Goal: Task Accomplishment & Management: Complete application form

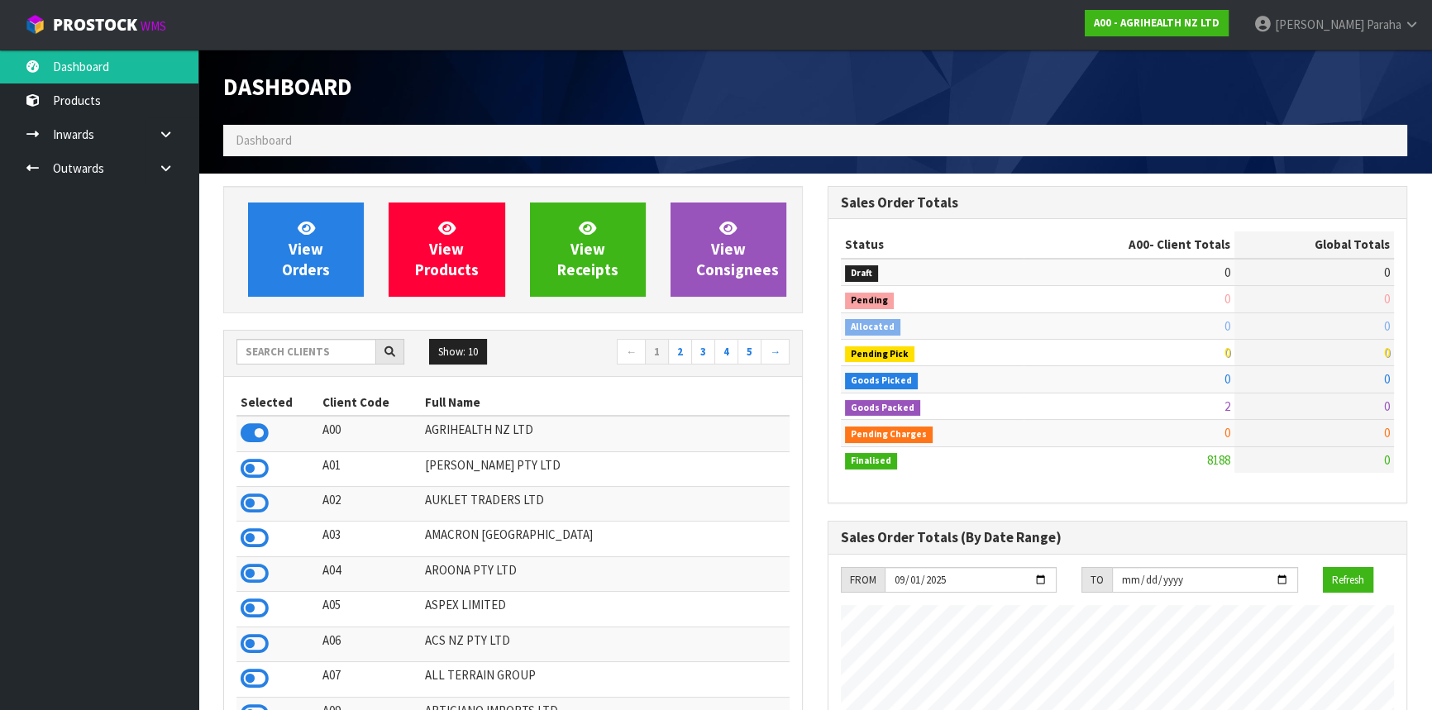
scroll to position [1250, 604]
click at [275, 348] on input "text" at bounding box center [306, 352] width 140 height 26
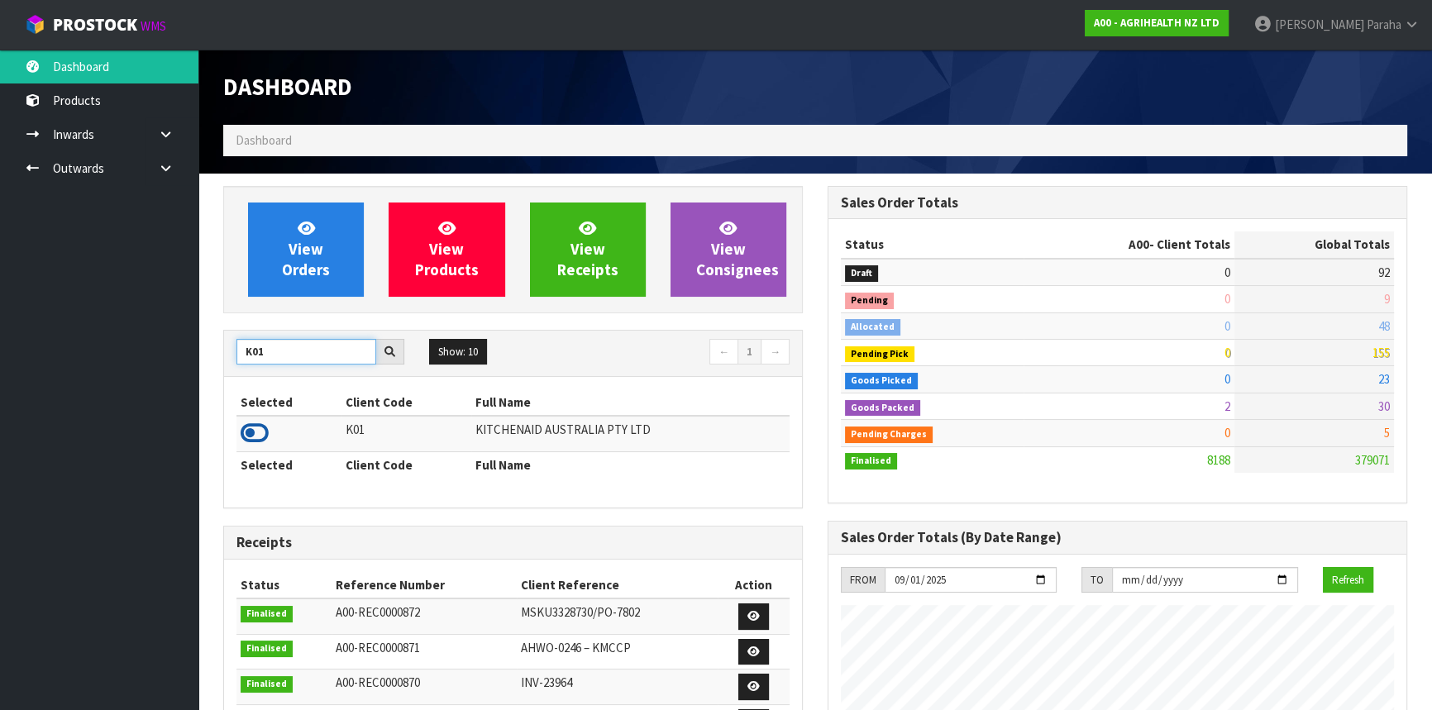
type input "K01"
click at [256, 431] on icon at bounding box center [255, 433] width 28 height 25
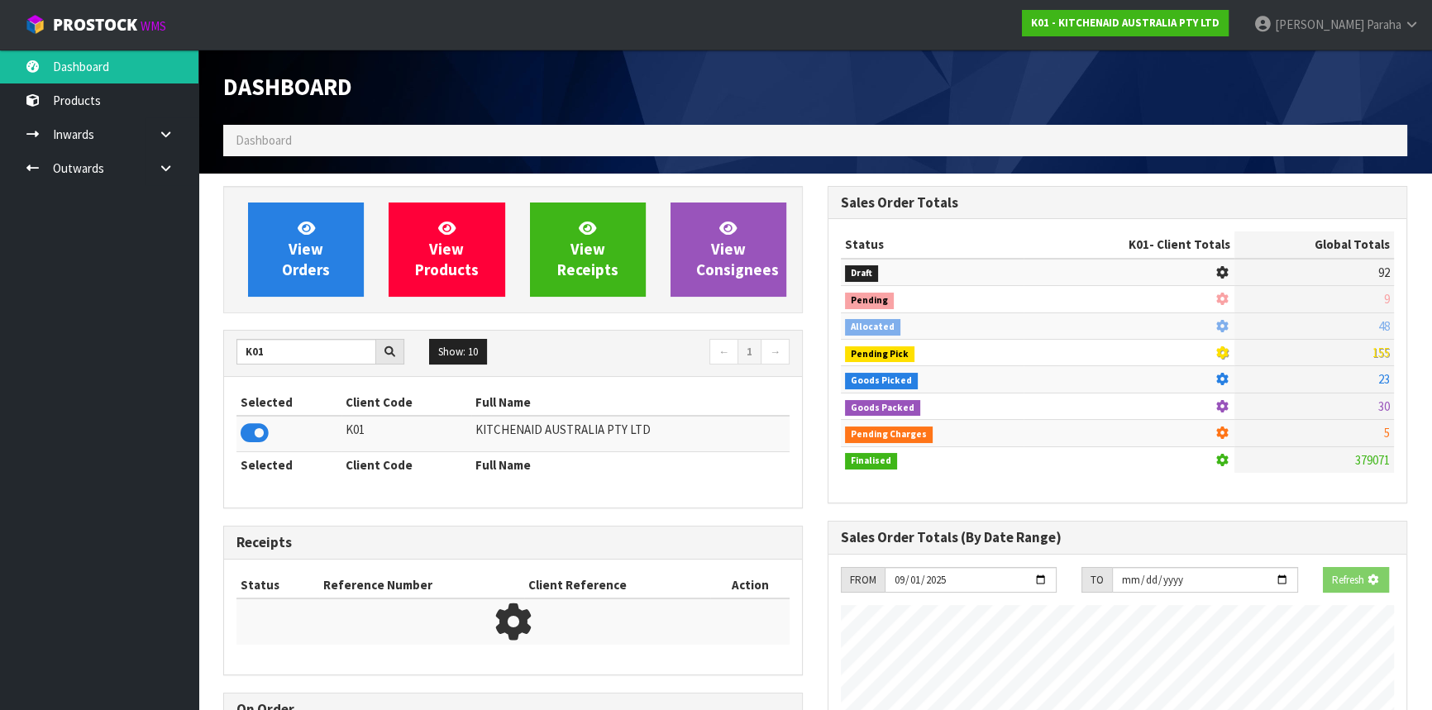
scroll to position [825812, 826237]
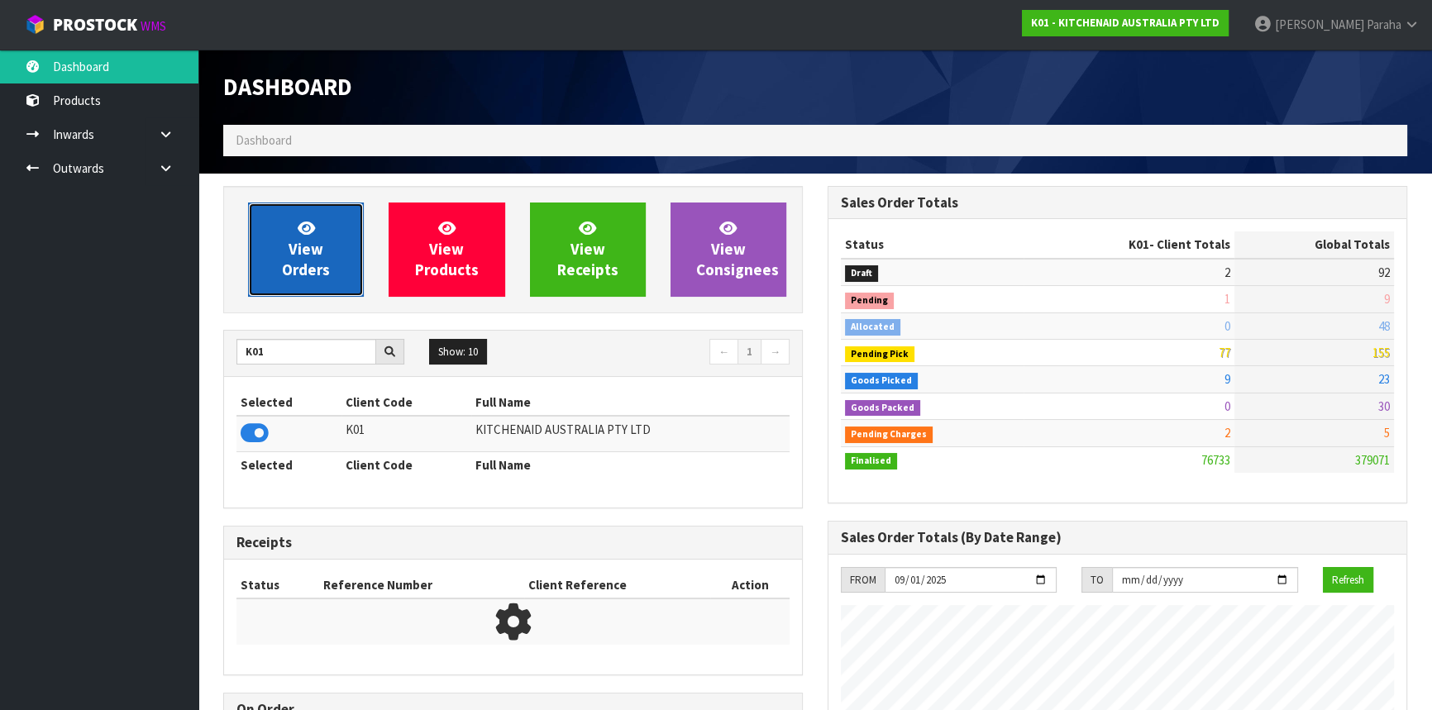
click at [300, 250] on span "View Orders" at bounding box center [306, 249] width 48 height 62
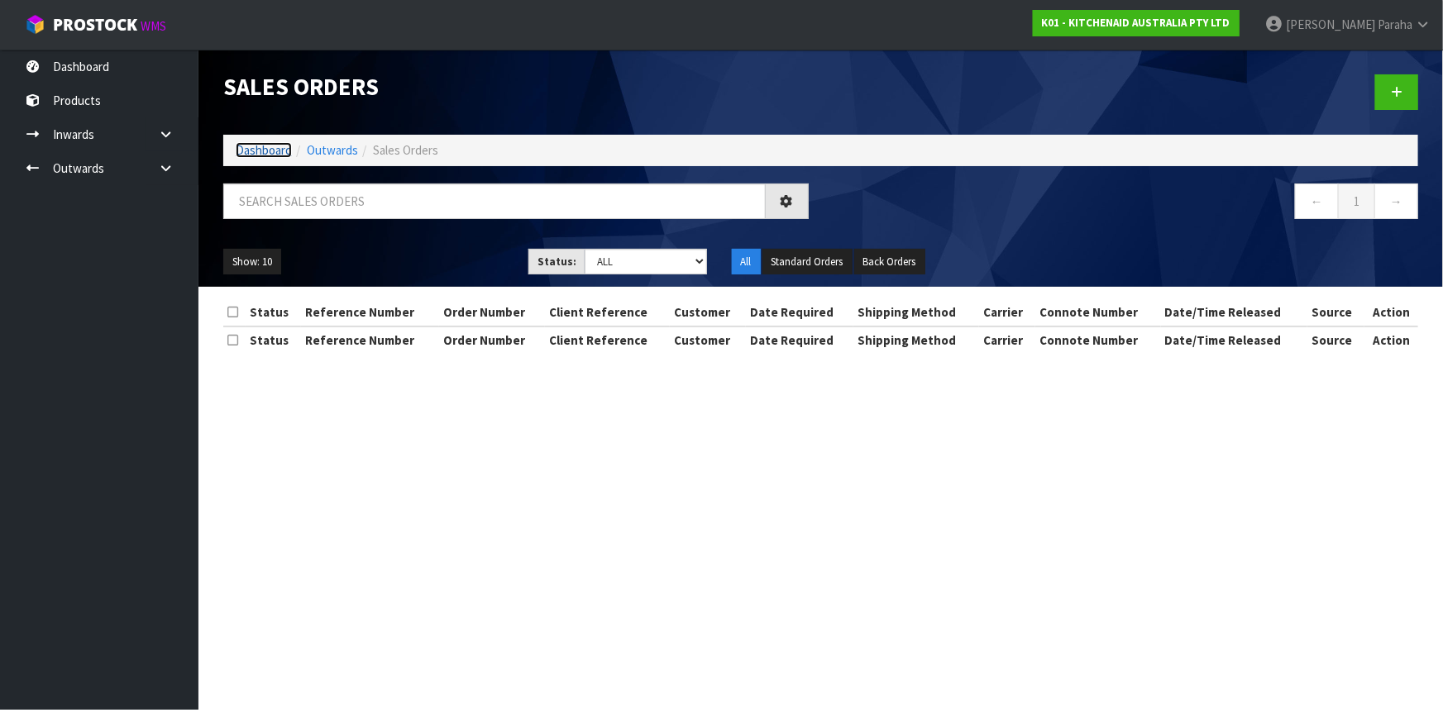
click at [274, 146] on link "Dashboard" at bounding box center [264, 150] width 56 height 16
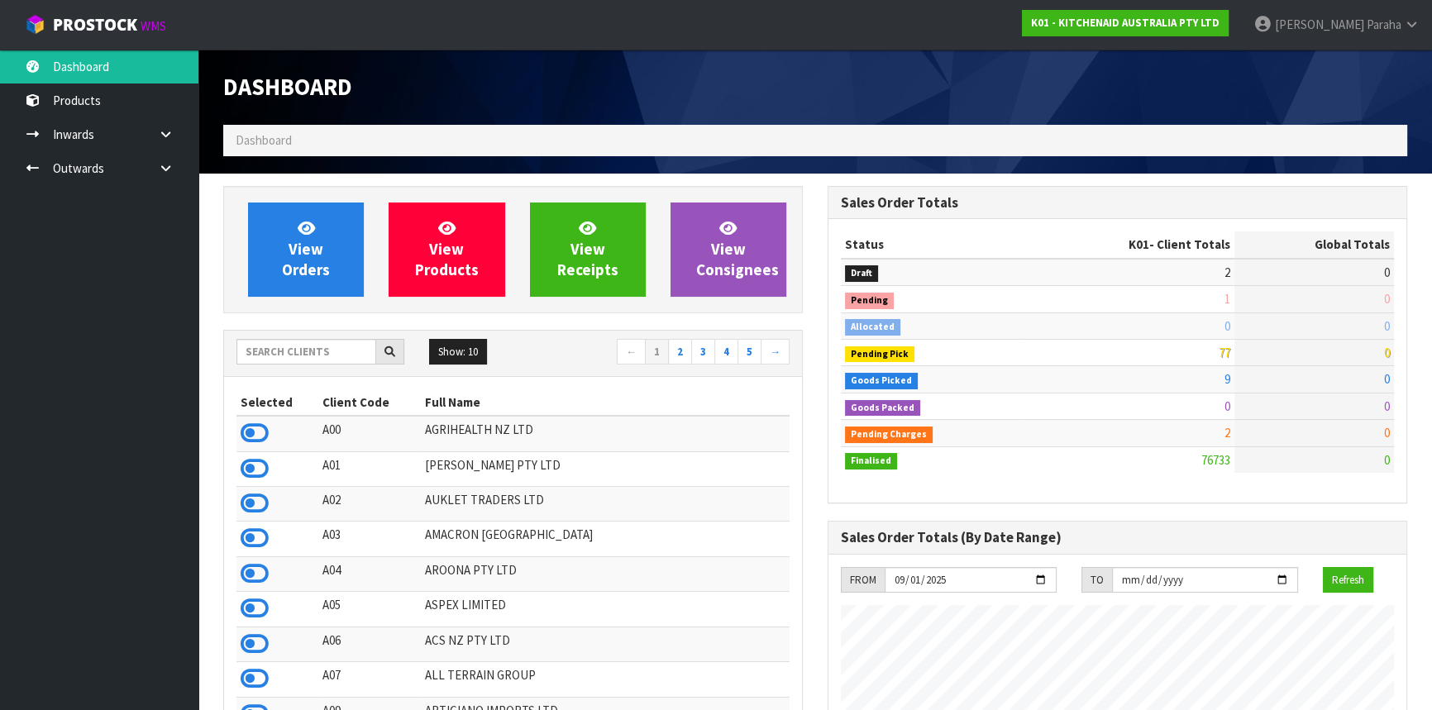
scroll to position [1250, 604]
click at [299, 354] on input "text" at bounding box center [306, 352] width 140 height 26
click at [280, 355] on input "text" at bounding box center [306, 352] width 140 height 26
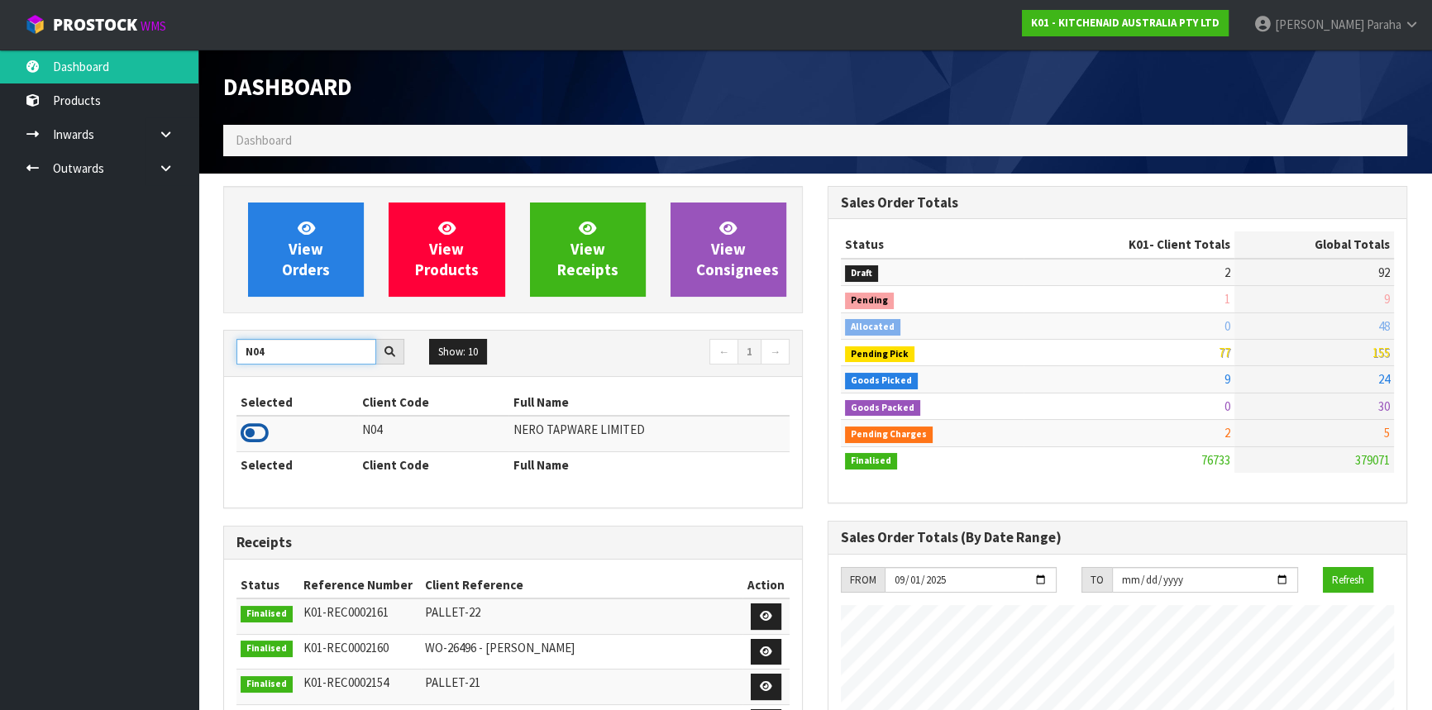
type input "N04"
click at [255, 429] on icon at bounding box center [255, 433] width 28 height 25
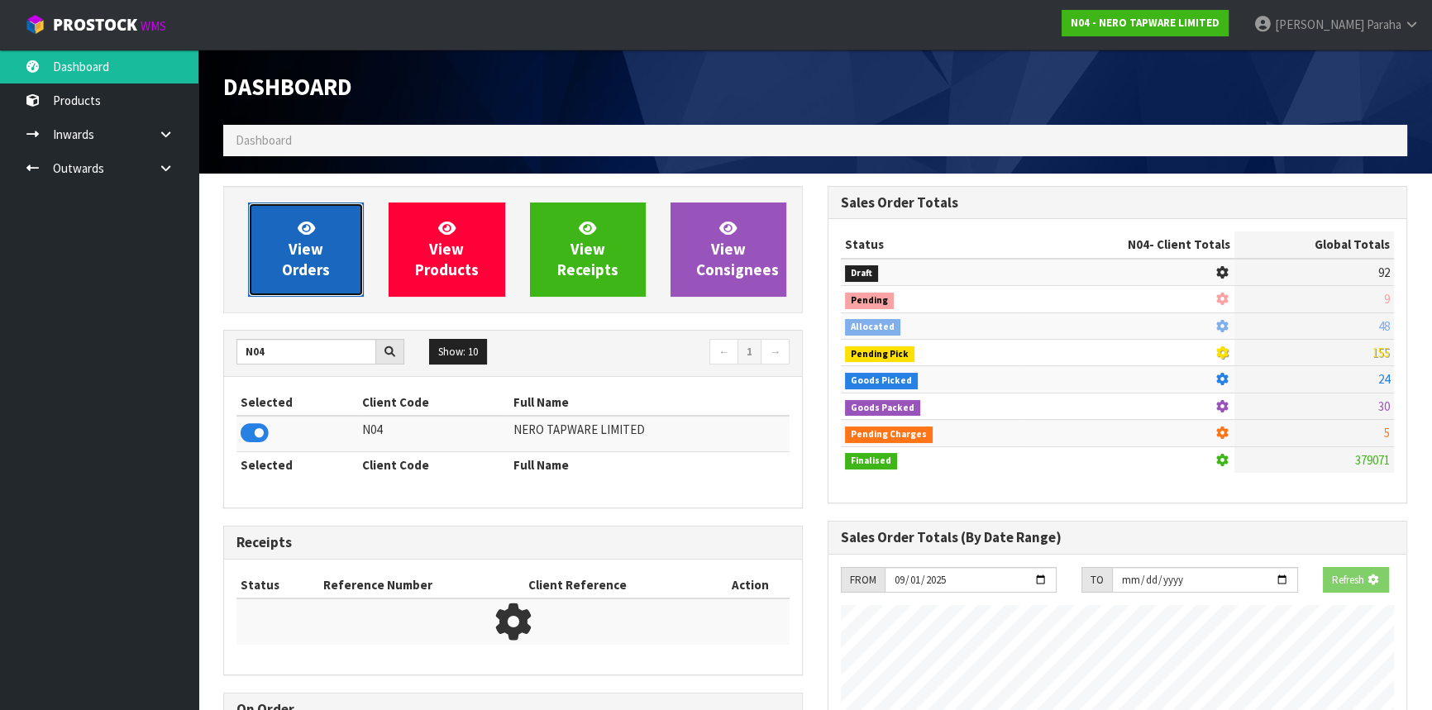
click at [298, 234] on icon at bounding box center [306, 228] width 17 height 16
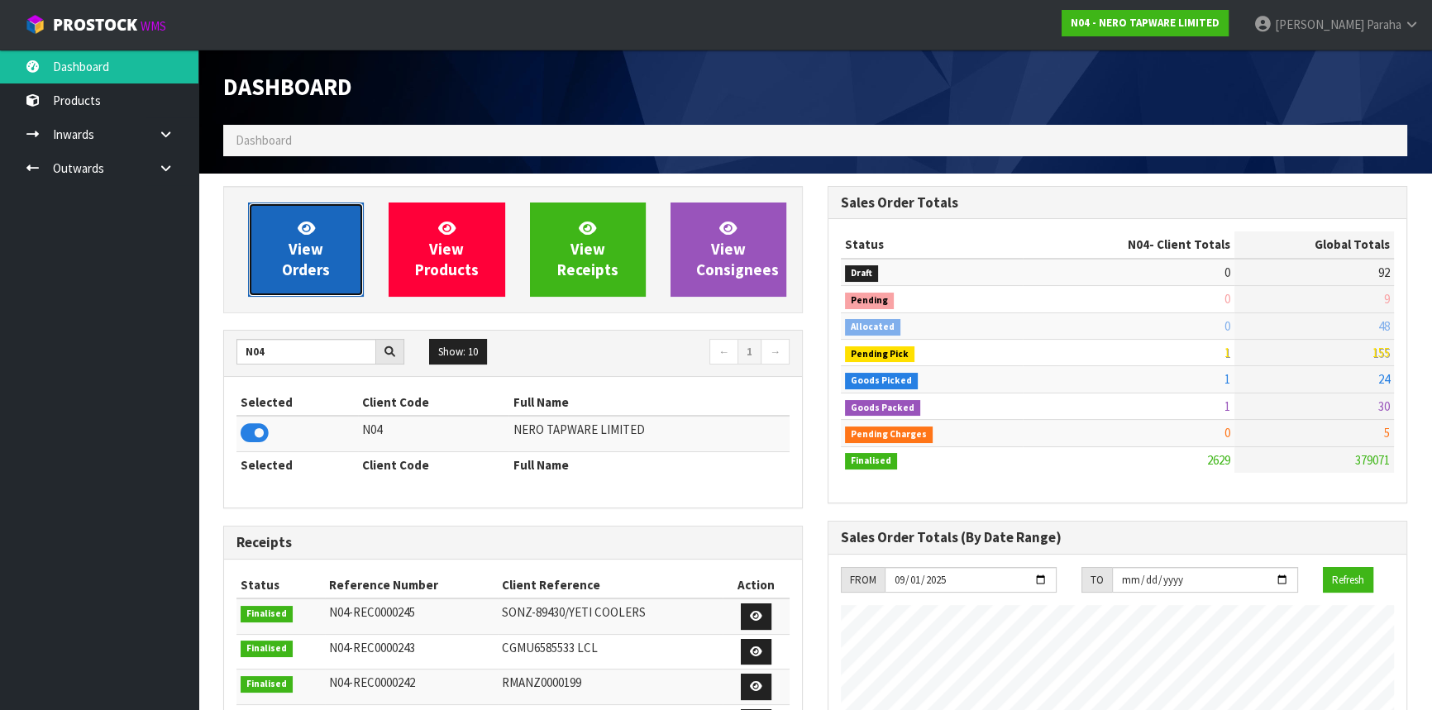
scroll to position [1303, 604]
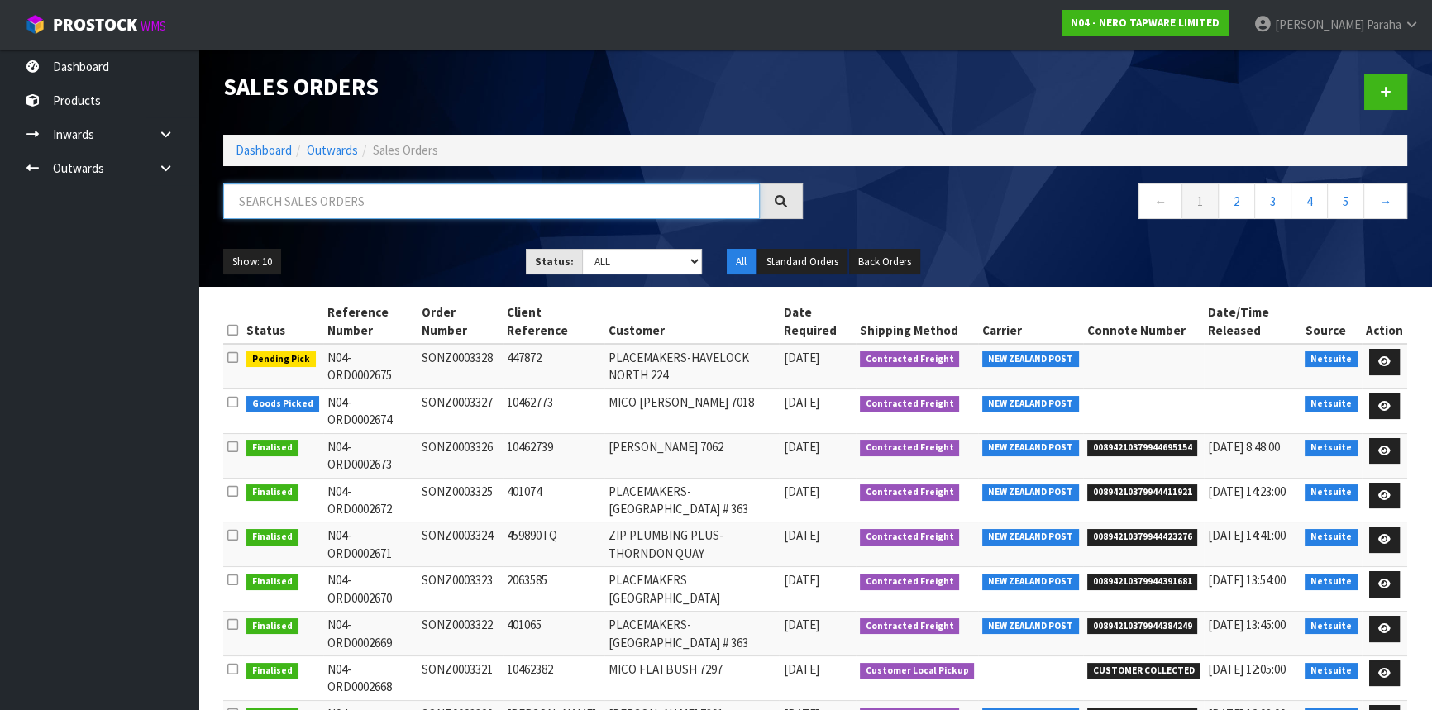
click at [433, 205] on input "text" at bounding box center [491, 202] width 537 height 36
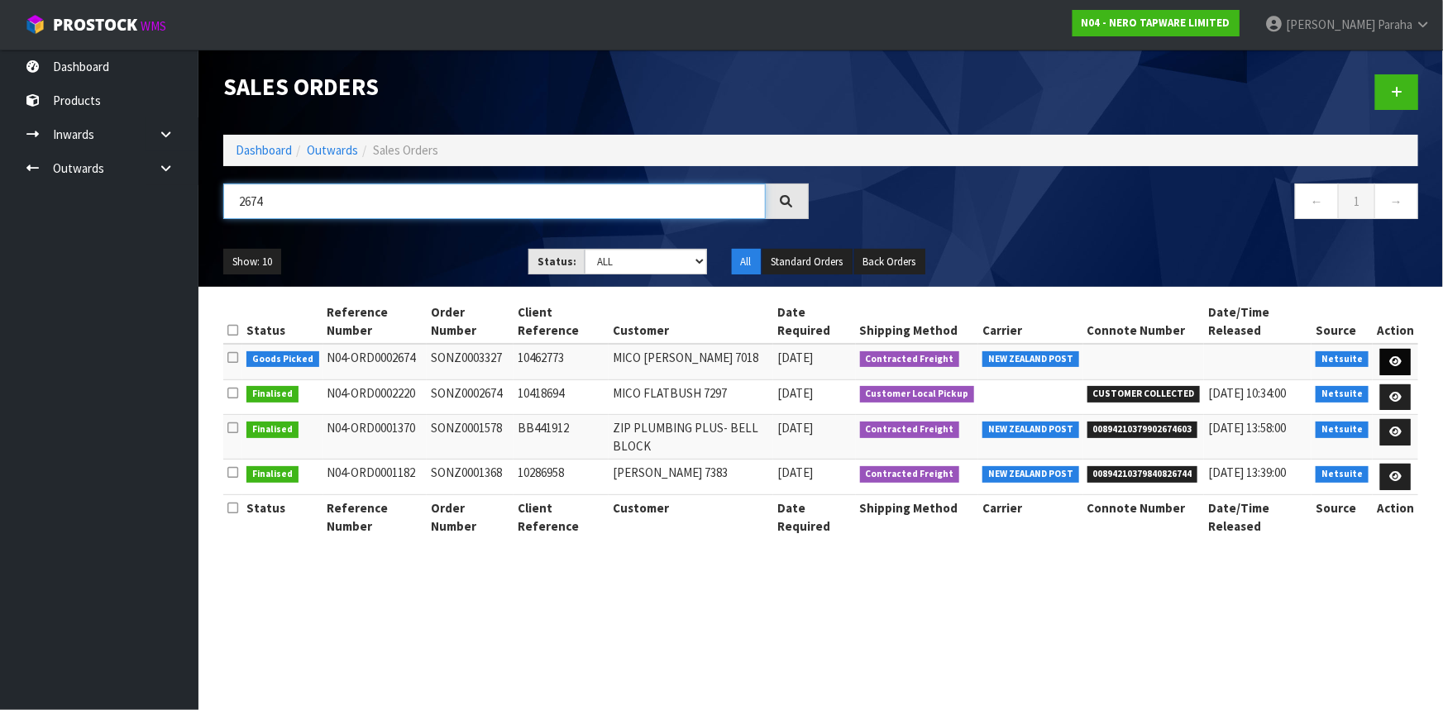
type input "2674"
click at [1401, 359] on icon at bounding box center [1395, 361] width 12 height 11
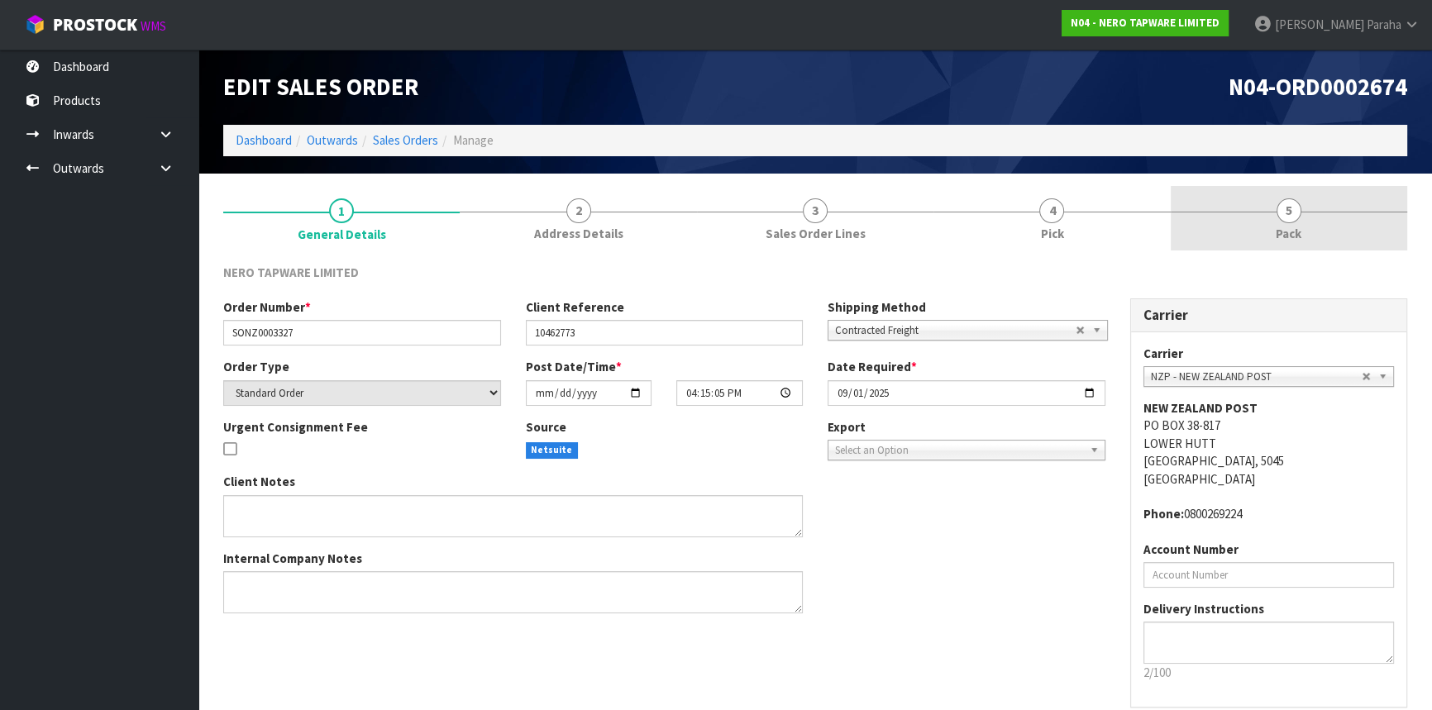
click at [1290, 215] on span "5" at bounding box center [1289, 210] width 25 height 25
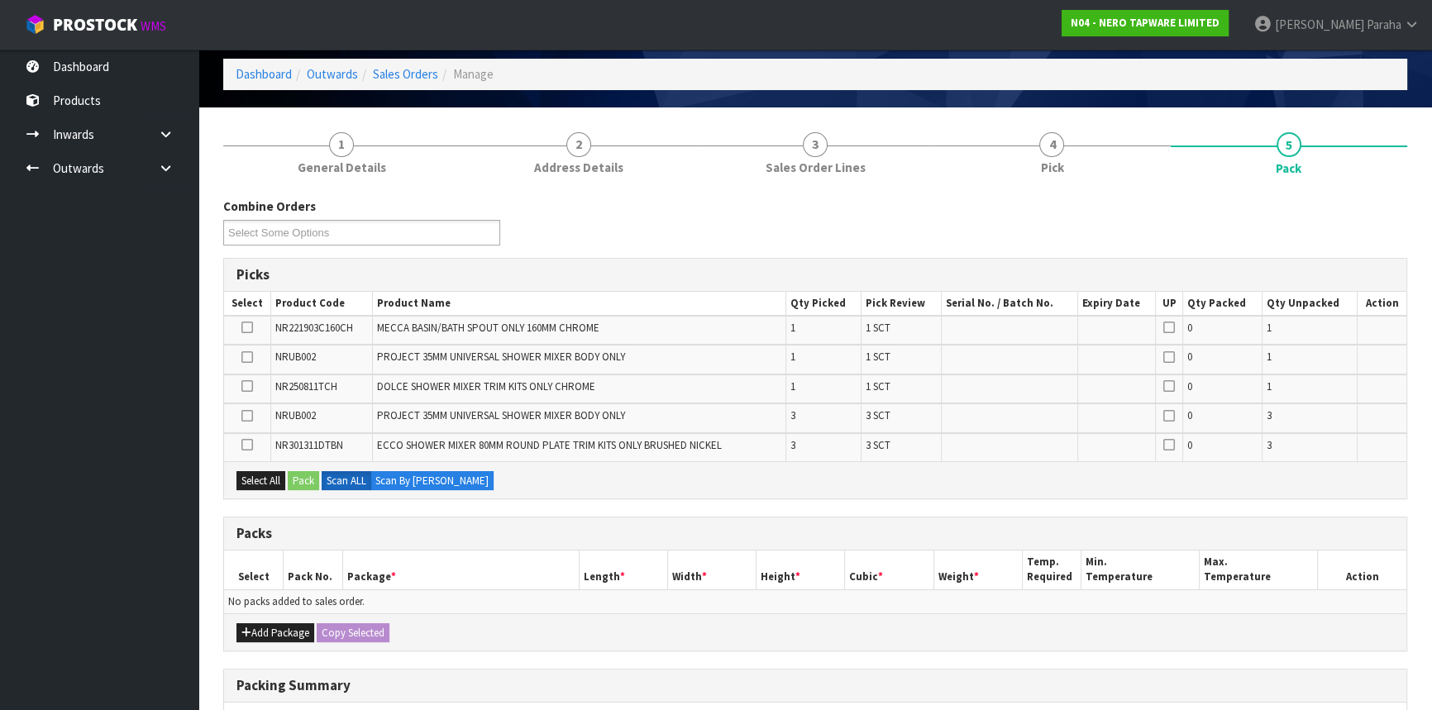
scroll to position [150, 0]
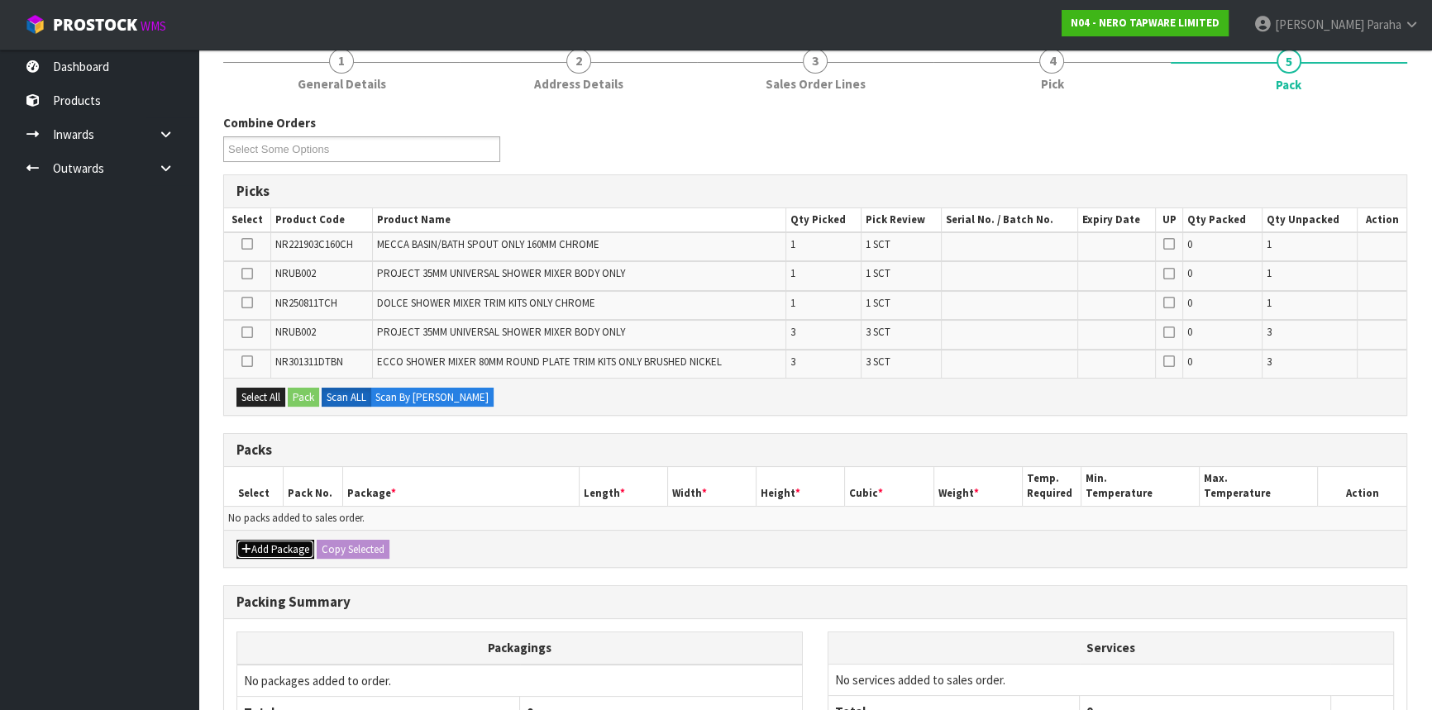
click at [289, 542] on button "Add Package" at bounding box center [275, 550] width 78 height 20
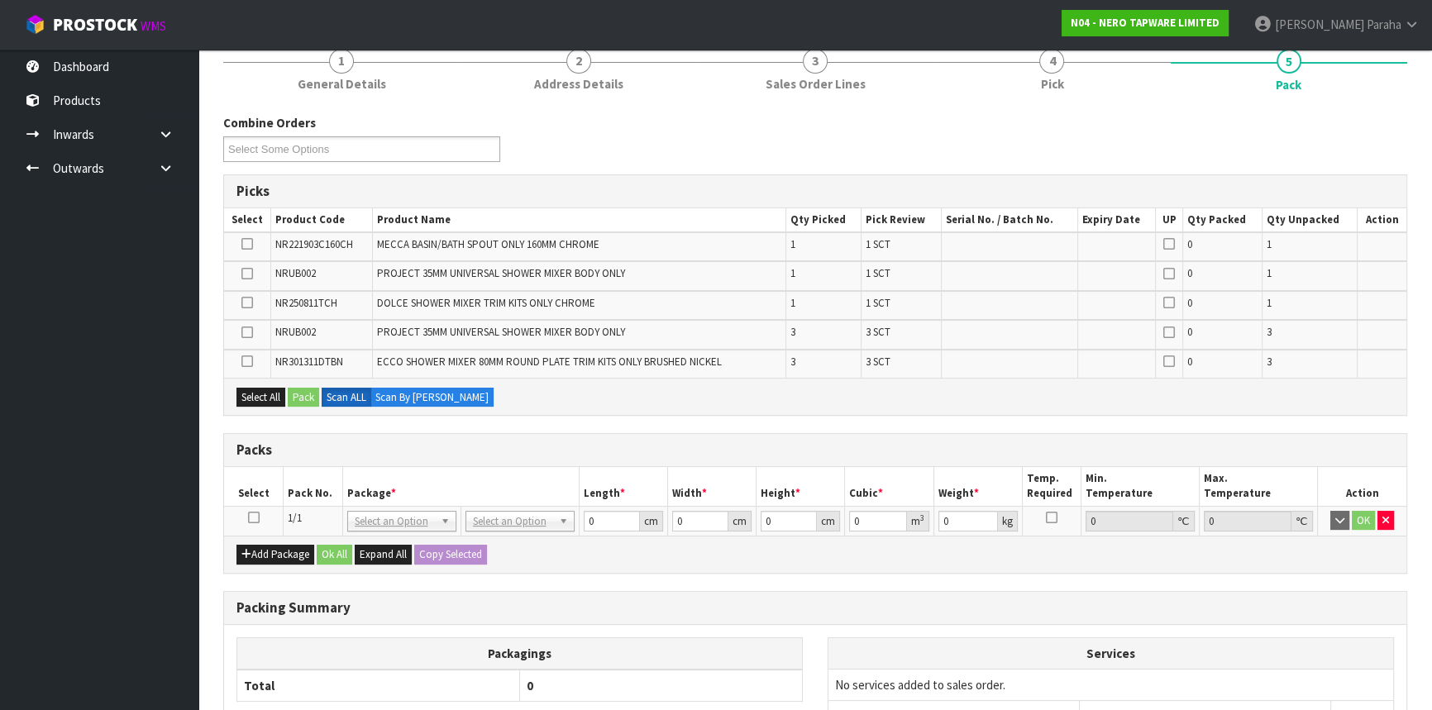
click at [257, 518] on icon at bounding box center [254, 518] width 12 height 1
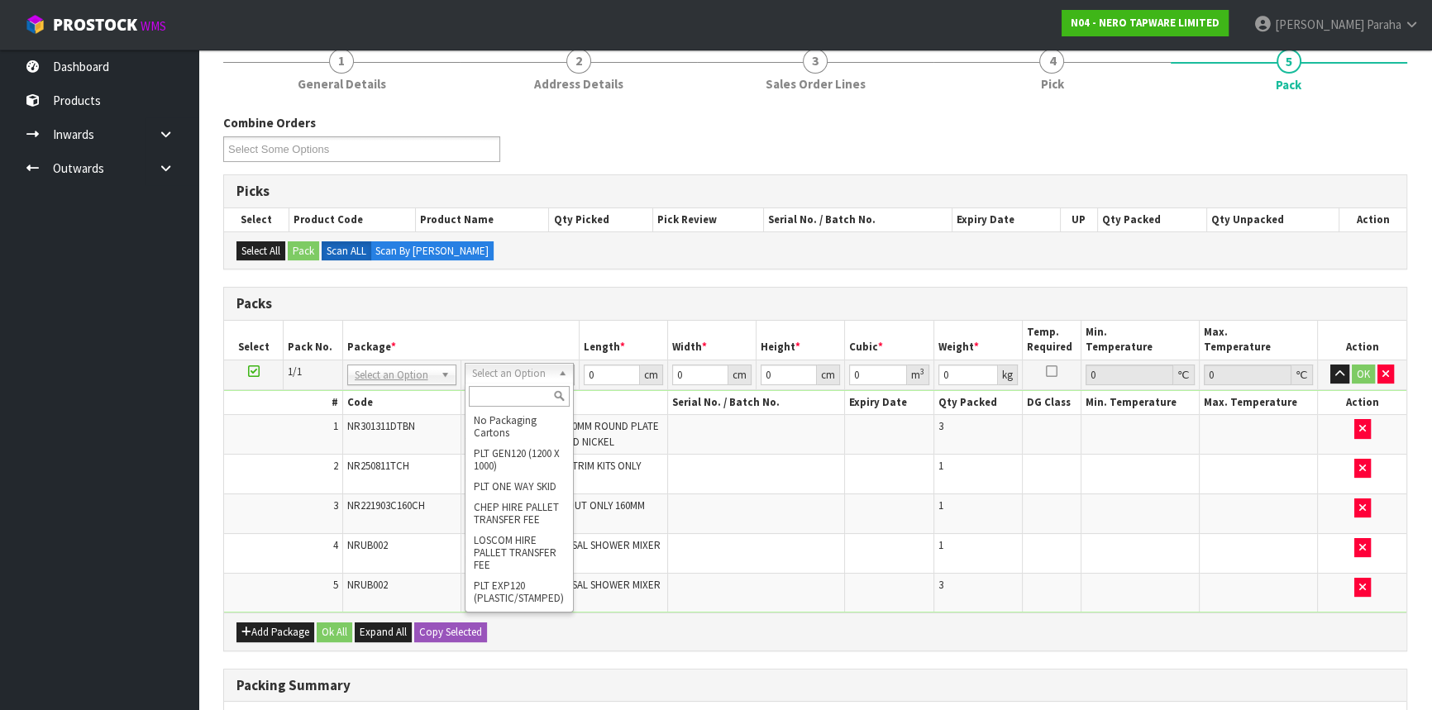
click at [525, 396] on input "text" at bounding box center [519, 396] width 101 height 21
type input "CL"
type input "4.32"
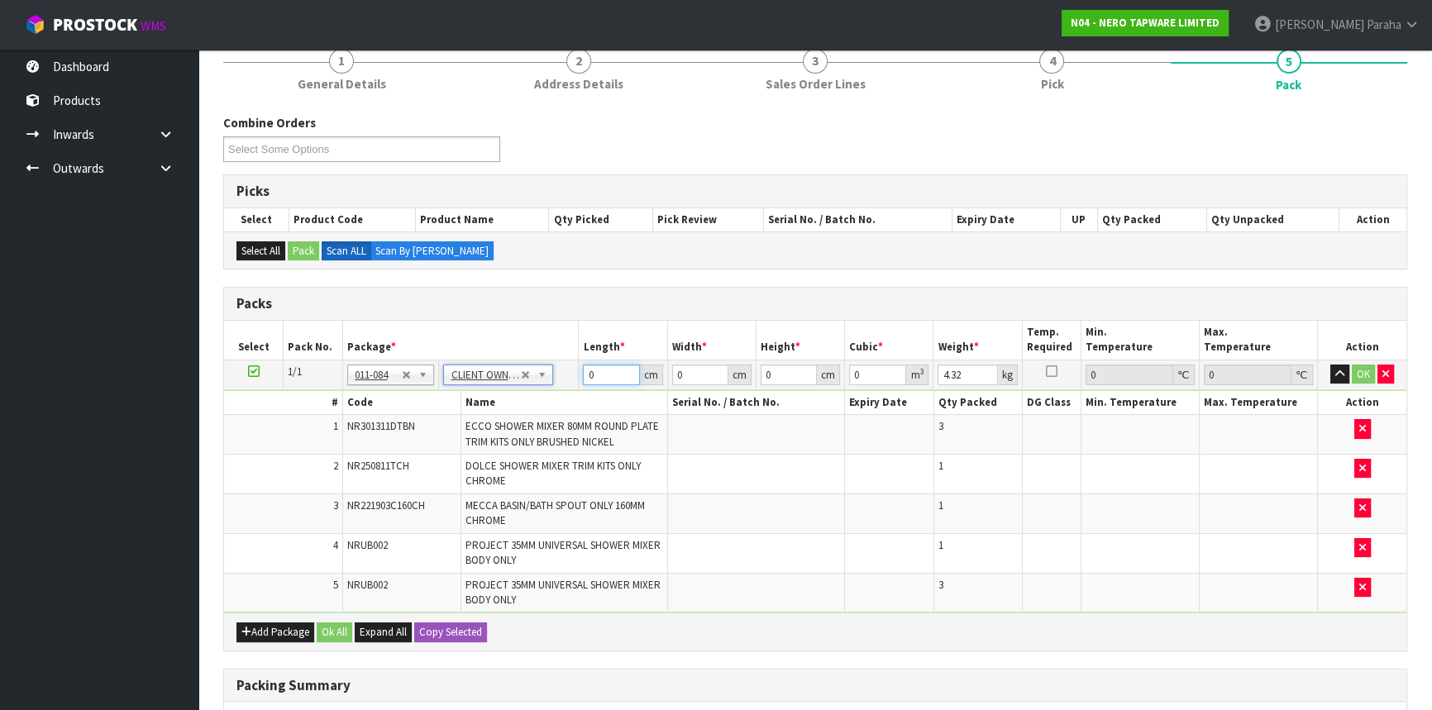
click at [570, 377] on tr "1/1 NONE 007-001 007-002 007-004 007-009 007-013 007-014 007-015 007-017 007-01…" at bounding box center [815, 375] width 1182 height 30
type input "36"
type input "1"
type input "0.001296"
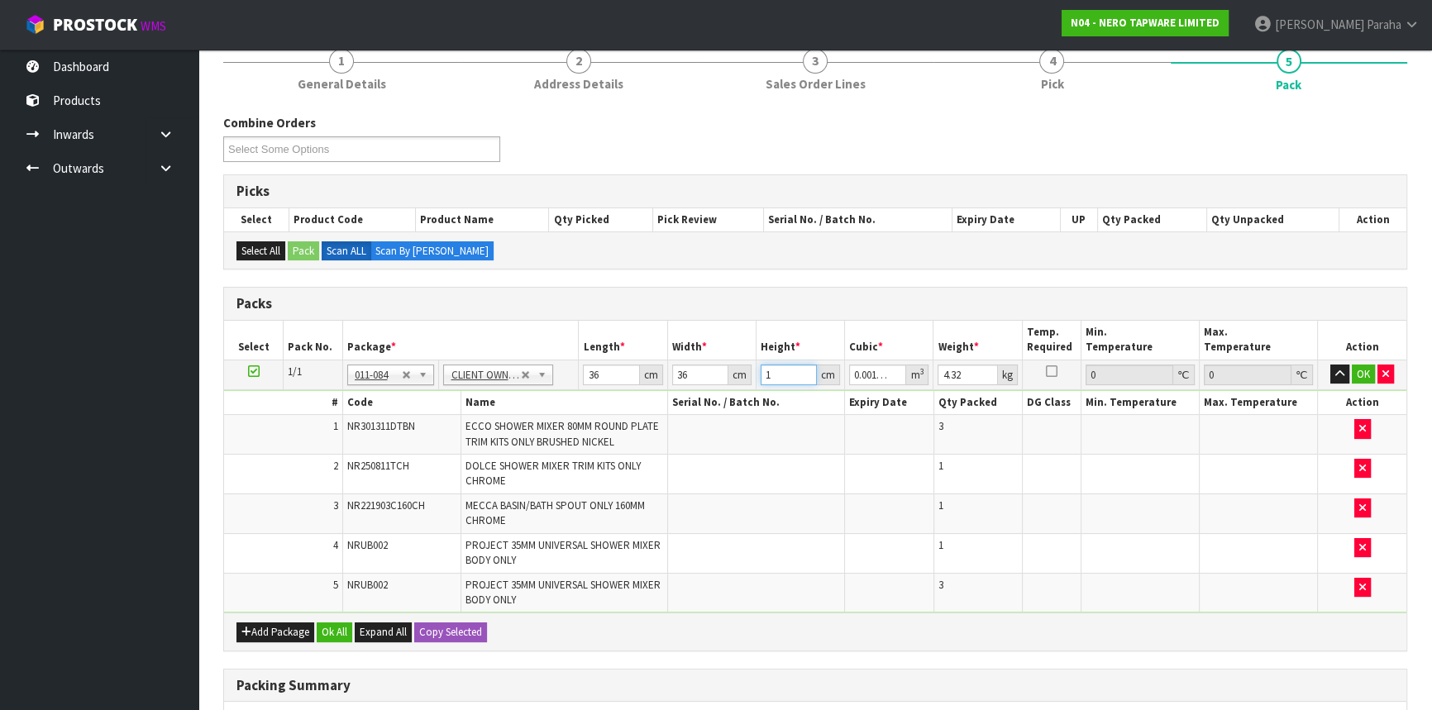
type input "19"
type input "0.024624"
type input "19"
type input "6"
click at [1330, 365] on button "button" at bounding box center [1339, 375] width 19 height 20
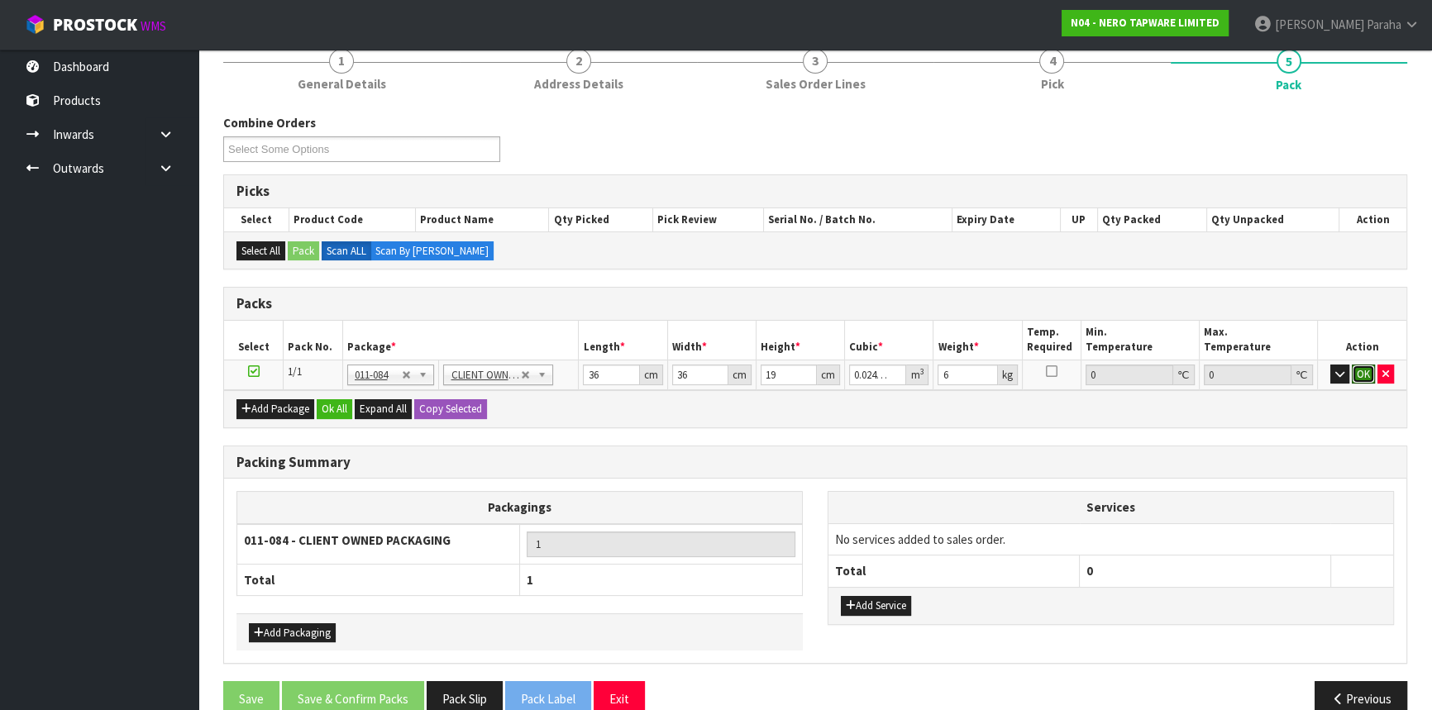
click button "OK" at bounding box center [1363, 375] width 23 height 20
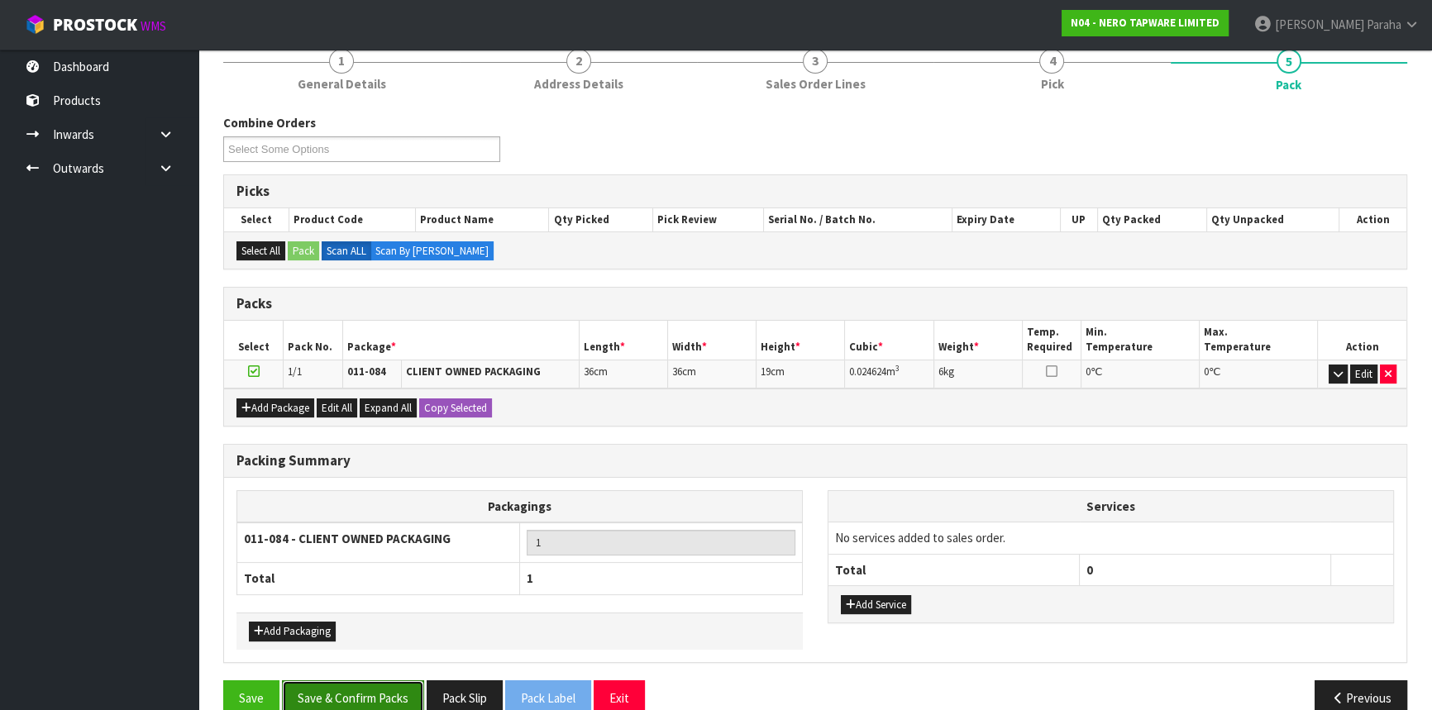
click at [375, 687] on button "Save & Confirm Packs" at bounding box center [353, 698] width 142 height 36
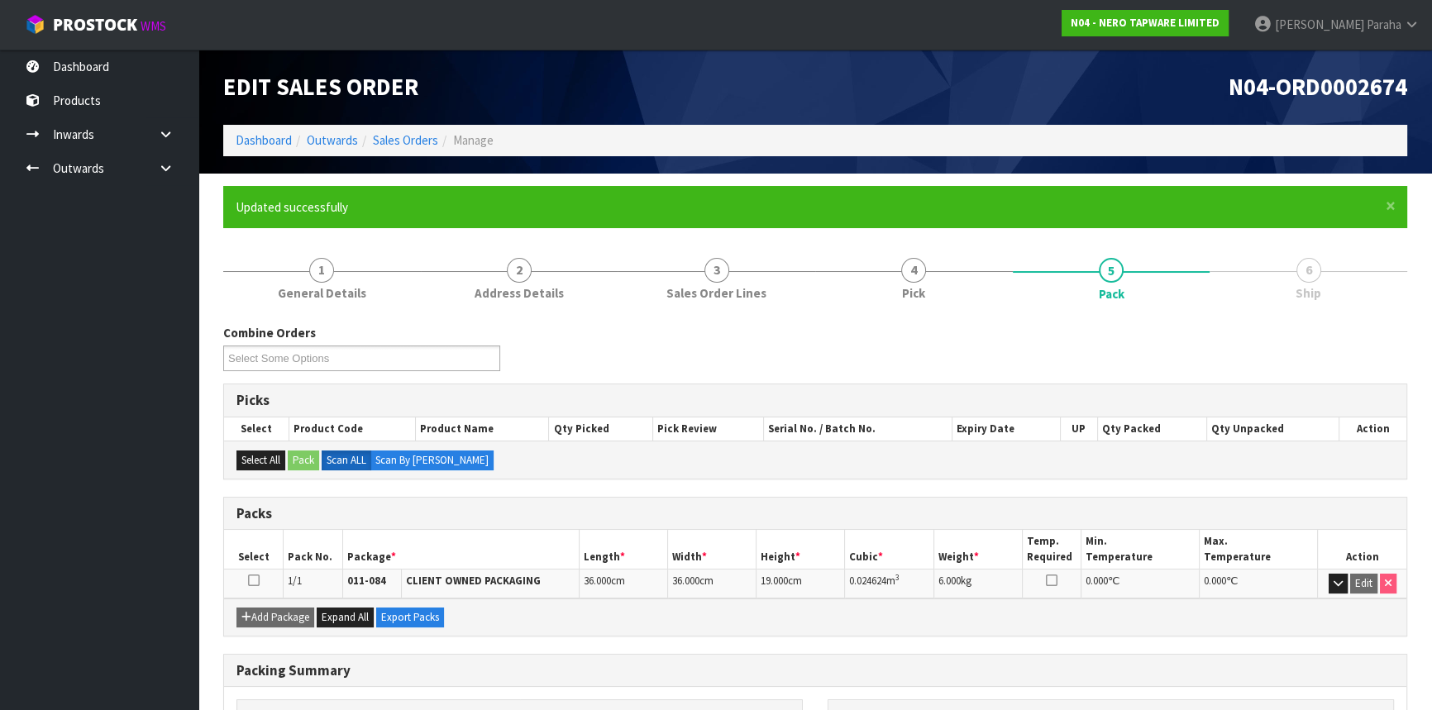
scroll to position [199, 0]
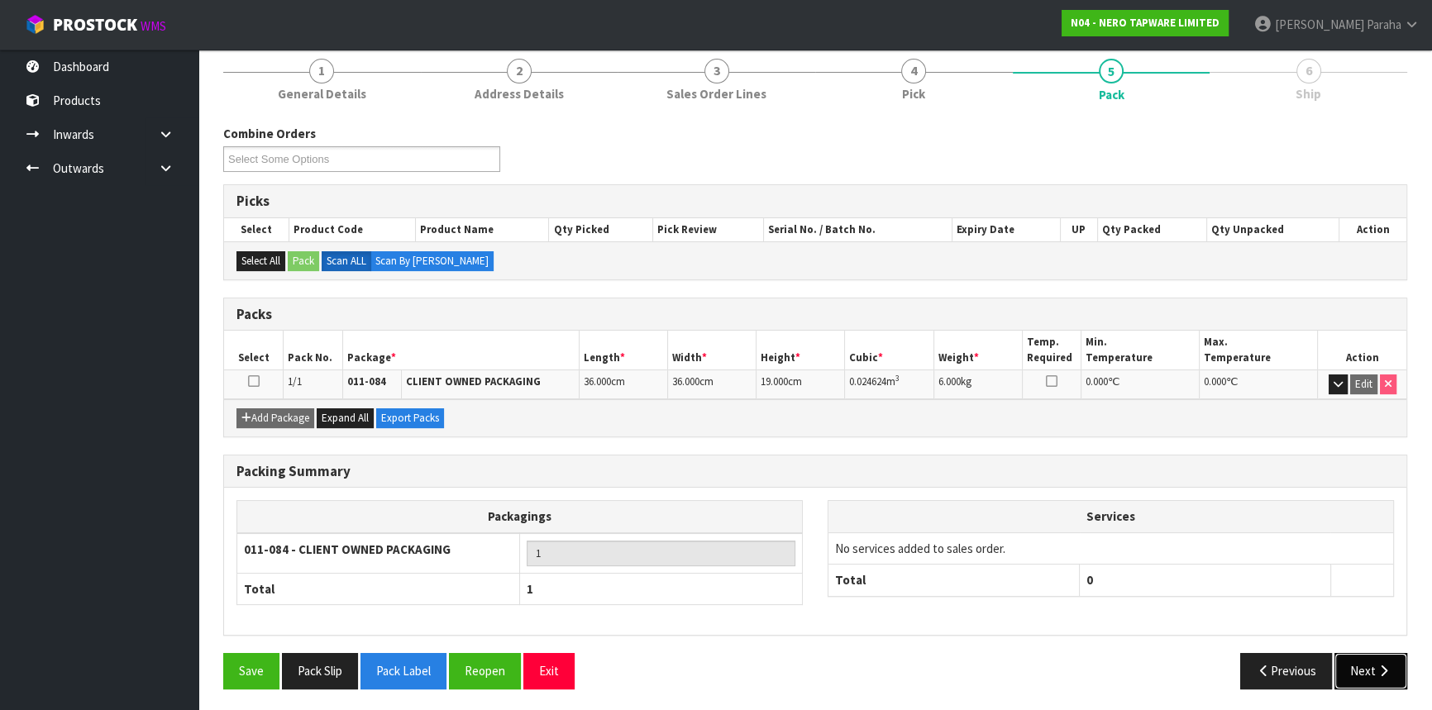
click at [1362, 670] on button "Next" at bounding box center [1371, 671] width 73 height 36
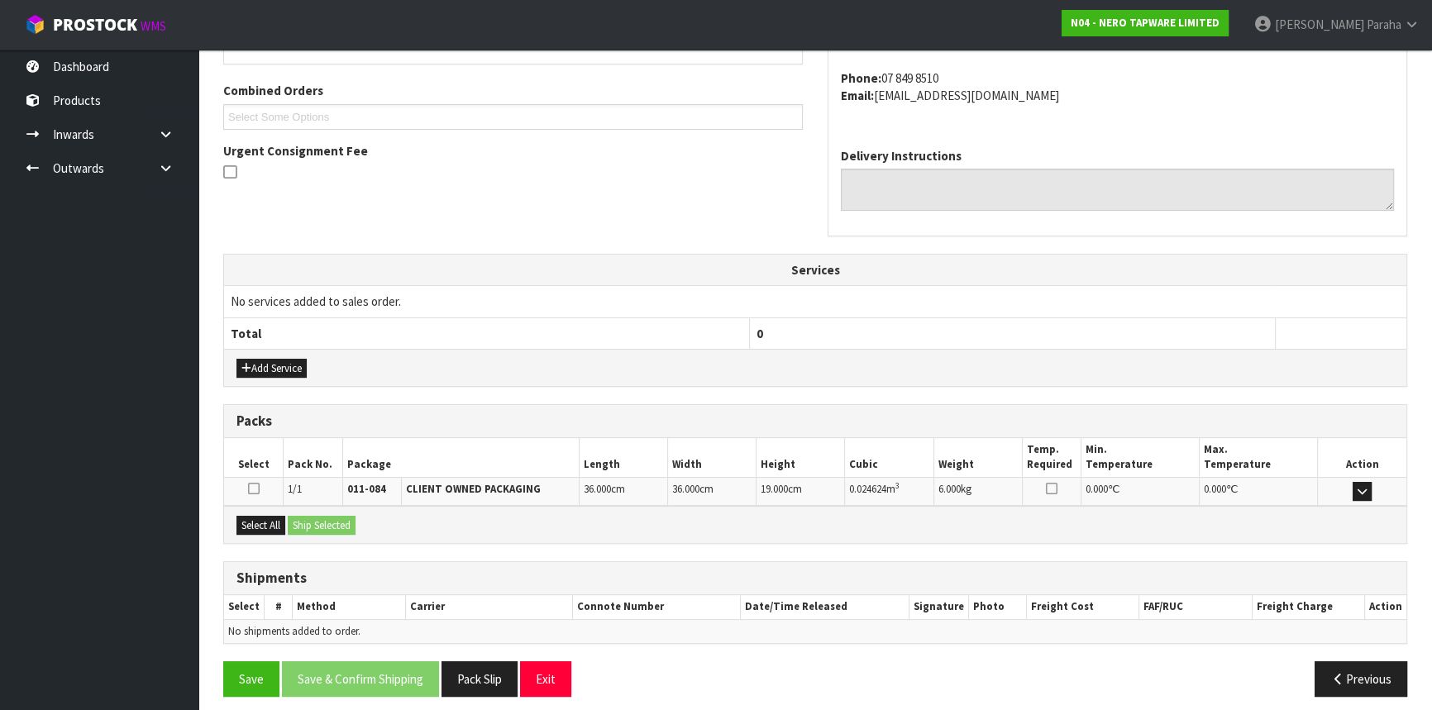
scroll to position [415, 0]
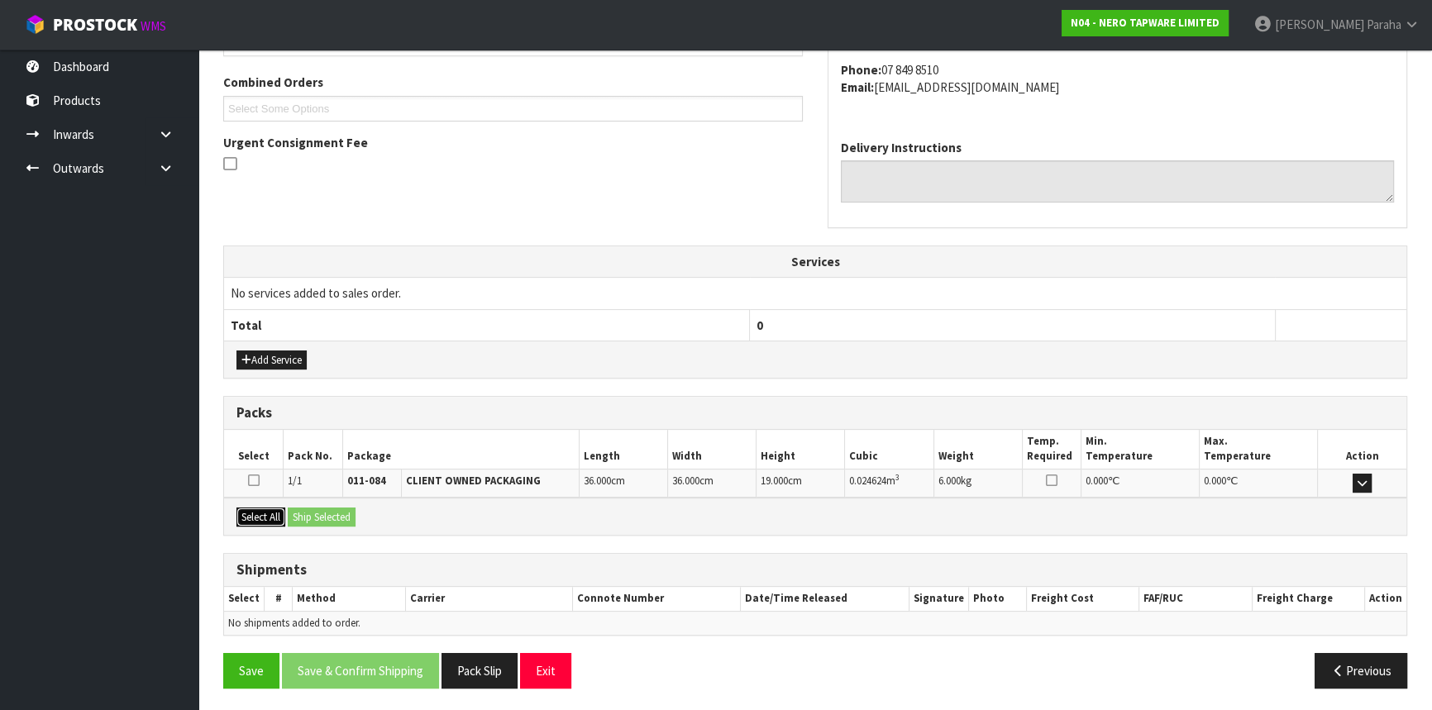
click at [255, 516] on button "Select All" at bounding box center [260, 518] width 49 height 20
click at [317, 513] on button "Ship Selected" at bounding box center [322, 518] width 68 height 20
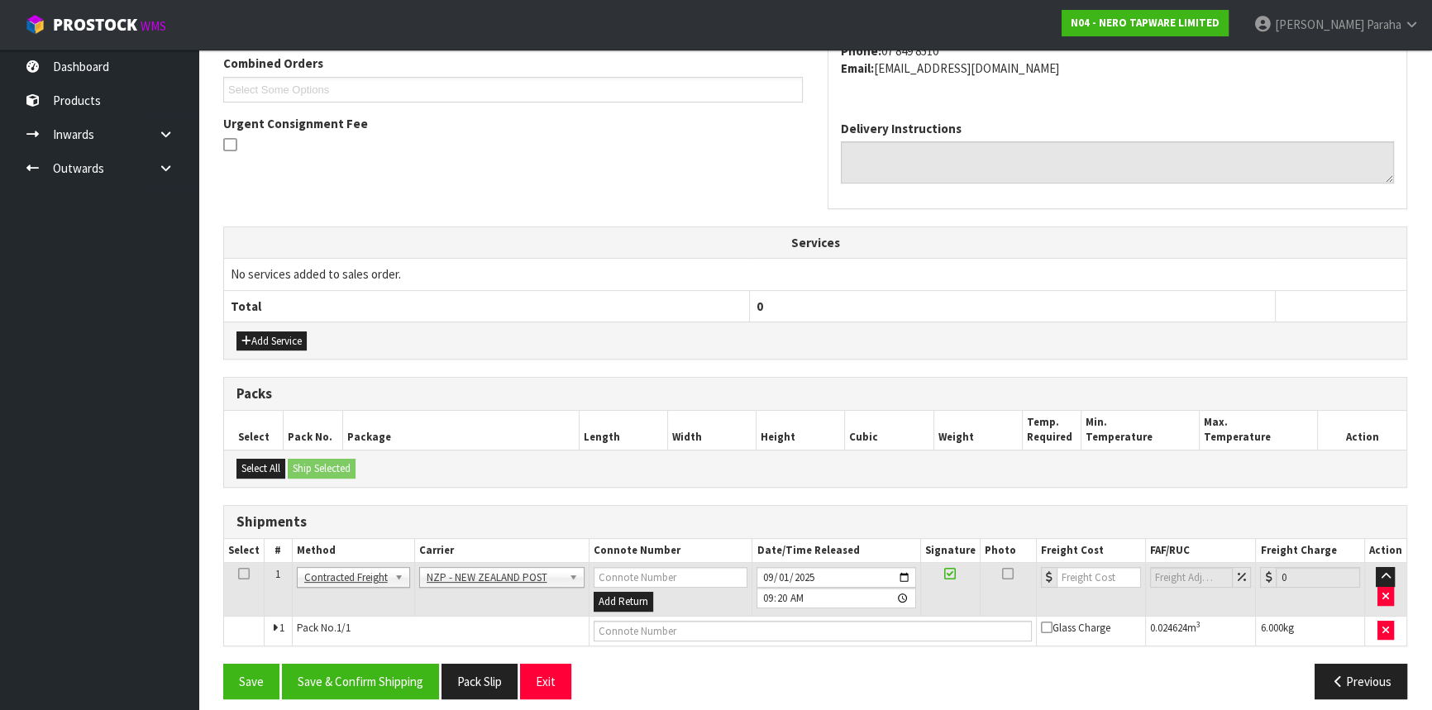
scroll to position [445, 0]
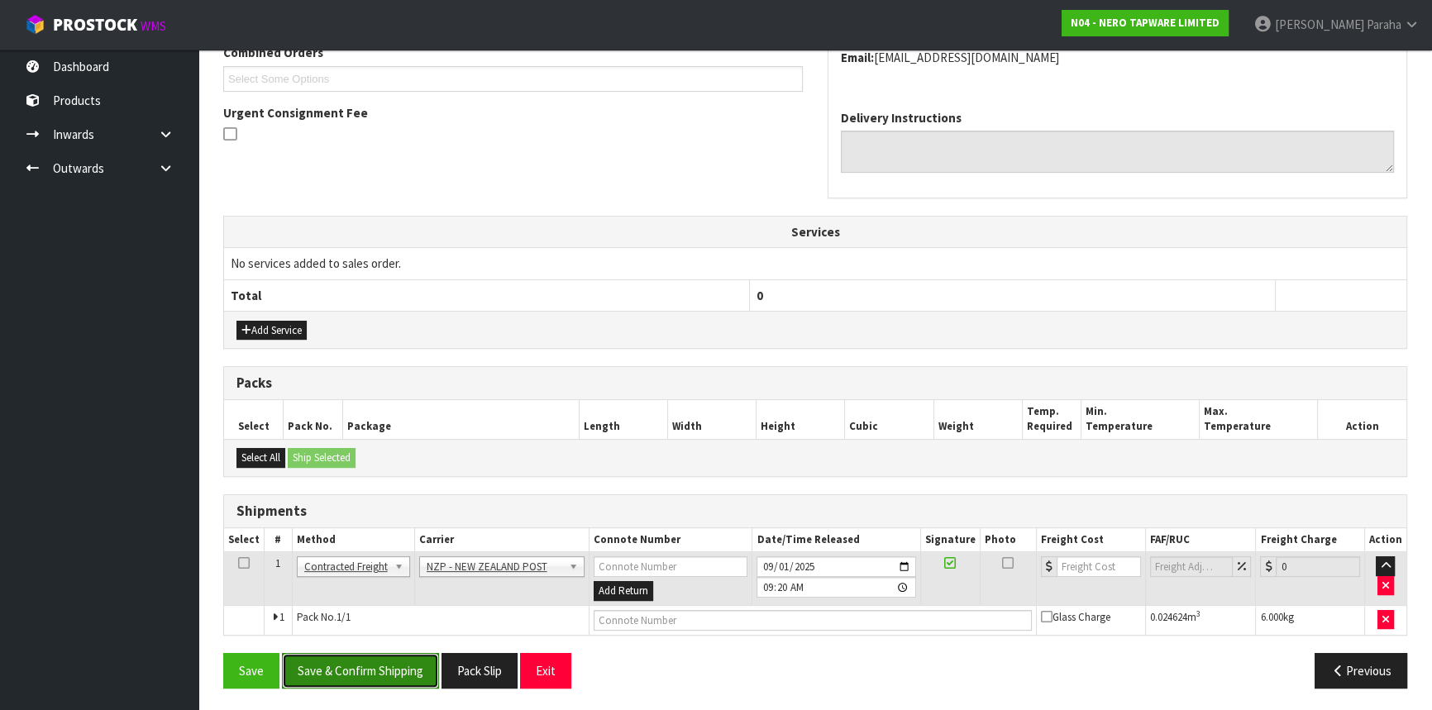
click at [356, 668] on button "Save & Confirm Shipping" at bounding box center [360, 671] width 157 height 36
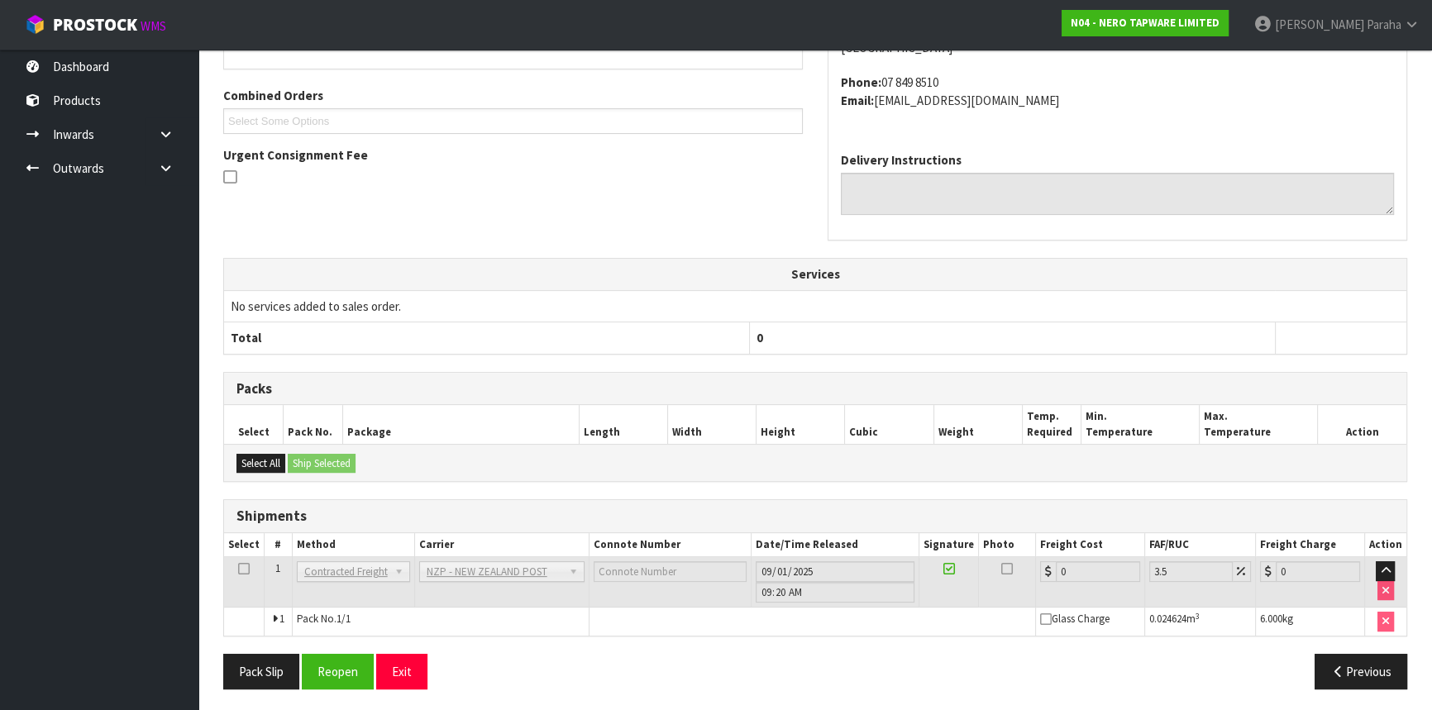
scroll to position [422, 0]
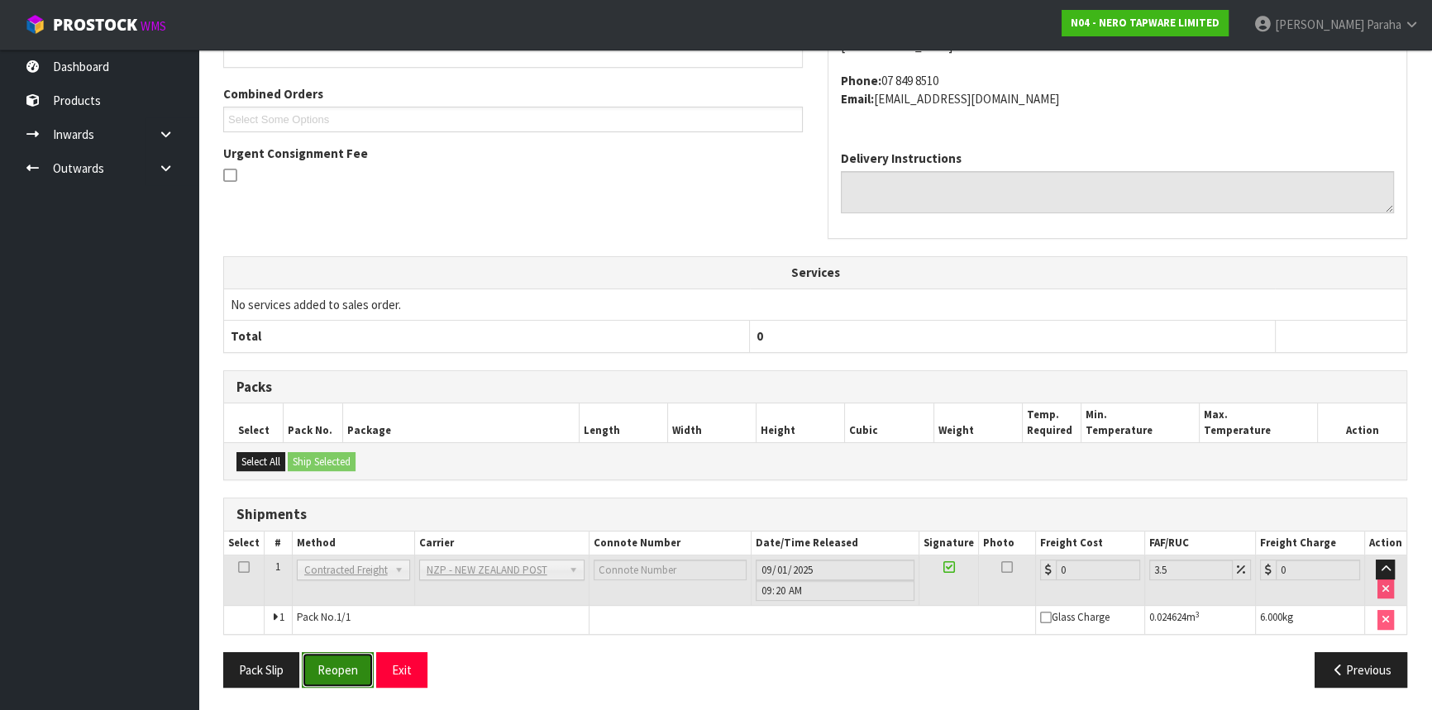
click at [360, 661] on button "Reopen" at bounding box center [338, 670] width 72 height 36
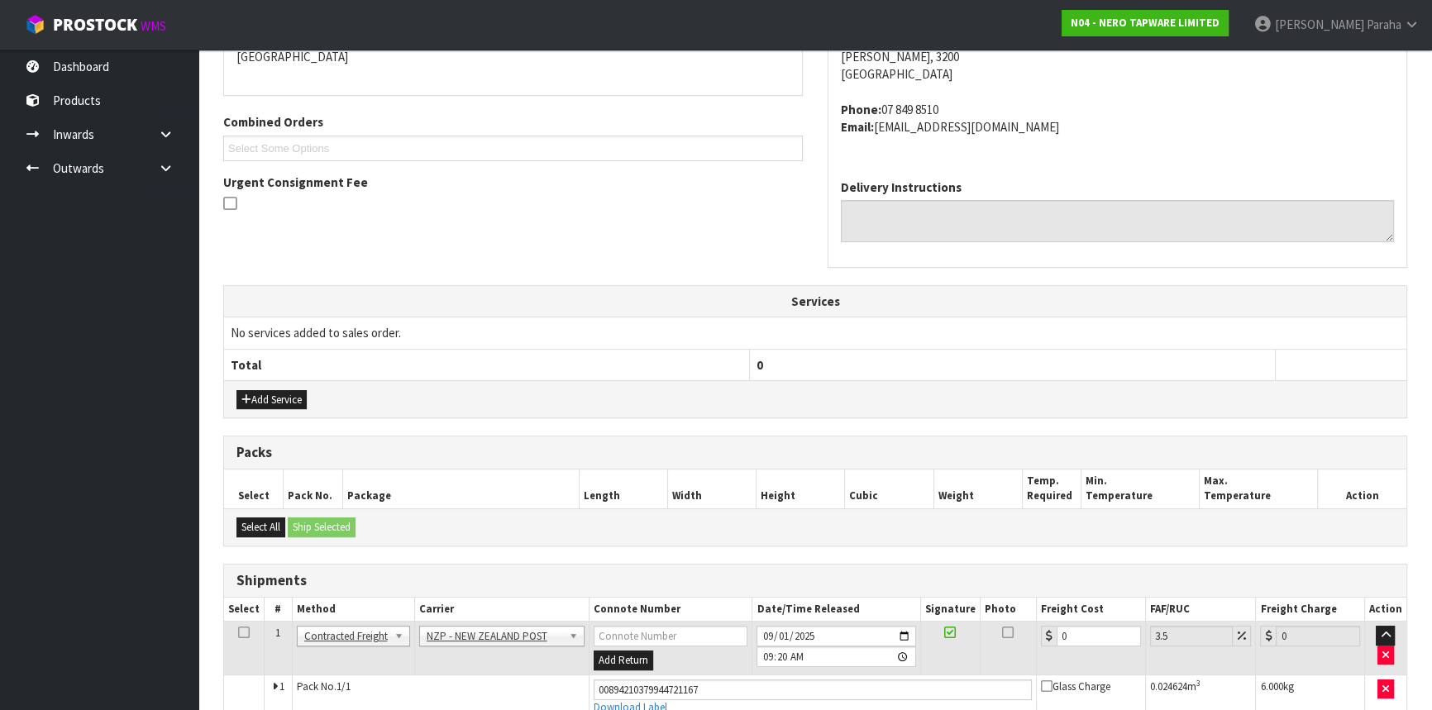
scroll to position [460, 0]
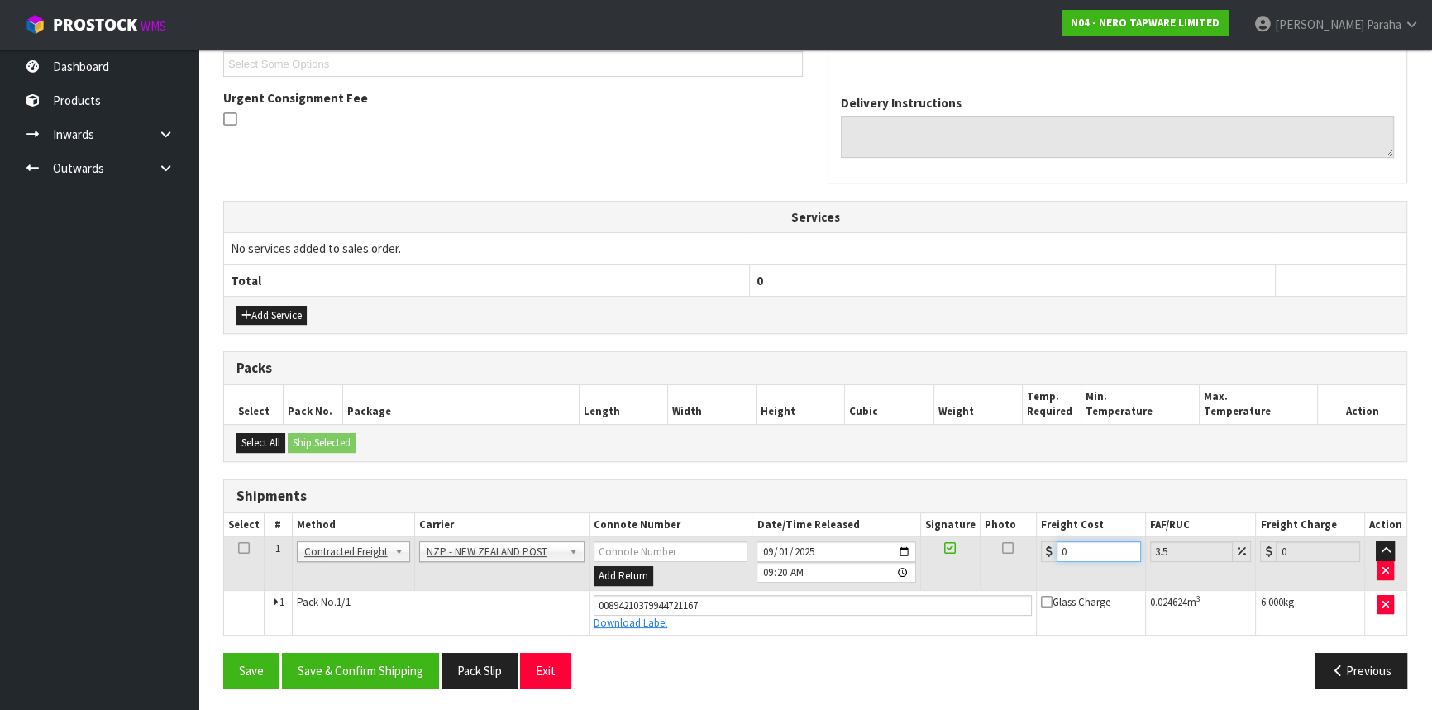
drag, startPoint x: 1077, startPoint y: 547, endPoint x: 1067, endPoint y: 547, distance: 9.9
click at [1067, 547] on input "0" at bounding box center [1099, 552] width 84 height 21
click at [1058, 547] on input "0" at bounding box center [1099, 552] width 84 height 21
type input "7"
type input "7.24"
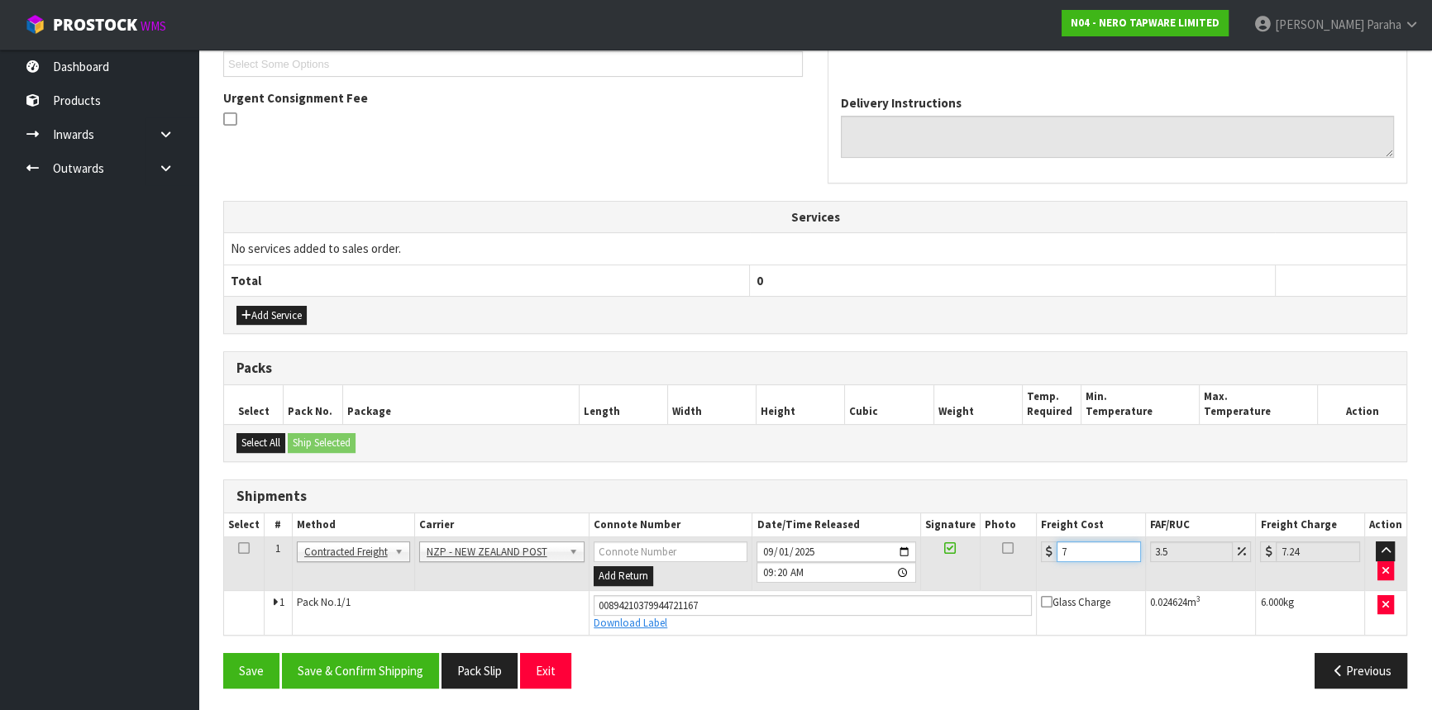
type input "7.3"
type input "7.56"
type input "7.31"
type input "7.57"
type input "7.31"
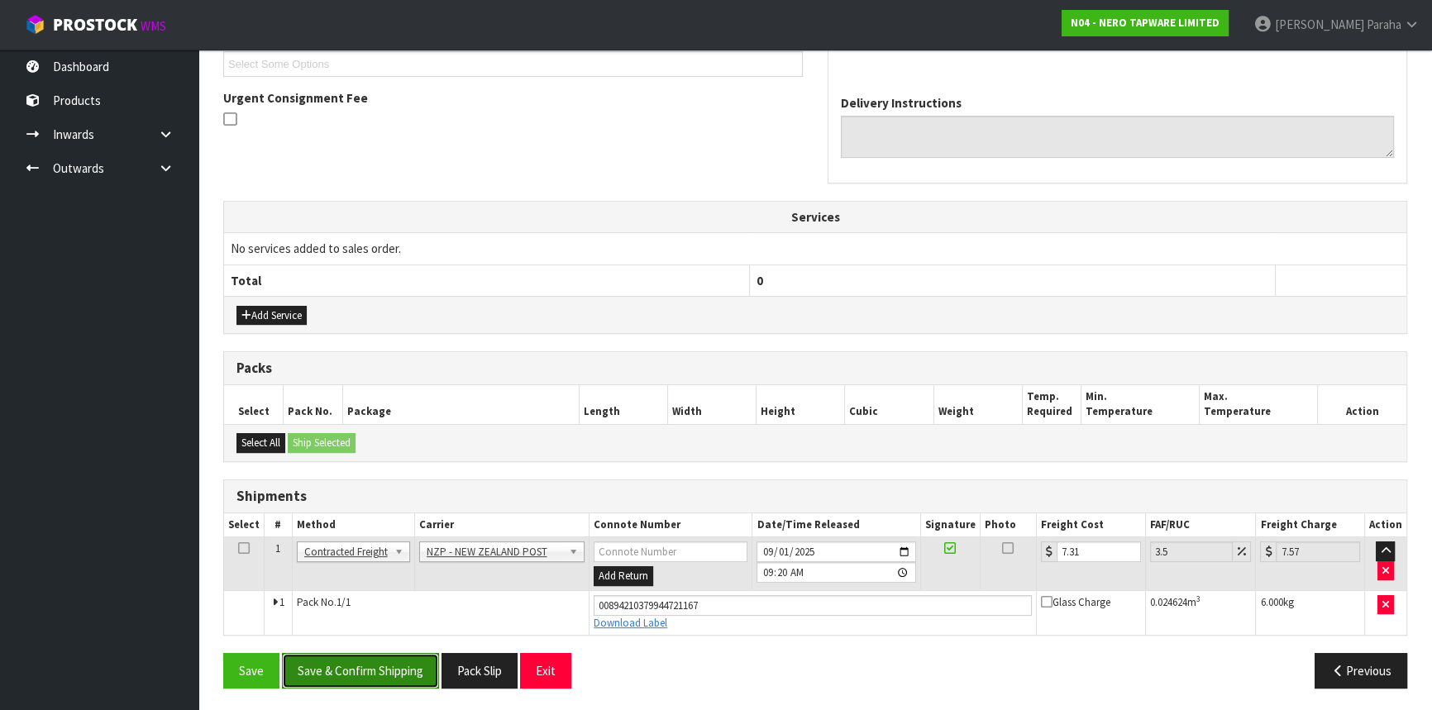
click at [364, 667] on button "Save & Confirm Shipping" at bounding box center [360, 671] width 157 height 36
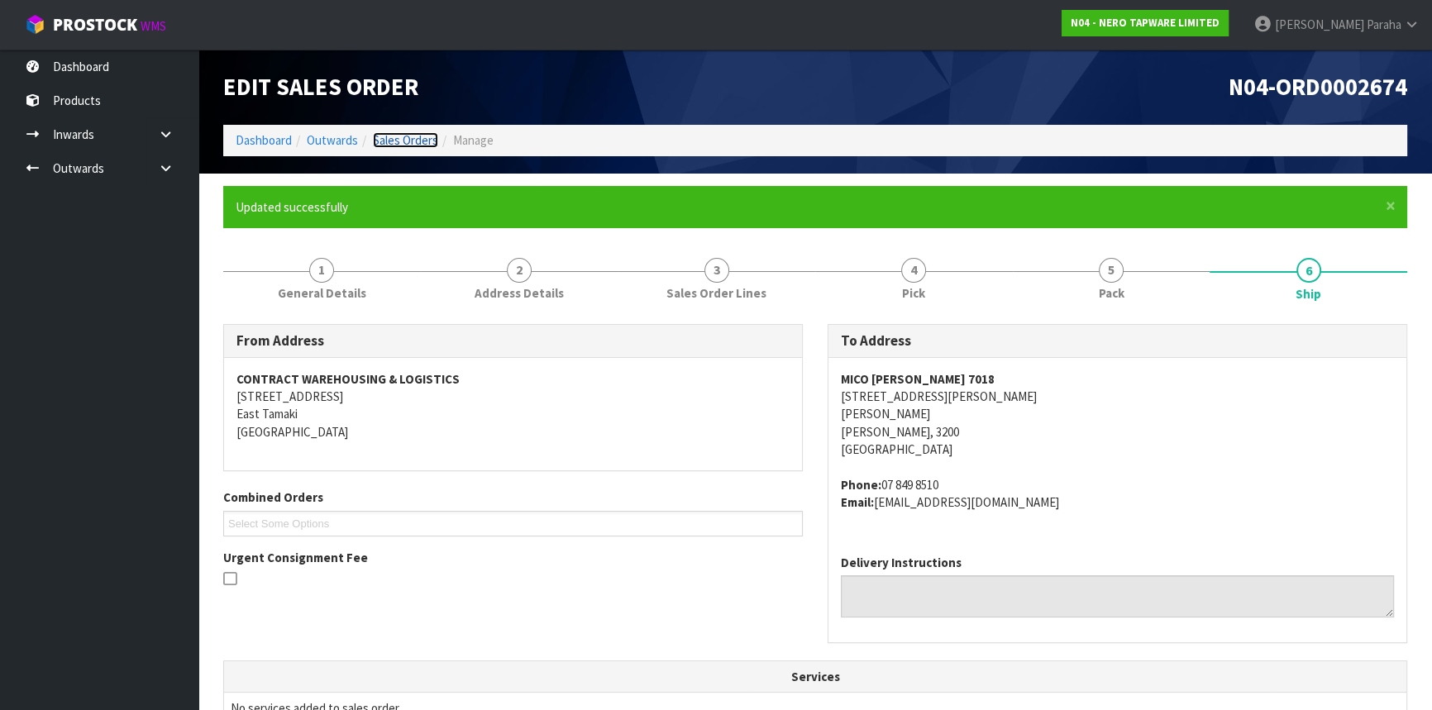
click at [400, 140] on link "Sales Orders" at bounding box center [405, 140] width 65 height 16
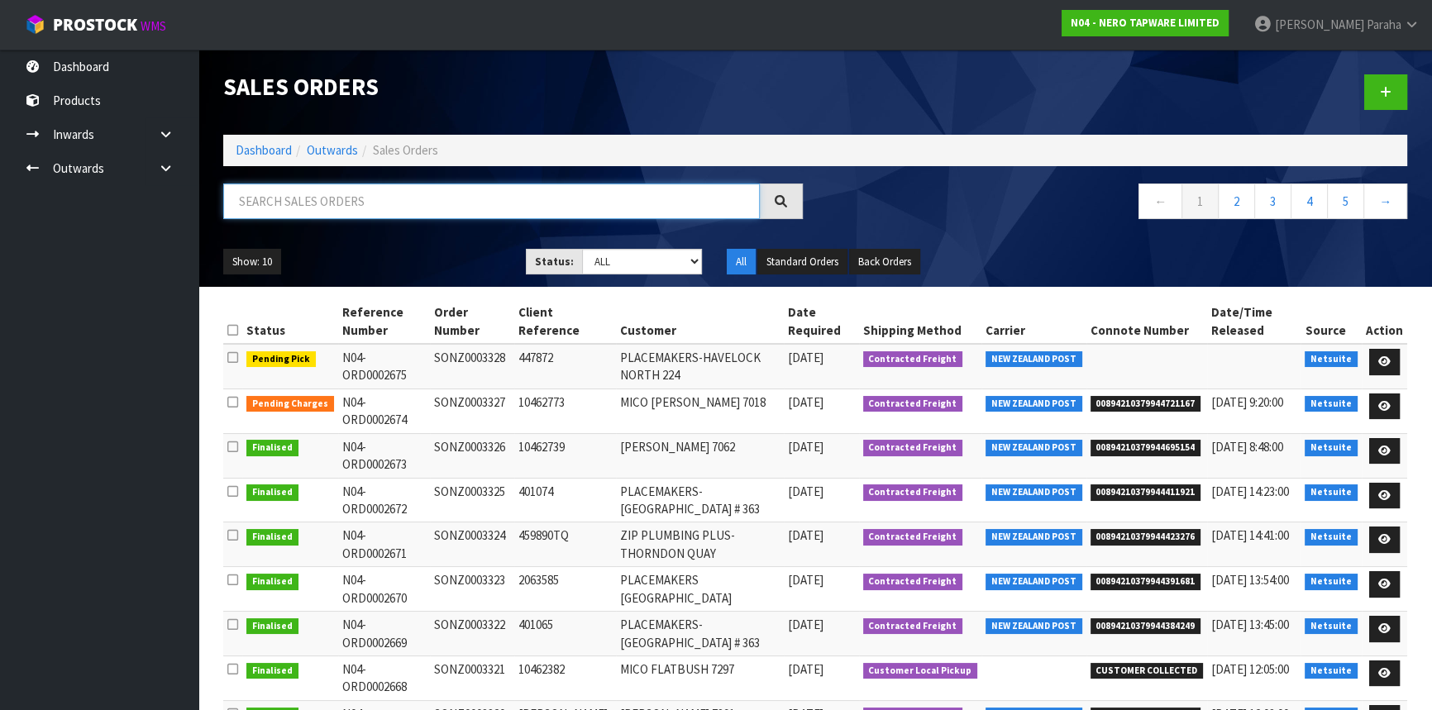
click at [389, 194] on input "text" at bounding box center [491, 202] width 537 height 36
click at [260, 149] on link "Dashboard" at bounding box center [264, 150] width 56 height 16
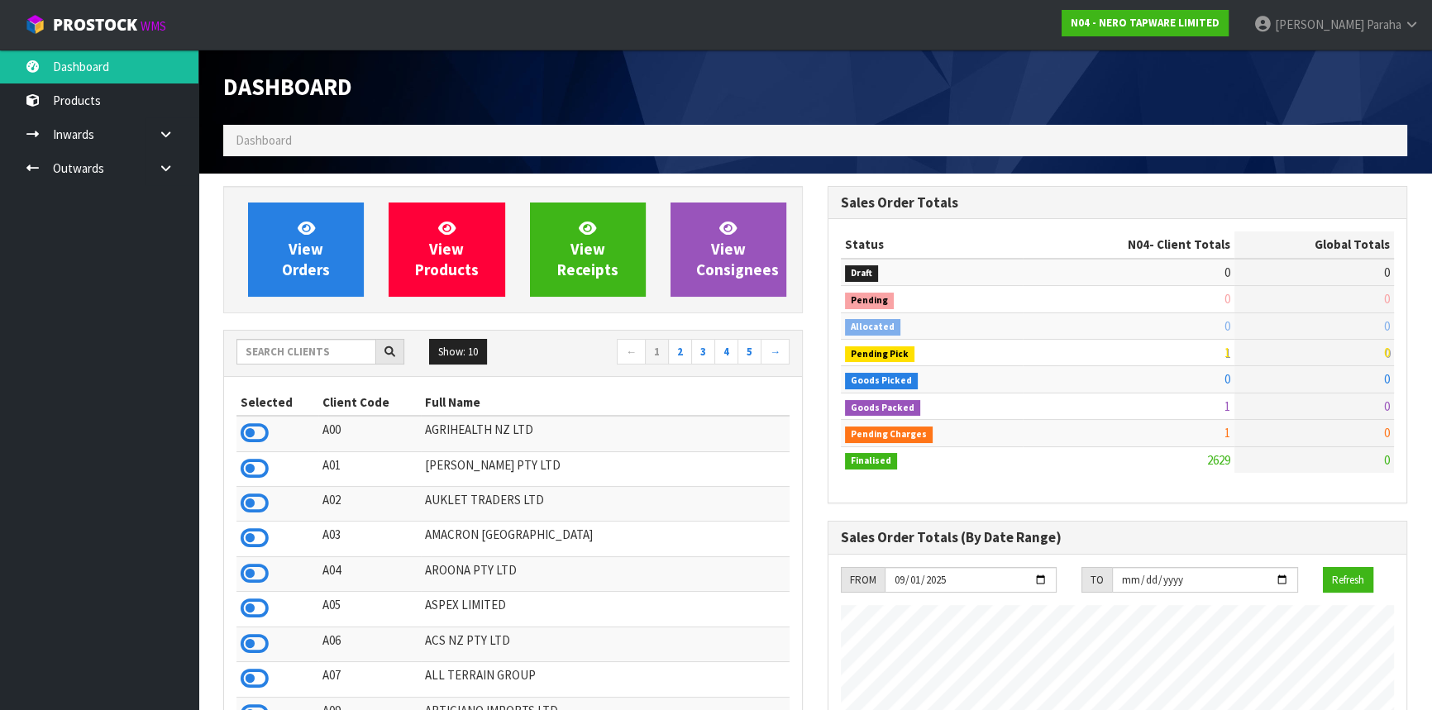
scroll to position [1303, 604]
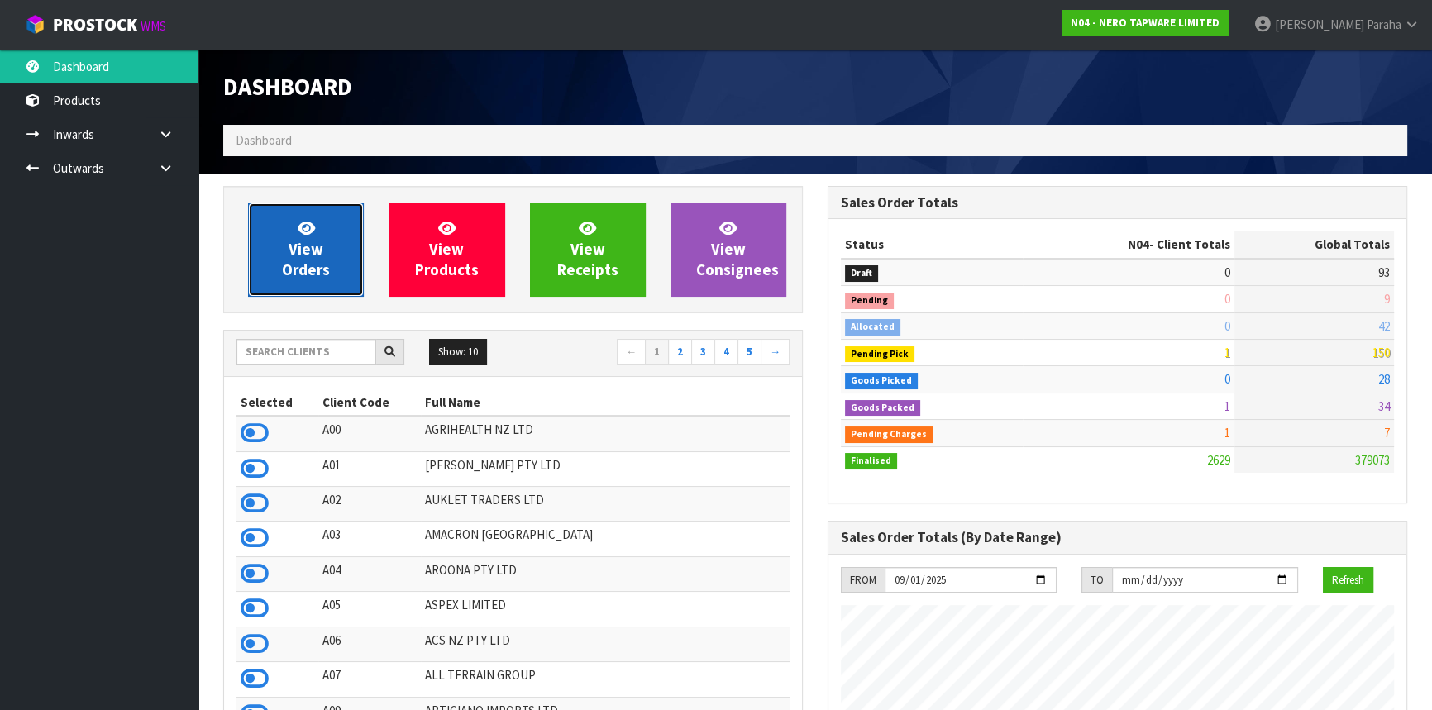
click at [316, 230] on link "View Orders" at bounding box center [306, 250] width 116 height 94
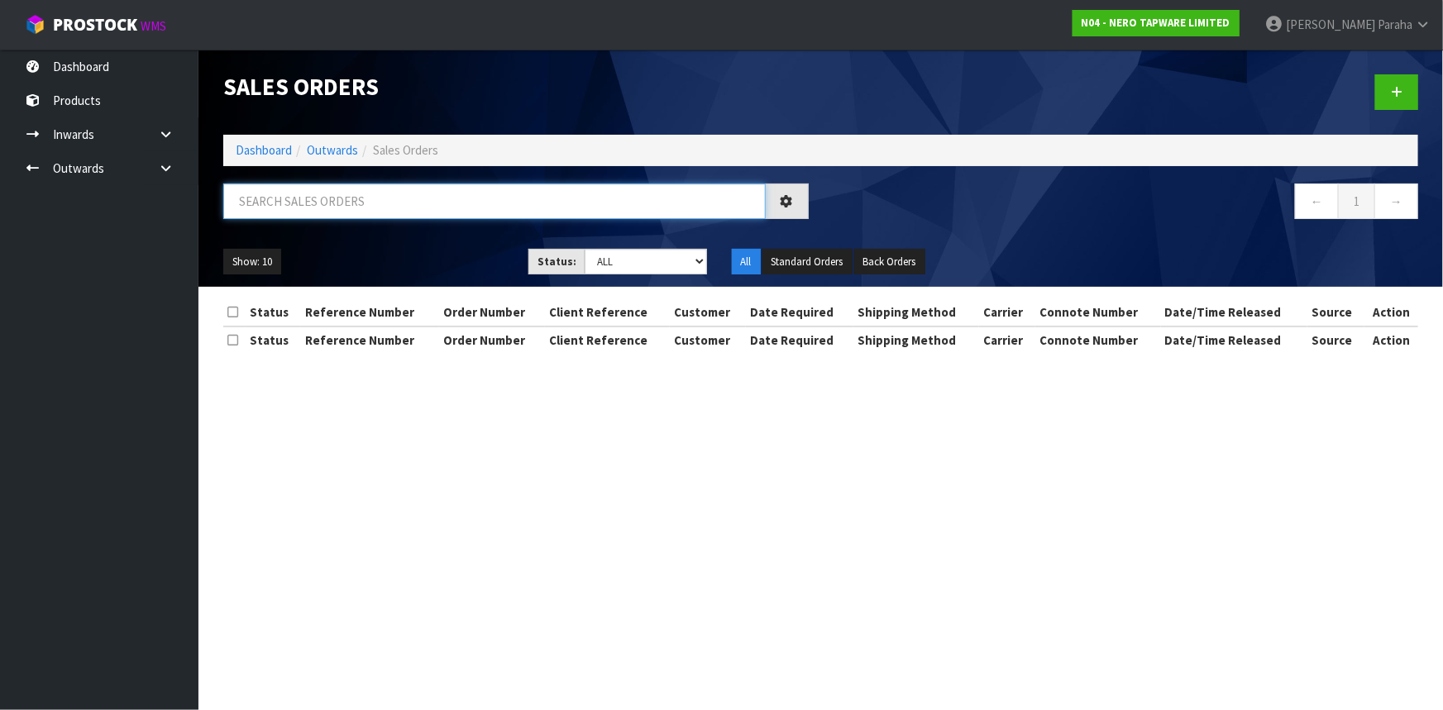
click at [312, 200] on input "text" at bounding box center [494, 202] width 542 height 36
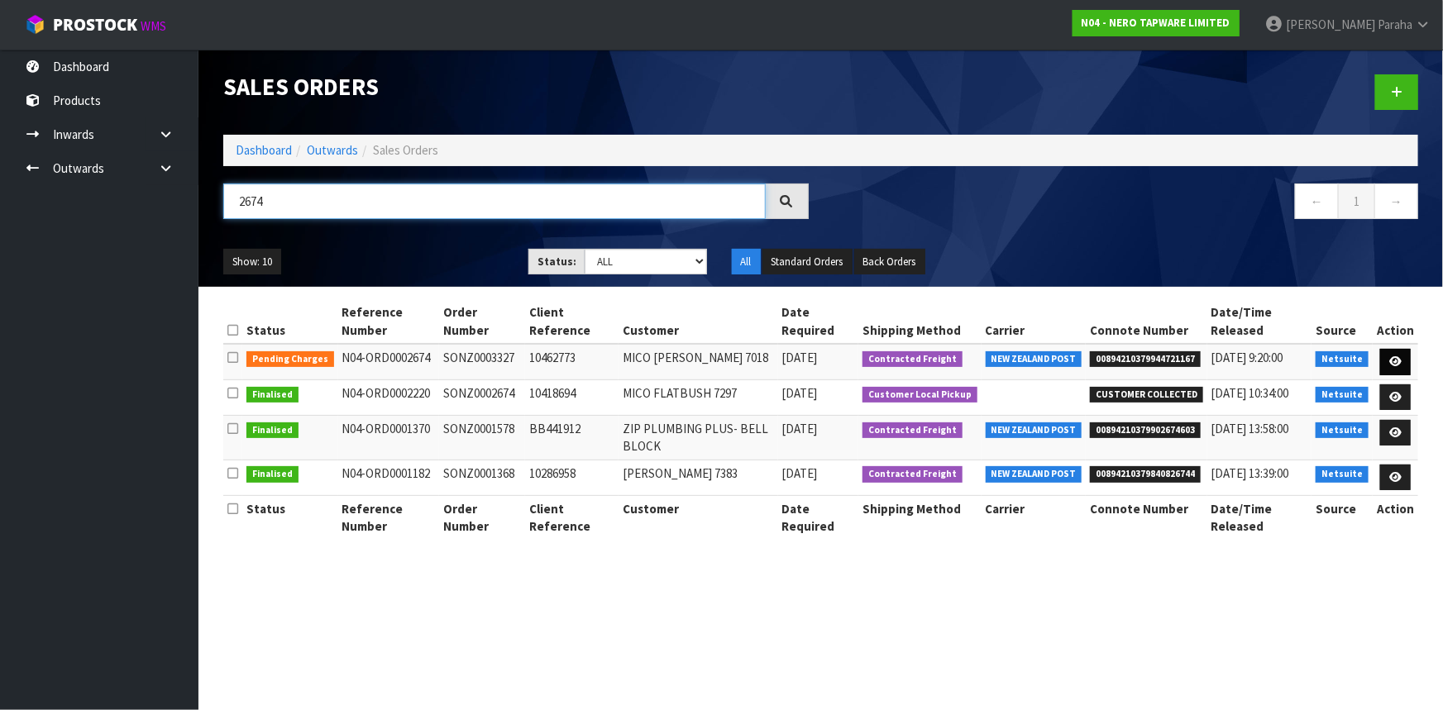
type input "2674"
click at [1399, 360] on icon at bounding box center [1395, 361] width 12 height 11
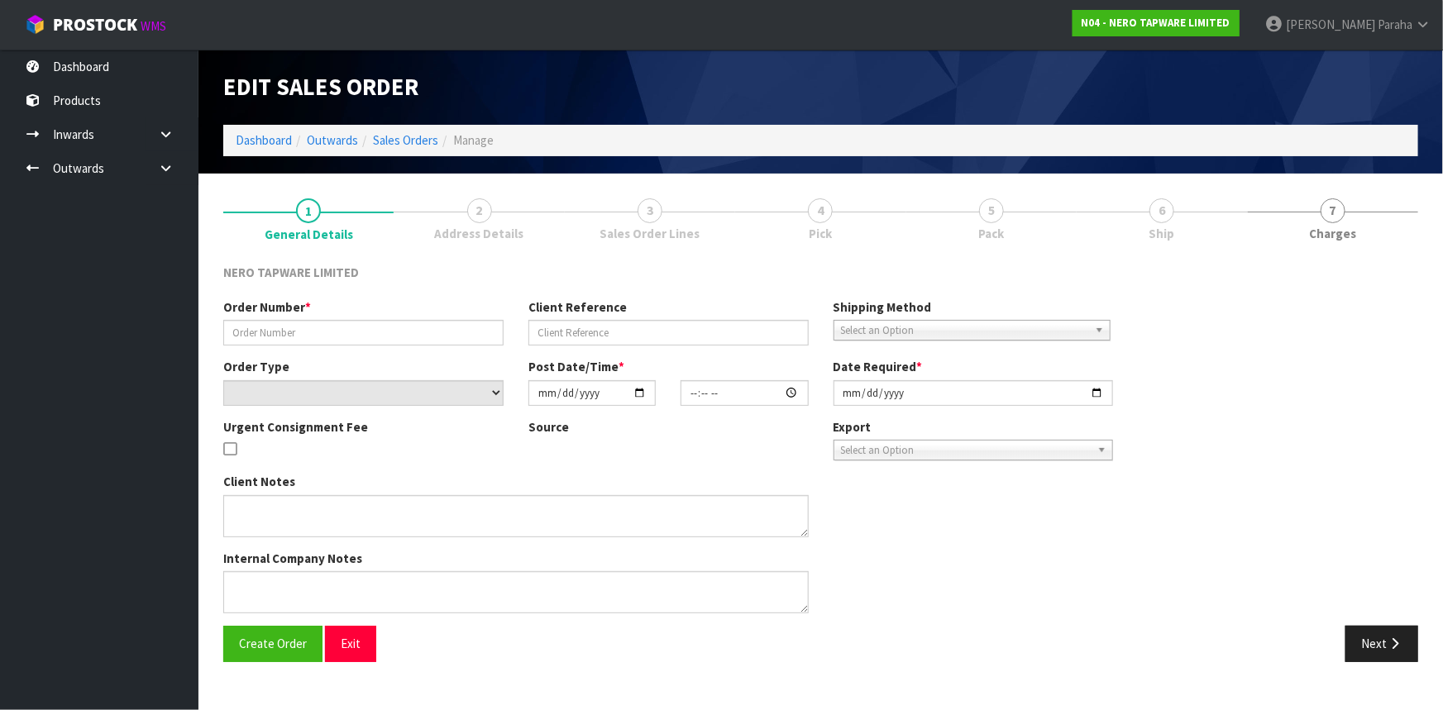
type input "SONZ0003327"
type input "10462773"
select select "number:0"
type input "[DATE]"
type input "16:15:05.000"
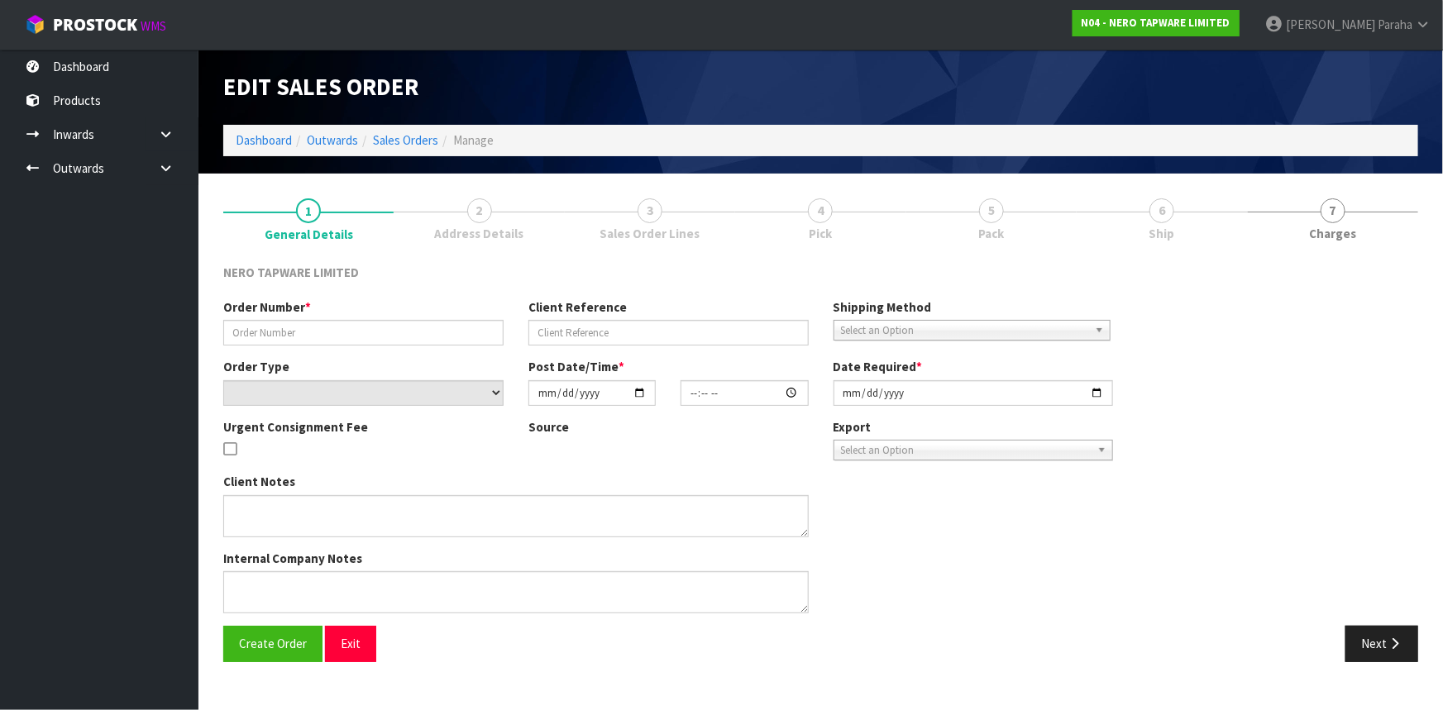
type input "2025-09-01"
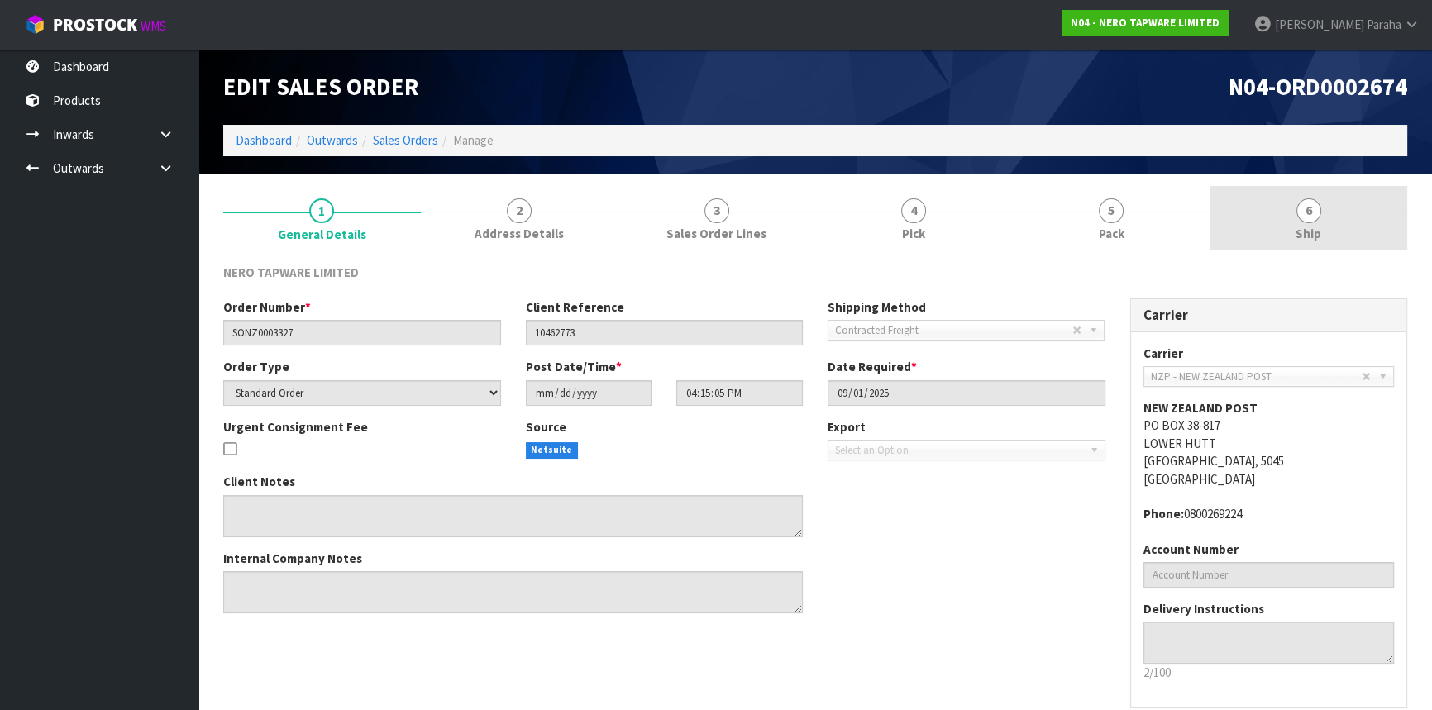
click at [1292, 212] on div at bounding box center [1309, 212] width 198 height 1
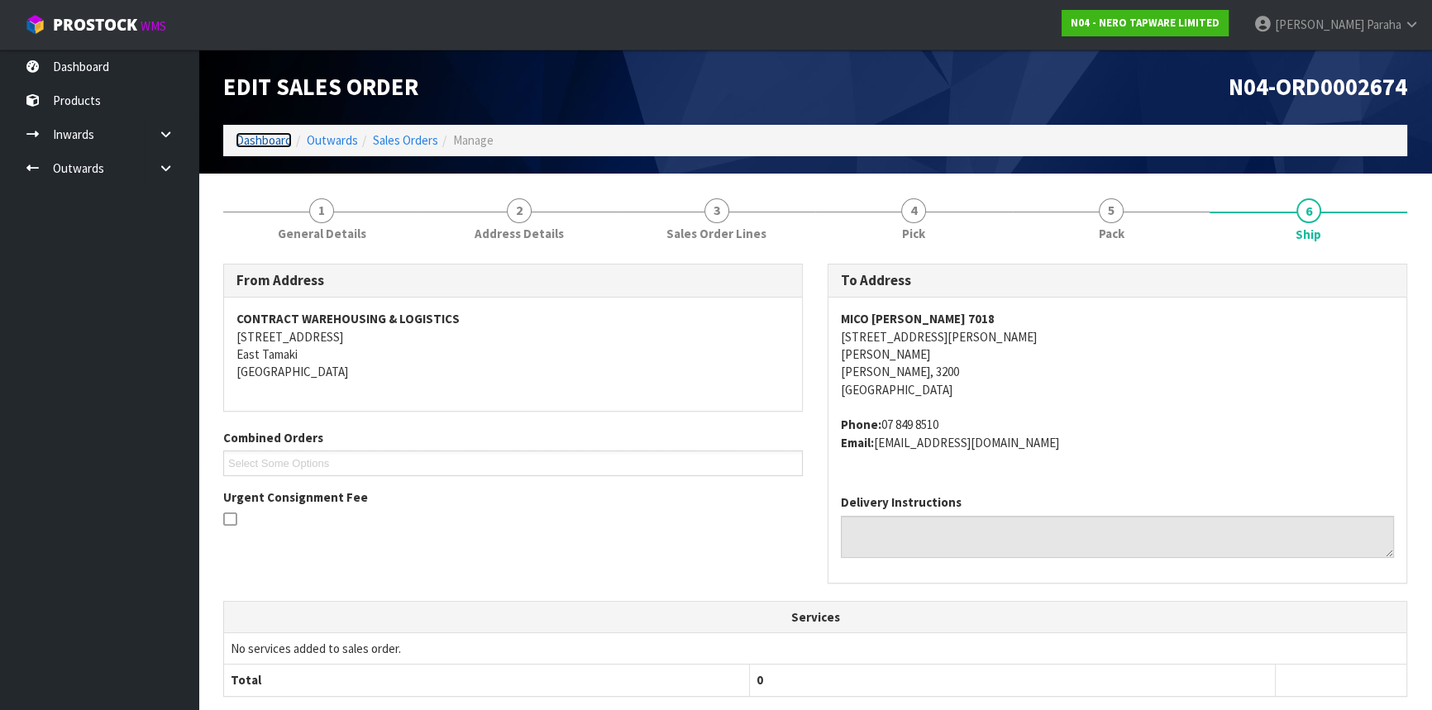
click at [237, 145] on link "Dashboard" at bounding box center [264, 140] width 56 height 16
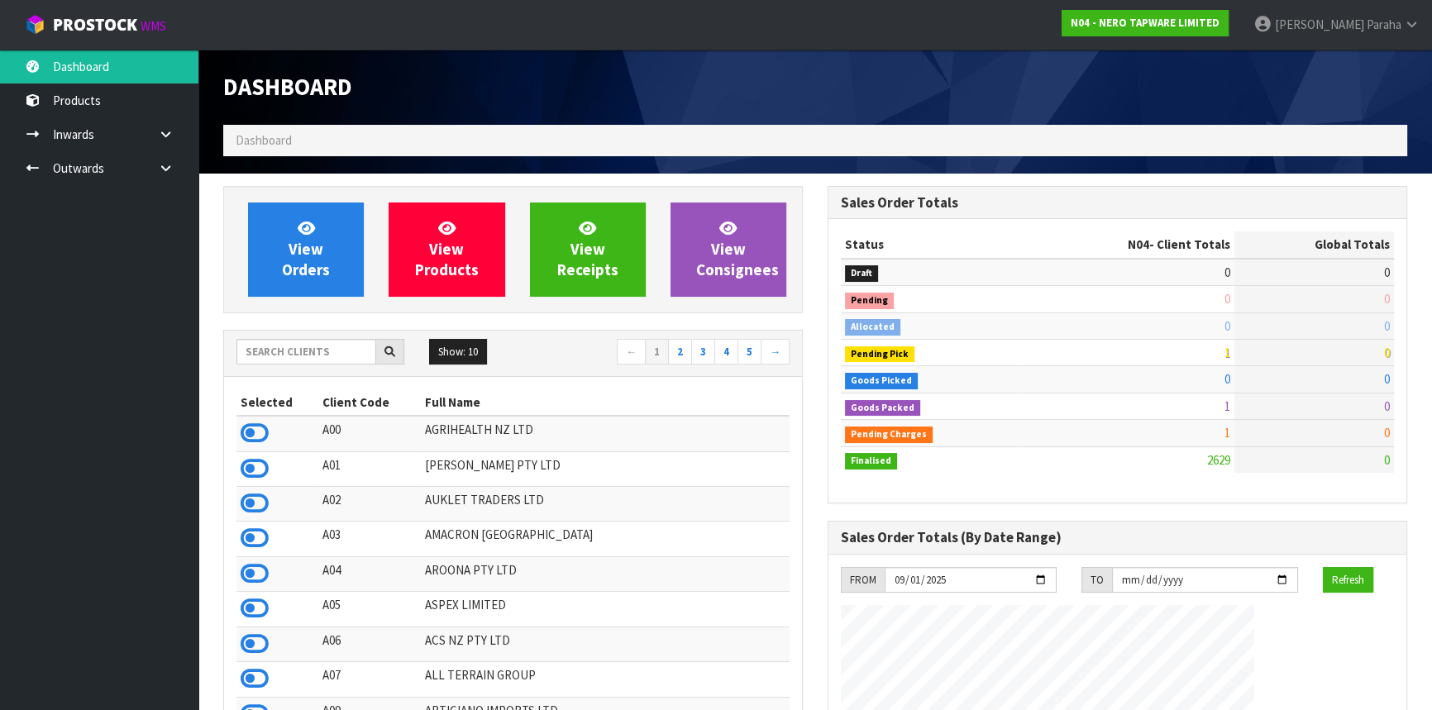
scroll to position [1303, 604]
click at [303, 356] on input "text" at bounding box center [306, 352] width 140 height 26
click at [264, 137] on span "Dashboard" at bounding box center [264, 140] width 56 height 16
click at [307, 355] on input "text" at bounding box center [306, 352] width 140 height 26
click at [289, 357] on input "text" at bounding box center [306, 352] width 140 height 26
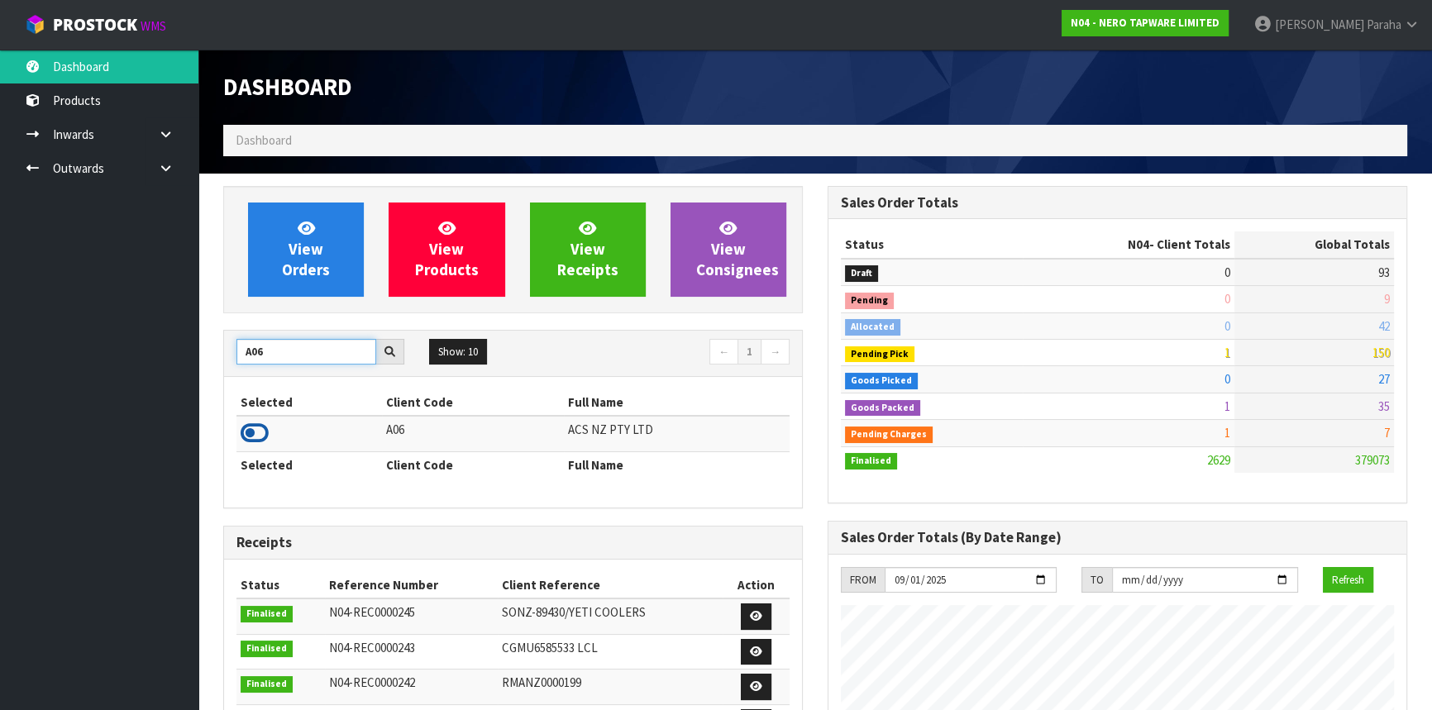
type input "A06"
click at [261, 436] on icon at bounding box center [255, 433] width 28 height 25
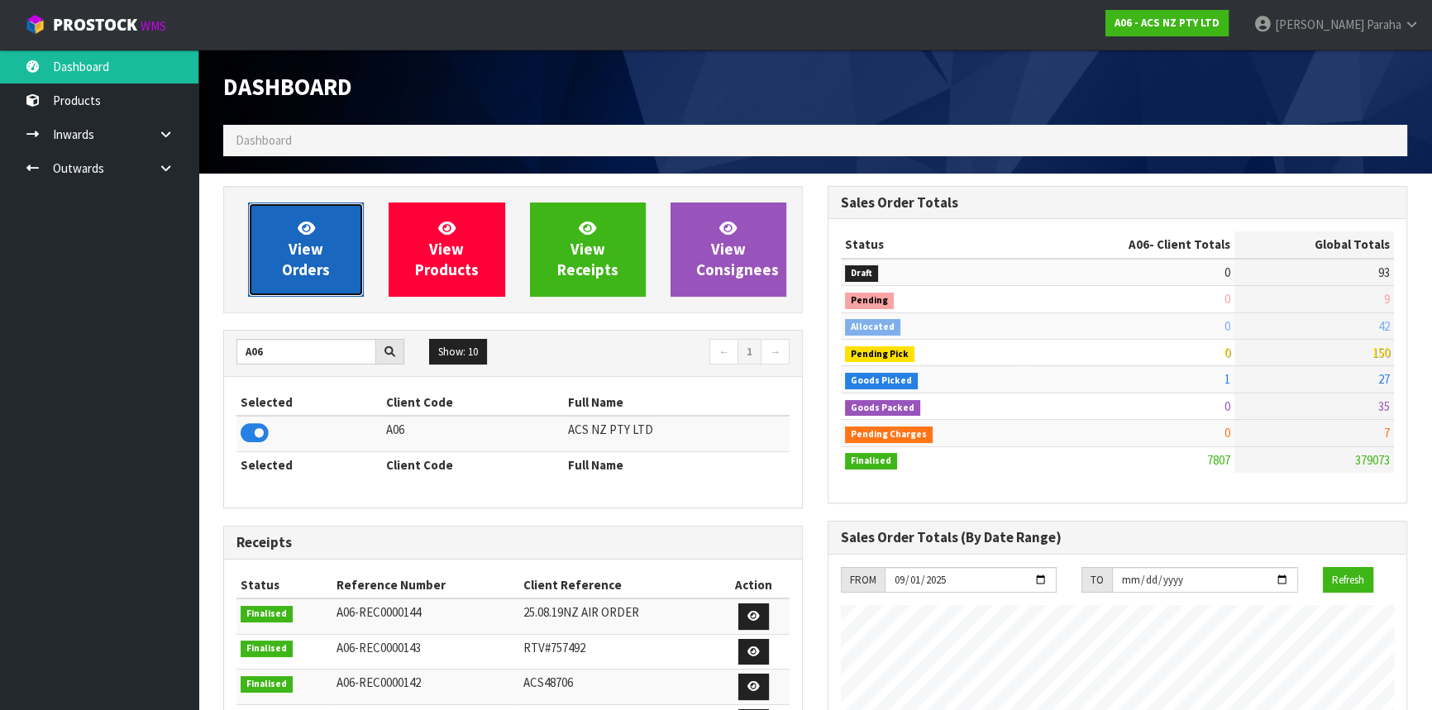
scroll to position [1250, 604]
click at [305, 277] on span "View Orders" at bounding box center [306, 249] width 48 height 62
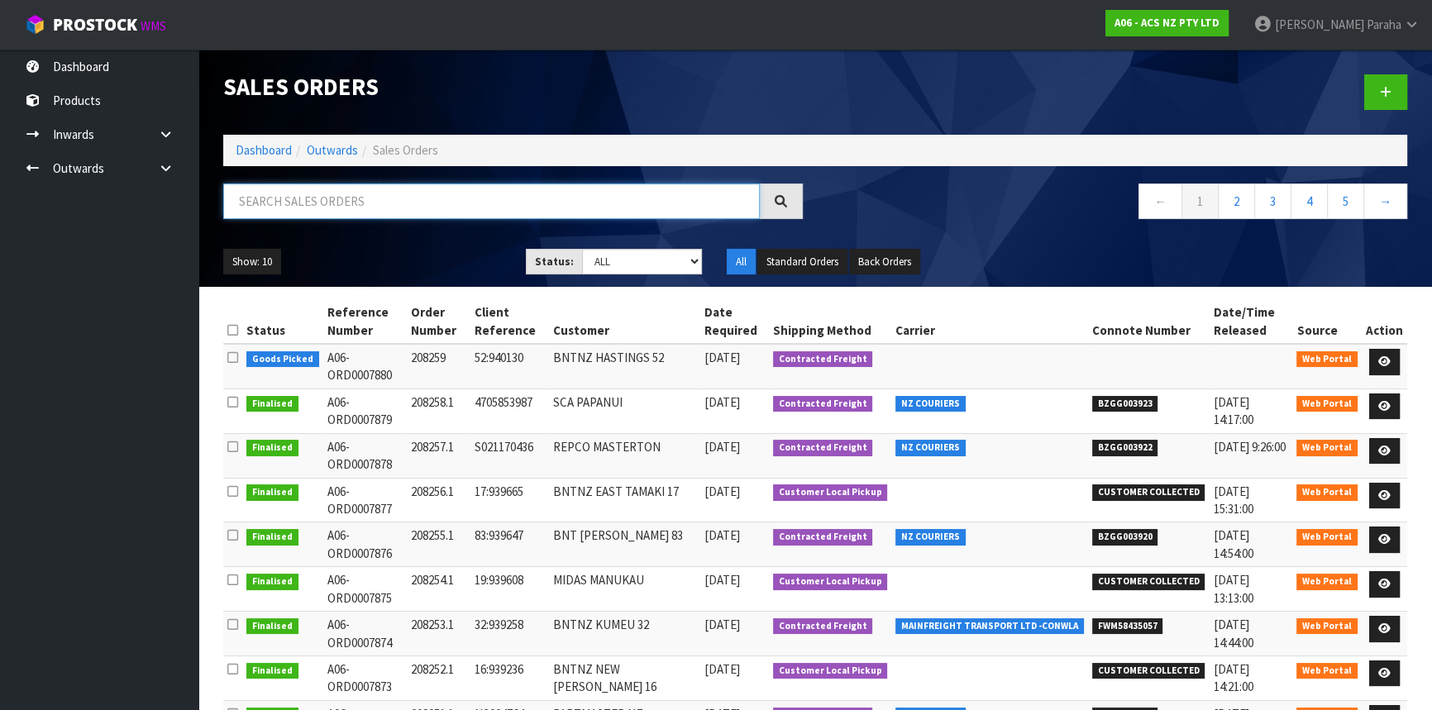
click at [298, 206] on input "text" at bounding box center [491, 202] width 537 height 36
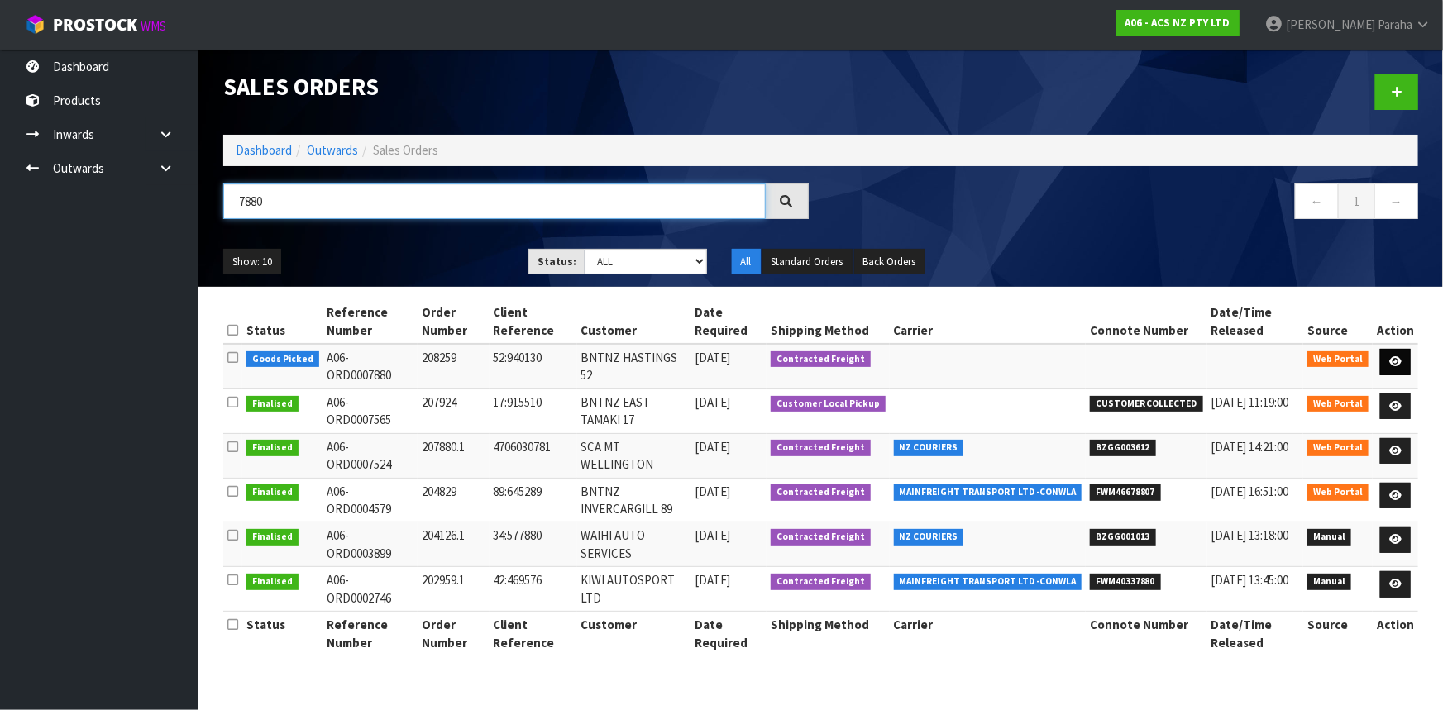
type input "7880"
click at [1394, 361] on icon at bounding box center [1395, 361] width 12 height 11
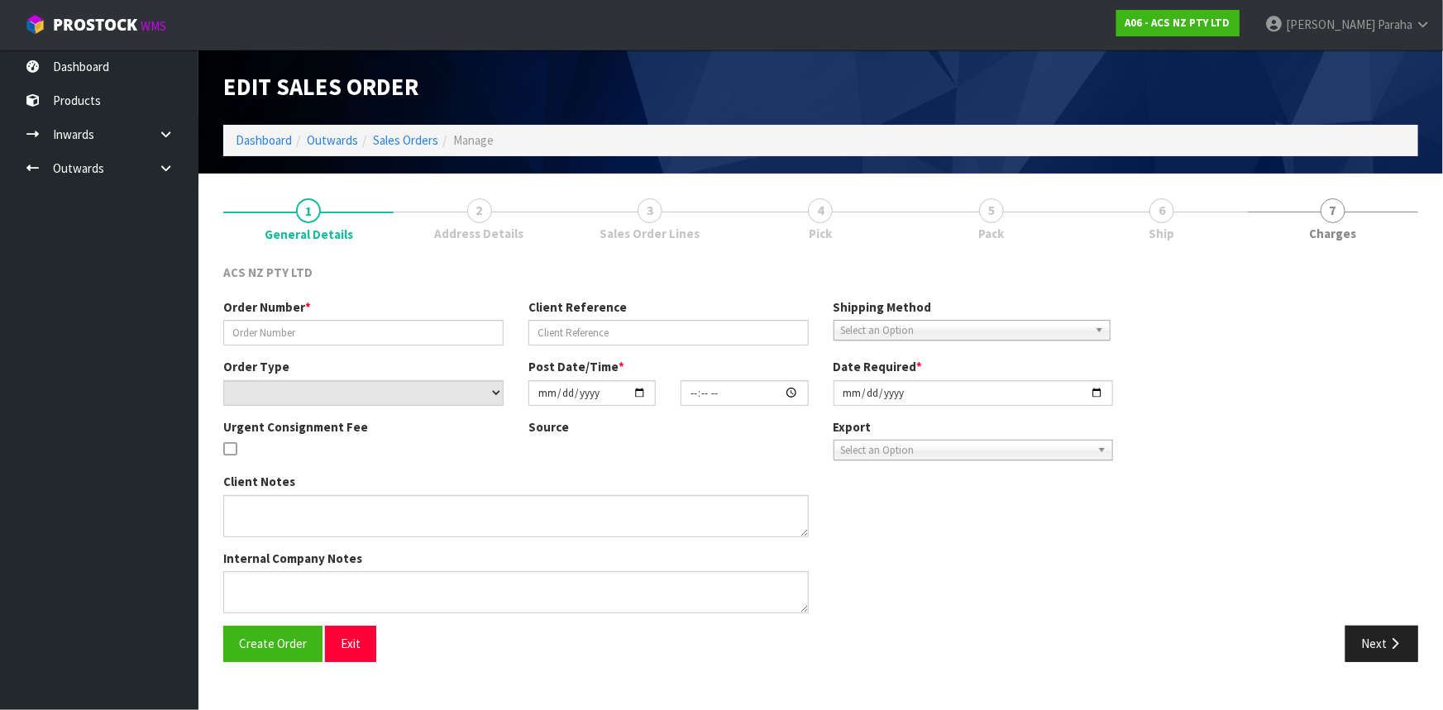
type input "208259"
type input "52:940130"
select select "number:0"
type input "2025-09-01"
type input "08:33:00.000"
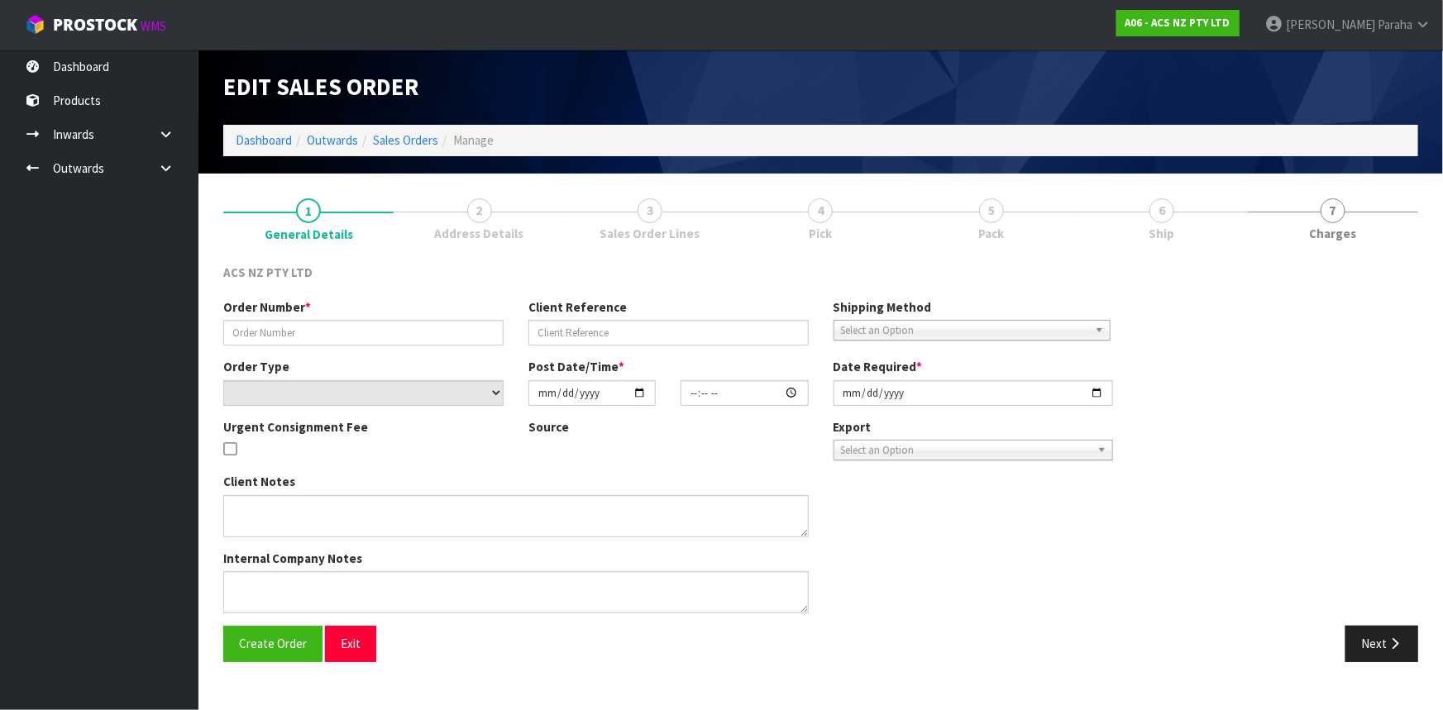
type input "2025-09-01"
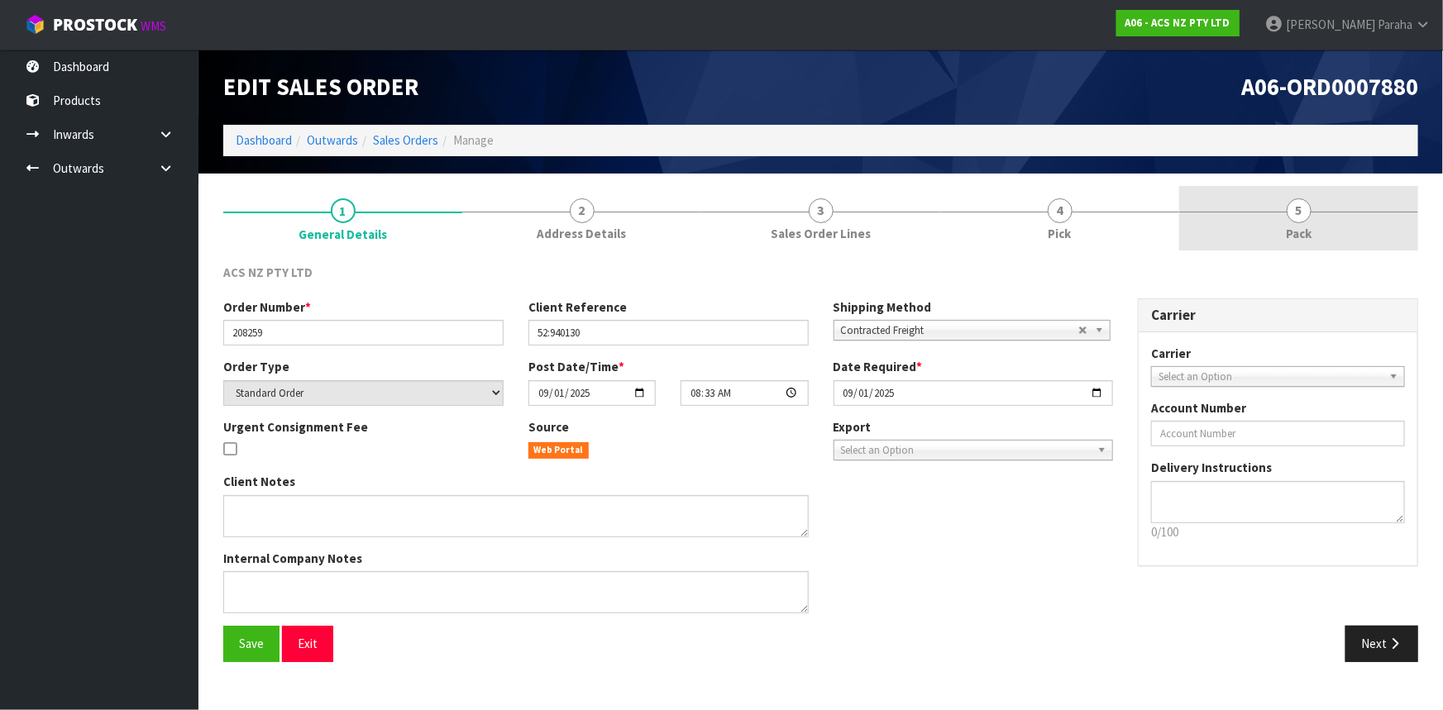
click at [1312, 220] on link "5 Pack" at bounding box center [1298, 218] width 239 height 65
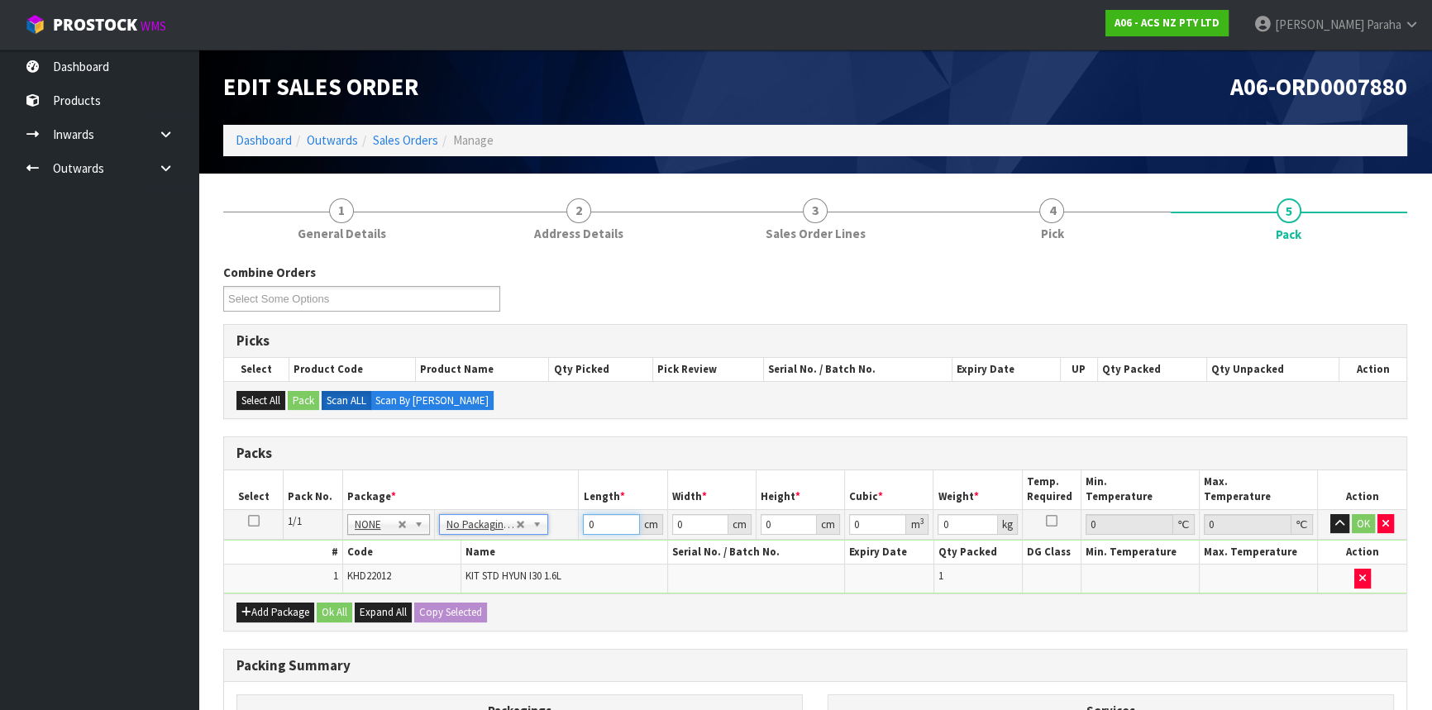
drag, startPoint x: 602, startPoint y: 527, endPoint x: 579, endPoint y: 530, distance: 23.4
click at [579, 530] on td "0 cm" at bounding box center [623, 524] width 88 height 30
type input "34"
type input "32"
type input "1"
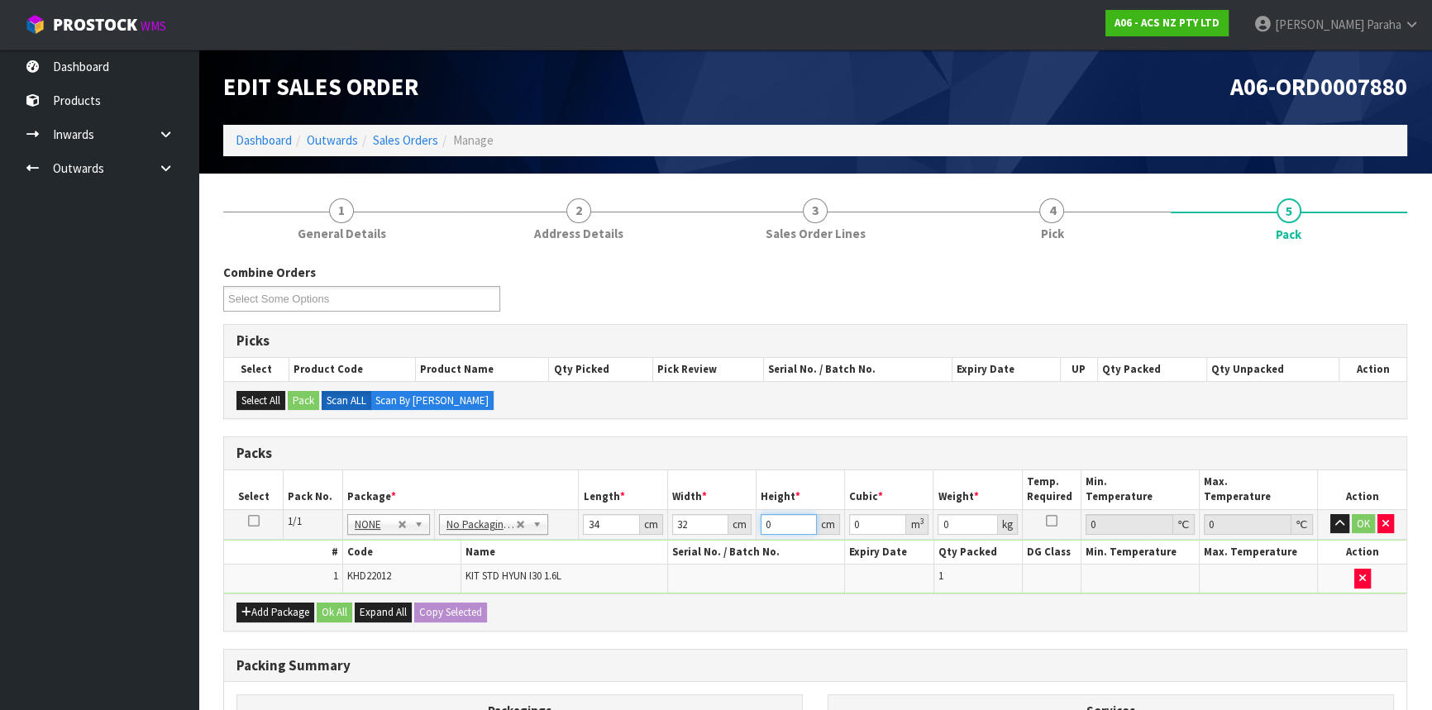
type input "0.001088"
type input "12"
type input "0.013056"
type input "12"
type input "6"
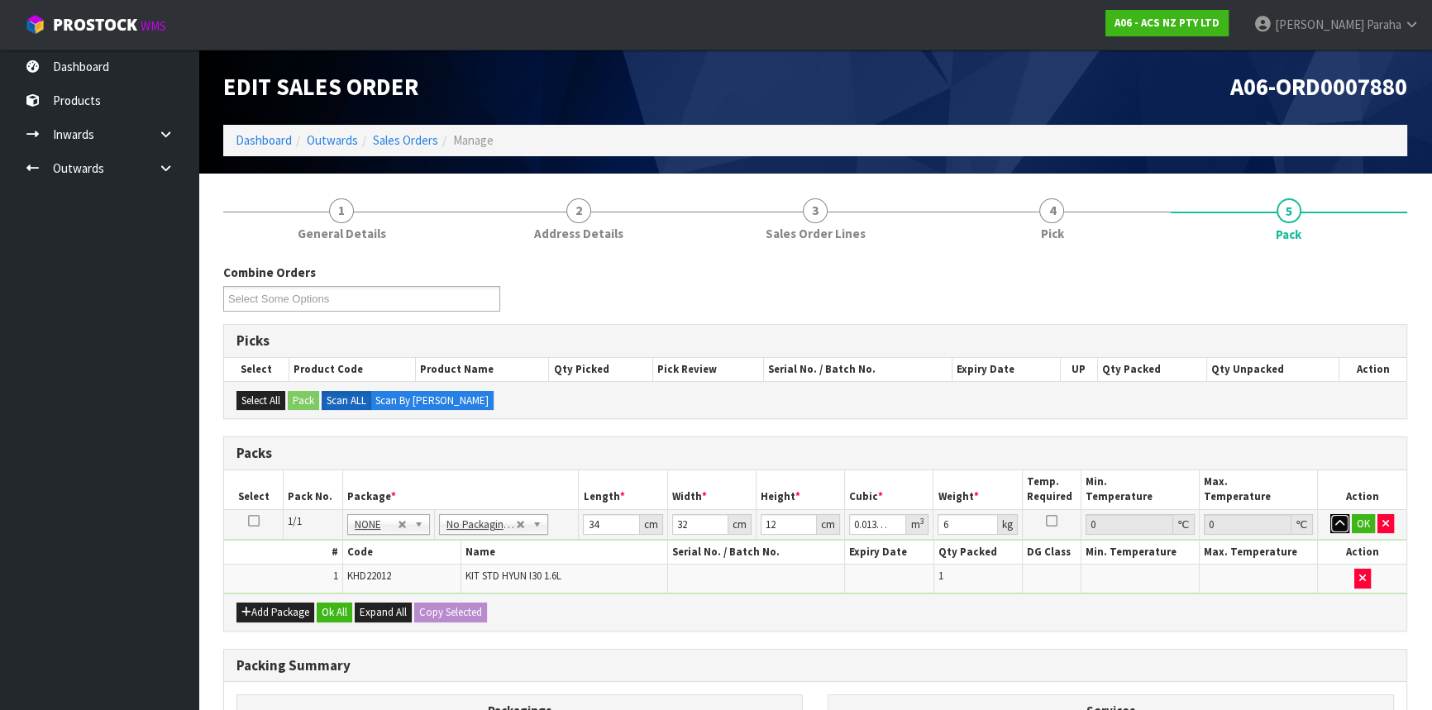
click at [1330, 514] on button "button" at bounding box center [1339, 524] width 19 height 20
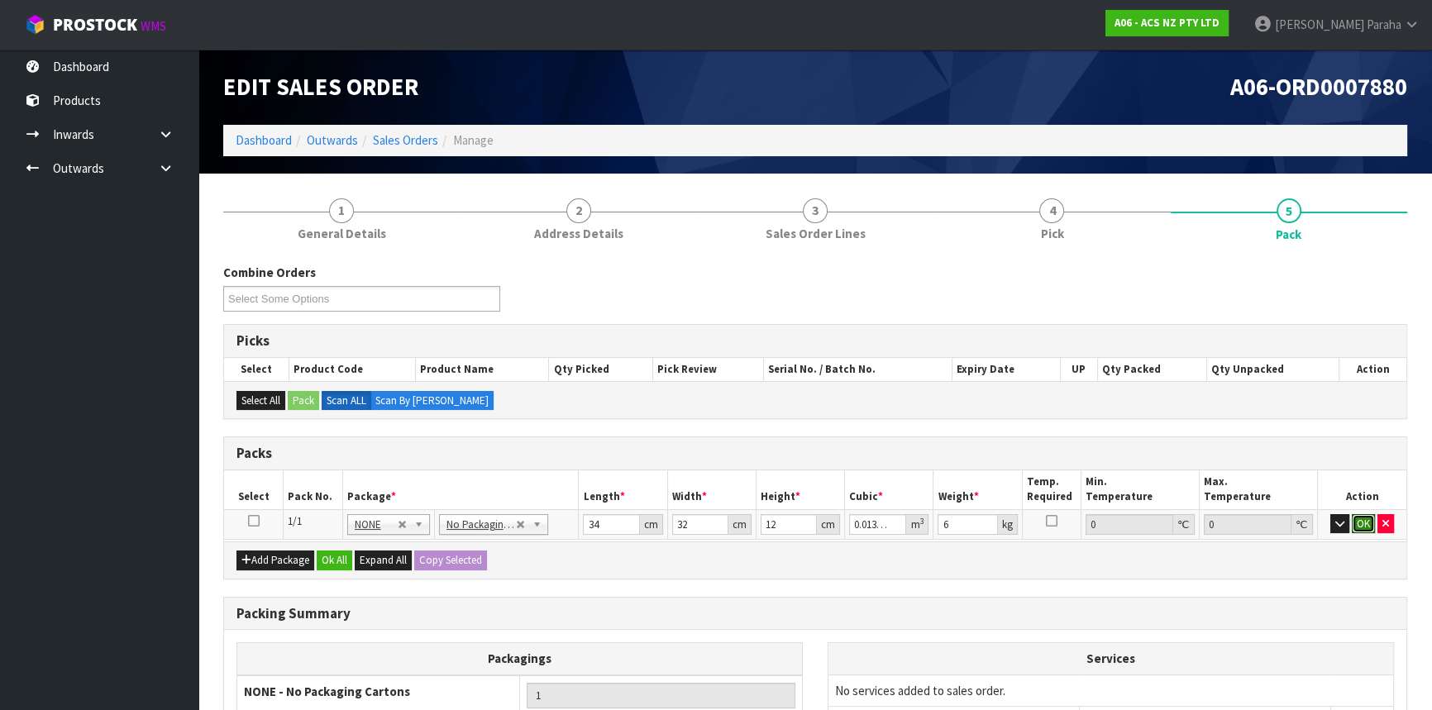
click button "OK" at bounding box center [1363, 524] width 23 height 20
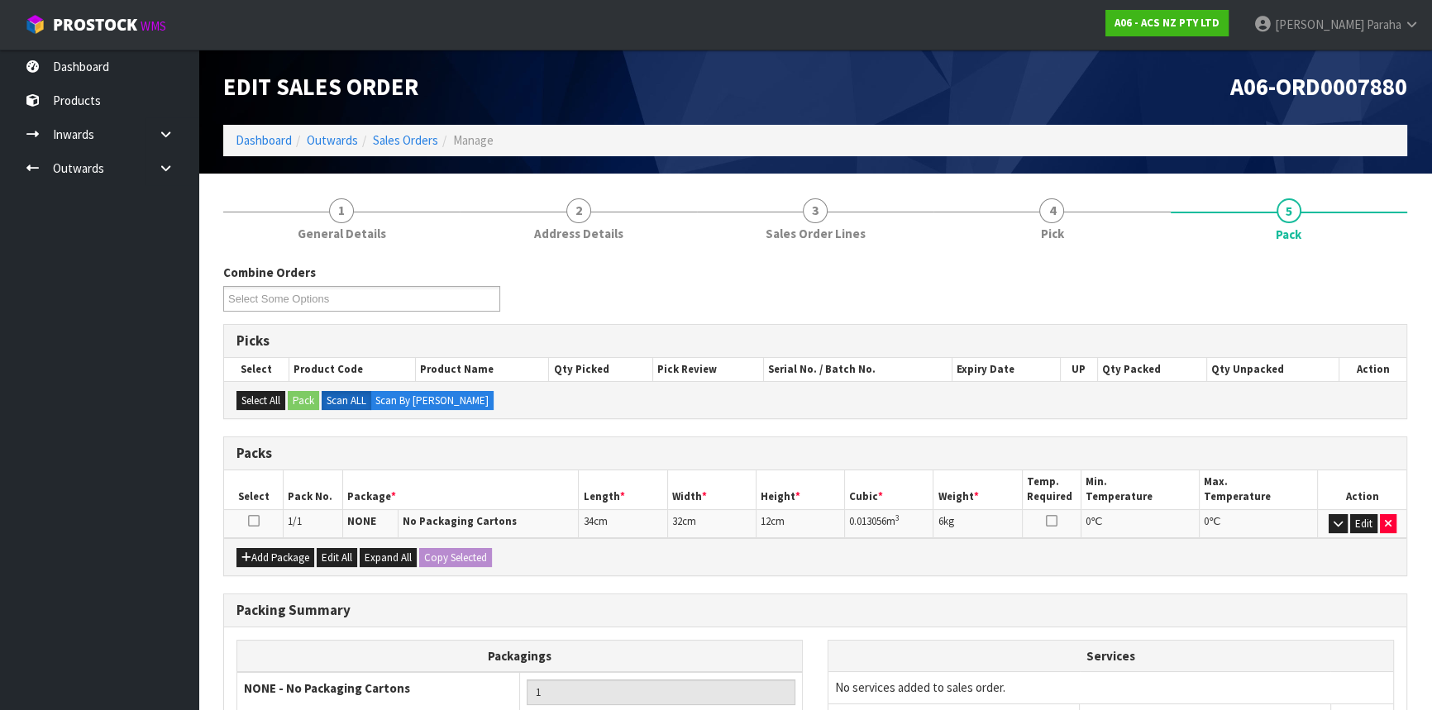
scroll to position [176, 0]
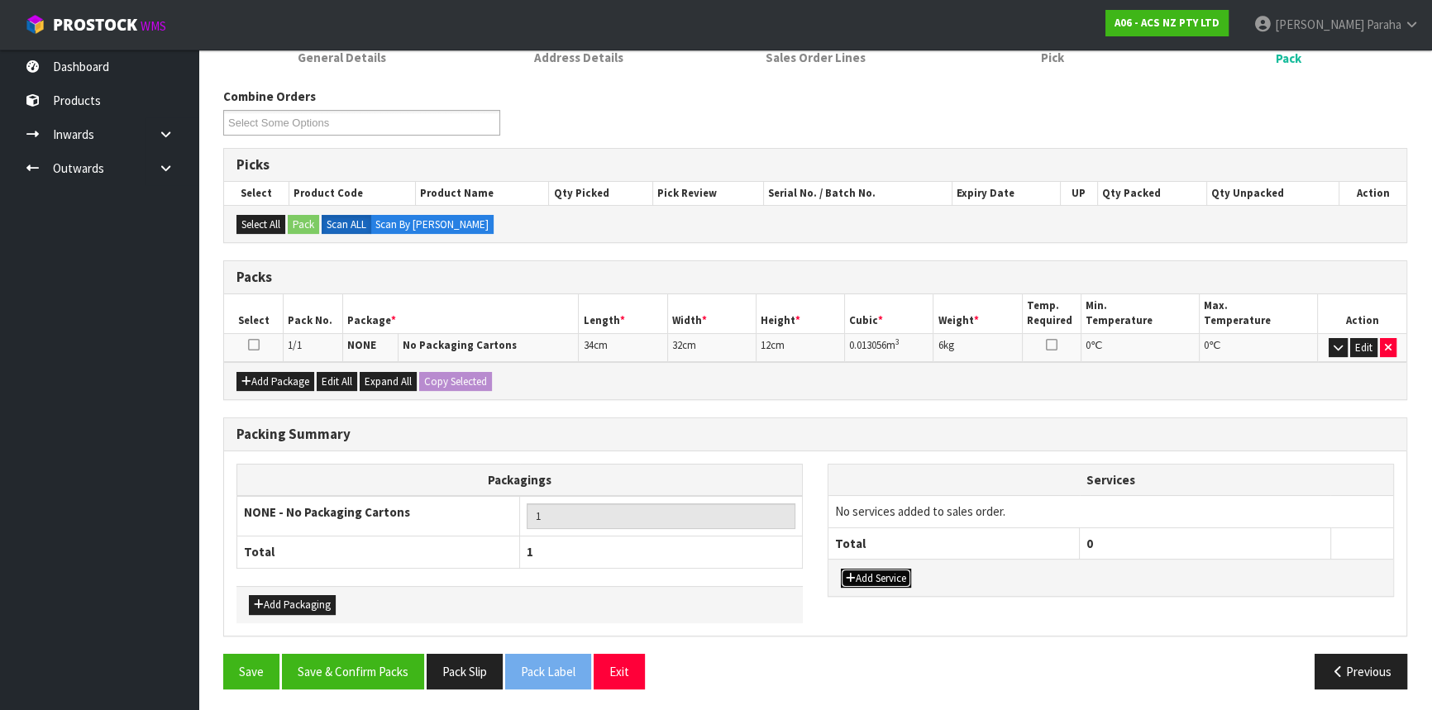
click at [884, 581] on button "Add Service" at bounding box center [876, 579] width 70 height 20
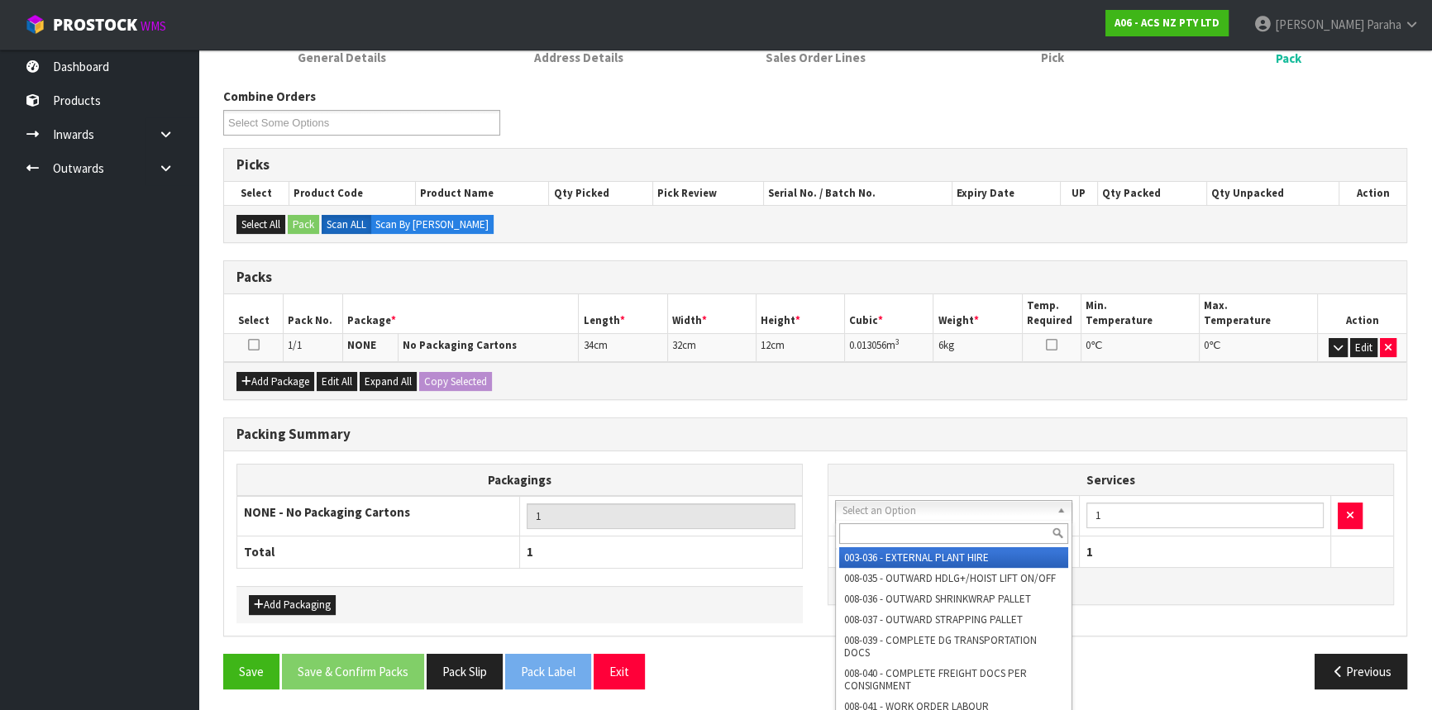
click at [861, 534] on input "text" at bounding box center [953, 533] width 229 height 21
type input "044"
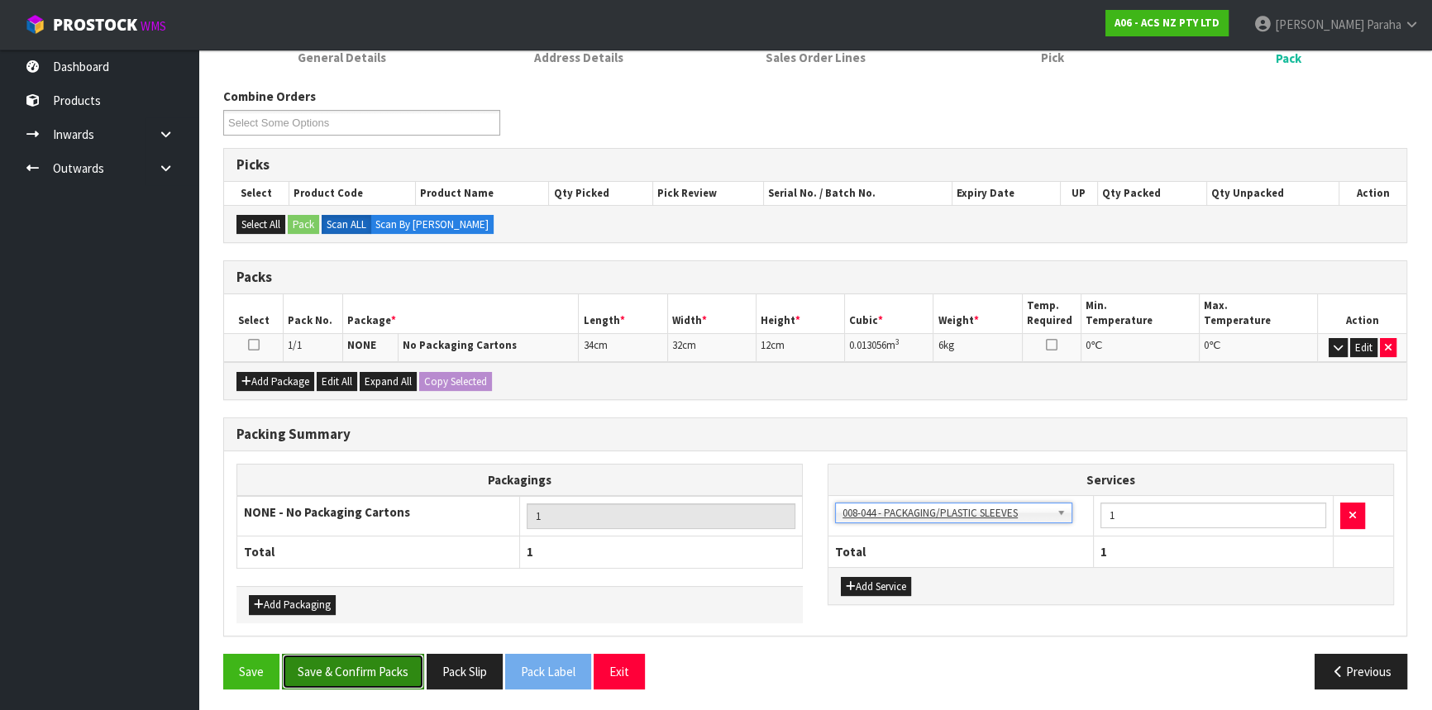
drag, startPoint x: 339, startPoint y: 662, endPoint x: 347, endPoint y: 657, distance: 10.1
click at [346, 657] on button "Save & Confirm Packs" at bounding box center [353, 672] width 142 height 36
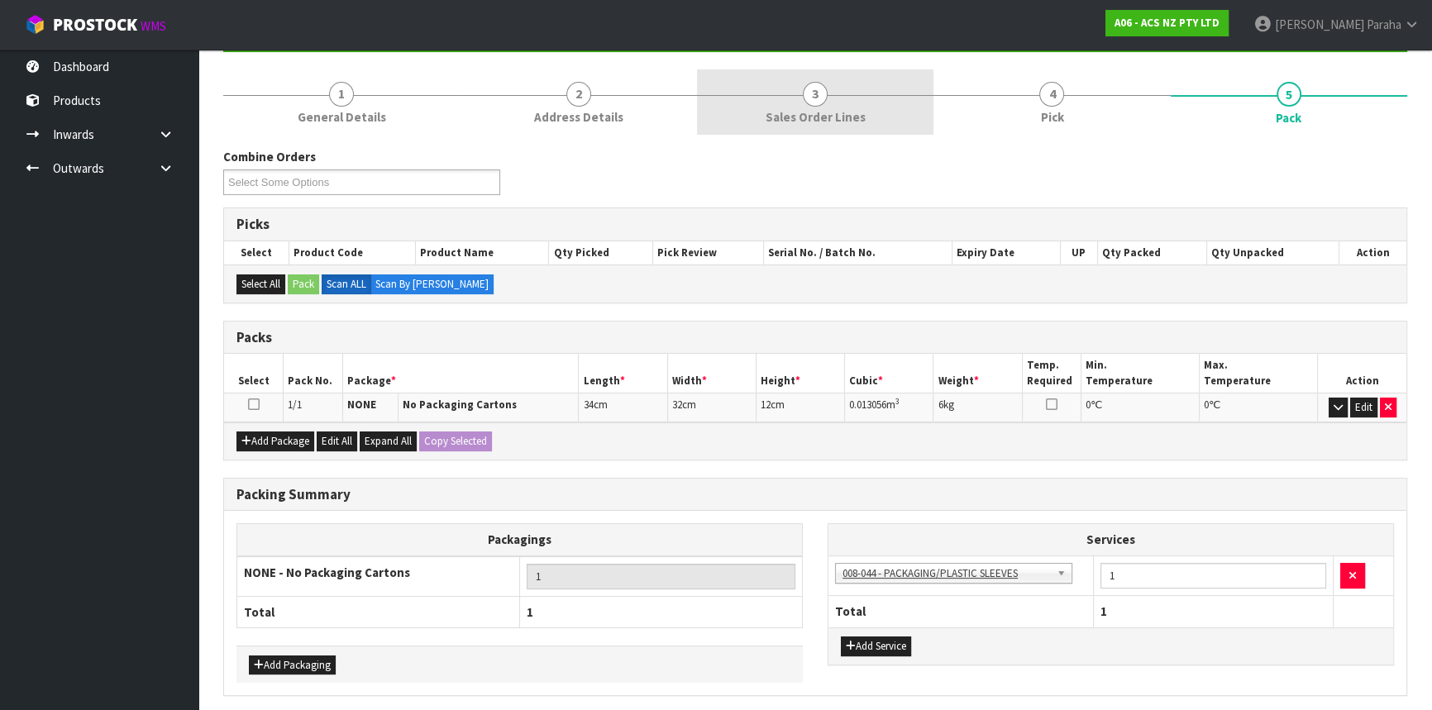
scroll to position [0, 0]
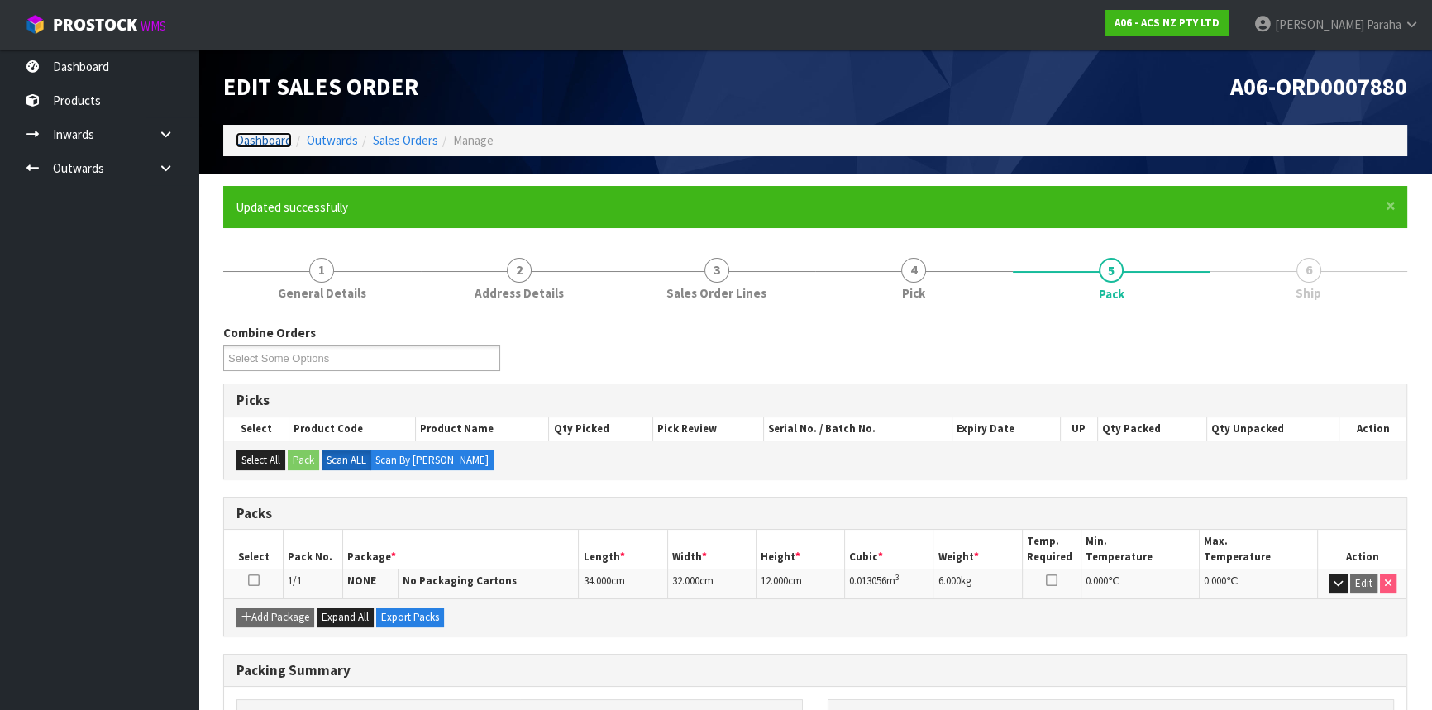
click at [250, 143] on link "Dashboard" at bounding box center [264, 140] width 56 height 16
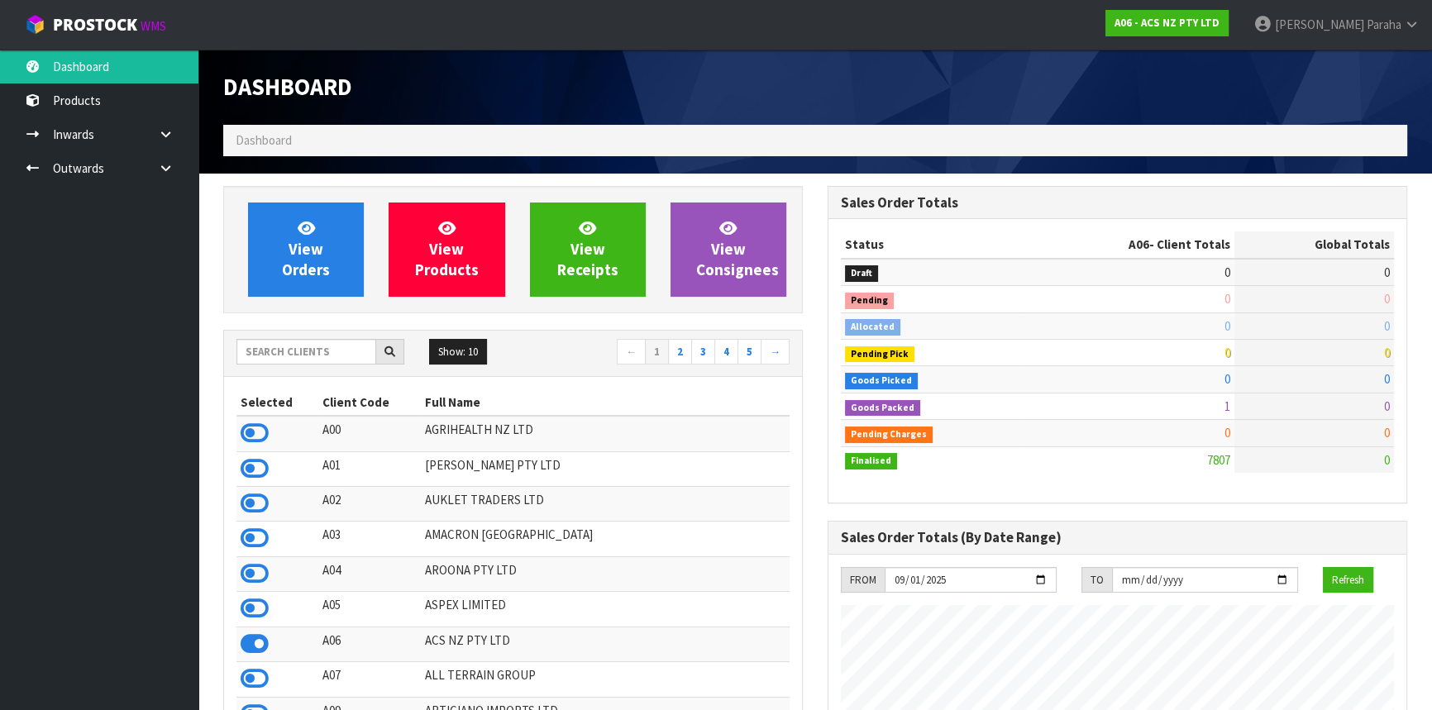
scroll to position [1250, 604]
click at [281, 351] on input "text" at bounding box center [306, 352] width 140 height 26
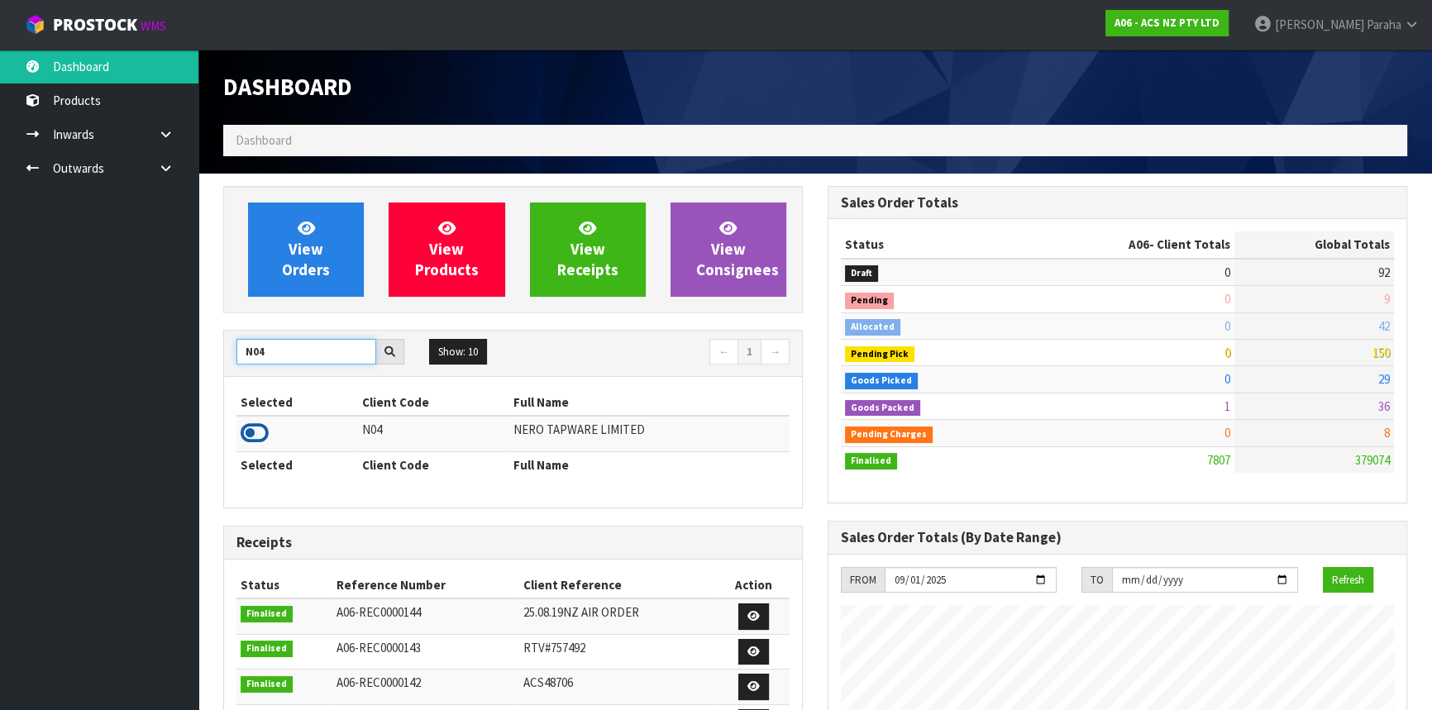
type input "N04"
click at [260, 435] on icon at bounding box center [255, 433] width 28 height 25
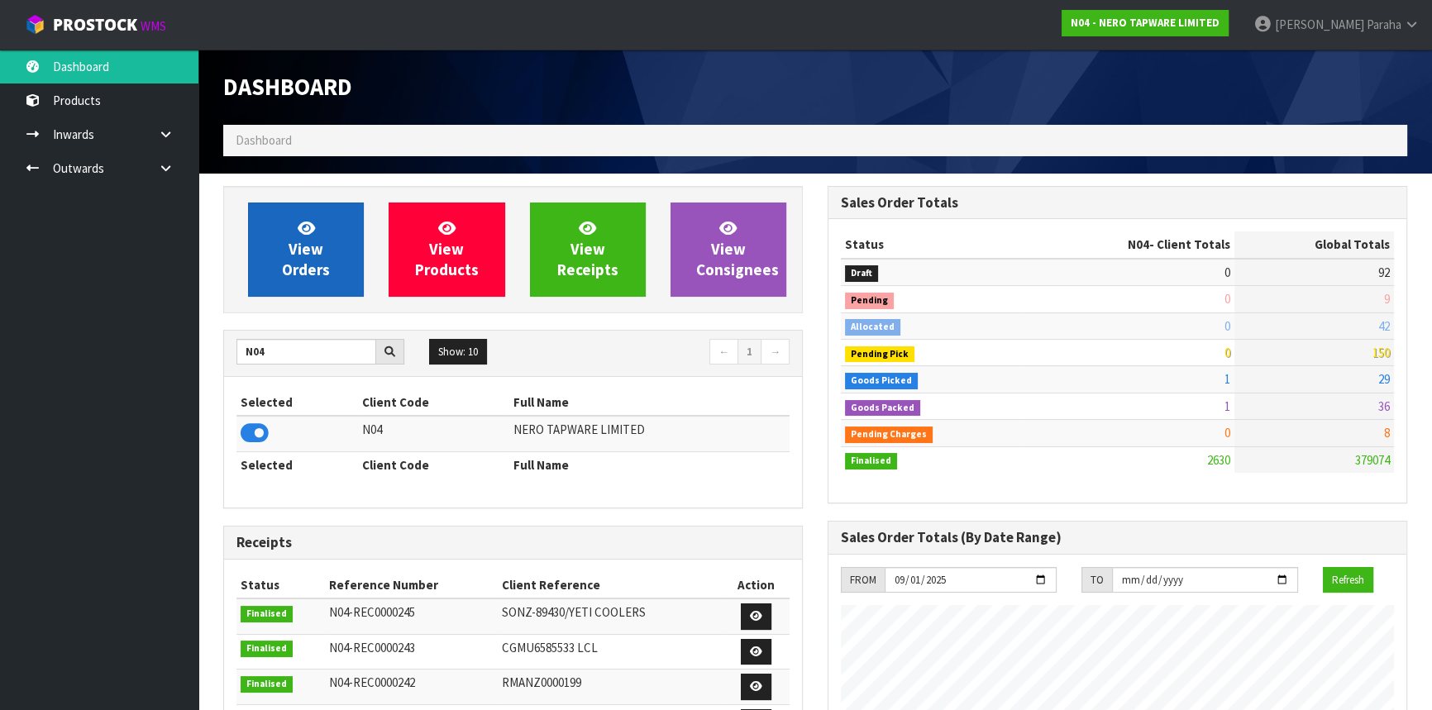
scroll to position [1303, 604]
click at [275, 270] on link "View Orders" at bounding box center [306, 250] width 116 height 94
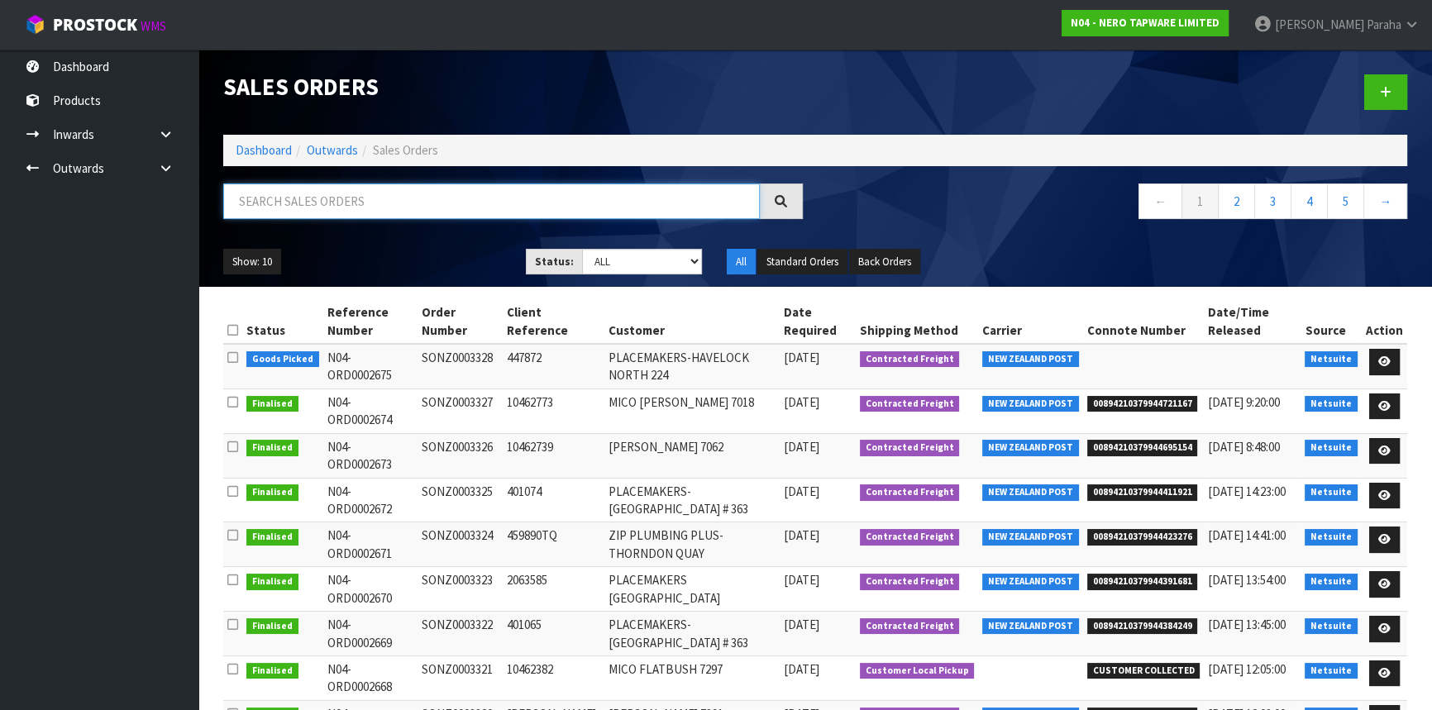
click at [281, 204] on input "text" at bounding box center [491, 202] width 537 height 36
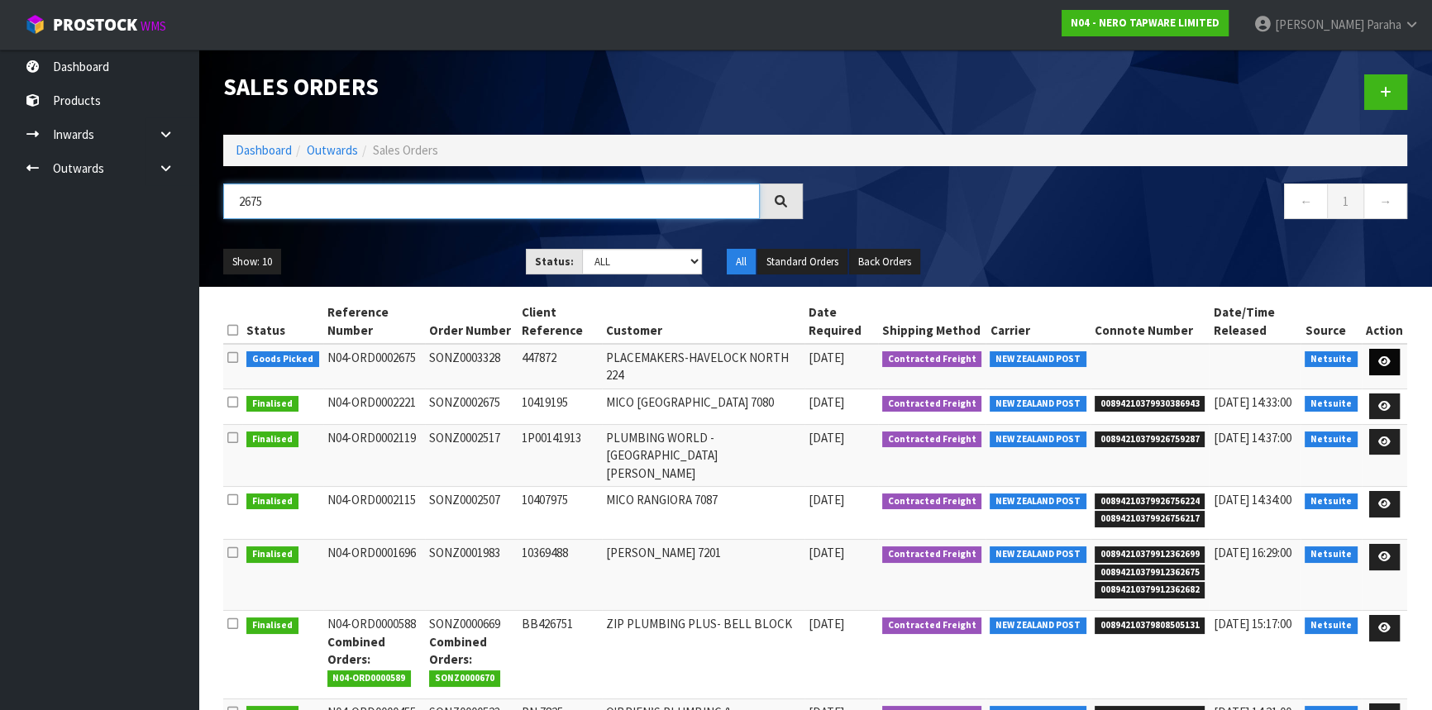
type input "2675"
click at [1384, 363] on icon at bounding box center [1384, 361] width 12 height 11
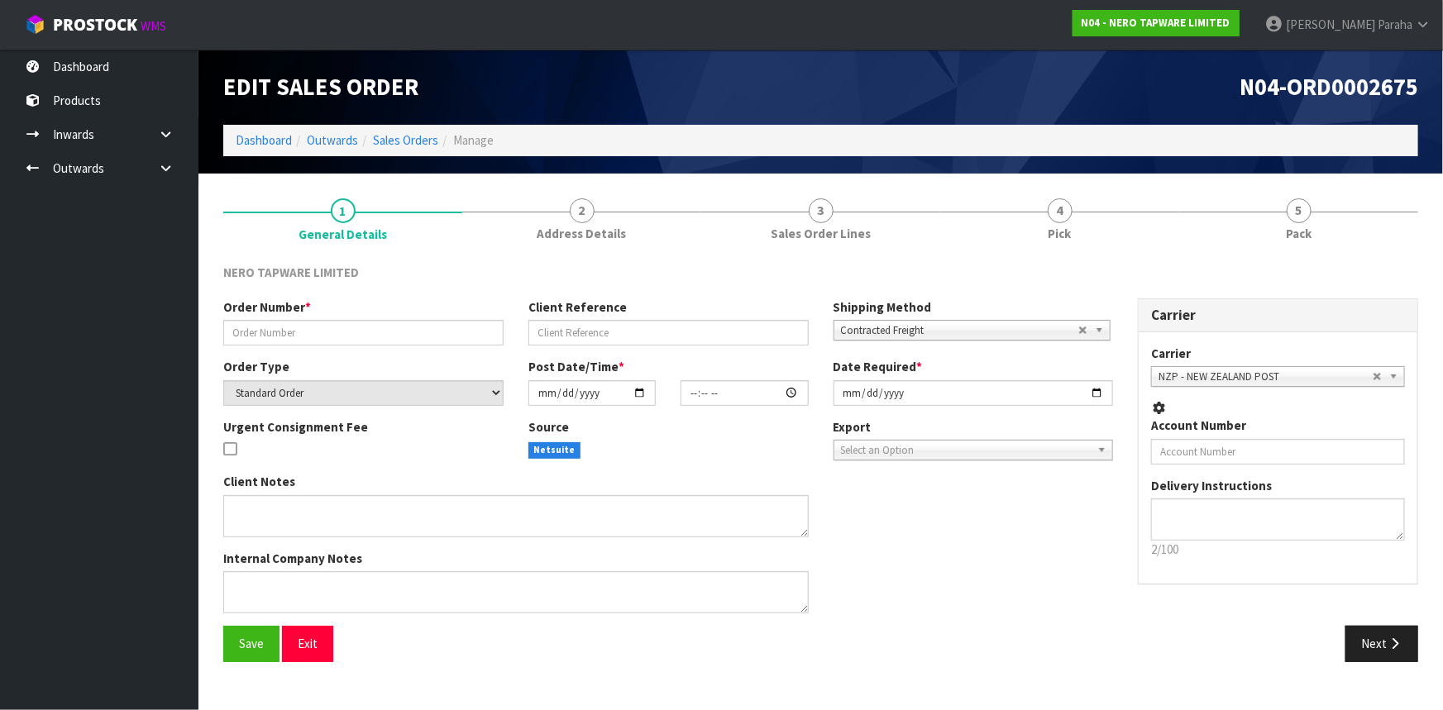
type input "SONZ0003328"
type input "447872"
select select "number:0"
type input "2025-09-01"
type input "08:15:07.000"
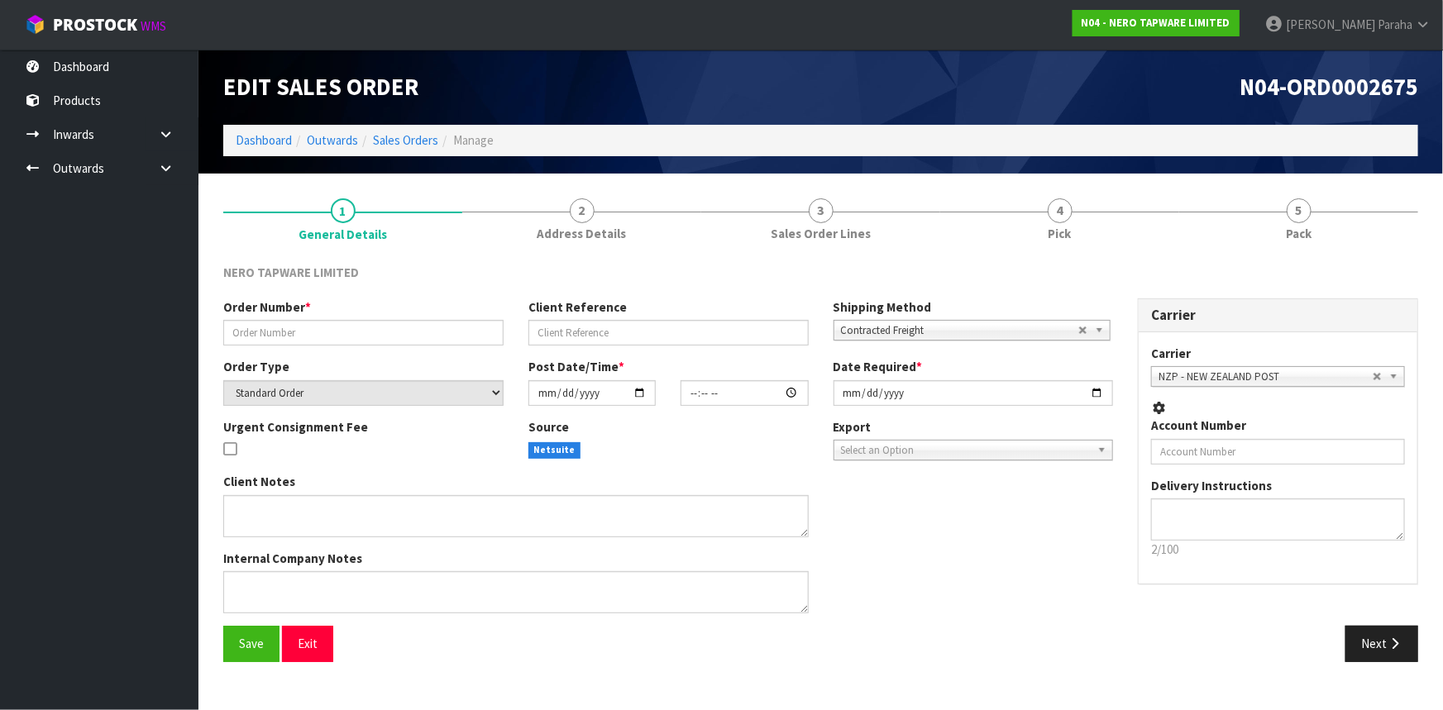
type input "2025-09-01"
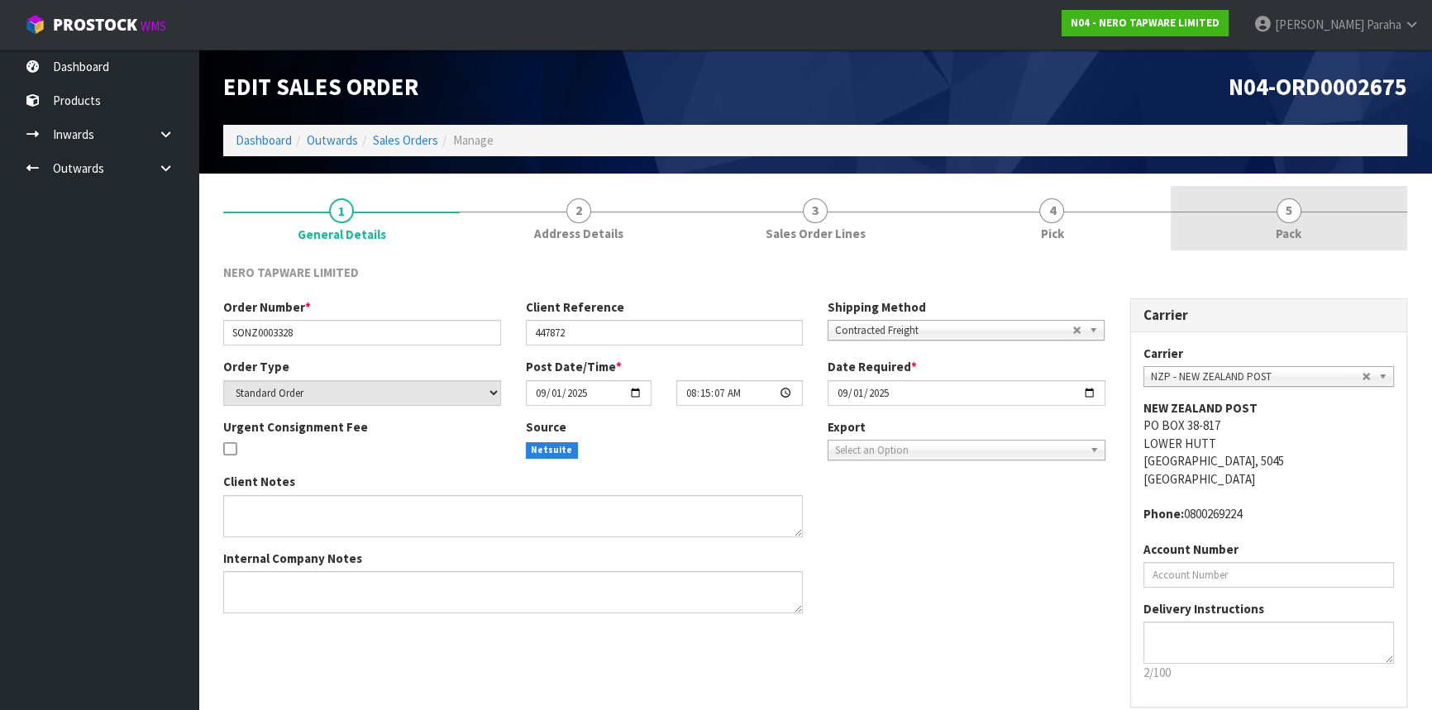
click at [1280, 216] on span "5" at bounding box center [1289, 210] width 25 height 25
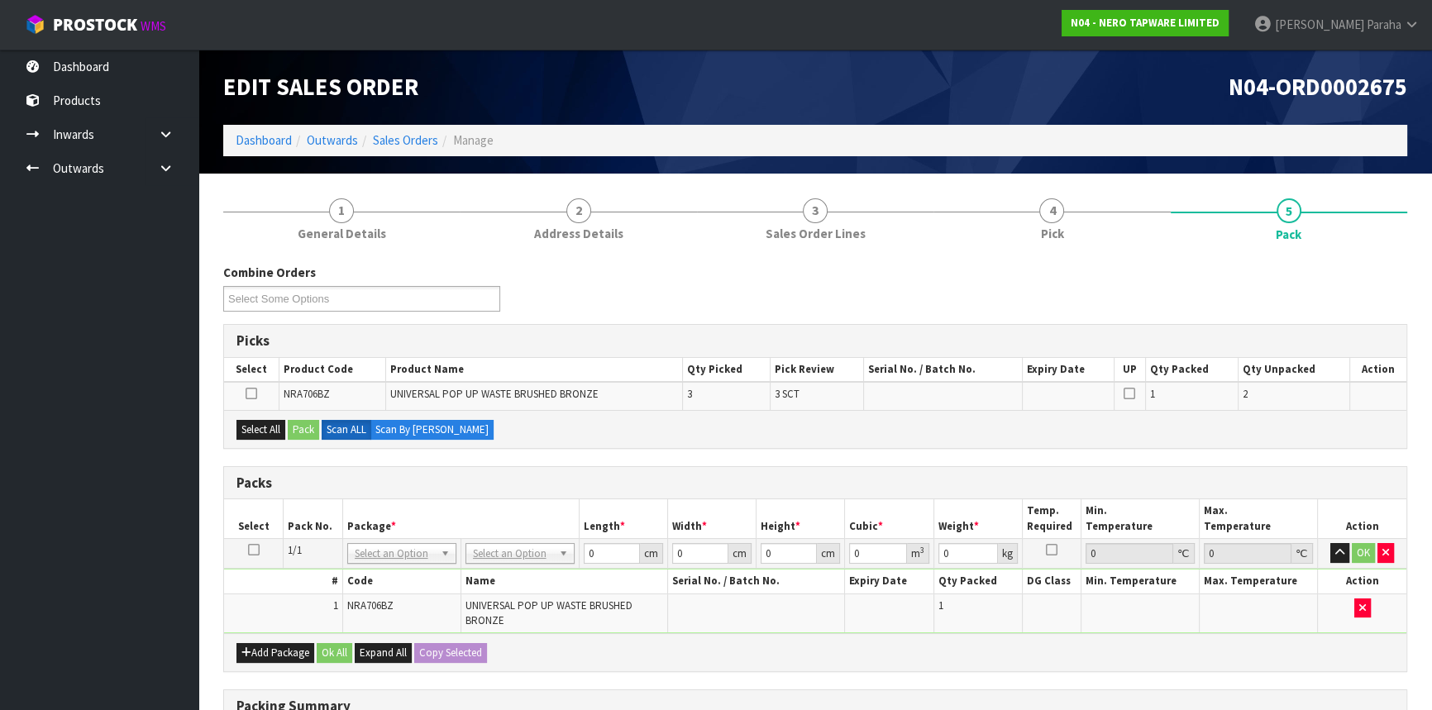
click at [249, 550] on icon at bounding box center [254, 550] width 12 height 1
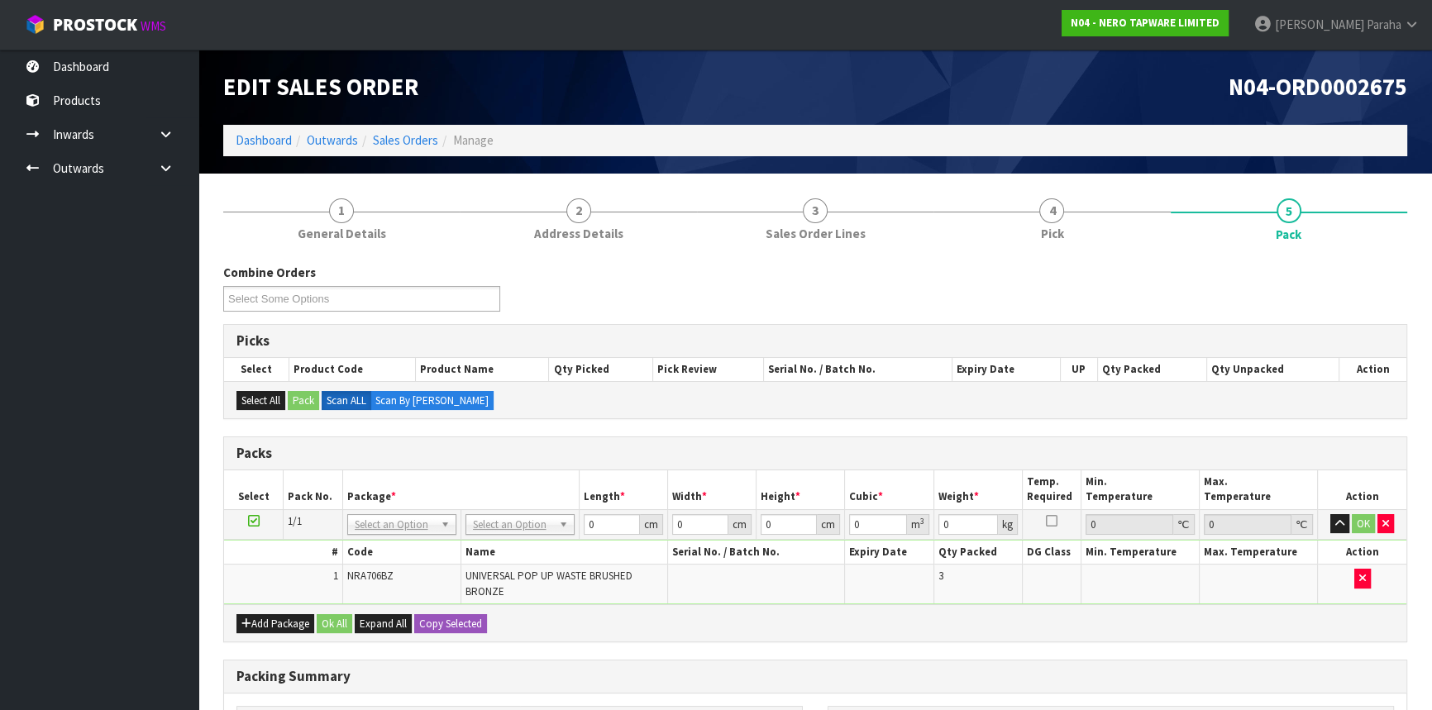
scroll to position [150, 0]
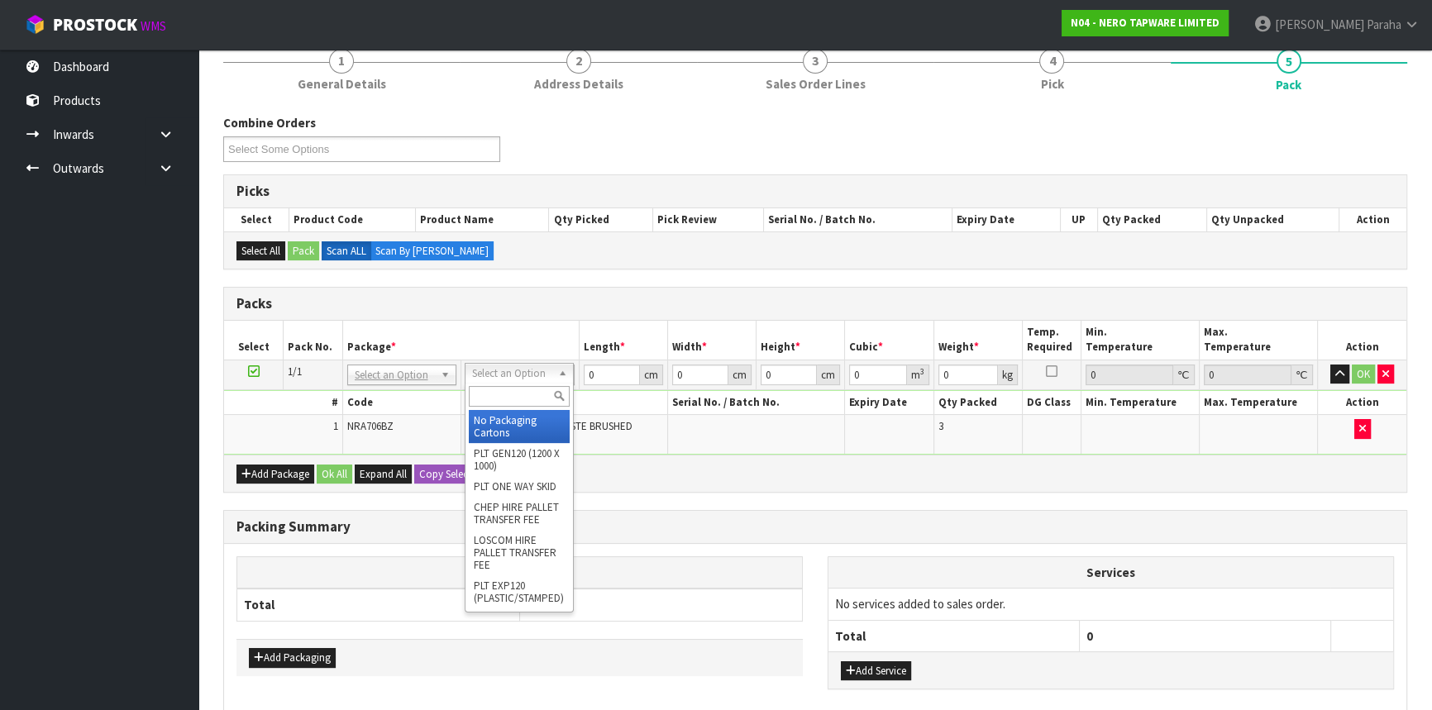
click at [488, 389] on input "text" at bounding box center [519, 396] width 101 height 21
click at [494, 399] on input "text" at bounding box center [519, 396] width 101 height 21
type input "OC"
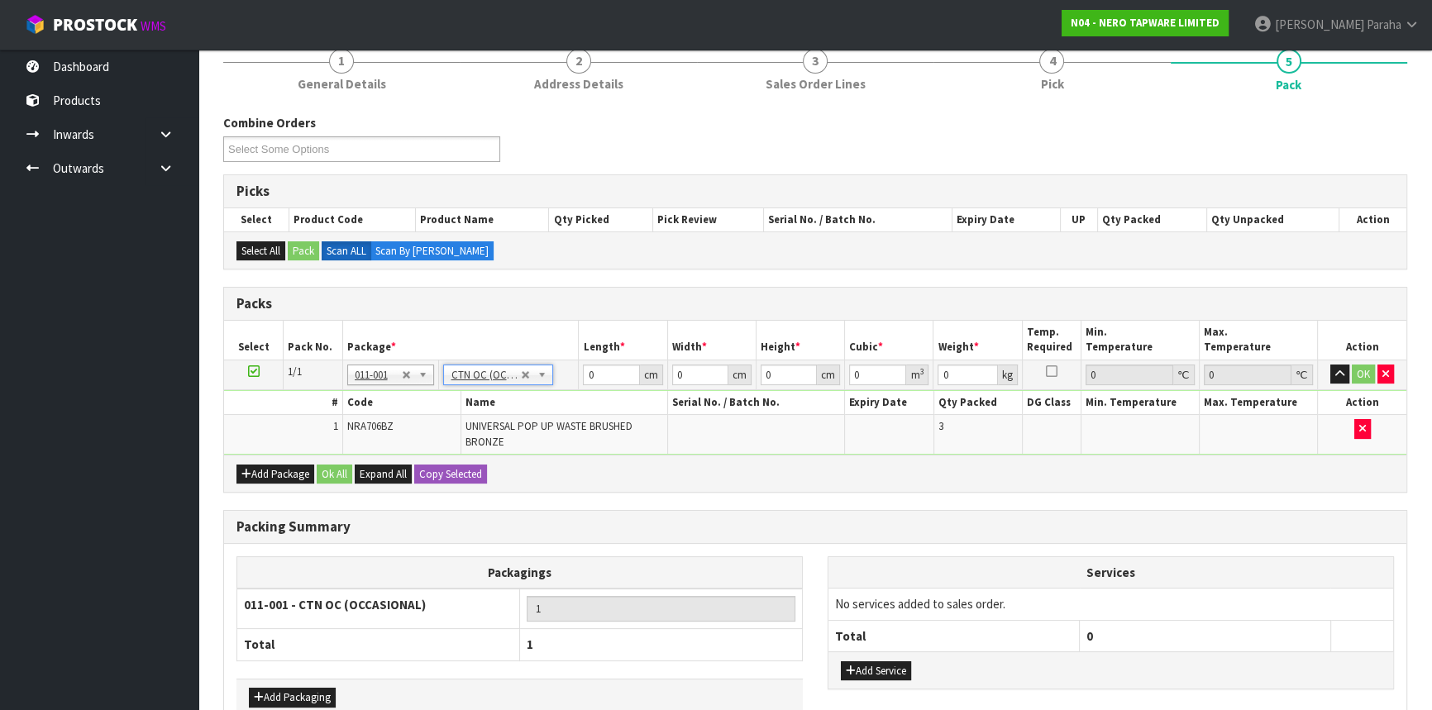
type input "0.96"
drag, startPoint x: 596, startPoint y: 369, endPoint x: 571, endPoint y: 380, distance: 28.1
click at [575, 380] on tr "1/1 NONE 007-001 007-002 007-004 007-009 007-013 007-014 007-015 007-017 007-01…" at bounding box center [815, 375] width 1182 height 30
type input "21"
type input "14"
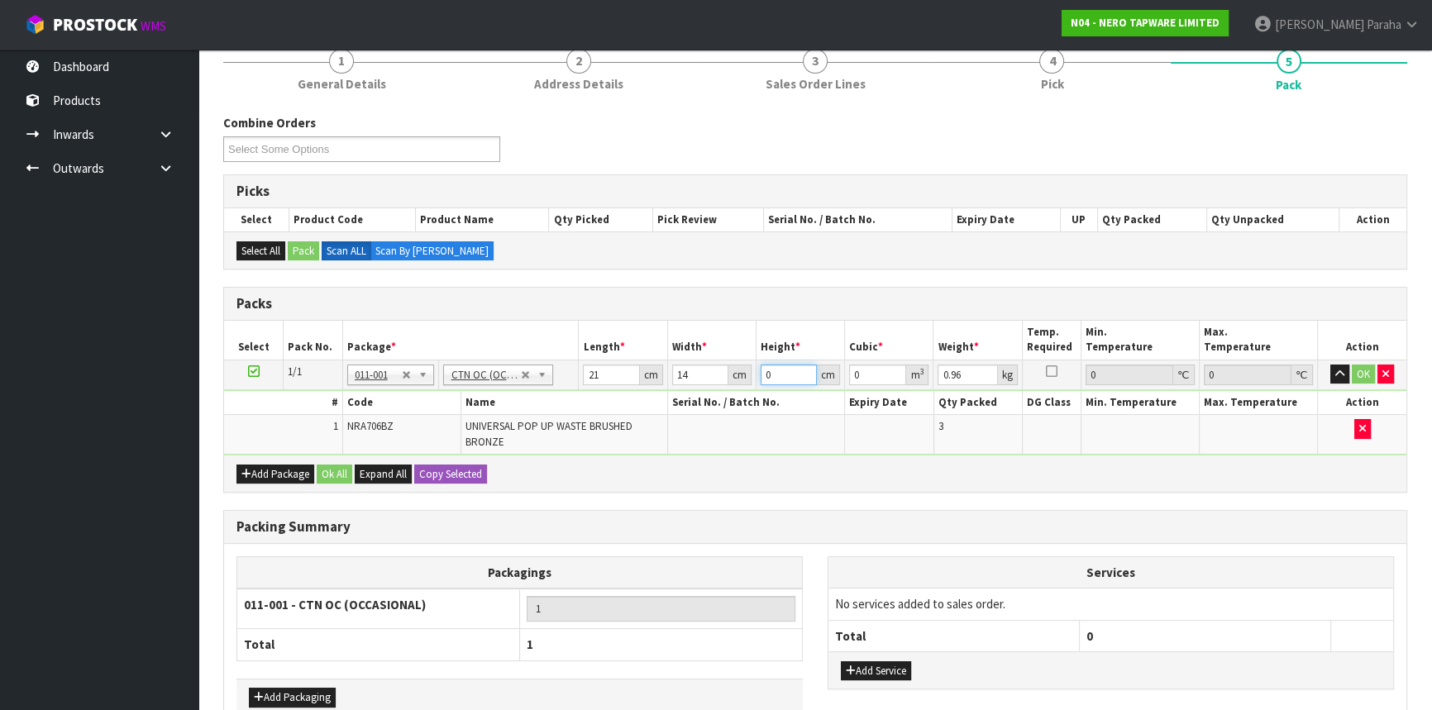
type input "1"
type input "0.000294"
type input "18"
type input "0.005292"
type input "18"
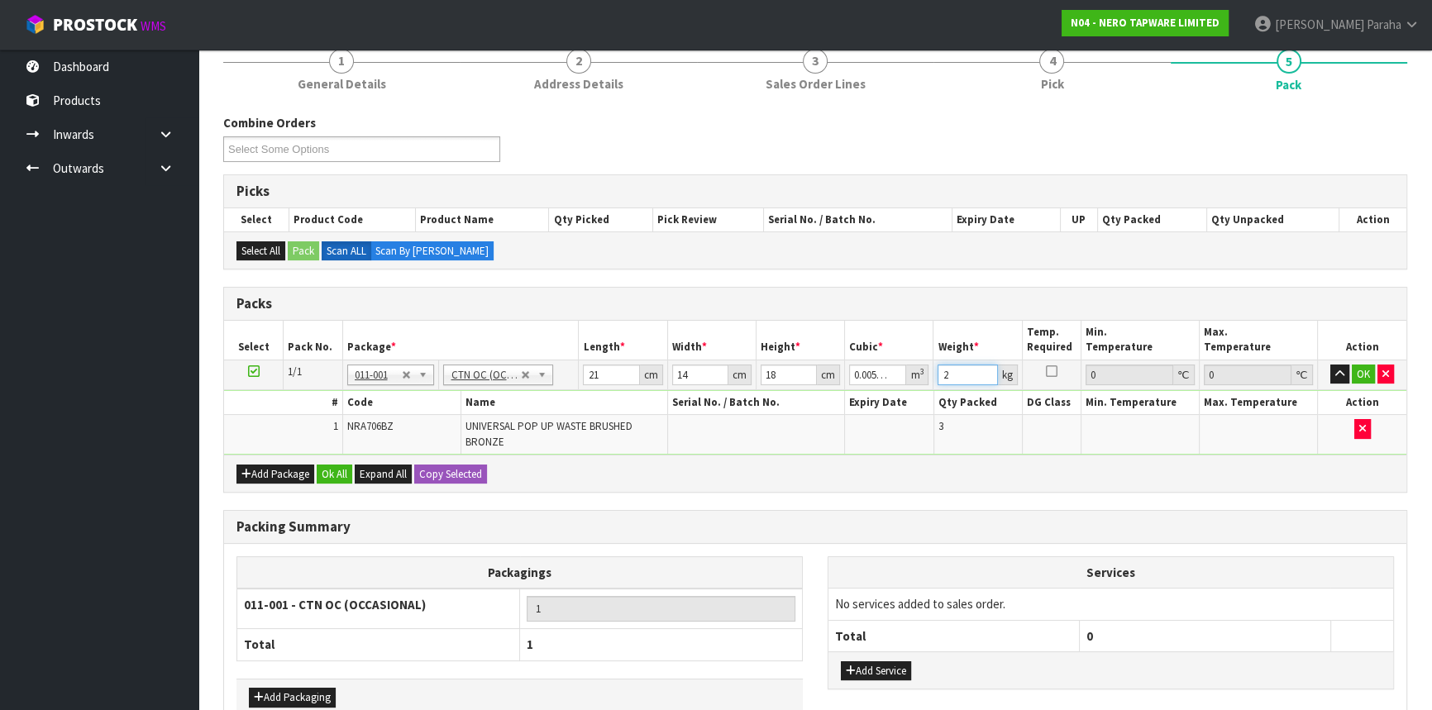
type input "2"
click at [1330, 365] on button "button" at bounding box center [1339, 375] width 19 height 20
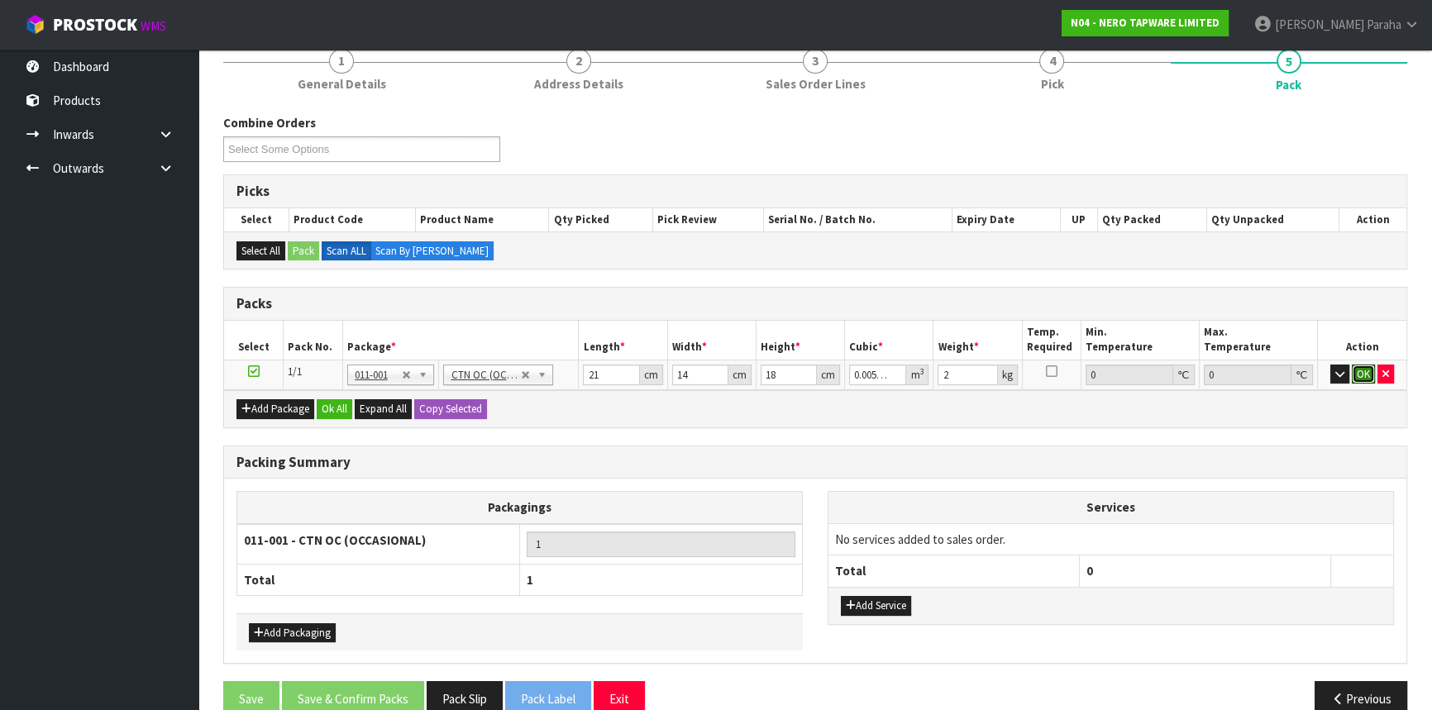
click button "OK" at bounding box center [1363, 375] width 23 height 20
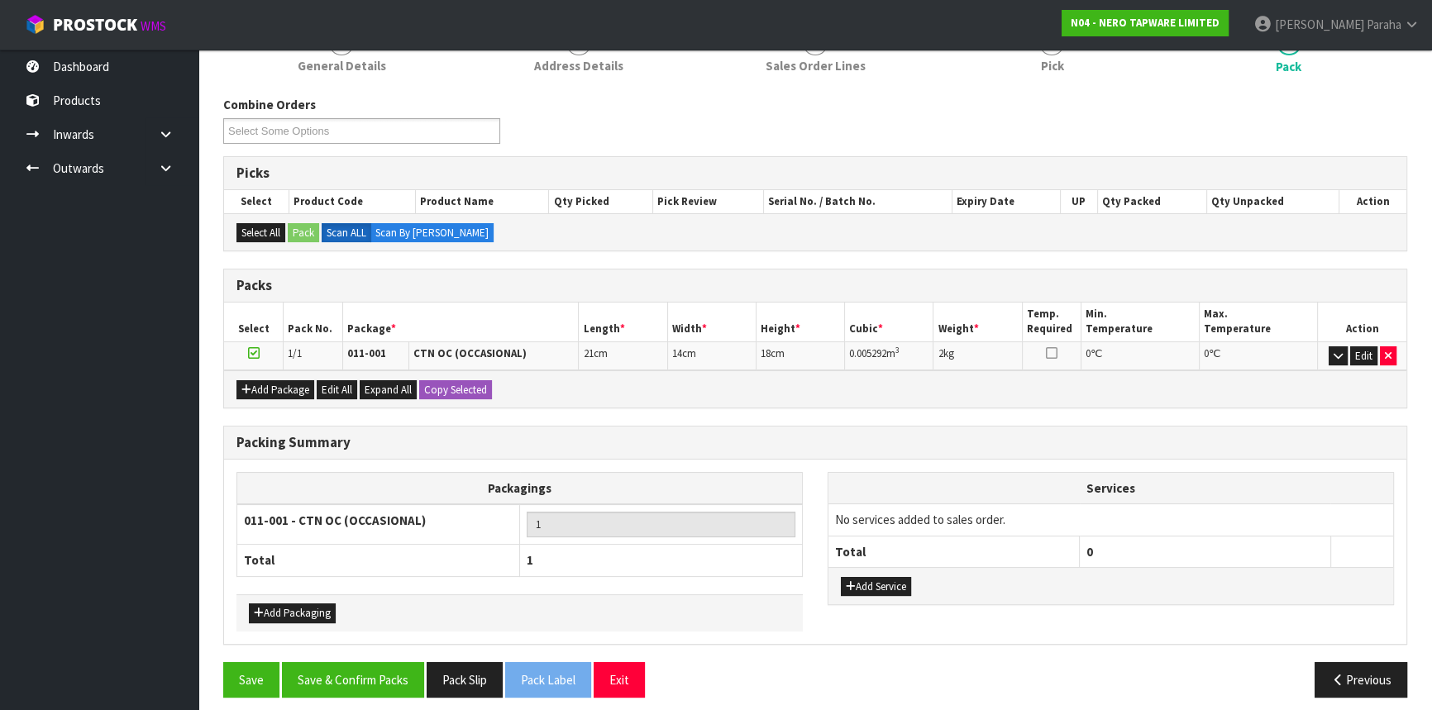
scroll to position [176, 0]
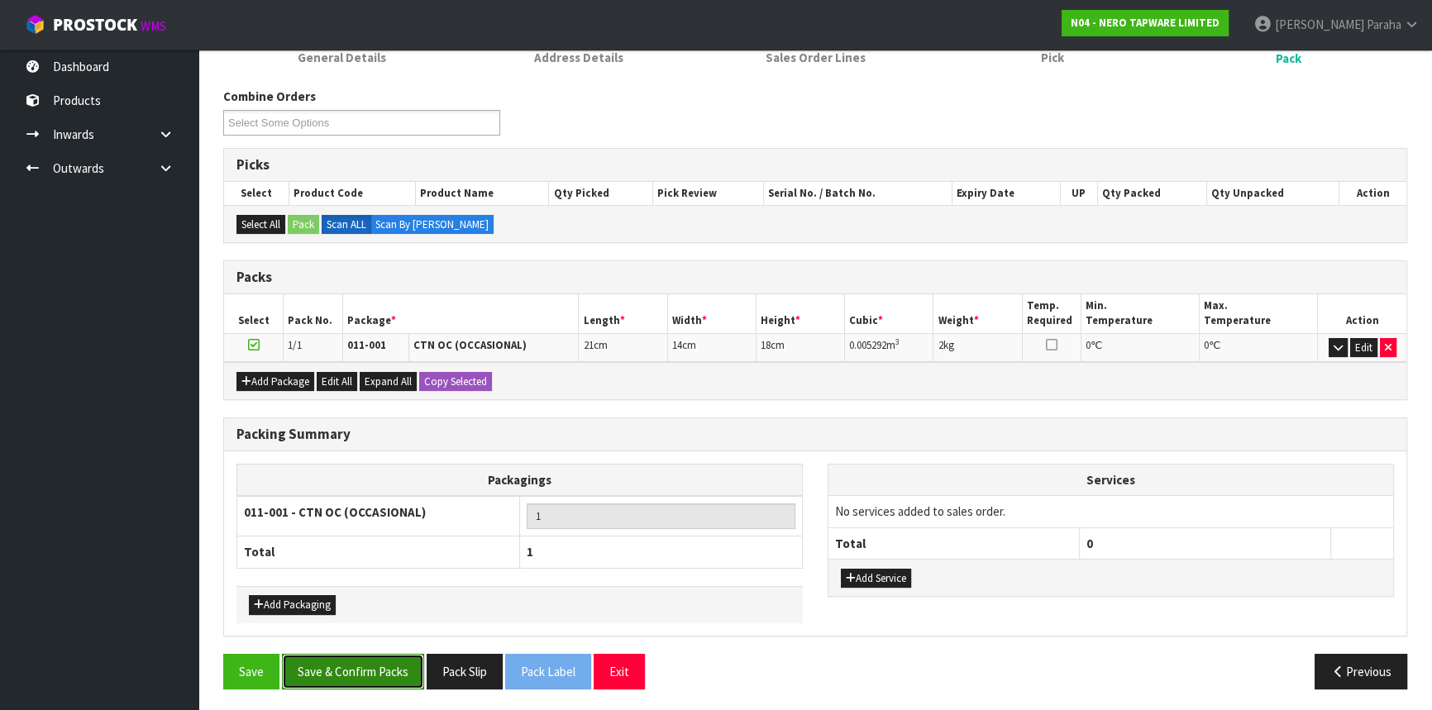
click at [368, 667] on button "Save & Confirm Packs" at bounding box center [353, 672] width 142 height 36
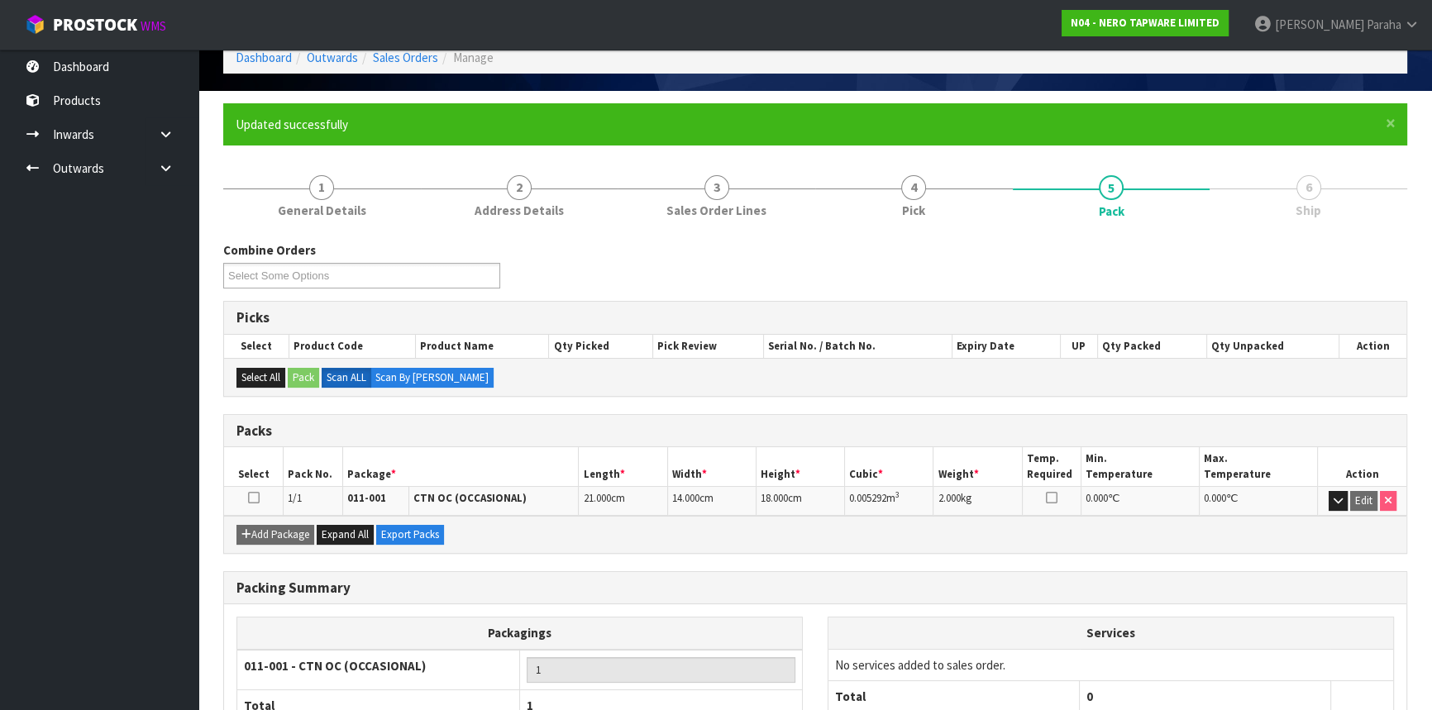
scroll to position [199, 0]
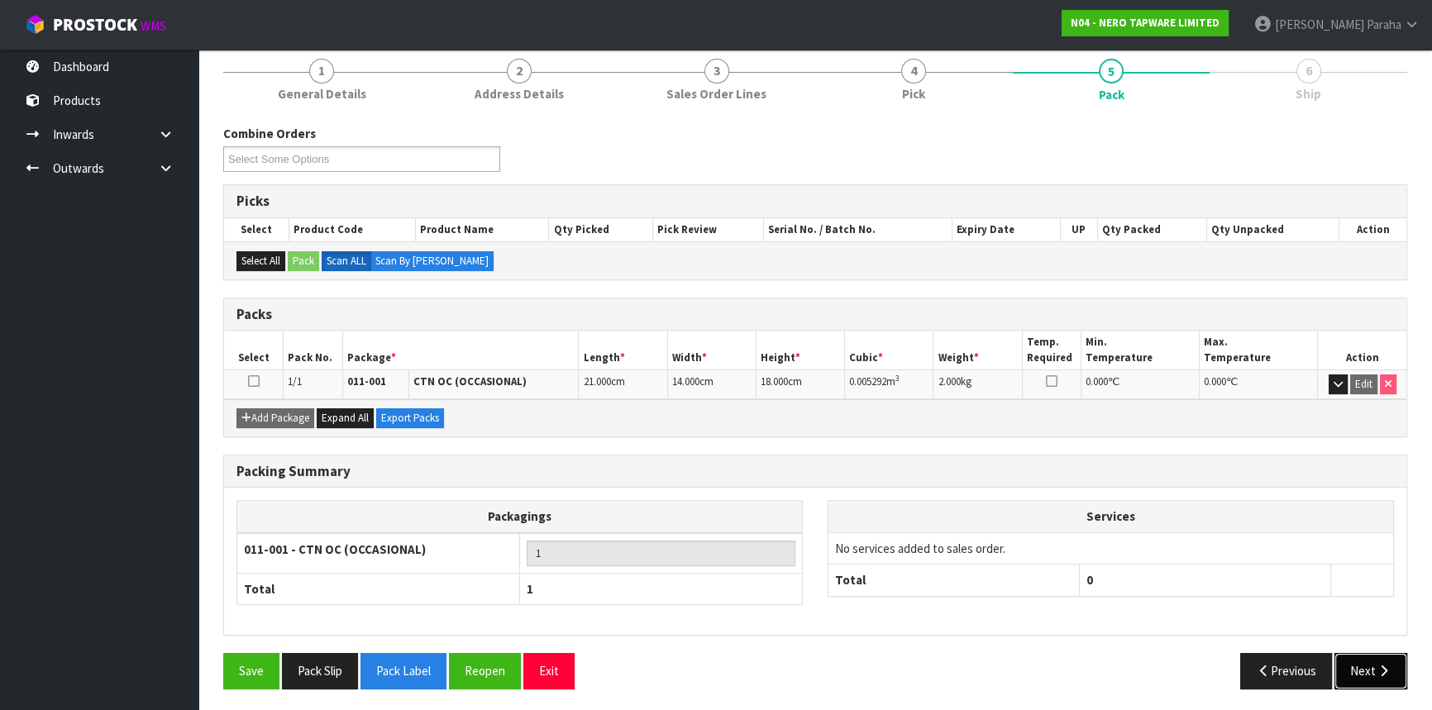
click at [1385, 665] on icon "button" at bounding box center [1384, 671] width 16 height 12
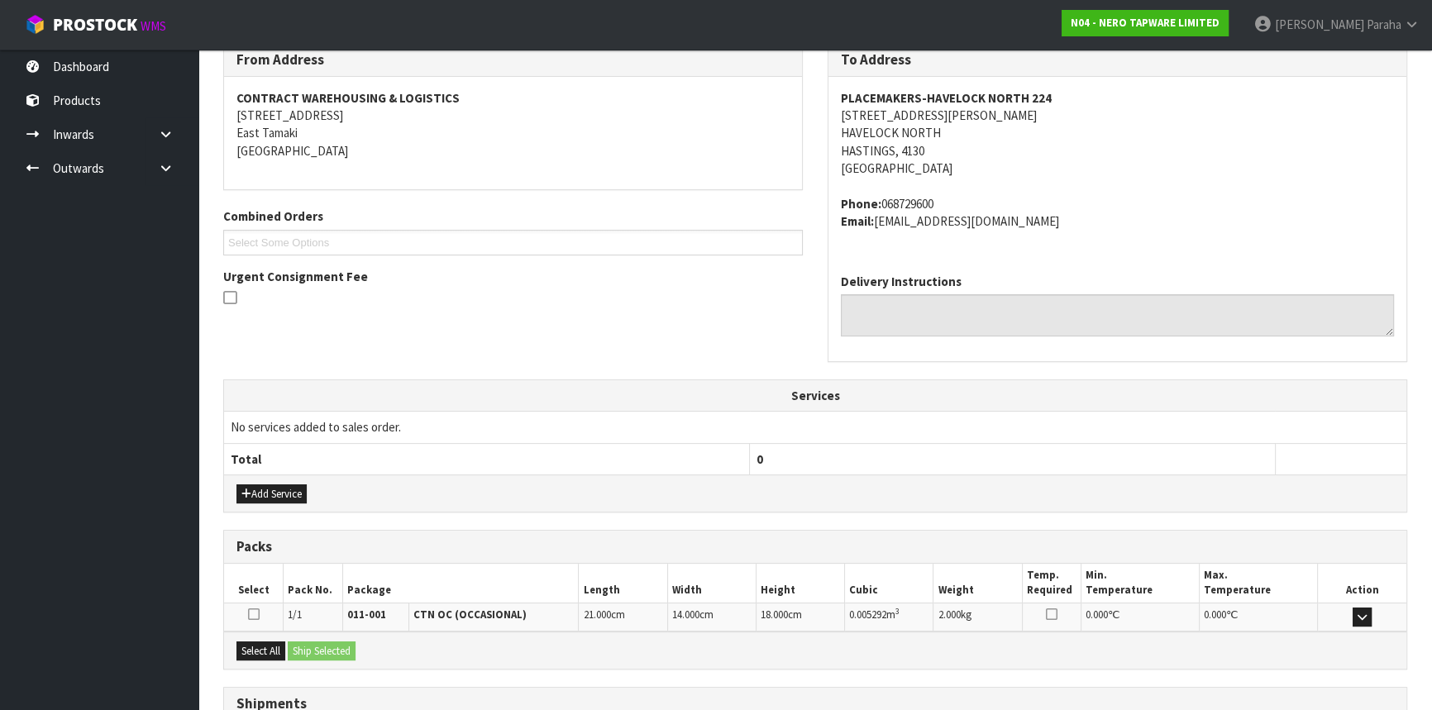
scroll to position [415, 0]
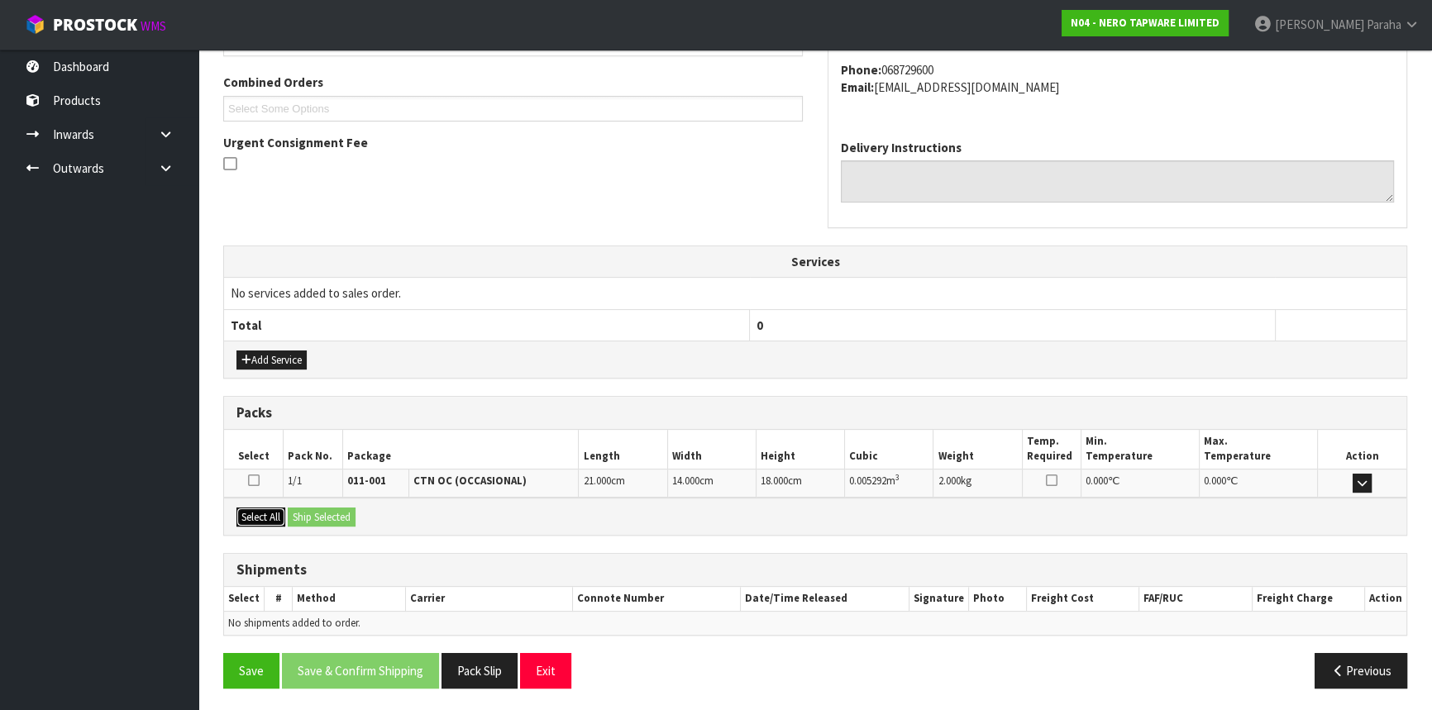
click at [243, 508] on button "Select All" at bounding box center [260, 518] width 49 height 20
click at [299, 513] on button "Ship Selected" at bounding box center [322, 518] width 68 height 20
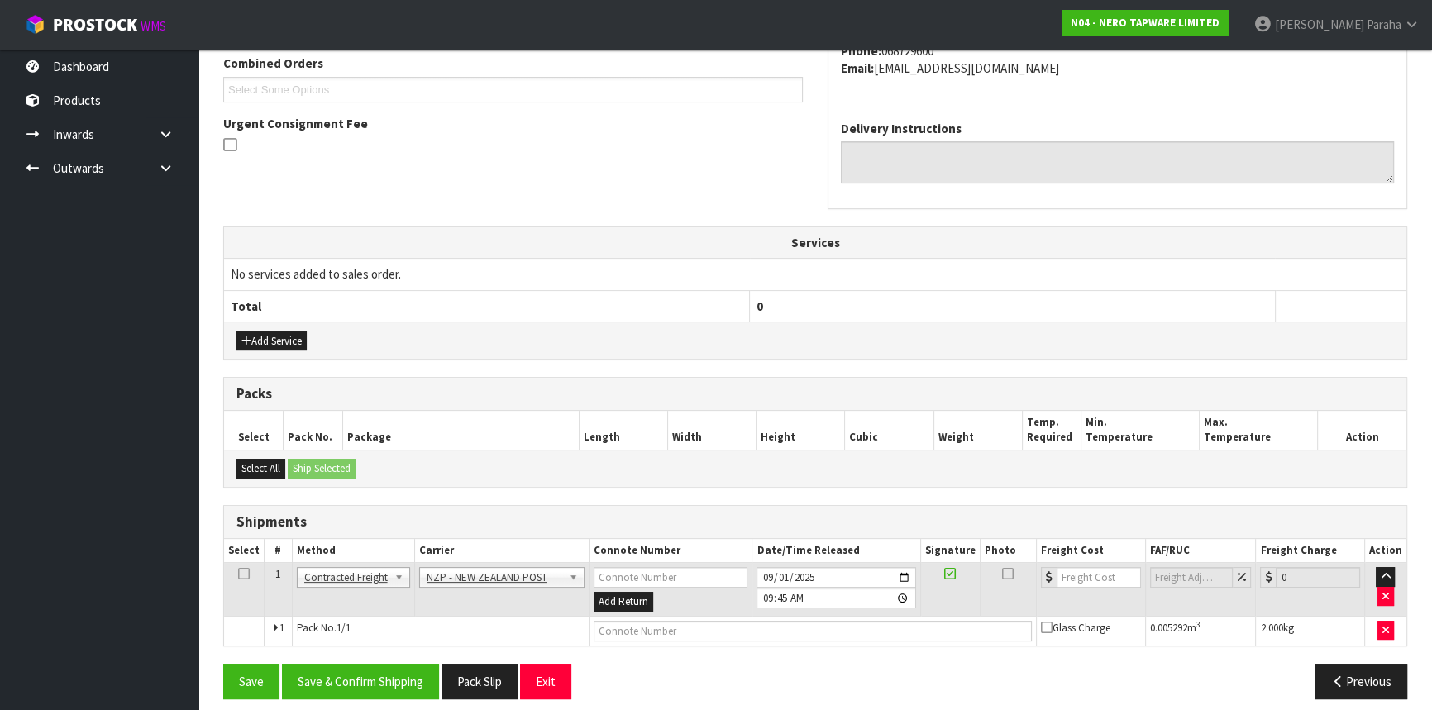
scroll to position [445, 0]
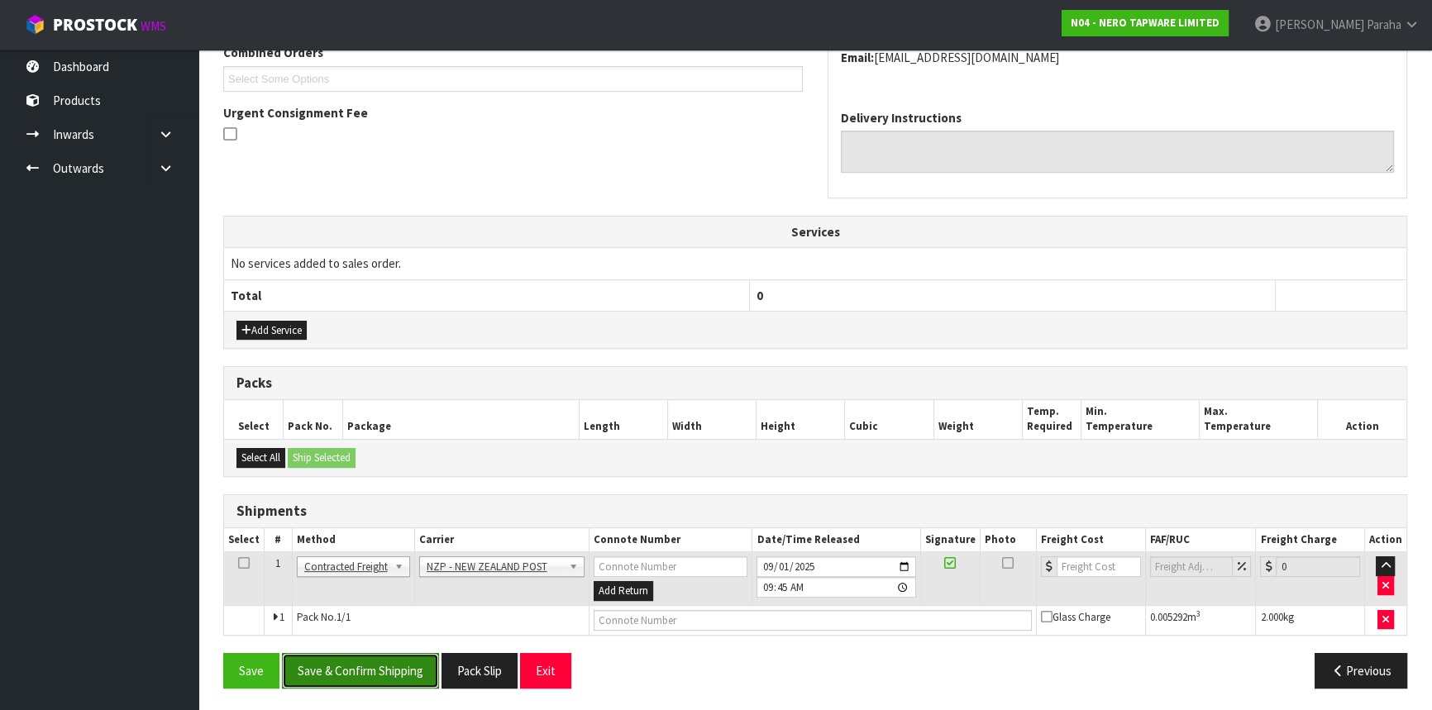
click at [363, 676] on button "Save & Confirm Shipping" at bounding box center [360, 671] width 157 height 36
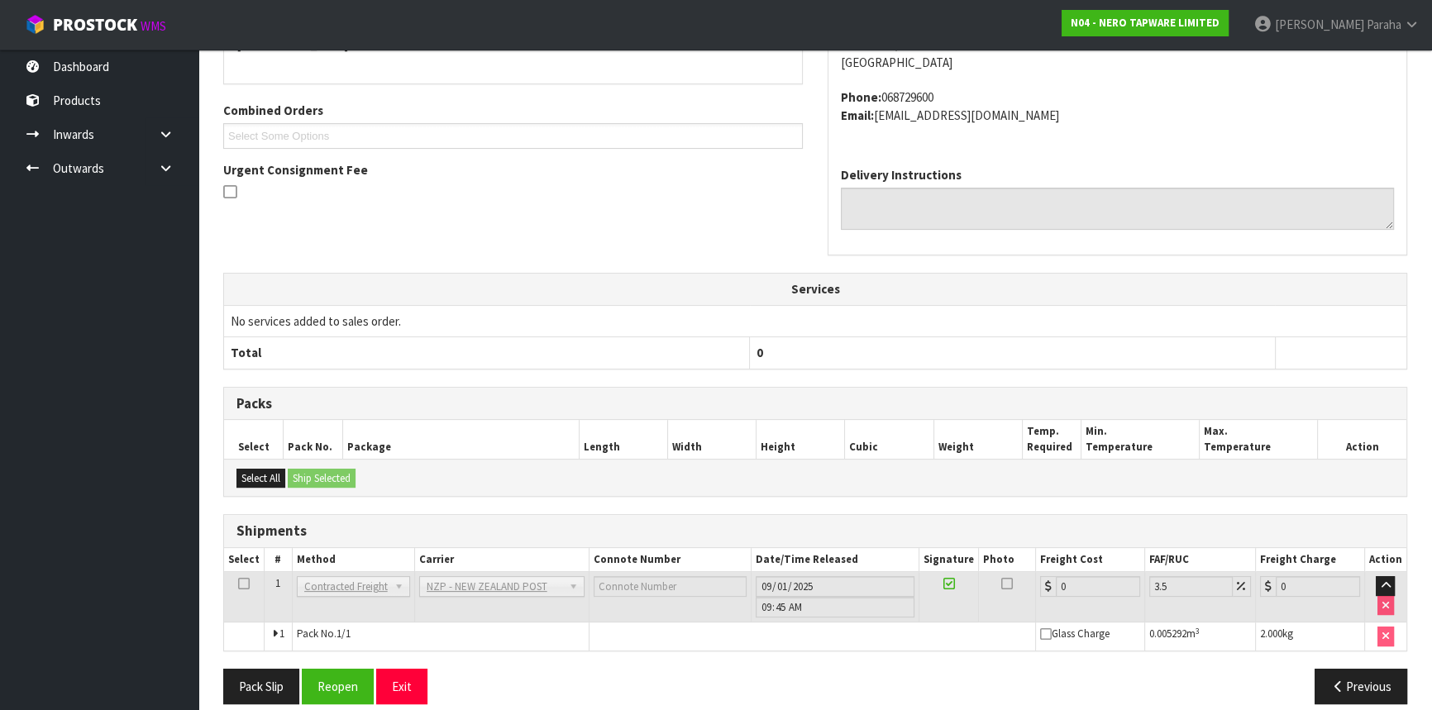
scroll to position [422, 0]
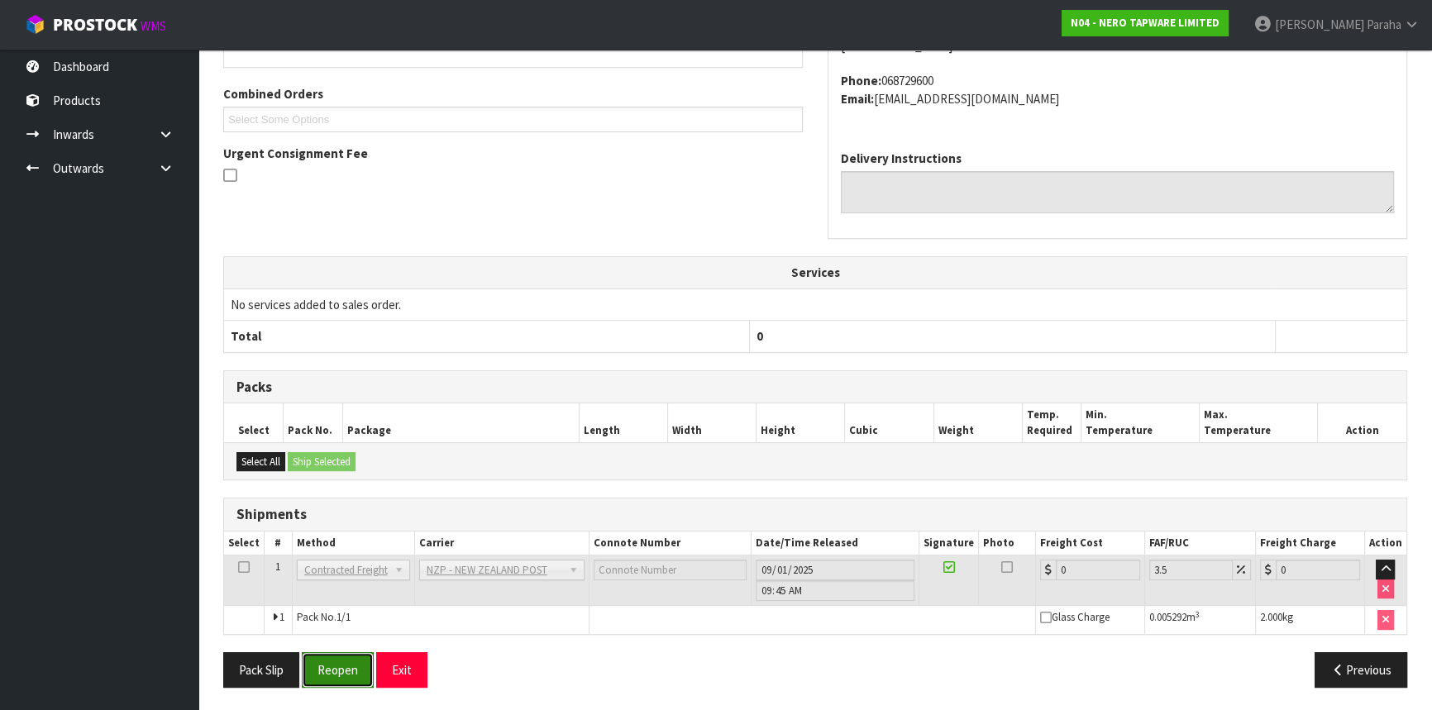
click at [327, 671] on button "Reopen" at bounding box center [338, 670] width 72 height 36
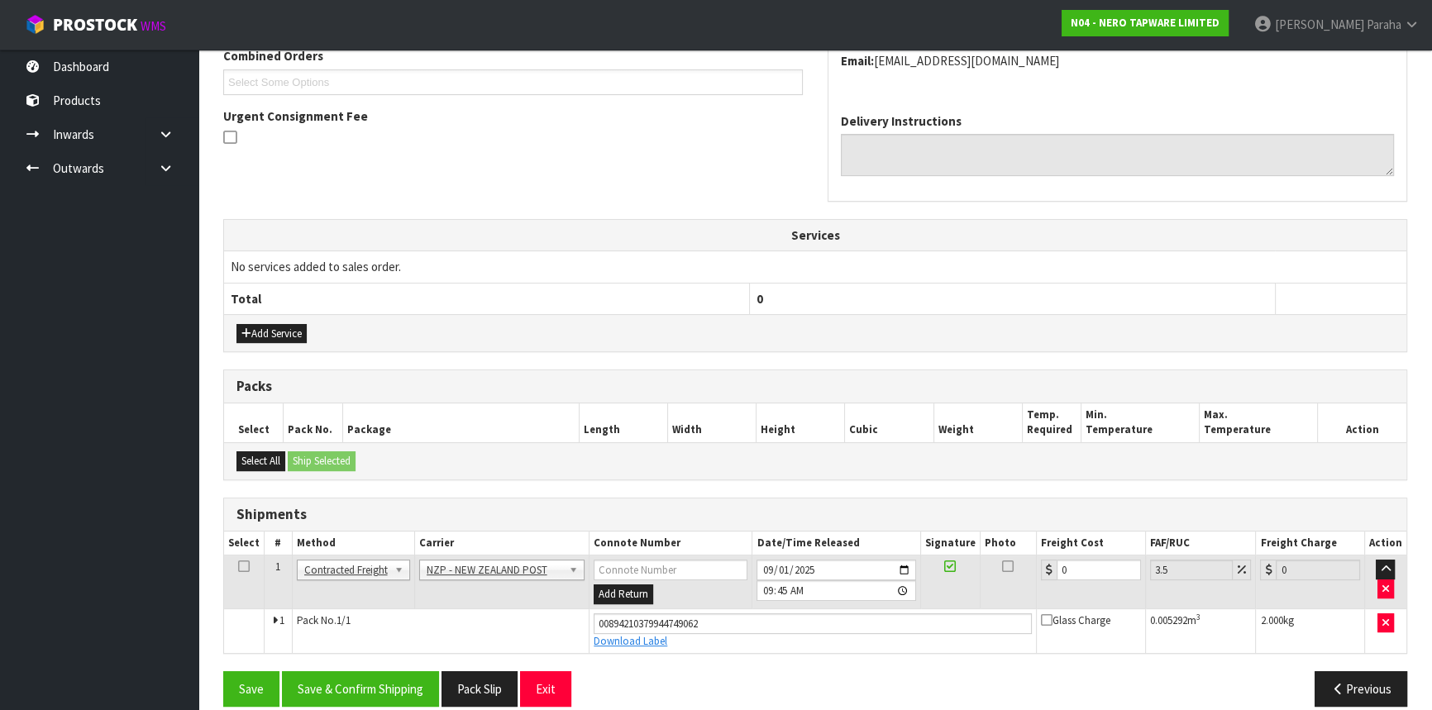
scroll to position [460, 0]
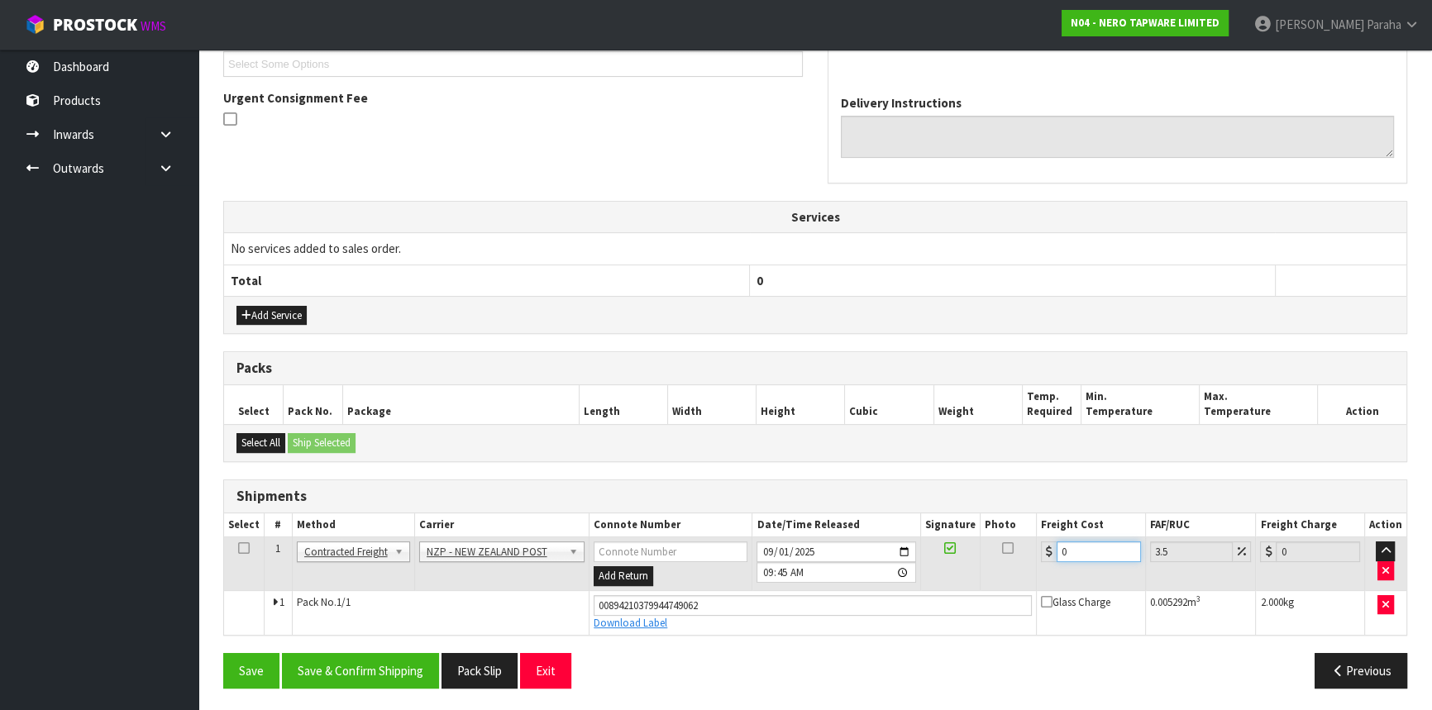
drag, startPoint x: 1078, startPoint y: 546, endPoint x: 1025, endPoint y: 554, distance: 53.6
click at [1025, 554] on tr "1 Client Local Pickup Customer Local Pickup Company Freight Contracted Freight …" at bounding box center [815, 564] width 1182 height 54
type input "8"
type input "8.28"
type input "8.4"
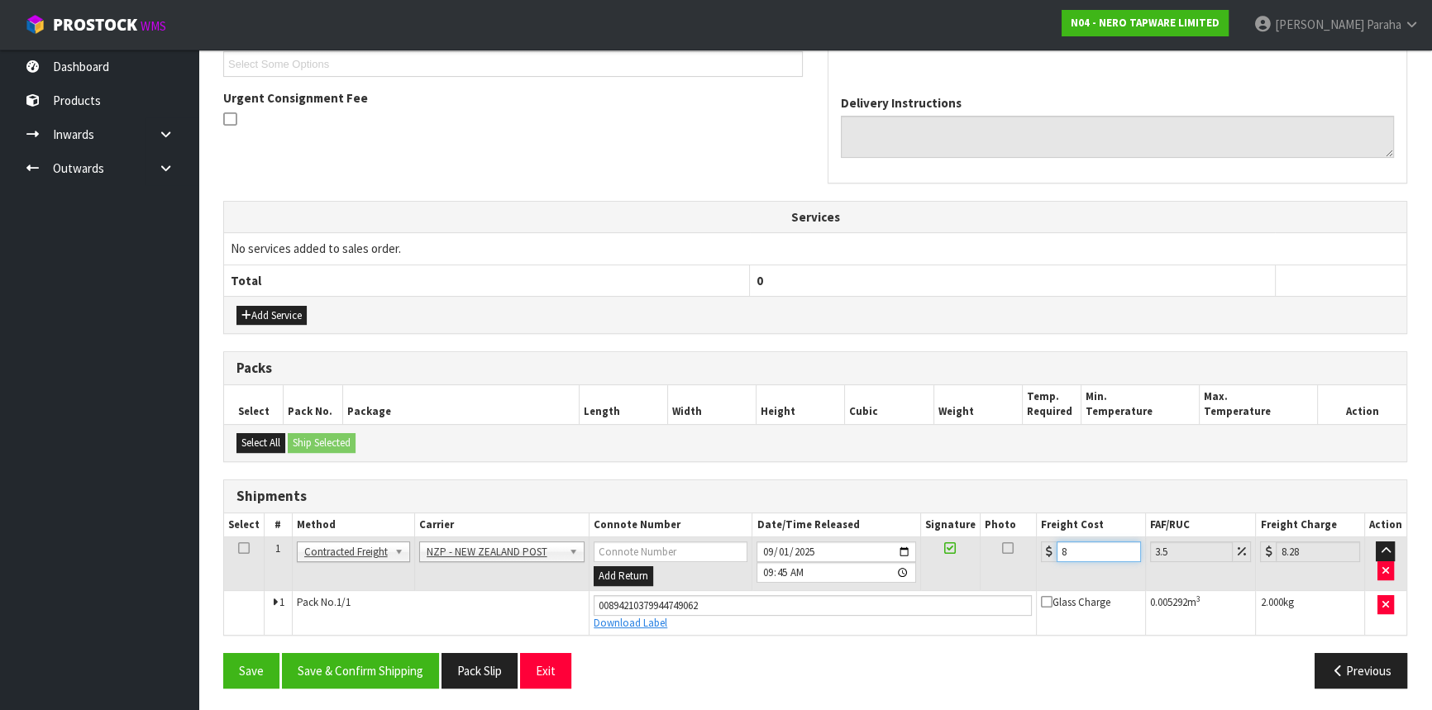
type input "8.69"
type input "8.45"
type input "8.75"
type input "8.45"
click at [389, 676] on button "Save & Confirm Shipping" at bounding box center [360, 671] width 157 height 36
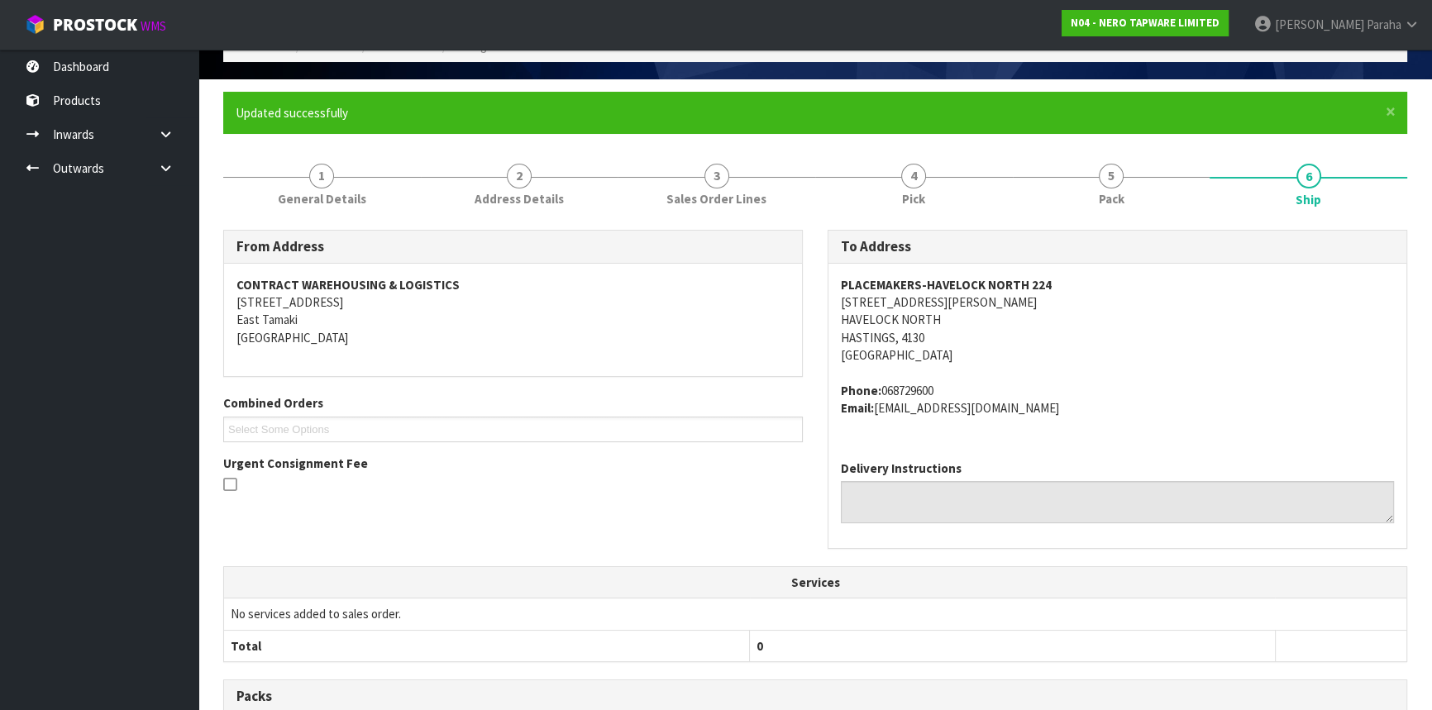
scroll to position [0, 0]
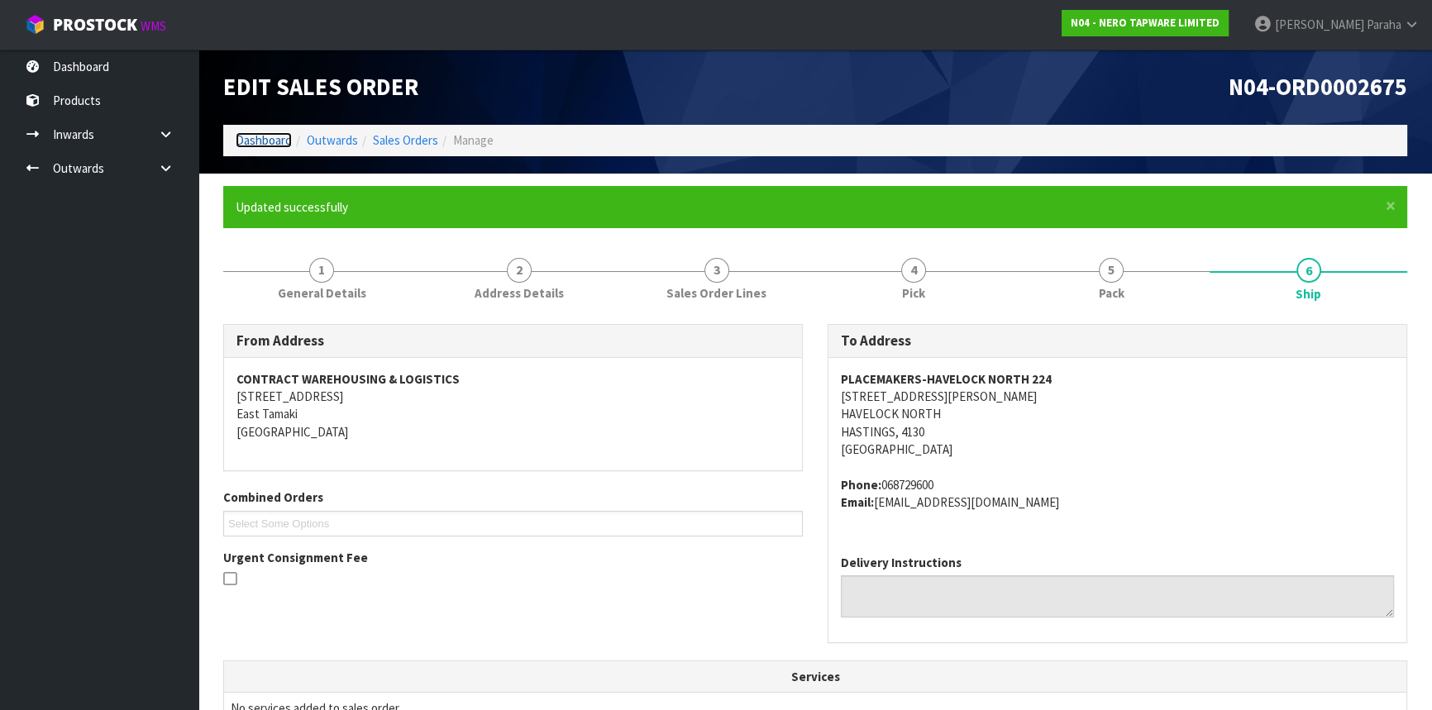
click at [253, 139] on link "Dashboard" at bounding box center [264, 140] width 56 height 16
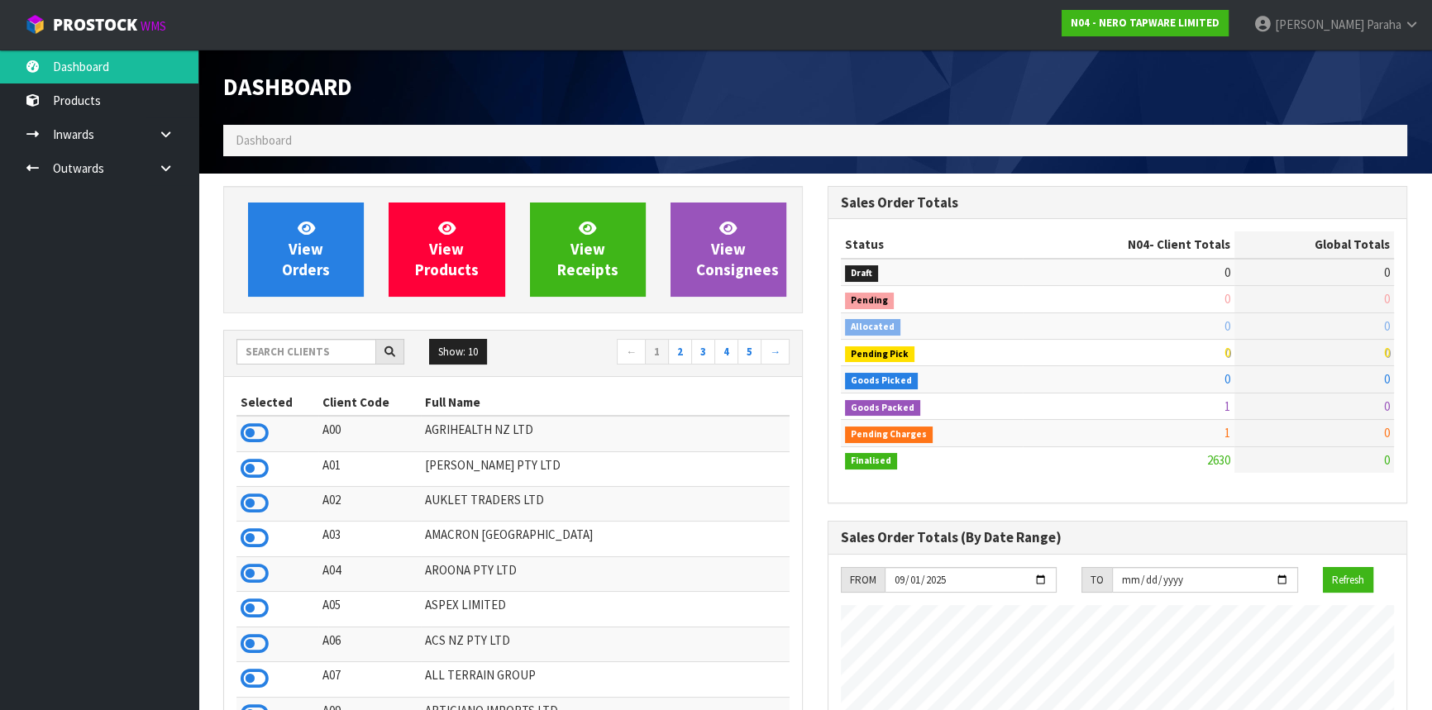
scroll to position [1303, 604]
click at [306, 345] on input "text" at bounding box center [306, 352] width 140 height 26
click at [302, 359] on input "text" at bounding box center [306, 352] width 140 height 26
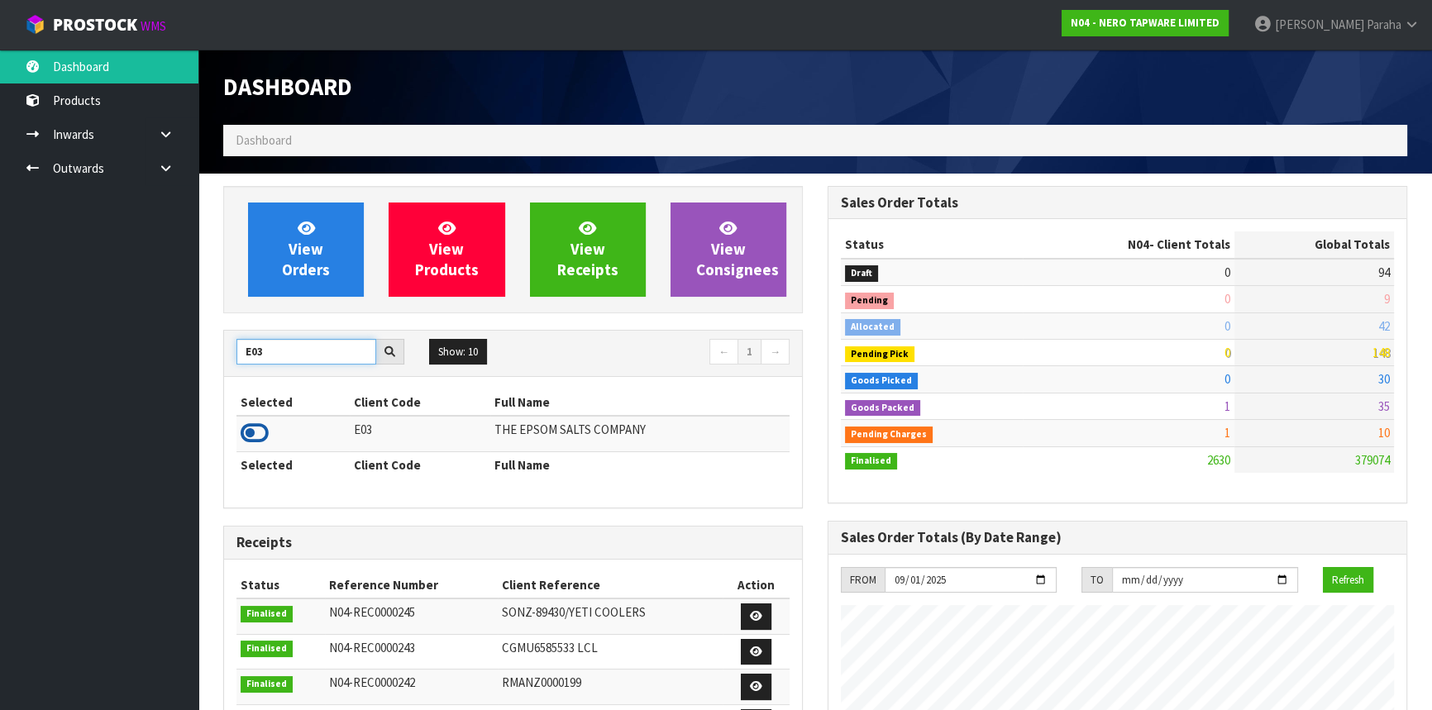
type input "E03"
click at [265, 437] on icon at bounding box center [255, 433] width 28 height 25
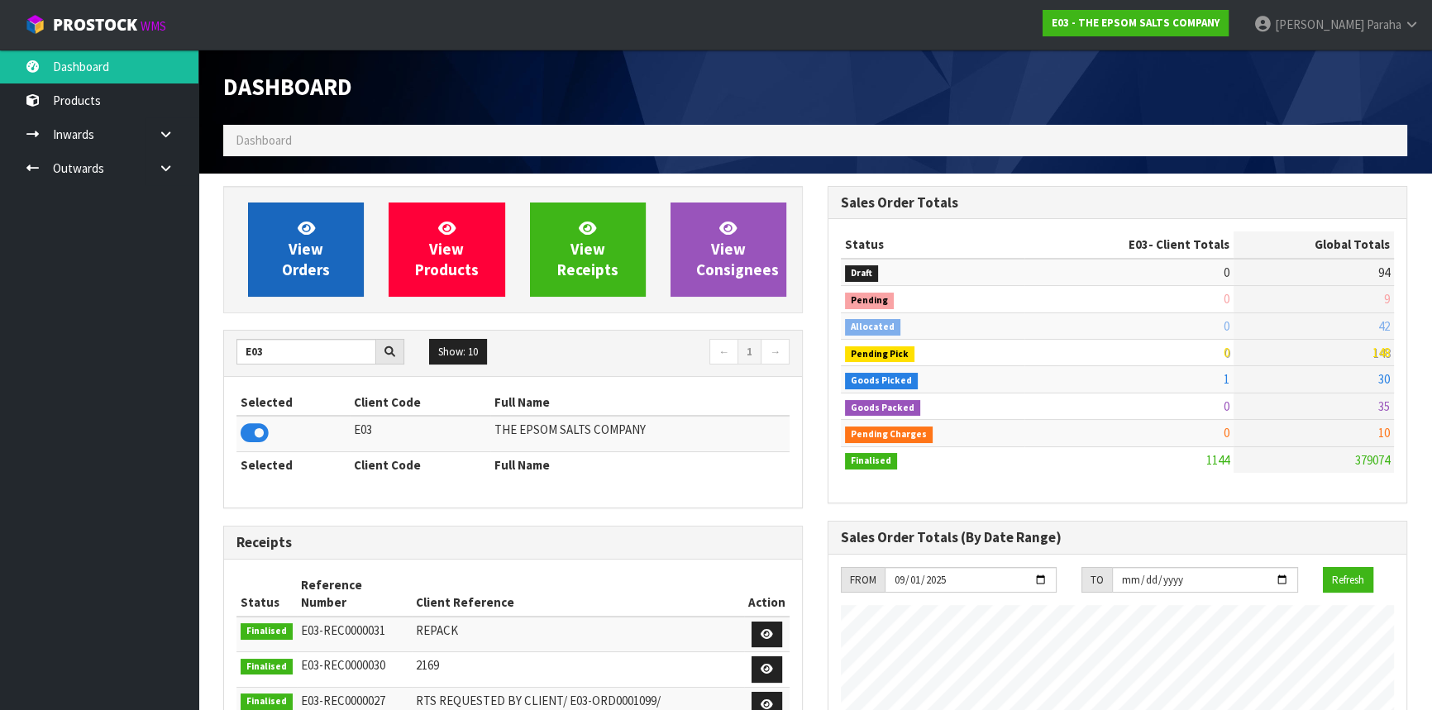
scroll to position [1036, 604]
click at [309, 270] on span "View Orders" at bounding box center [306, 249] width 48 height 62
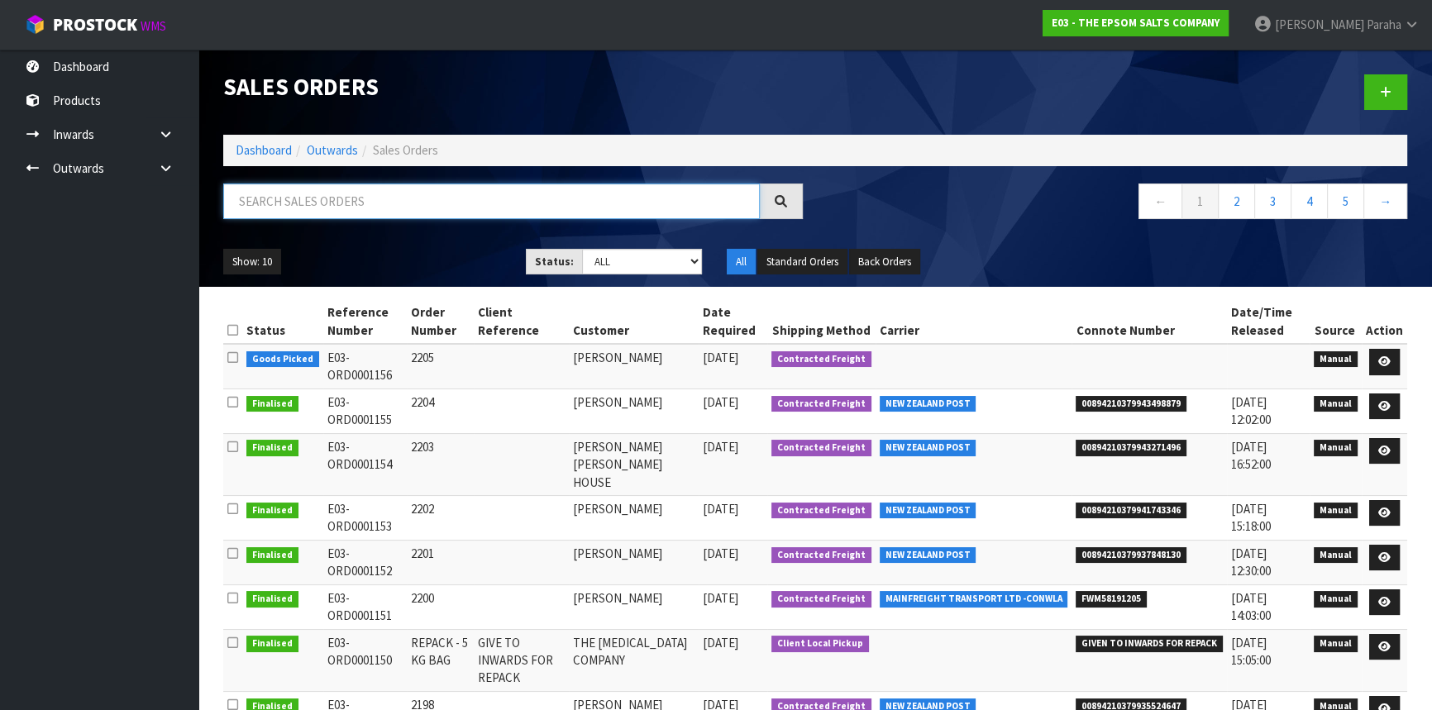
click at [299, 208] on input "text" at bounding box center [491, 202] width 537 height 36
click at [1397, 363] on link at bounding box center [1384, 362] width 31 height 26
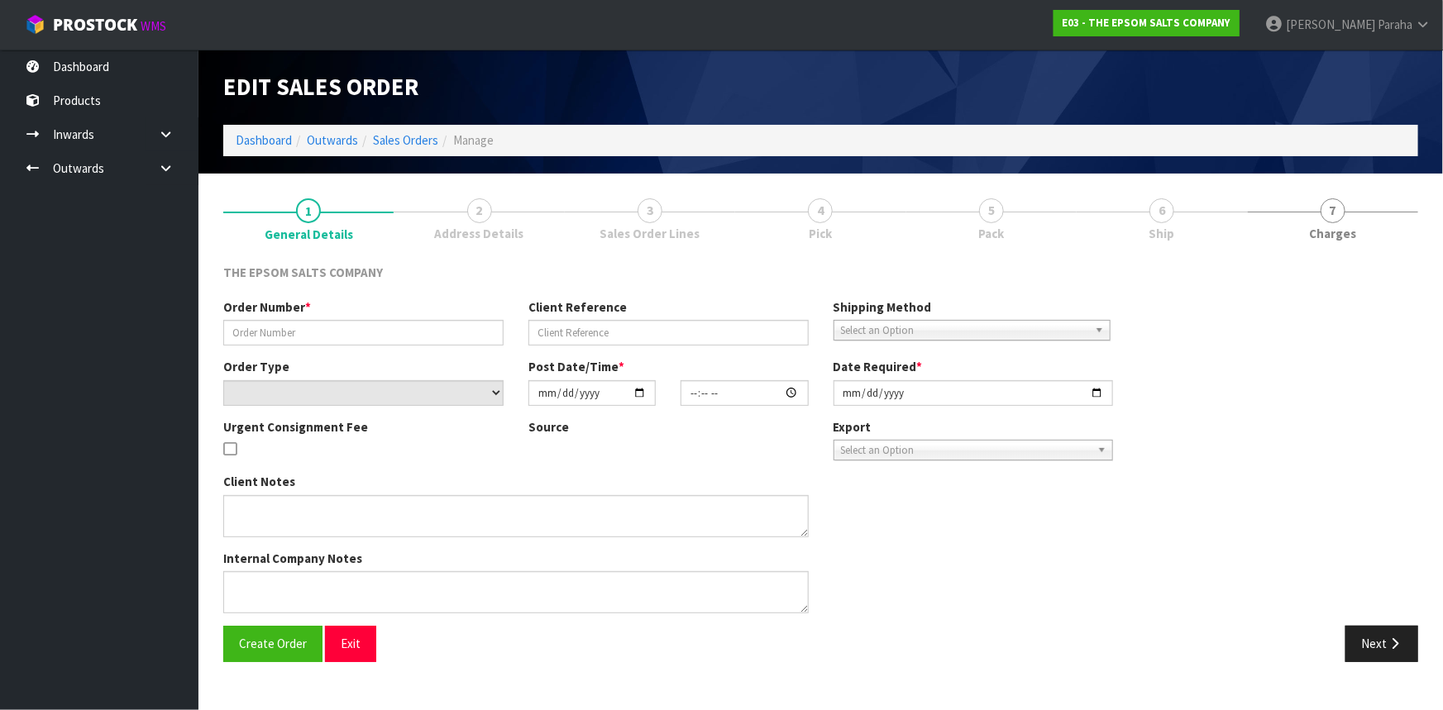
type input "2205"
select select "number:0"
type input "2025-09-01"
type input "08:25:00.000"
type input "2025-09-01"
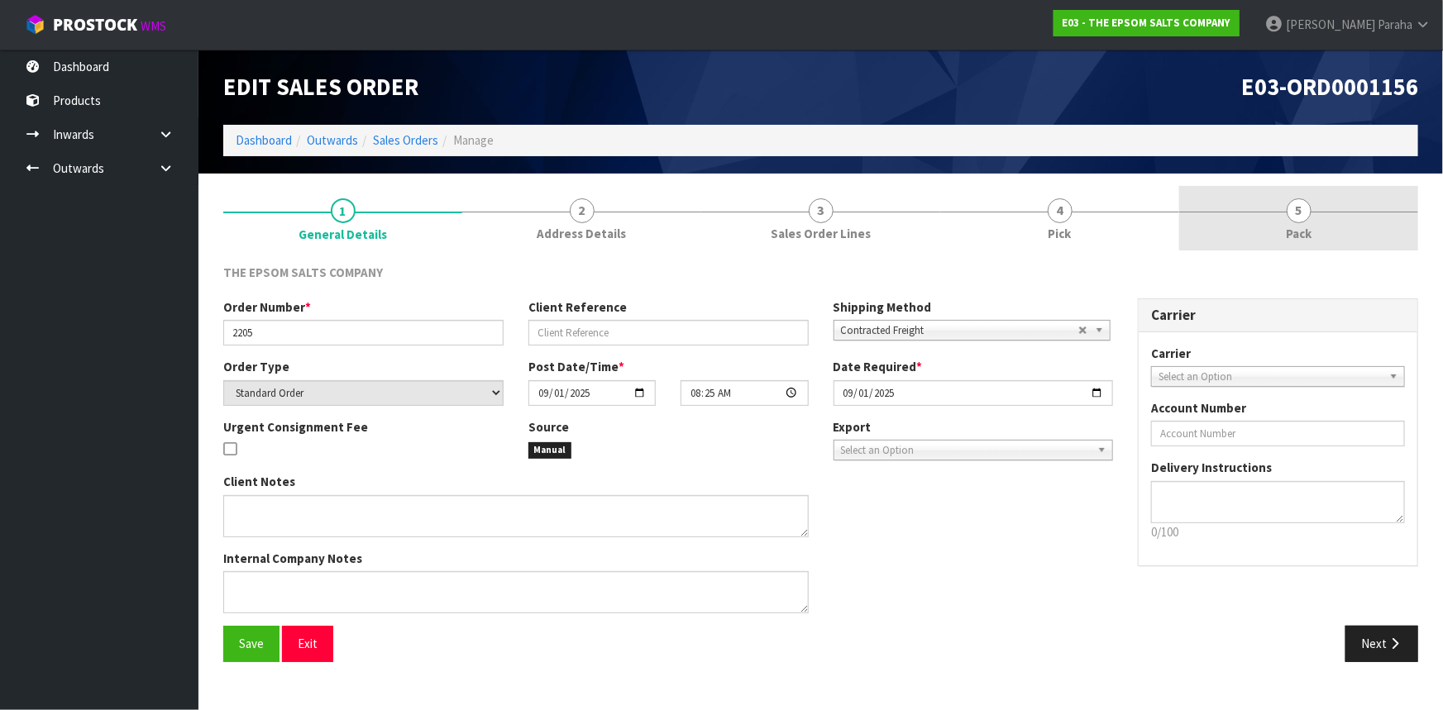
click at [1304, 223] on link "5 Pack" at bounding box center [1298, 218] width 239 height 65
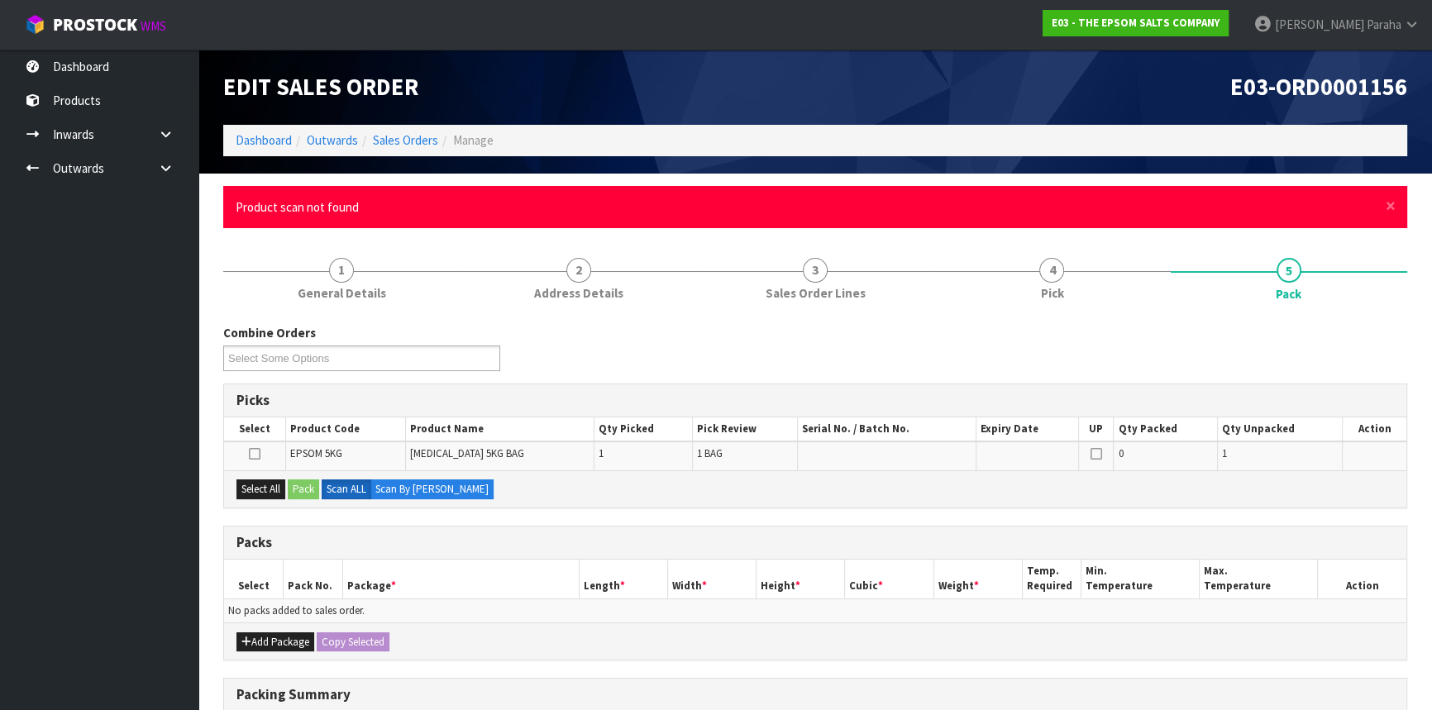
click at [1397, 208] on div "× Close Product scan not found" at bounding box center [815, 207] width 1184 height 42
click at [1396, 206] on div "× Close Product scan not found" at bounding box center [815, 207] width 1184 height 42
click at [1392, 206] on span "×" at bounding box center [1391, 205] width 10 height 23
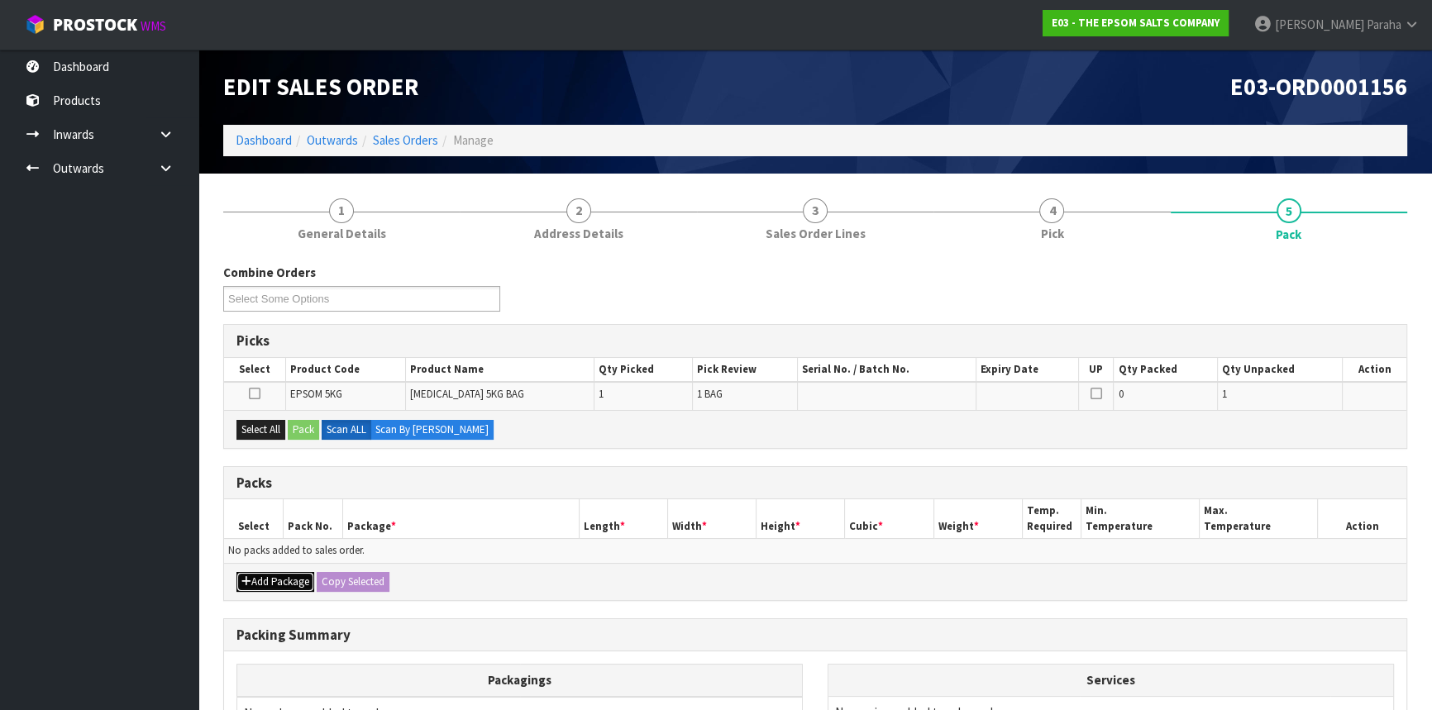
click at [269, 586] on button "Add Package" at bounding box center [275, 582] width 78 height 20
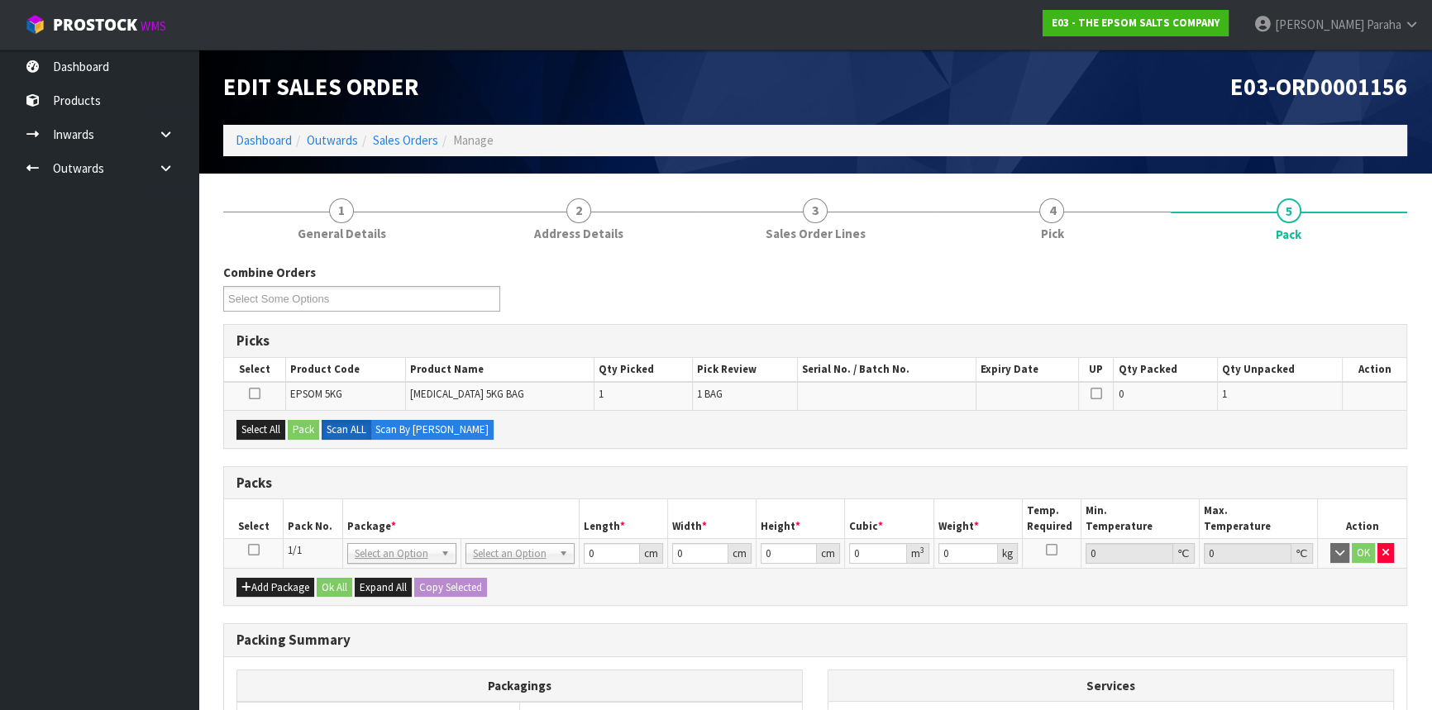
click at [255, 551] on icon at bounding box center [254, 550] width 12 height 1
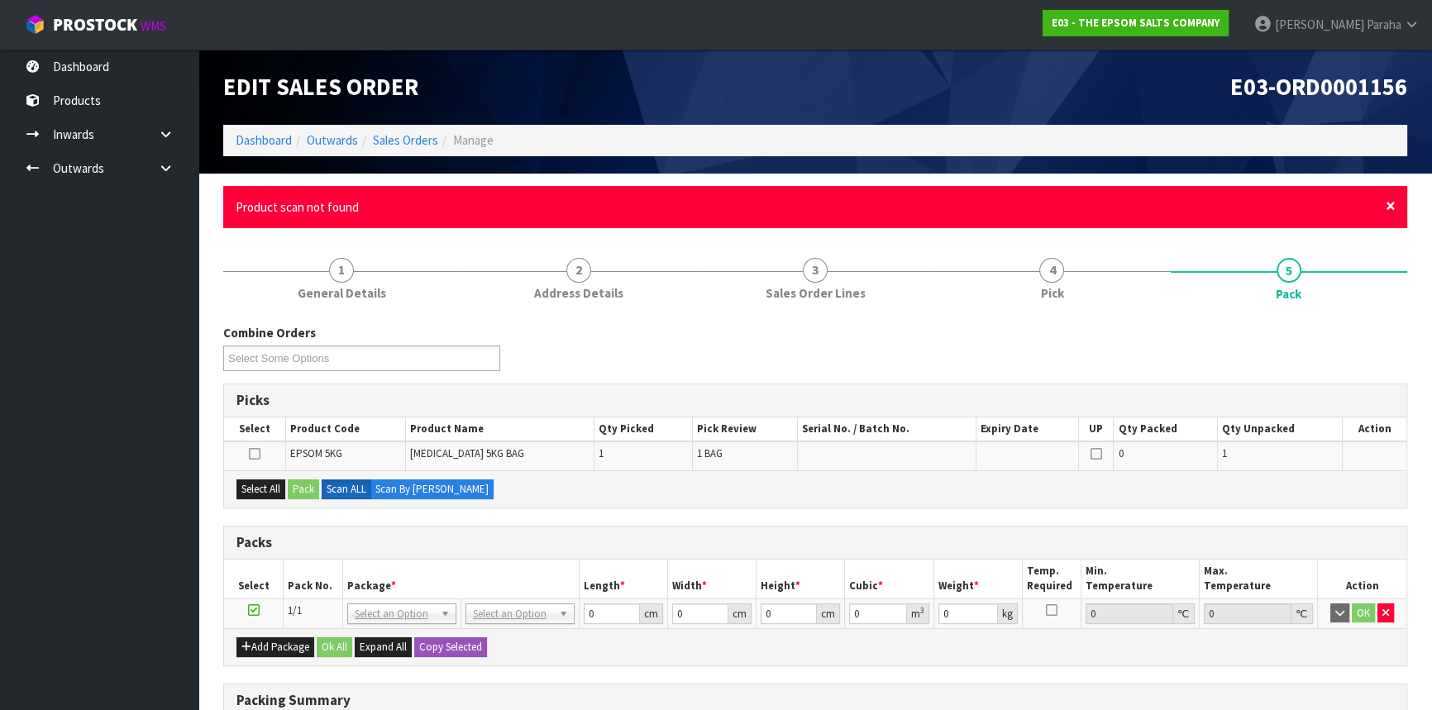
click at [1388, 203] on span "×" at bounding box center [1391, 205] width 10 height 23
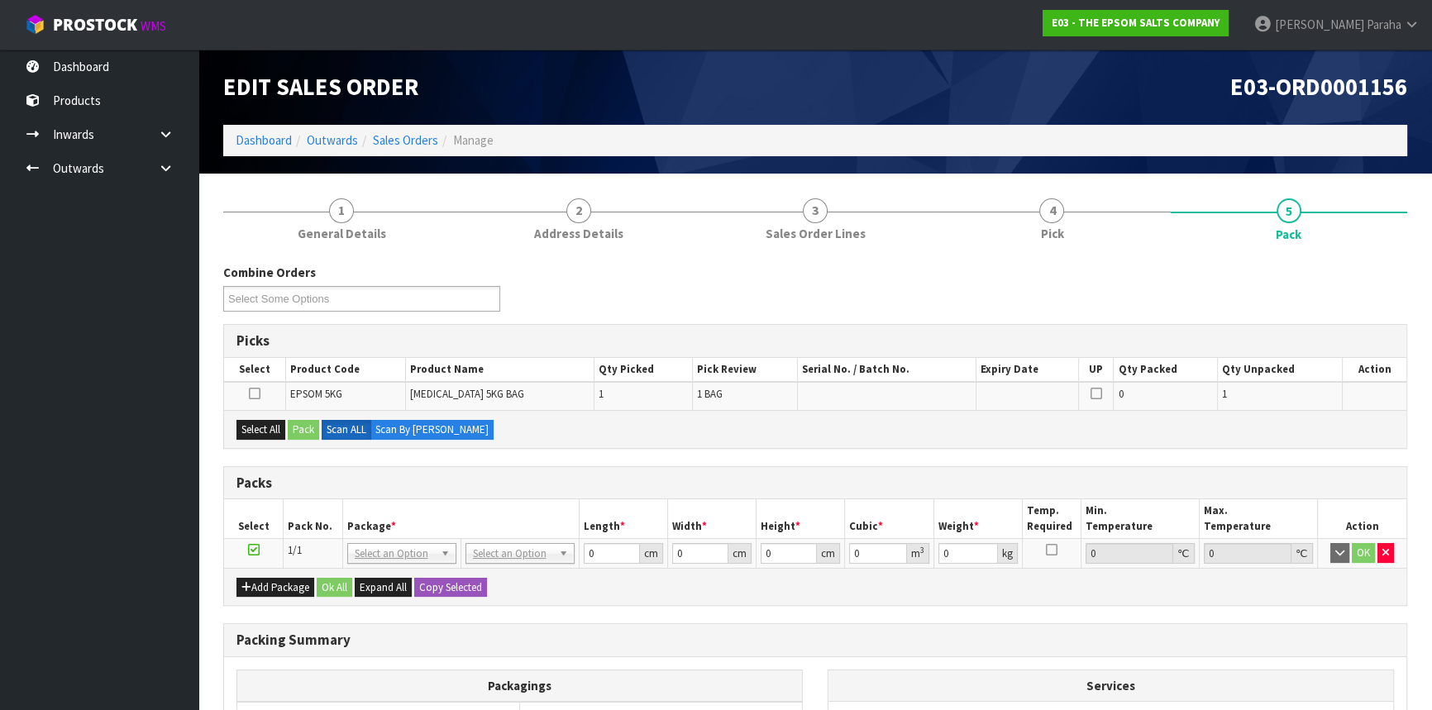
click at [254, 394] on icon at bounding box center [255, 394] width 12 height 1
click at [0, 0] on input "checkbox" at bounding box center [0, 0] width 0 height 0
click at [307, 432] on button "Pack" at bounding box center [303, 430] width 31 height 20
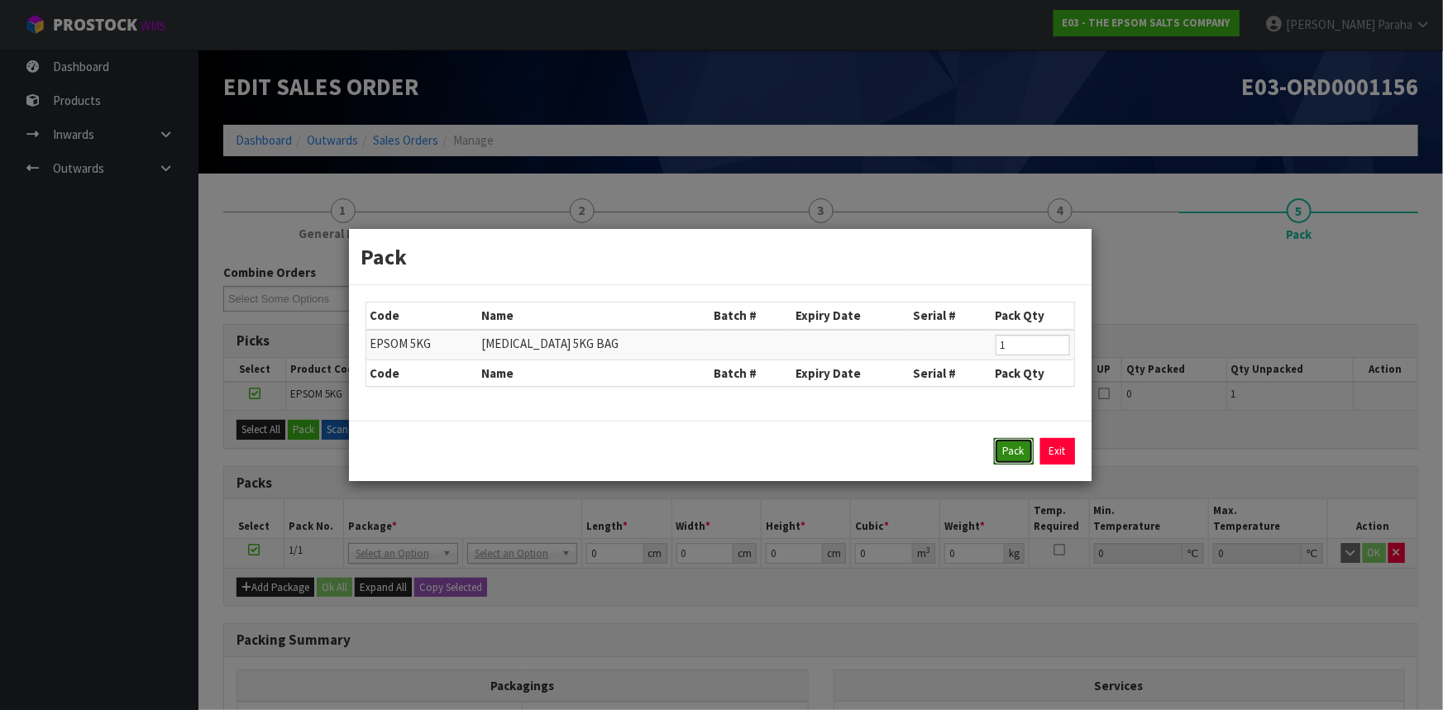
click at [1005, 454] on button "Pack" at bounding box center [1014, 451] width 40 height 26
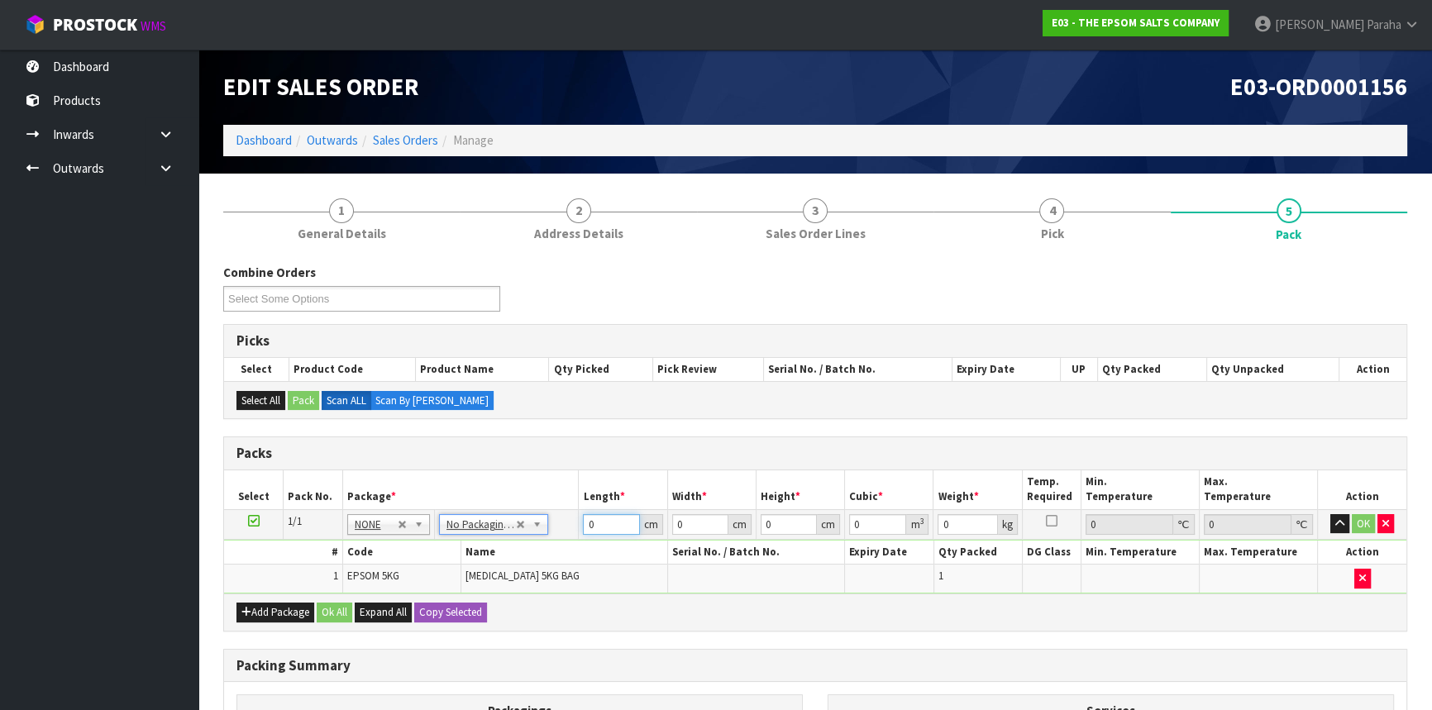
drag, startPoint x: 595, startPoint y: 523, endPoint x: 575, endPoint y: 522, distance: 19.9
click at [575, 522] on tr "1/1 NONE 007-001 007-002 007-004 007-009 007-013 007-014 007-015 007-017 007-01…" at bounding box center [815, 524] width 1182 height 30
type input "18"
type input "23"
type input "9"
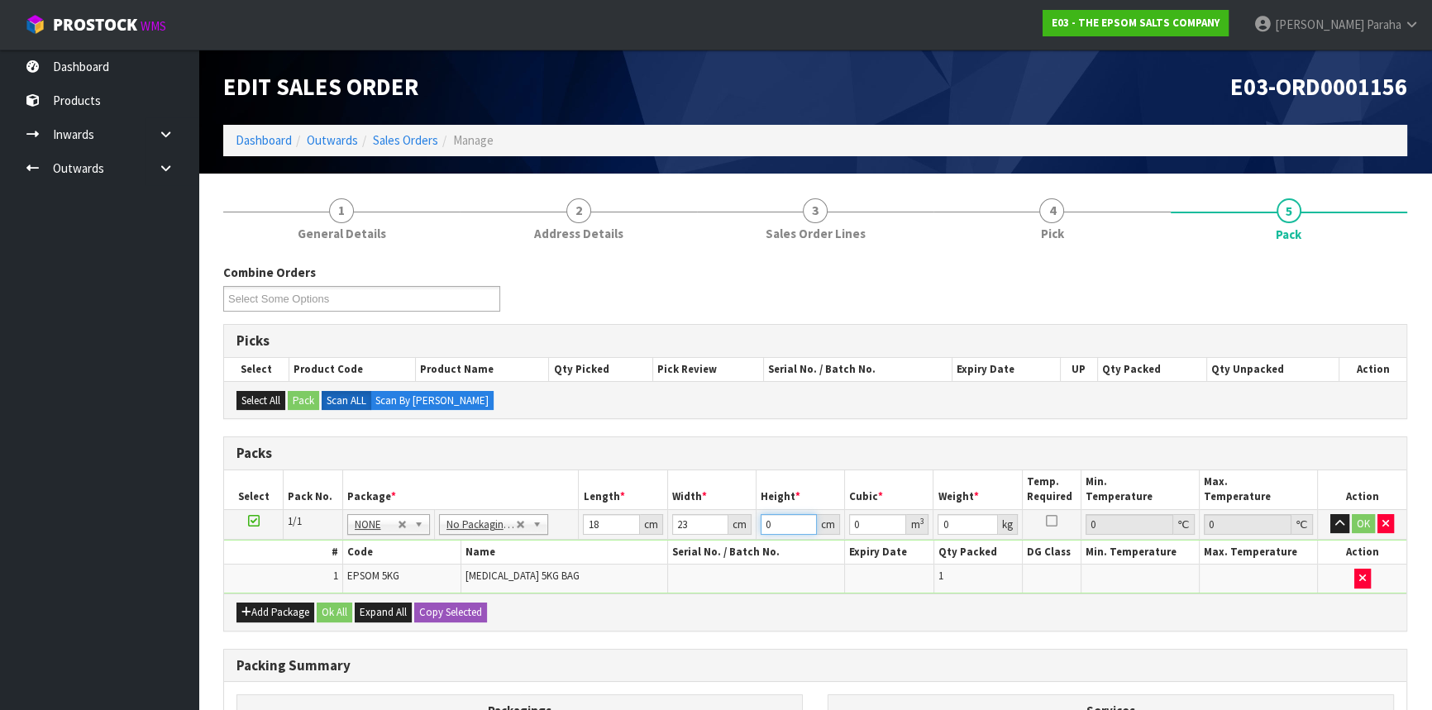
type input "0.003726"
type input "9"
type input "6"
click at [1330, 514] on button "button" at bounding box center [1339, 524] width 19 height 20
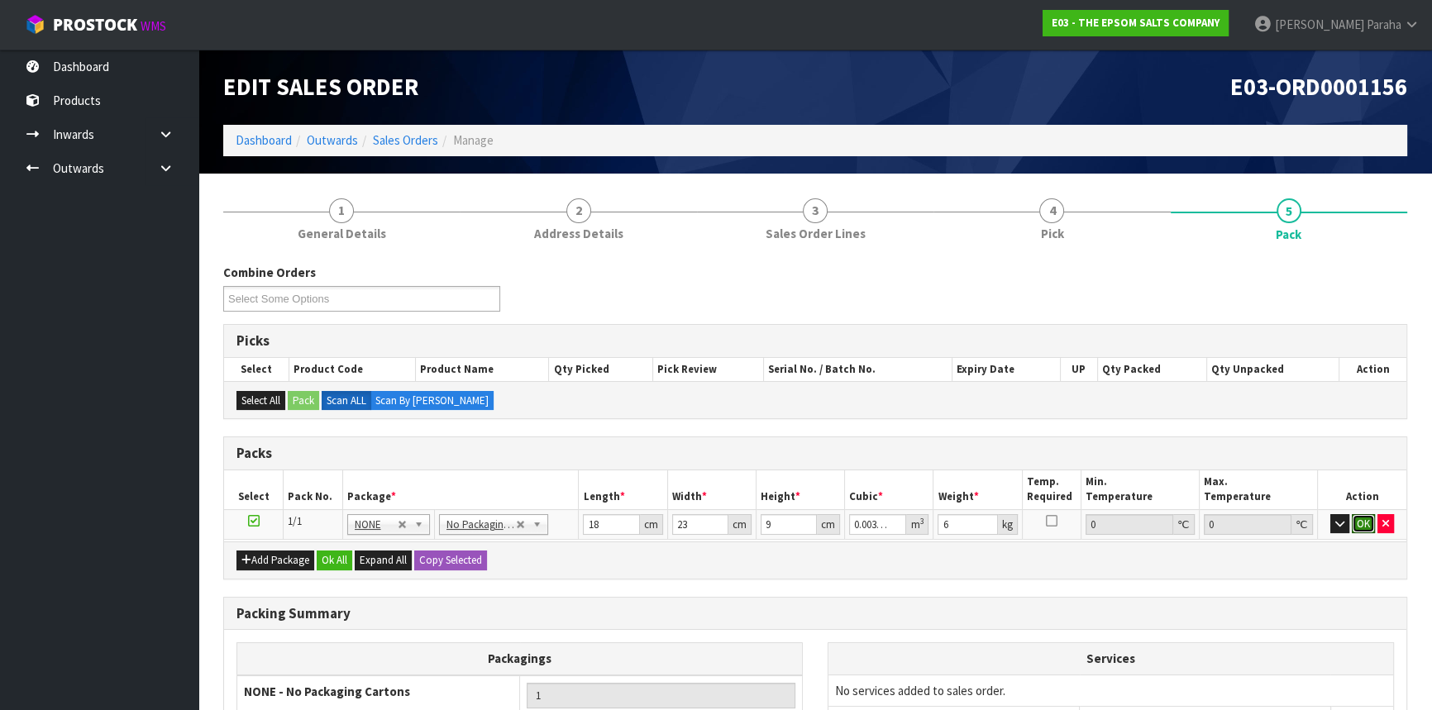
click button "OK" at bounding box center [1363, 524] width 23 height 20
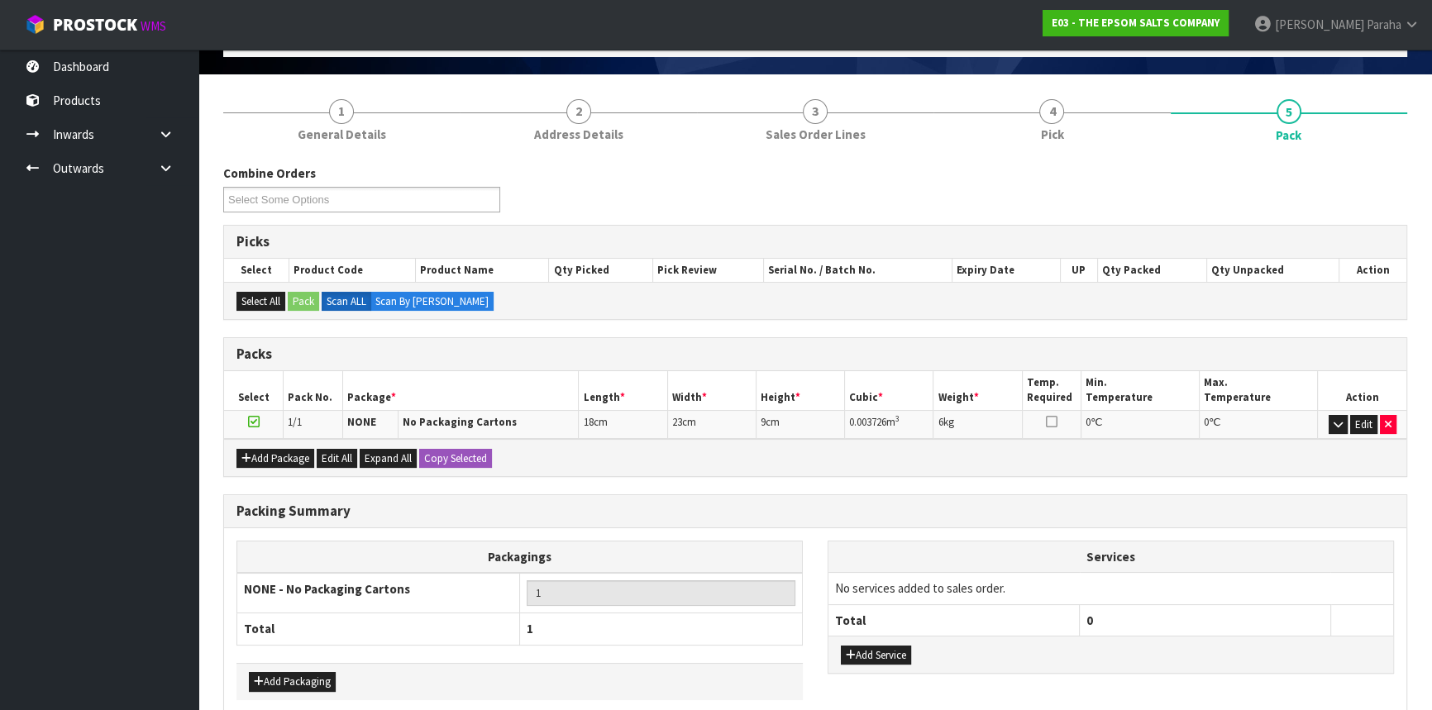
scroll to position [176, 0]
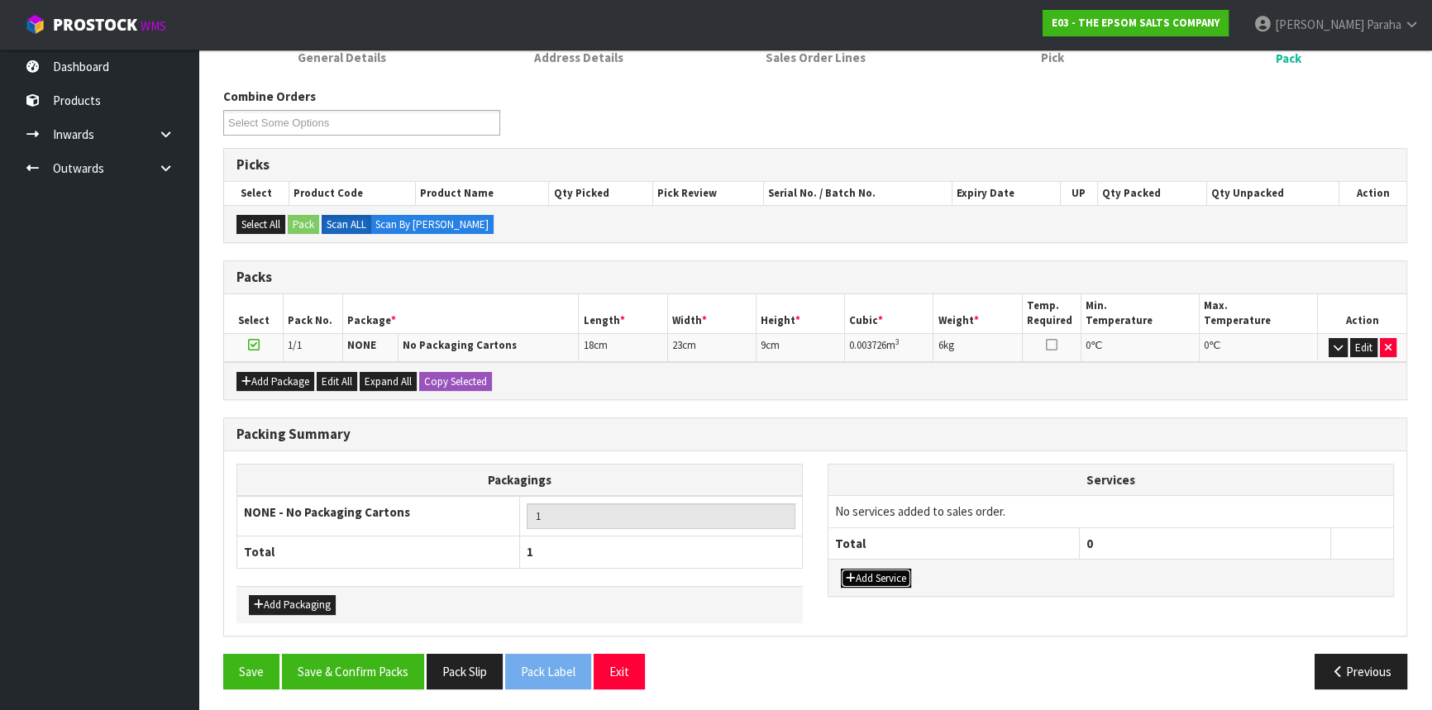
click at [881, 569] on button "Add Service" at bounding box center [876, 579] width 70 height 20
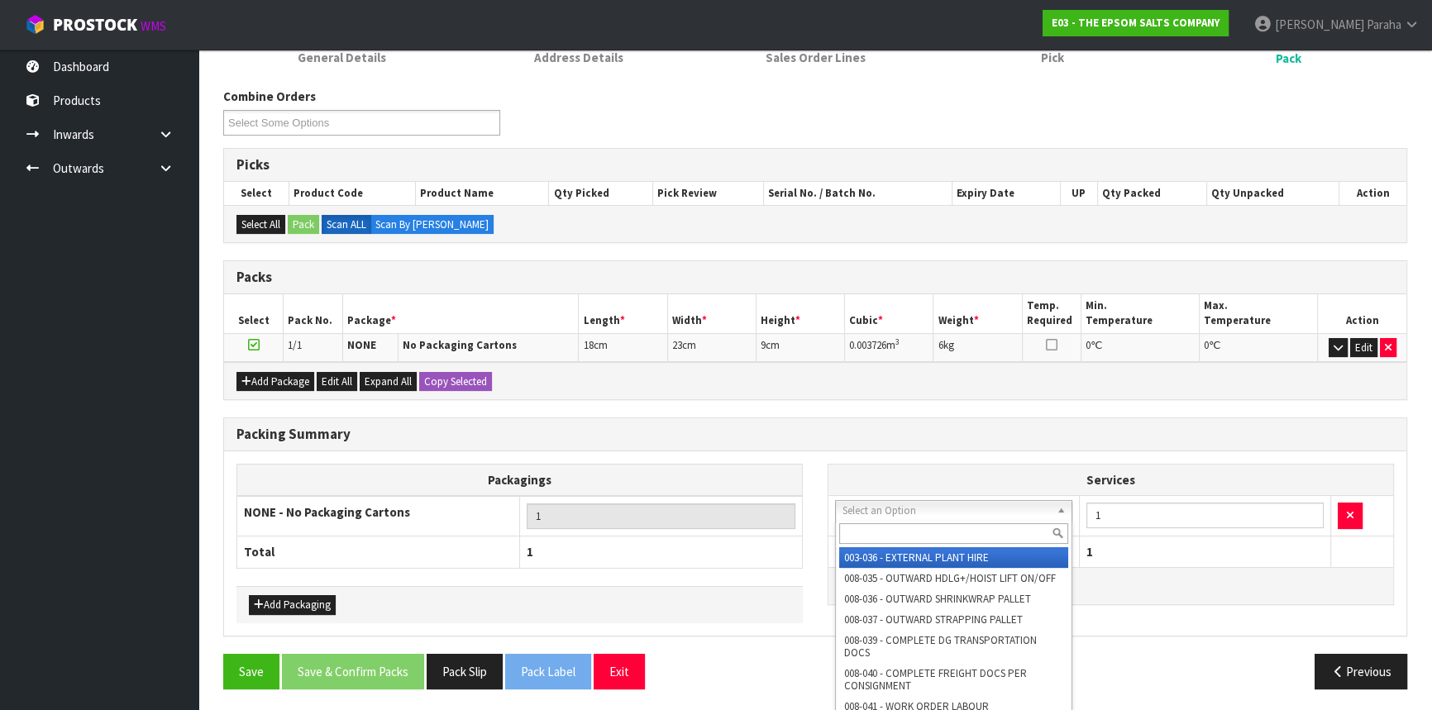
click at [854, 532] on input "text" at bounding box center [953, 533] width 229 height 21
type input "044"
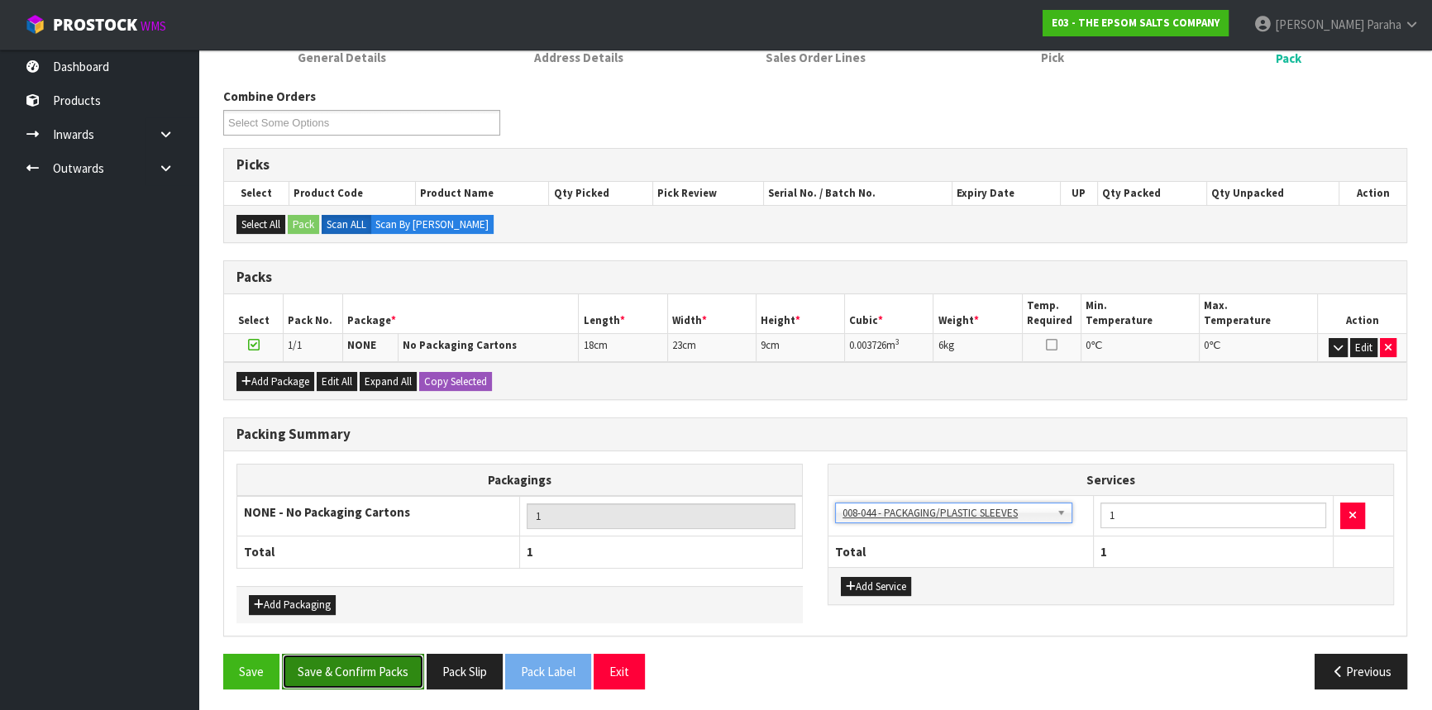
click at [392, 670] on button "Save & Confirm Packs" at bounding box center [353, 672] width 142 height 36
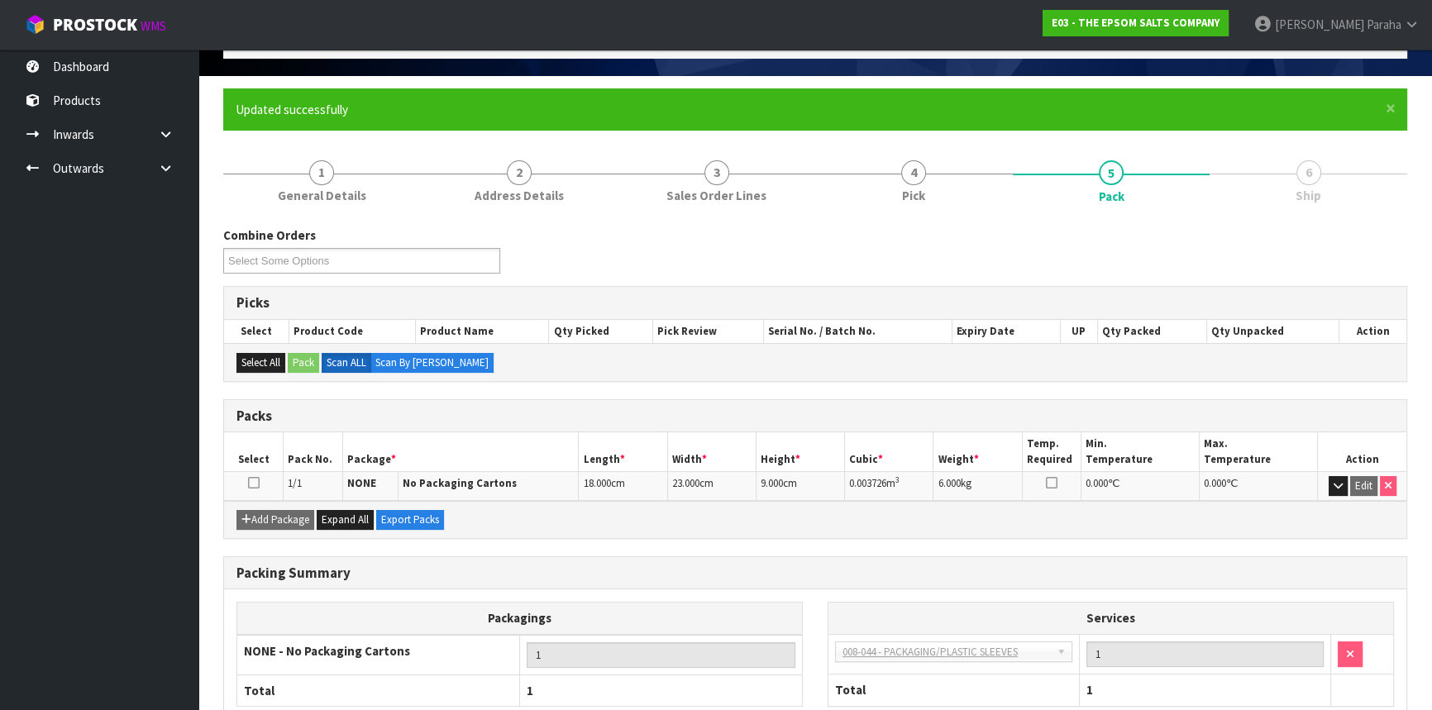
scroll to position [199, 0]
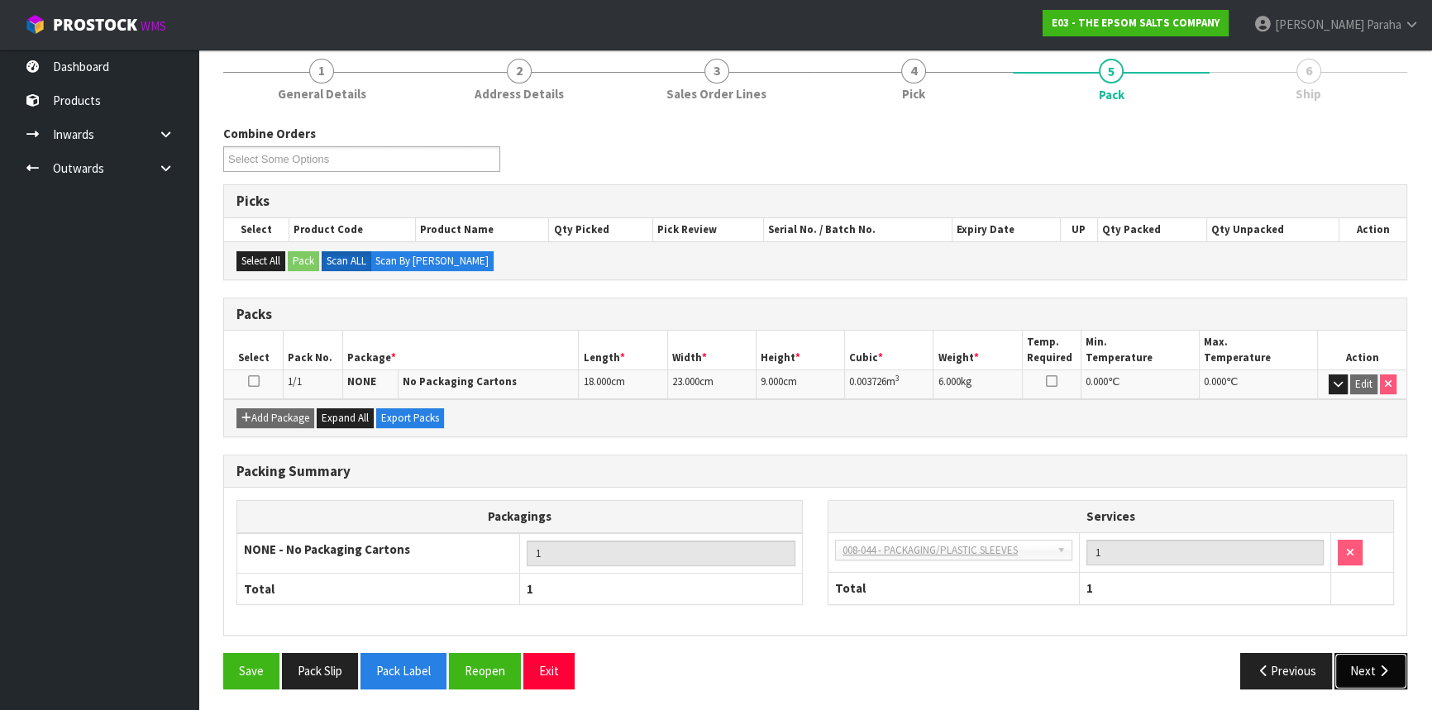
click at [1356, 661] on button "Next" at bounding box center [1371, 671] width 73 height 36
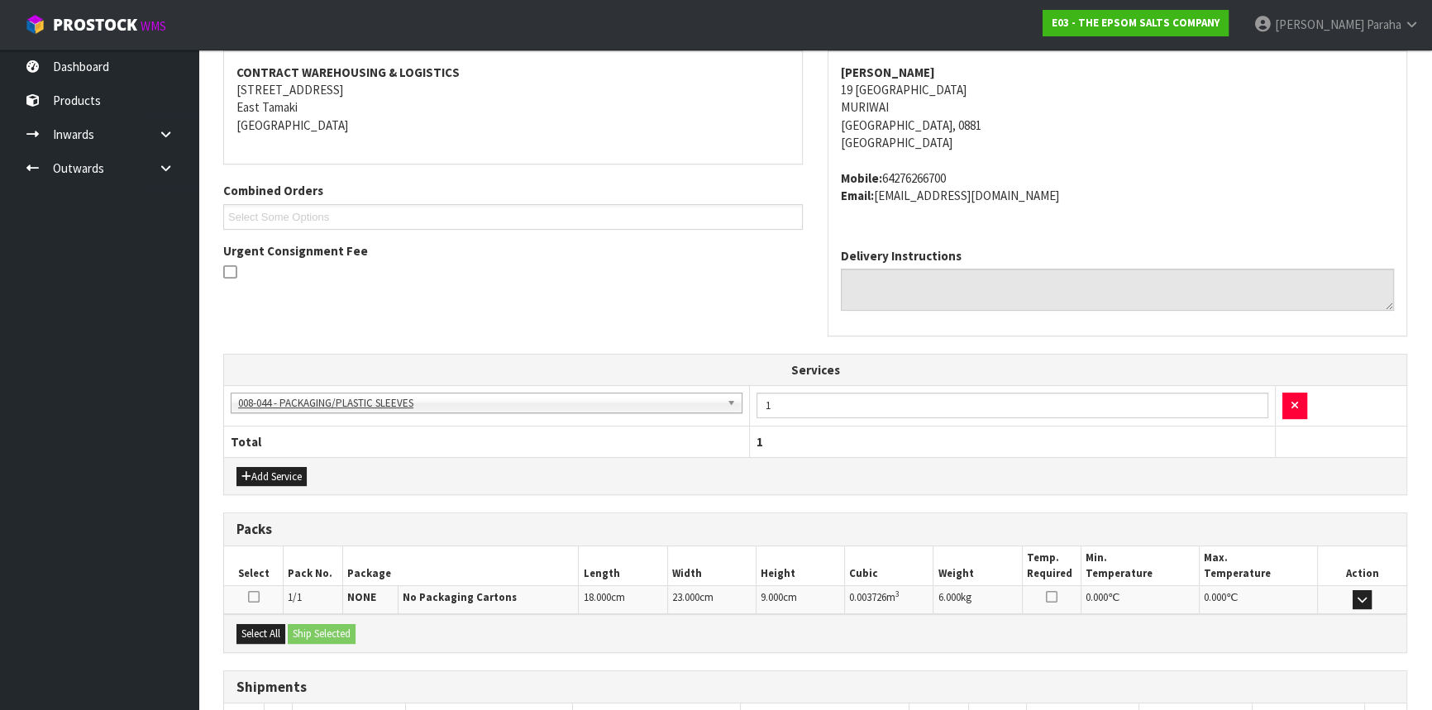
scroll to position [423, 0]
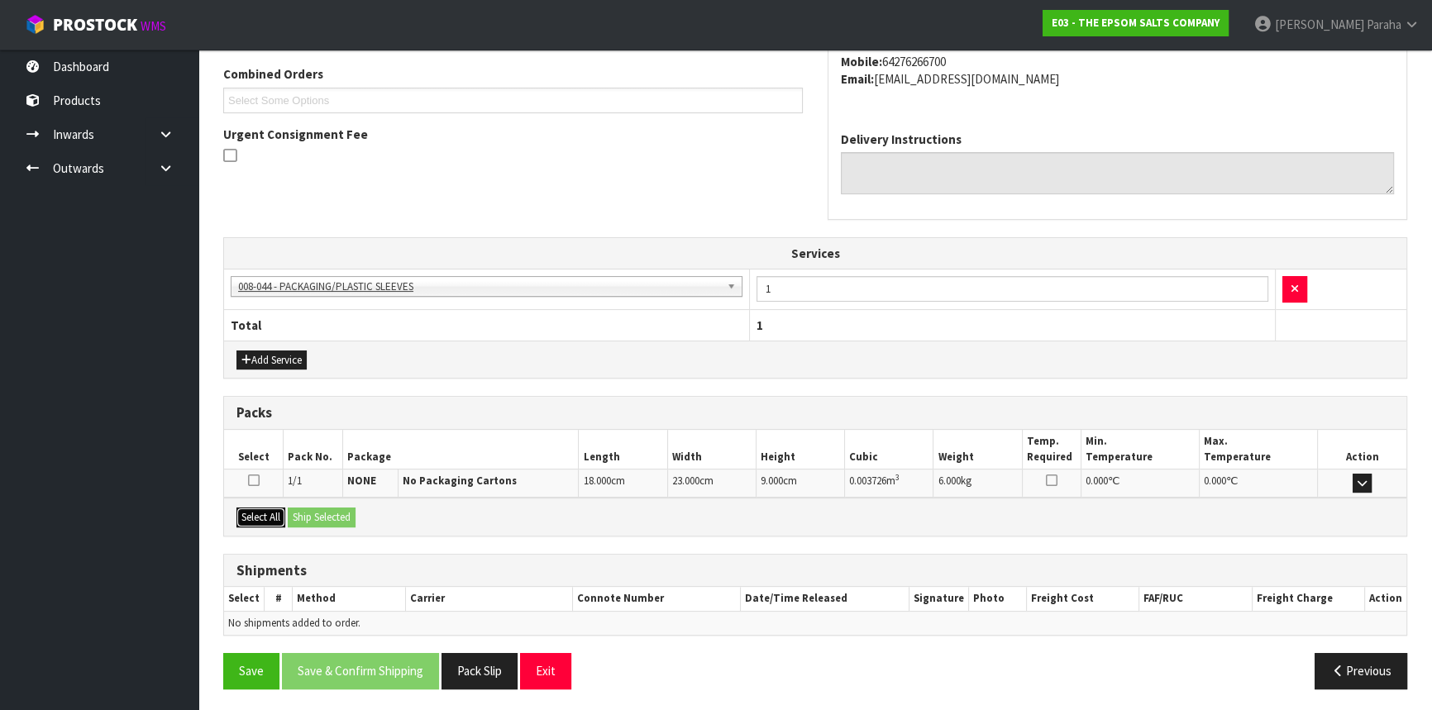
click at [268, 513] on button "Select All" at bounding box center [260, 518] width 49 height 20
click at [315, 511] on button "Ship Selected" at bounding box center [322, 518] width 68 height 20
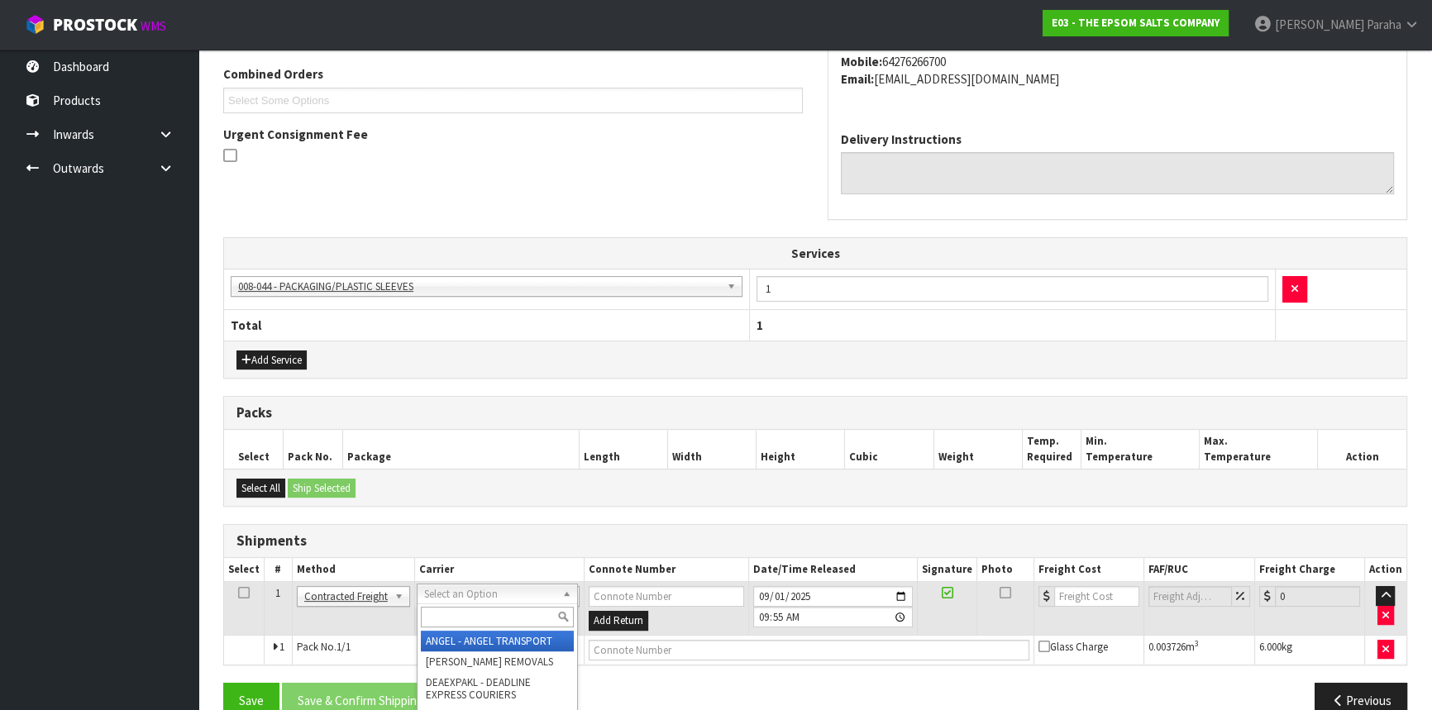
click at [437, 628] on div at bounding box center [498, 617] width 160 height 27
click at [442, 622] on input "text" at bounding box center [497, 617] width 153 height 21
type input "NZP"
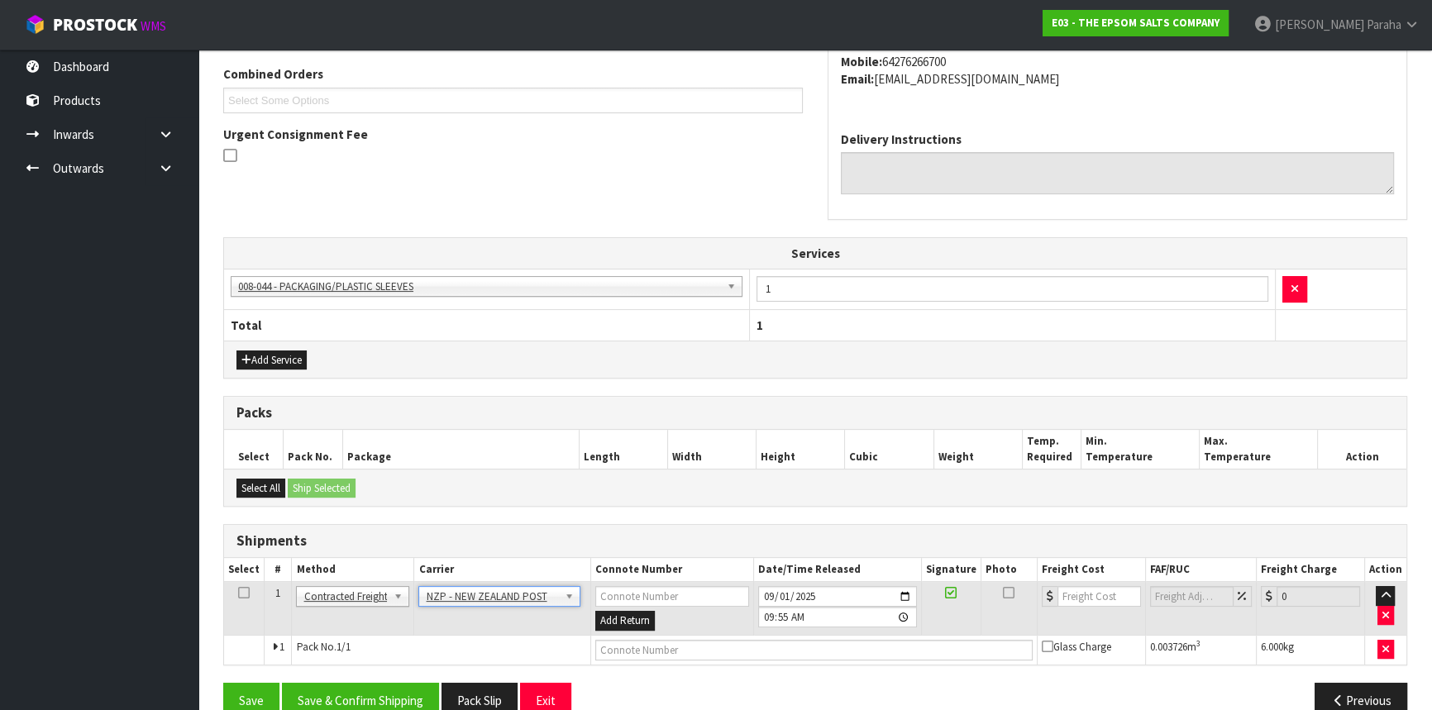
scroll to position [453, 0]
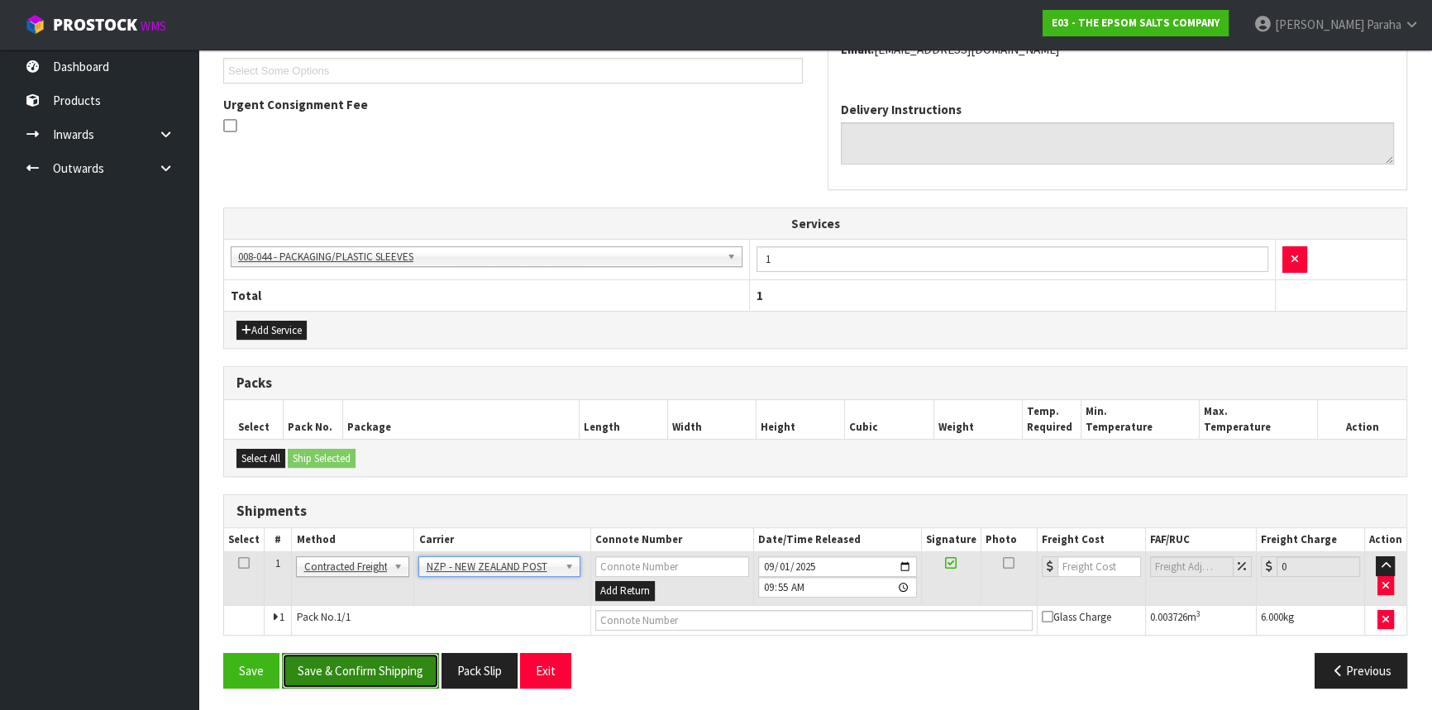
click at [358, 664] on button "Save & Confirm Shipping" at bounding box center [360, 671] width 157 height 36
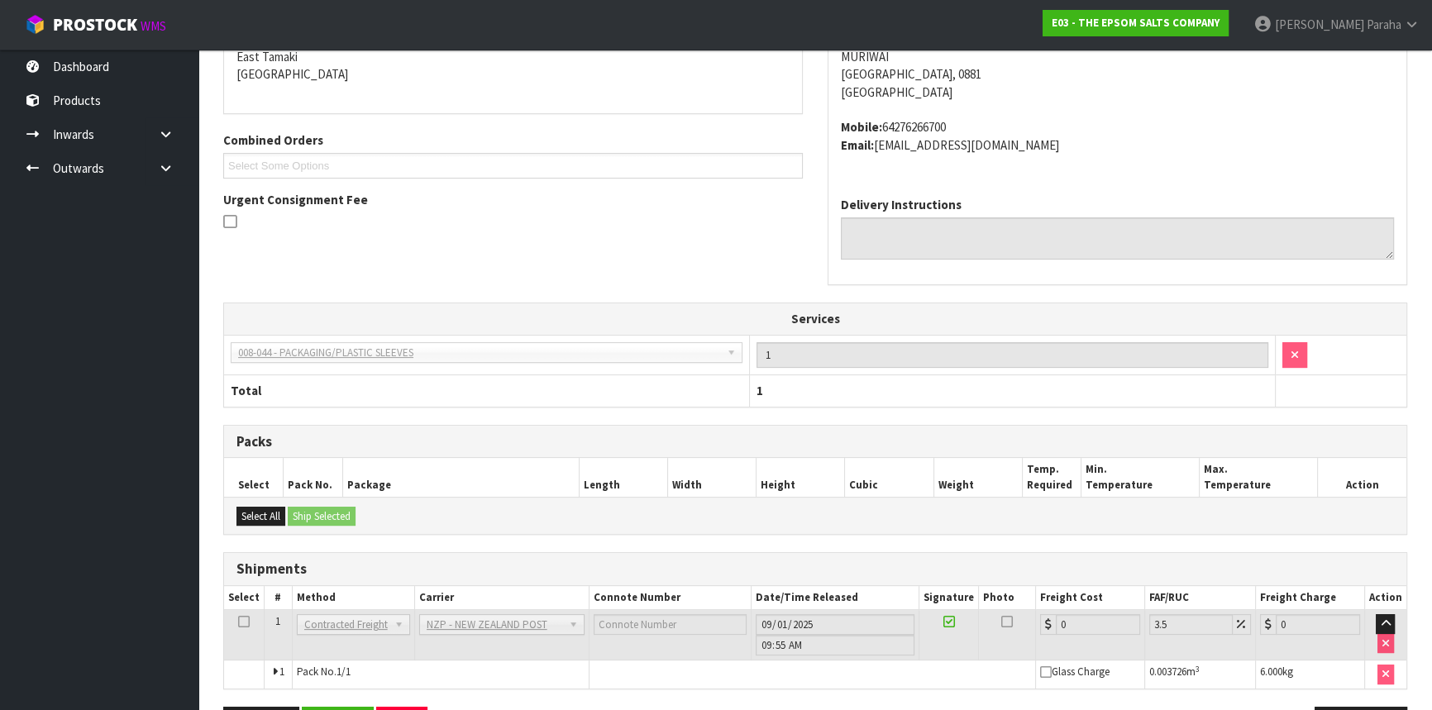
scroll to position [430, 0]
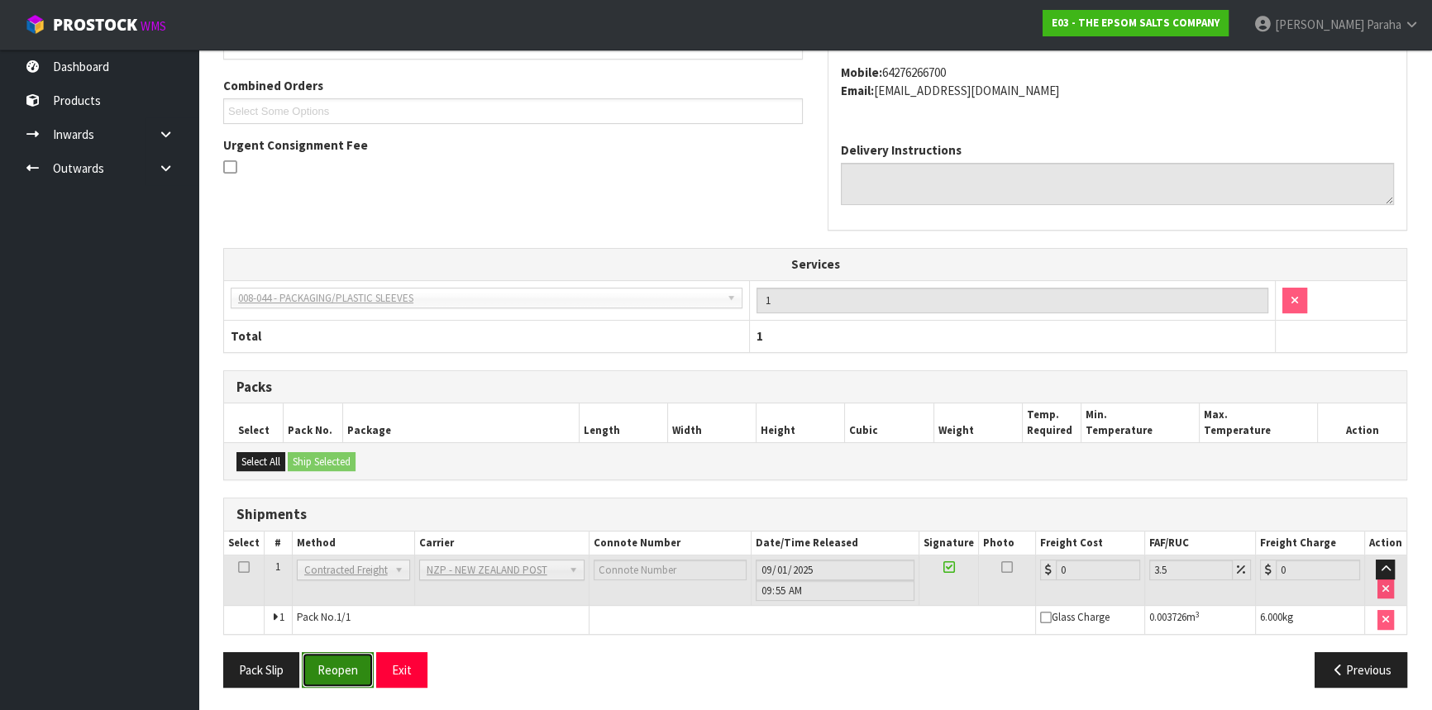
click at [346, 670] on button "Reopen" at bounding box center [338, 670] width 72 height 36
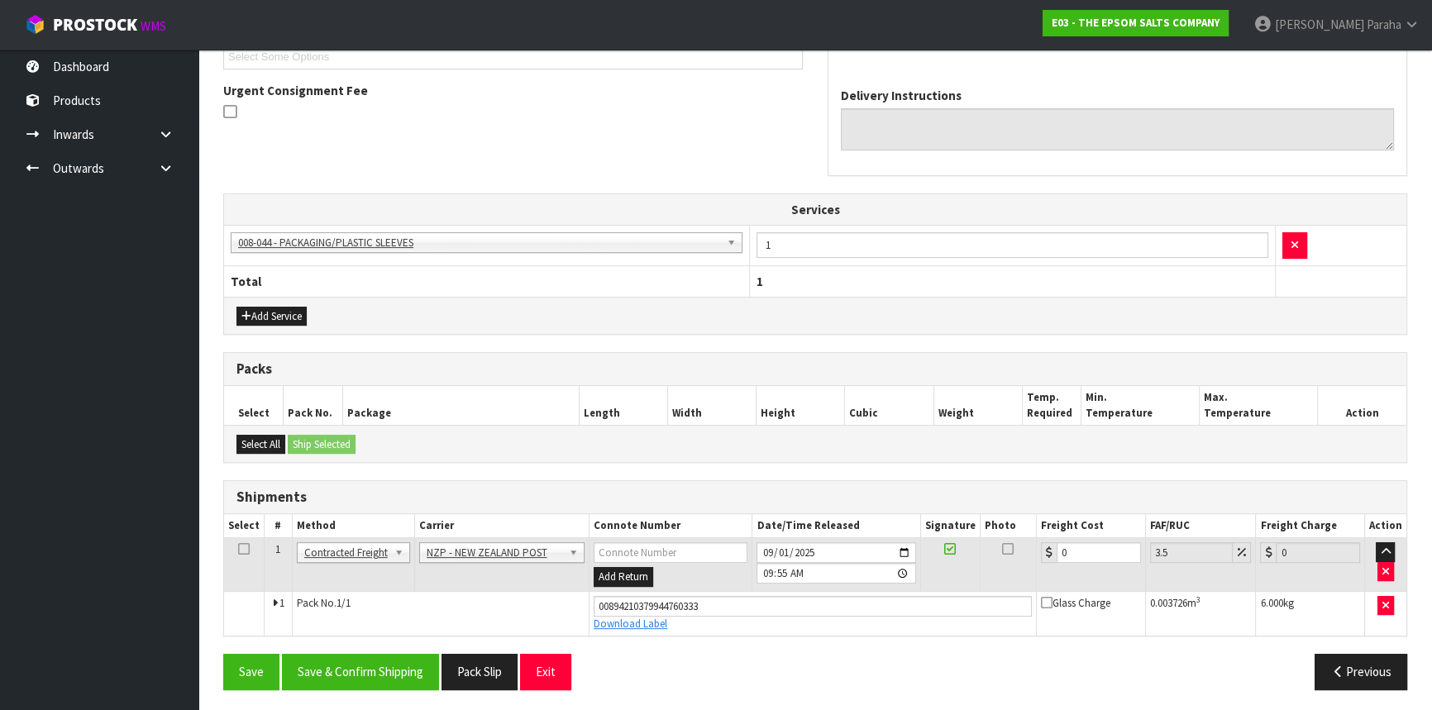
scroll to position [468, 0]
drag, startPoint x: 1071, startPoint y: 552, endPoint x: 1057, endPoint y: 551, distance: 14.1
click at [1057, 551] on input "0" at bounding box center [1099, 552] width 84 height 21
type input "8"
type input "8.28"
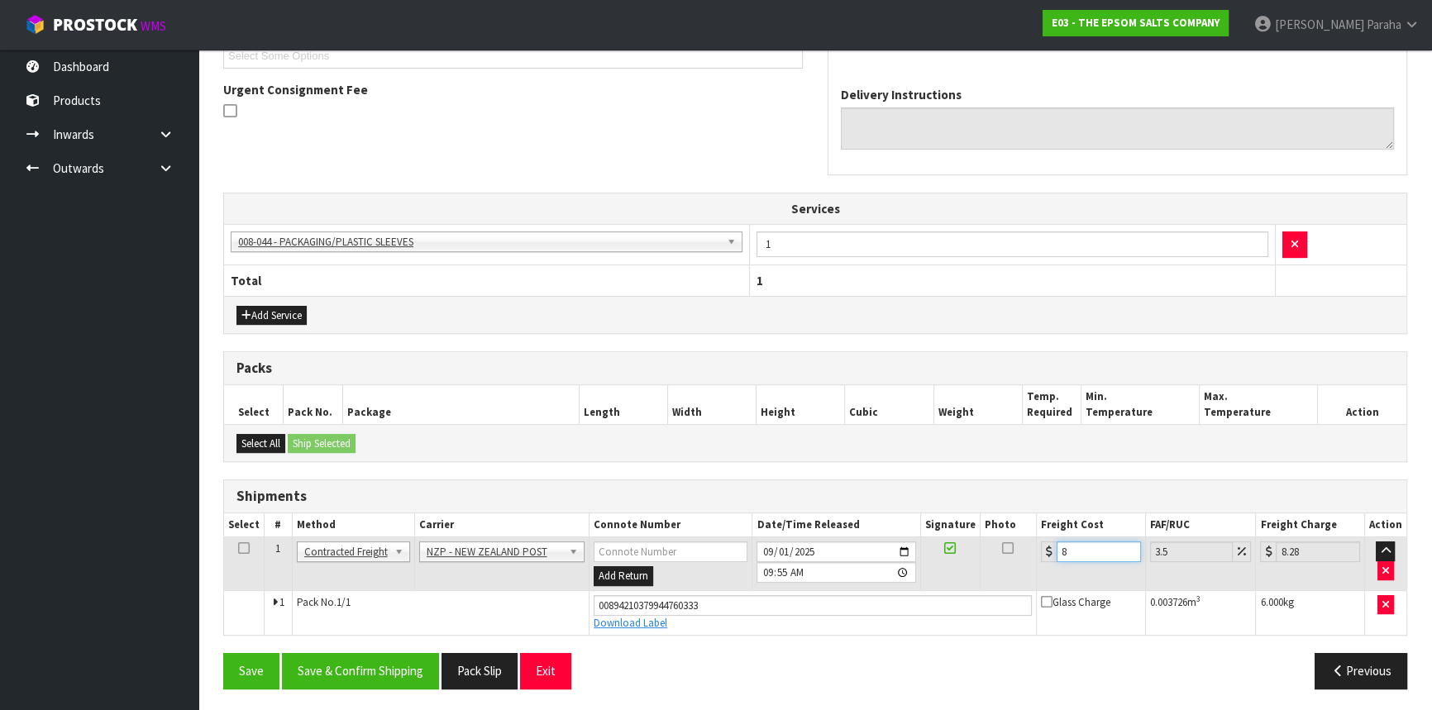
type input "8.9"
type input "9.21"
type input "8.92"
type input "9.23"
type input "8.92"
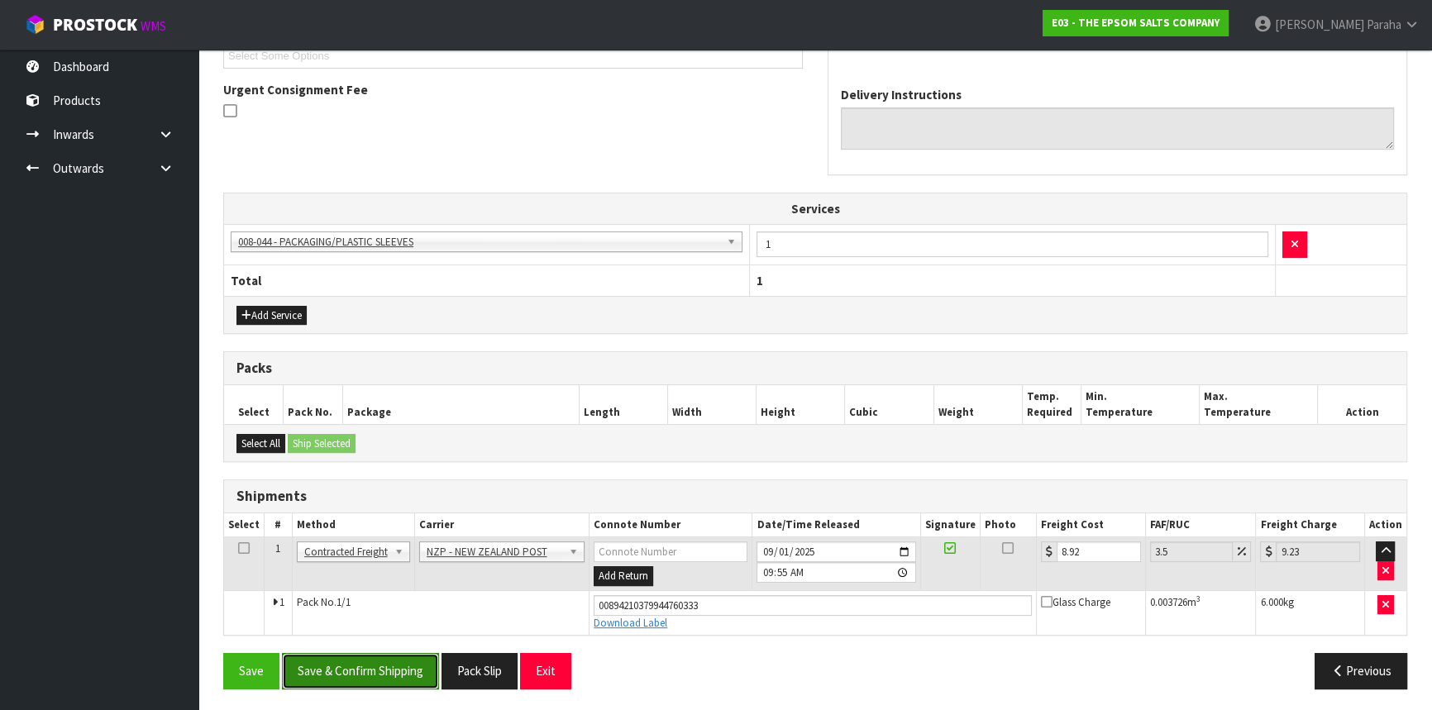
click at [389, 674] on button "Save & Confirm Shipping" at bounding box center [360, 671] width 157 height 36
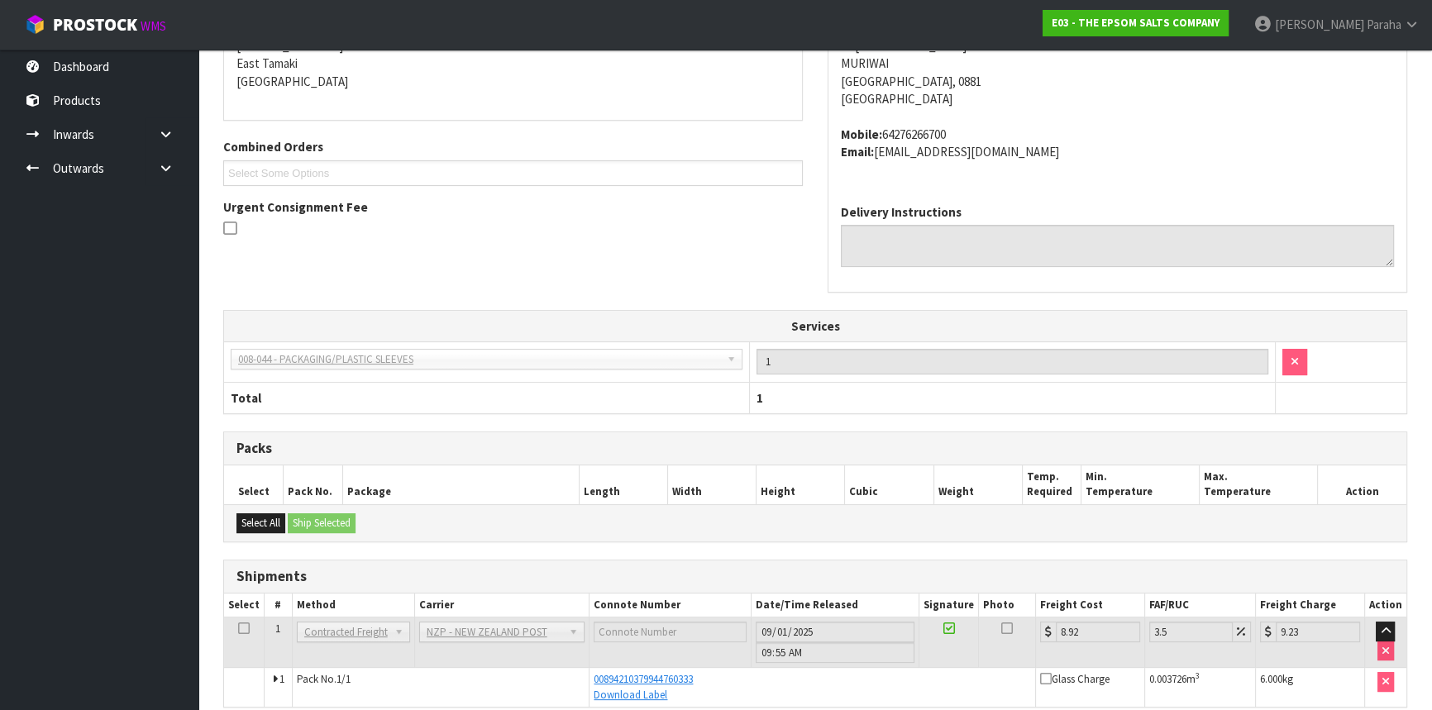
scroll to position [0, 0]
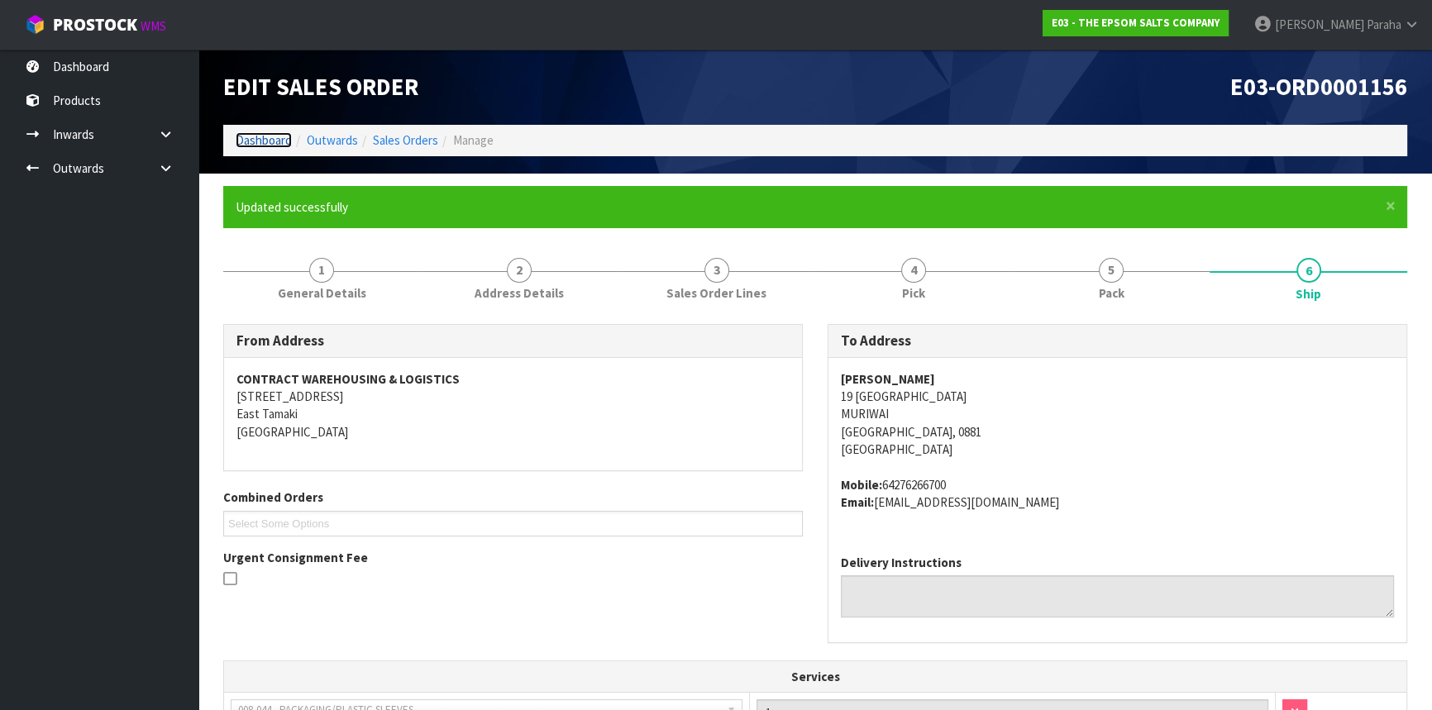
click at [260, 135] on link "Dashboard" at bounding box center [264, 140] width 56 height 16
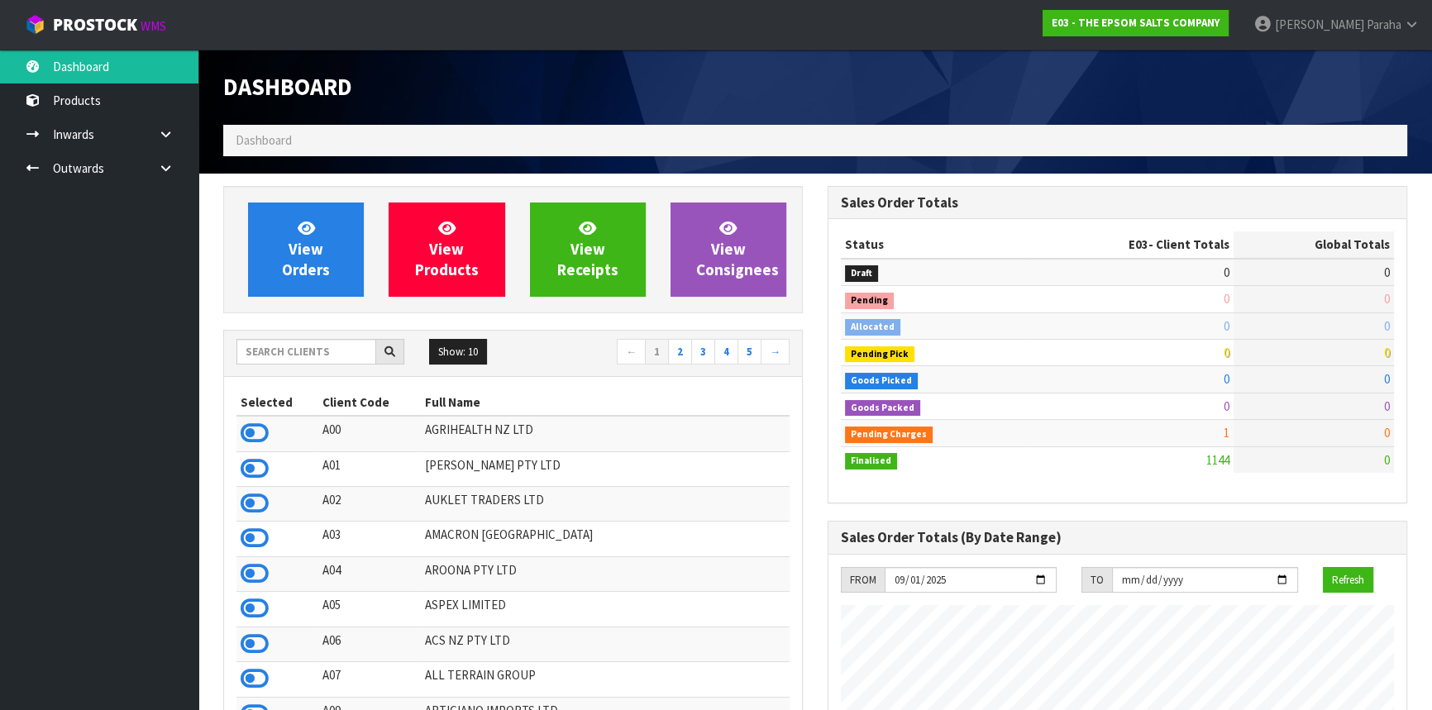
scroll to position [1036, 604]
click at [308, 346] on input "text" at bounding box center [306, 352] width 140 height 26
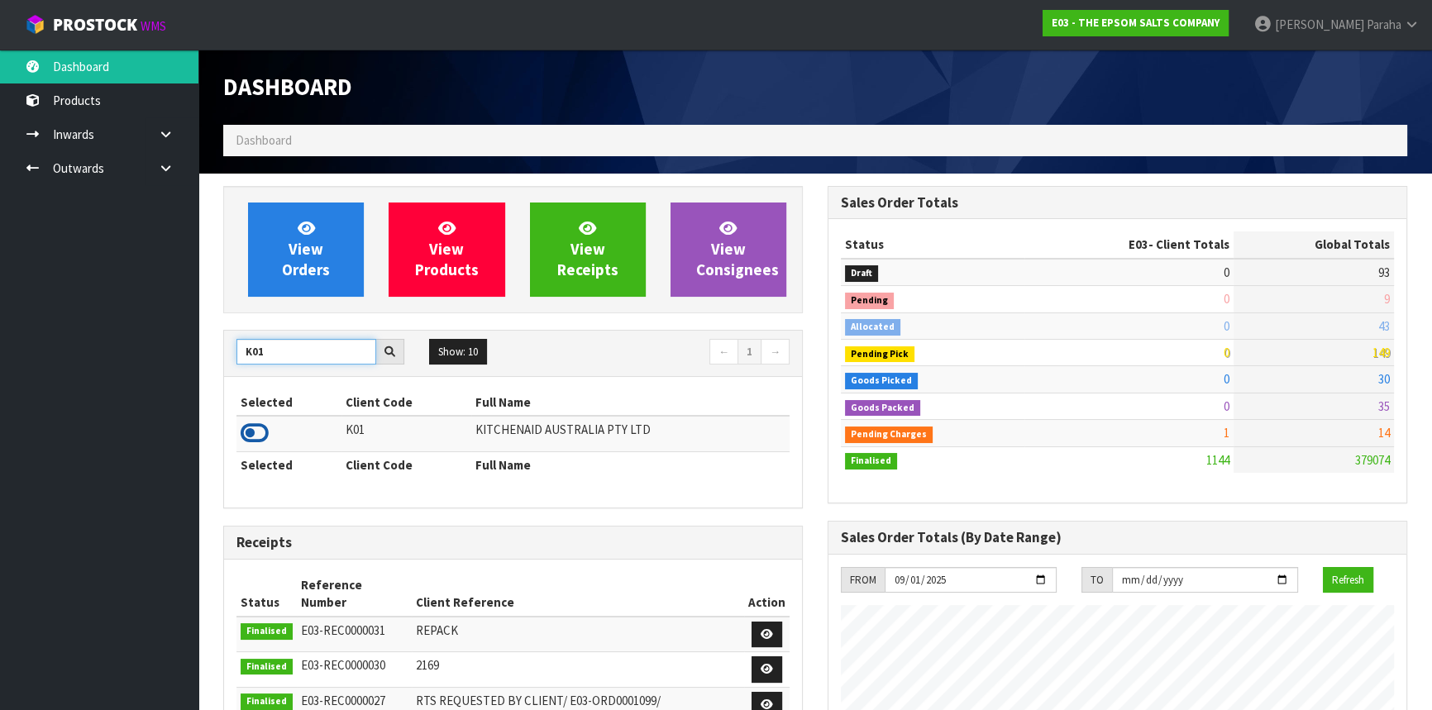
type input "K01"
click at [254, 426] on icon at bounding box center [255, 433] width 28 height 25
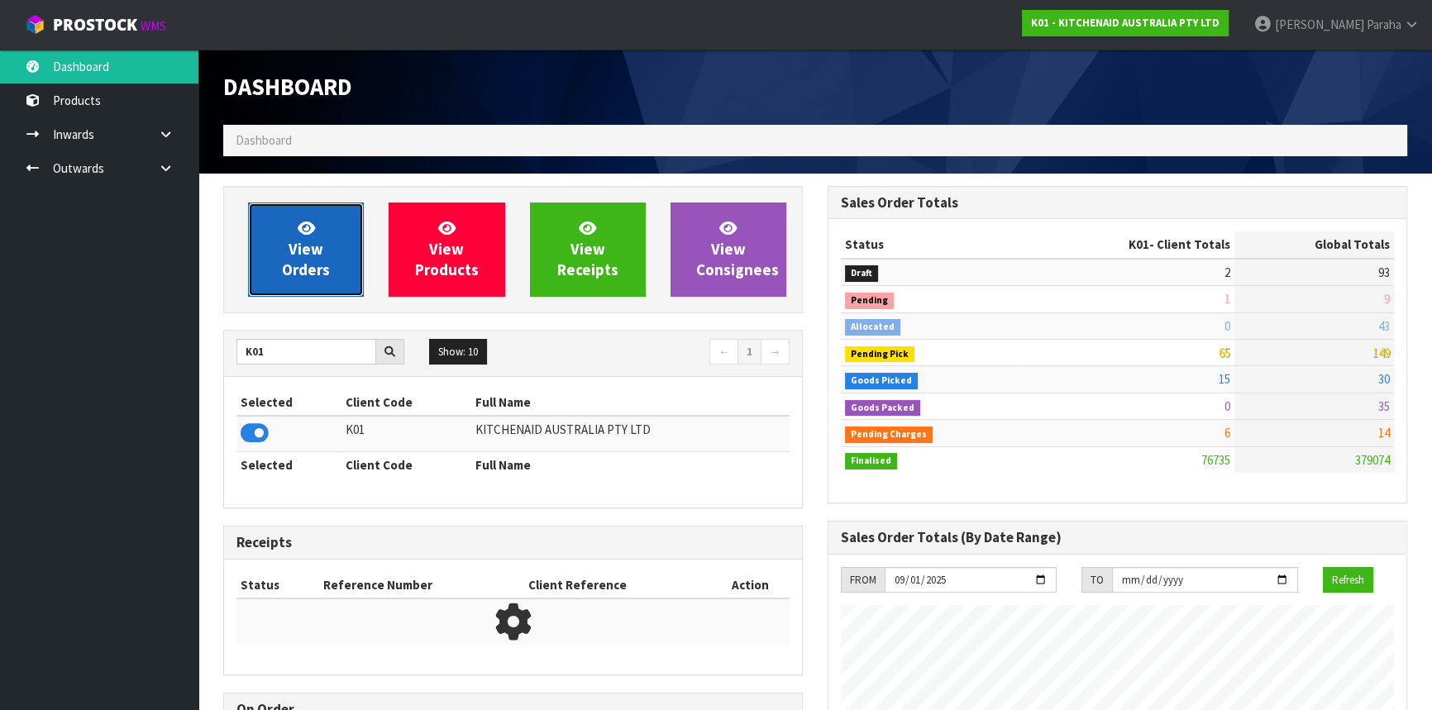
scroll to position [1250, 604]
click at [298, 258] on span "View Orders" at bounding box center [306, 249] width 48 height 62
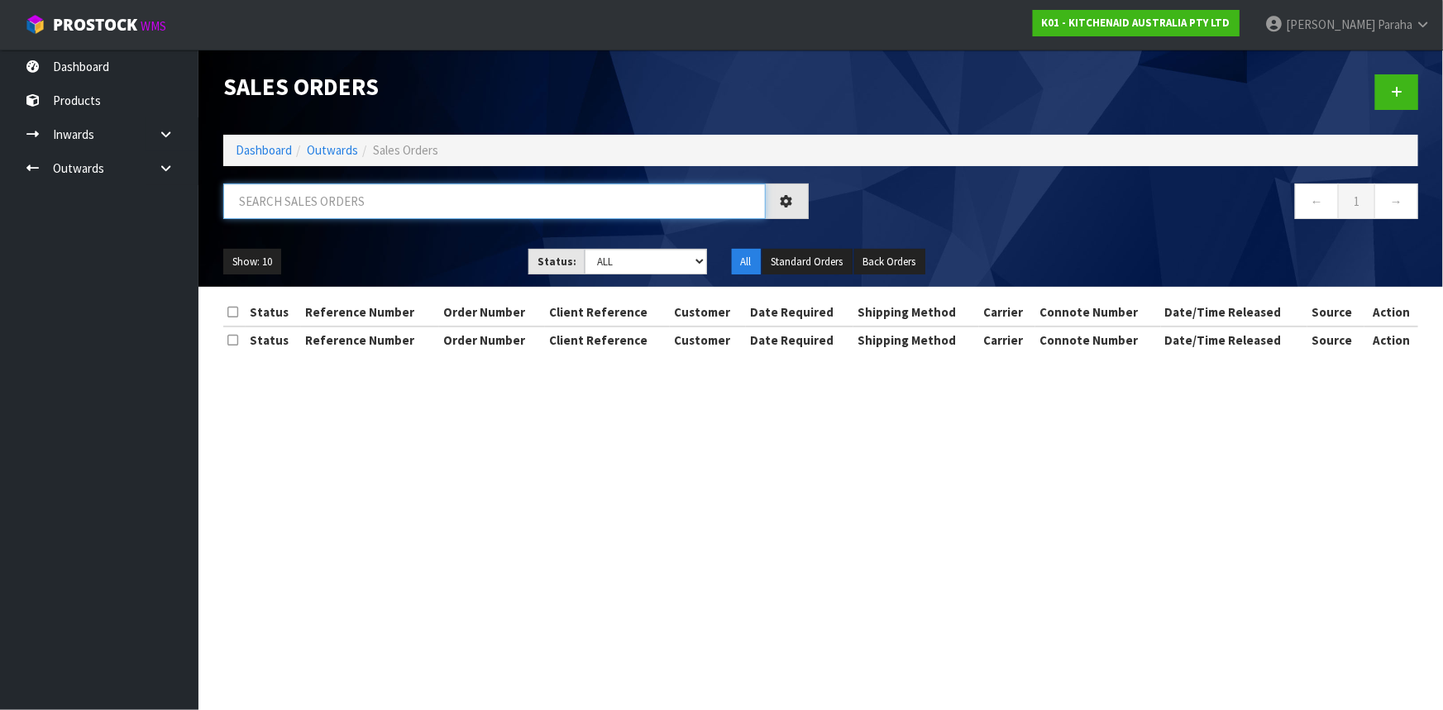
click at [379, 197] on input "text" at bounding box center [494, 202] width 542 height 36
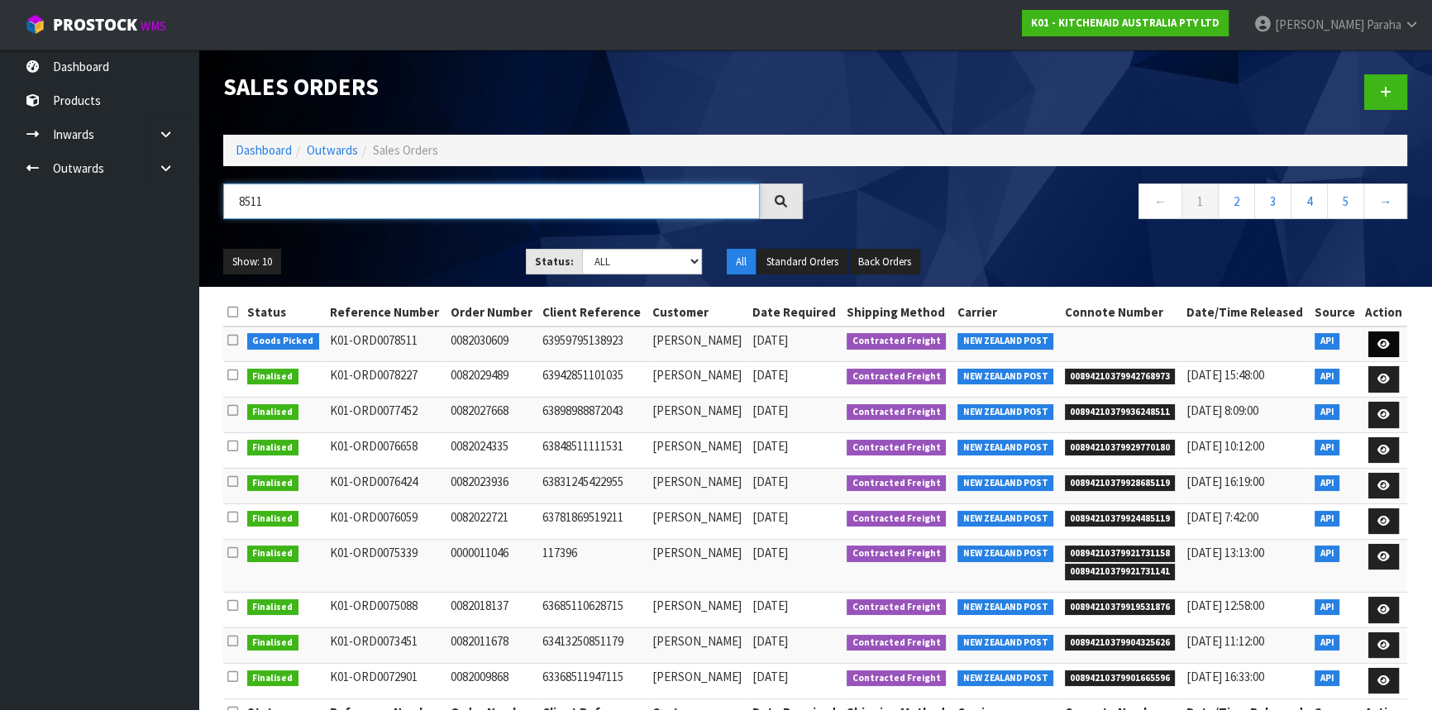
type input "8511"
click at [1396, 342] on link at bounding box center [1383, 345] width 31 height 26
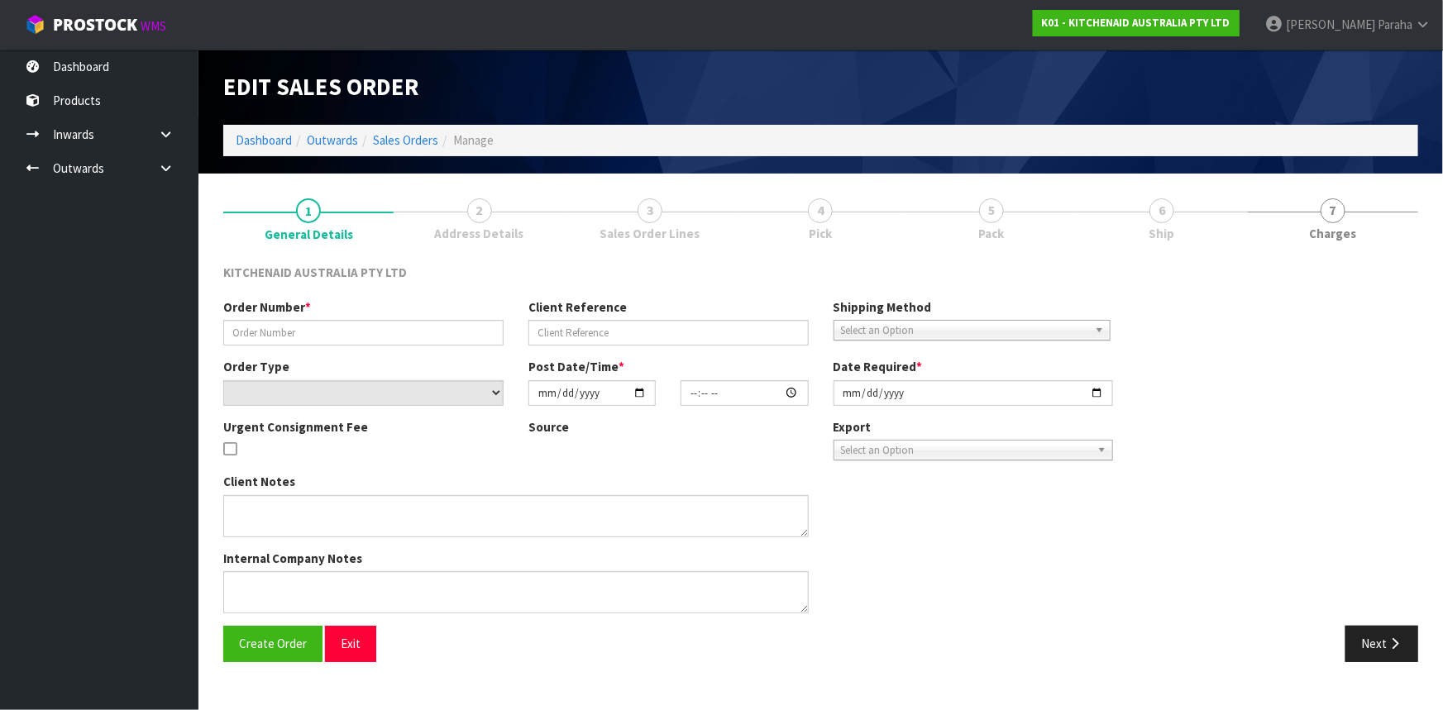
type input "0082030609"
type input "63959795138923"
select select "number:0"
type input "[DATE]"
type input "11:34:28.000"
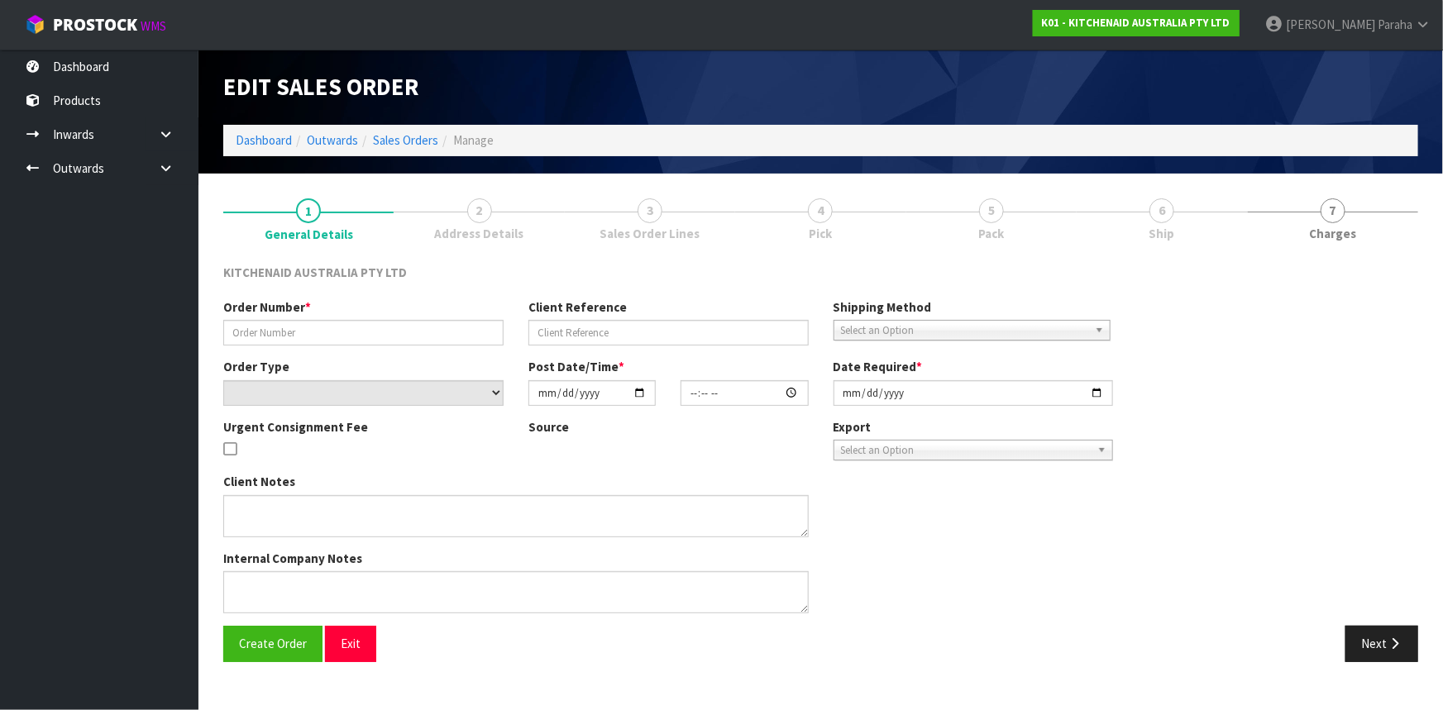
type input "[DATE]"
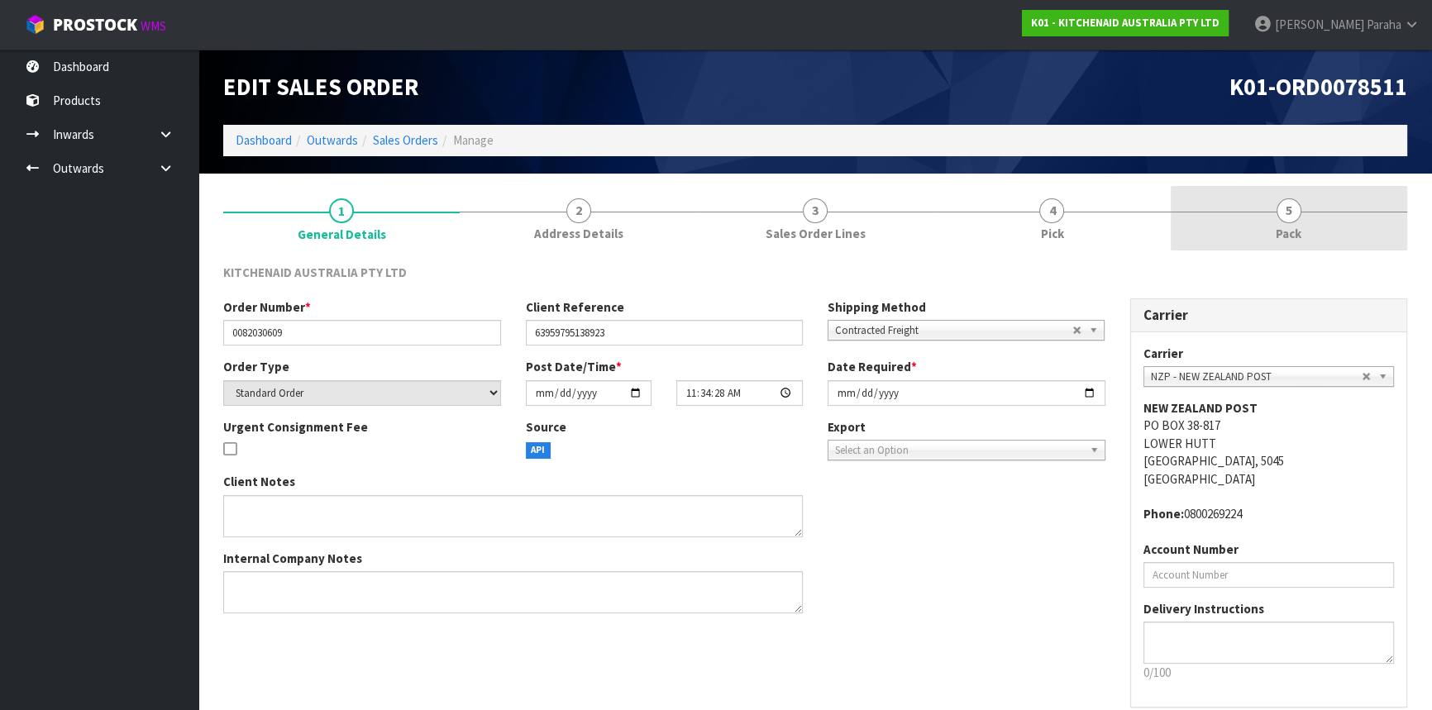
click at [1301, 216] on link "5 Pack" at bounding box center [1289, 218] width 236 height 65
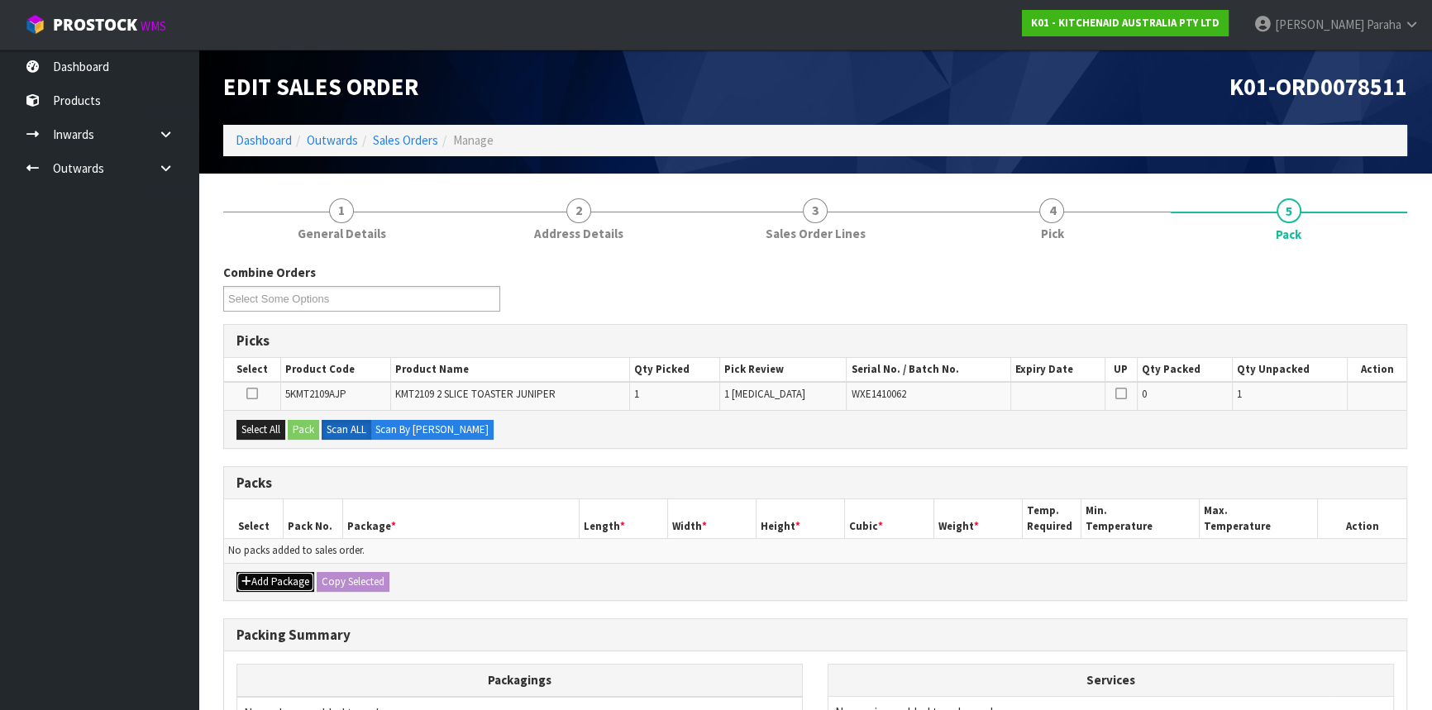
click at [259, 578] on button "Add Package" at bounding box center [275, 582] width 78 height 20
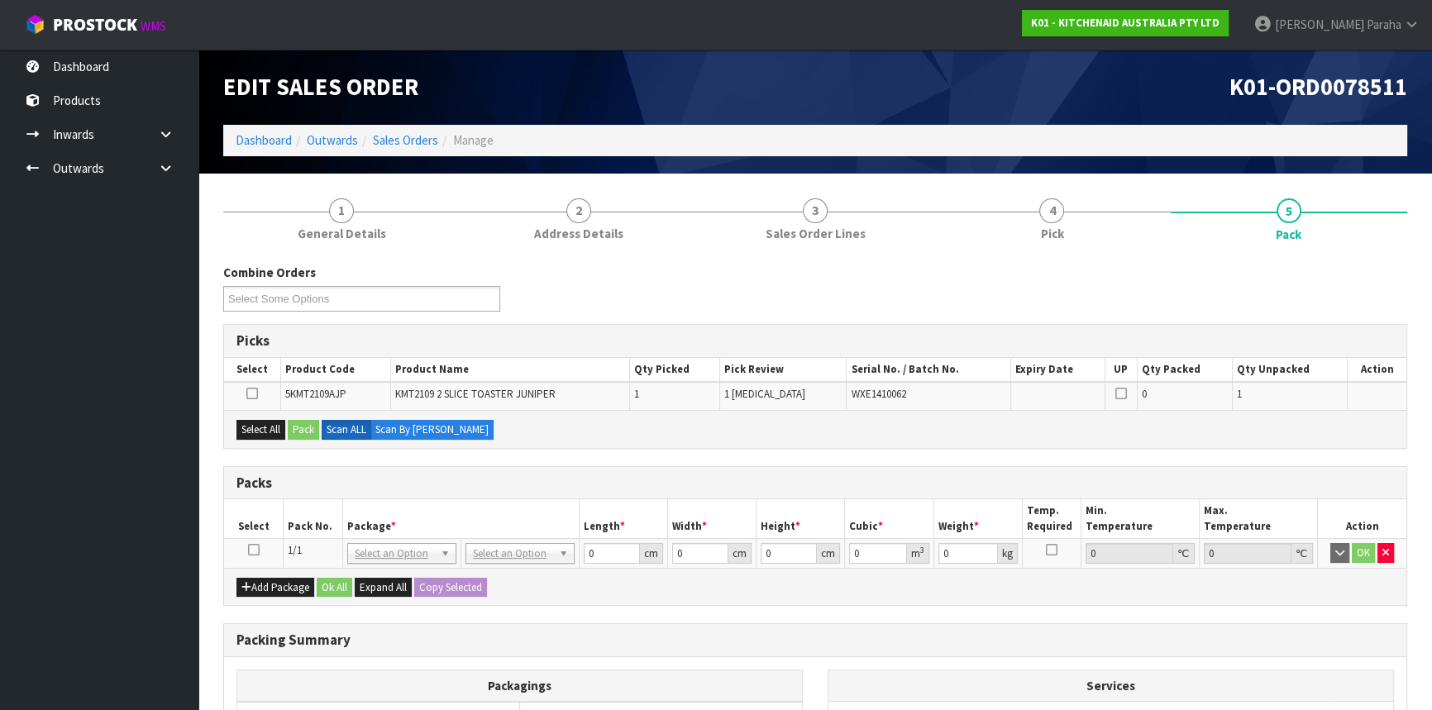
click at [258, 550] on icon at bounding box center [254, 550] width 12 height 1
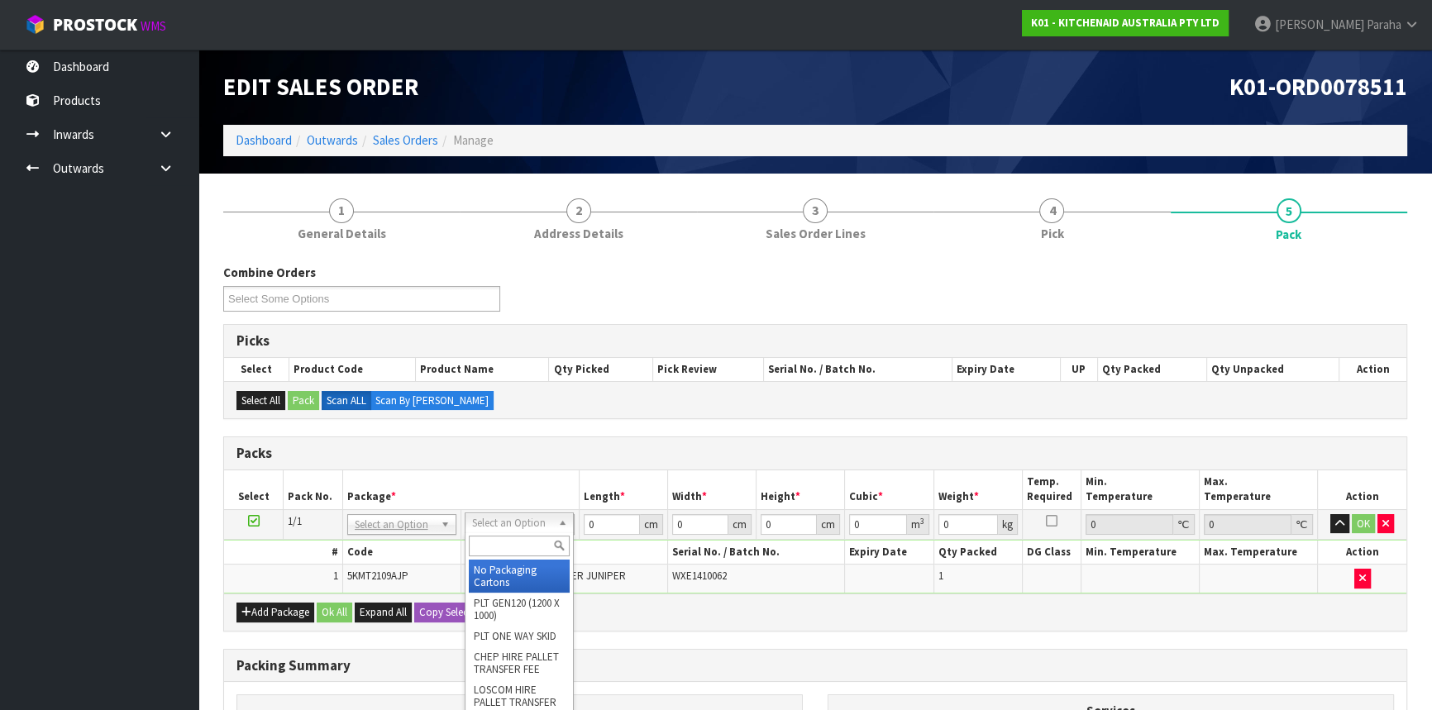
click at [525, 543] on input "text" at bounding box center [519, 546] width 101 height 21
type input "OC"
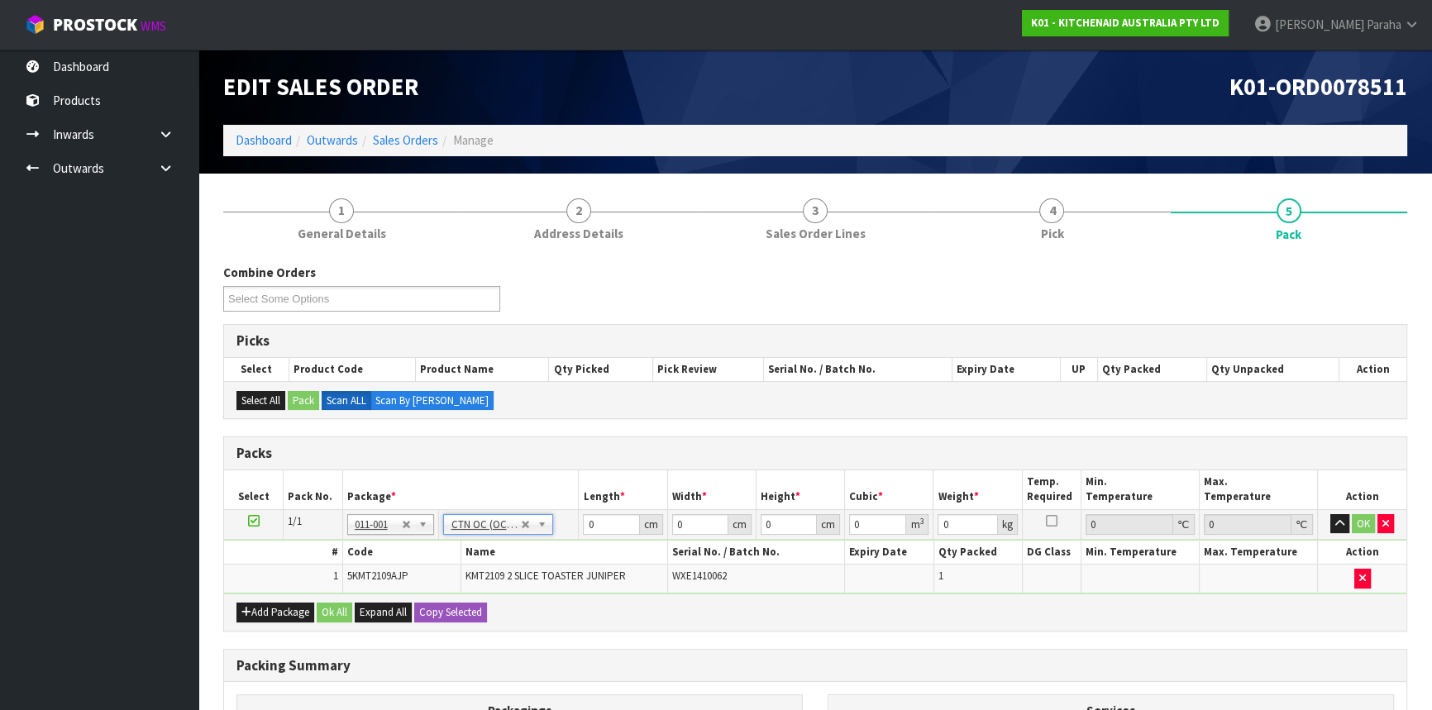
type input "2.75"
drag, startPoint x: 594, startPoint y: 527, endPoint x: 580, endPoint y: 528, distance: 14.9
click at [584, 528] on input "0" at bounding box center [611, 524] width 56 height 21
type input "43"
type input "34"
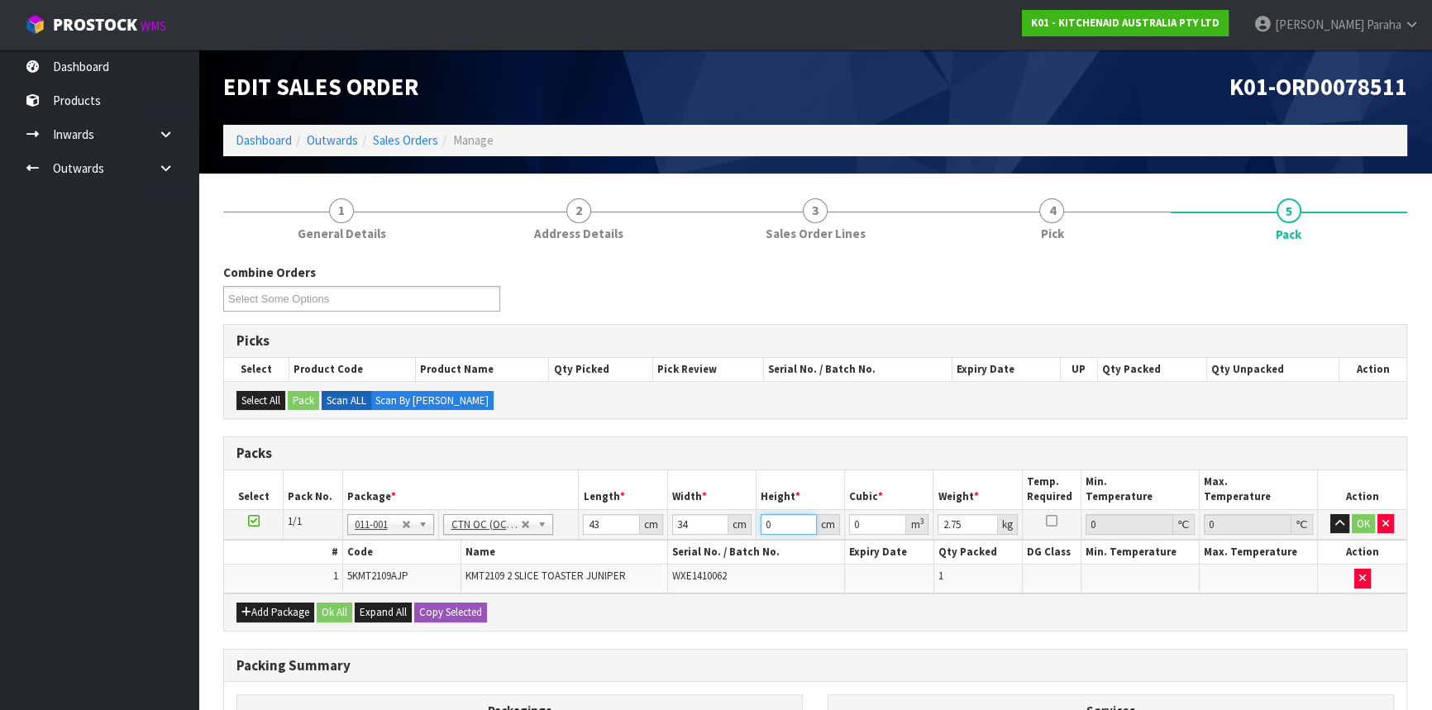
type input "2"
type input "0.002924"
type input "28"
type input "0.040936"
type input "28"
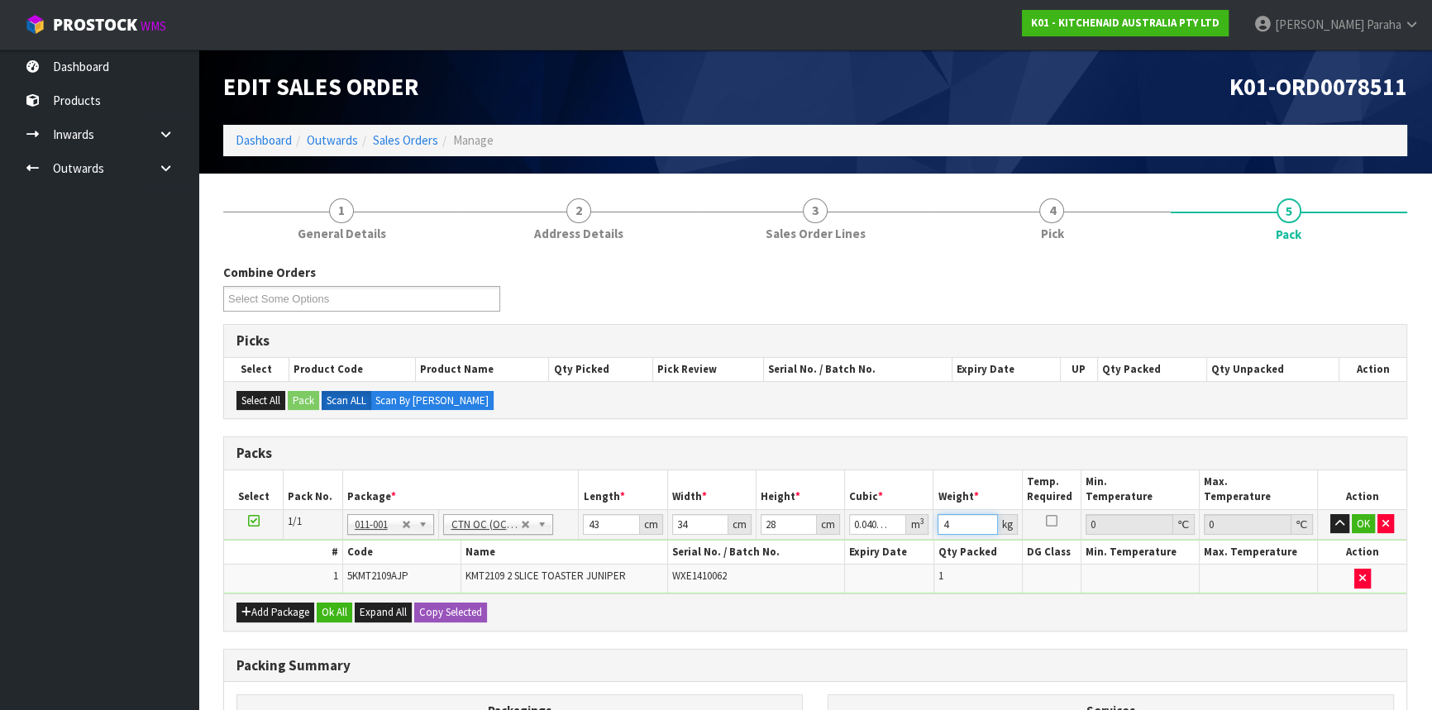
type input "4"
click at [1330, 514] on button "button" at bounding box center [1339, 524] width 19 height 20
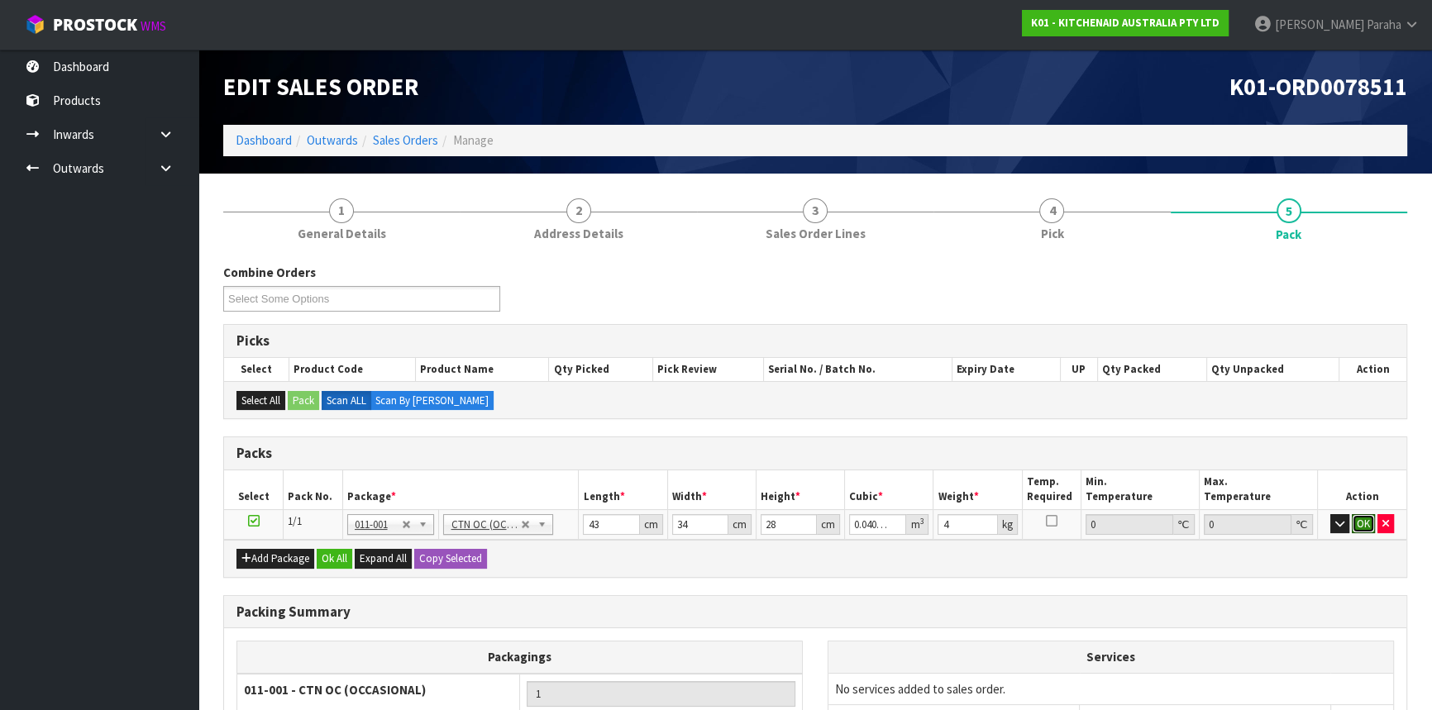
click button "OK" at bounding box center [1363, 524] width 23 height 20
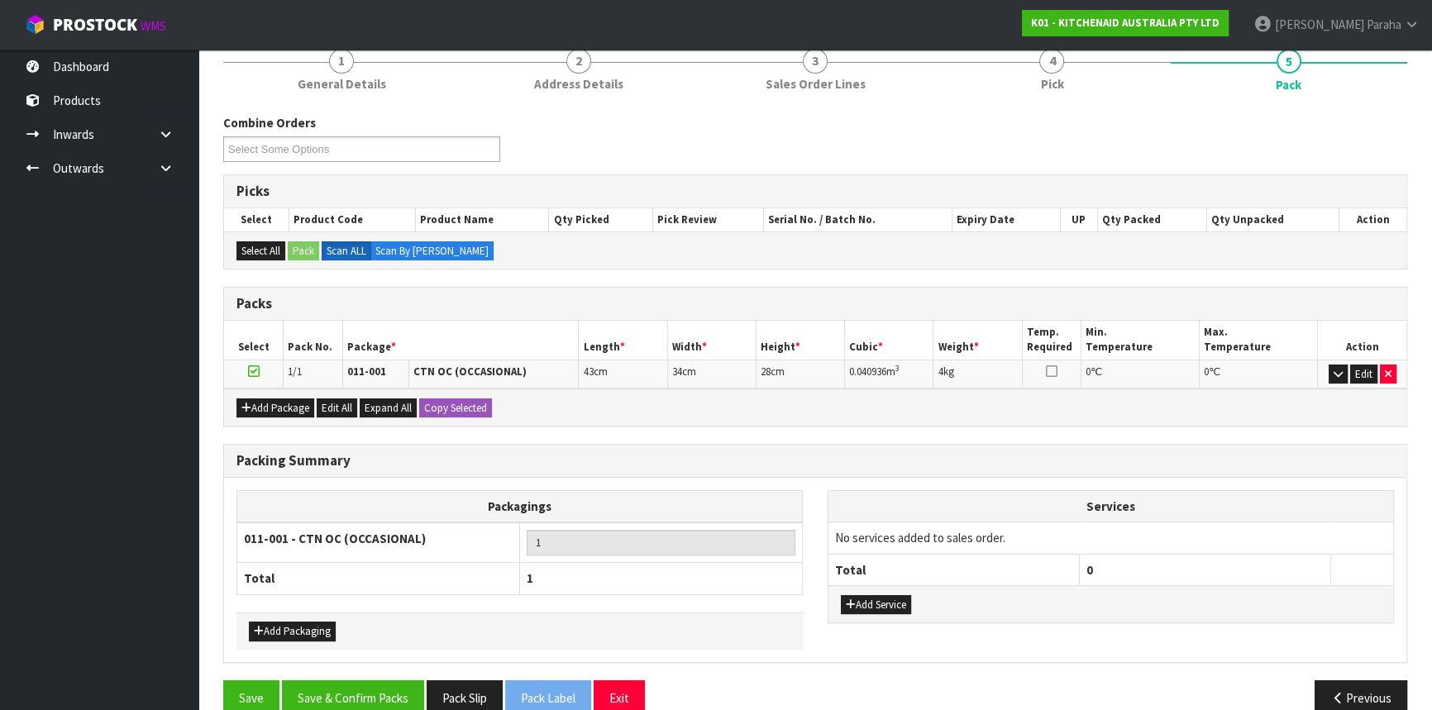
scroll to position [176, 0]
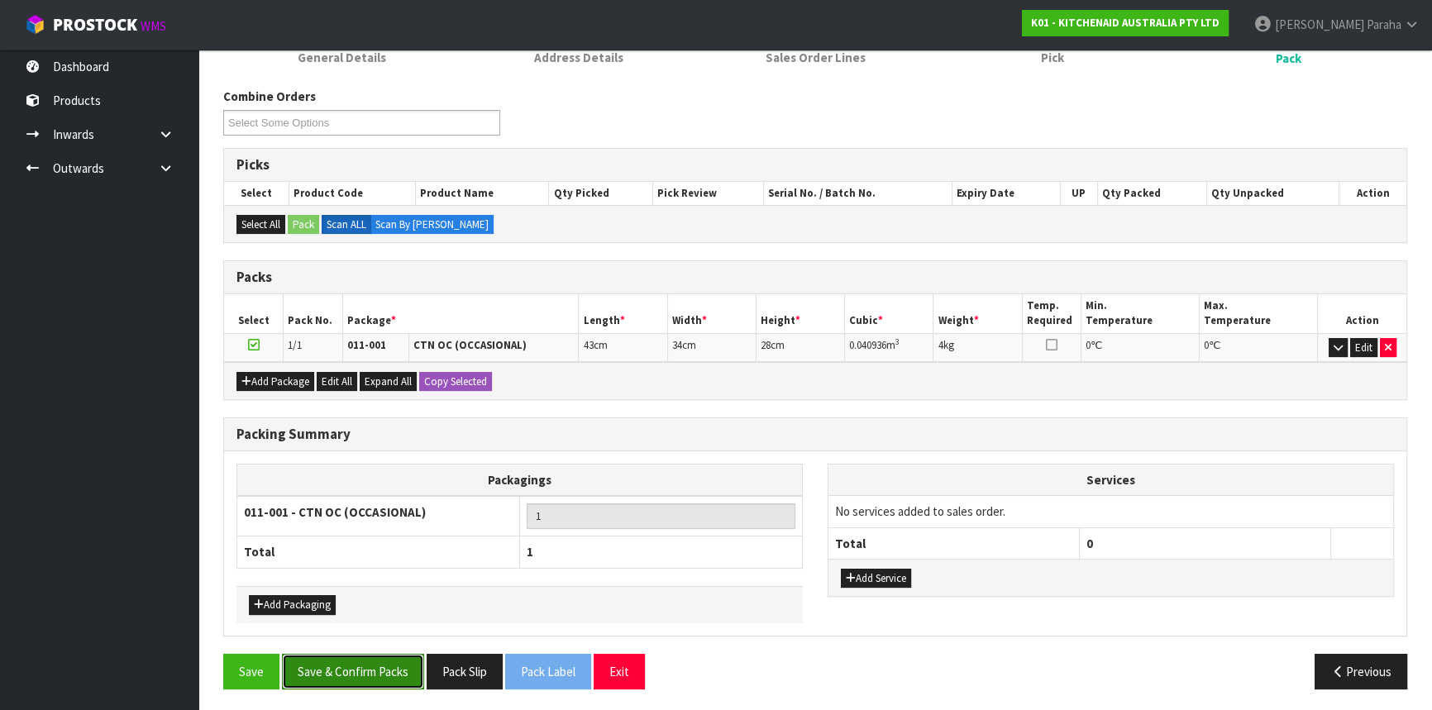
click at [344, 675] on button "Save & Confirm Packs" at bounding box center [353, 672] width 142 height 36
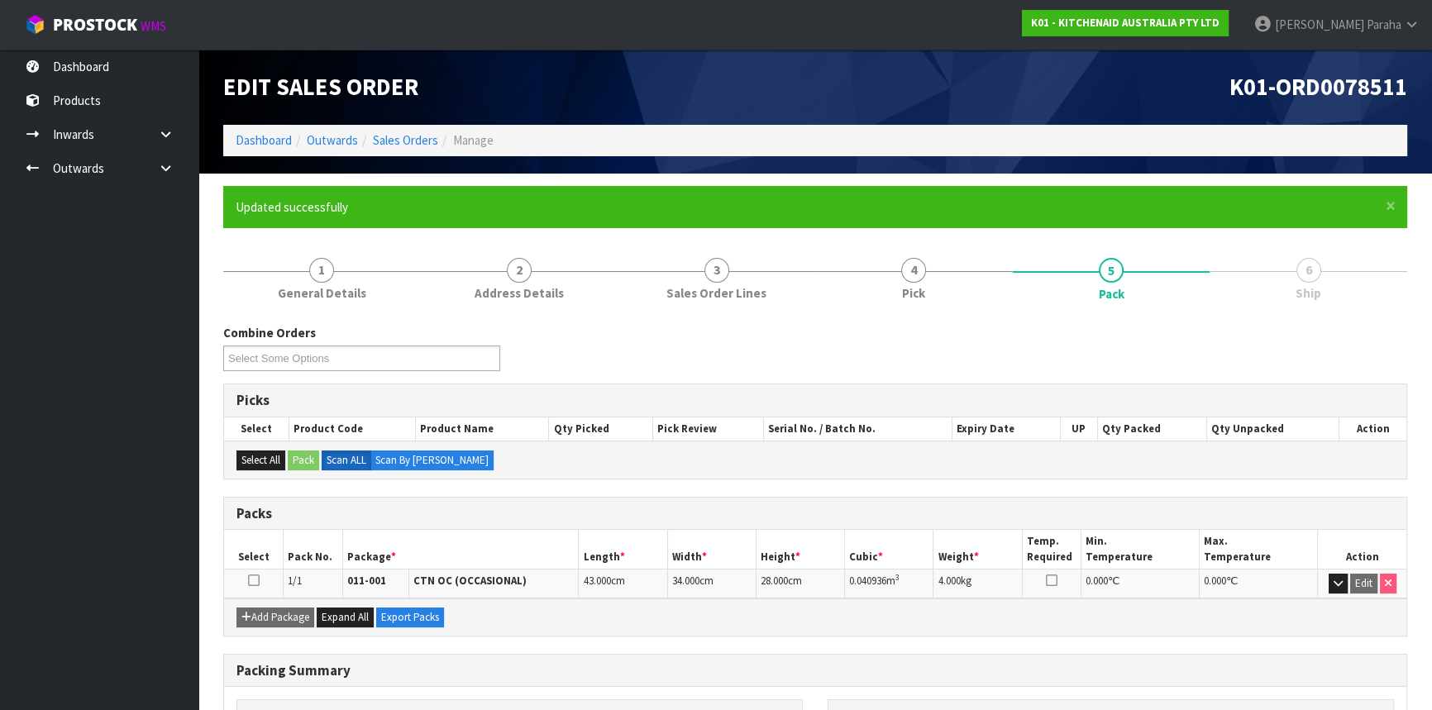
scroll to position [199, 0]
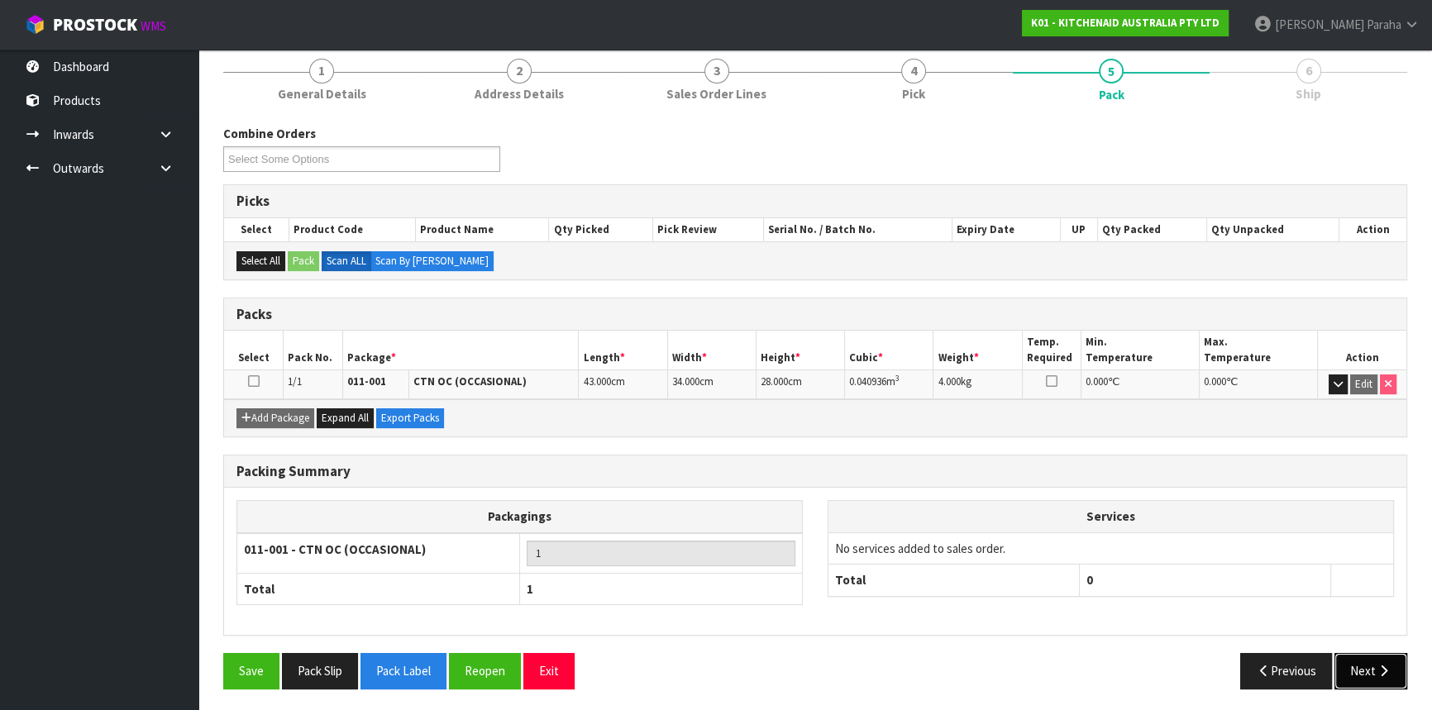
click at [1387, 665] on icon "button" at bounding box center [1384, 671] width 16 height 12
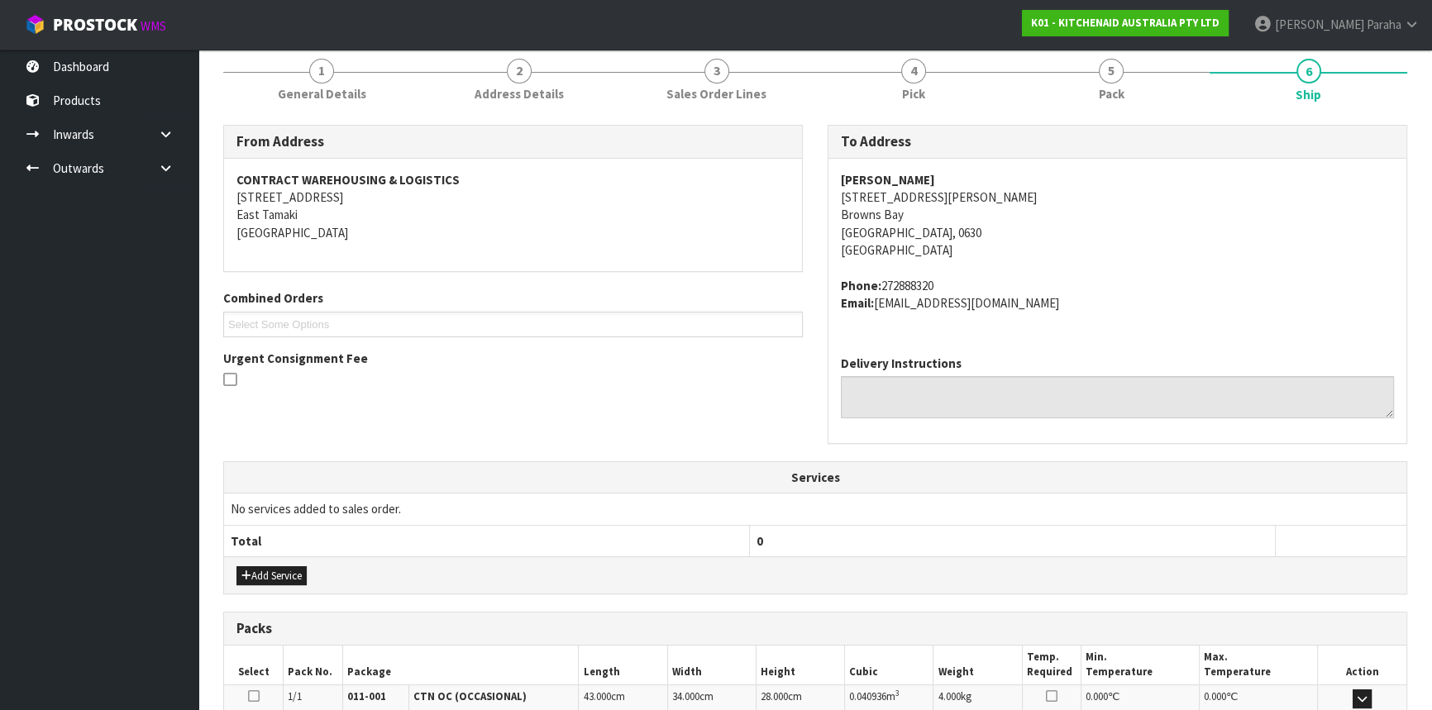
scroll to position [415, 0]
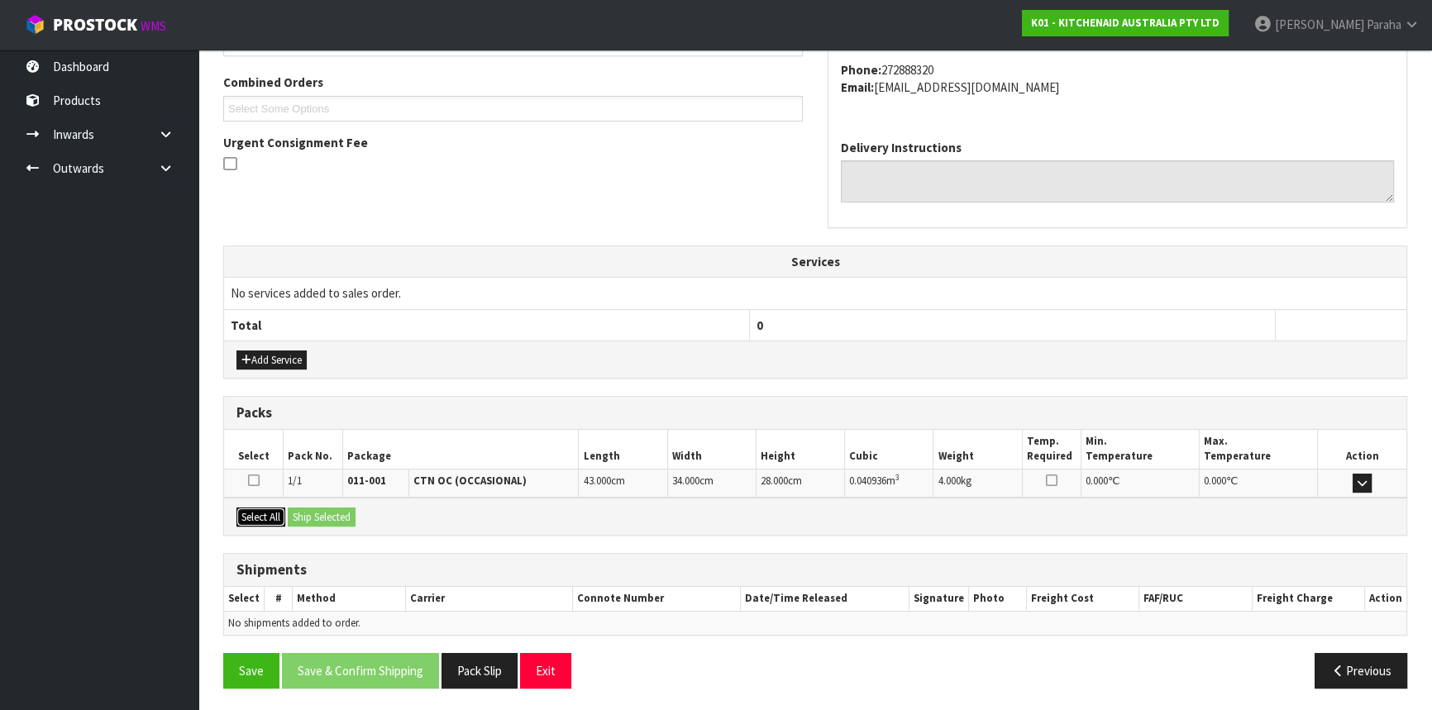
click at [275, 515] on button "Select All" at bounding box center [260, 518] width 49 height 20
click at [332, 513] on button "Ship Selected" at bounding box center [322, 518] width 68 height 20
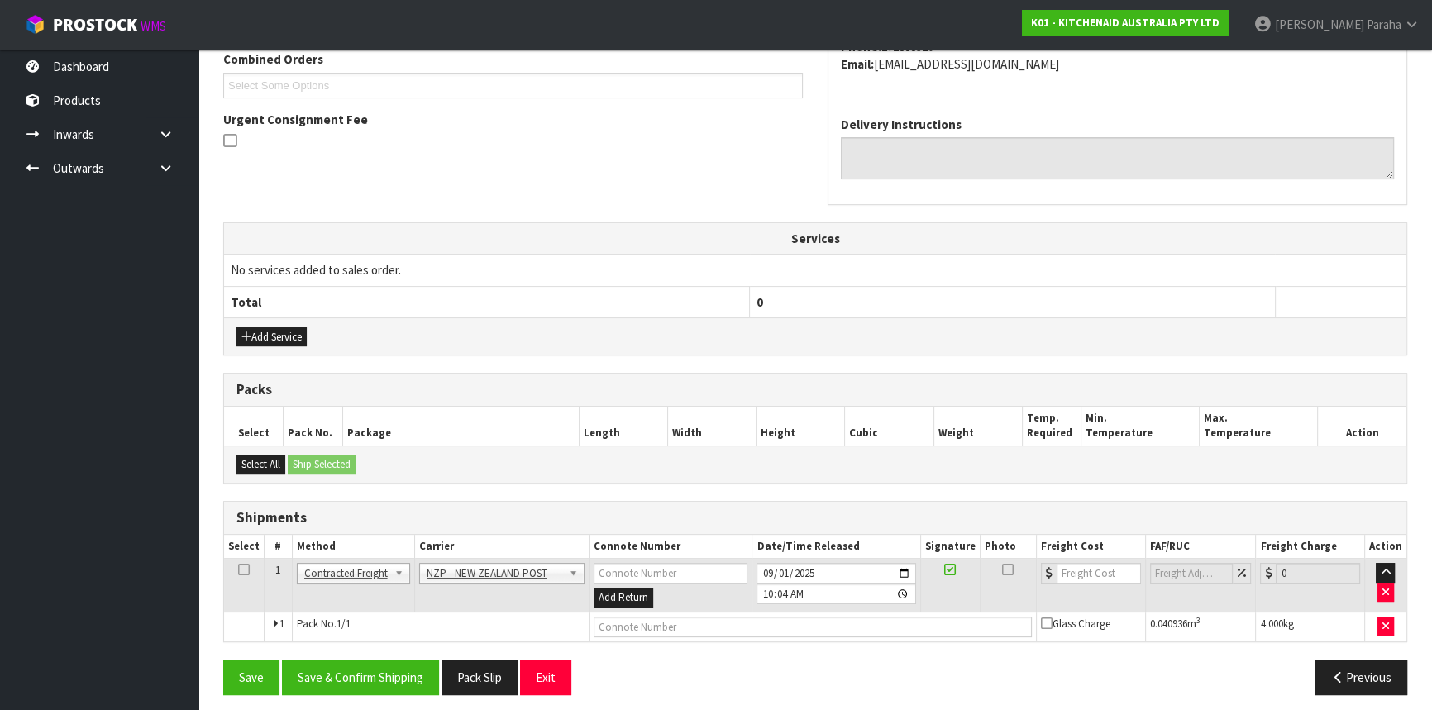
scroll to position [445, 0]
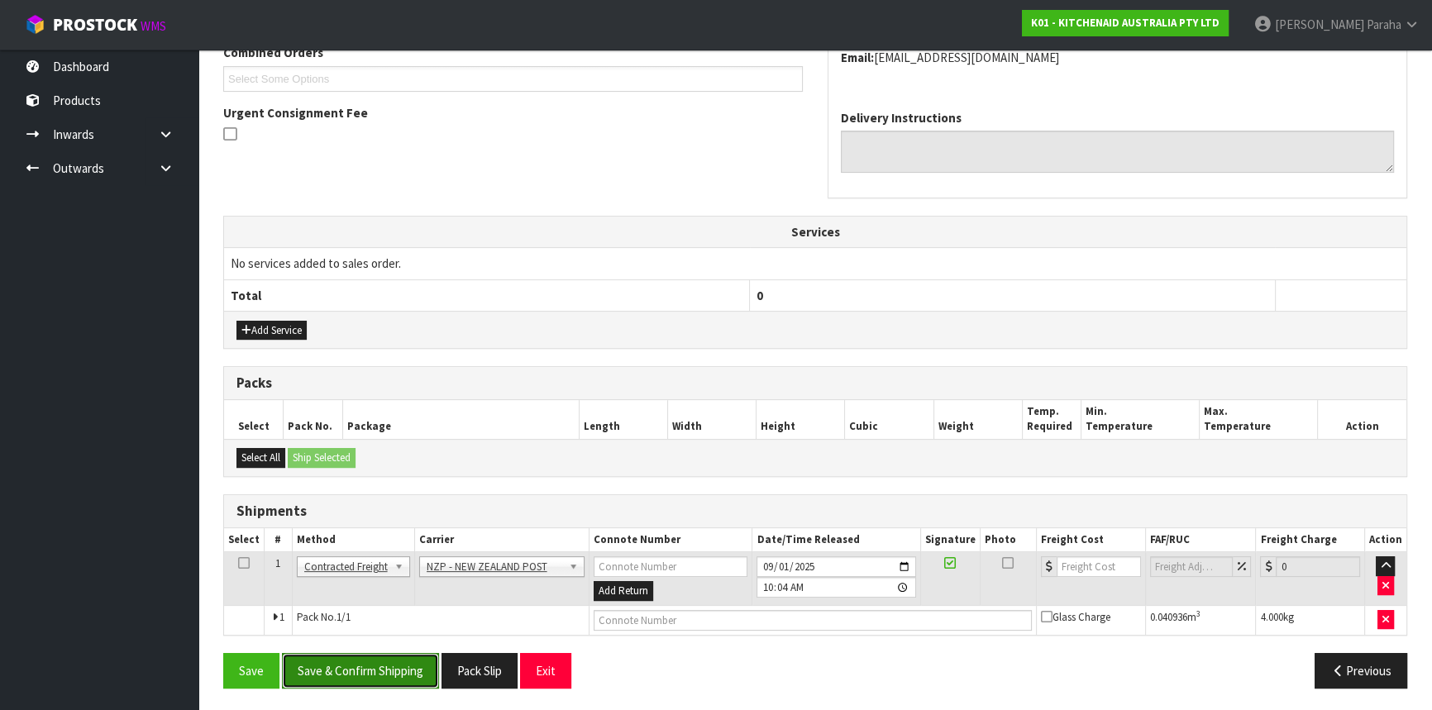
click at [376, 668] on button "Save & Confirm Shipping" at bounding box center [360, 671] width 157 height 36
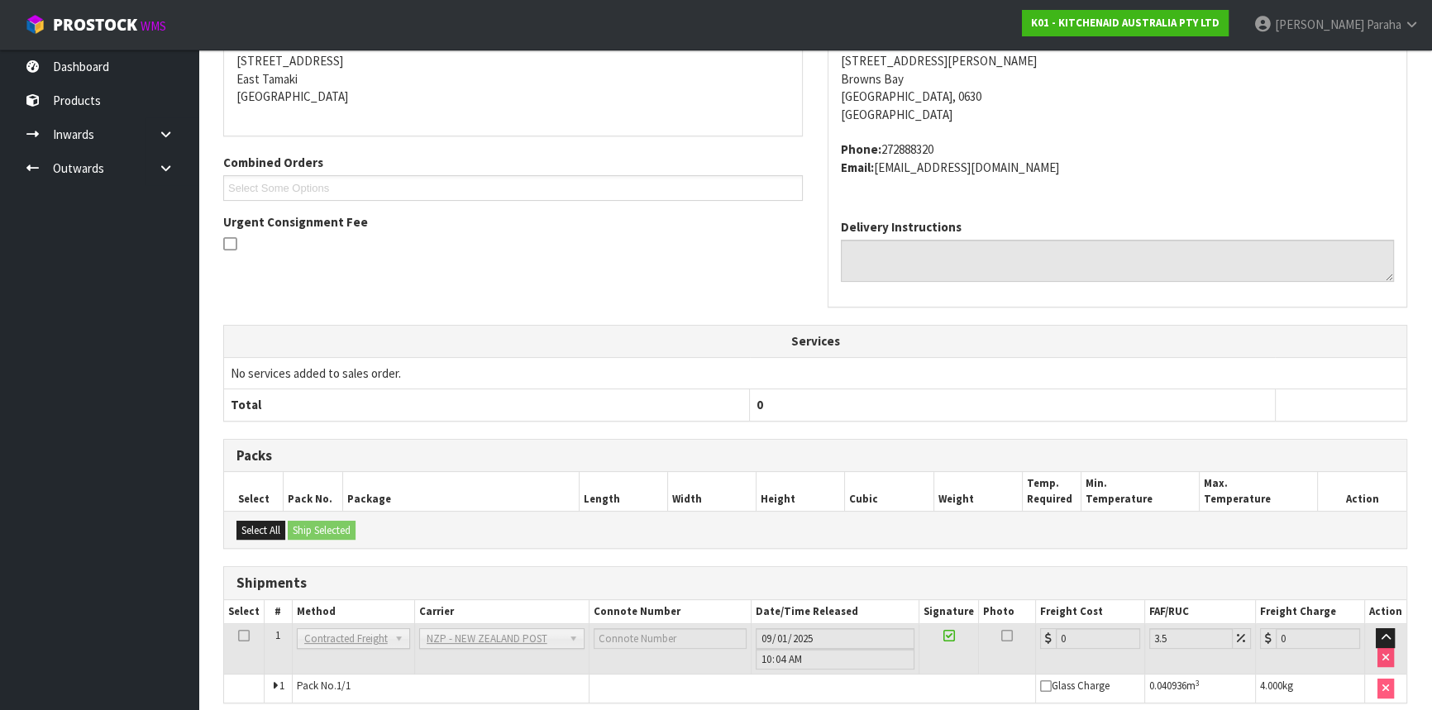
scroll to position [422, 0]
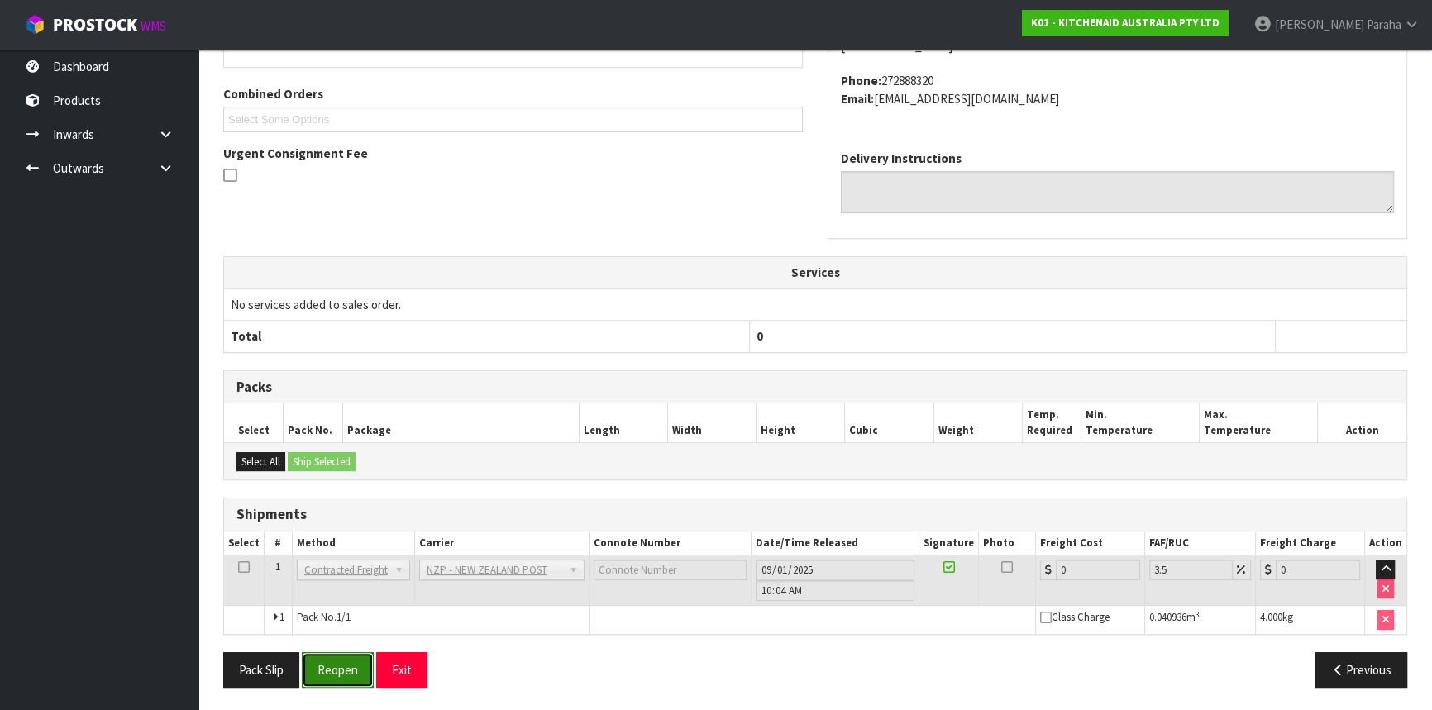
click at [351, 664] on button "Reopen" at bounding box center [338, 670] width 72 height 36
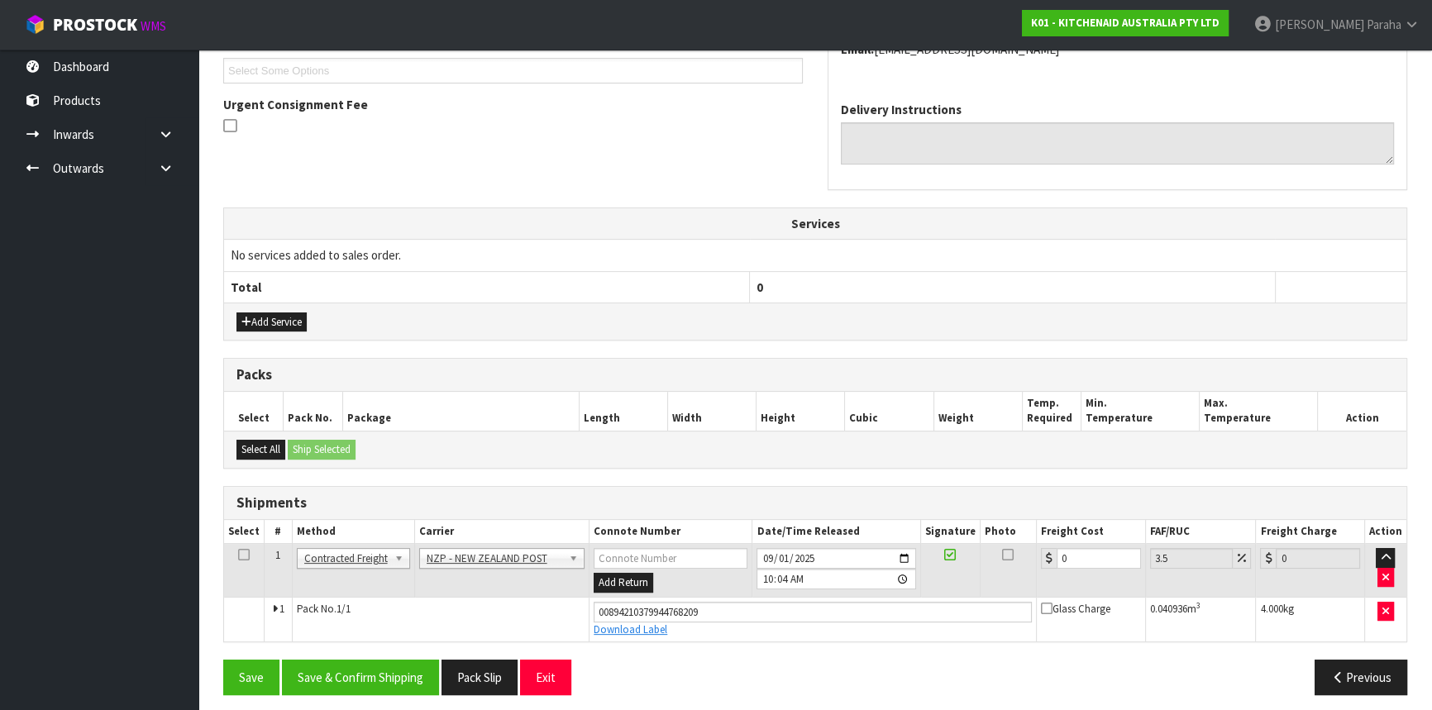
scroll to position [460, 0]
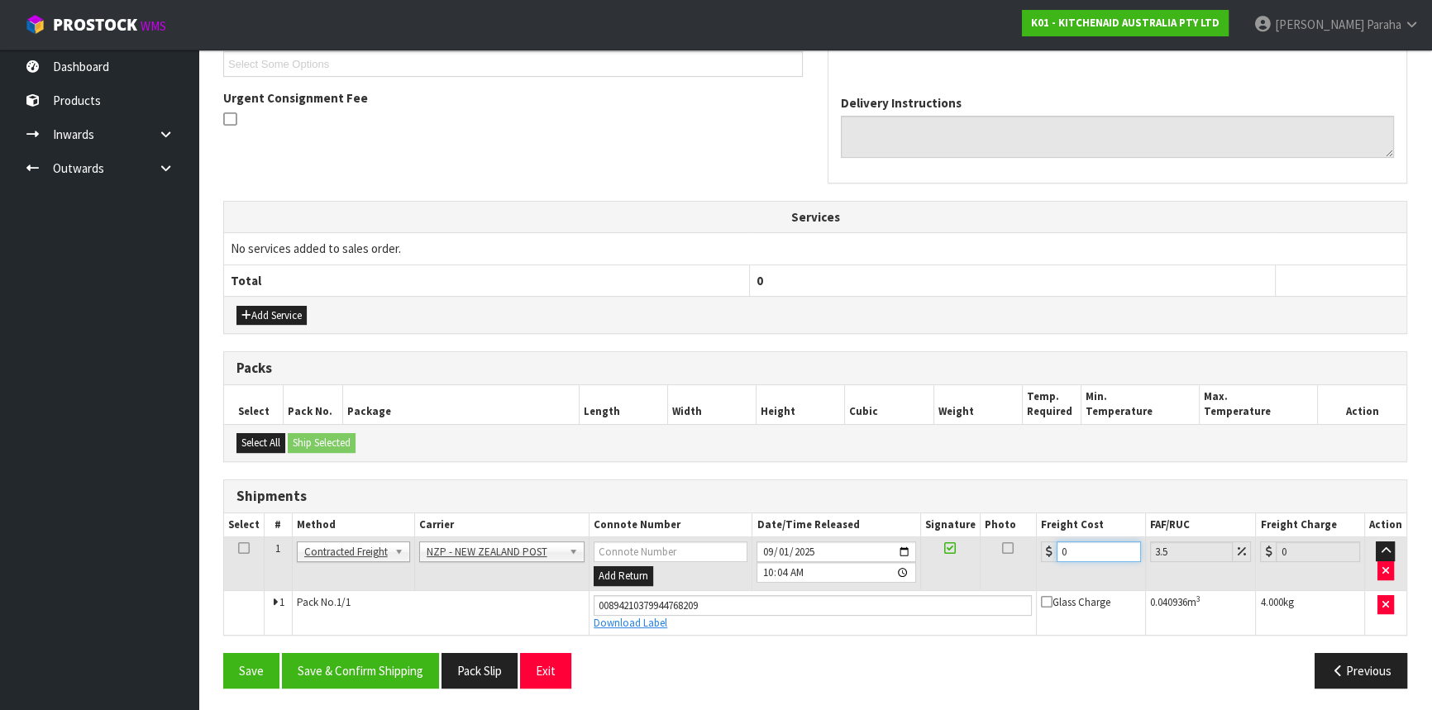
drag, startPoint x: 1075, startPoint y: 551, endPoint x: 1056, endPoint y: 550, distance: 19.0
click at [1057, 550] on input "0" at bounding box center [1099, 552] width 84 height 21
type input "4"
type input "4.14"
type input "4.3"
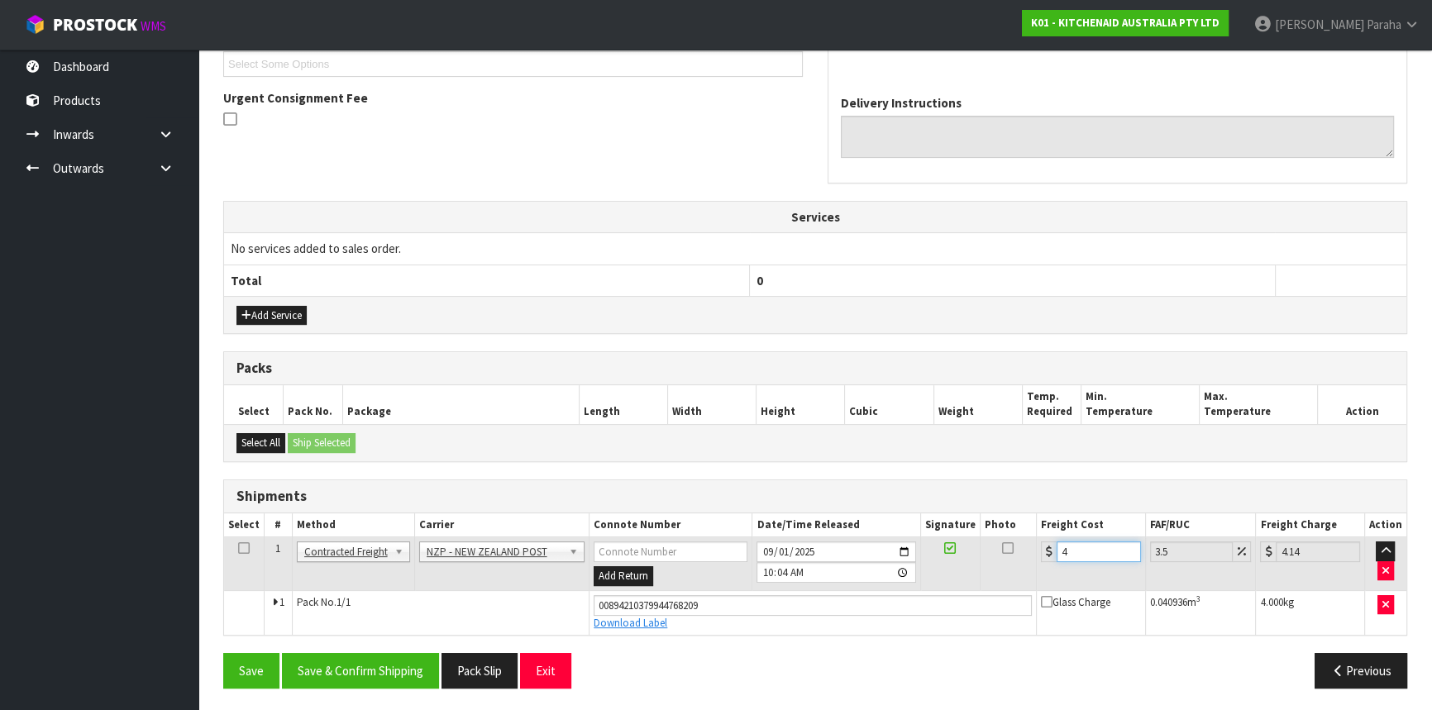
type input "4.45"
type input "4.33"
type input "4.48"
type input "4.33"
click at [415, 668] on button "Save & Confirm Shipping" at bounding box center [360, 671] width 157 height 36
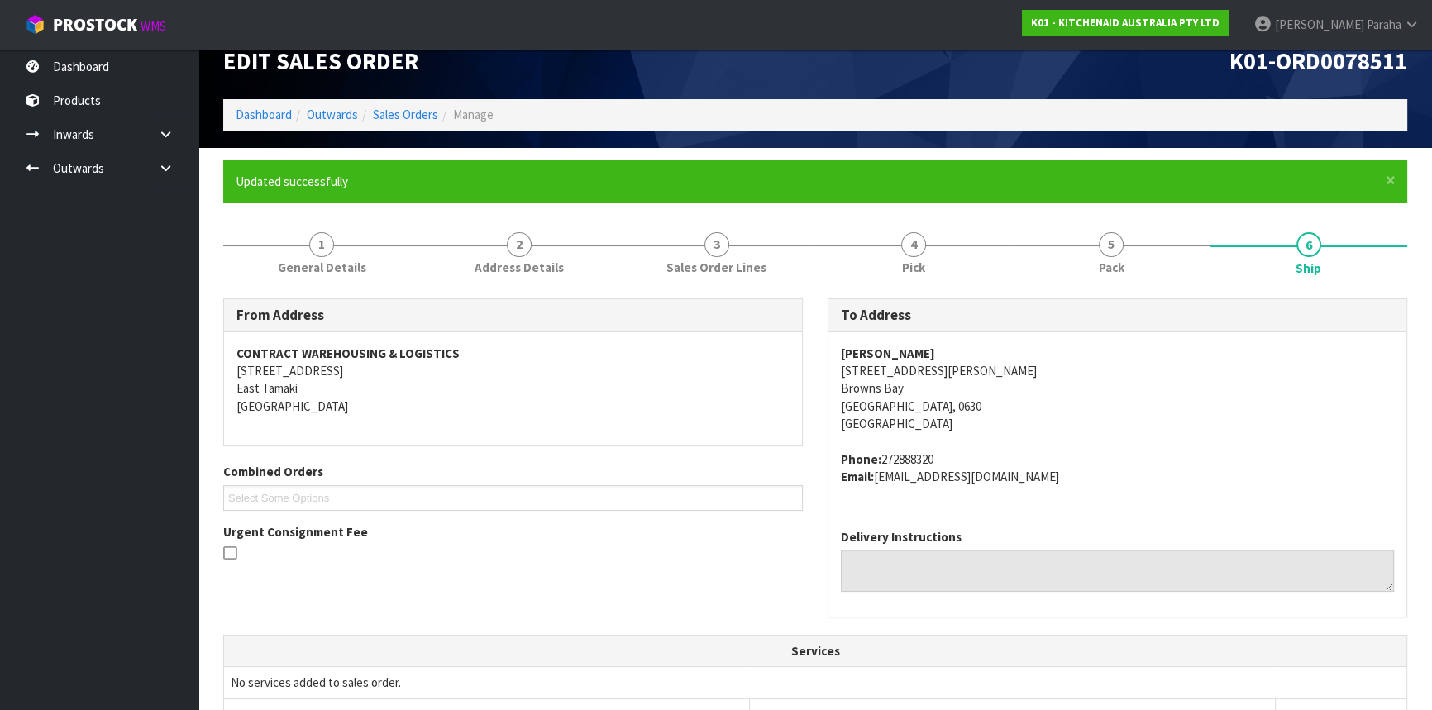
scroll to position [0, 0]
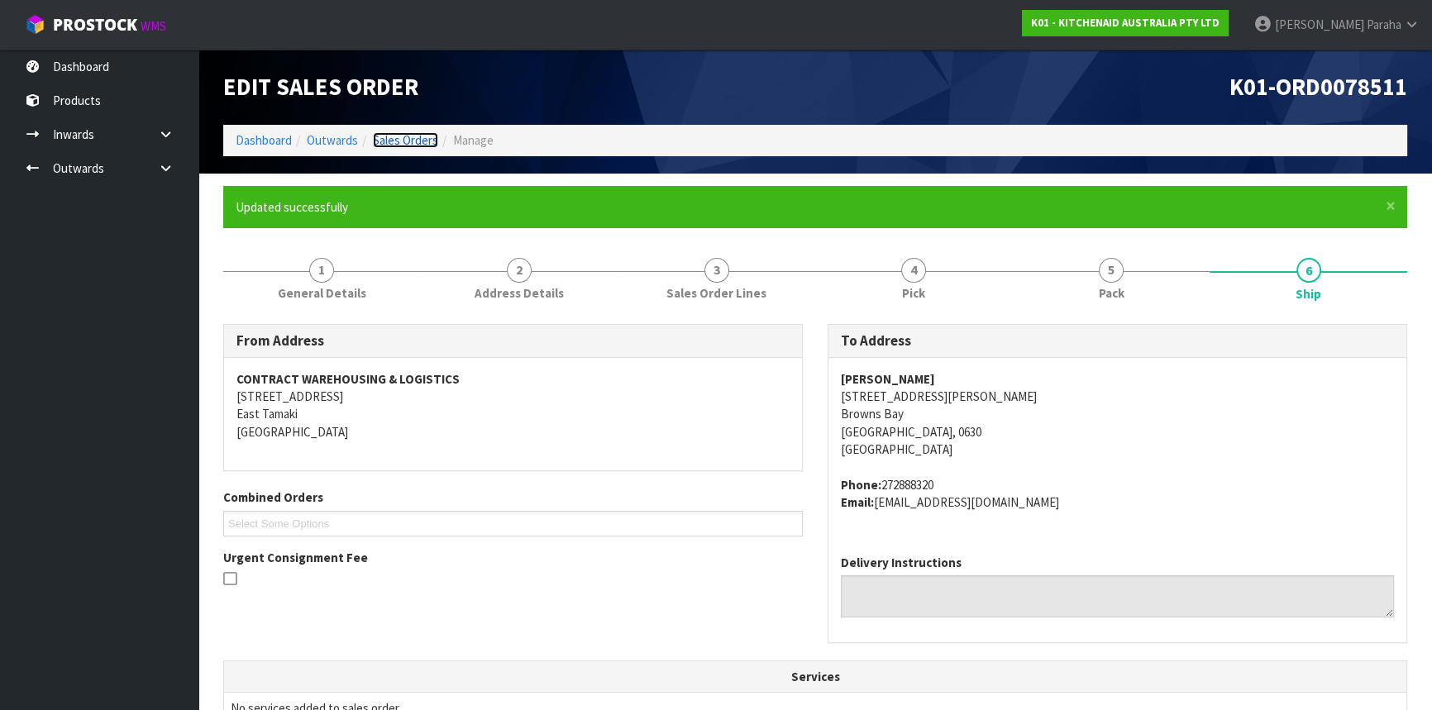
click at [392, 141] on link "Sales Orders" at bounding box center [405, 140] width 65 height 16
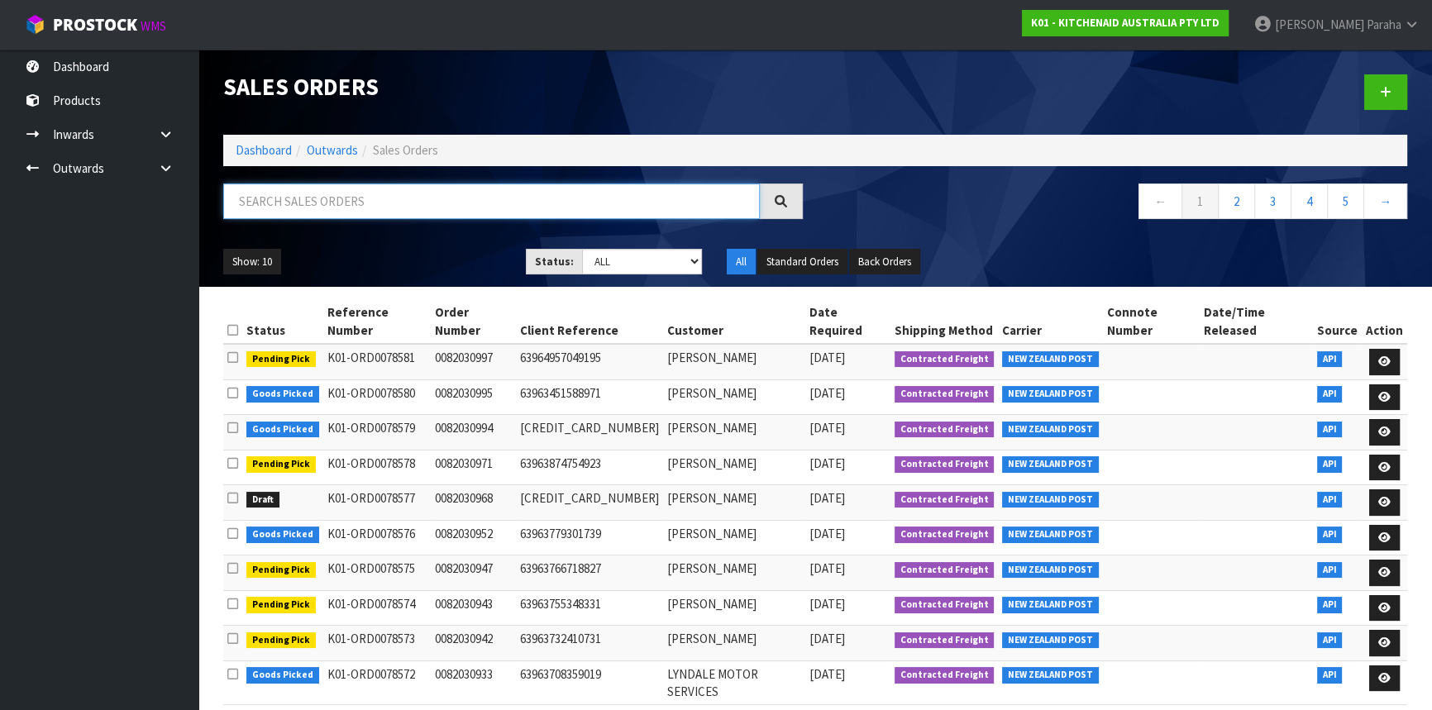
click at [337, 208] on input "text" at bounding box center [491, 202] width 537 height 36
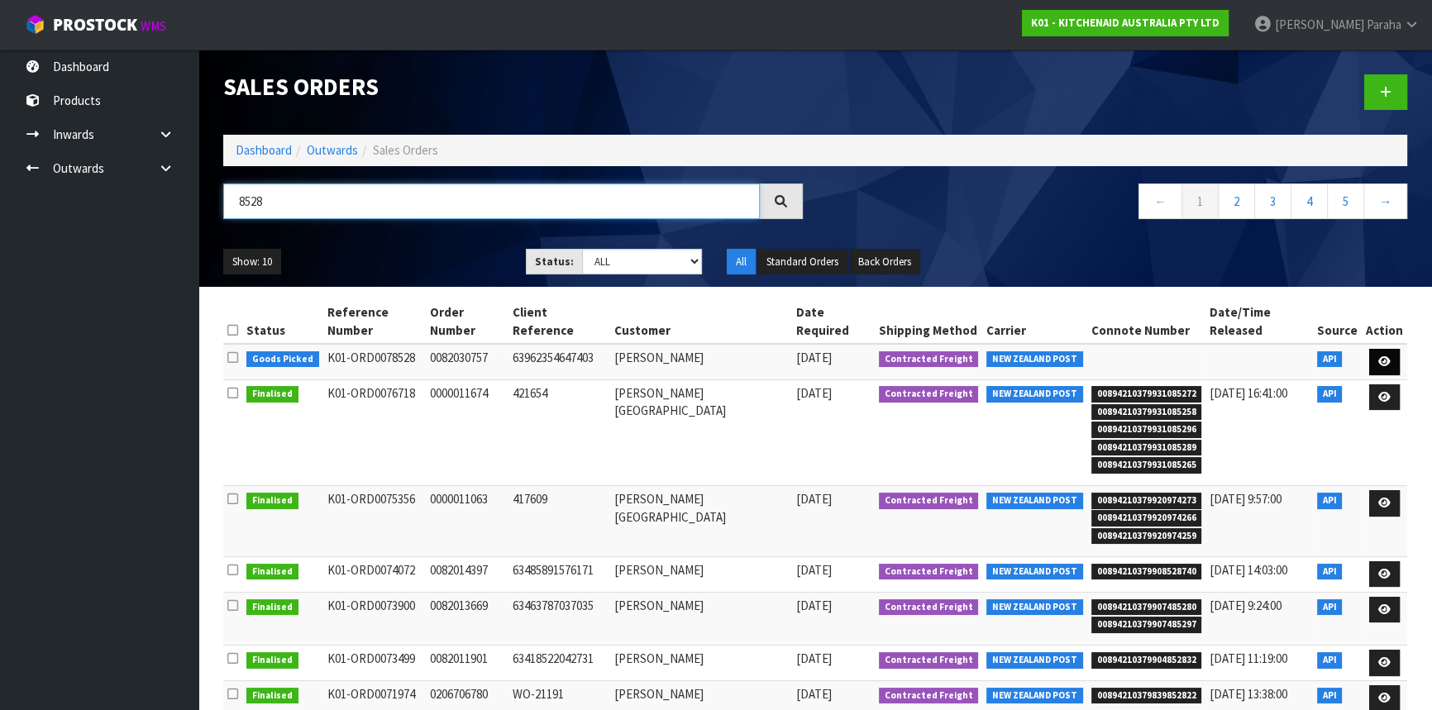
type input "8528"
click at [1394, 349] on link at bounding box center [1384, 362] width 31 height 26
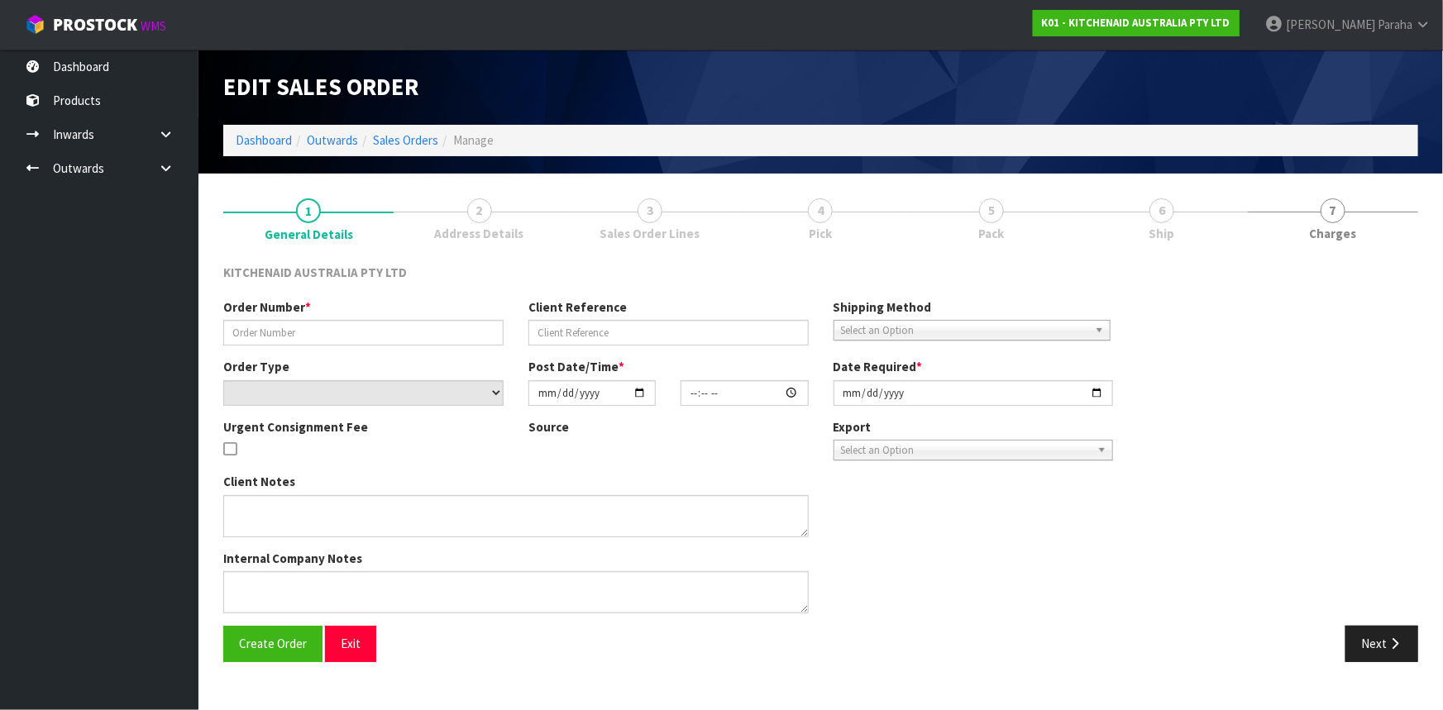
type input "0082030757"
type input "63962354647403"
select select "number:0"
type input "[DATE]"
type input "09:33:50.000"
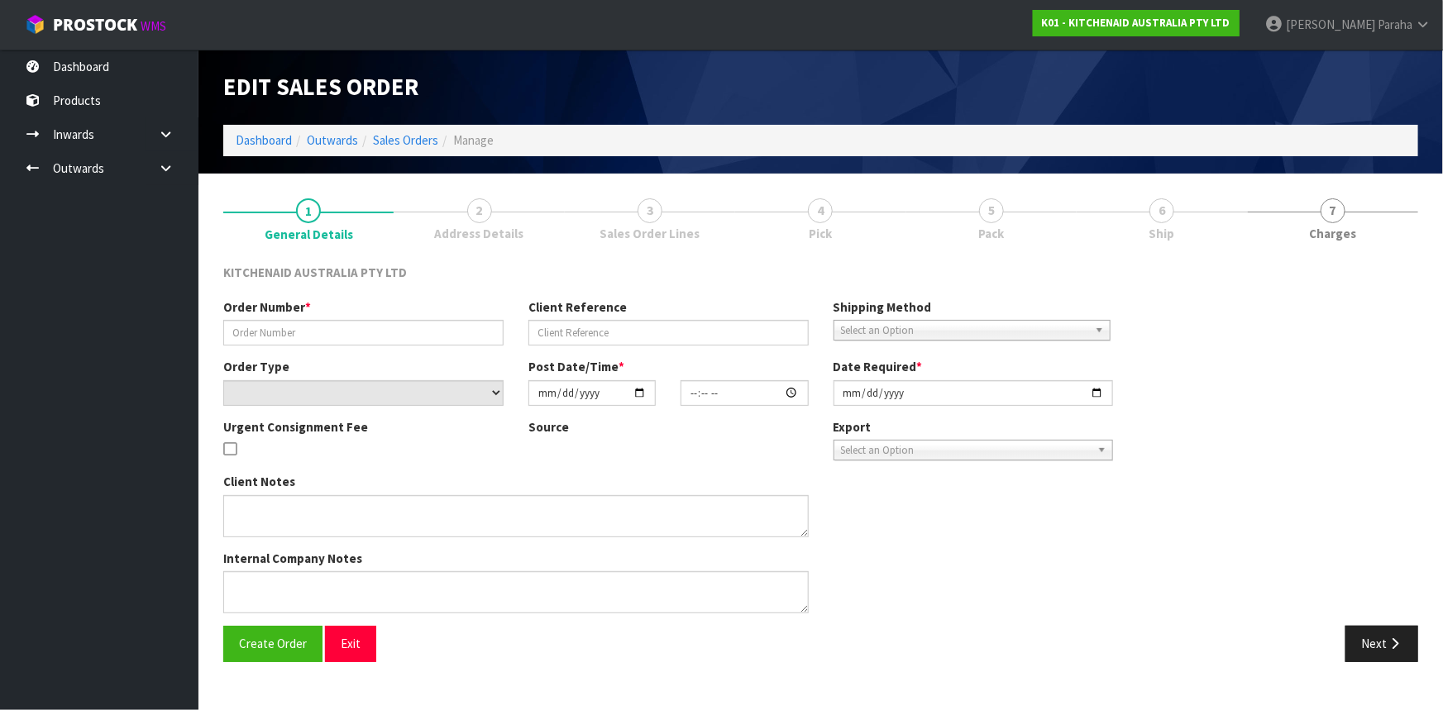
type input "[DATE]"
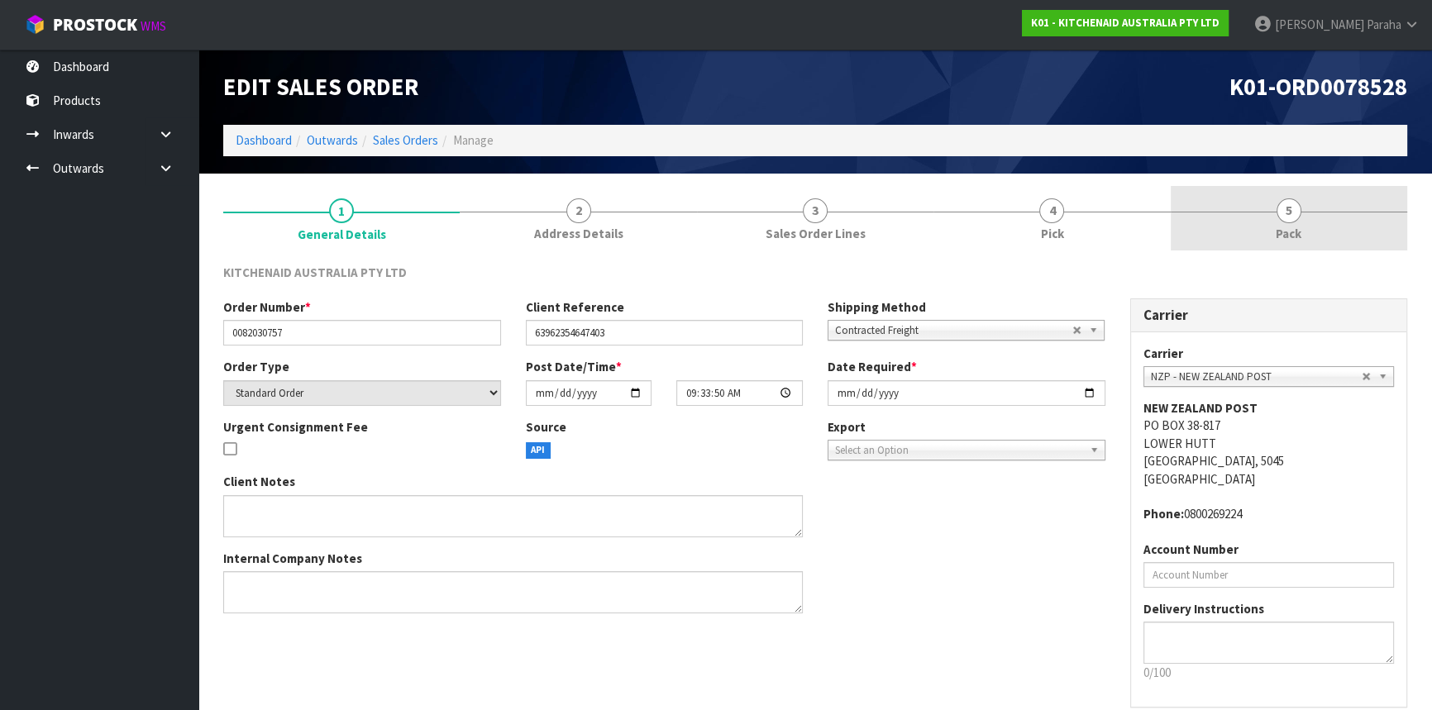
click at [1294, 212] on span "5" at bounding box center [1289, 210] width 25 height 25
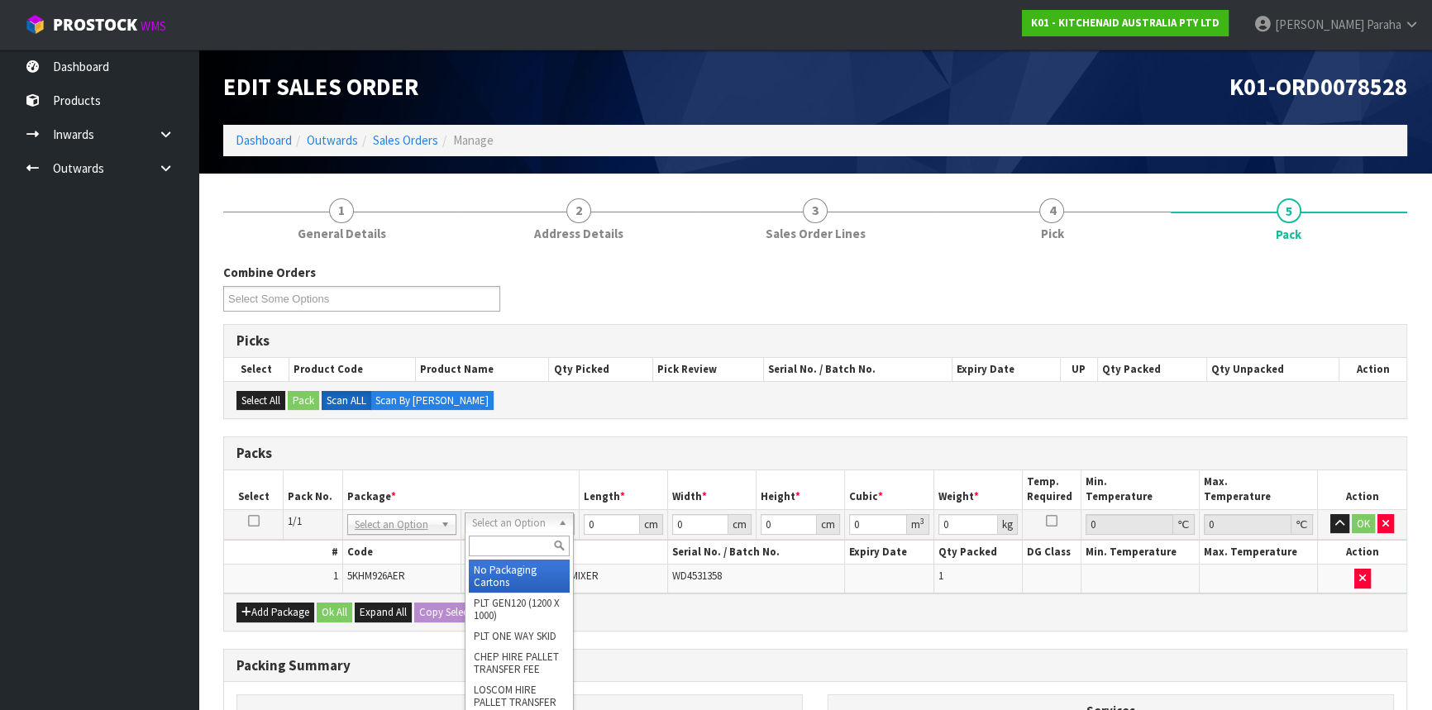
click at [479, 542] on input "text" at bounding box center [519, 546] width 101 height 21
type input "OC"
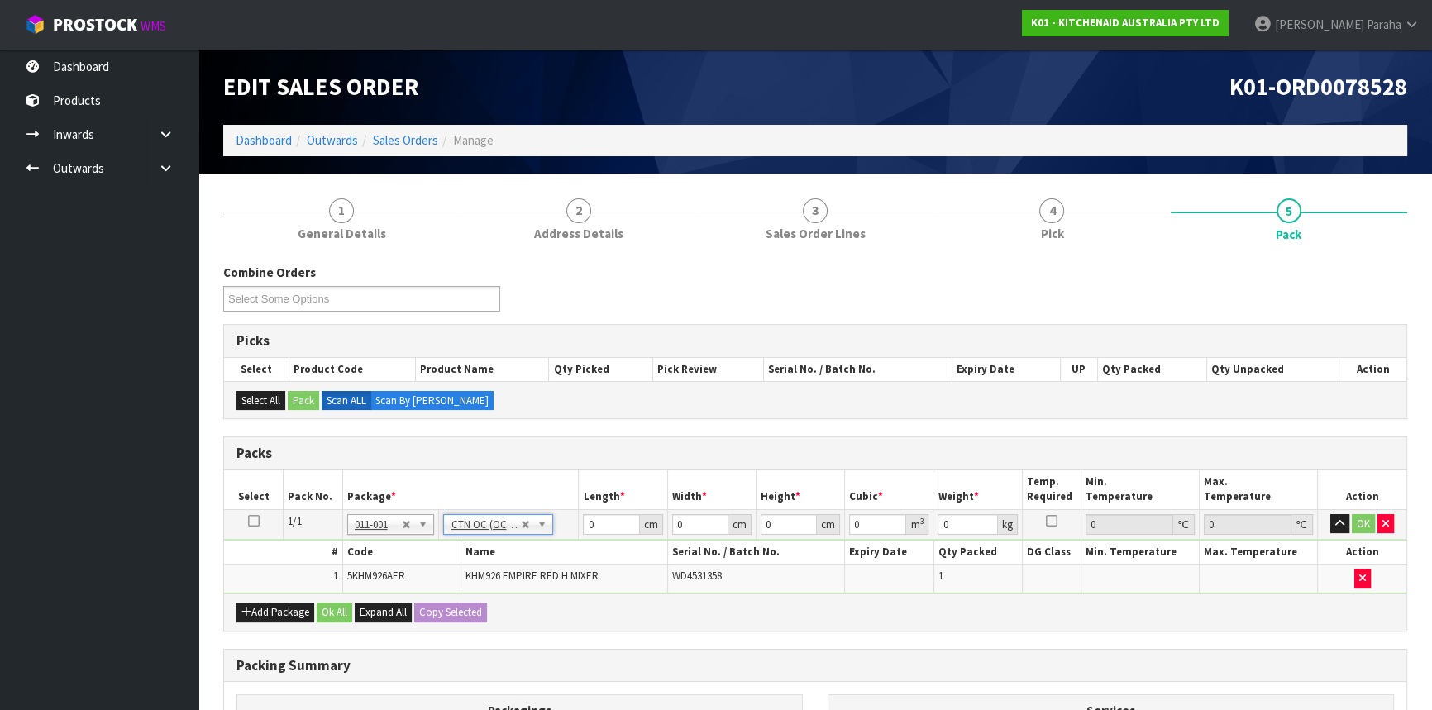
type input "1.6"
click at [594, 518] on input "0" at bounding box center [611, 524] width 56 height 21
click at [588, 518] on input "0" at bounding box center [611, 524] width 56 height 21
click at [589, 521] on input "0" at bounding box center [611, 524] width 56 height 21
type input "31"
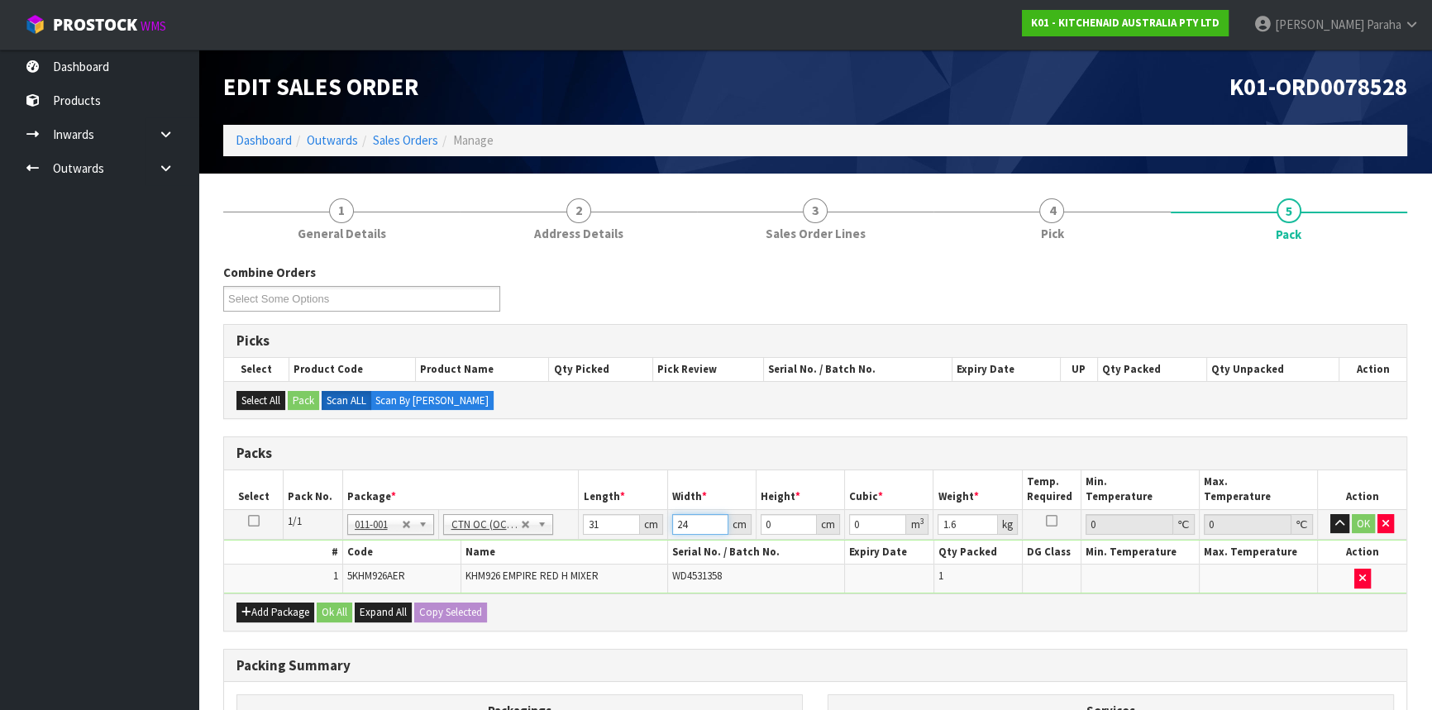
type input "24"
type input "1"
type input "0.000744"
type input "18"
type input "0.013392"
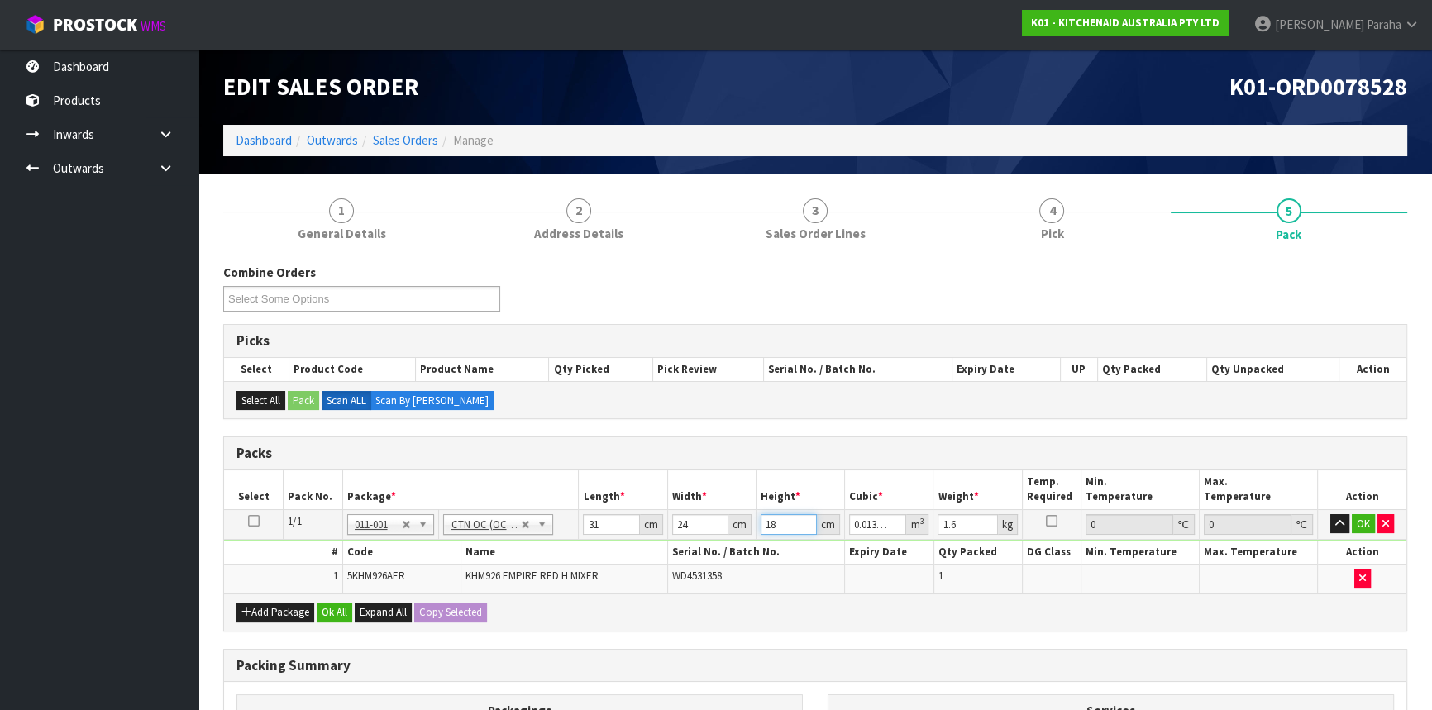
type input "18"
type input "2"
click at [1330, 514] on button "button" at bounding box center [1339, 524] width 19 height 20
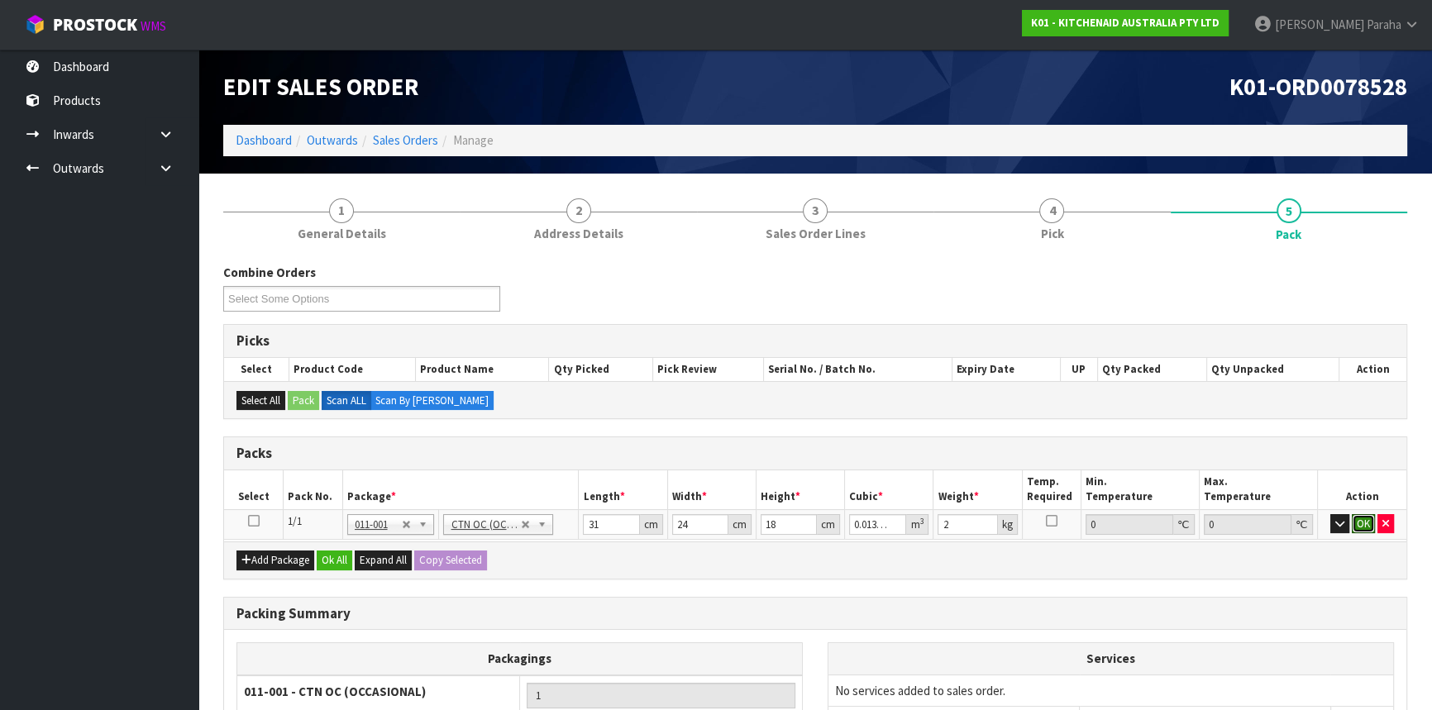
click button "OK" at bounding box center [1363, 524] width 23 height 20
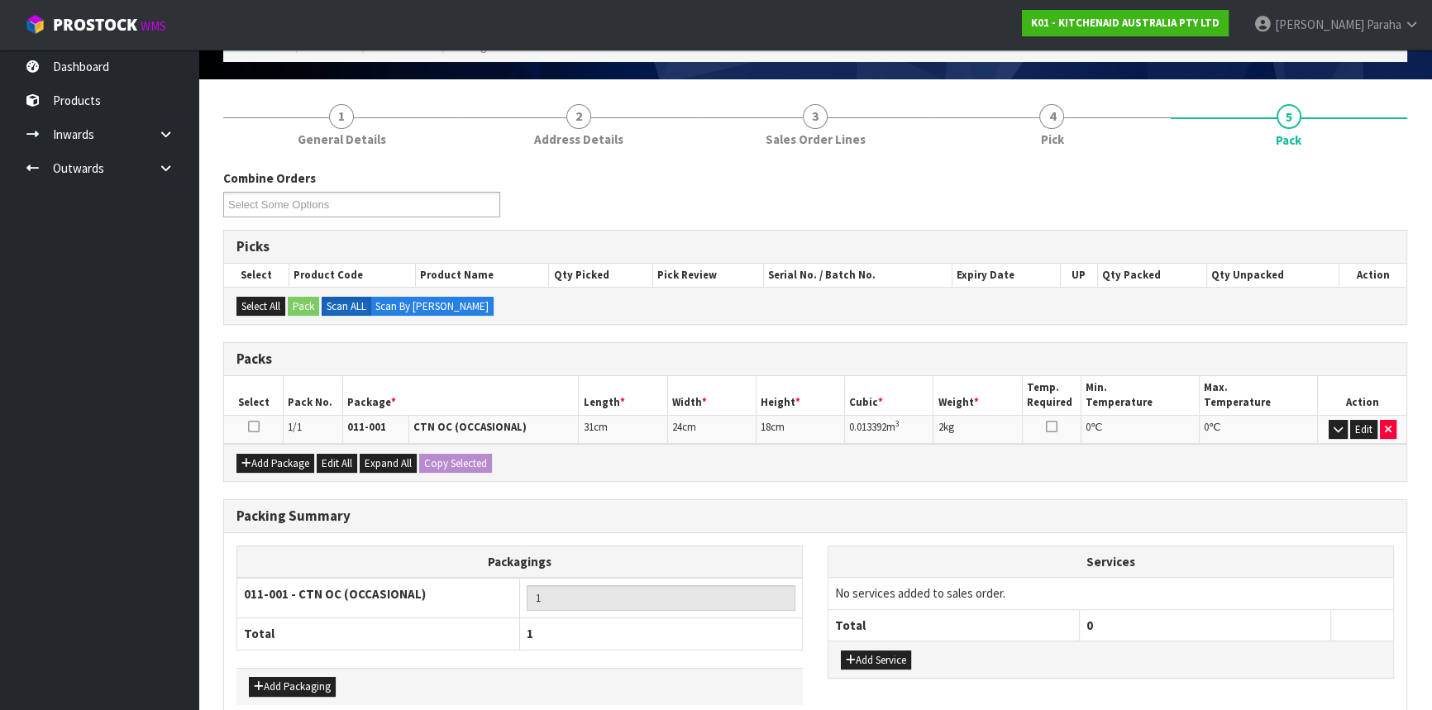
scroll to position [176, 0]
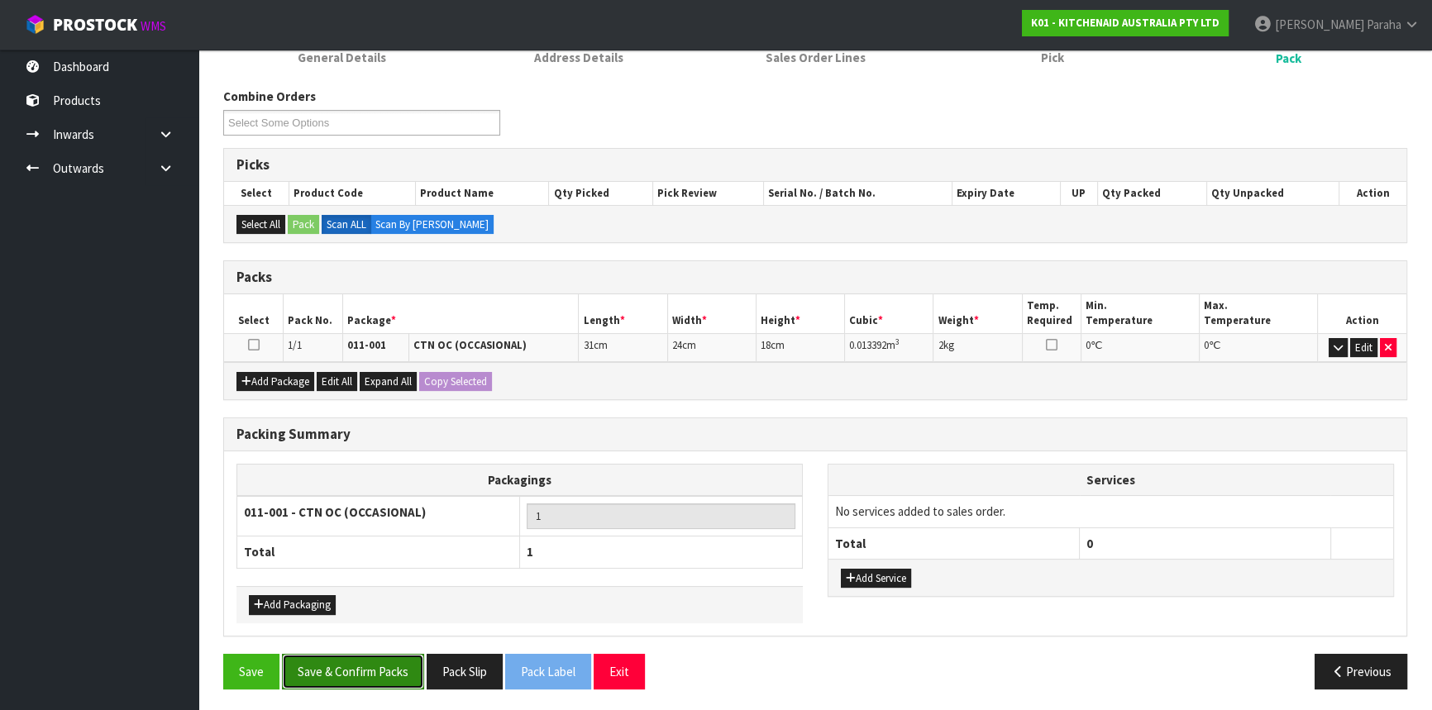
click at [394, 670] on button "Save & Confirm Packs" at bounding box center [353, 672] width 142 height 36
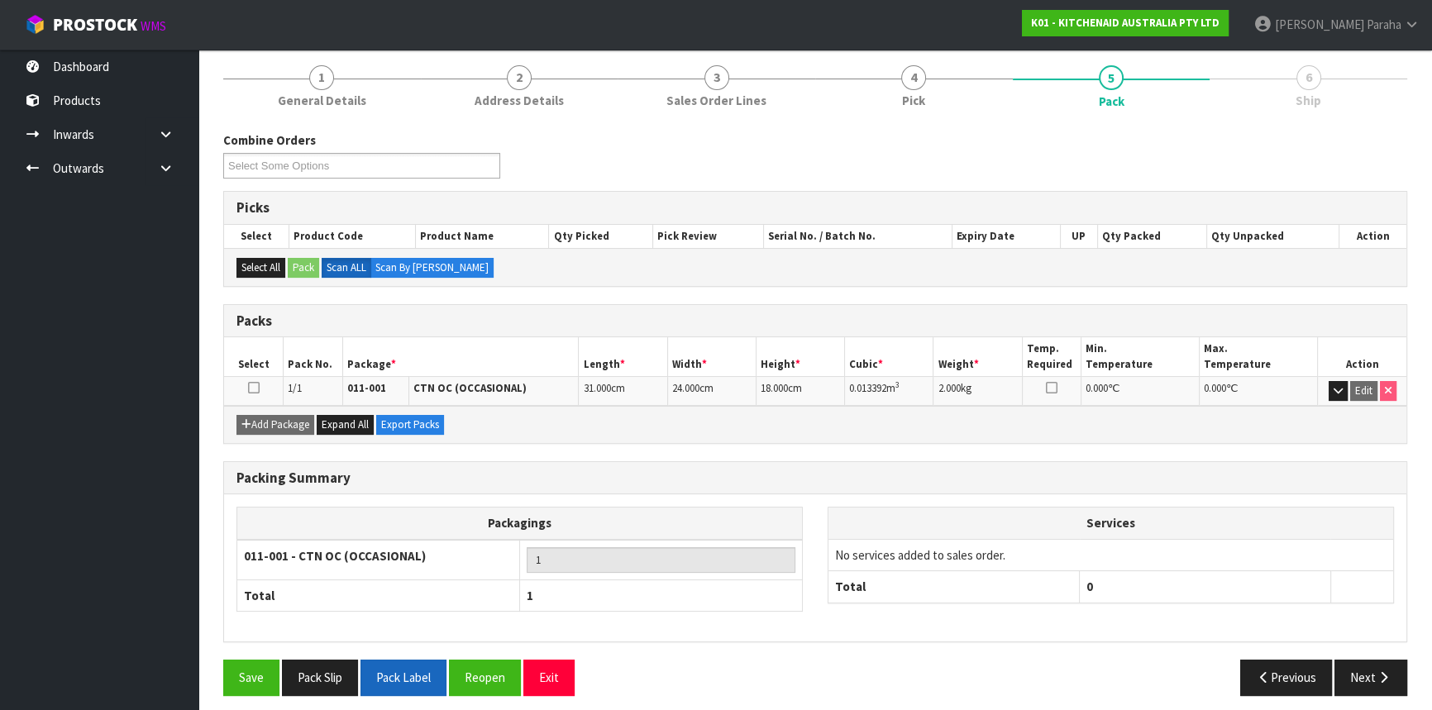
scroll to position [199, 0]
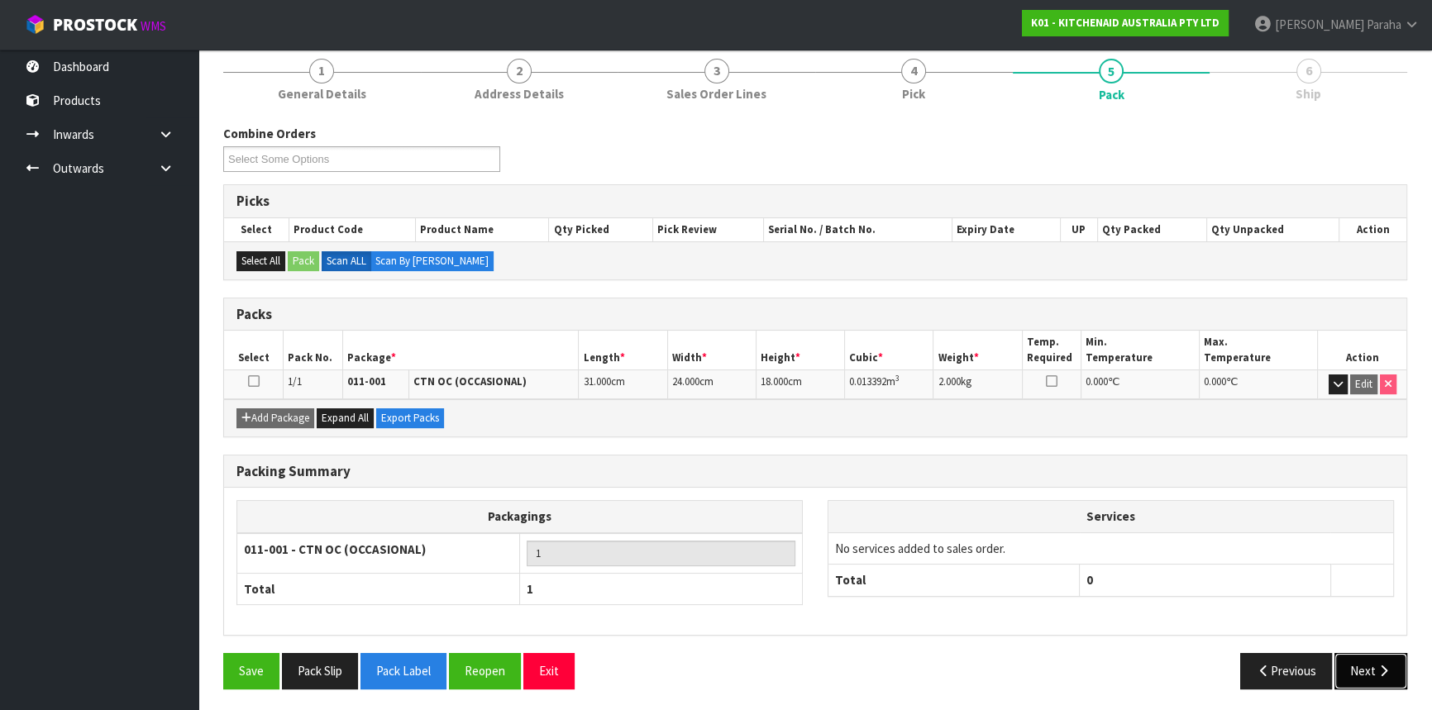
click at [1352, 667] on button "Next" at bounding box center [1371, 671] width 73 height 36
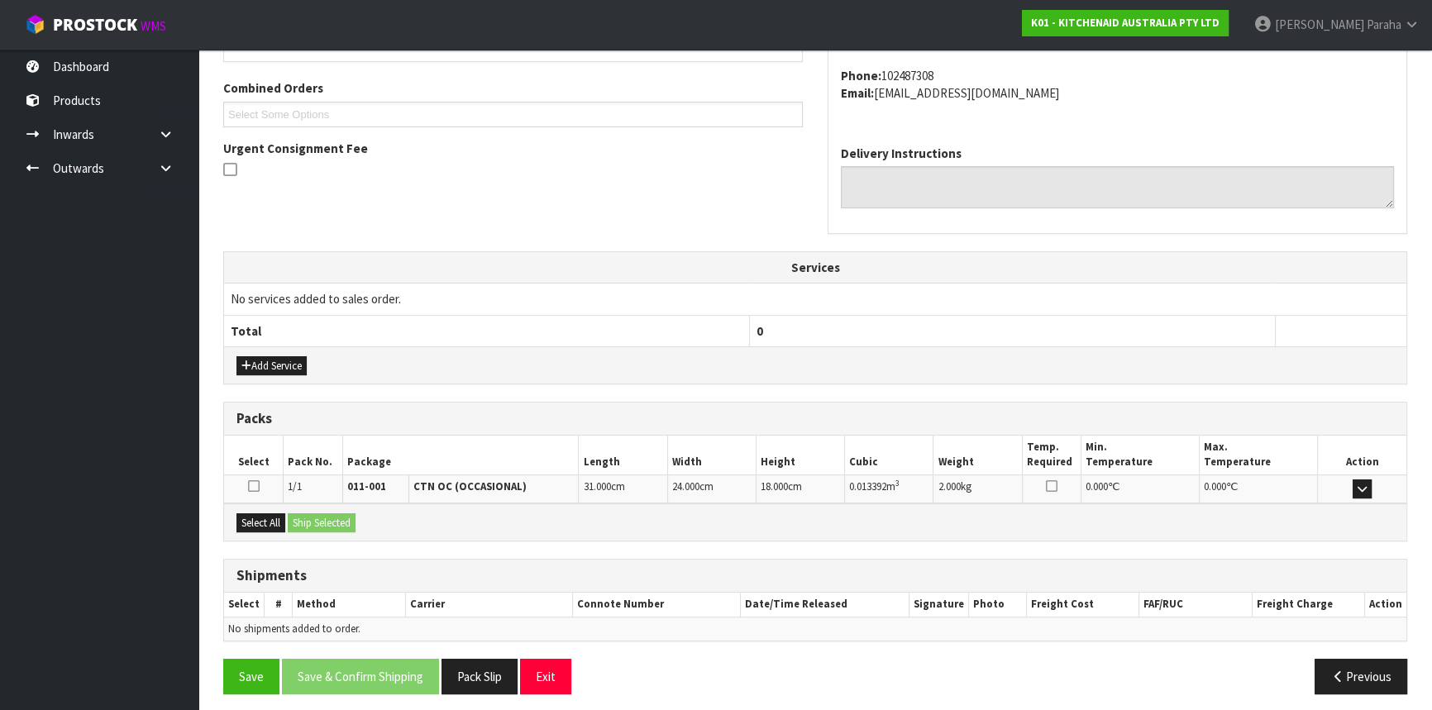
scroll to position [415, 0]
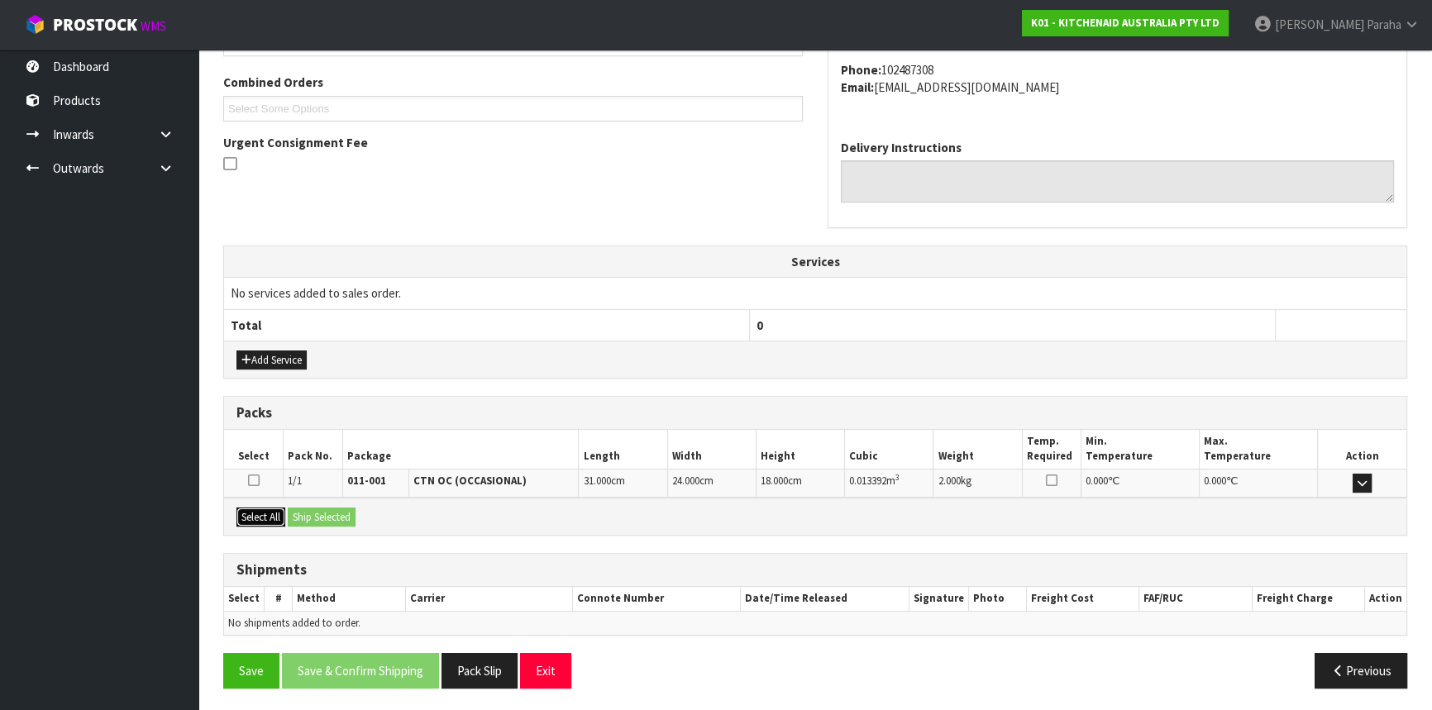
click at [252, 508] on button "Select All" at bounding box center [260, 518] width 49 height 20
click at [313, 509] on button "Ship Selected" at bounding box center [322, 518] width 68 height 20
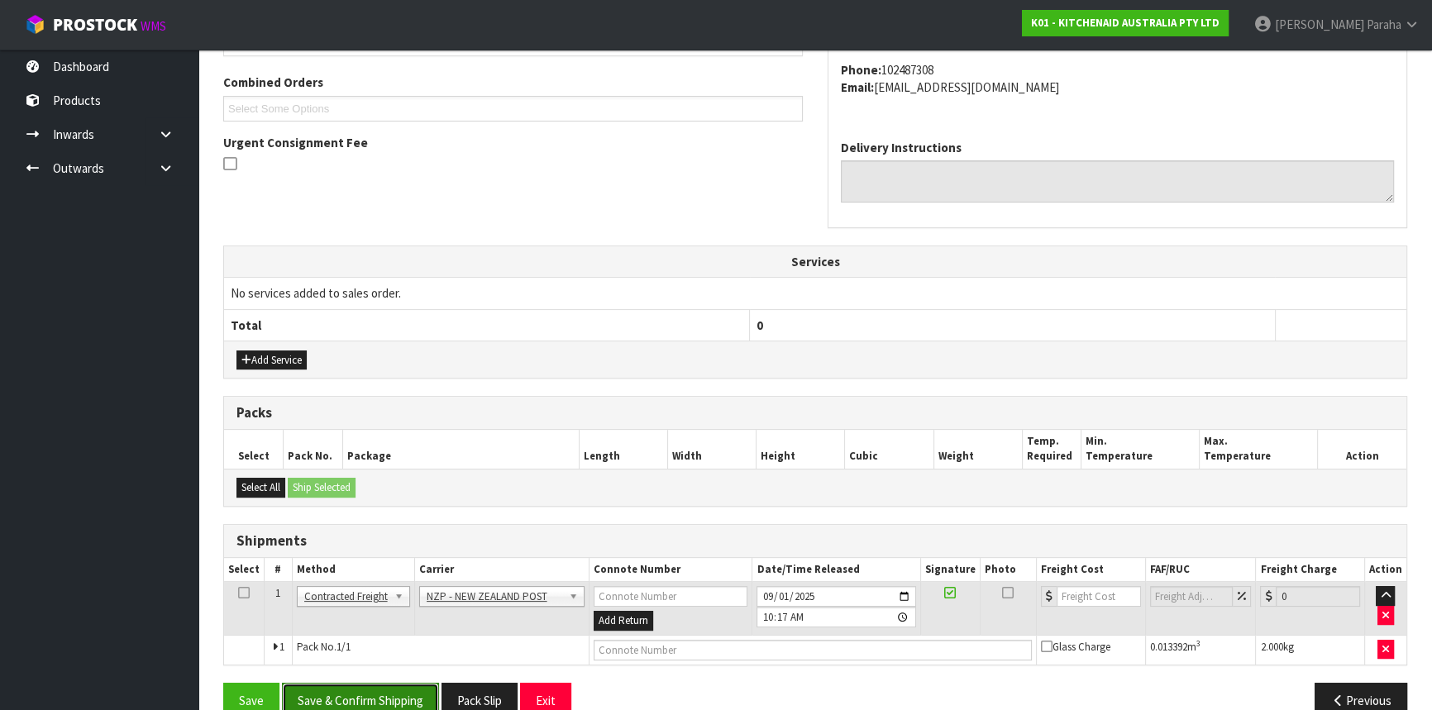
click at [396, 690] on button "Save & Confirm Shipping" at bounding box center [360, 701] width 157 height 36
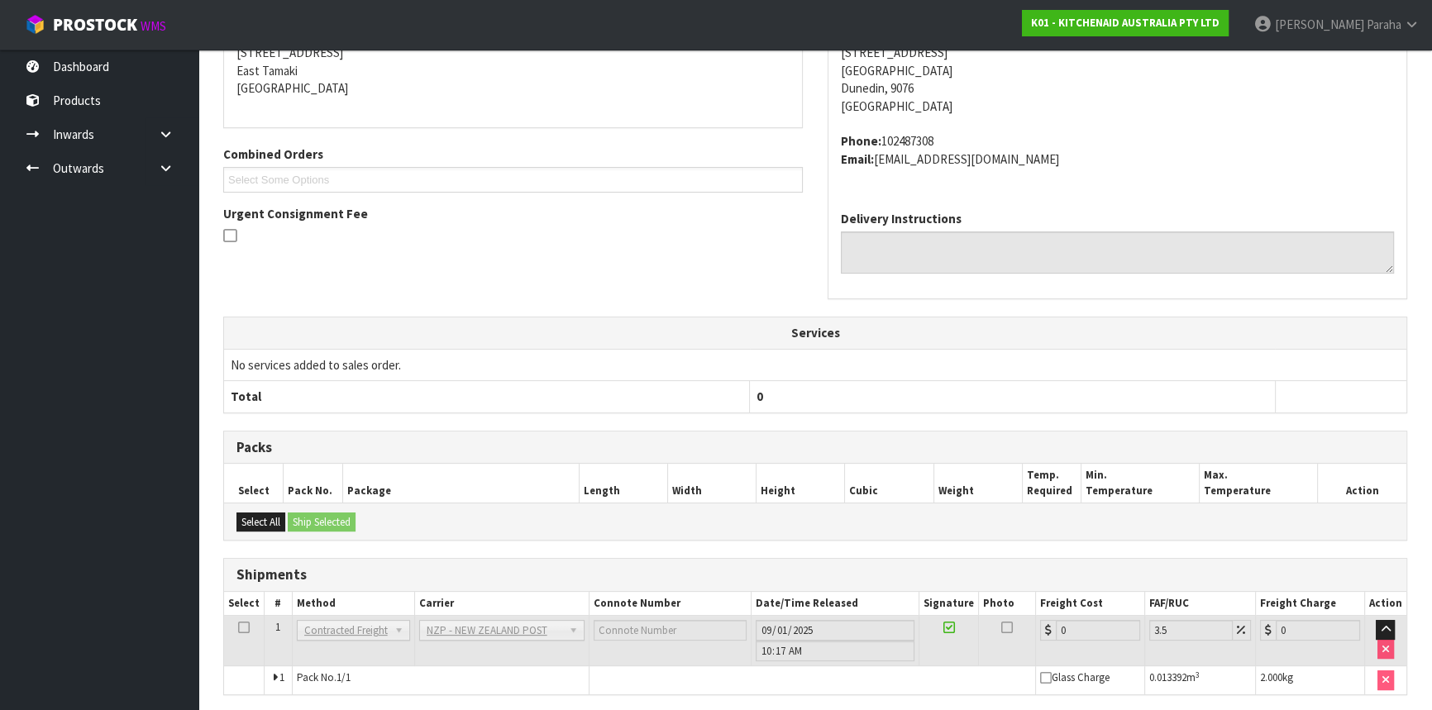
scroll to position [422, 0]
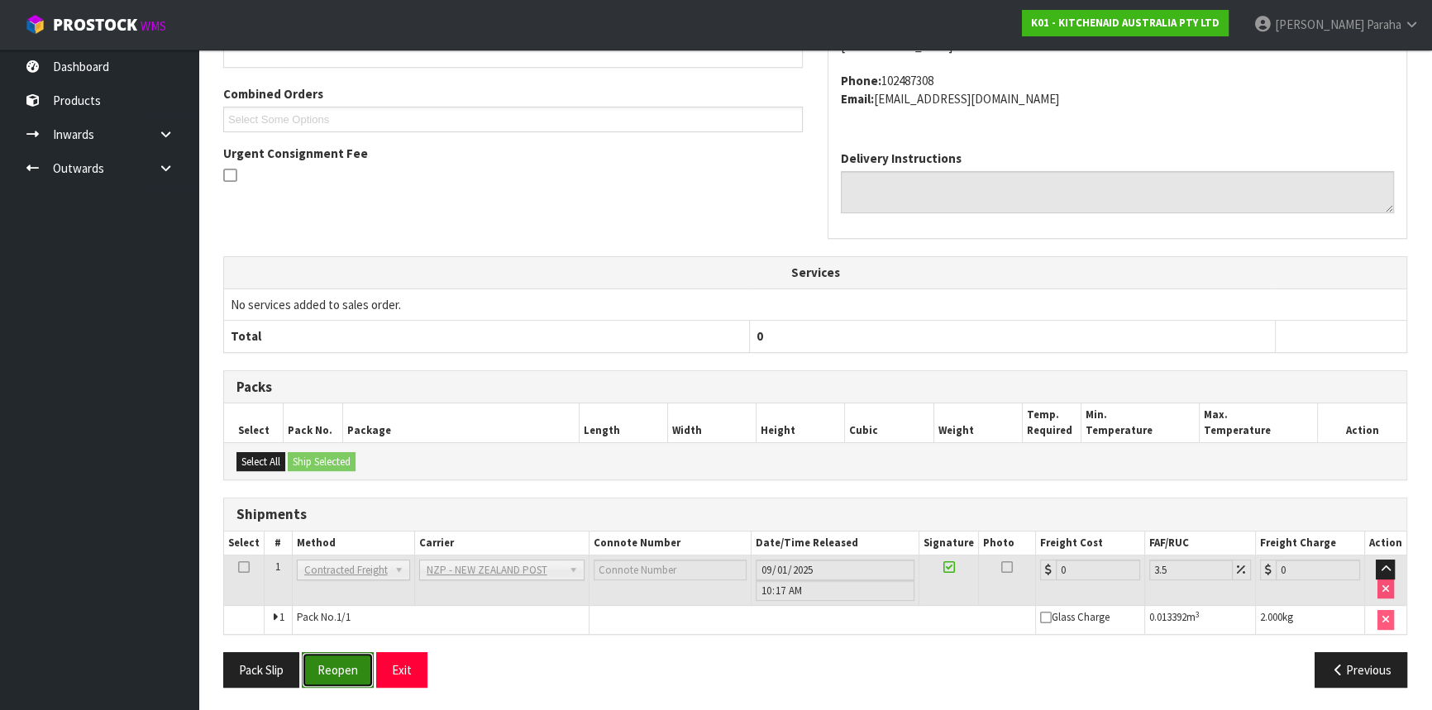
click at [342, 671] on button "Reopen" at bounding box center [338, 670] width 72 height 36
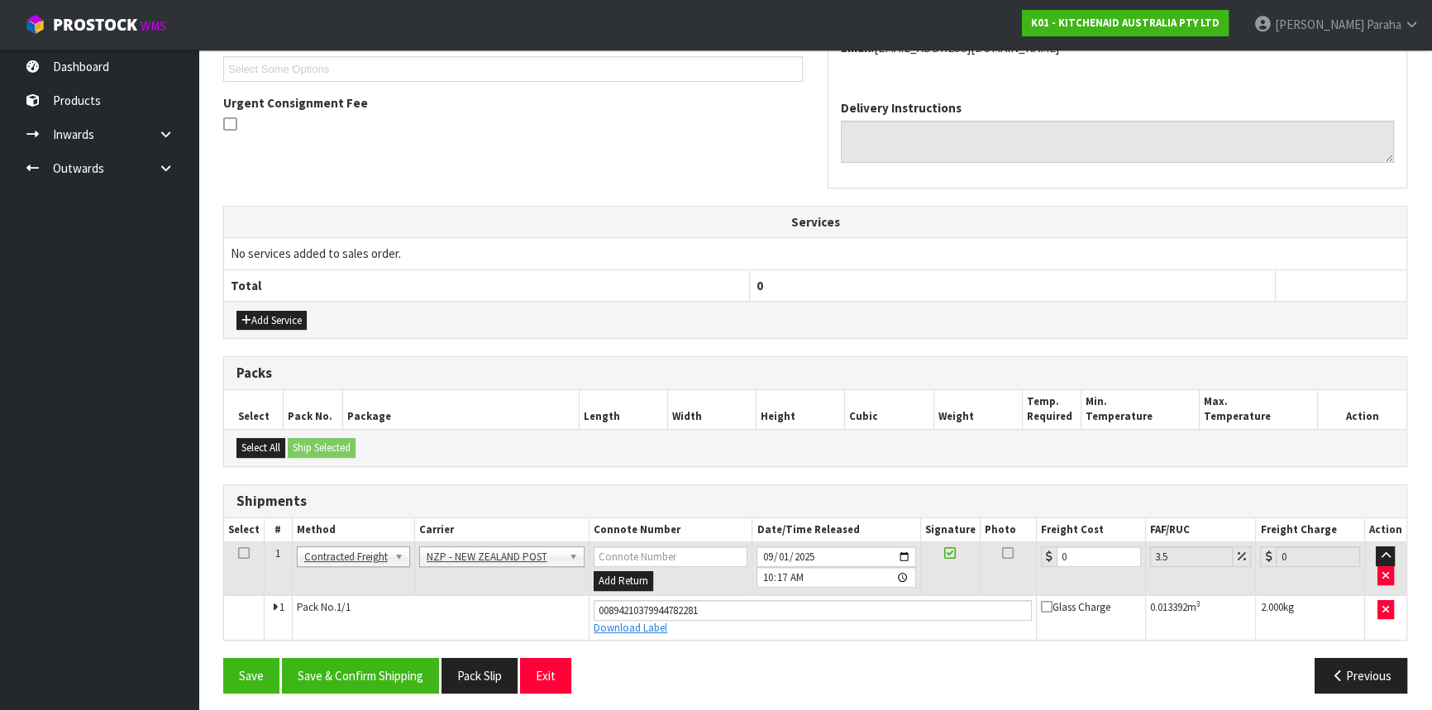
scroll to position [460, 0]
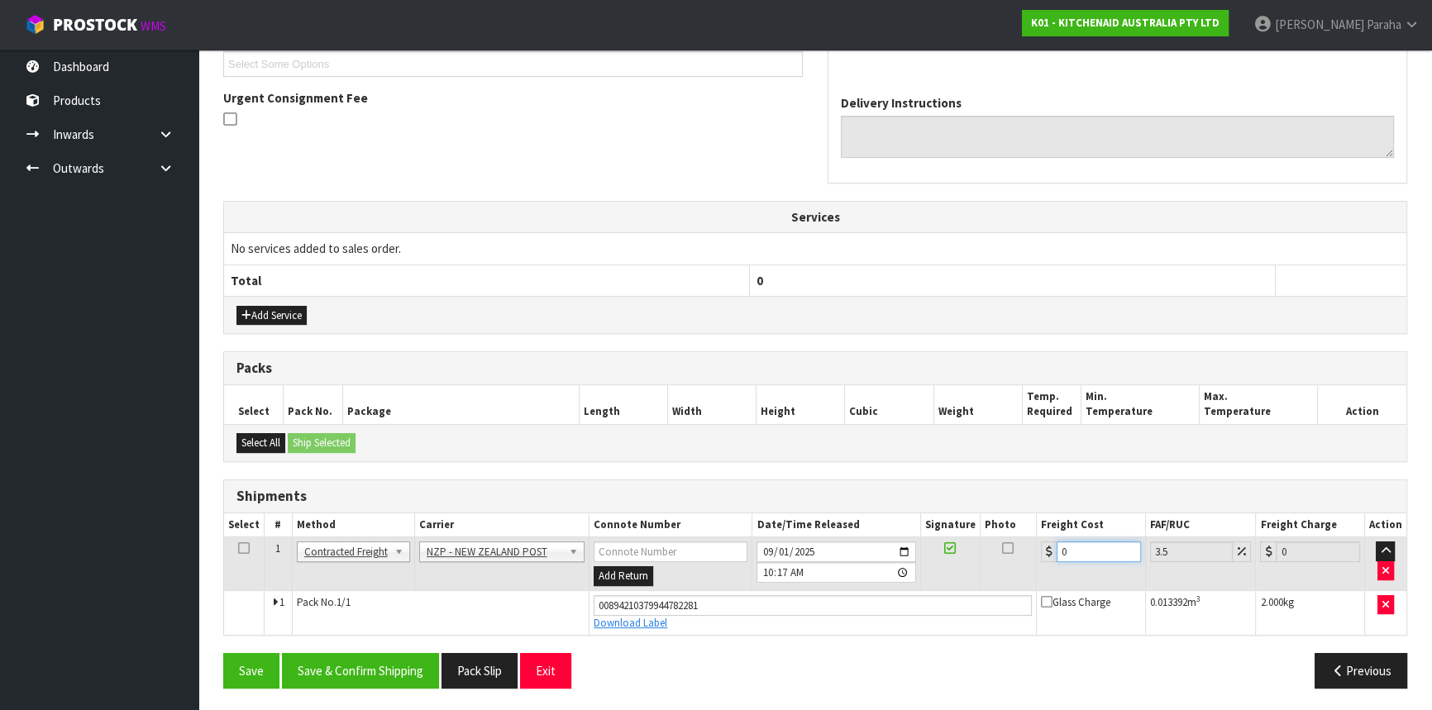
drag, startPoint x: 1058, startPoint y: 551, endPoint x: 1050, endPoint y: 553, distance: 8.6
click at [1050, 552] on div "0" at bounding box center [1091, 552] width 100 height 21
type input "1"
type input "1.03"
type input "16"
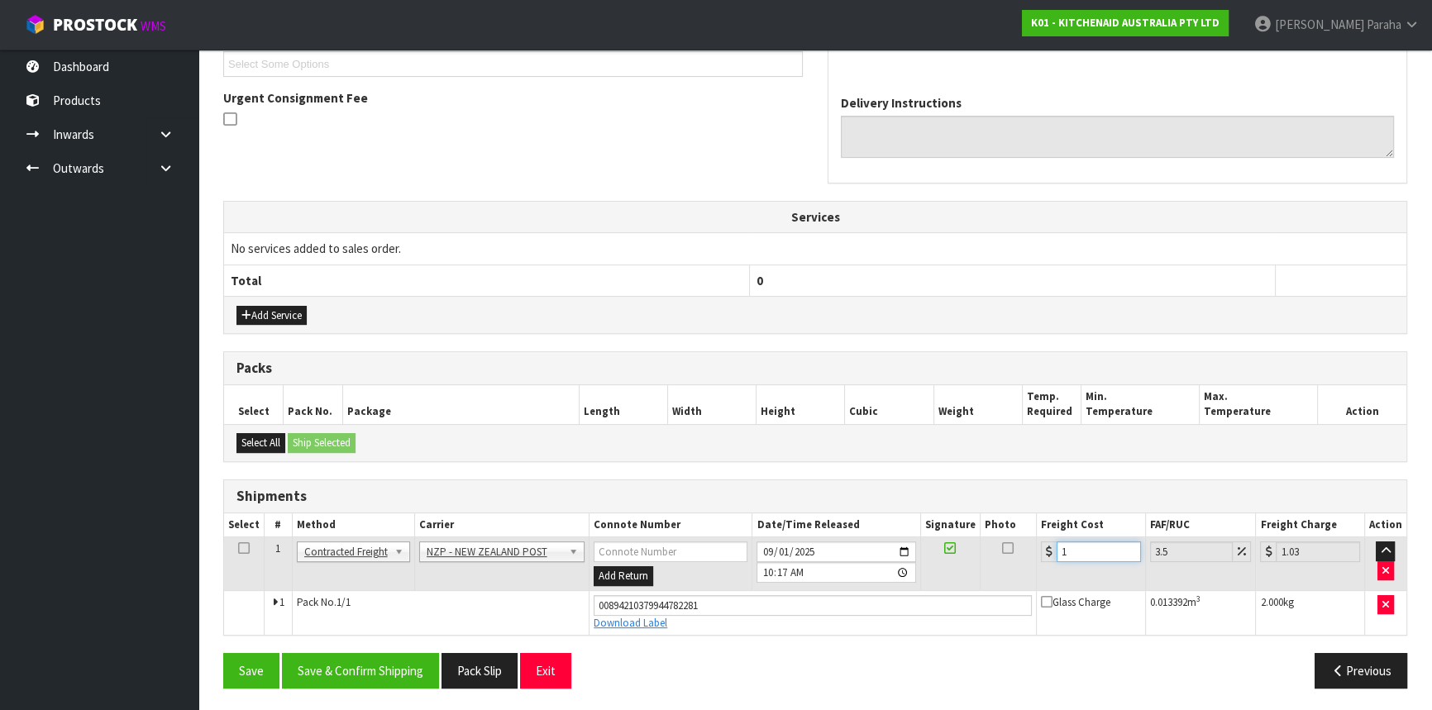
type input "16.56"
type input "16.2"
type input "16.77"
type input "16.20"
click at [362, 669] on button "Save & Confirm Shipping" at bounding box center [360, 671] width 157 height 36
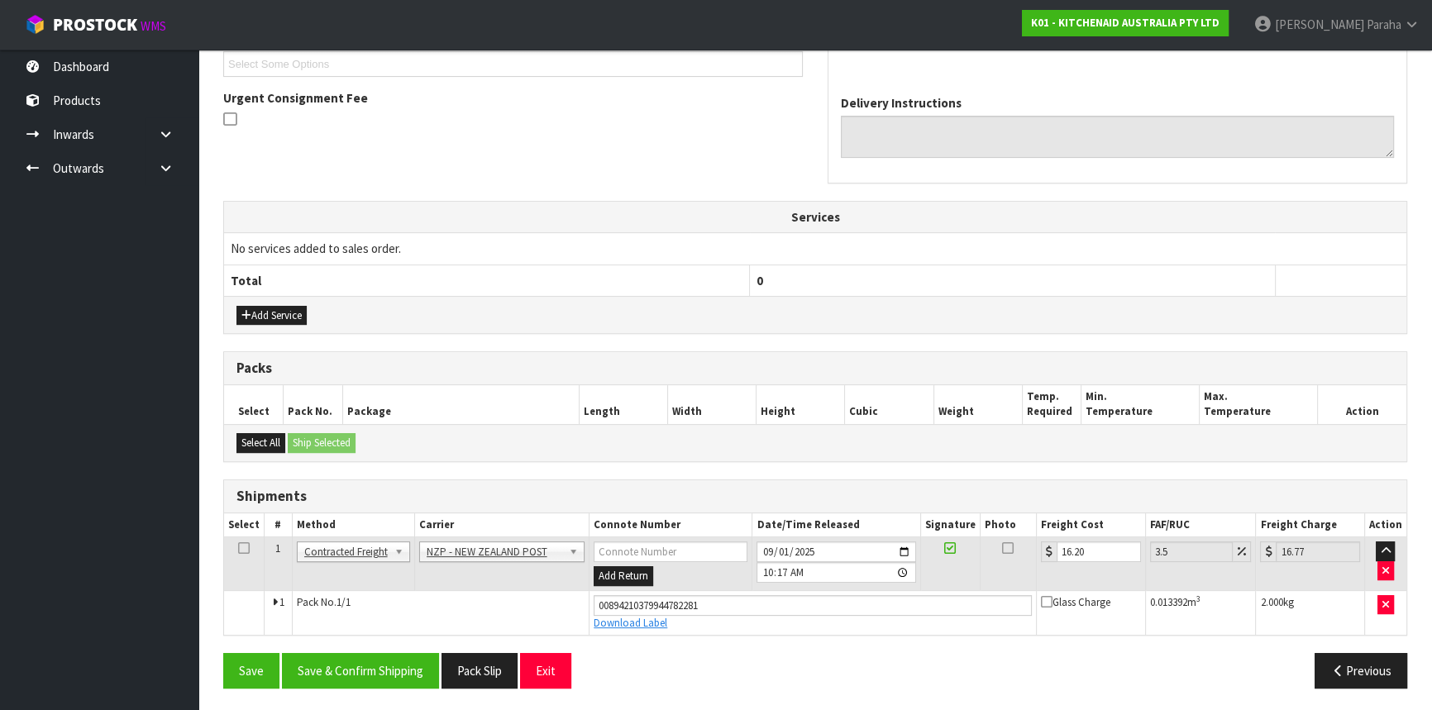
scroll to position [0, 0]
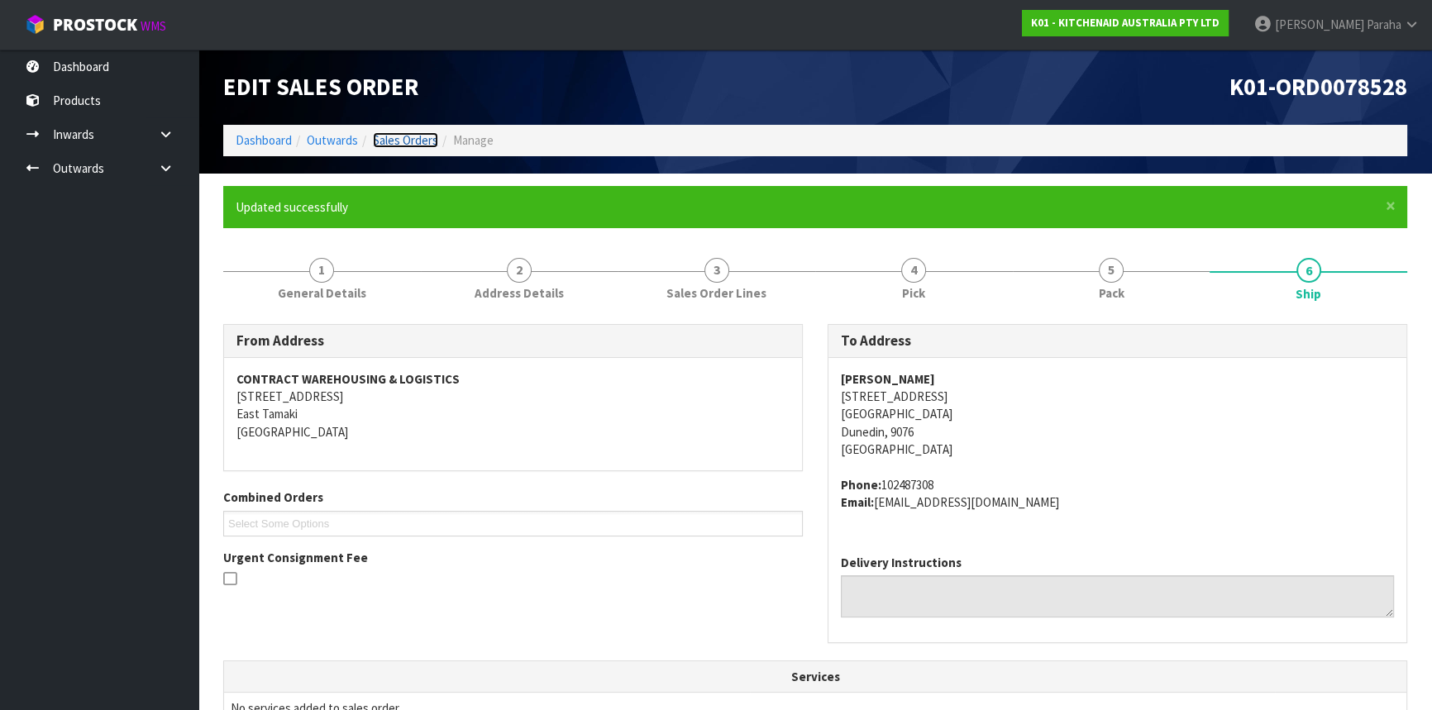
click at [396, 145] on link "Sales Orders" at bounding box center [405, 140] width 65 height 16
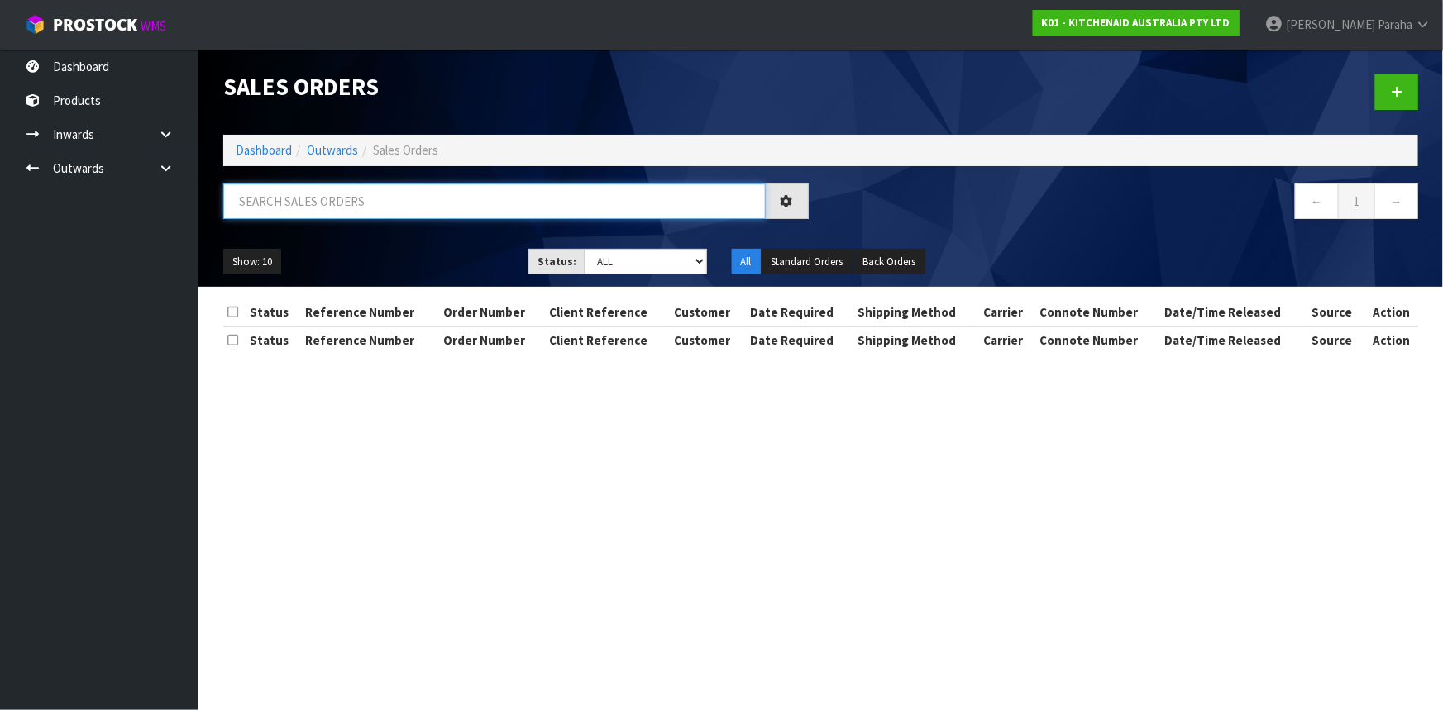
click at [302, 200] on input "text" at bounding box center [494, 202] width 542 height 36
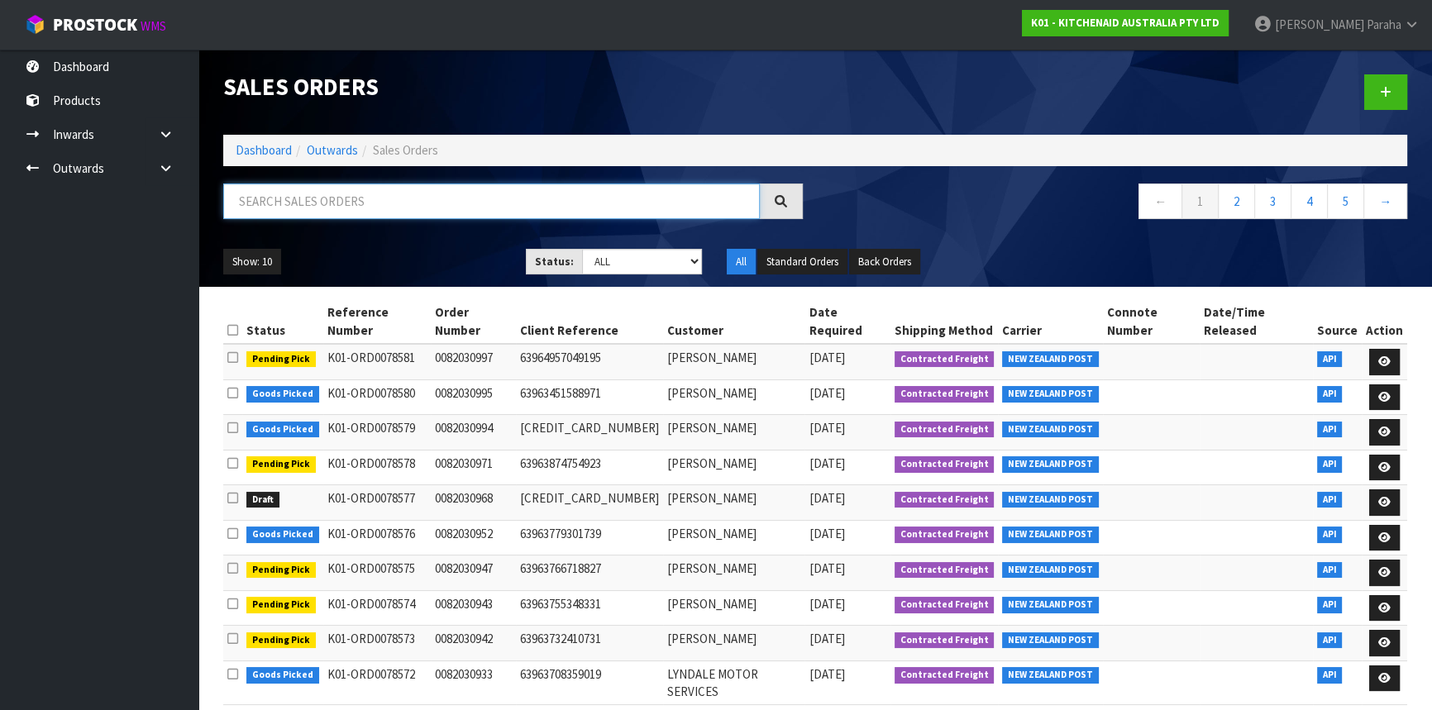
click at [324, 198] on input "text" at bounding box center [491, 202] width 537 height 36
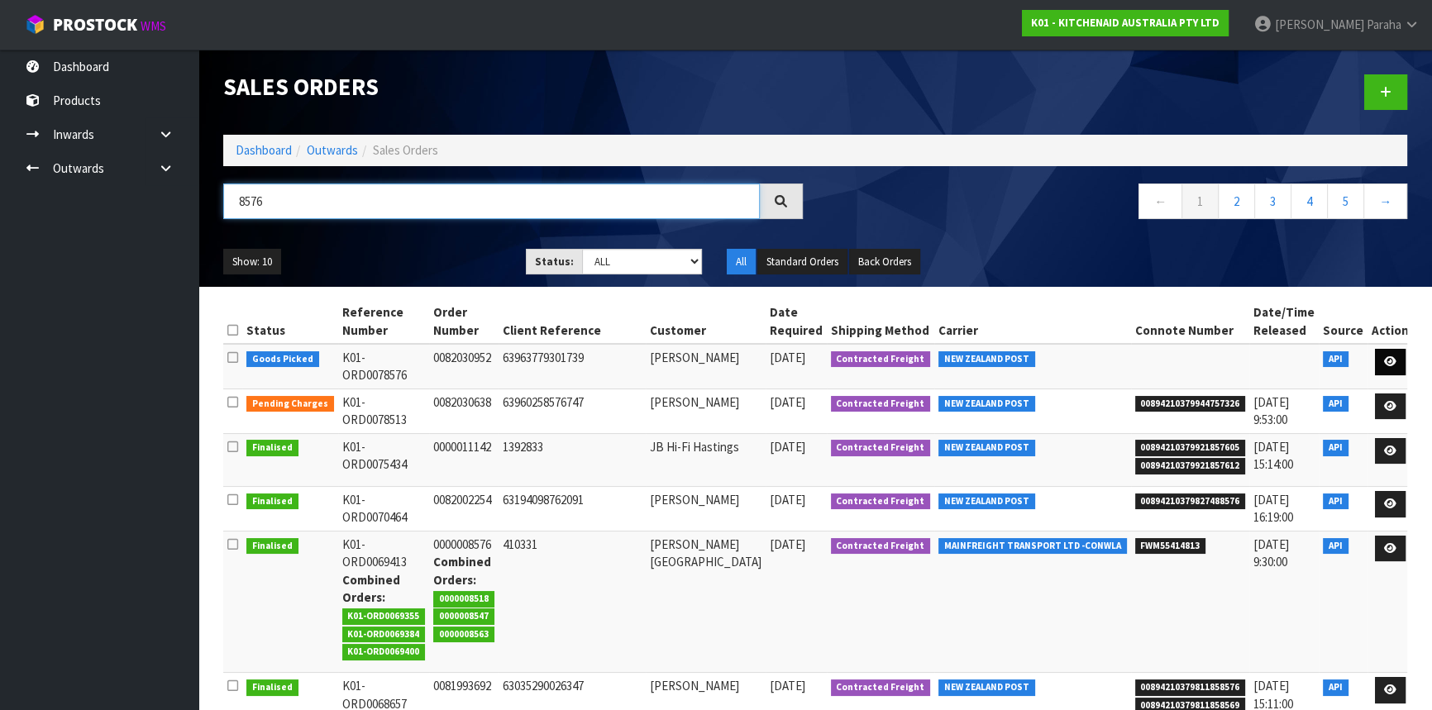
type input "8576"
click at [1389, 361] on icon at bounding box center [1390, 361] width 12 height 11
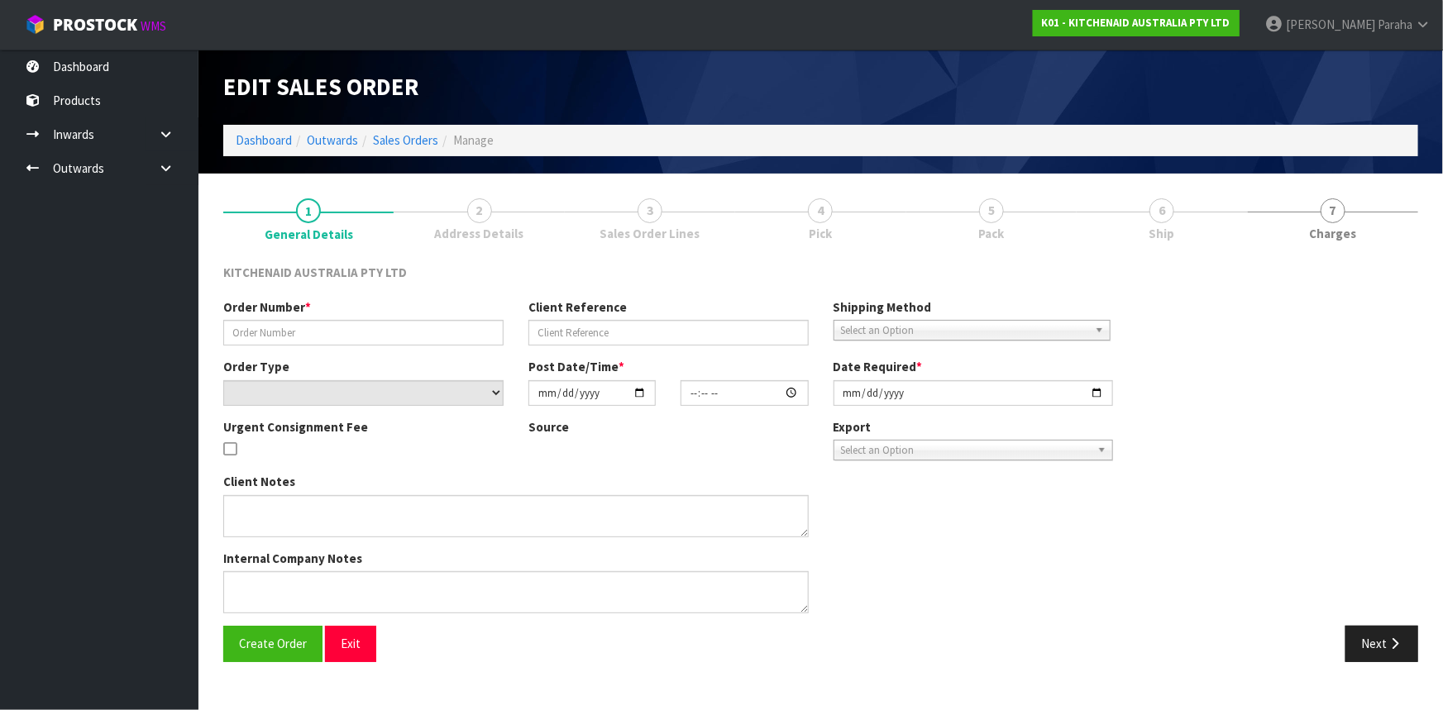
type input "0082030952"
type input "63963779301739"
select select "number:0"
type input "[DATE]"
type input "23:35:14.000"
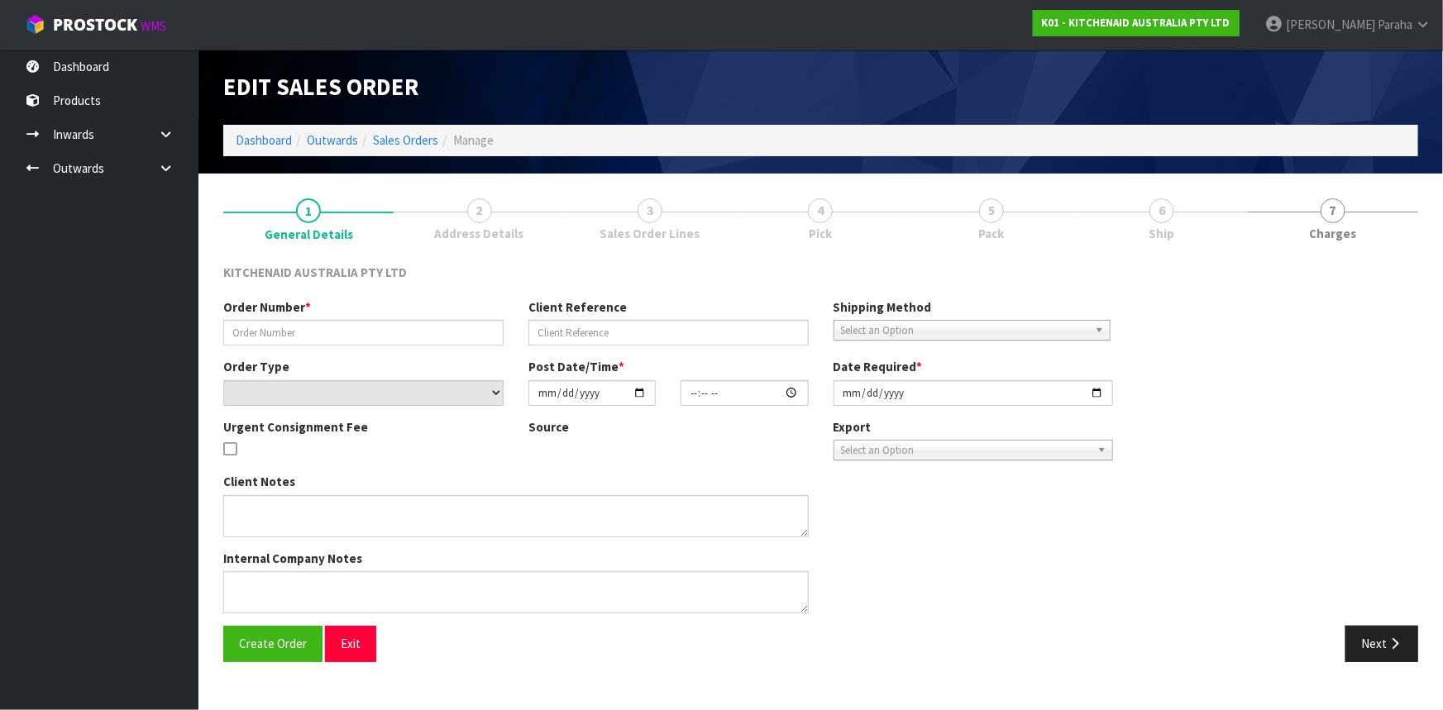
type input "[DATE]"
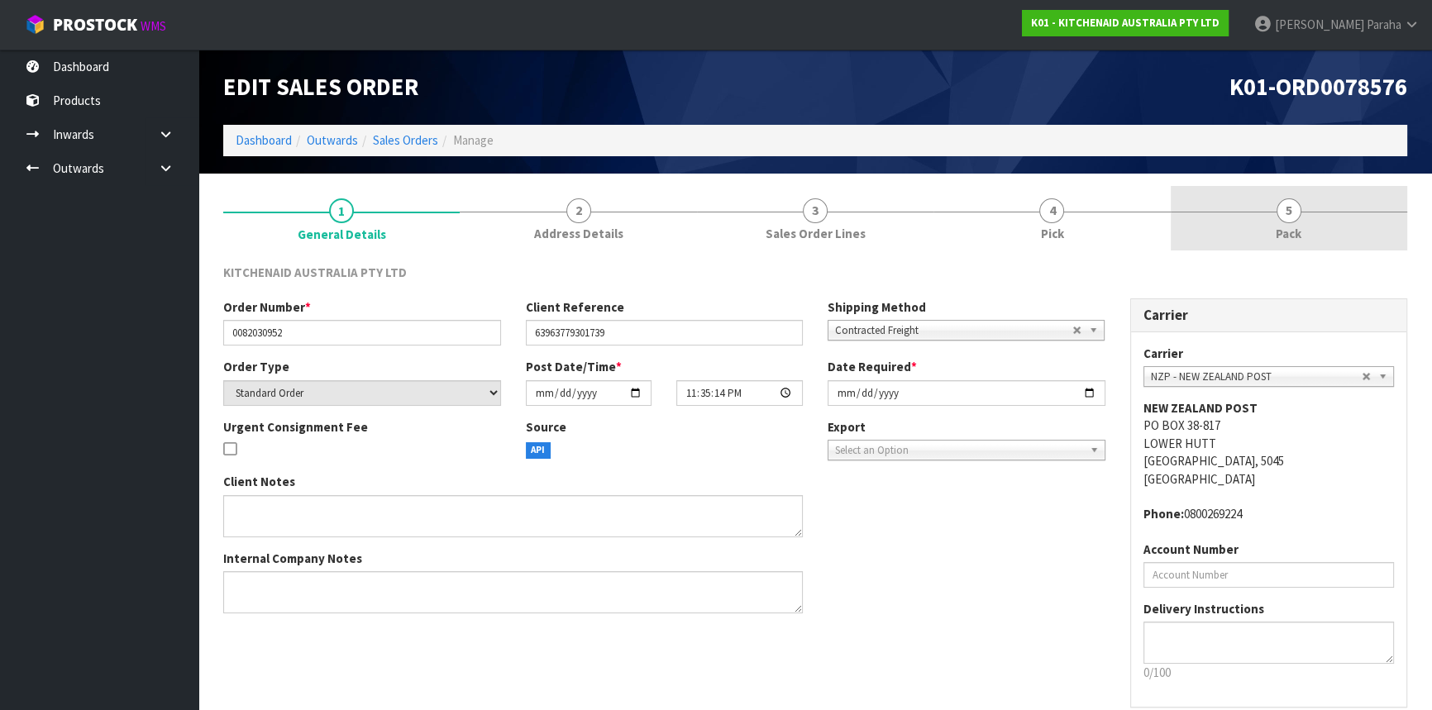
click at [1294, 217] on span "5" at bounding box center [1289, 210] width 25 height 25
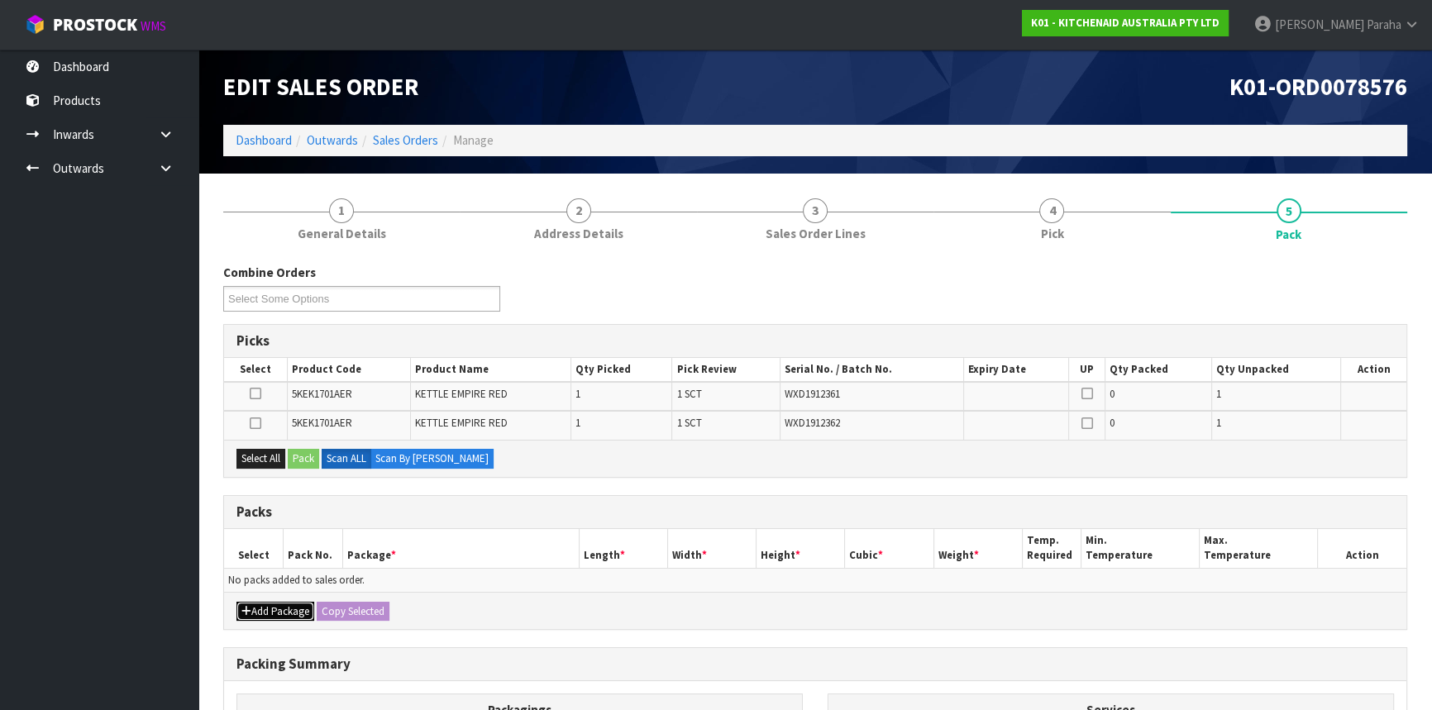
click at [273, 609] on button "Add Package" at bounding box center [275, 612] width 78 height 20
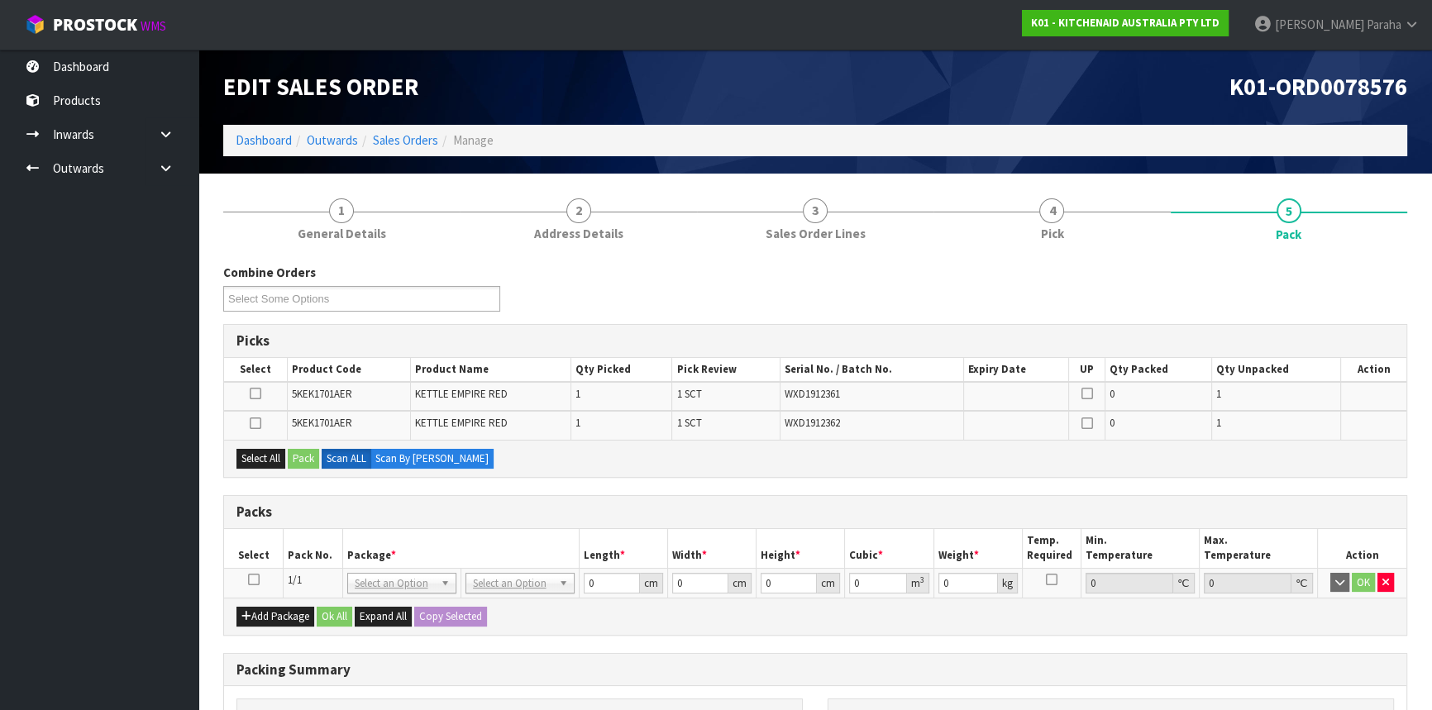
click at [256, 580] on icon at bounding box center [254, 580] width 12 height 1
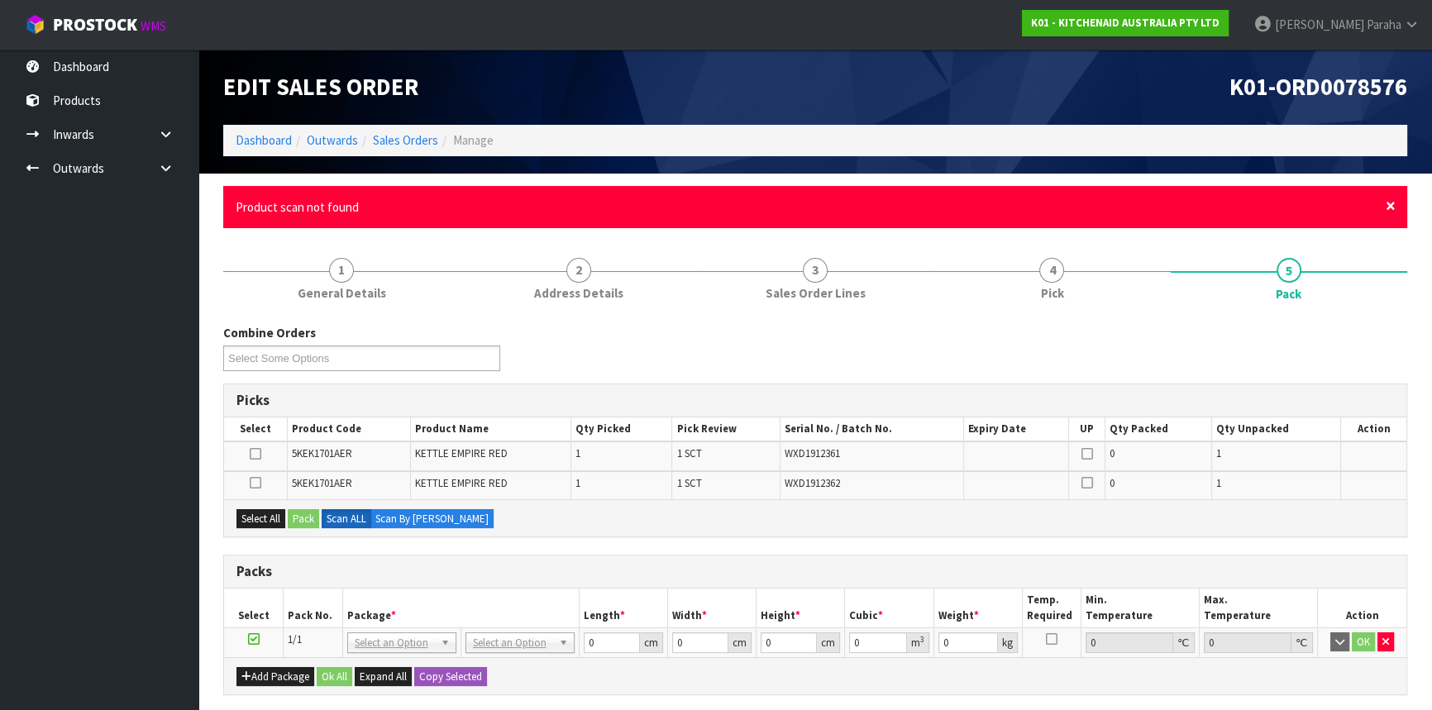
click at [1392, 207] on span "×" at bounding box center [1391, 205] width 10 height 23
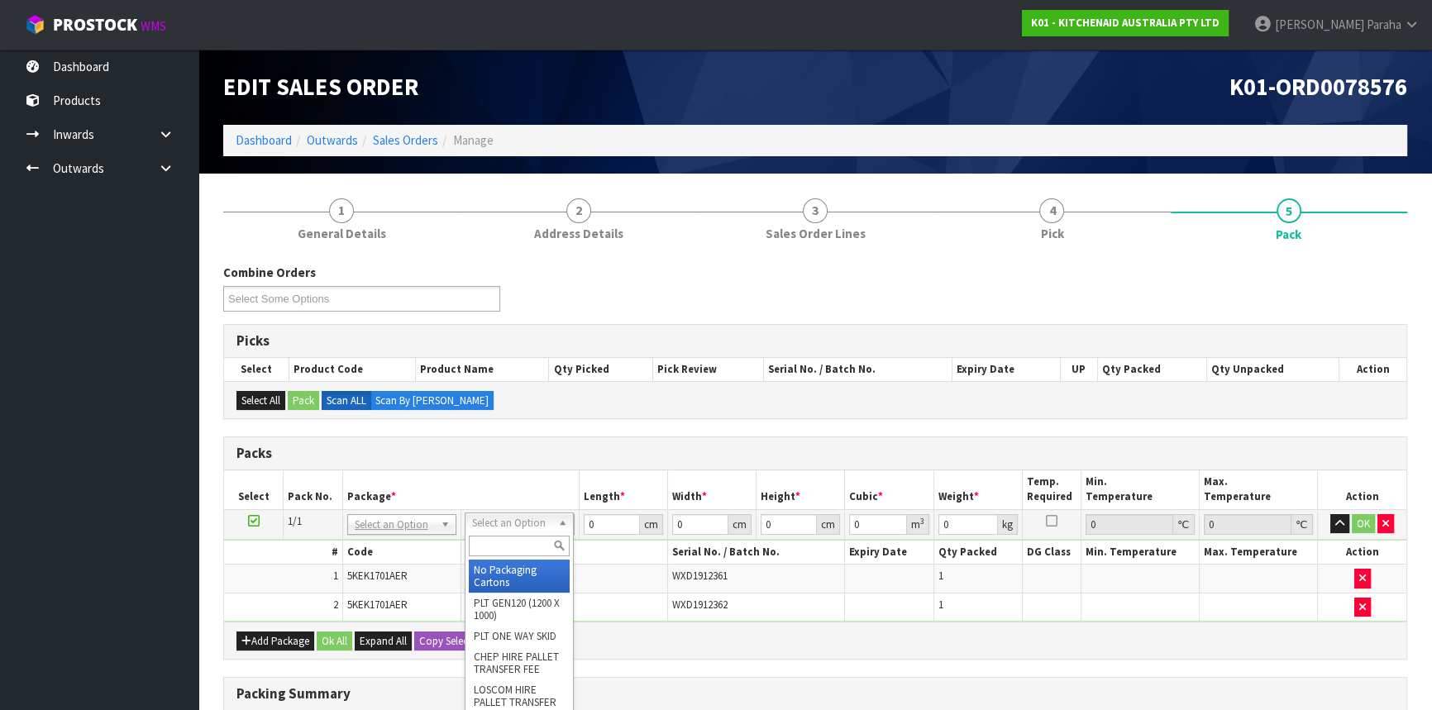
click at [524, 547] on input "text" at bounding box center [519, 546] width 101 height 21
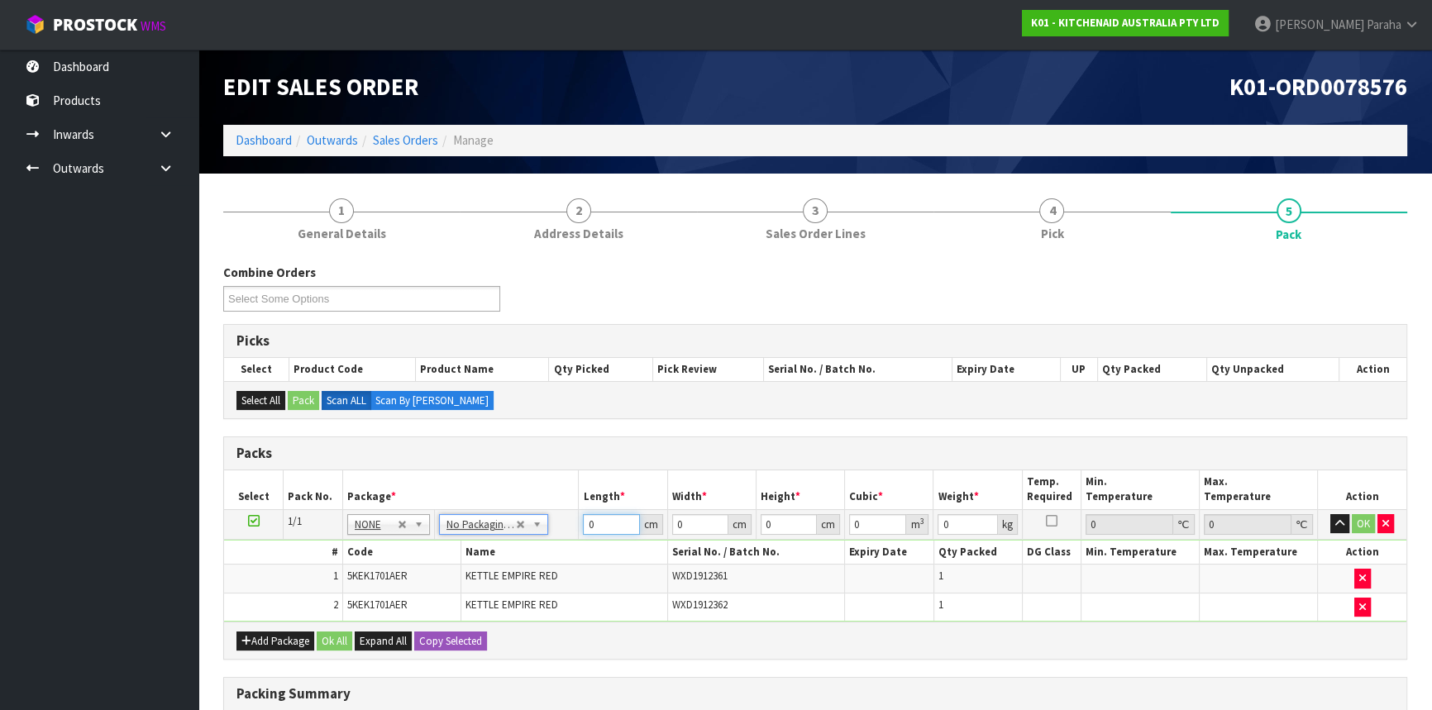
drag, startPoint x: 604, startPoint y: 516, endPoint x: 592, endPoint y: 516, distance: 11.6
click at [592, 516] on input "0" at bounding box center [611, 524] width 56 height 21
drag, startPoint x: 594, startPoint y: 523, endPoint x: 575, endPoint y: 522, distance: 18.3
click at [575, 522] on tr "1/1 NONE 007-001 007-002 007-004 007-009 007-013 007-014 007-015 007-017 007-01…" at bounding box center [815, 524] width 1182 height 30
type input "41"
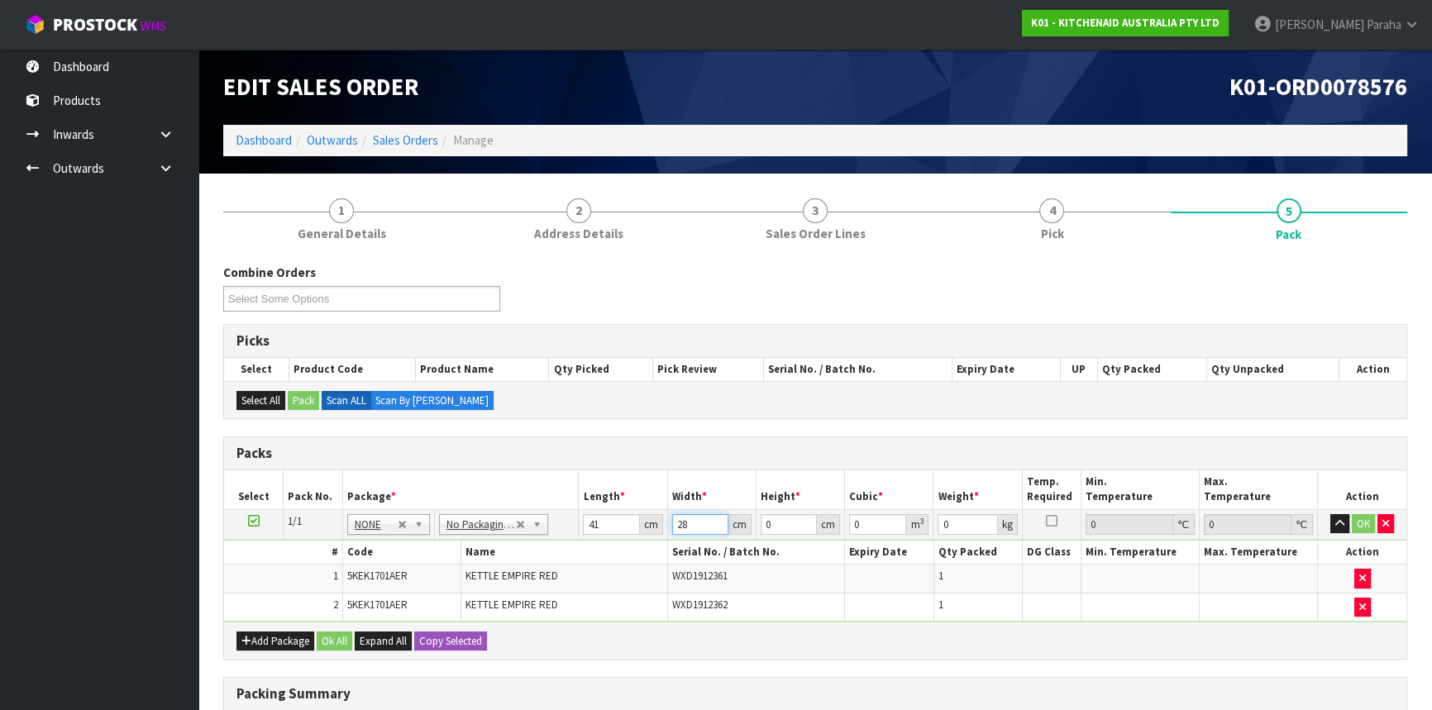
type input "28"
type input "3"
type input "0.003444"
type input "35"
type input "0.04018"
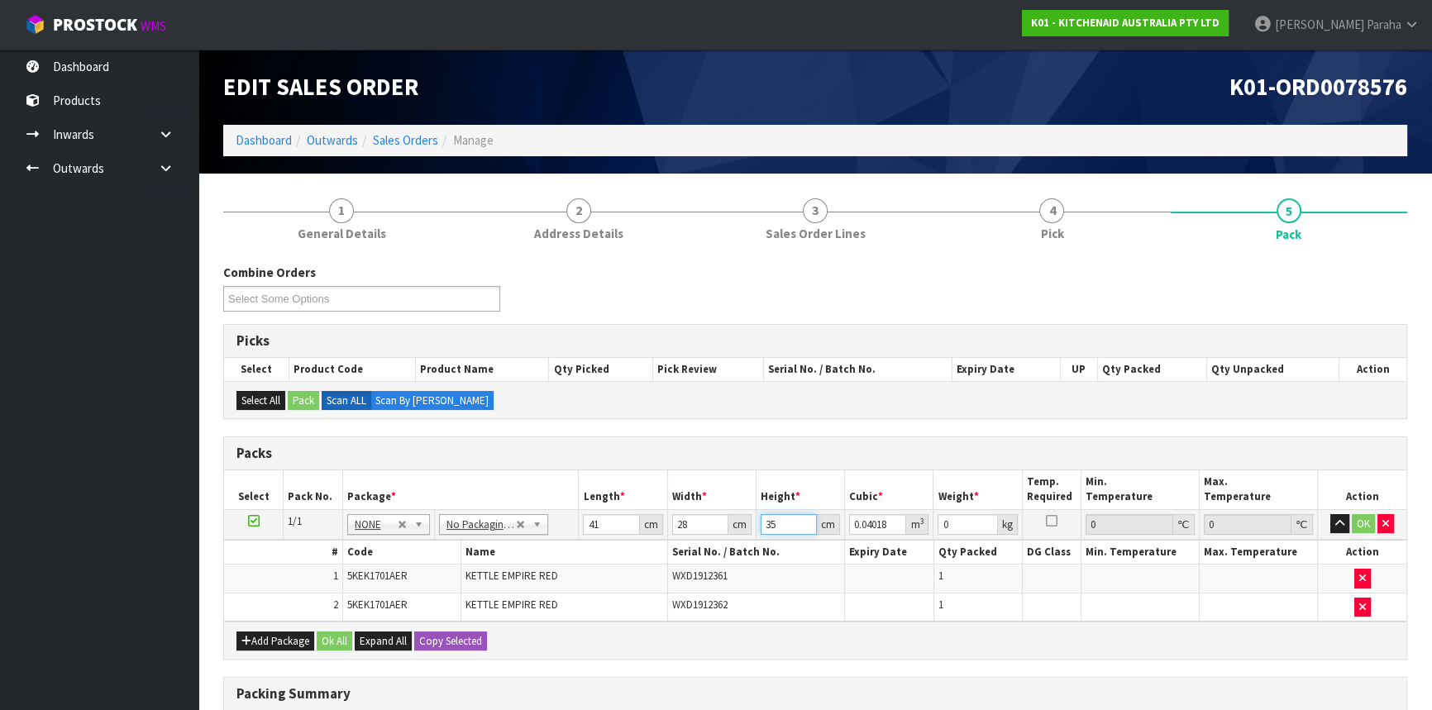
type input "35"
type input "5"
click at [1330, 514] on button "button" at bounding box center [1339, 524] width 19 height 20
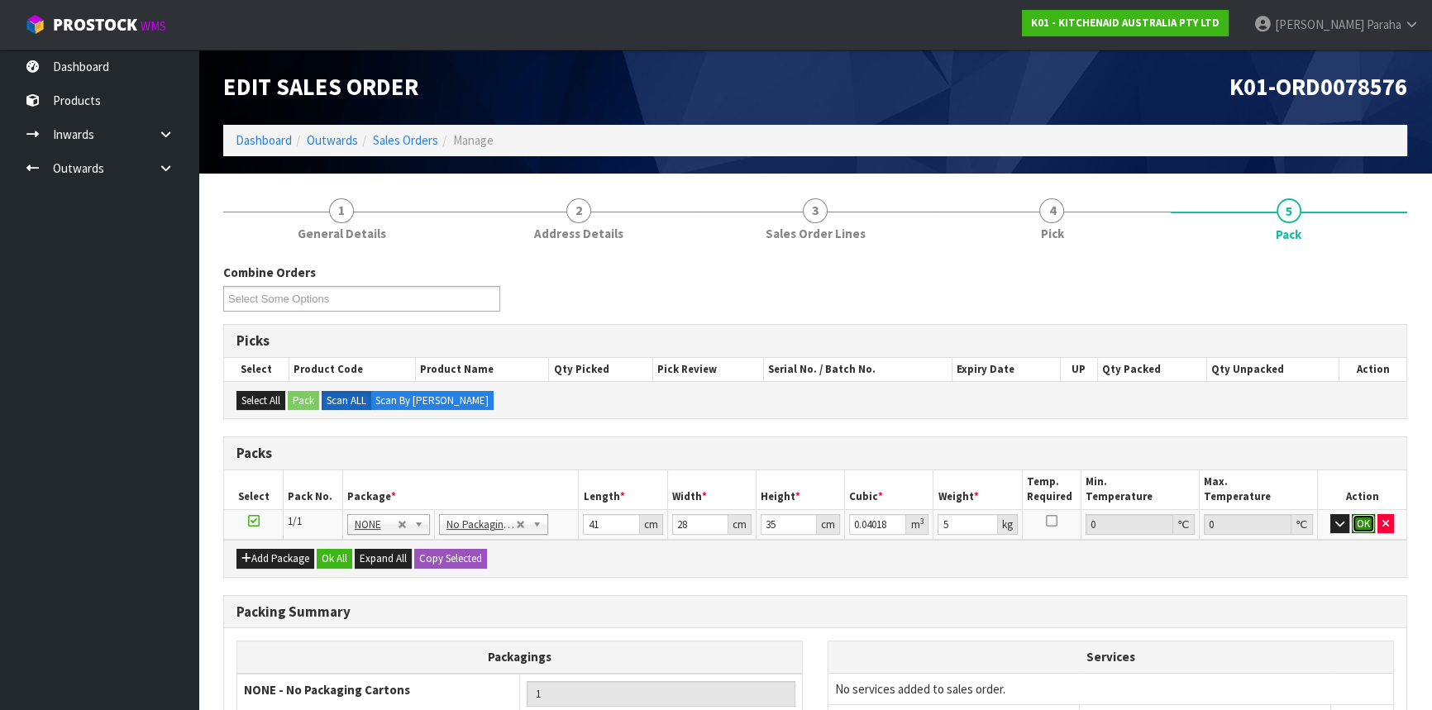
click button "OK" at bounding box center [1363, 524] width 23 height 20
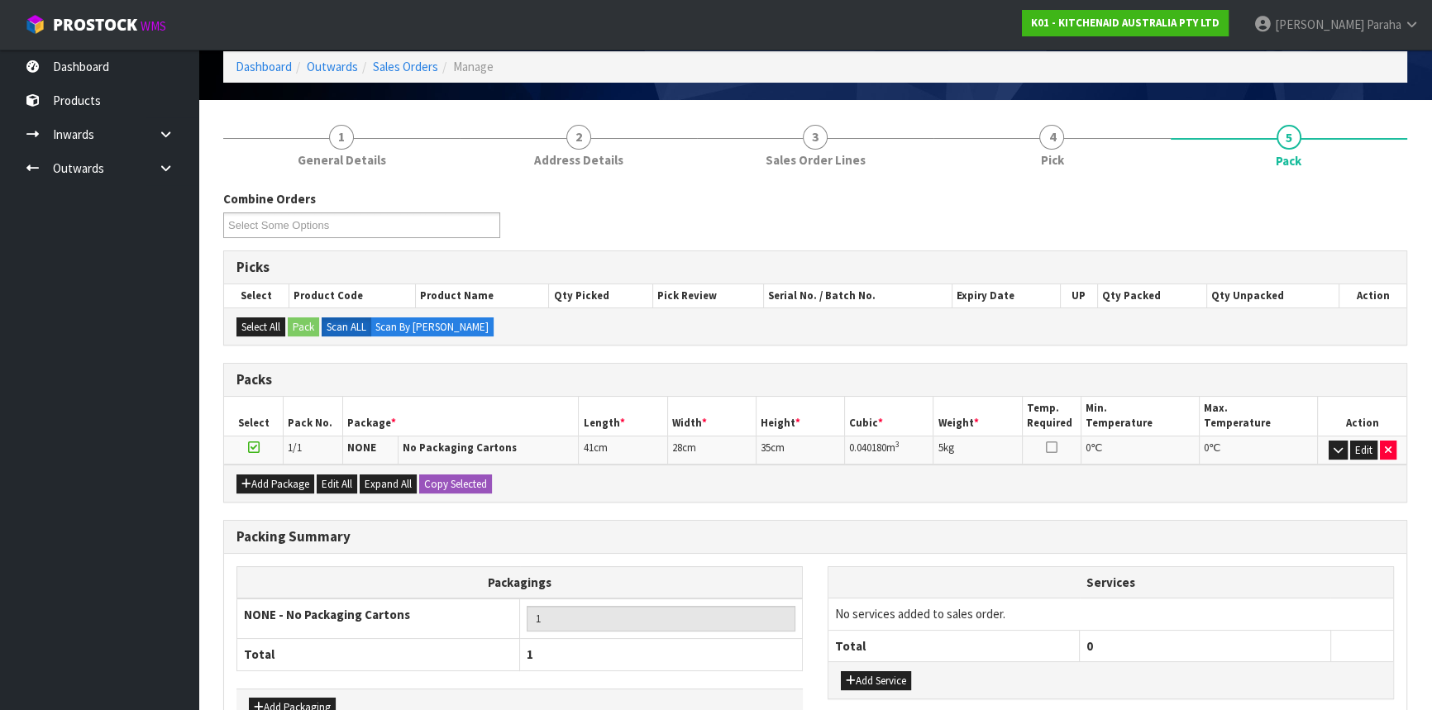
scroll to position [176, 0]
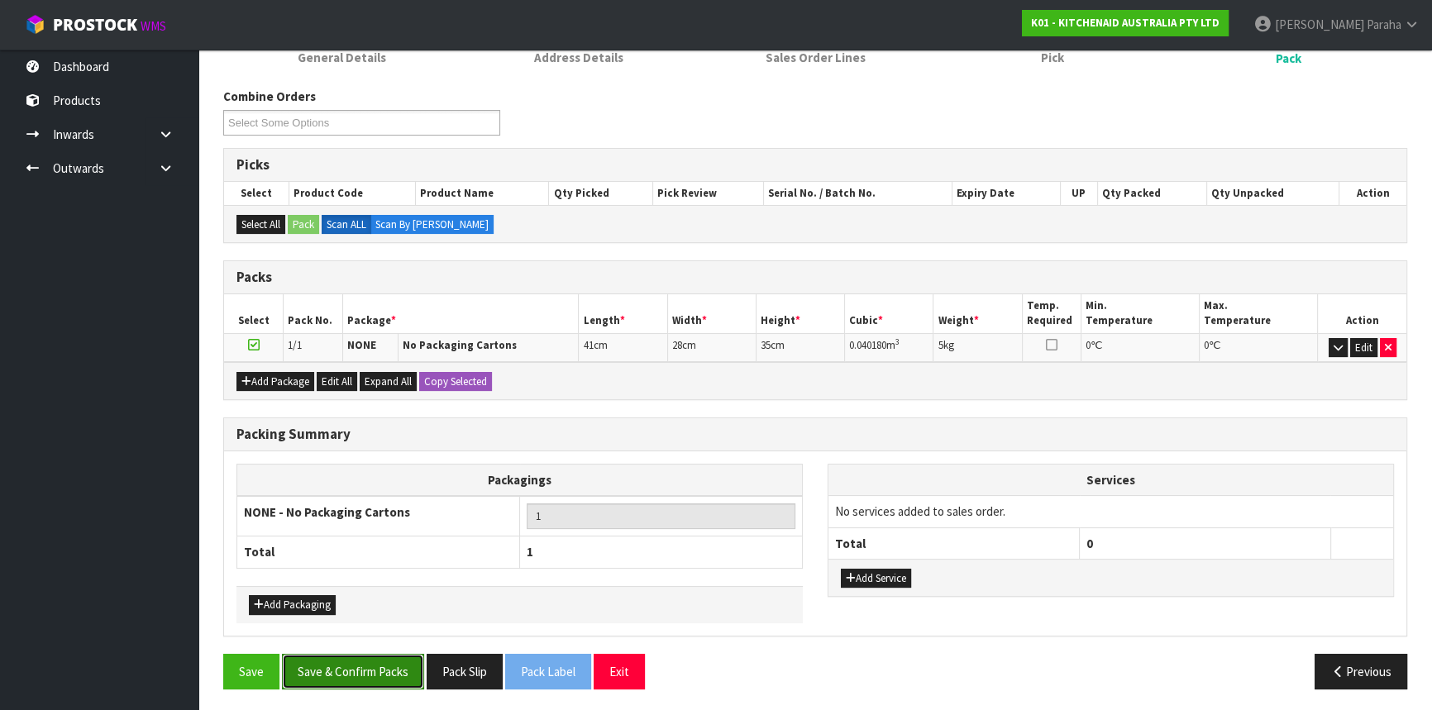
click at [383, 674] on button "Save & Confirm Packs" at bounding box center [353, 672] width 142 height 36
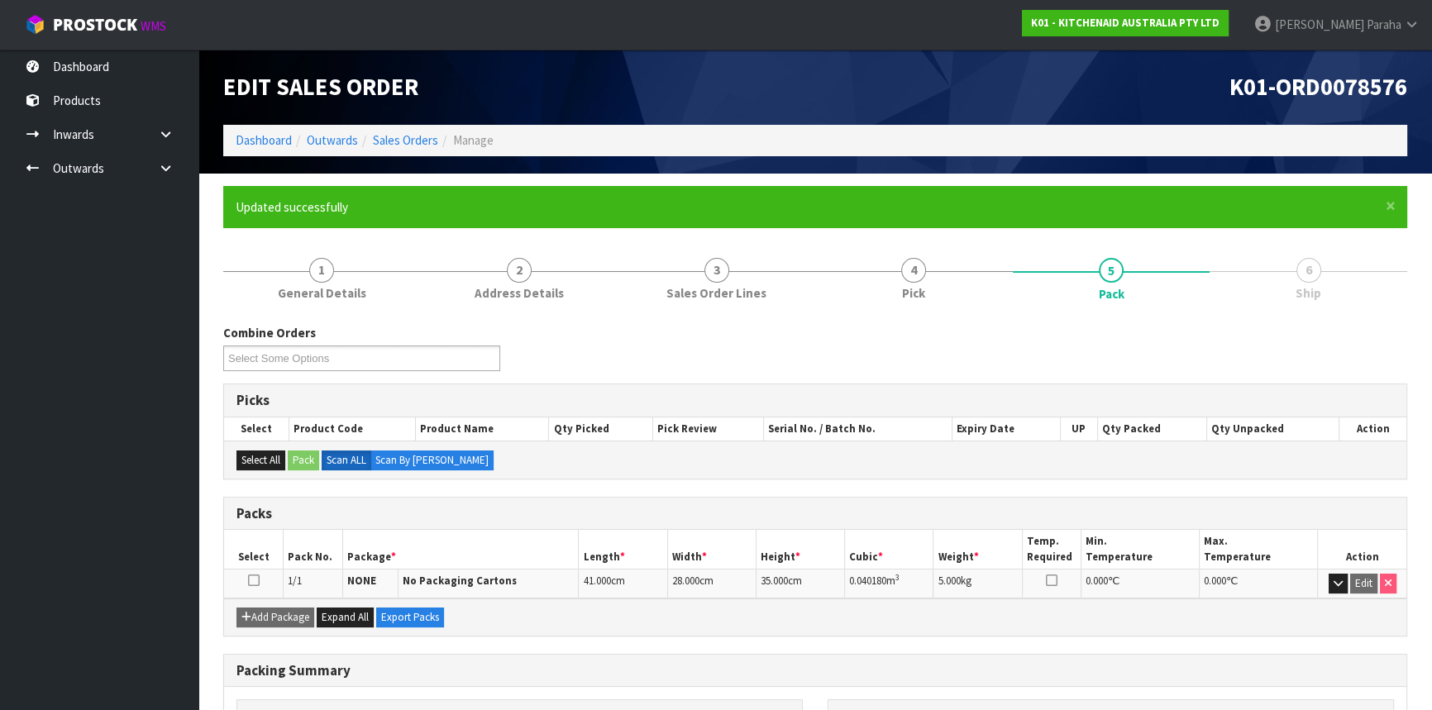
scroll to position [199, 0]
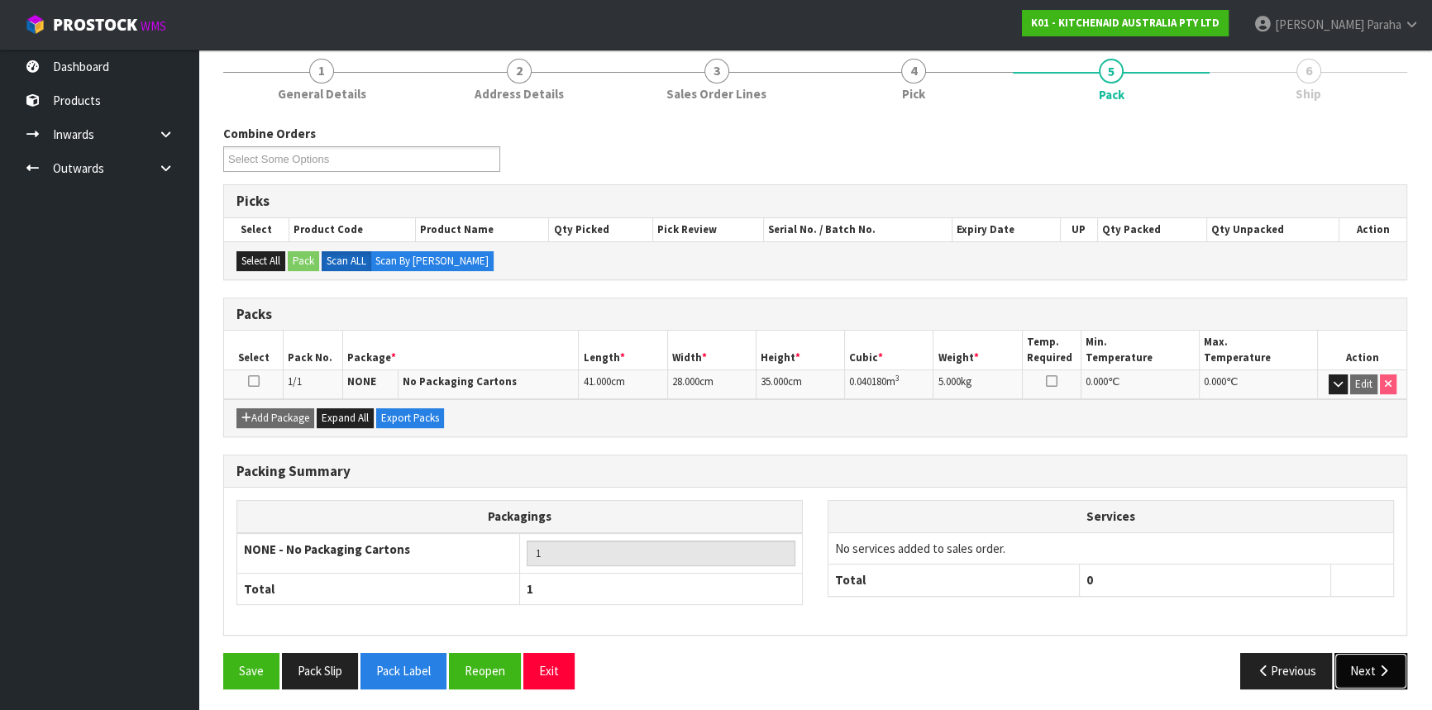
click at [1379, 672] on button "Next" at bounding box center [1371, 671] width 73 height 36
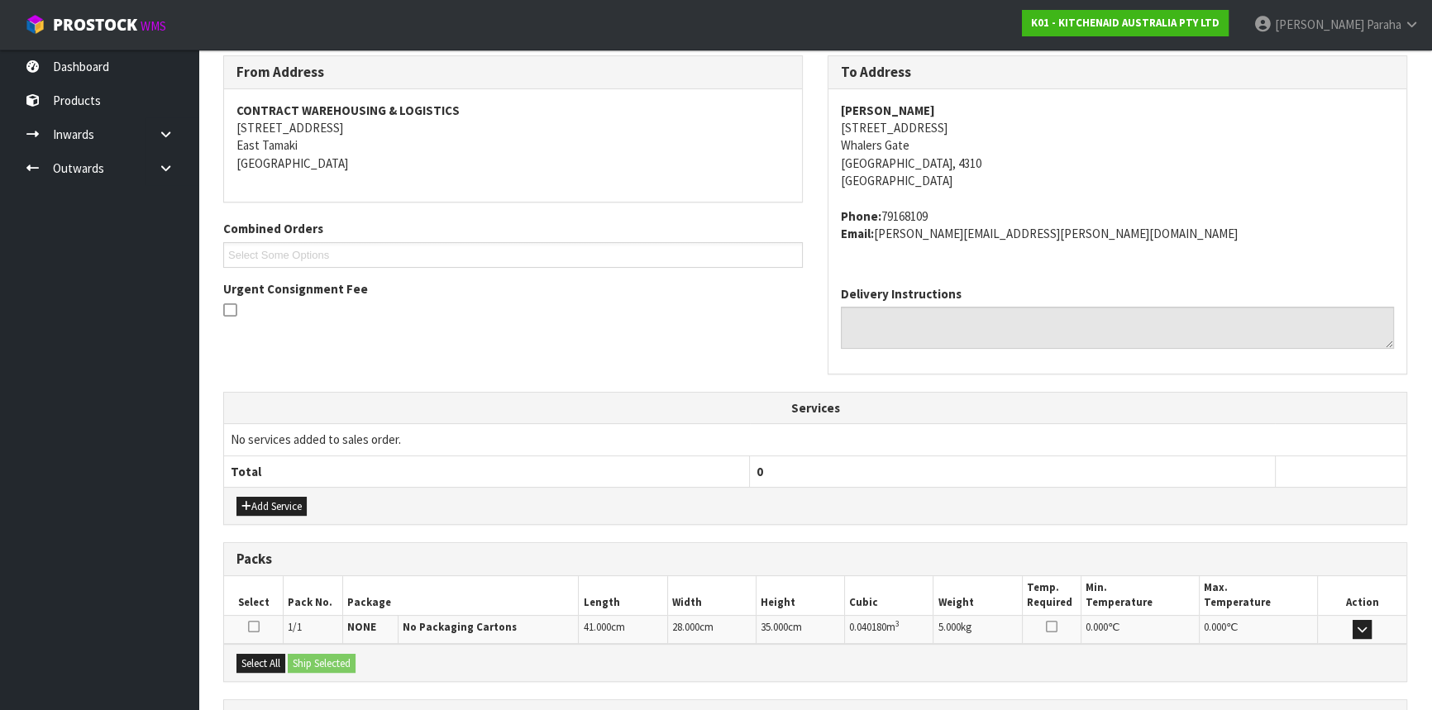
scroll to position [415, 0]
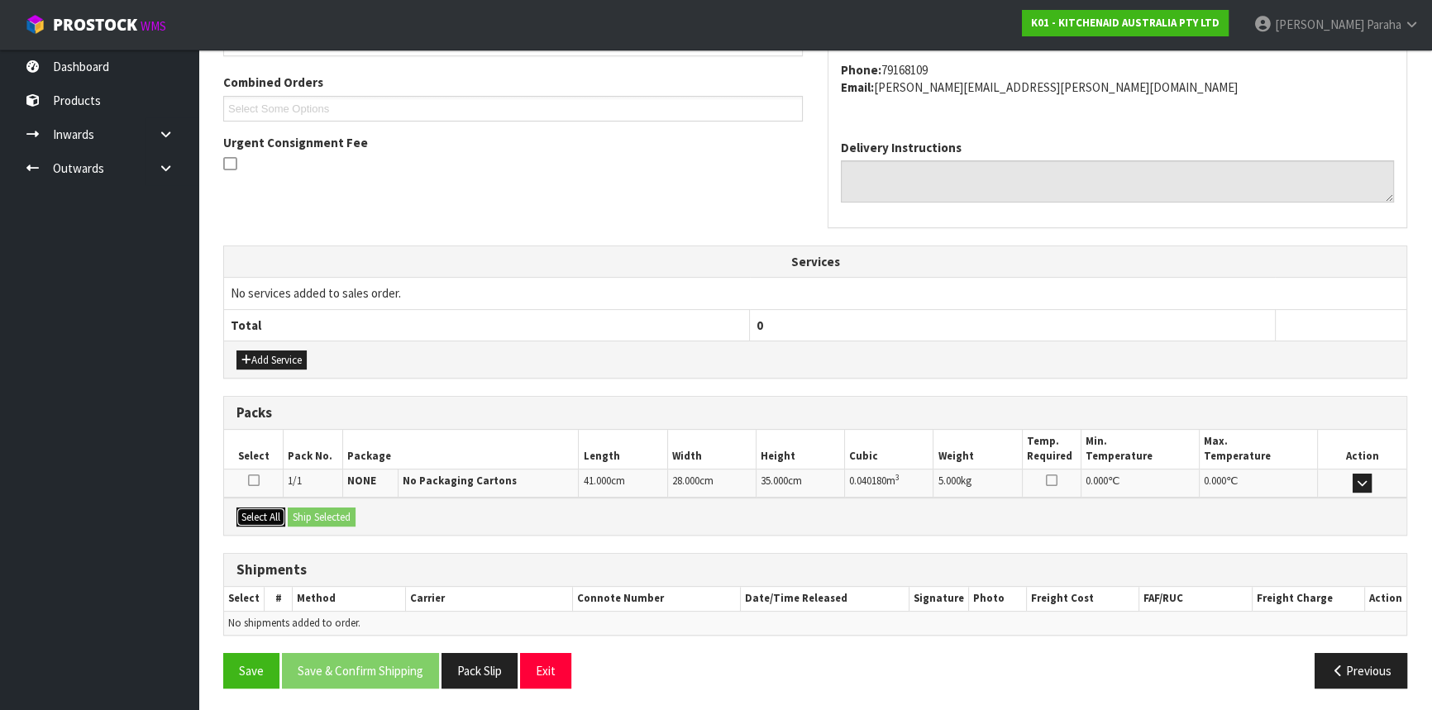
click at [265, 516] on button "Select All" at bounding box center [260, 518] width 49 height 20
click at [327, 513] on button "Ship Selected" at bounding box center [322, 518] width 68 height 20
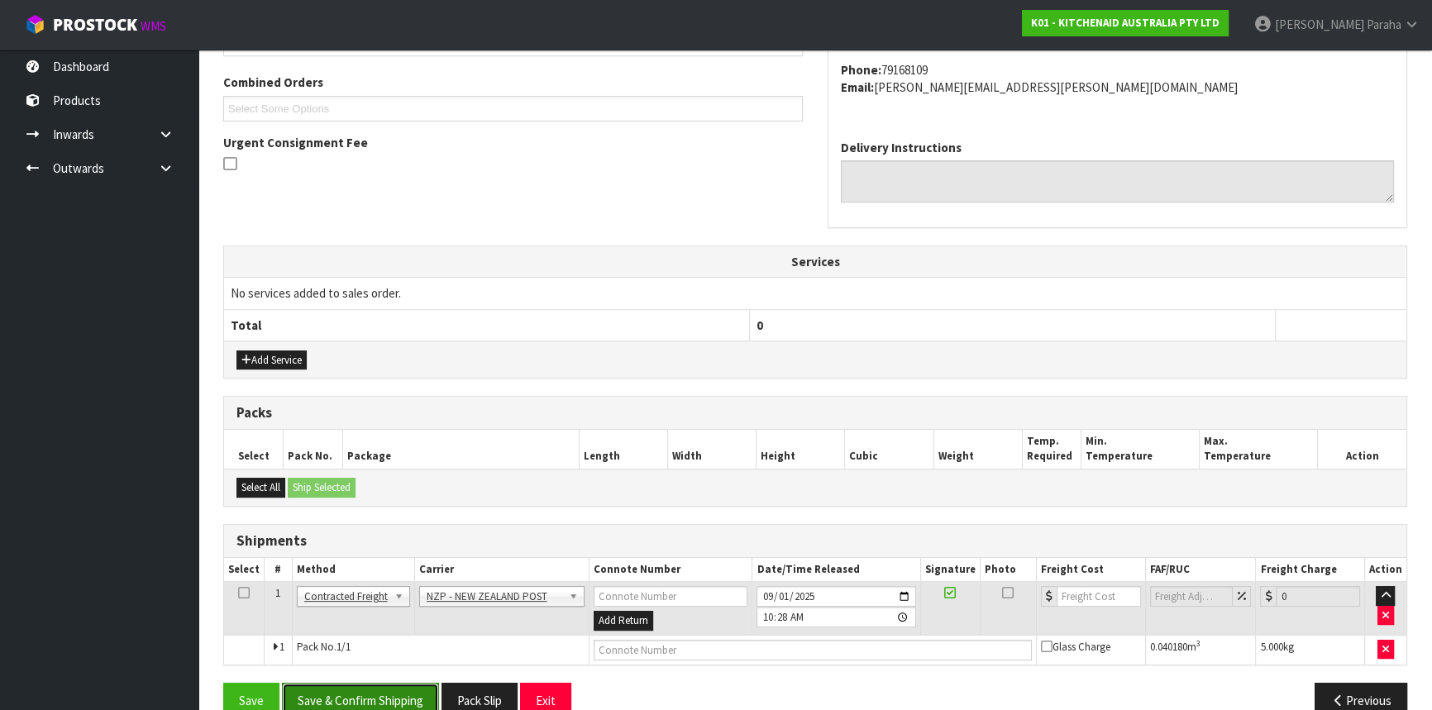
click at [400, 689] on button "Save & Confirm Shipping" at bounding box center [360, 701] width 157 height 36
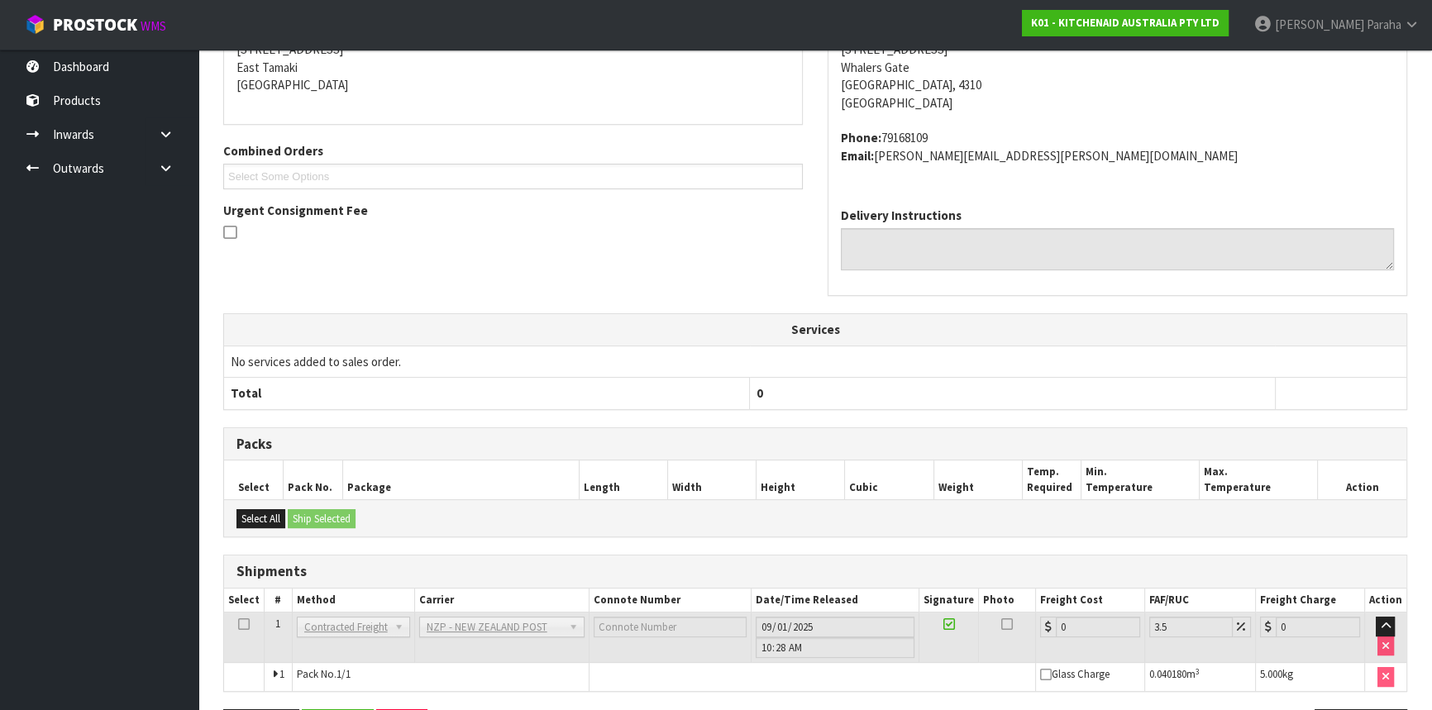
scroll to position [422, 0]
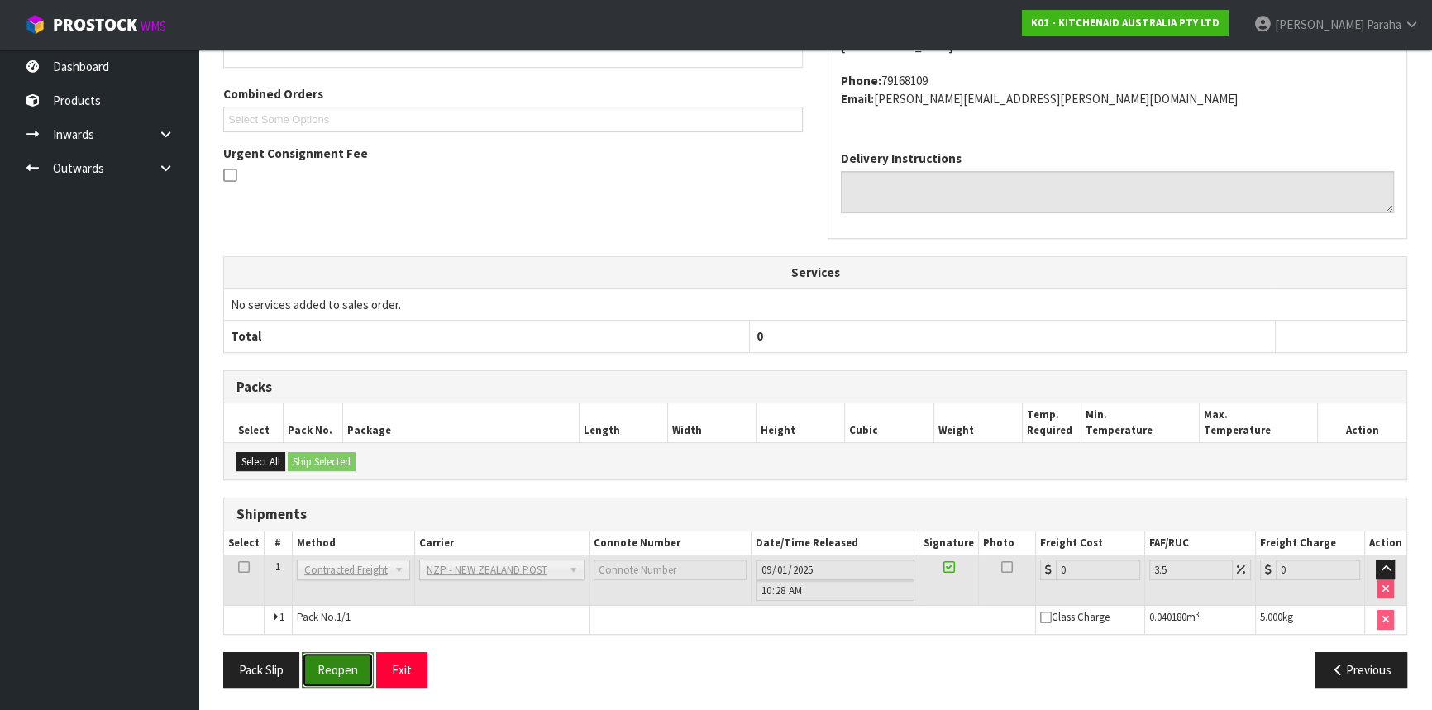
click at [353, 662] on button "Reopen" at bounding box center [338, 670] width 72 height 36
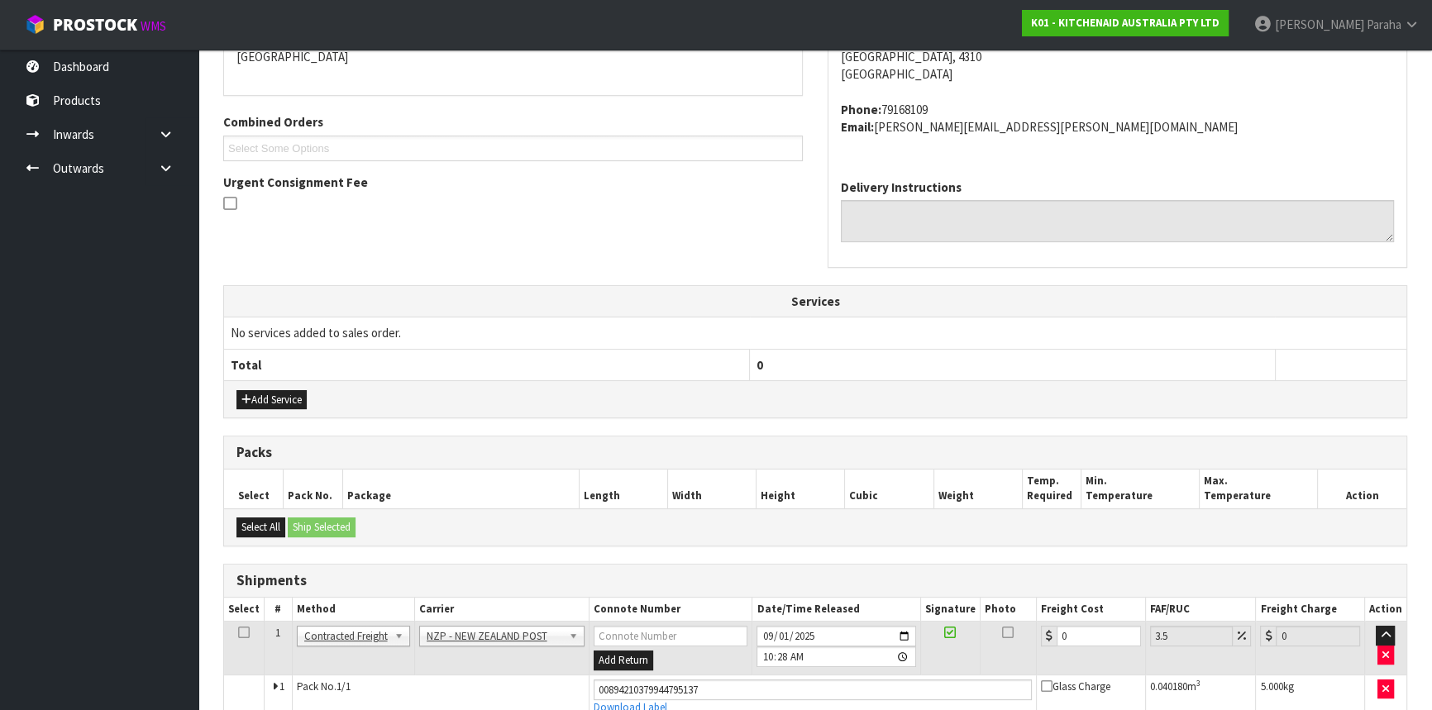
scroll to position [460, 0]
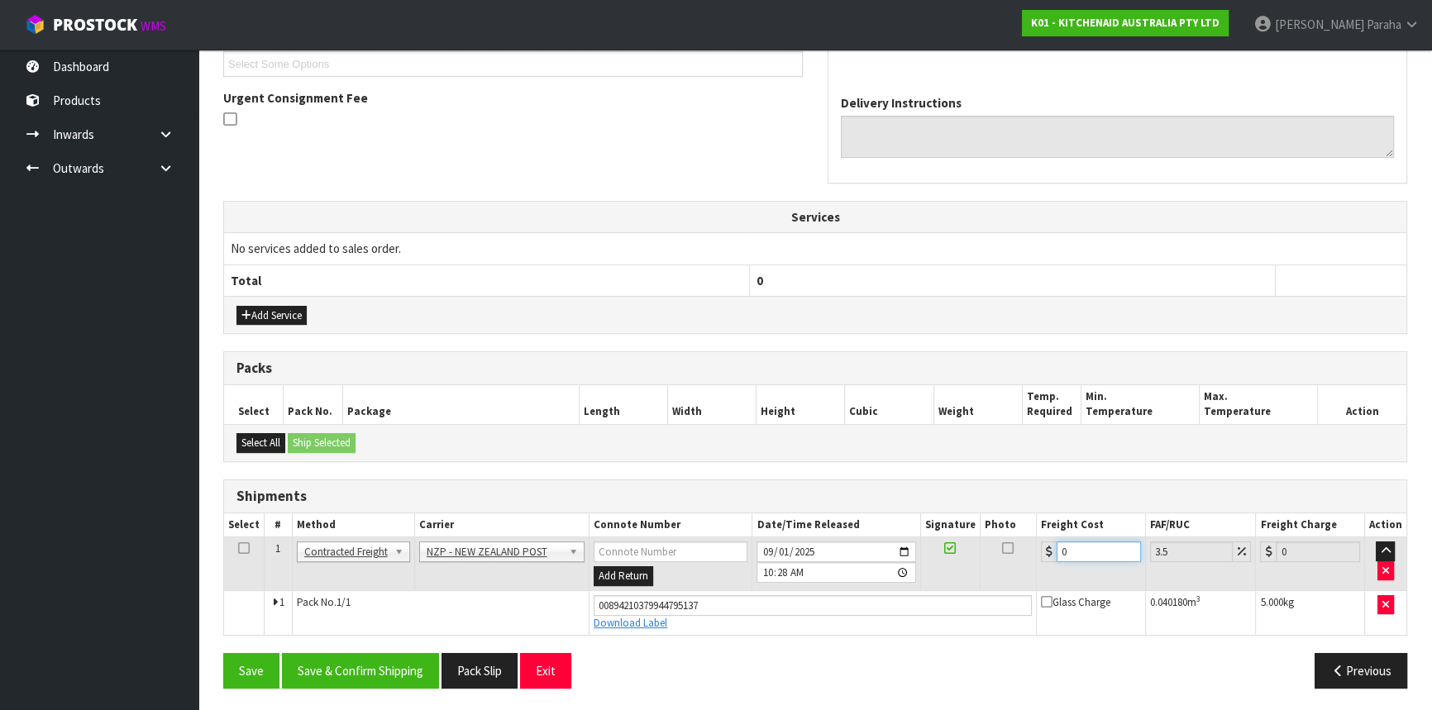
drag, startPoint x: 1068, startPoint y: 549, endPoint x: 1035, endPoint y: 549, distance: 33.1
click at [1037, 549] on td "0" at bounding box center [1091, 564] width 109 height 54
type input "8"
type input "8.28"
type input "8.4"
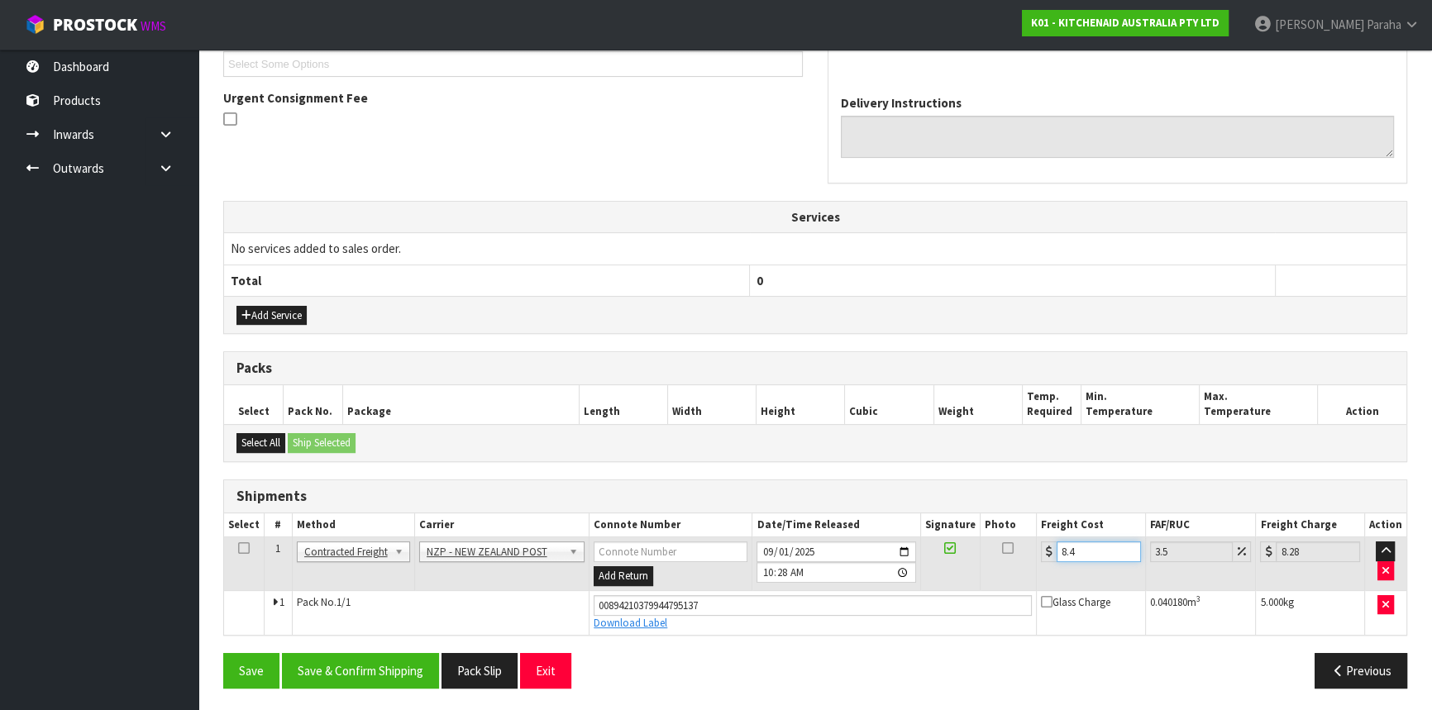
type input "8.69"
type input "8.45"
type input "8.75"
type input "8.45"
click at [375, 661] on button "Save & Confirm Shipping" at bounding box center [360, 671] width 157 height 36
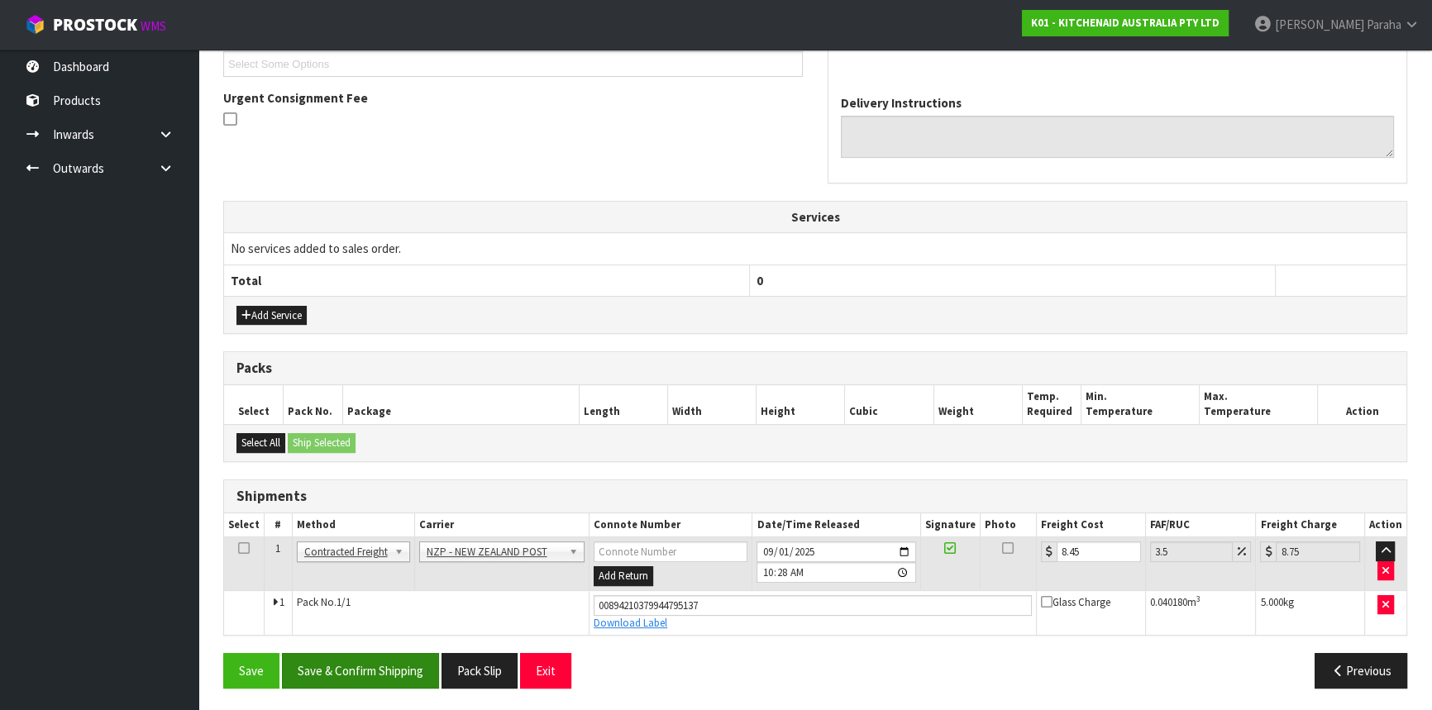
scroll to position [0, 0]
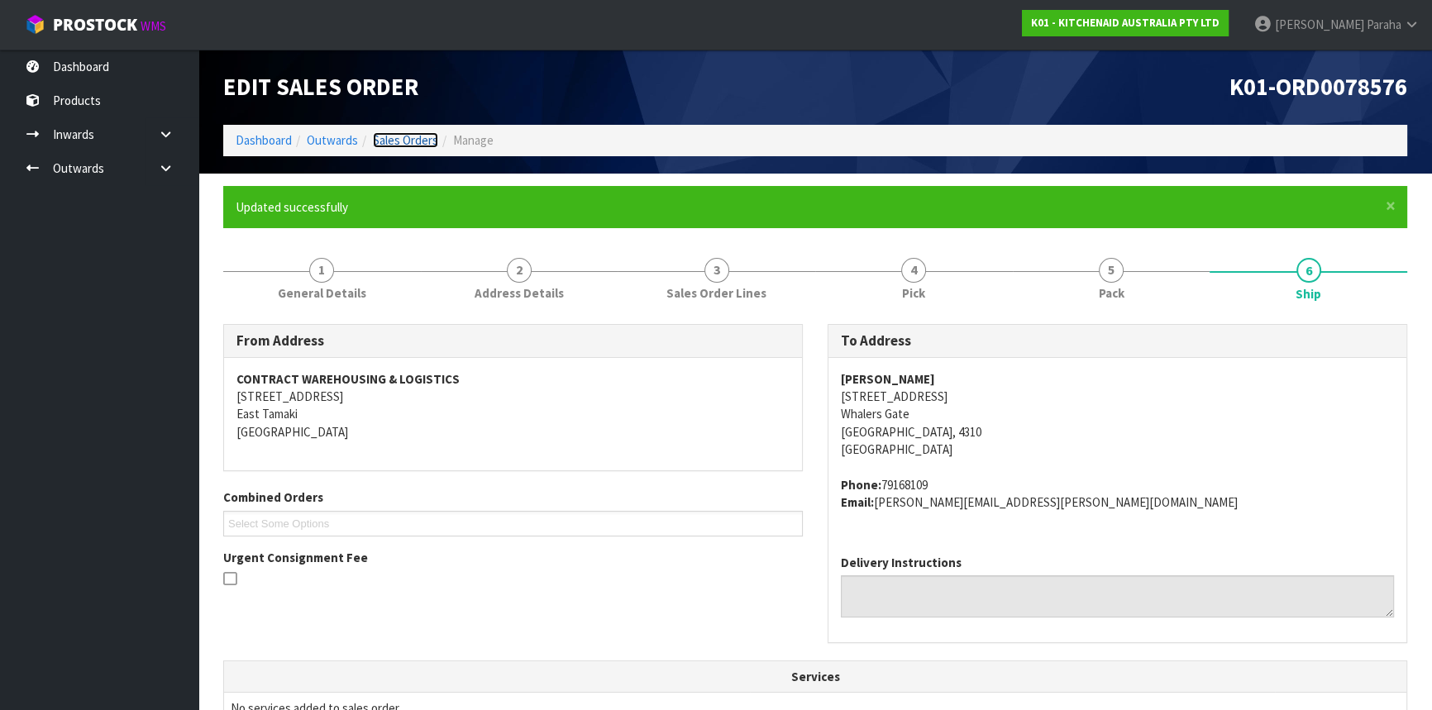
click at [432, 137] on link "Sales Orders" at bounding box center [405, 140] width 65 height 16
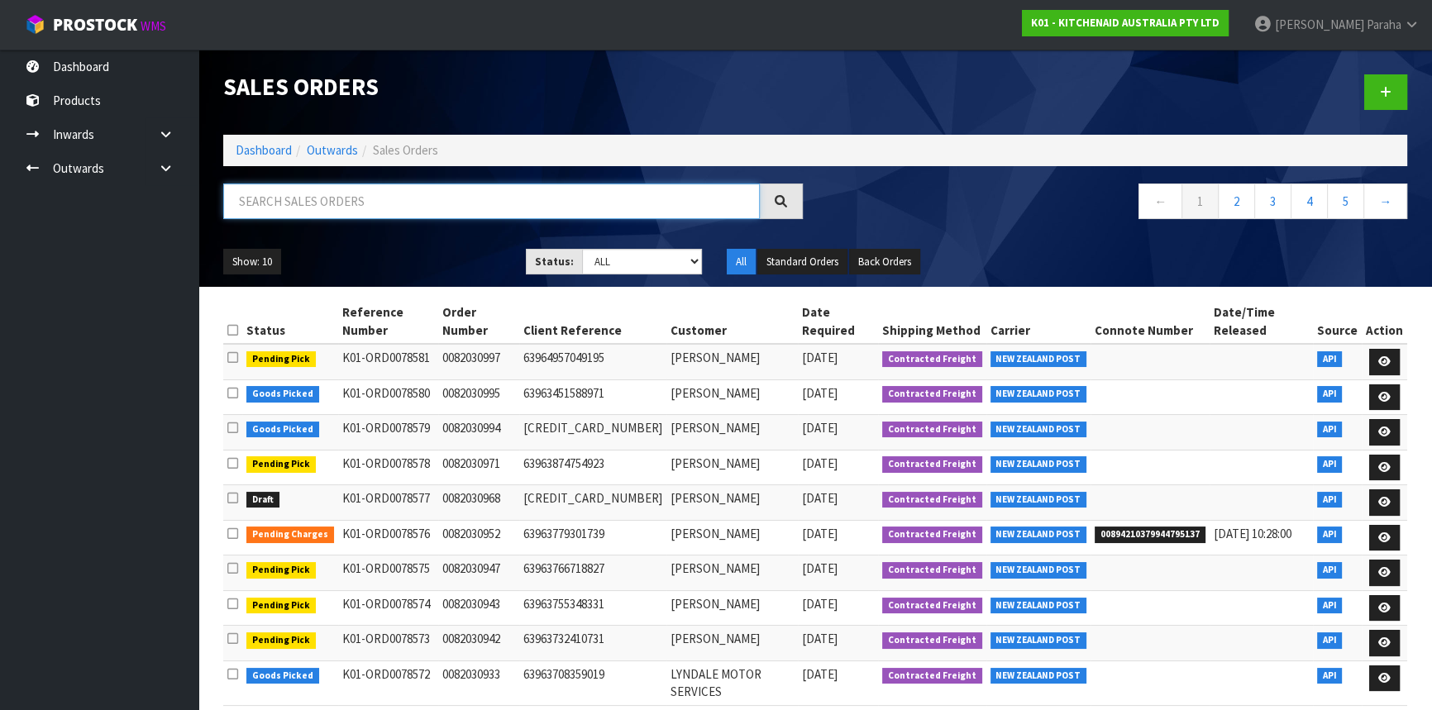
click at [291, 202] on input "text" at bounding box center [491, 202] width 537 height 36
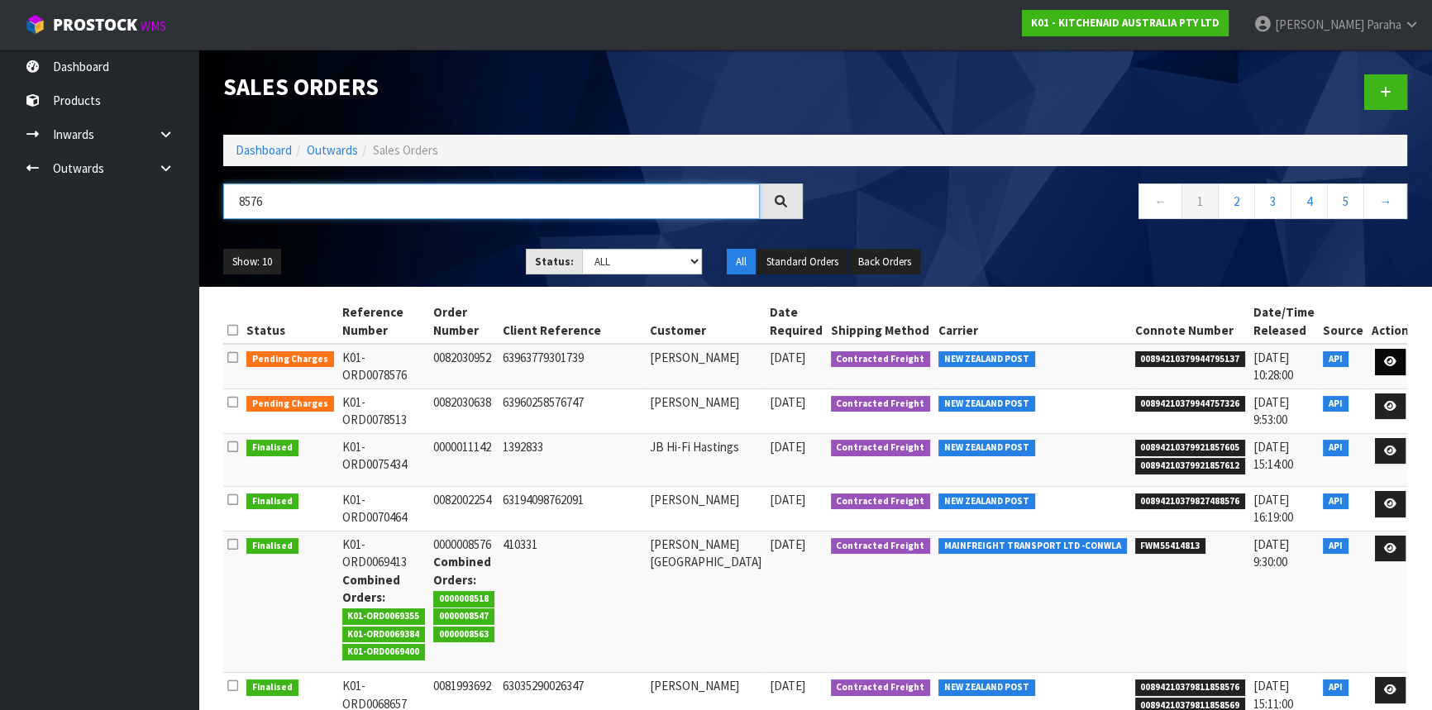
type input "8576"
click at [1384, 360] on icon at bounding box center [1390, 361] width 12 height 11
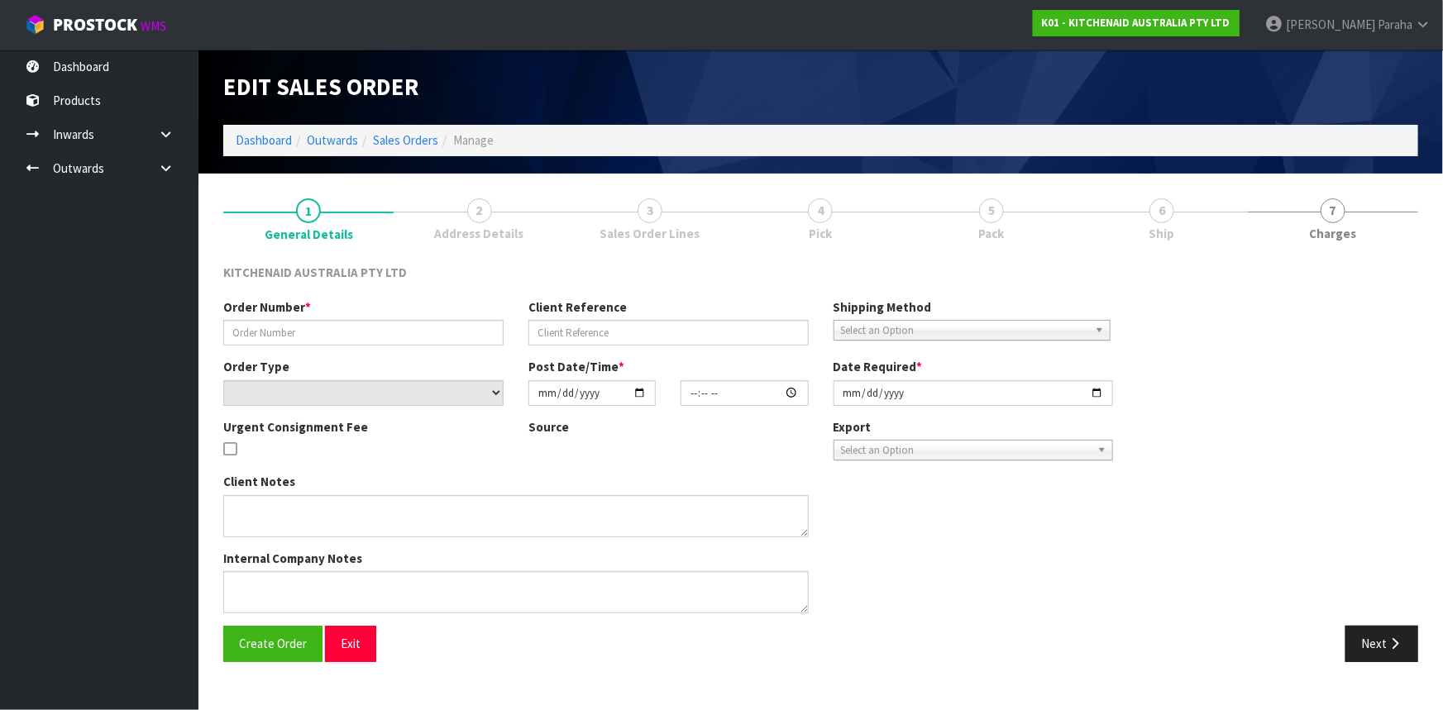
type input "0082030952"
type input "63963779301739"
select select "number:0"
type input "[DATE]"
type input "23:35:14.000"
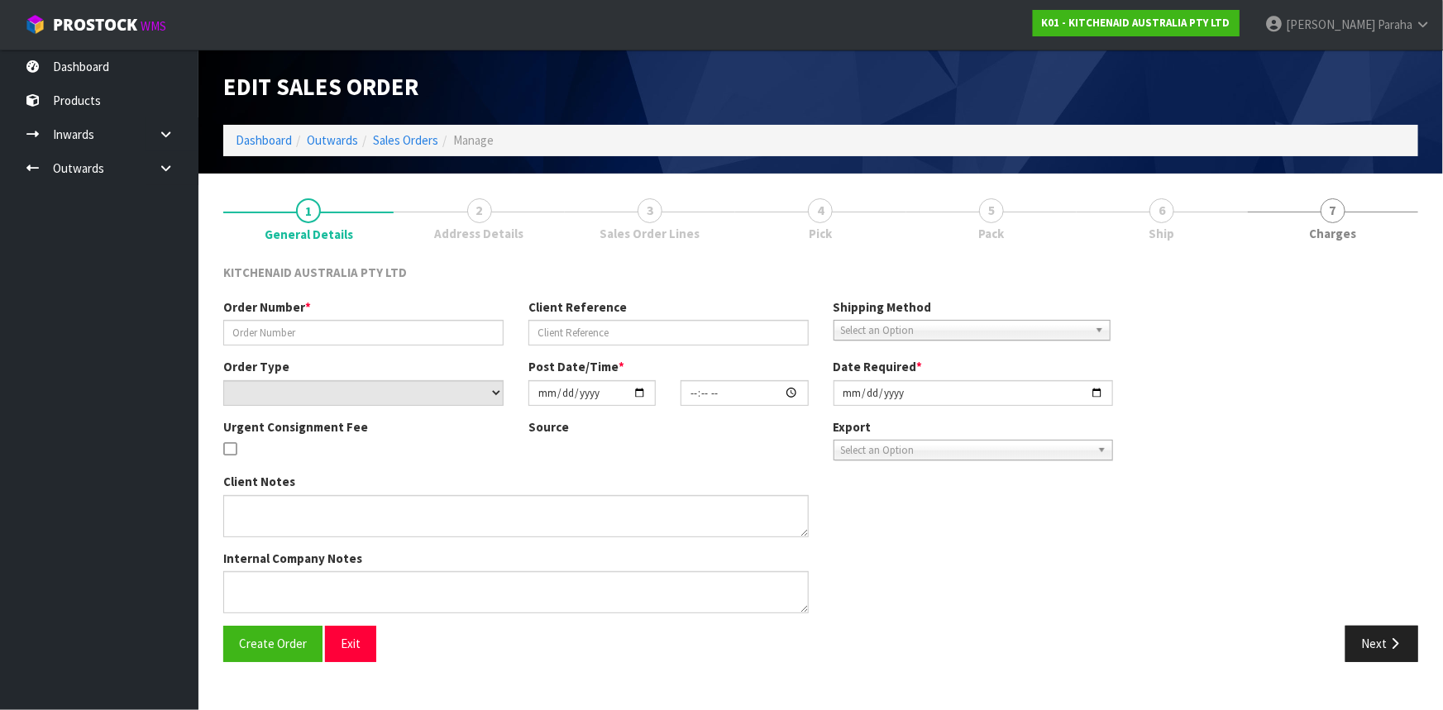
type input "[DATE]"
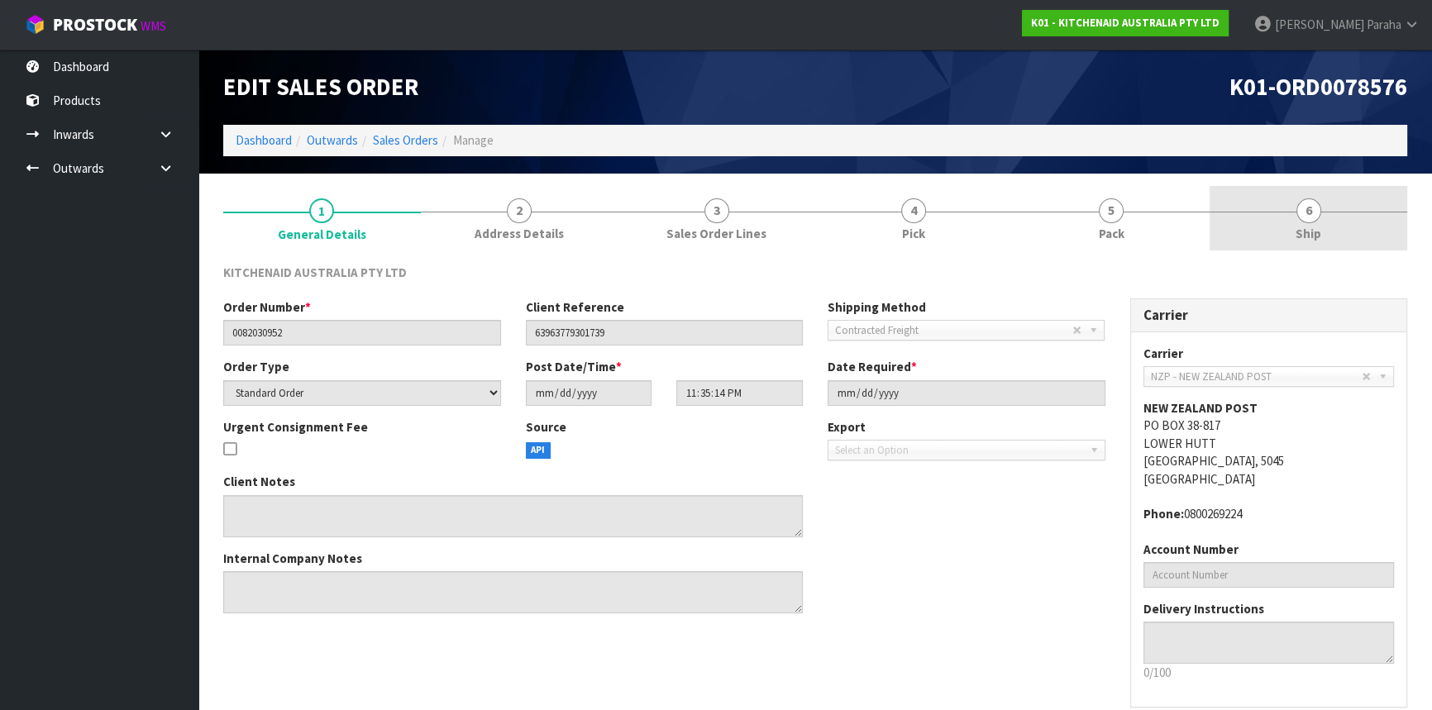
click at [1306, 223] on link "6 Ship" at bounding box center [1309, 218] width 198 height 65
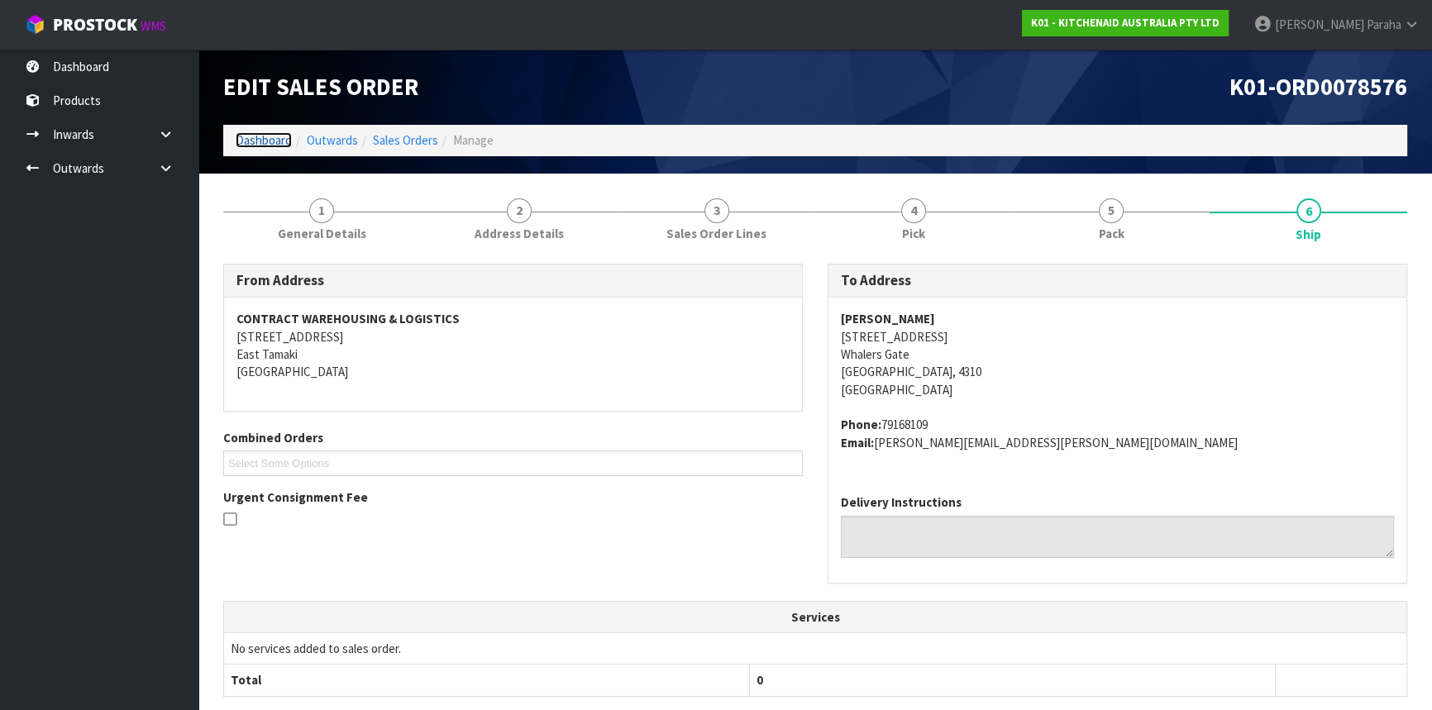
click at [256, 146] on link "Dashboard" at bounding box center [264, 140] width 56 height 16
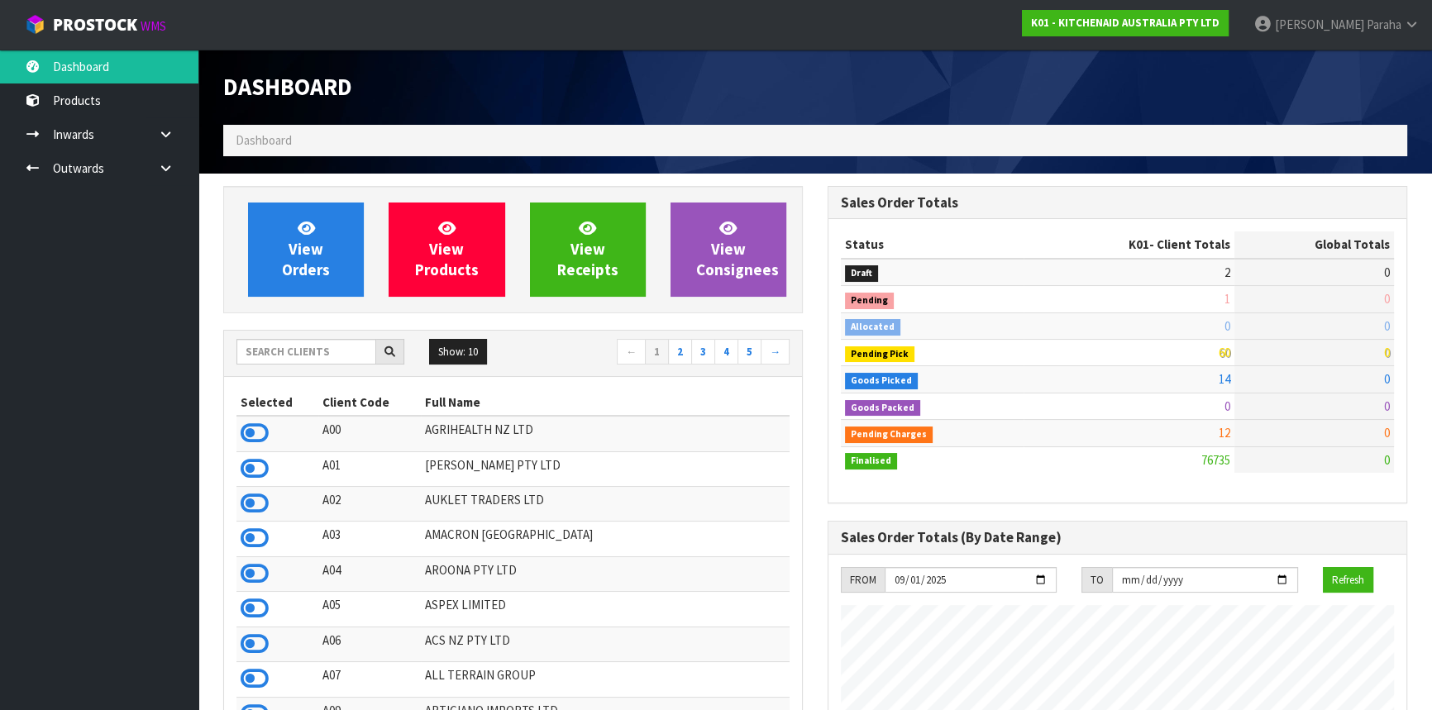
scroll to position [1250, 604]
click at [252, 351] on input "text" at bounding box center [306, 352] width 140 height 26
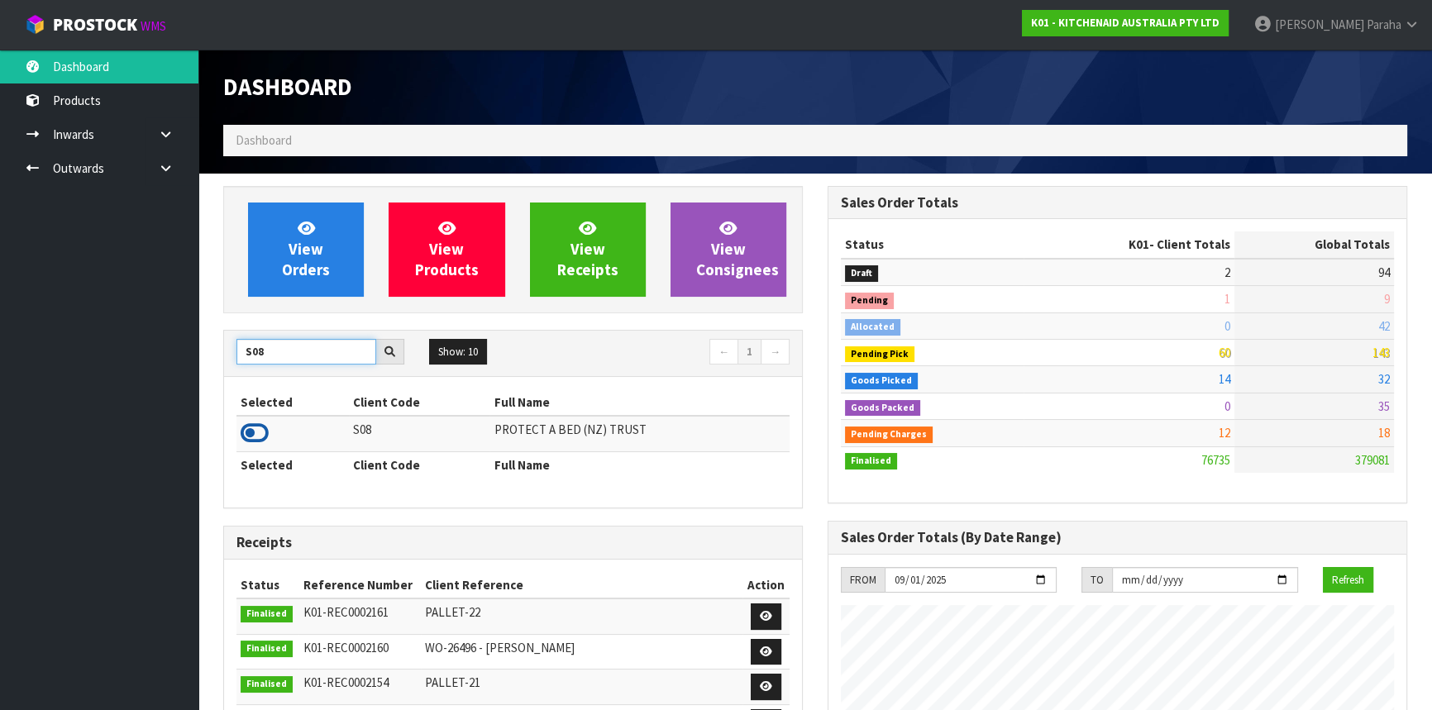
type input "S08"
click at [254, 437] on icon at bounding box center [255, 433] width 28 height 25
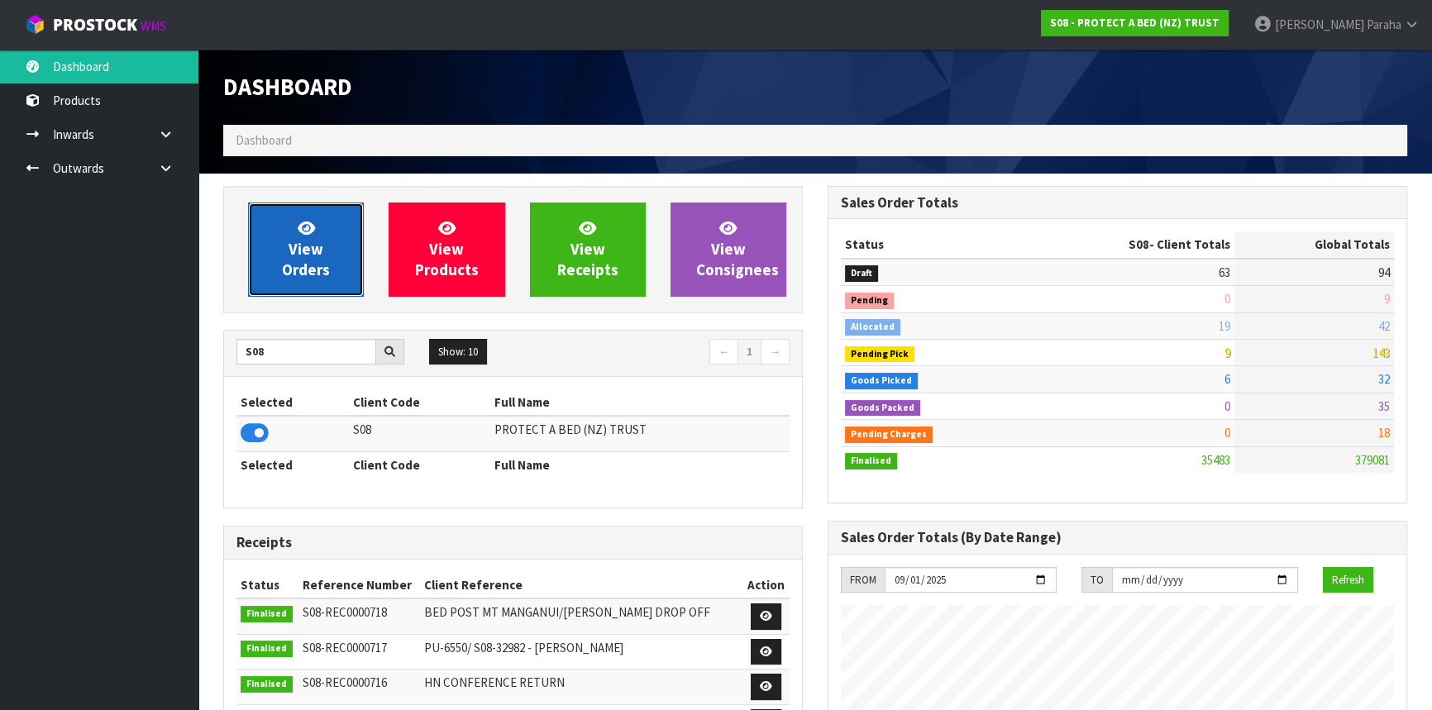
click at [279, 281] on link "View Orders" at bounding box center [306, 250] width 116 height 94
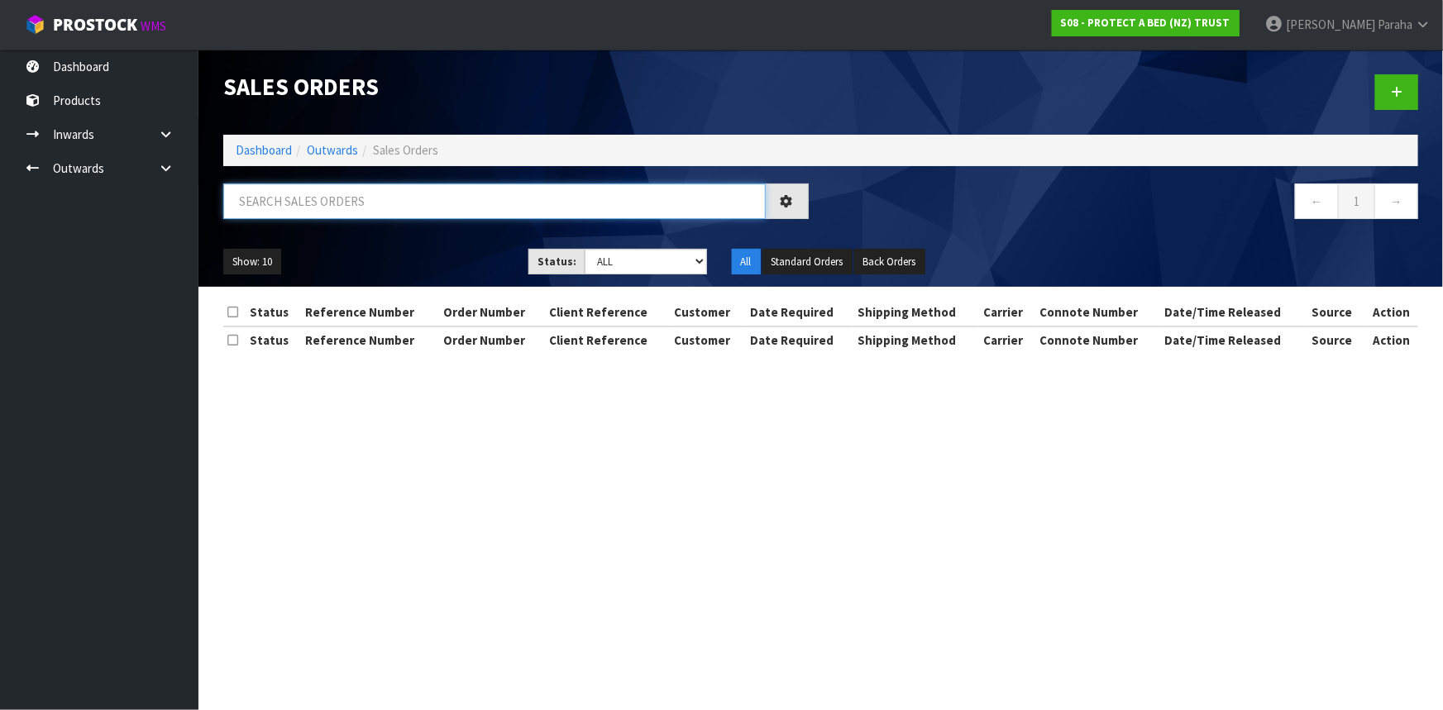
click at [356, 198] on input "text" at bounding box center [494, 202] width 542 height 36
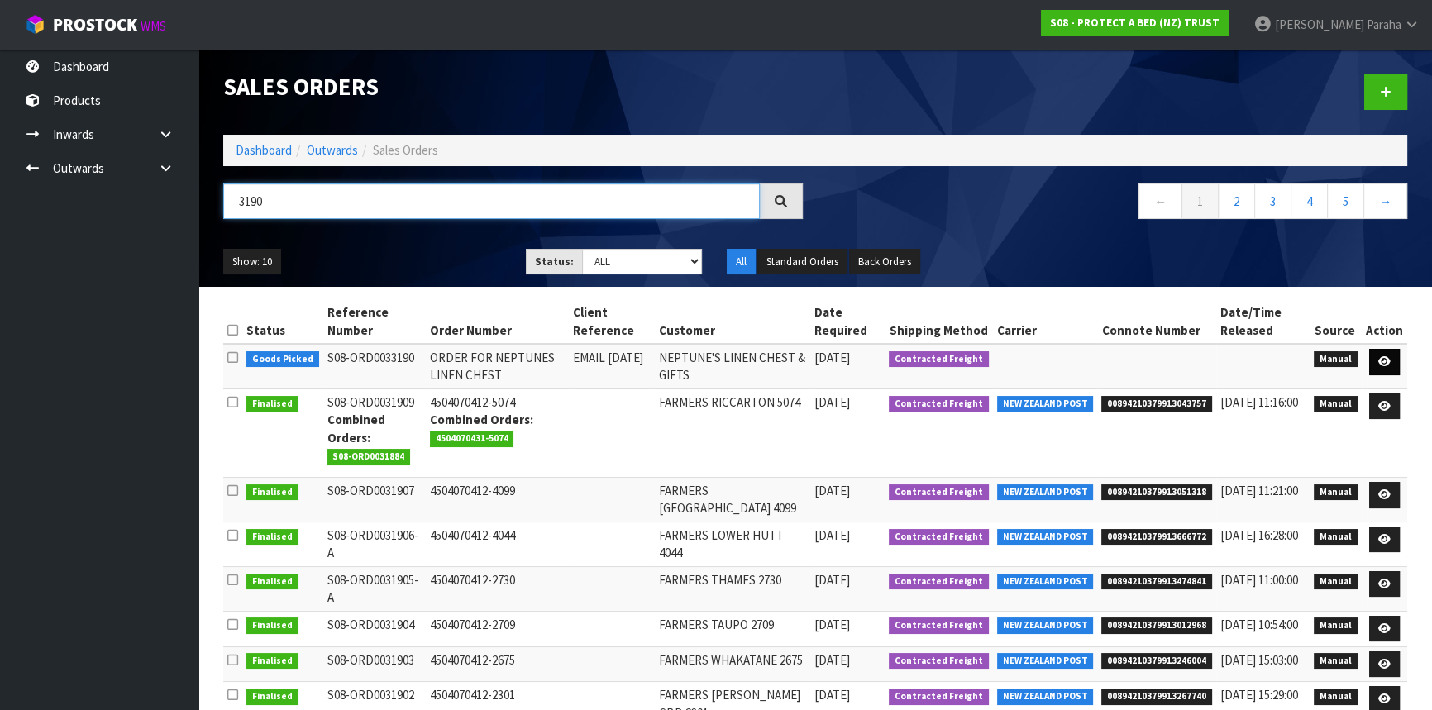
type input "3190"
click at [1389, 358] on icon at bounding box center [1384, 361] width 12 height 11
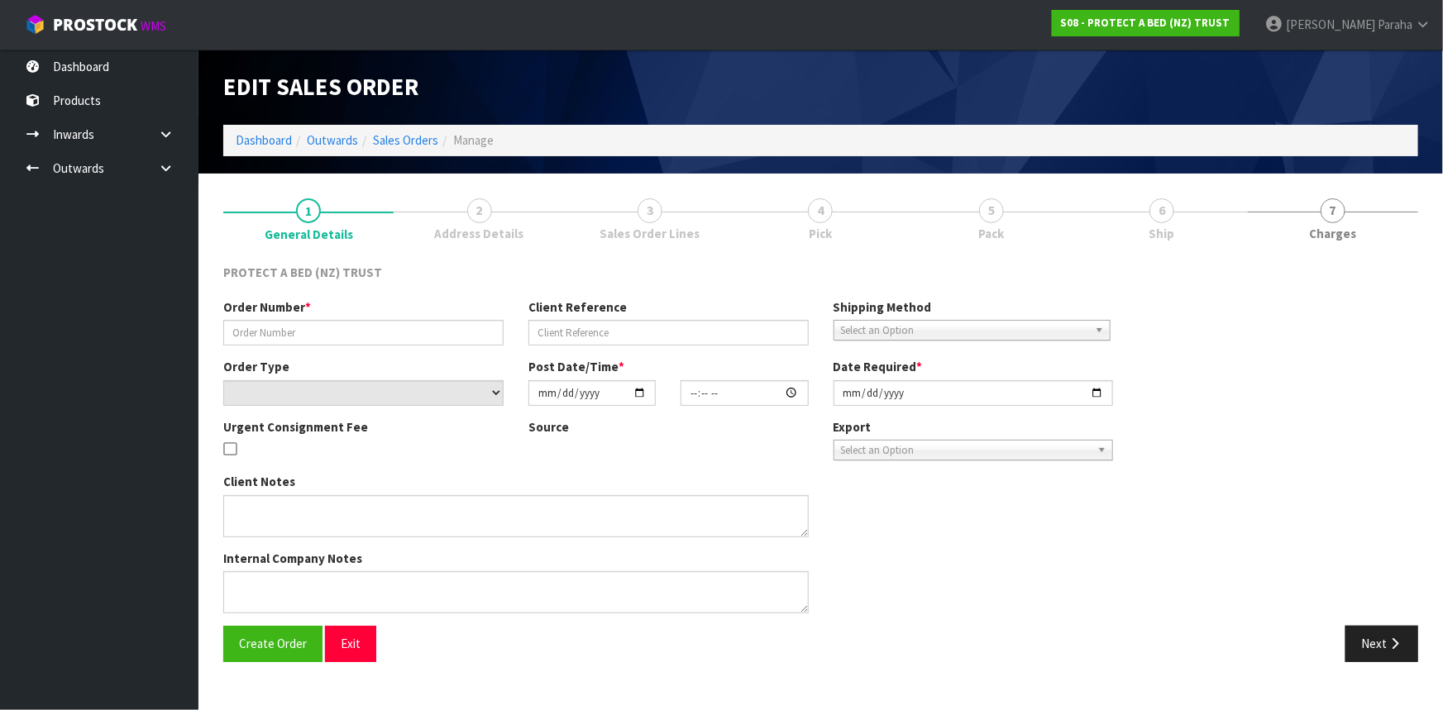
type input "ORDER FOR NEPTUNES LINEN CHEST"
type input "EMAIL [DATE]"
select select "number:0"
type input "2025-09-01"
type input "08:35:00.000"
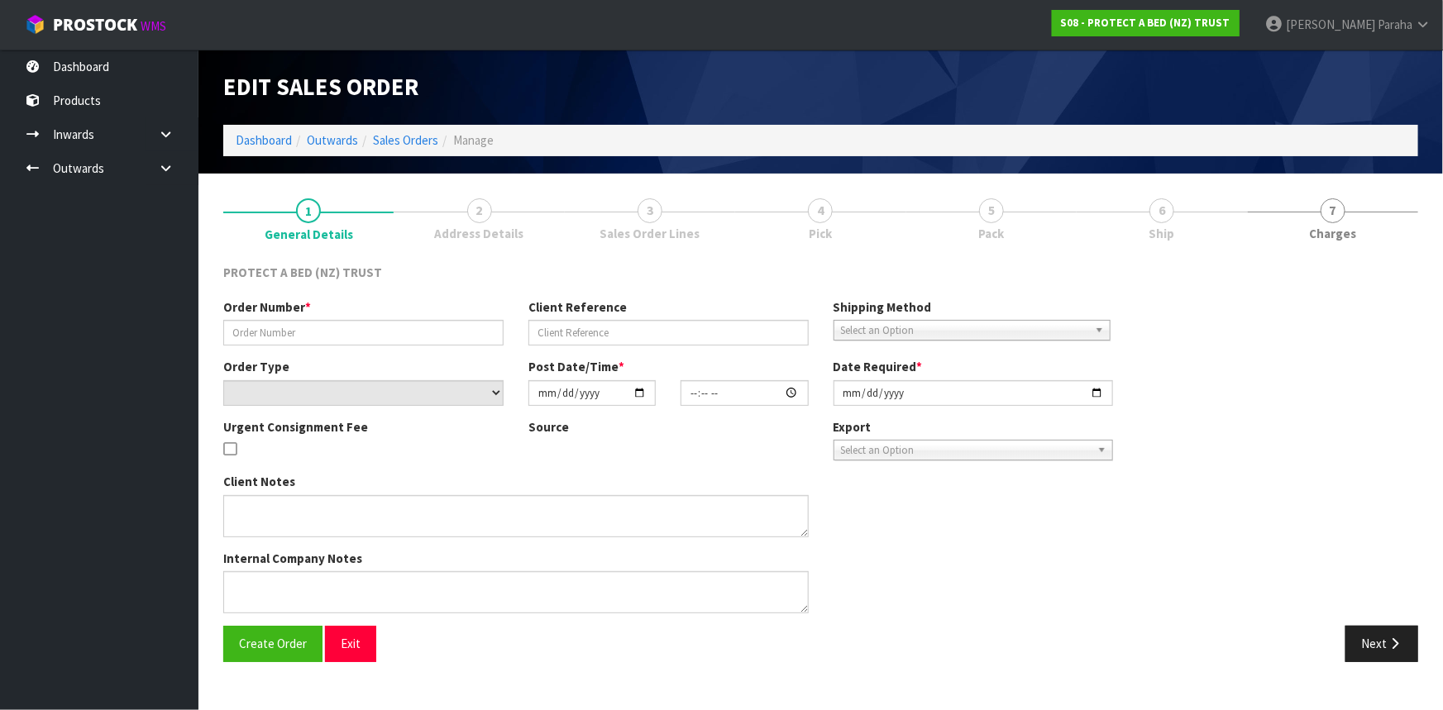
type input "2025-09-01"
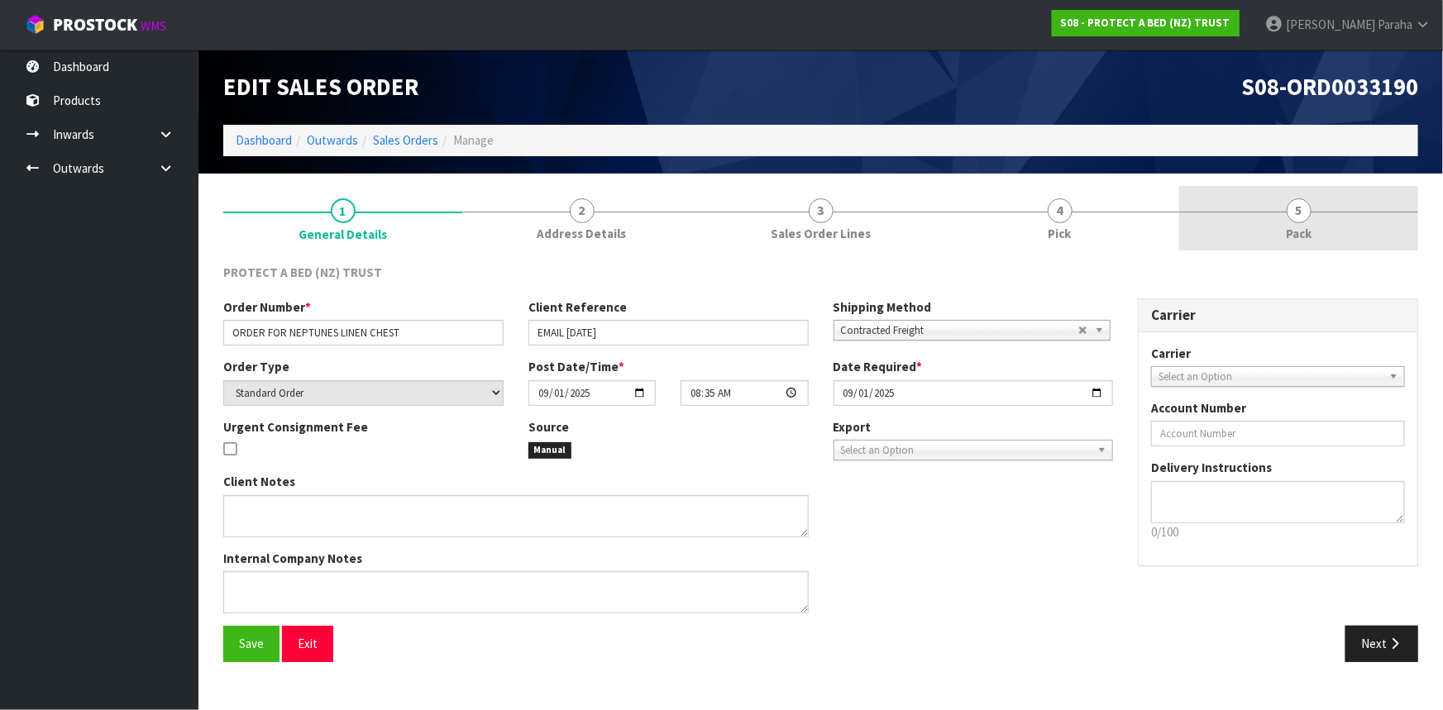
click at [1302, 211] on span "5" at bounding box center [1299, 210] width 25 height 25
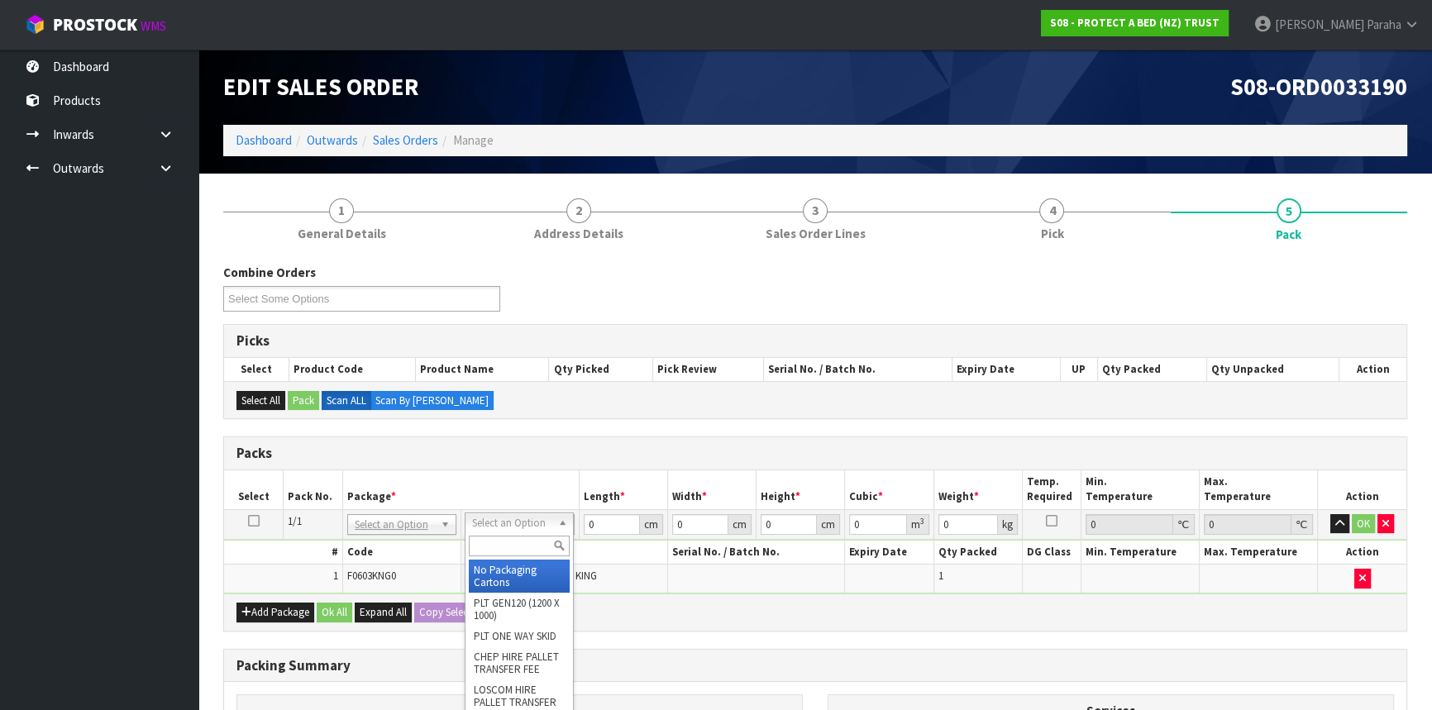
click at [500, 543] on input "text" at bounding box center [519, 546] width 101 height 21
type input "CTN5"
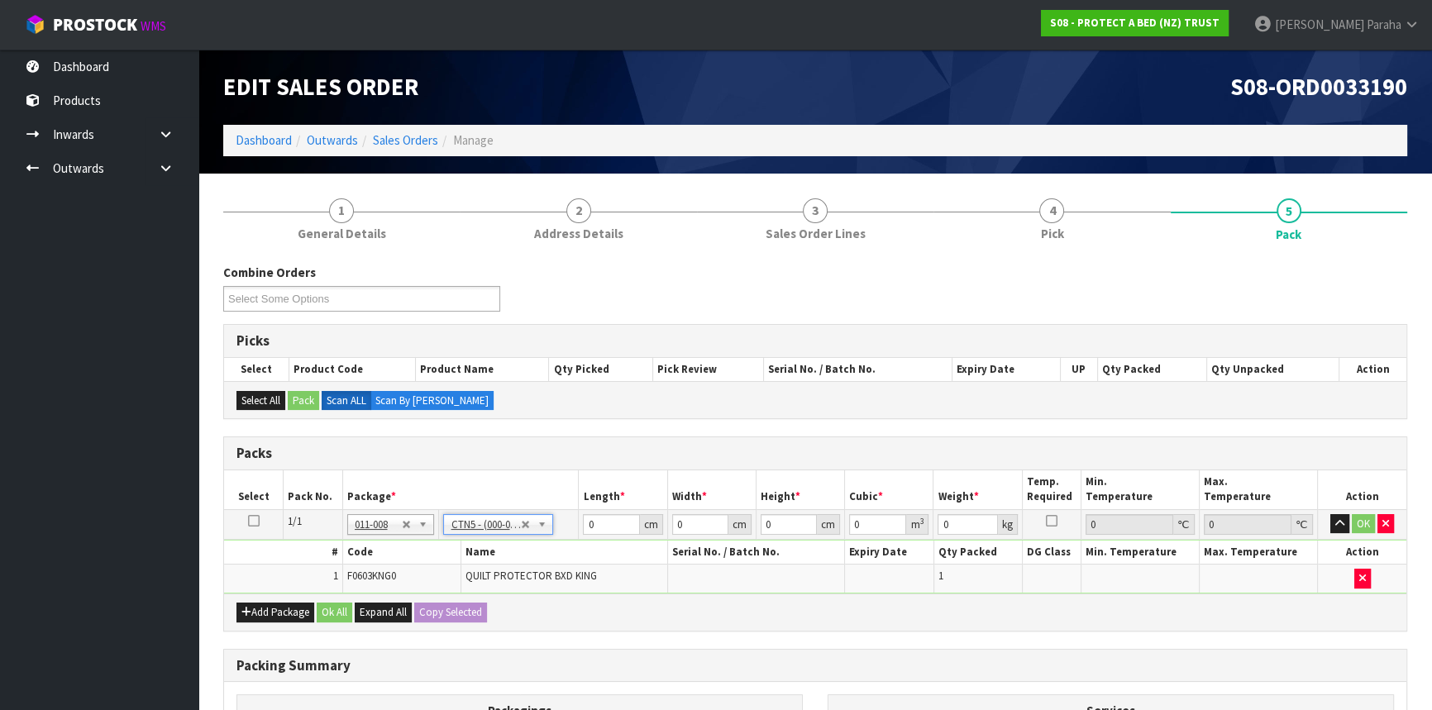
type input "43"
type input "33"
type input "25.5"
type input "0.036185"
type input "1.54"
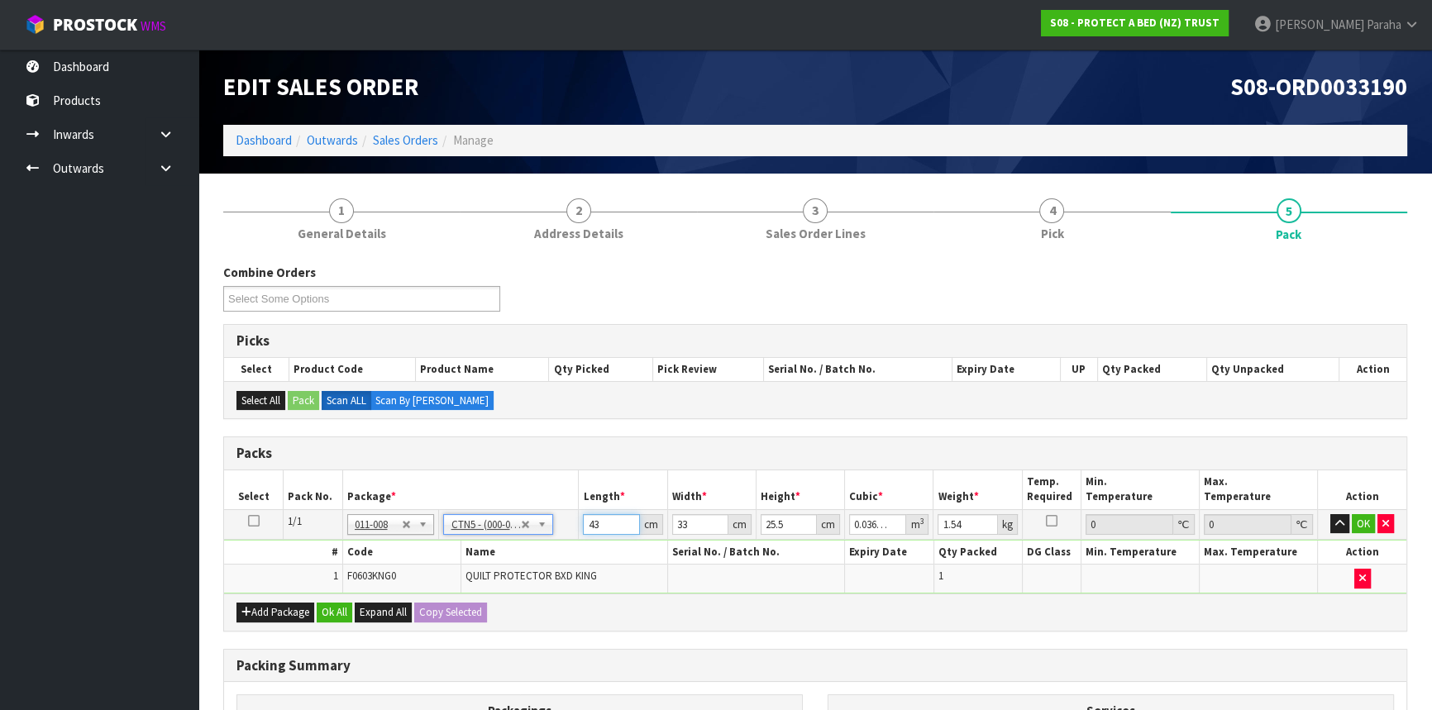
drag, startPoint x: 603, startPoint y: 521, endPoint x: 585, endPoint y: 516, distance: 18.9
click at [587, 516] on input "43" at bounding box center [611, 524] width 56 height 21
type input "4"
type input "0.003366"
type input "44"
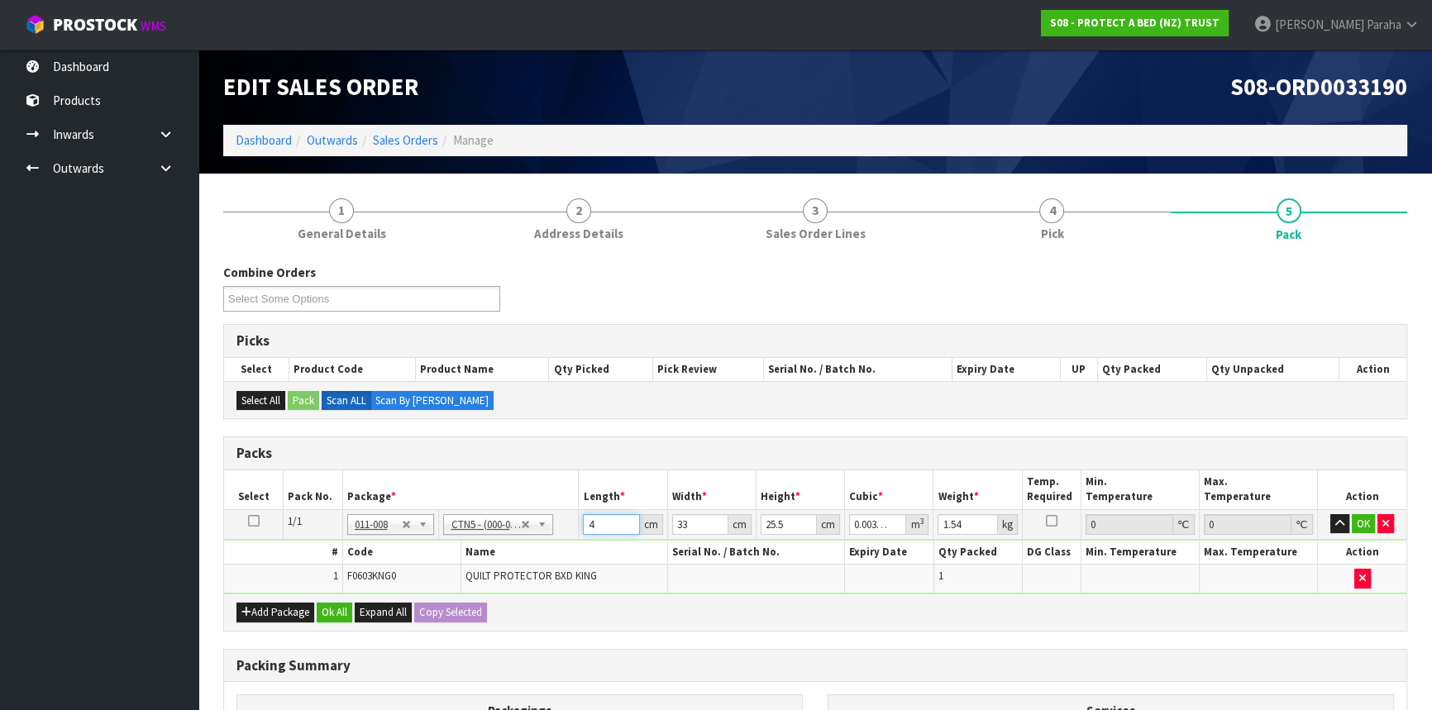
type input "0.037026"
click at [1330, 514] on button "button" at bounding box center [1339, 524] width 19 height 20
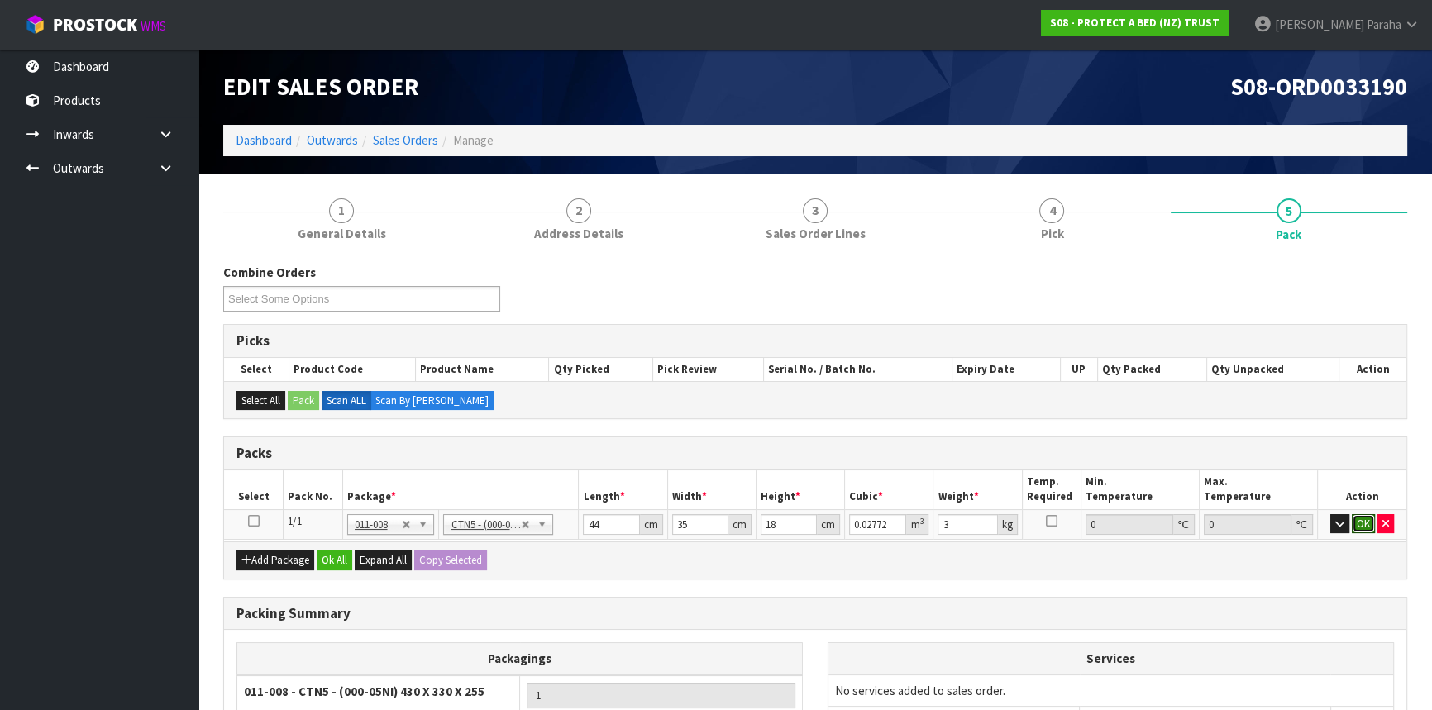
click button "OK" at bounding box center [1363, 524] width 23 height 20
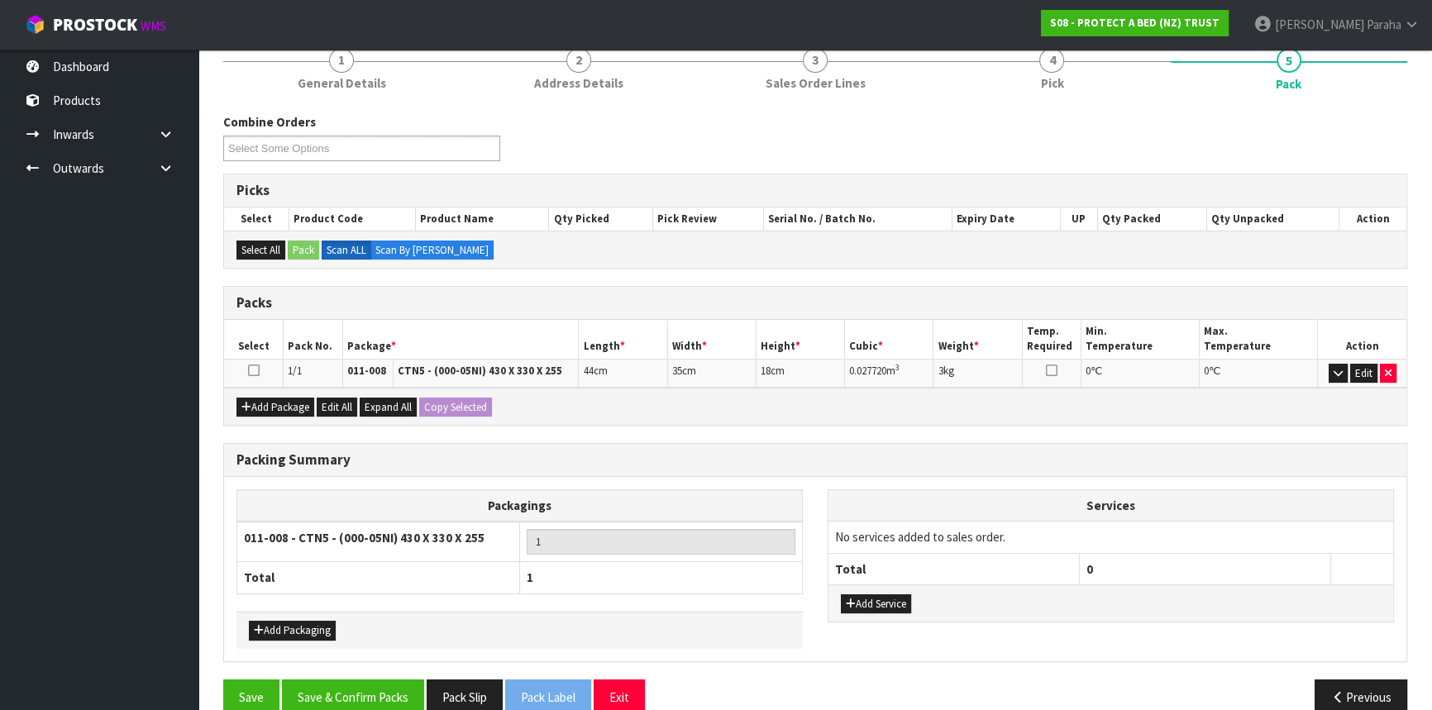
scroll to position [176, 0]
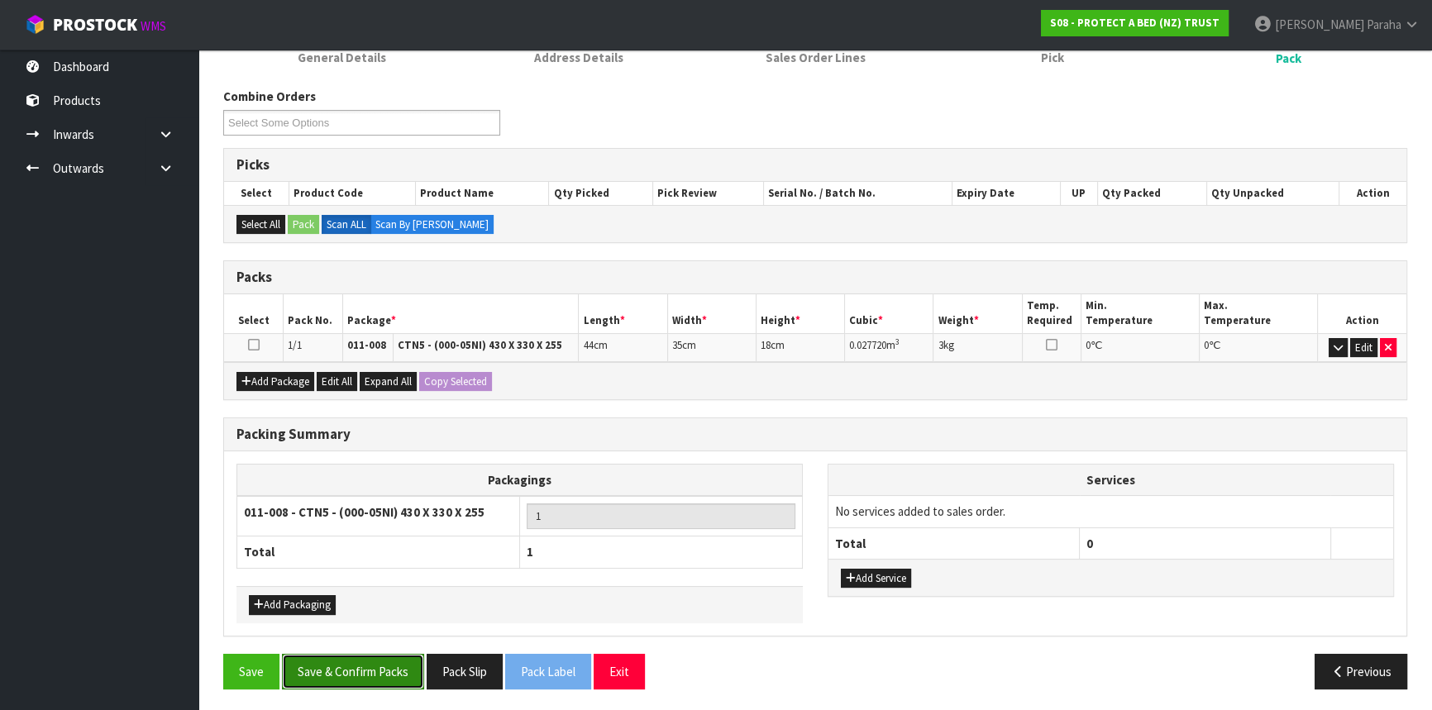
click at [366, 671] on button "Save & Confirm Packs" at bounding box center [353, 672] width 142 height 36
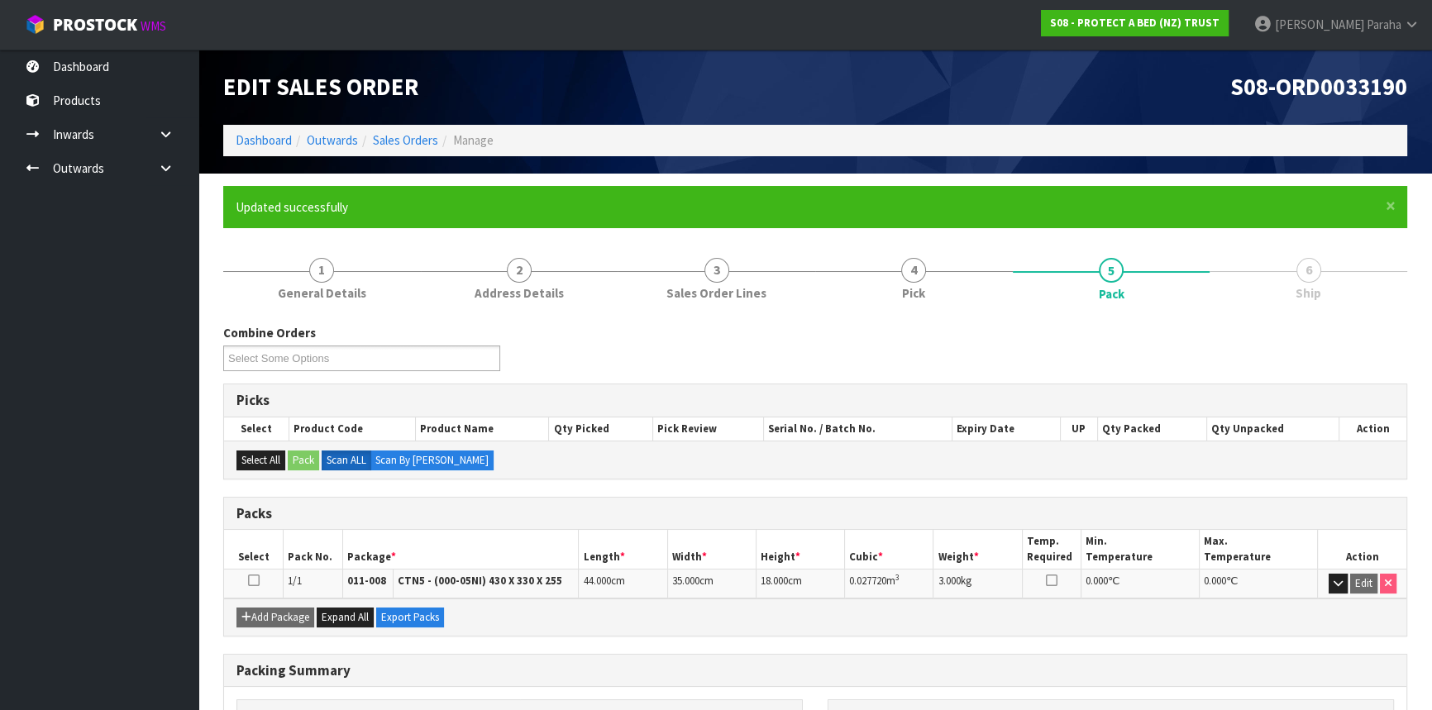
scroll to position [199, 0]
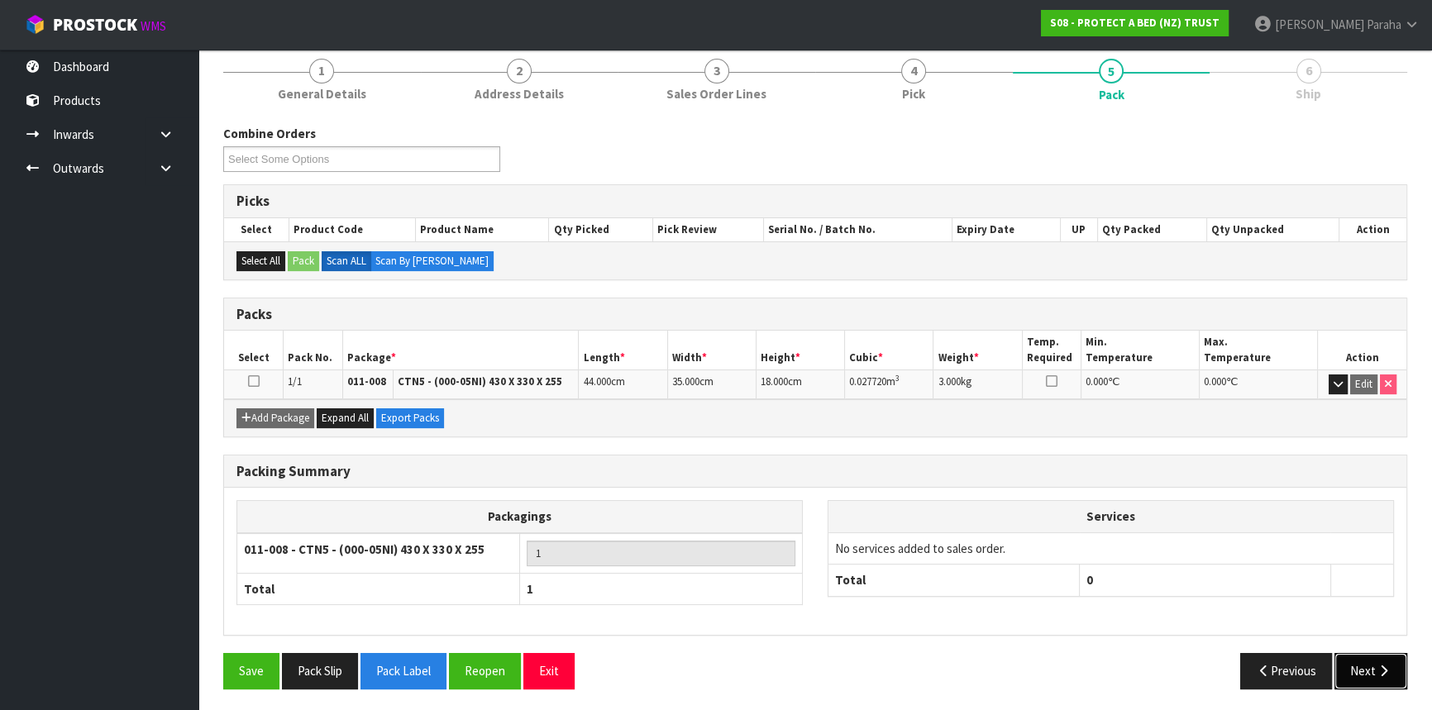
click at [1359, 658] on button "Next" at bounding box center [1371, 671] width 73 height 36
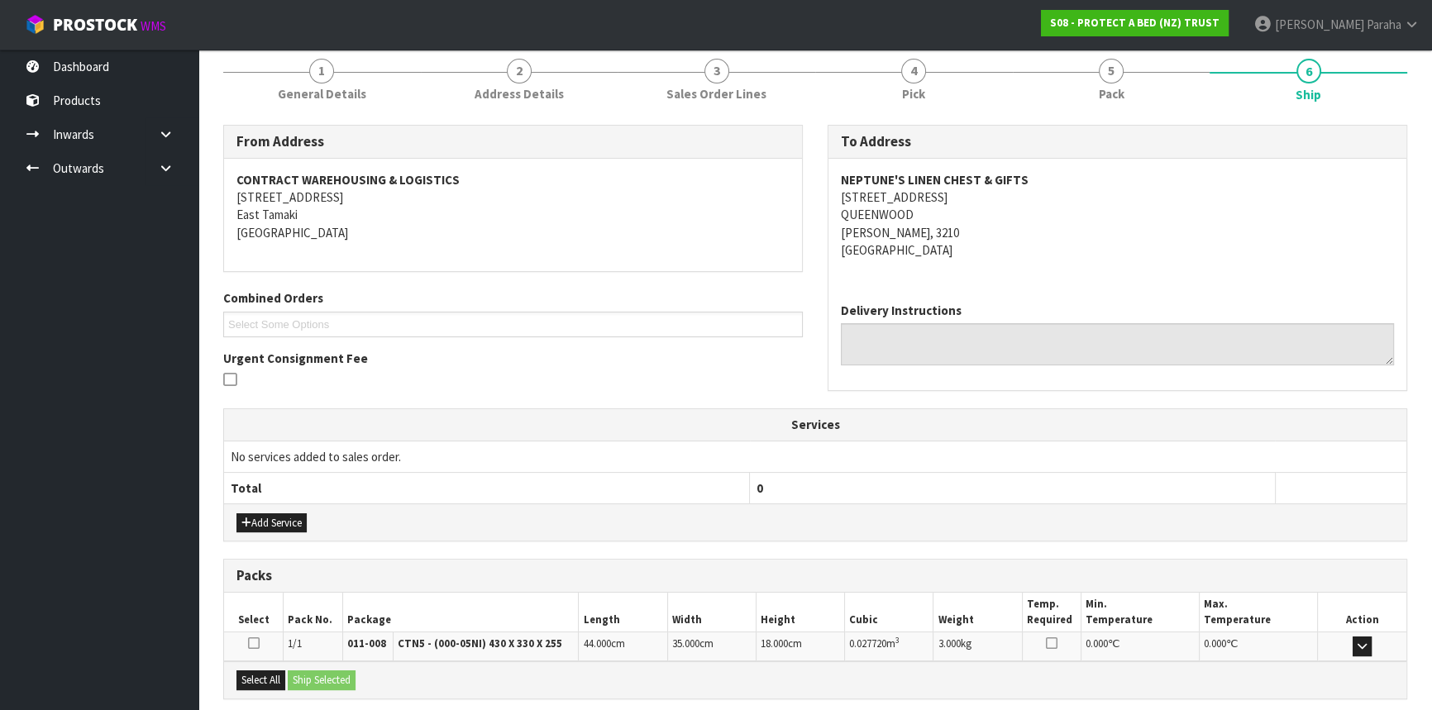
scroll to position [363, 0]
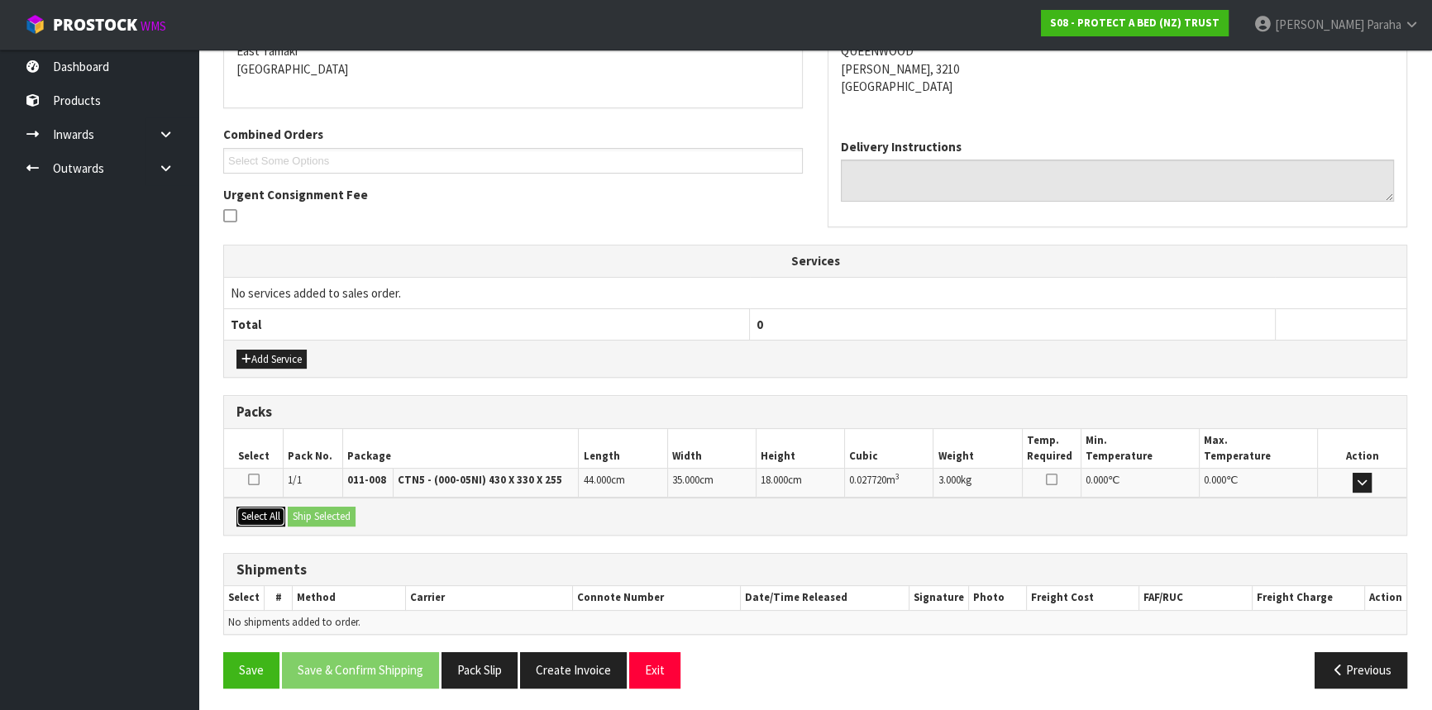
drag, startPoint x: 264, startPoint y: 515, endPoint x: 317, endPoint y: 513, distance: 53.0
click at [265, 514] on button "Select All" at bounding box center [260, 517] width 49 height 20
click at [320, 511] on button "Ship Selected" at bounding box center [322, 517] width 68 height 20
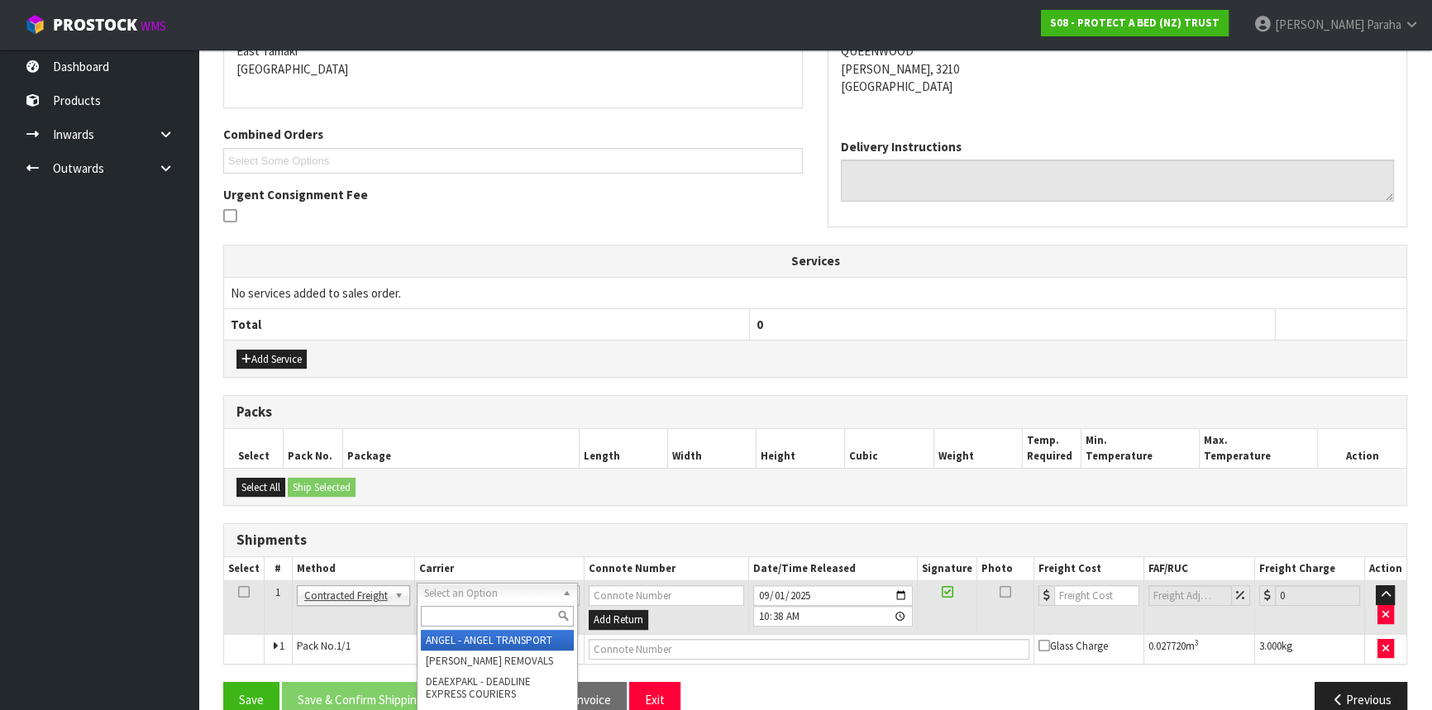
click at [462, 615] on input "text" at bounding box center [497, 616] width 153 height 21
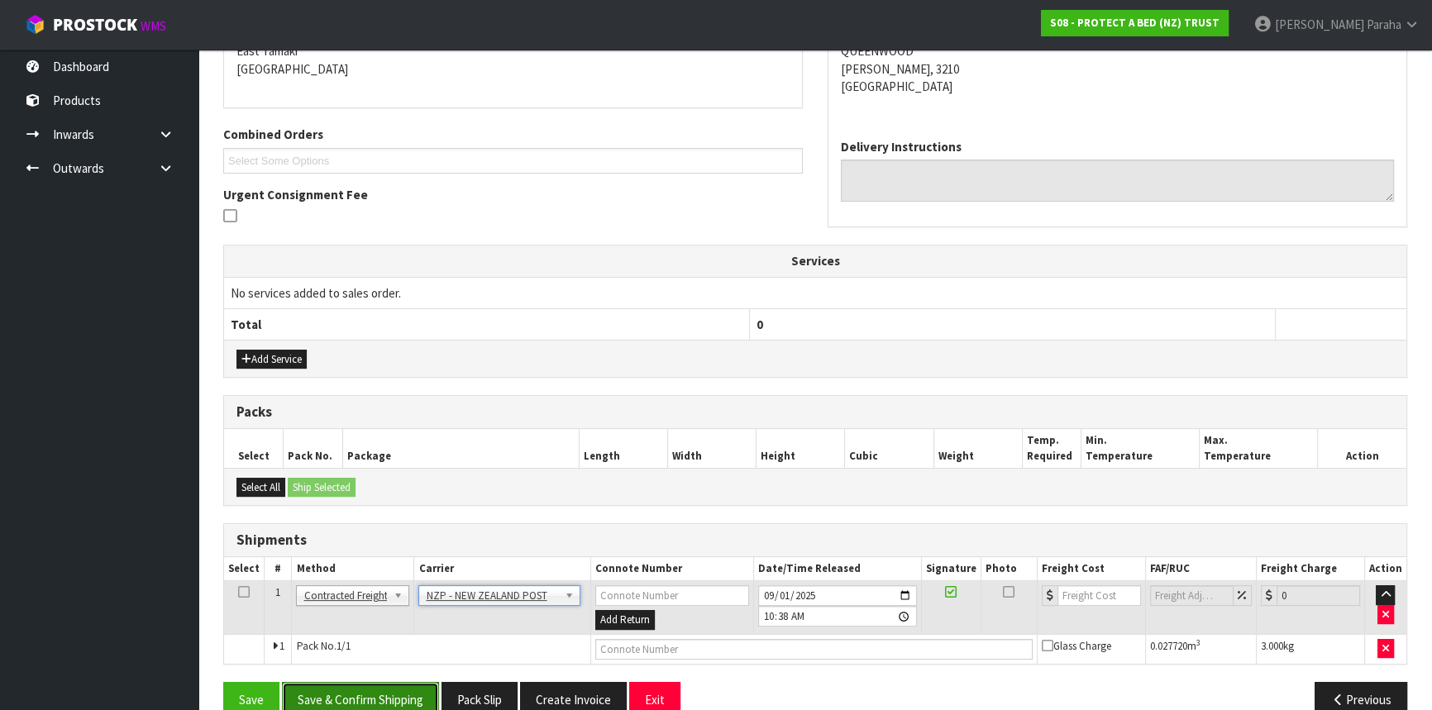
click at [354, 685] on button "Save & Confirm Shipping" at bounding box center [360, 700] width 157 height 36
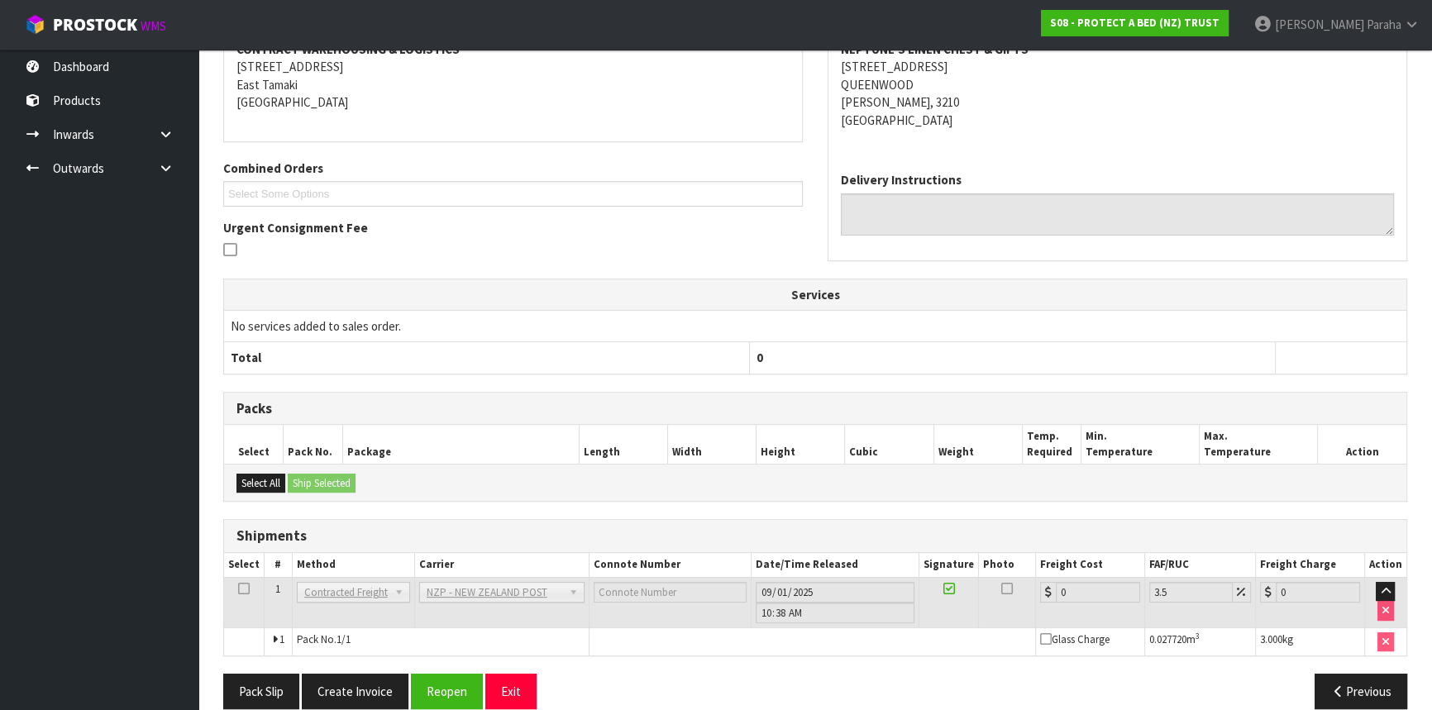
scroll to position [369, 0]
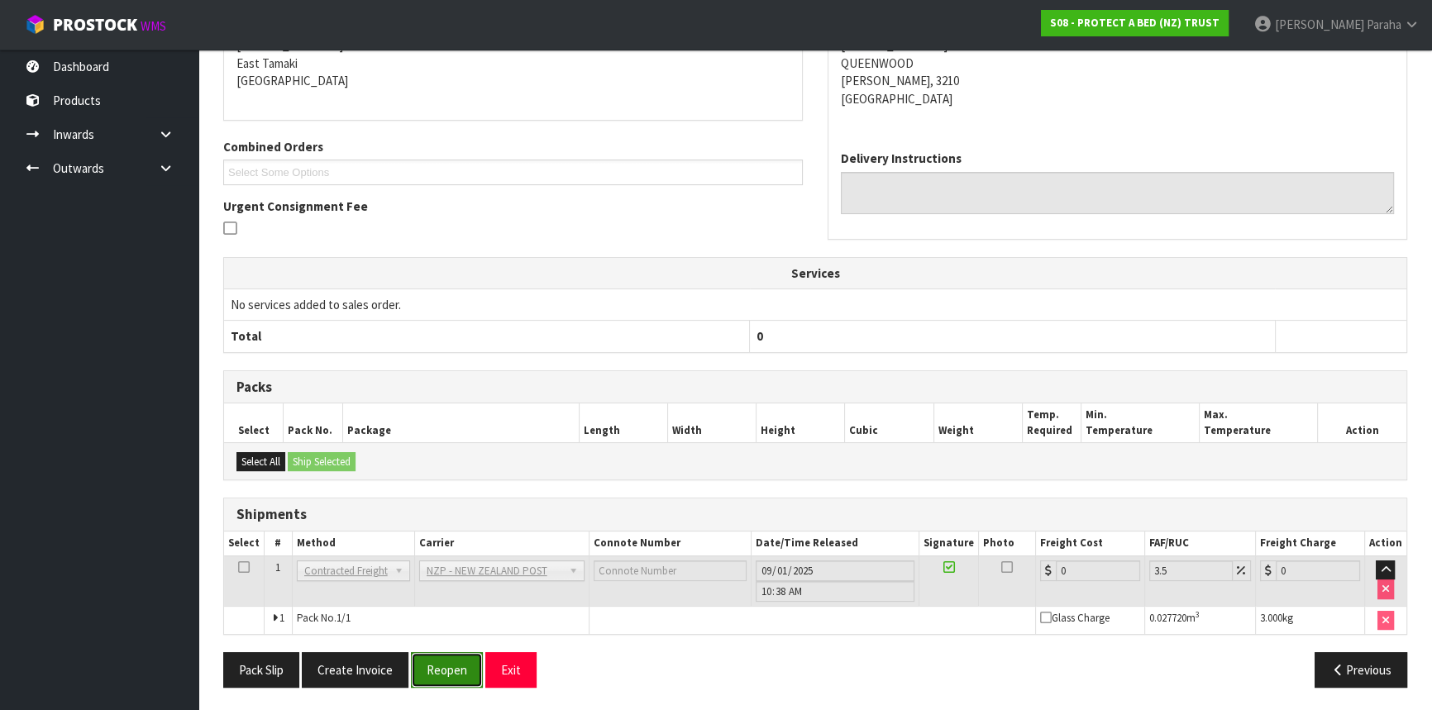
click at [455, 663] on button "Reopen" at bounding box center [447, 670] width 72 height 36
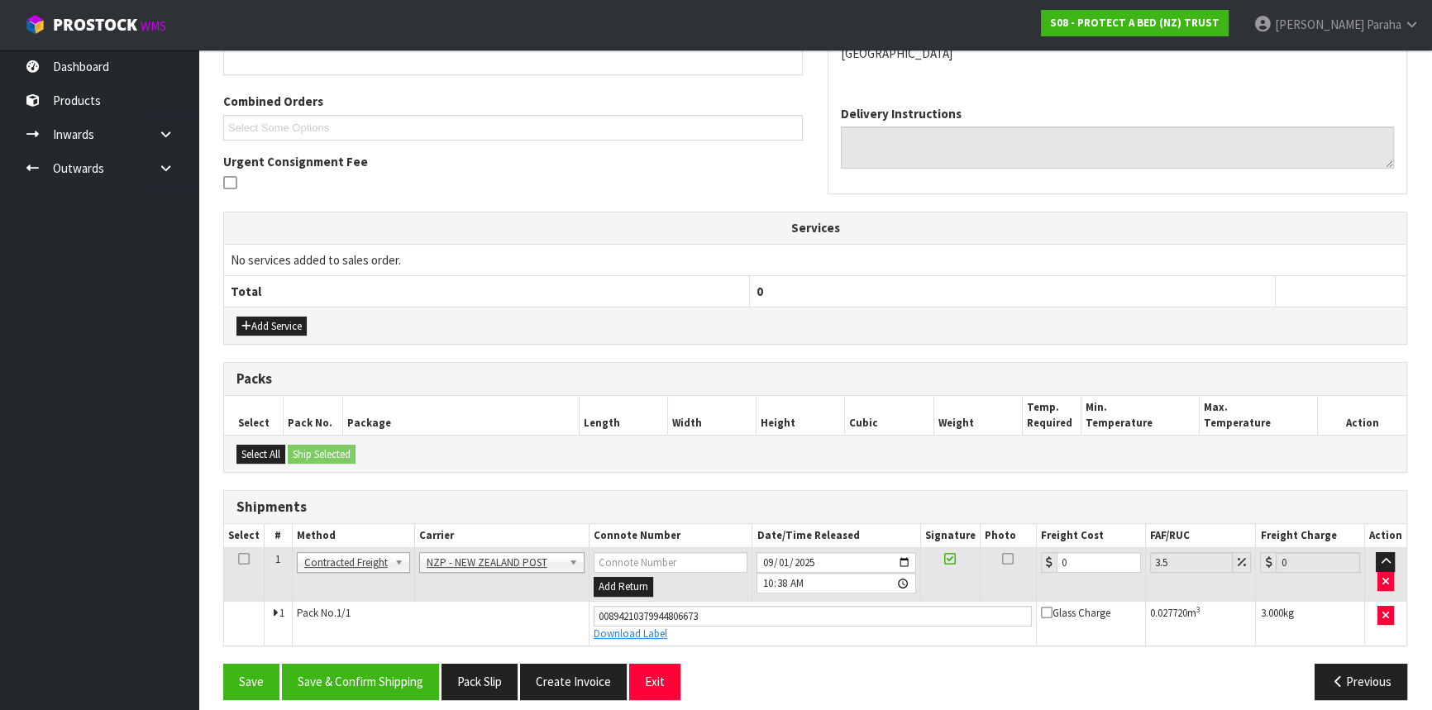
scroll to position [407, 0]
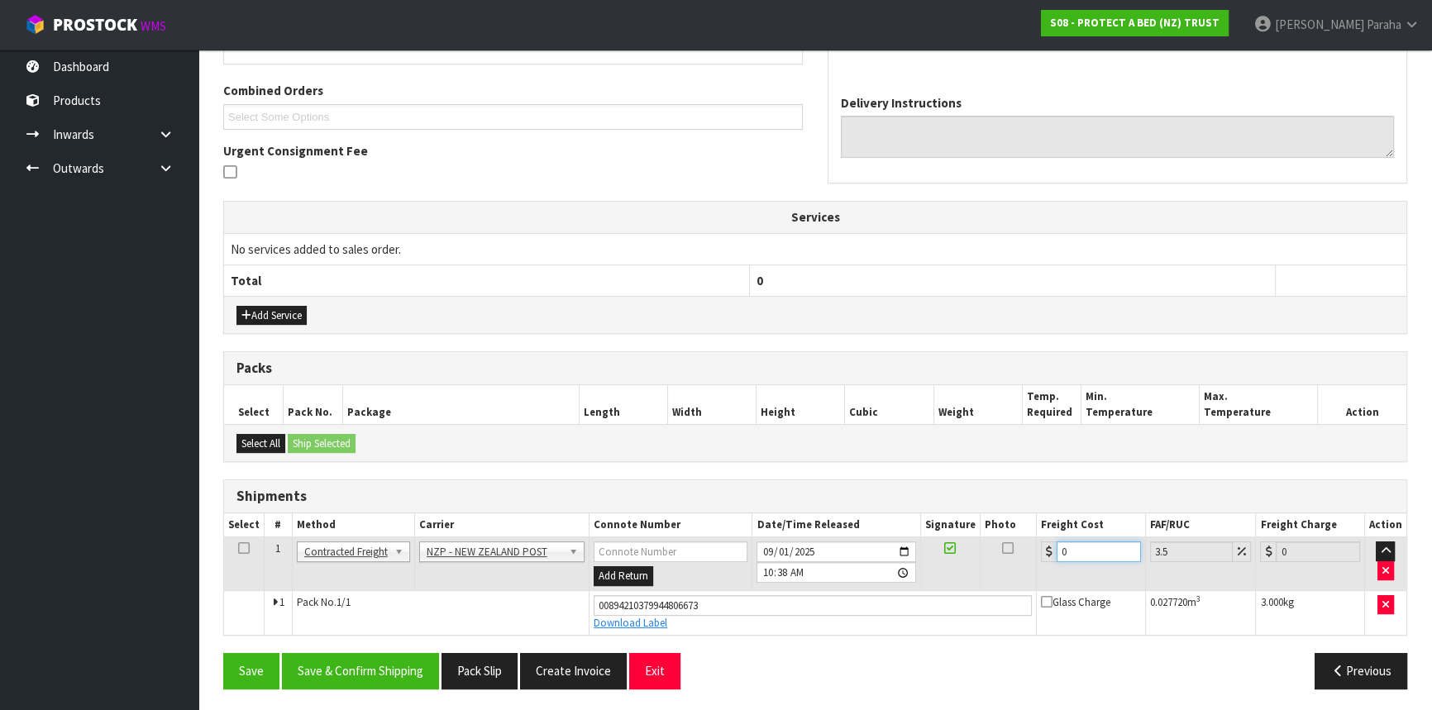
drag, startPoint x: 1071, startPoint y: 552, endPoint x: 1059, endPoint y: 552, distance: 11.6
click at [1059, 552] on input "0" at bounding box center [1099, 552] width 84 height 21
click at [384, 673] on button "Save & Confirm Shipping" at bounding box center [360, 671] width 157 height 36
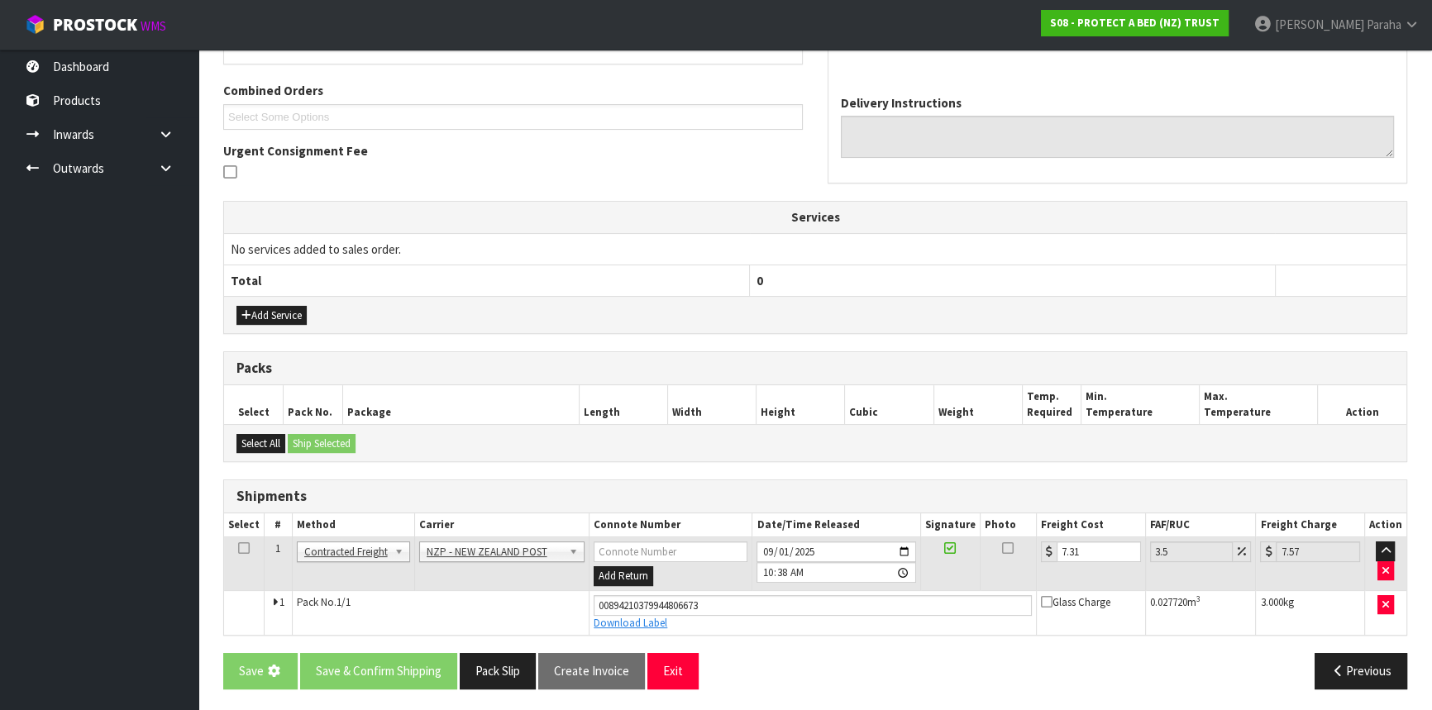
scroll to position [0, 0]
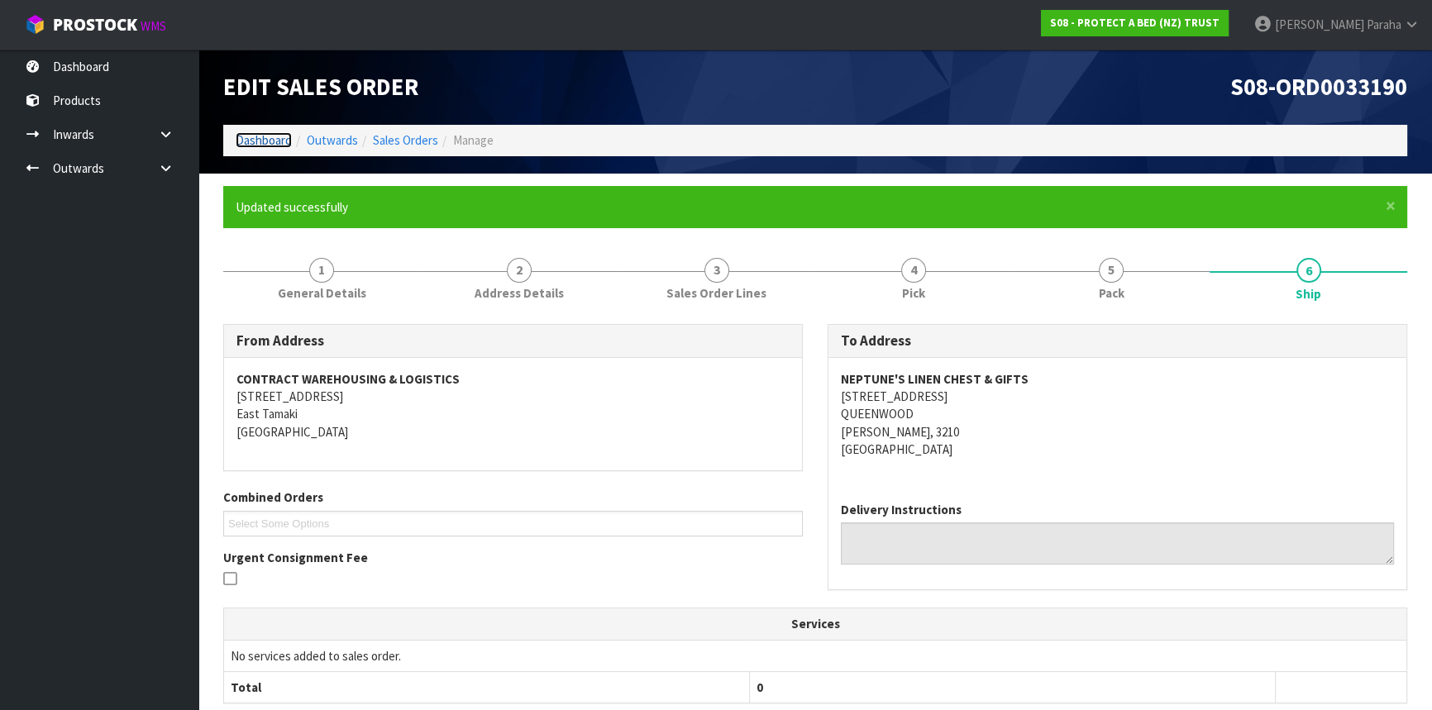
click at [261, 143] on link "Dashboard" at bounding box center [264, 140] width 56 height 16
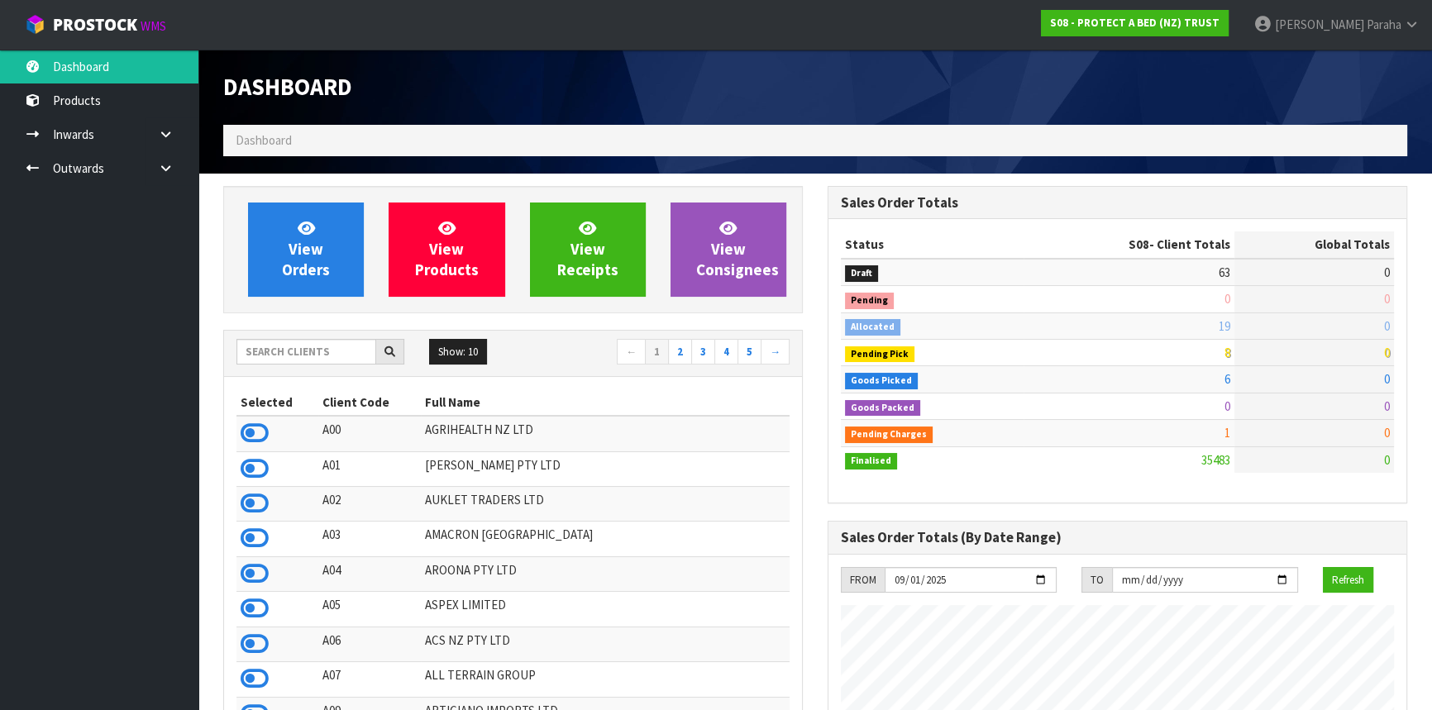
scroll to position [1286, 604]
click at [287, 355] on input "text" at bounding box center [306, 352] width 140 height 26
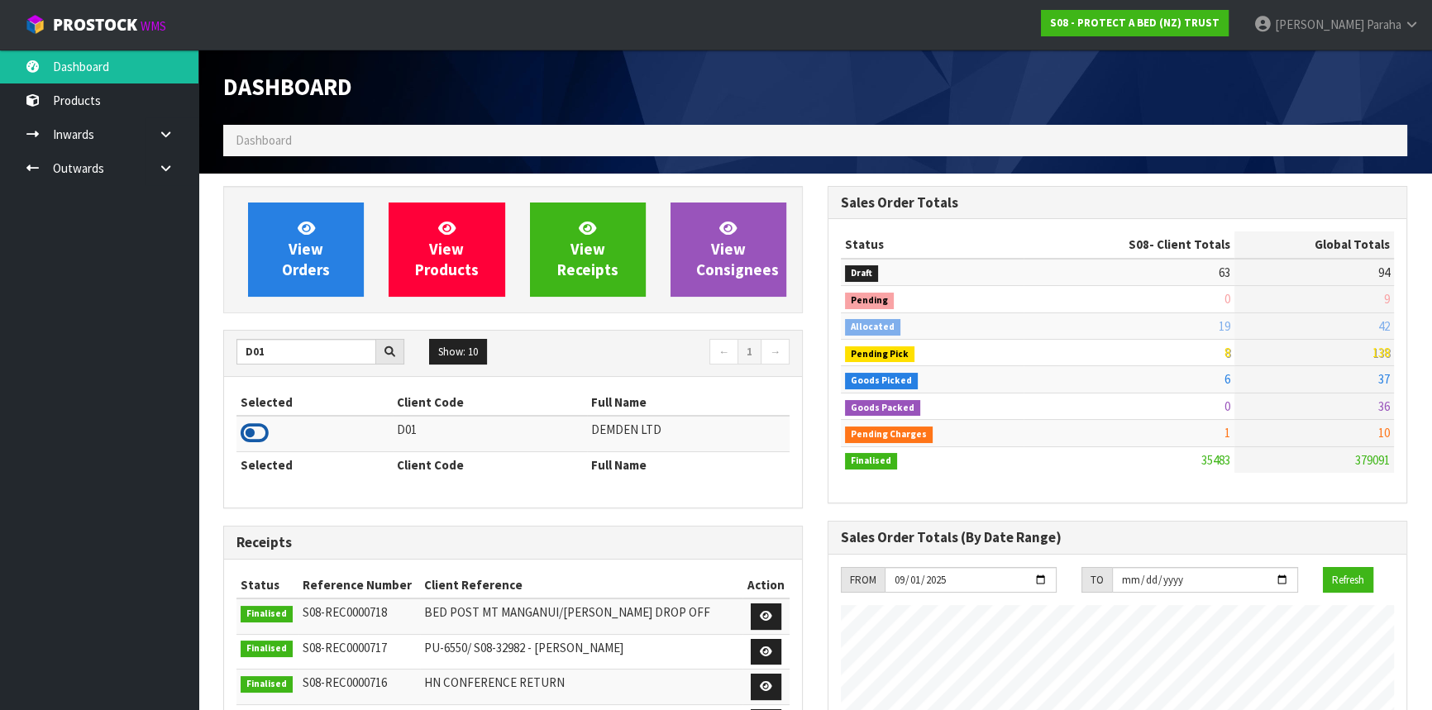
click at [265, 432] on icon at bounding box center [255, 433] width 28 height 25
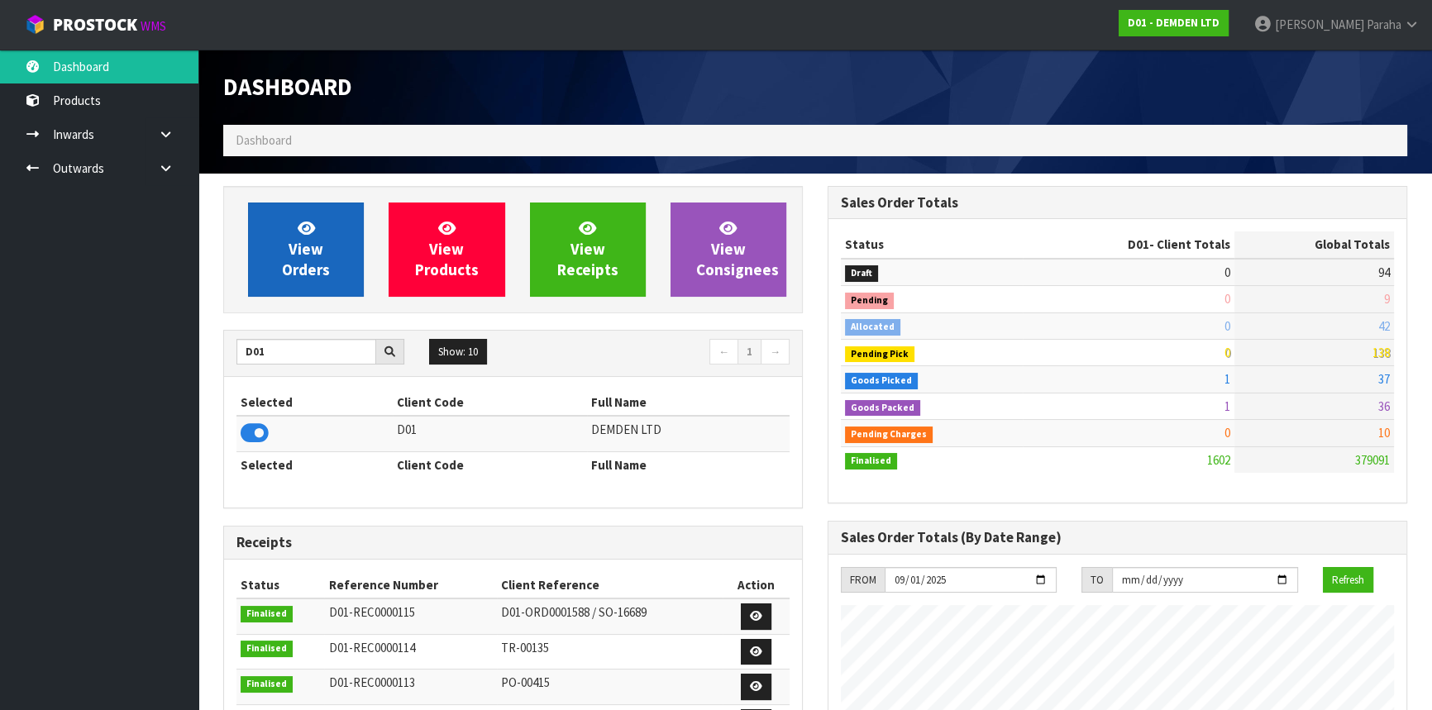
scroll to position [1036, 604]
click at [272, 282] on link "View Orders" at bounding box center [306, 250] width 116 height 94
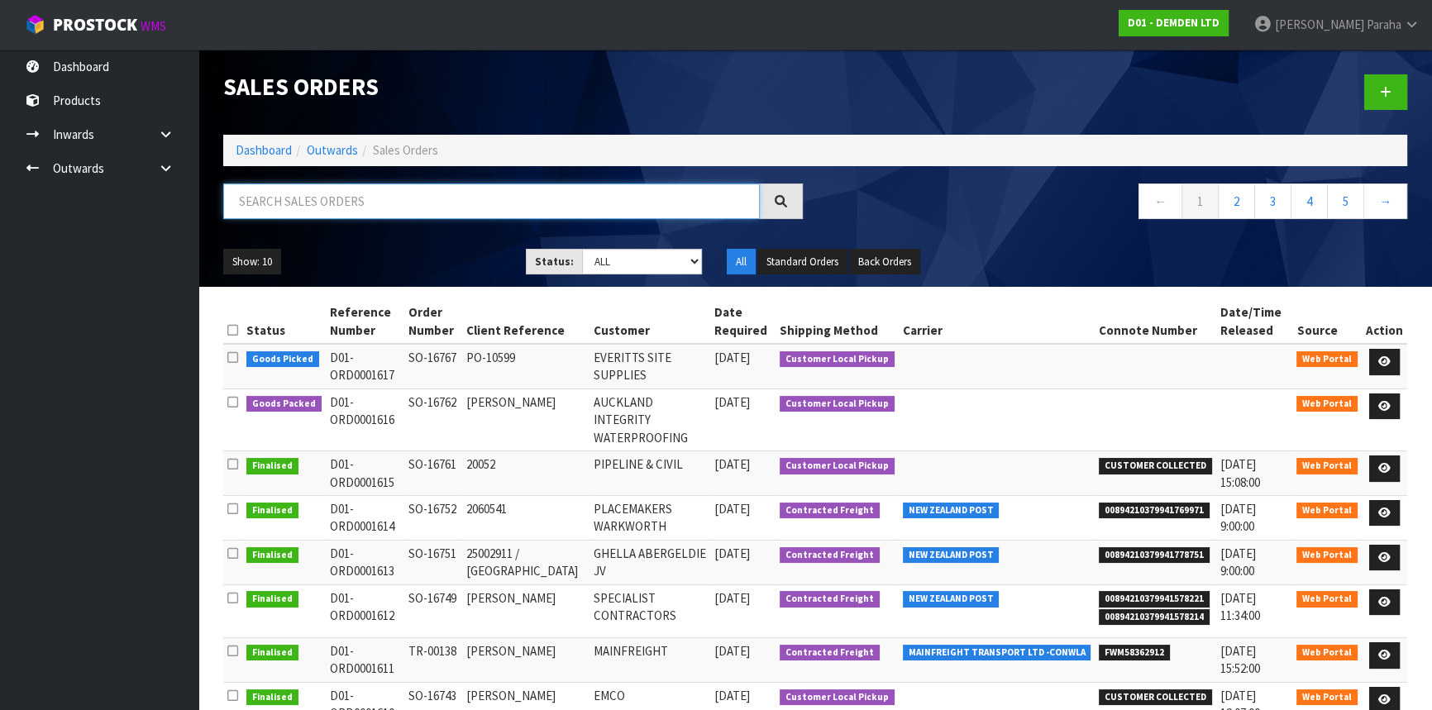
click at [299, 197] on input "text" at bounding box center [491, 202] width 537 height 36
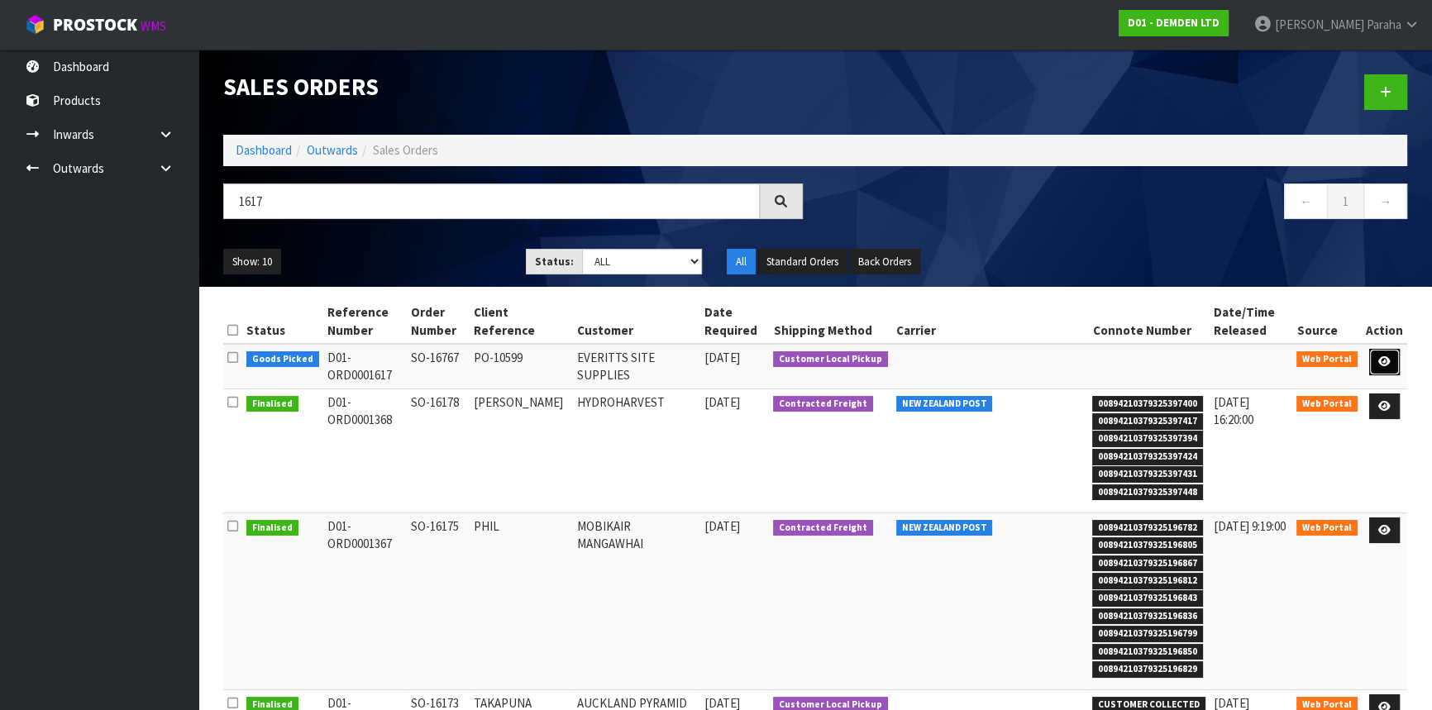
click at [1397, 362] on link at bounding box center [1384, 362] width 31 height 26
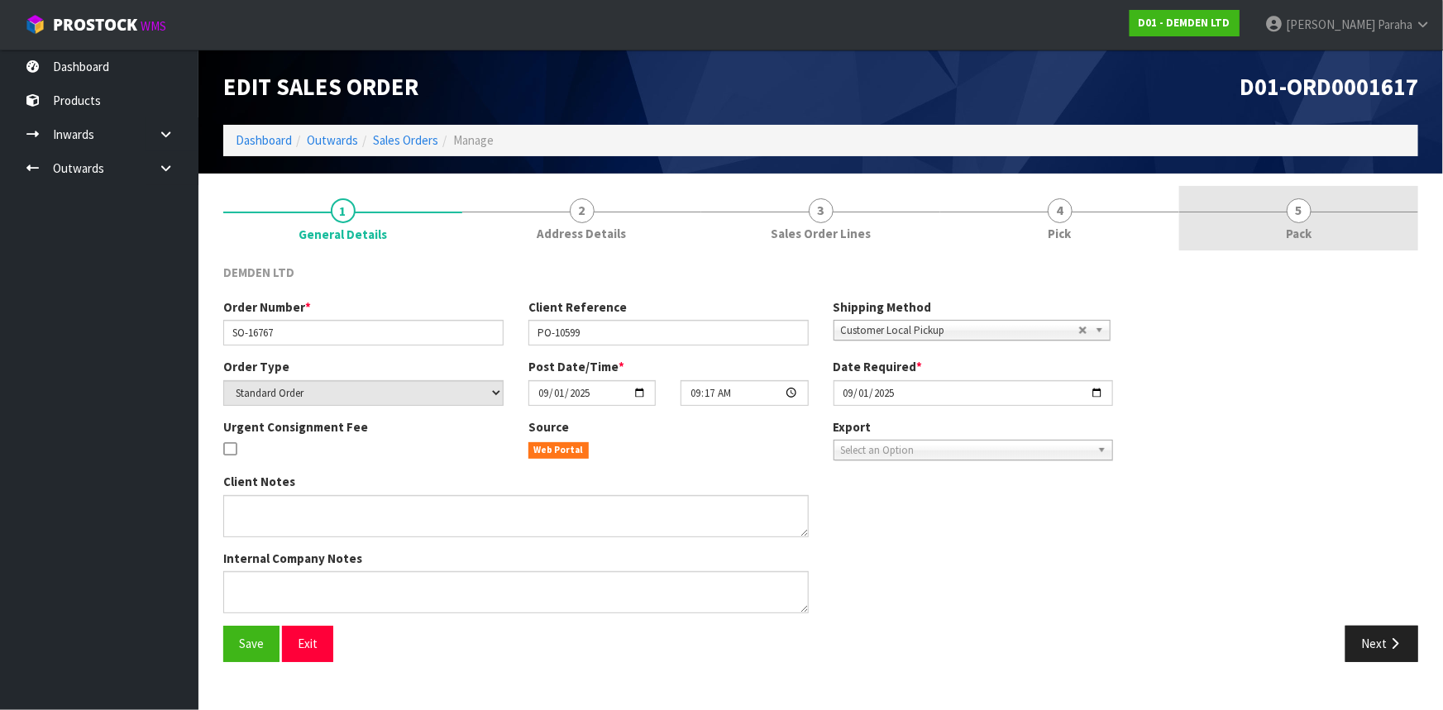
click at [1297, 210] on span "5" at bounding box center [1299, 210] width 25 height 25
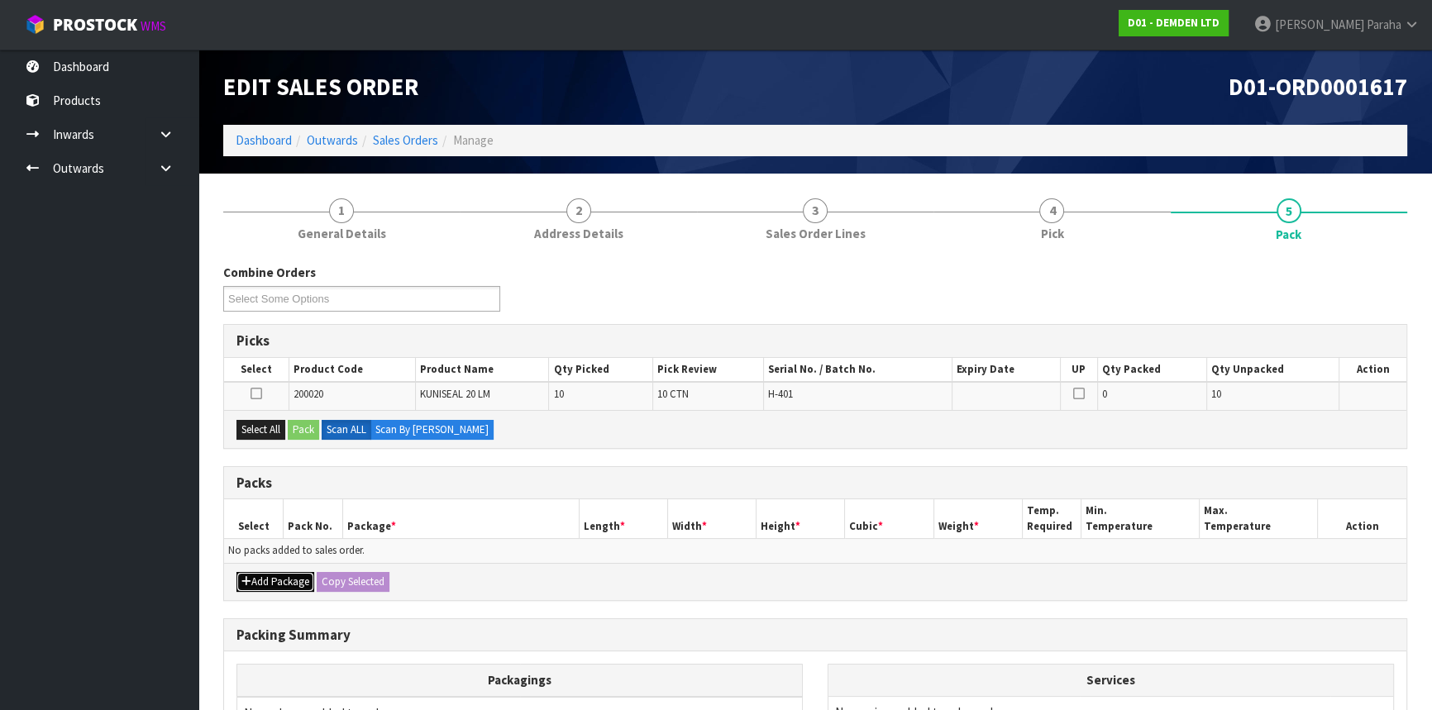
click at [254, 579] on button "Add Package" at bounding box center [275, 582] width 78 height 20
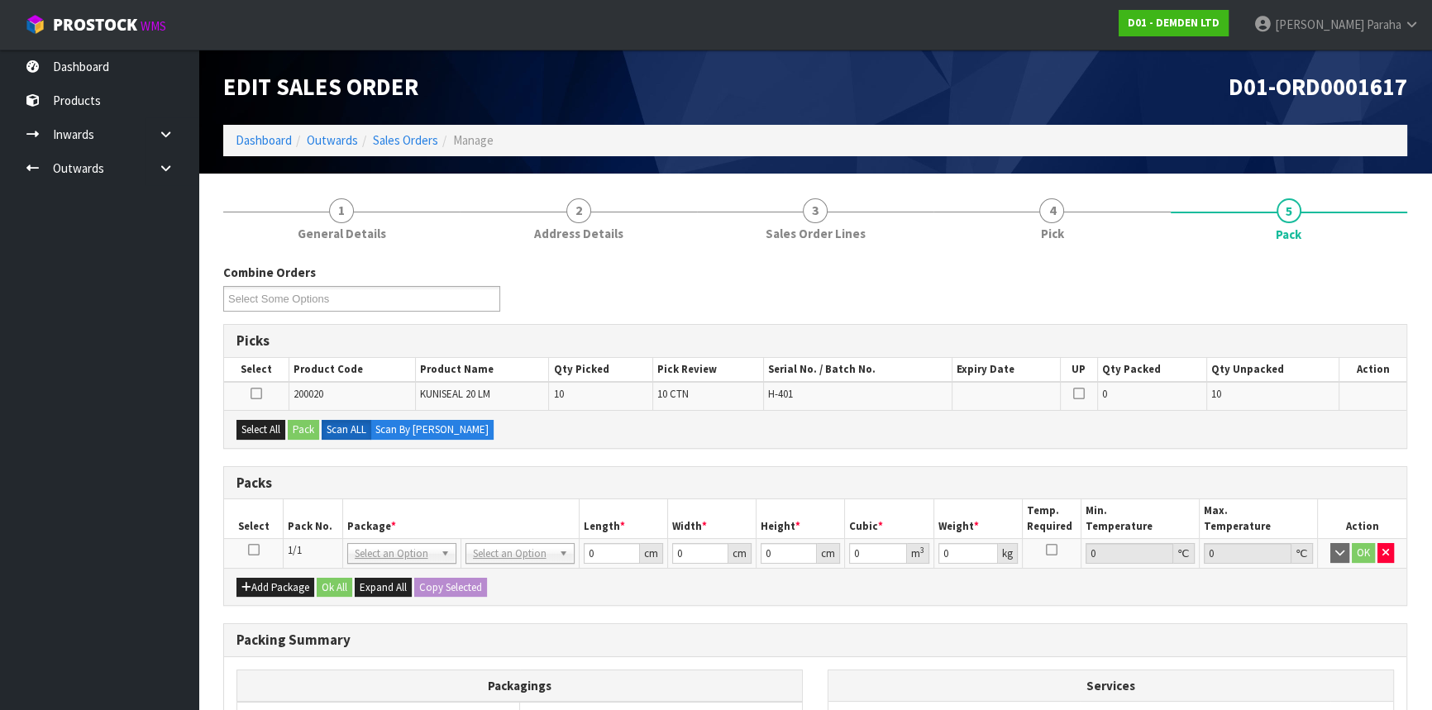
click at [248, 550] on icon at bounding box center [254, 550] width 12 height 1
drag, startPoint x: 438, startPoint y: 643, endPoint x: 735, endPoint y: 275, distance: 473.4
click at [735, 275] on div "Combine Orders D01-ORD0001616 D01-ORD0001617 Select Some Options" at bounding box center [815, 294] width 1209 height 60
click at [255, 582] on button "Add Package" at bounding box center [275, 588] width 78 height 20
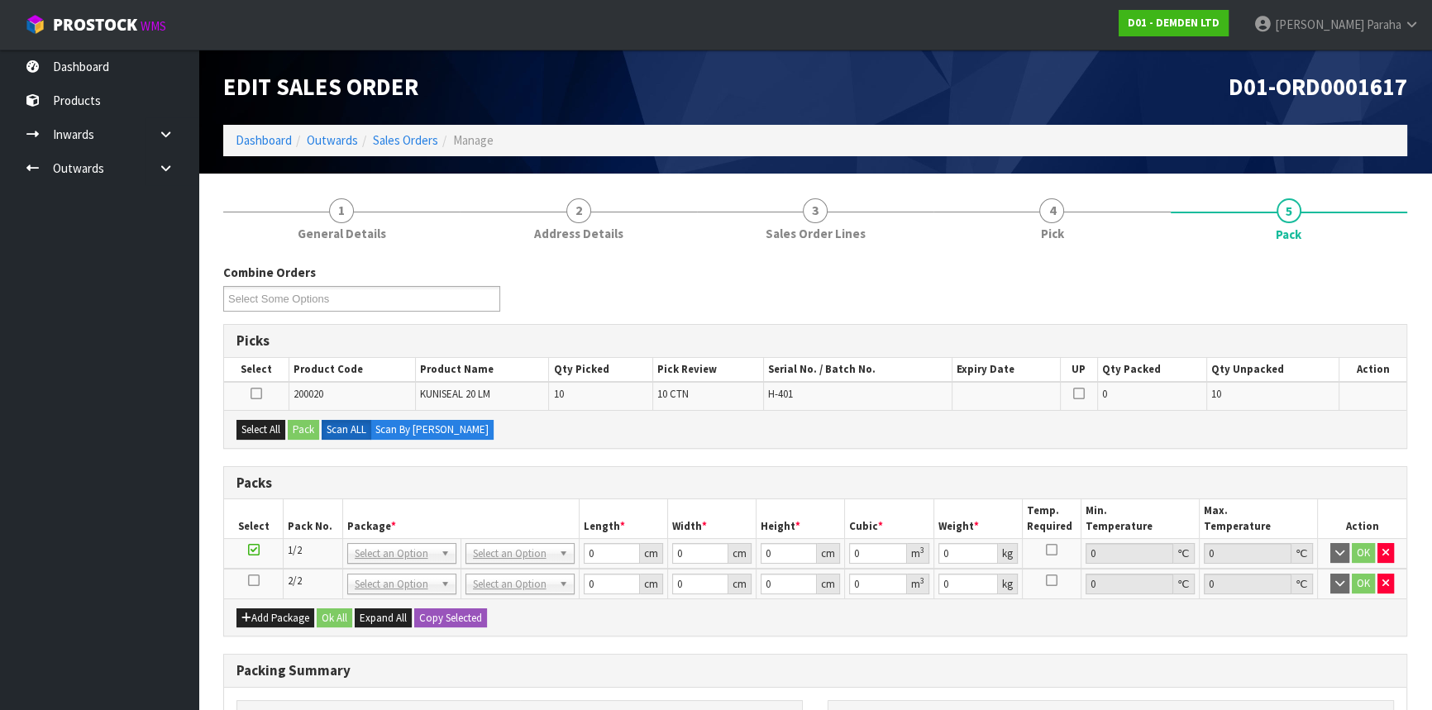
click at [255, 580] on icon at bounding box center [254, 580] width 12 height 1
click at [253, 615] on button "Add Package" at bounding box center [275, 619] width 78 height 20
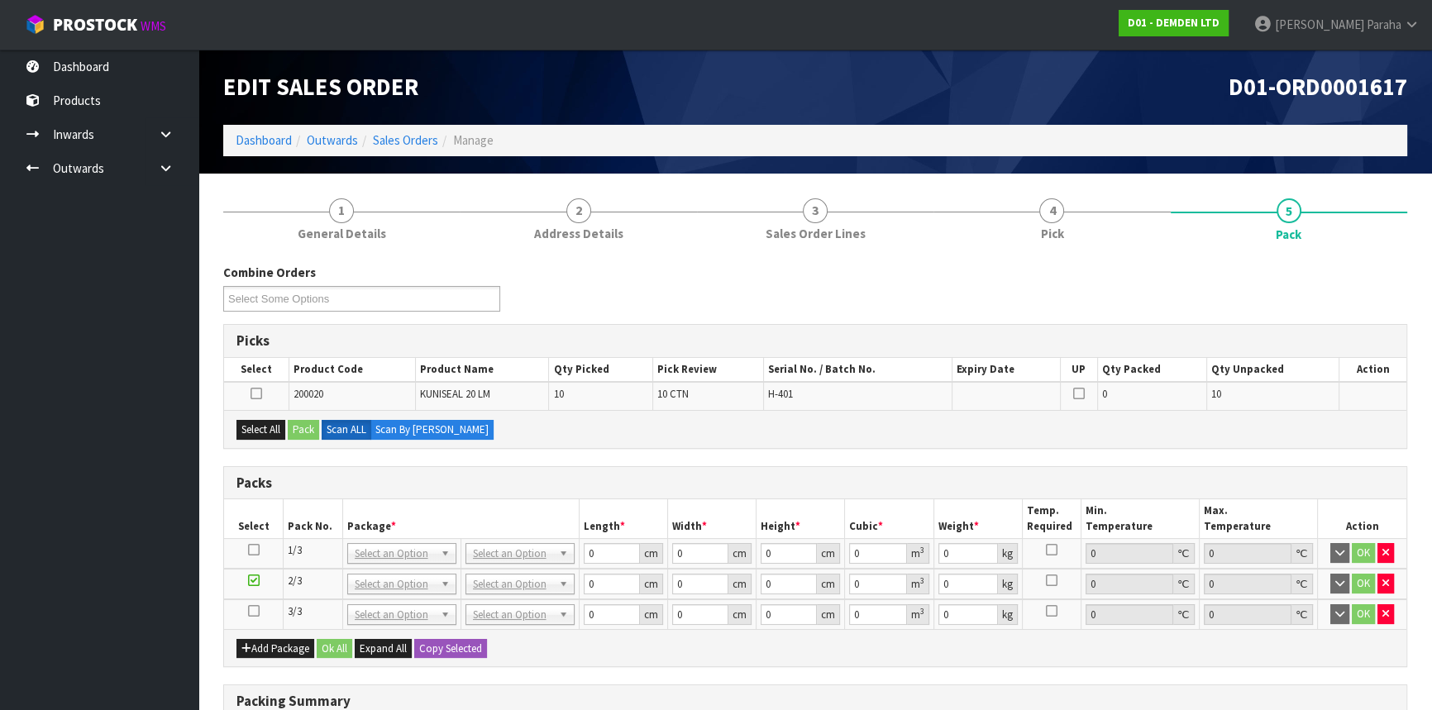
click at [253, 611] on icon at bounding box center [254, 611] width 12 height 1
click at [254, 611] on icon at bounding box center [254, 611] width 12 height 1
click at [1387, 612] on icon "button" at bounding box center [1385, 614] width 7 height 11
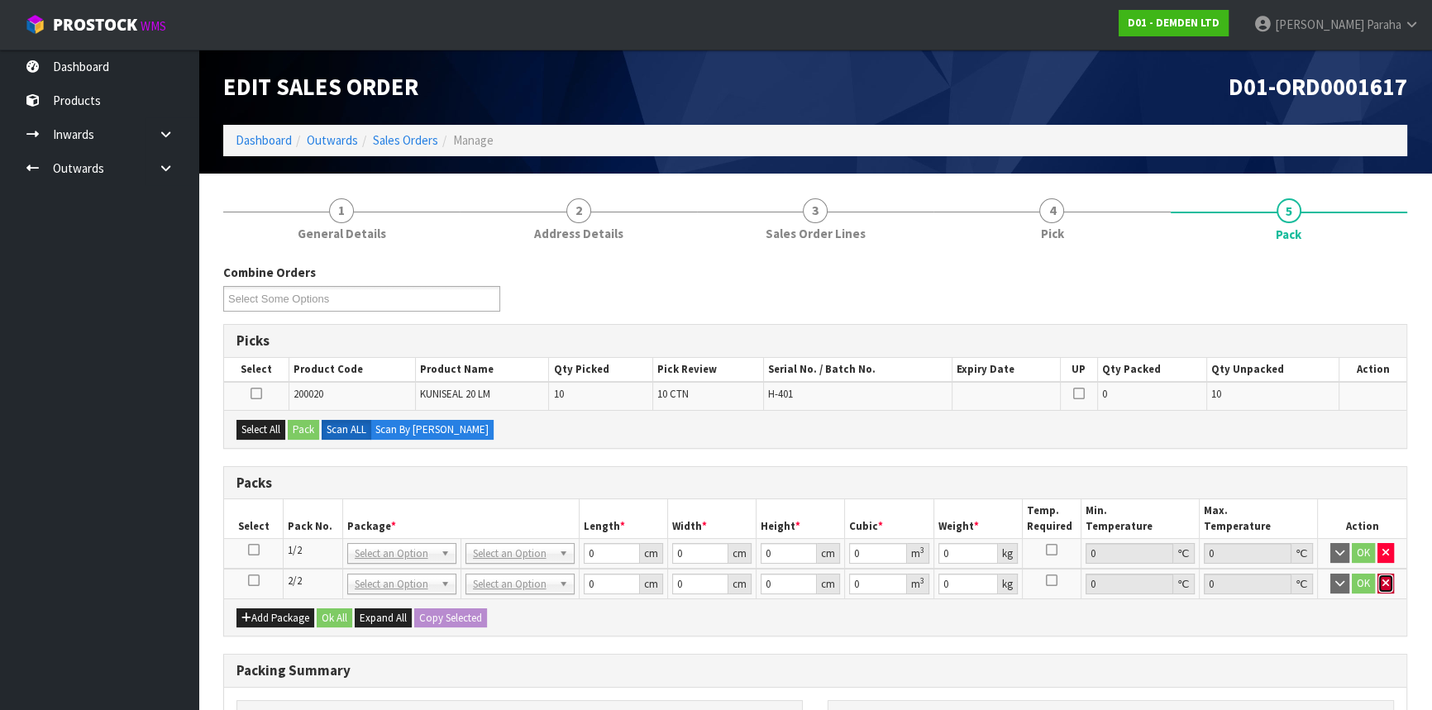
click at [1382, 585] on icon "button" at bounding box center [1385, 583] width 7 height 11
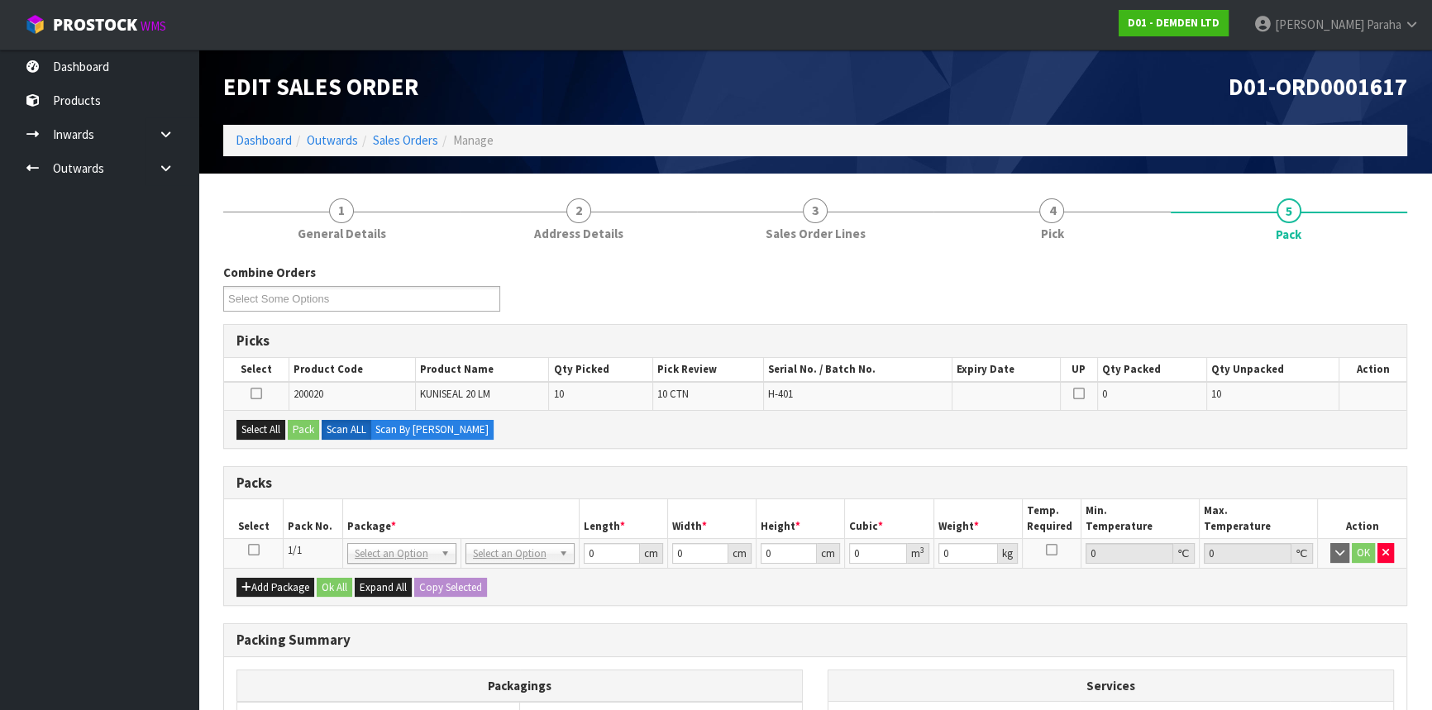
click at [259, 548] on td at bounding box center [254, 554] width 60 height 30
click at [255, 550] on icon at bounding box center [254, 550] width 12 height 1
click at [260, 394] on icon at bounding box center [257, 394] width 12 height 1
click at [0, 0] on input "checkbox" at bounding box center [0, 0] width 0 height 0
click at [310, 427] on button "Pack" at bounding box center [303, 430] width 31 height 20
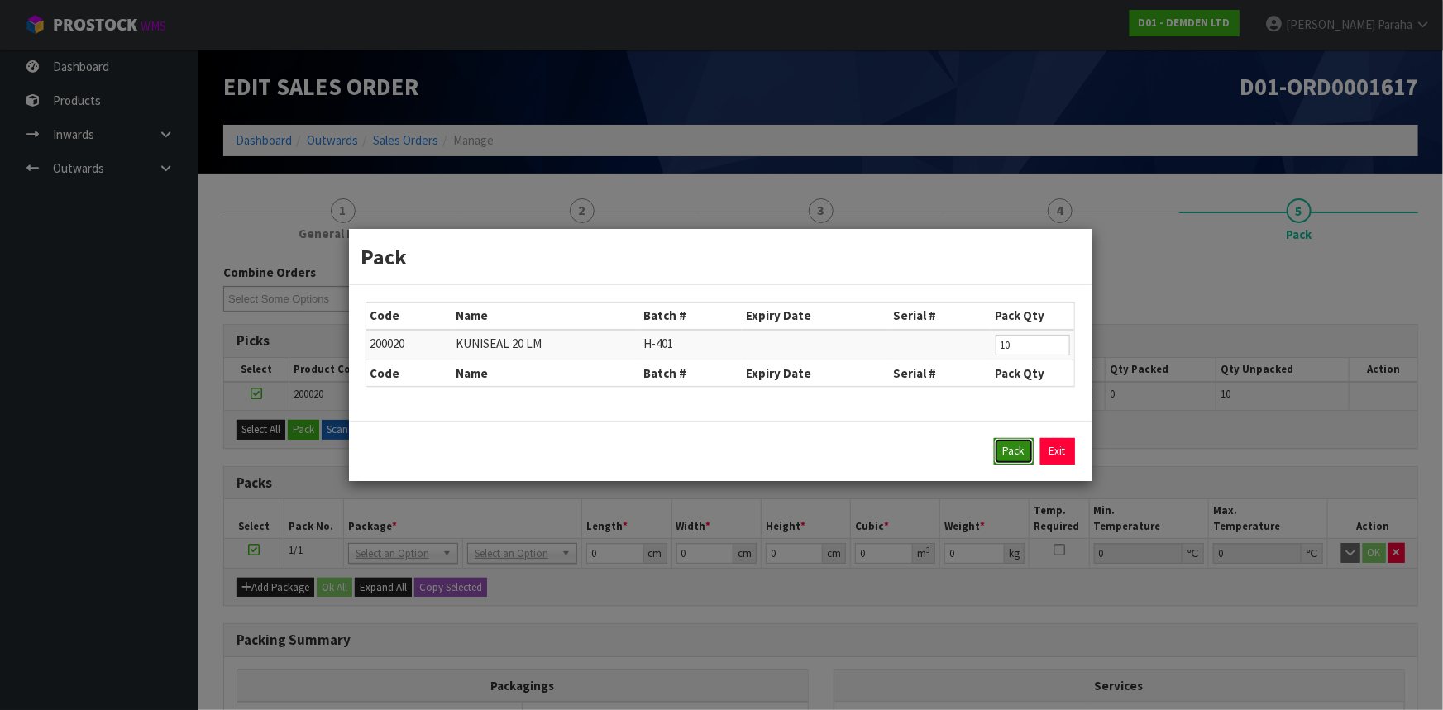
click at [1019, 455] on button "Pack" at bounding box center [1014, 451] width 40 height 26
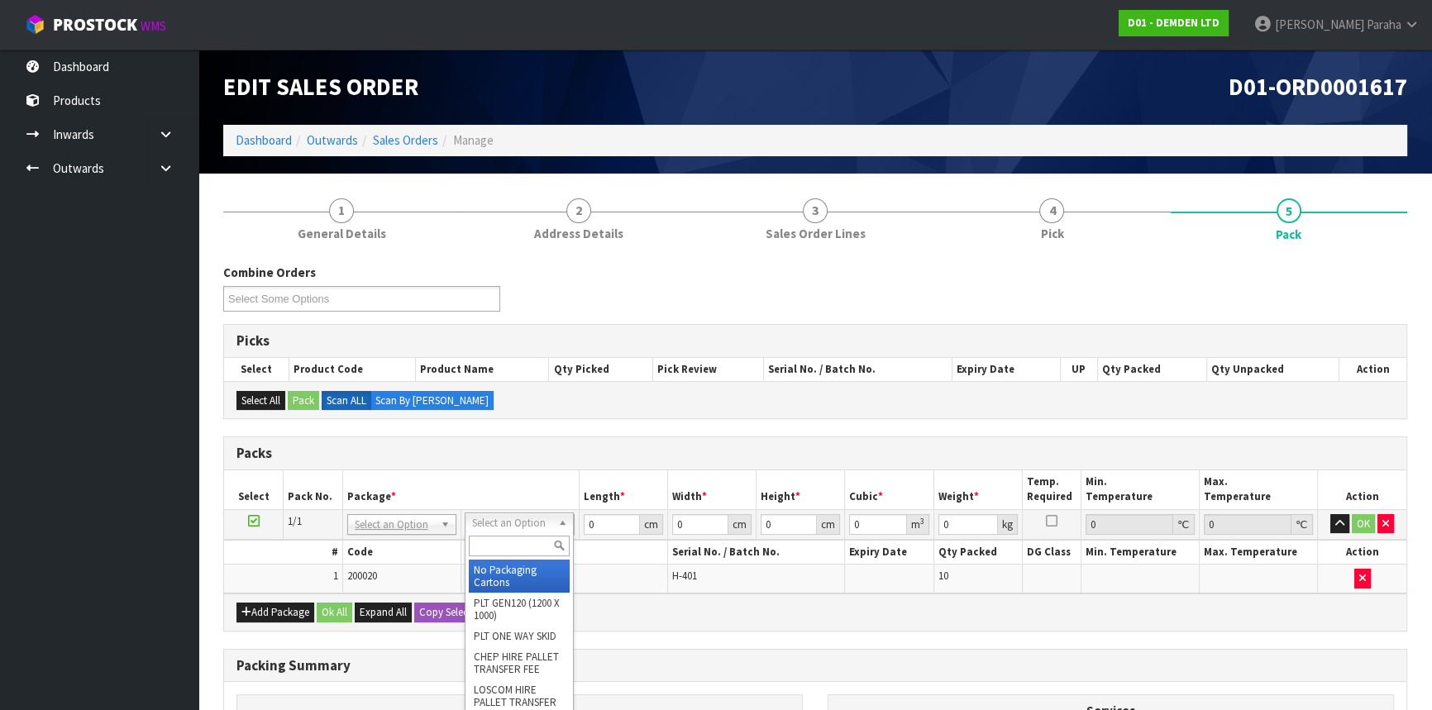
click at [525, 542] on input "text" at bounding box center [519, 546] width 101 height 21
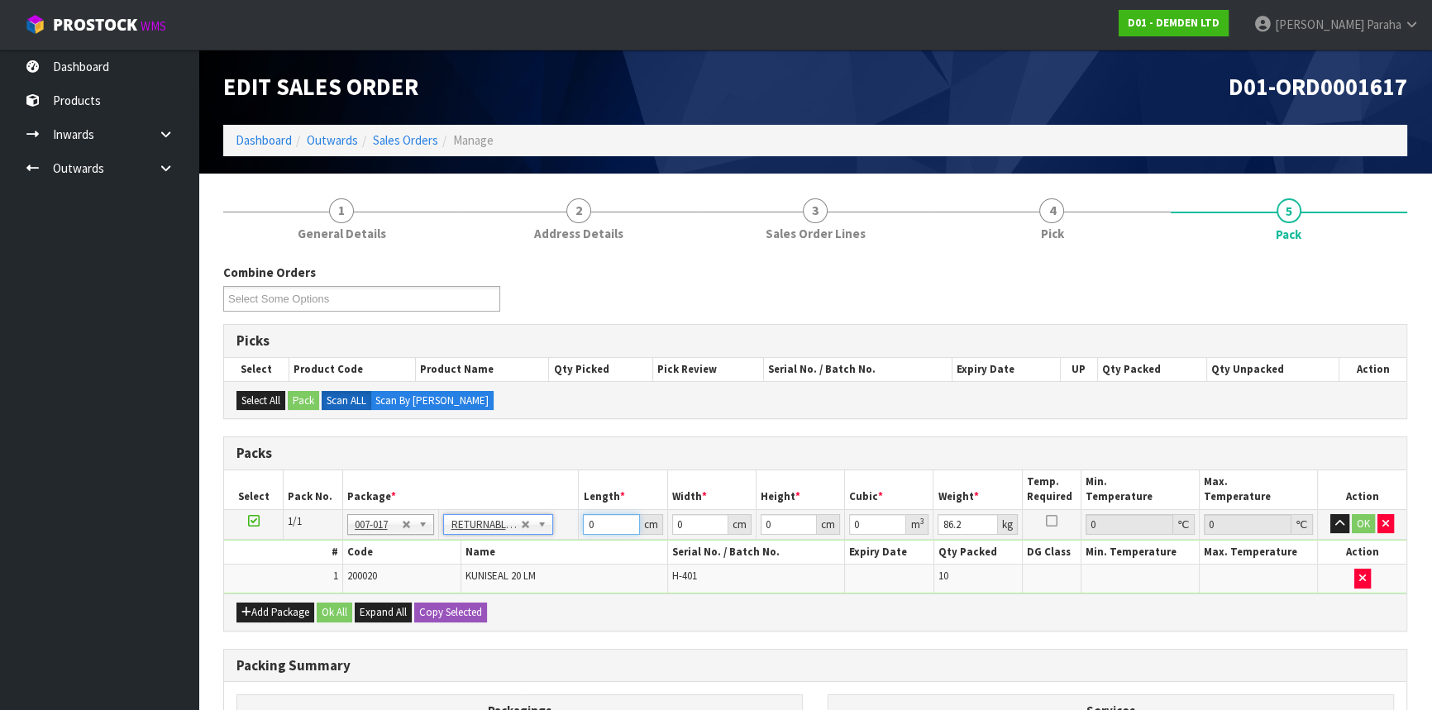
drag, startPoint x: 596, startPoint y: 524, endPoint x: 583, endPoint y: 521, distance: 13.6
click at [584, 521] on input "0" at bounding box center [611, 524] width 56 height 21
click at [1330, 514] on button "button" at bounding box center [1339, 524] width 19 height 20
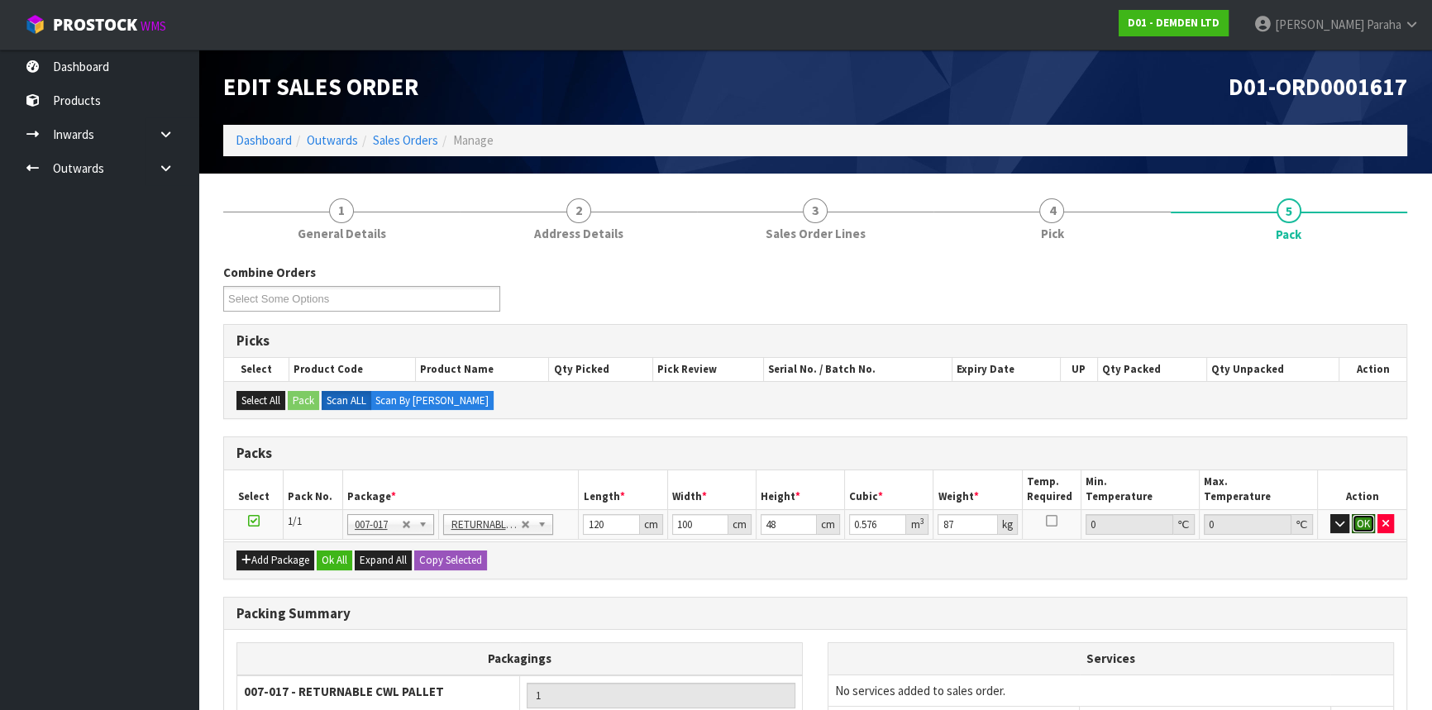
click button "OK" at bounding box center [1363, 524] width 23 height 20
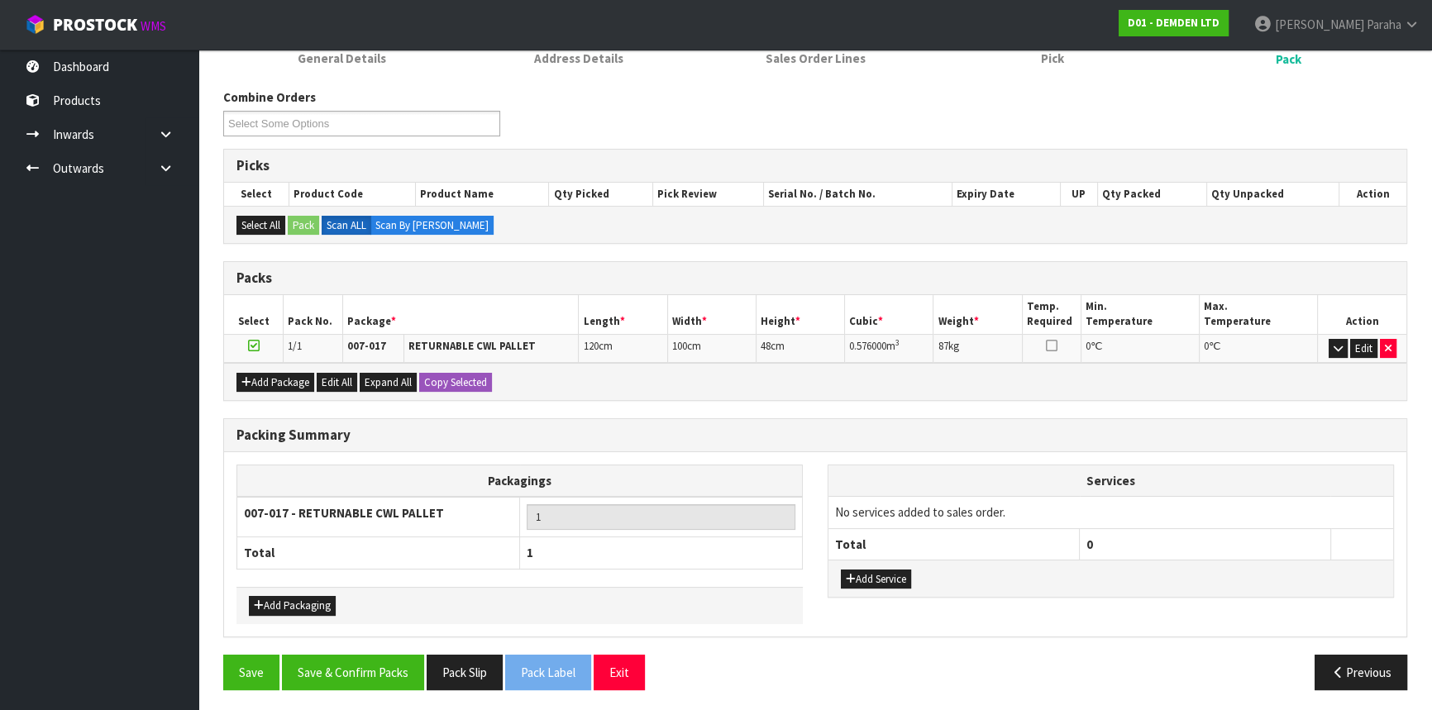
scroll to position [176, 0]
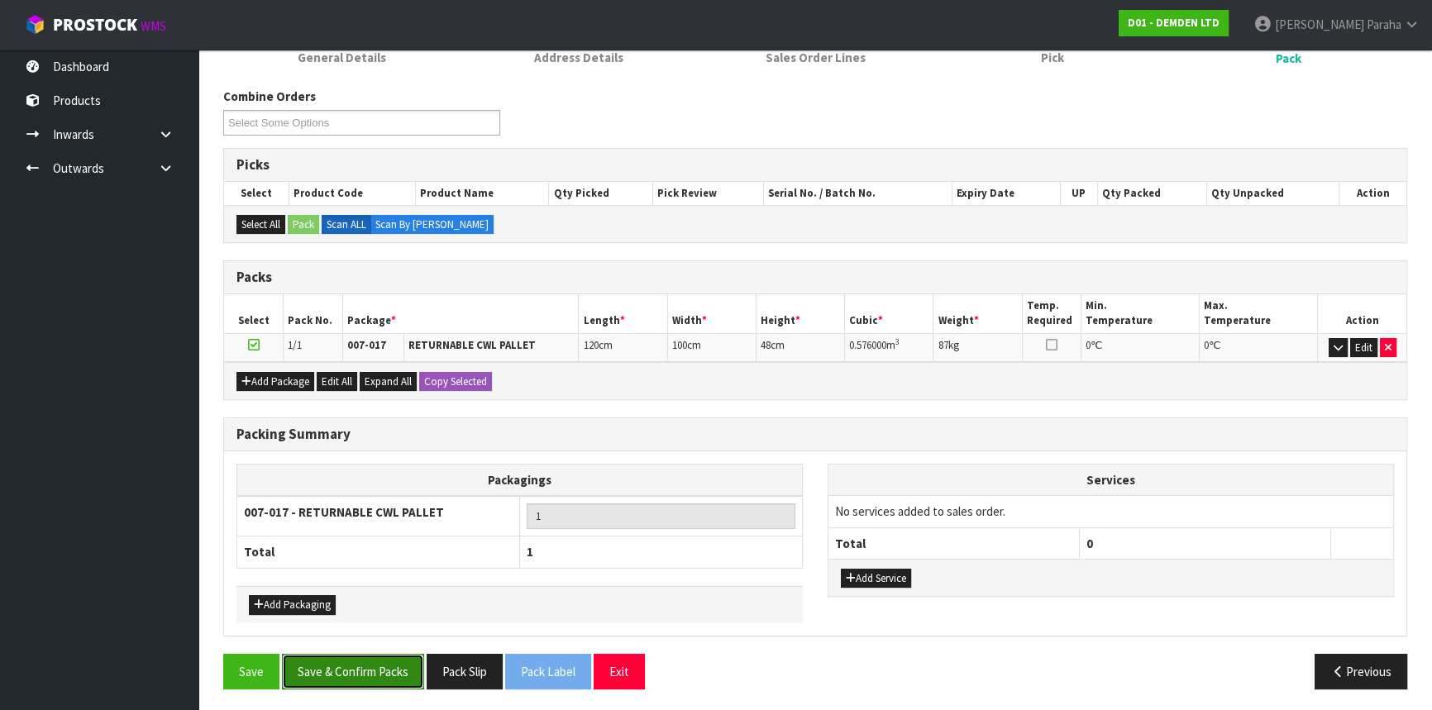
click at [365, 663] on button "Save & Confirm Packs" at bounding box center [353, 672] width 142 height 36
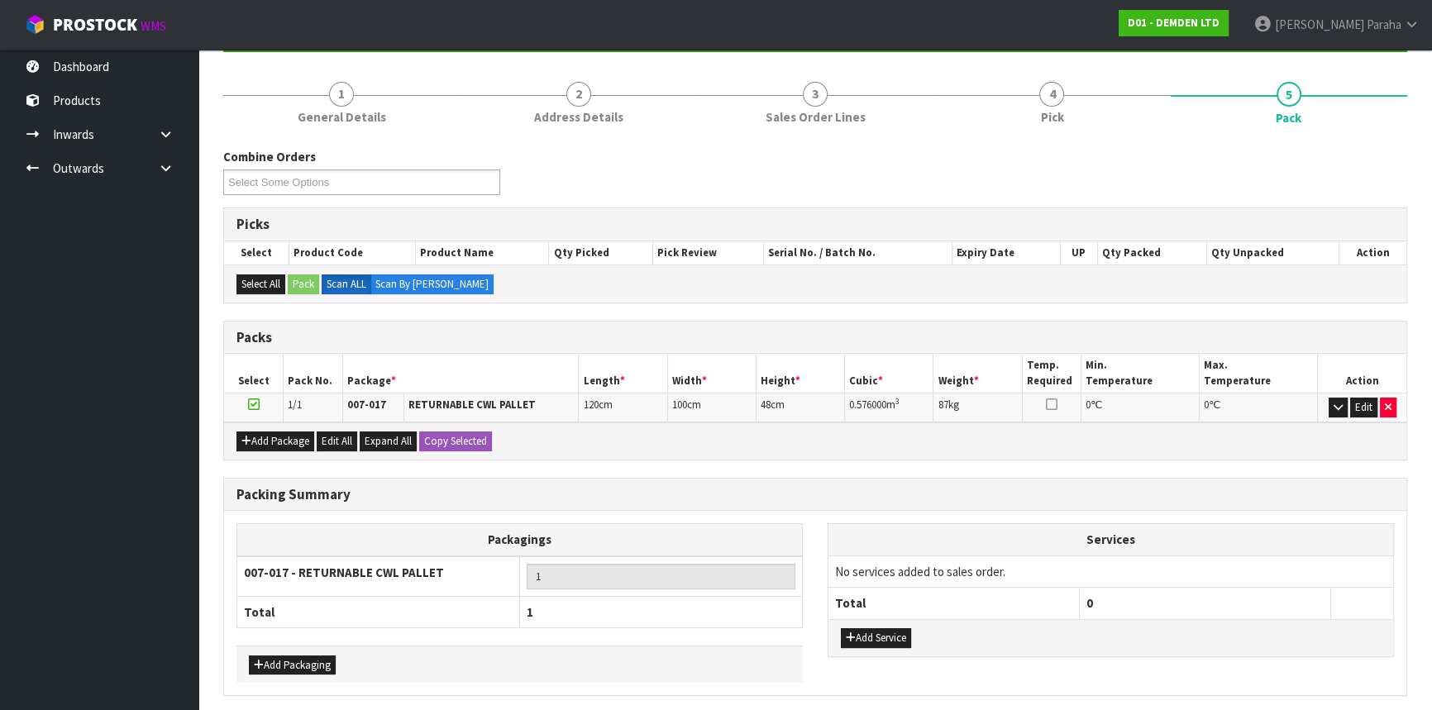
scroll to position [0, 0]
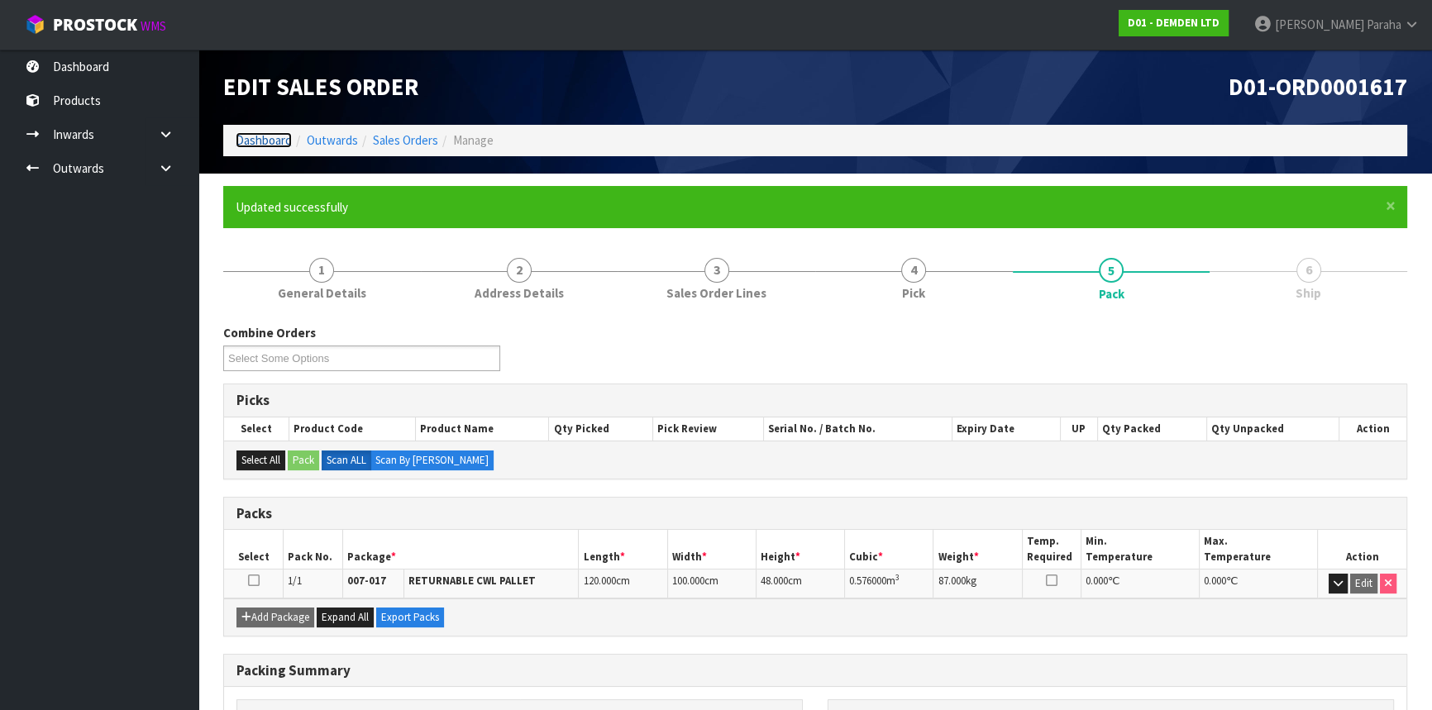
click at [240, 141] on link "Dashboard" at bounding box center [264, 140] width 56 height 16
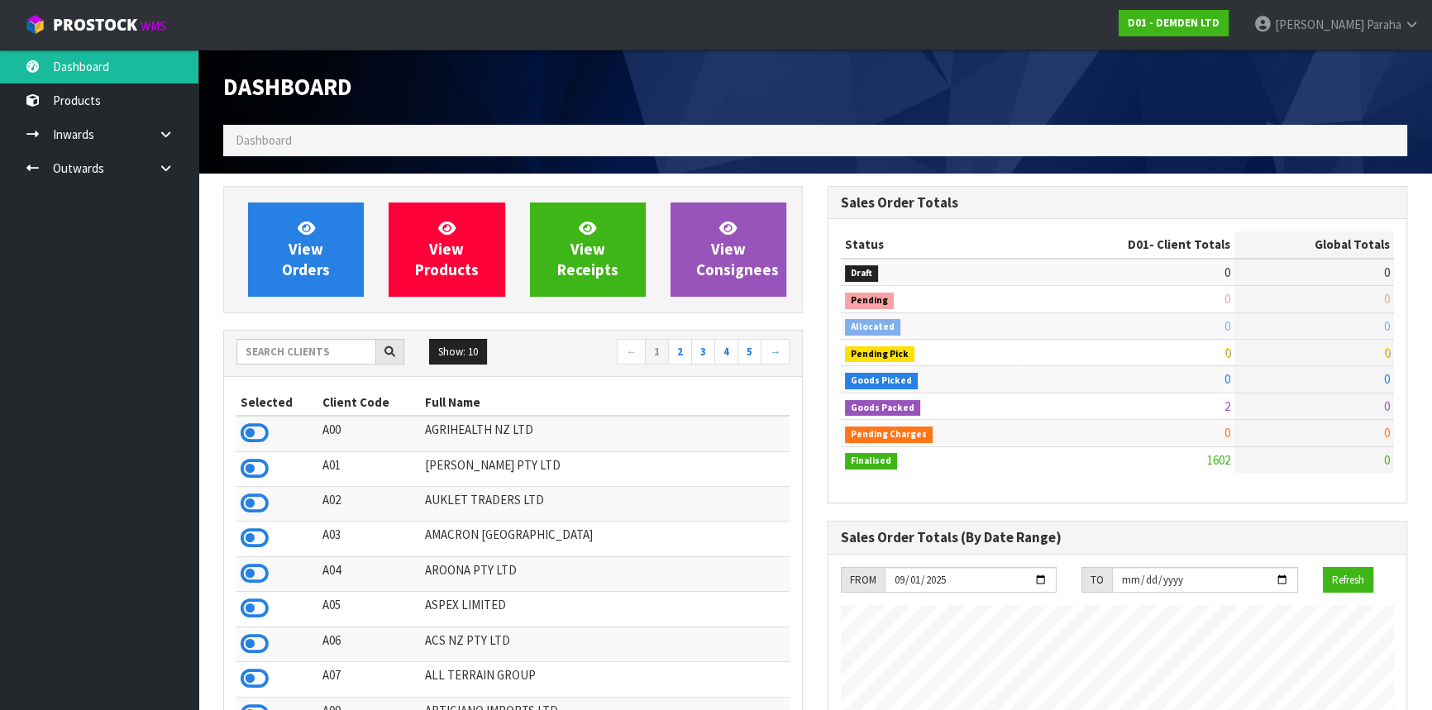
scroll to position [1036, 604]
click at [254, 346] on input "text" at bounding box center [306, 352] width 140 height 26
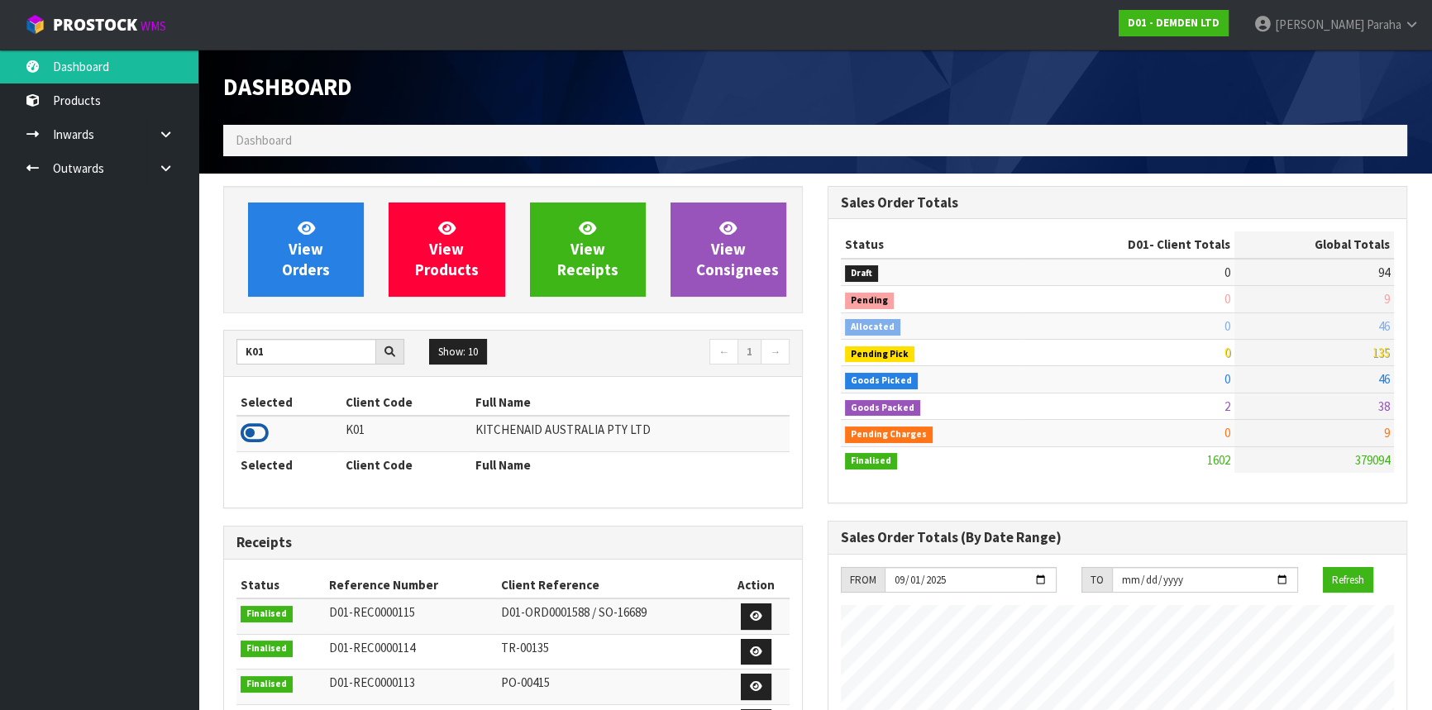
drag, startPoint x: 266, startPoint y: 433, endPoint x: 294, endPoint y: 334, distance: 103.1
click at [266, 432] on icon at bounding box center [255, 433] width 28 height 25
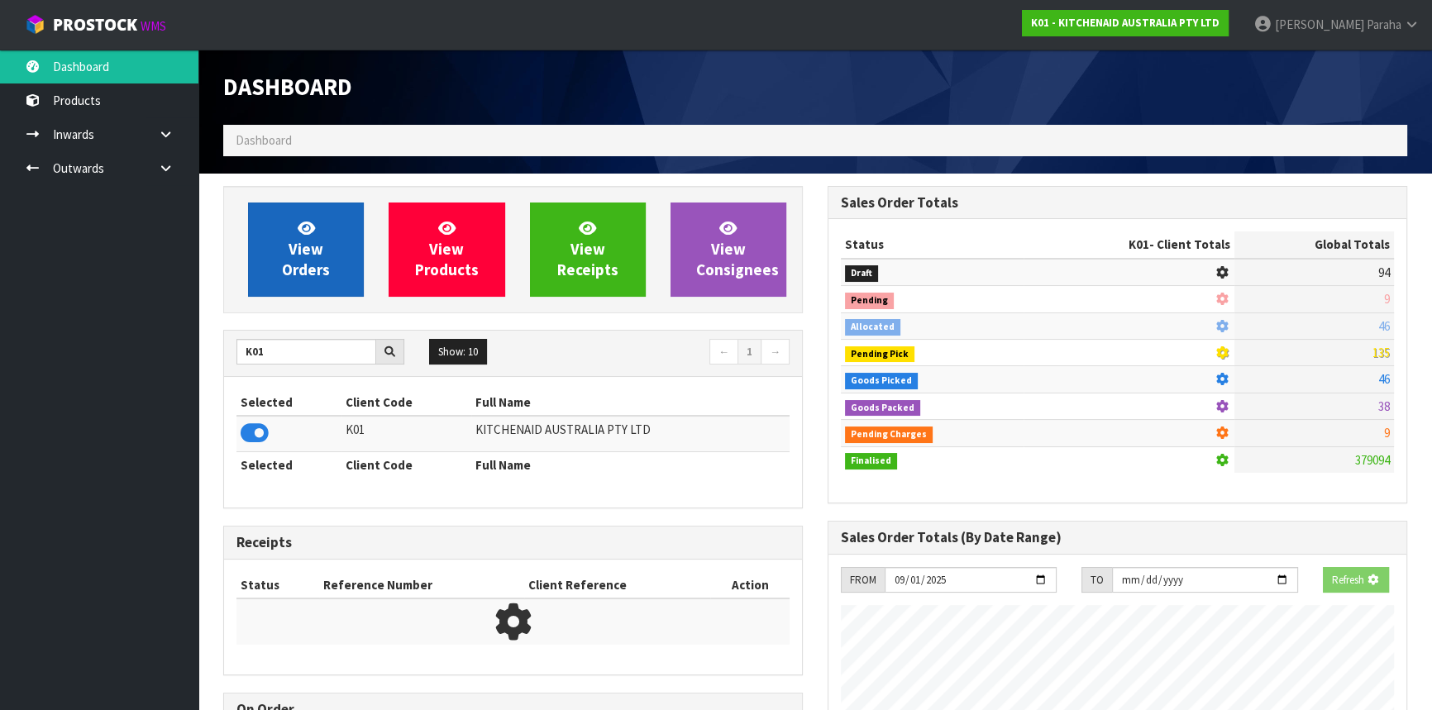
scroll to position [825812, 826237]
click at [314, 259] on span "View Orders" at bounding box center [306, 249] width 48 height 62
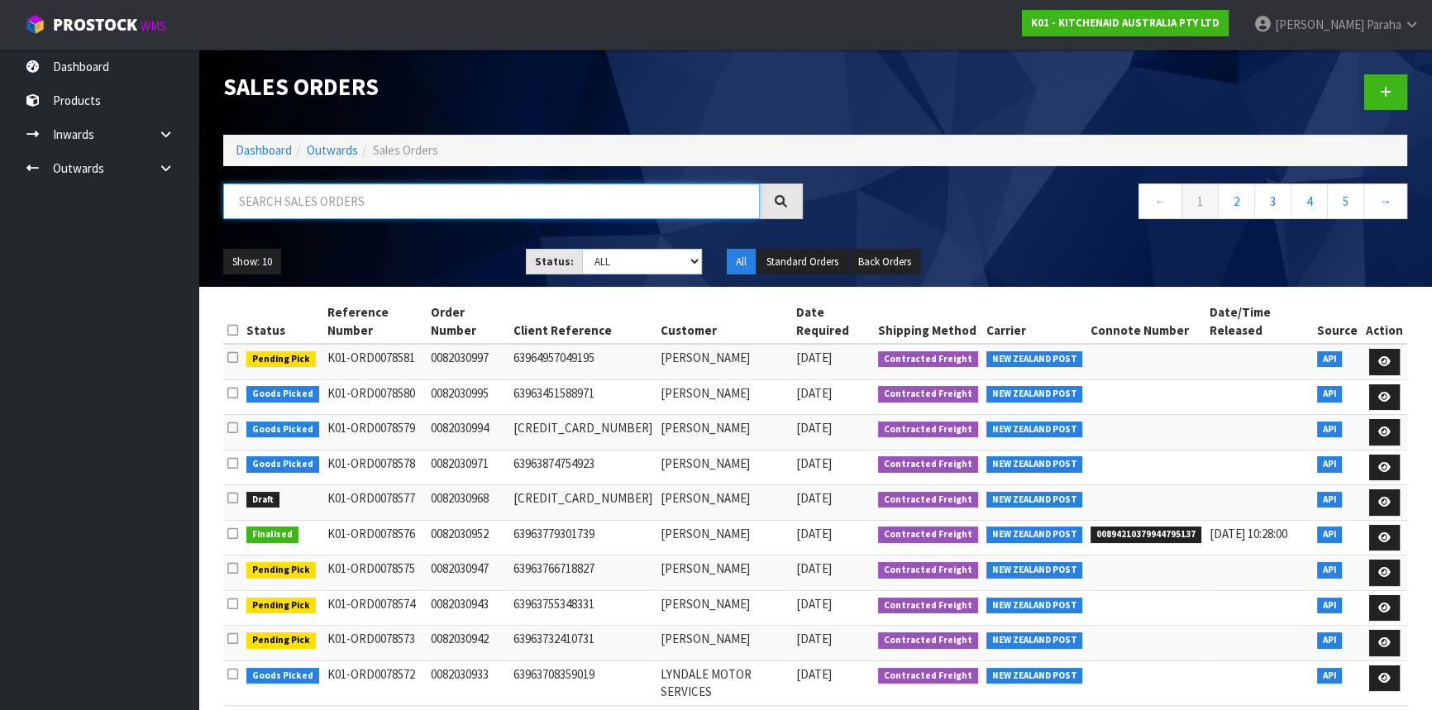
click at [339, 192] on input "text" at bounding box center [491, 202] width 537 height 36
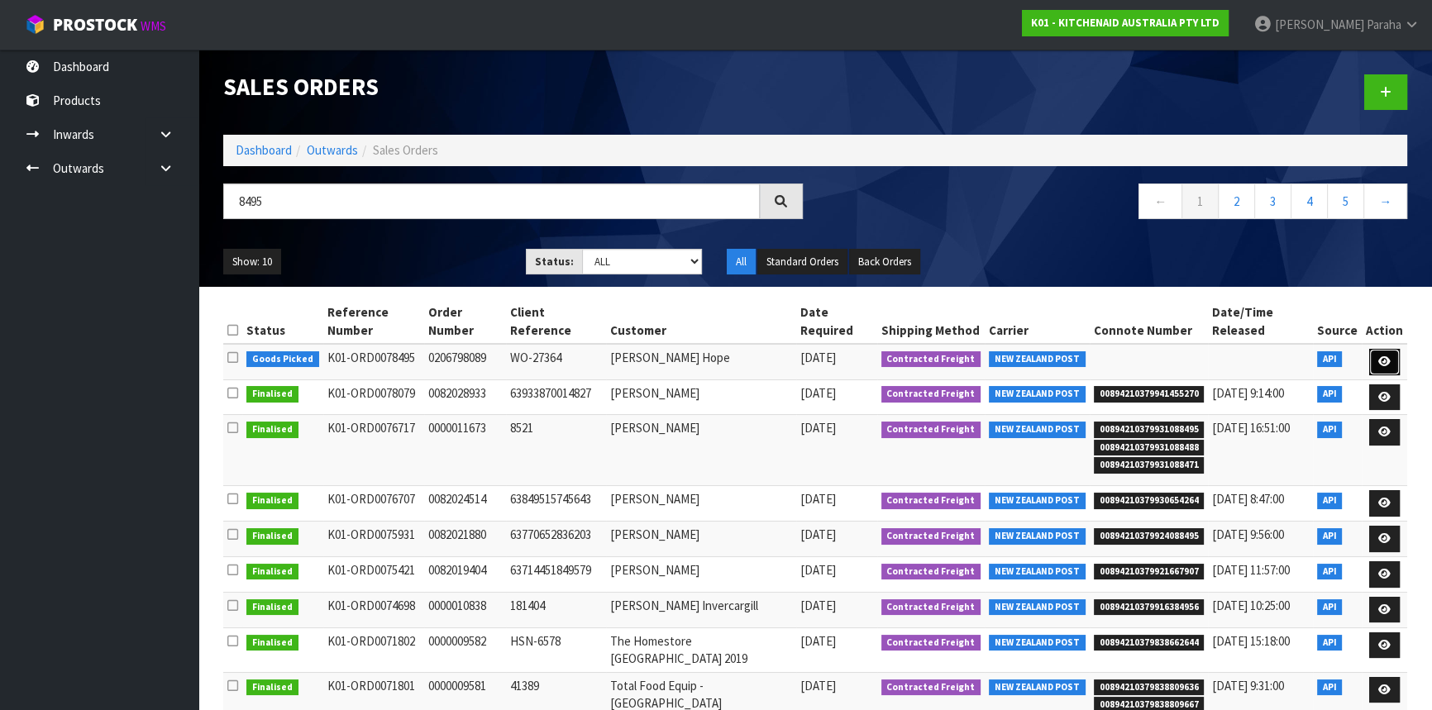
click at [1389, 356] on icon at bounding box center [1384, 361] width 12 height 11
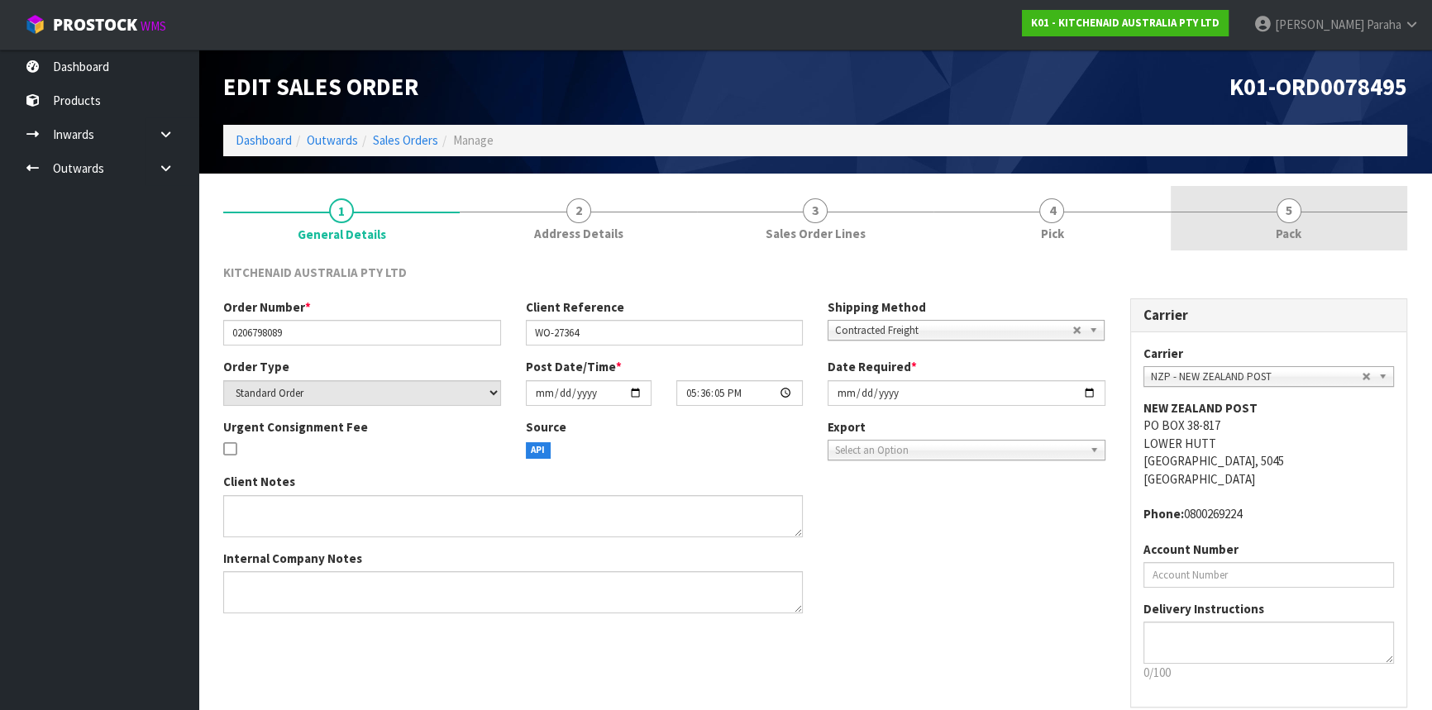
click at [1301, 218] on link "5 Pack" at bounding box center [1289, 218] width 236 height 65
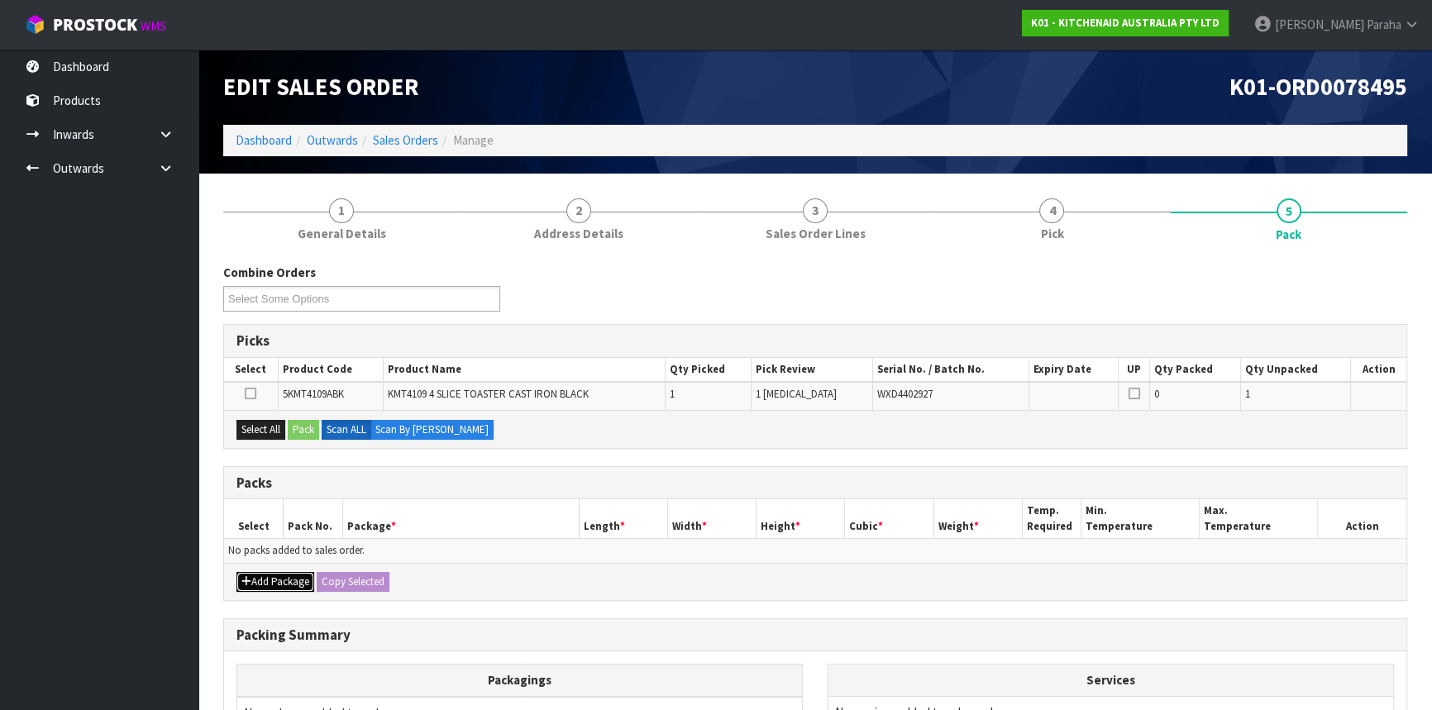
click at [258, 577] on button "Add Package" at bounding box center [275, 582] width 78 height 20
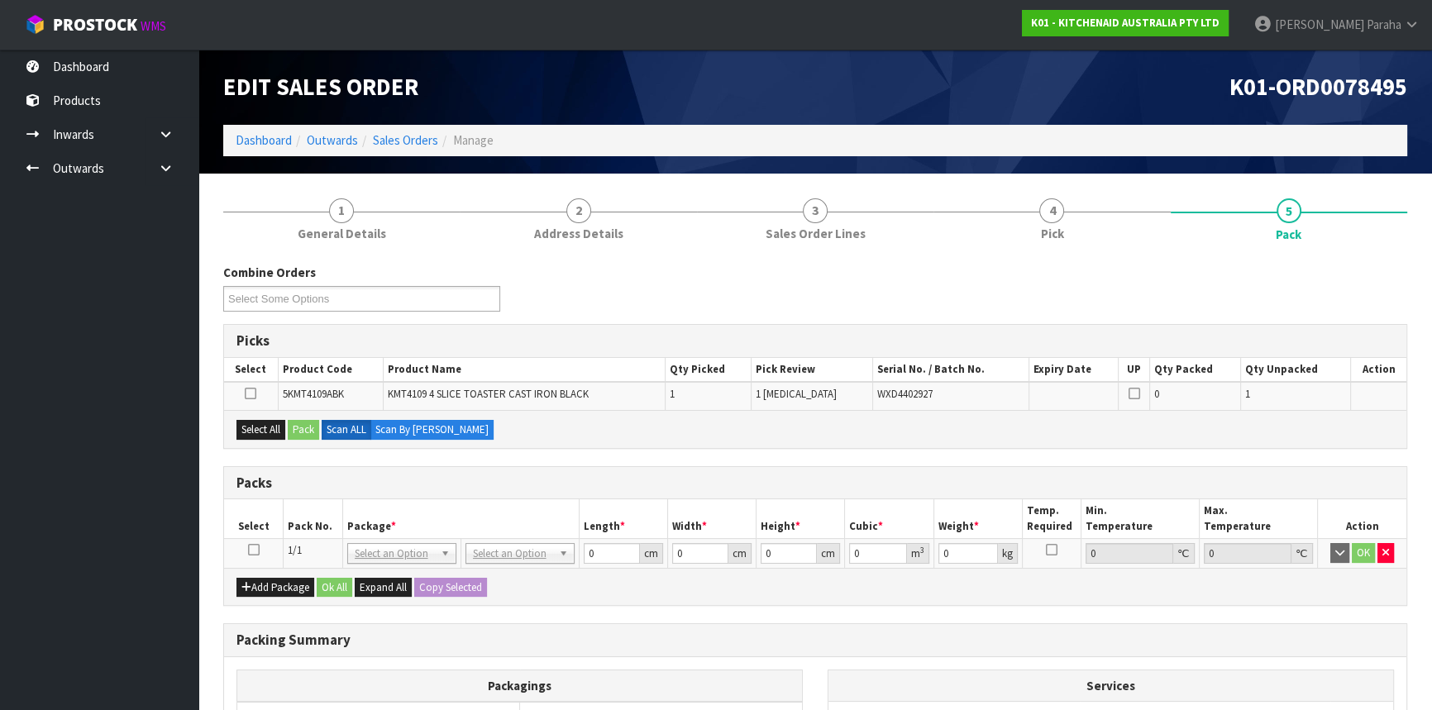
click at [250, 550] on icon at bounding box center [254, 550] width 12 height 1
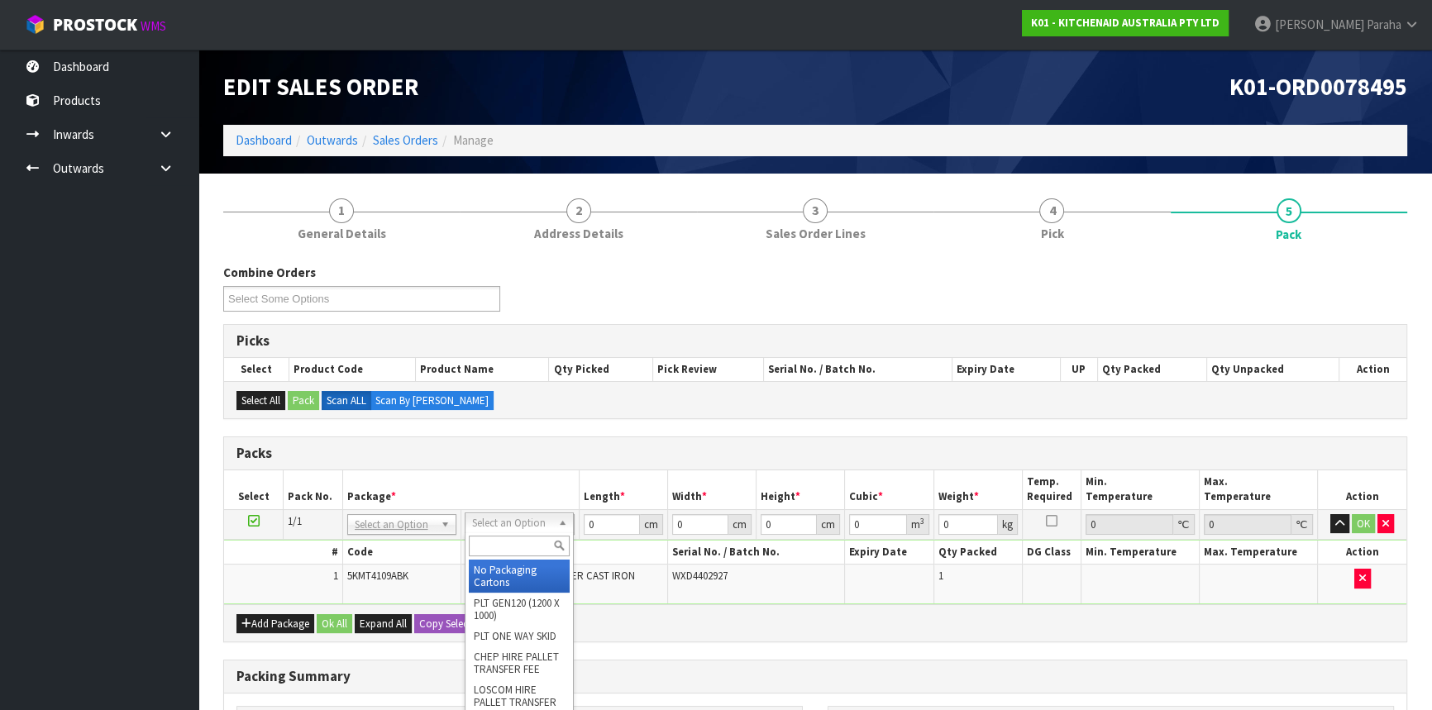
click at [510, 549] on input "text" at bounding box center [519, 546] width 101 height 21
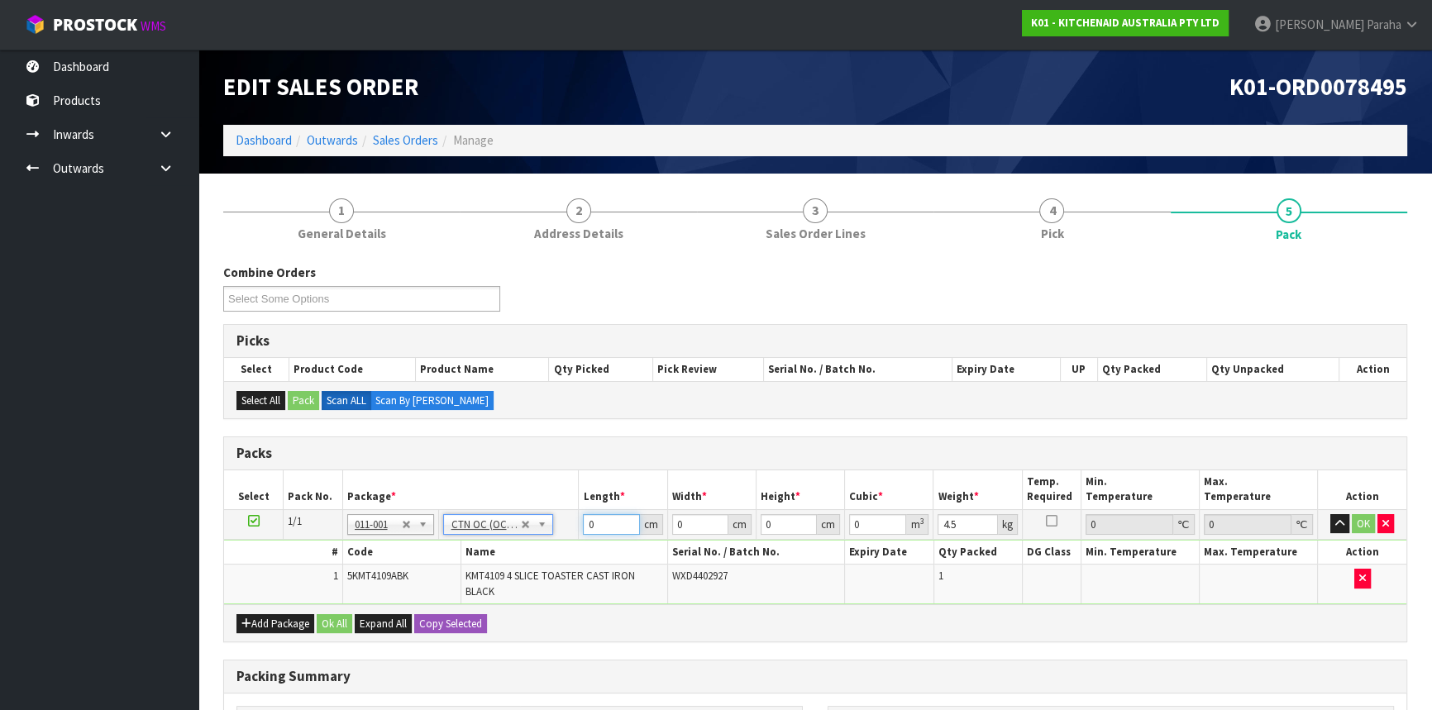
click at [592, 521] on input "0" at bounding box center [611, 524] width 56 height 21
click at [1330, 514] on button "button" at bounding box center [1339, 524] width 19 height 20
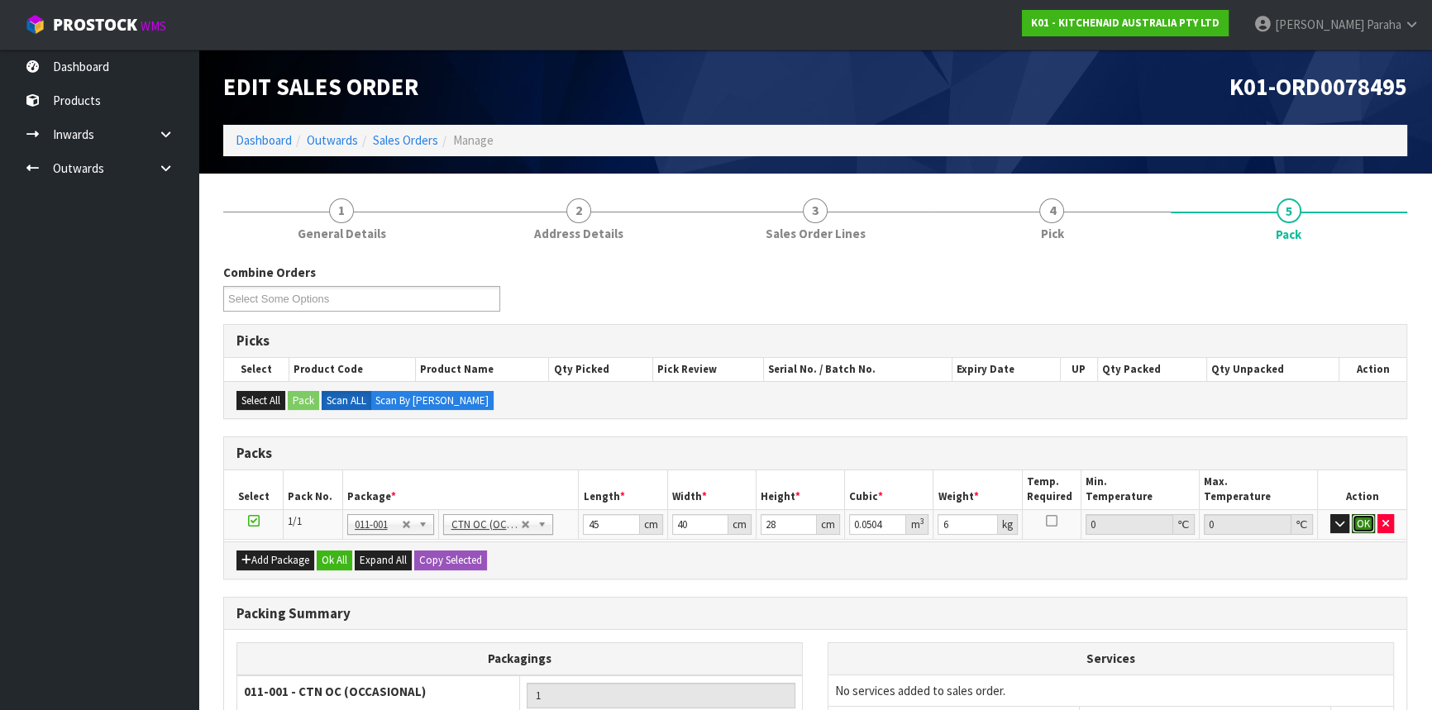
click button "OK" at bounding box center [1363, 524] width 23 height 20
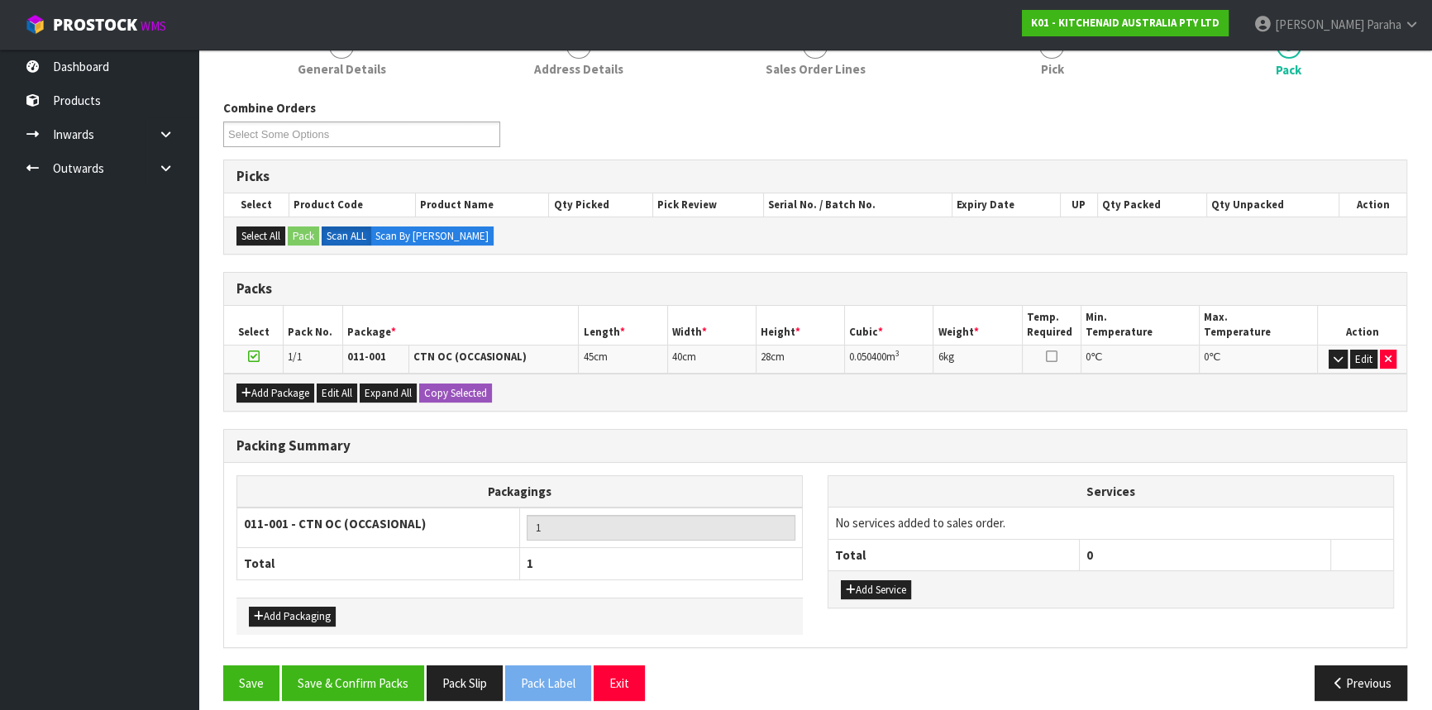
scroll to position [176, 0]
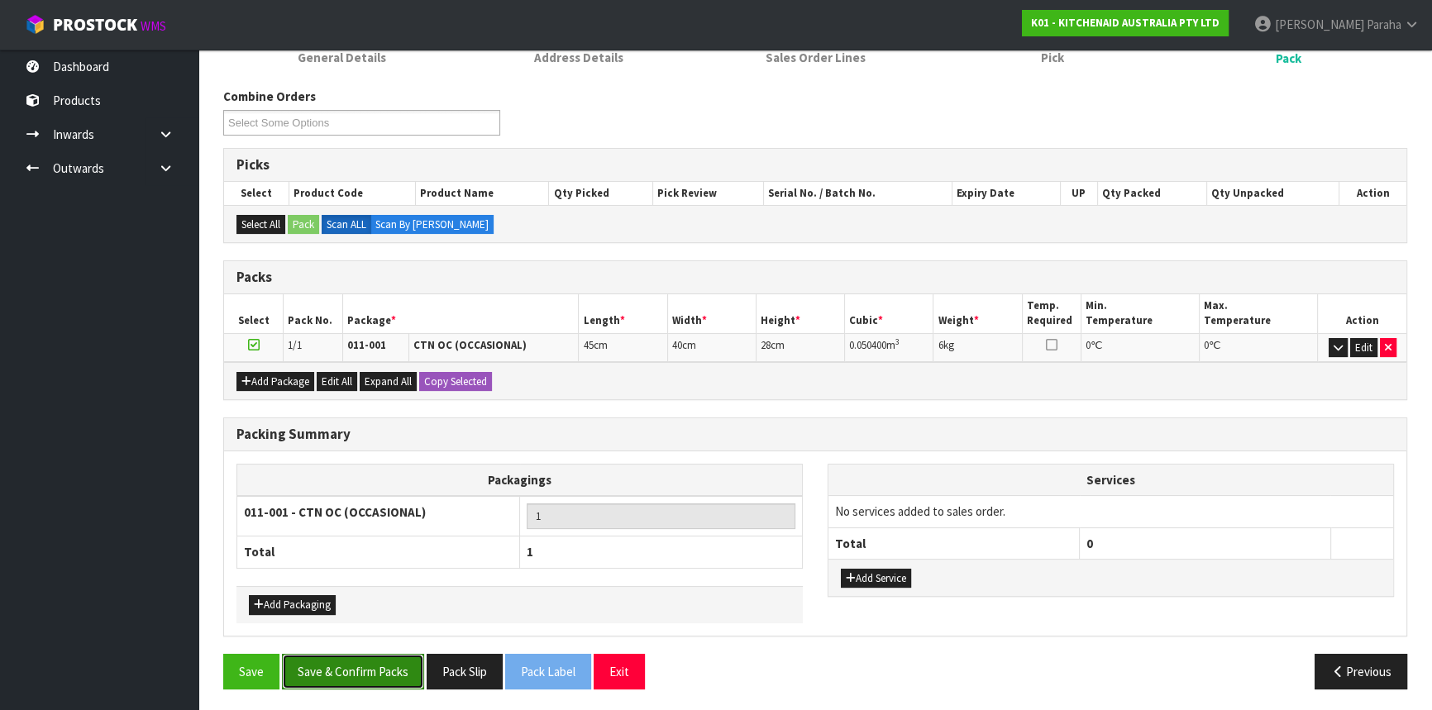
click at [365, 662] on button "Save & Confirm Packs" at bounding box center [353, 672] width 142 height 36
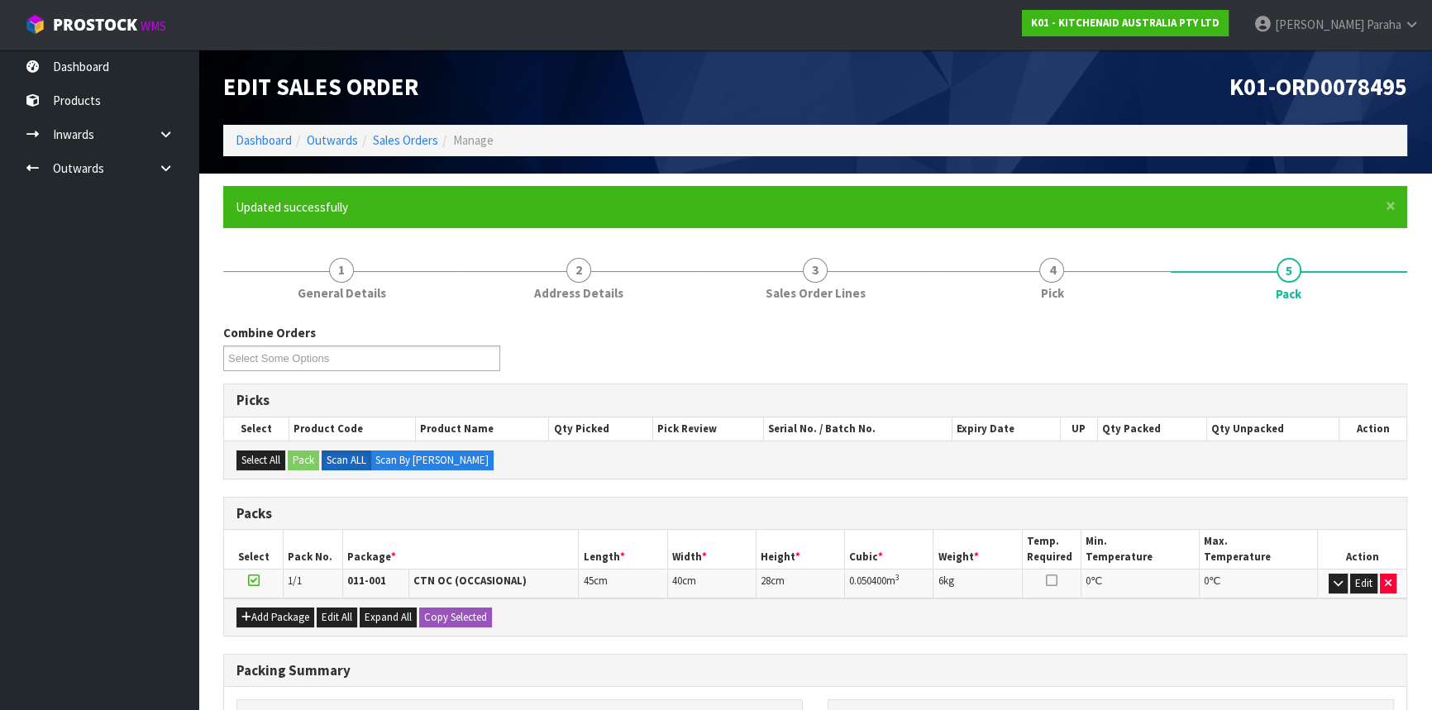
scroll to position [199, 0]
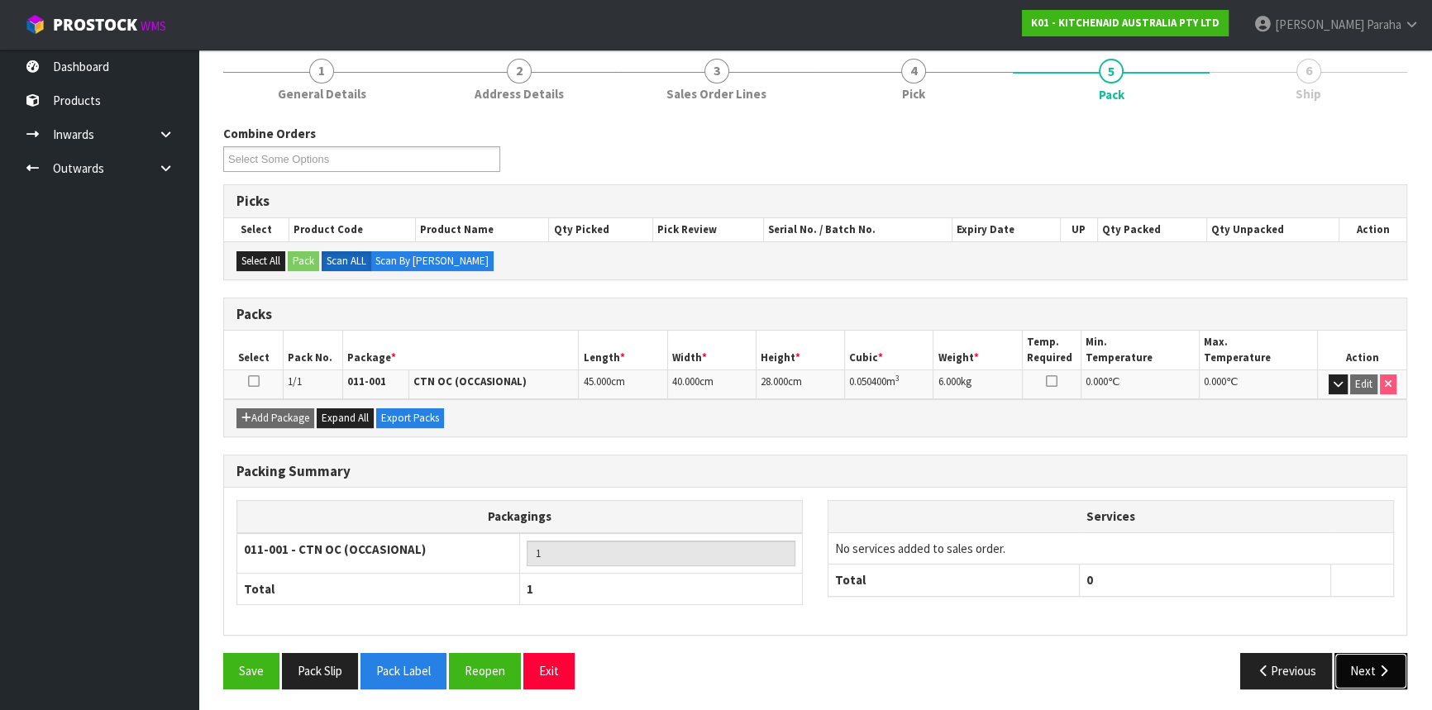
click at [1349, 666] on button "Next" at bounding box center [1371, 671] width 73 height 36
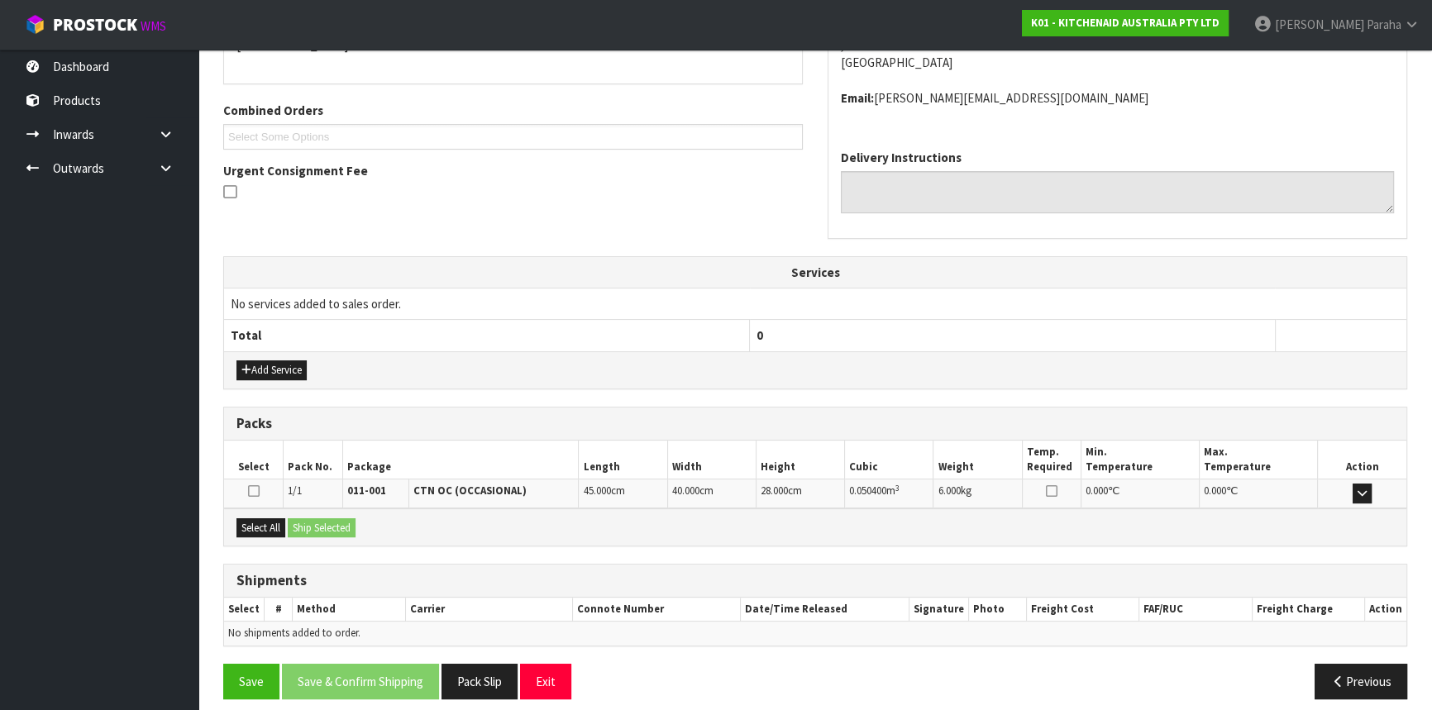
scroll to position [397, 0]
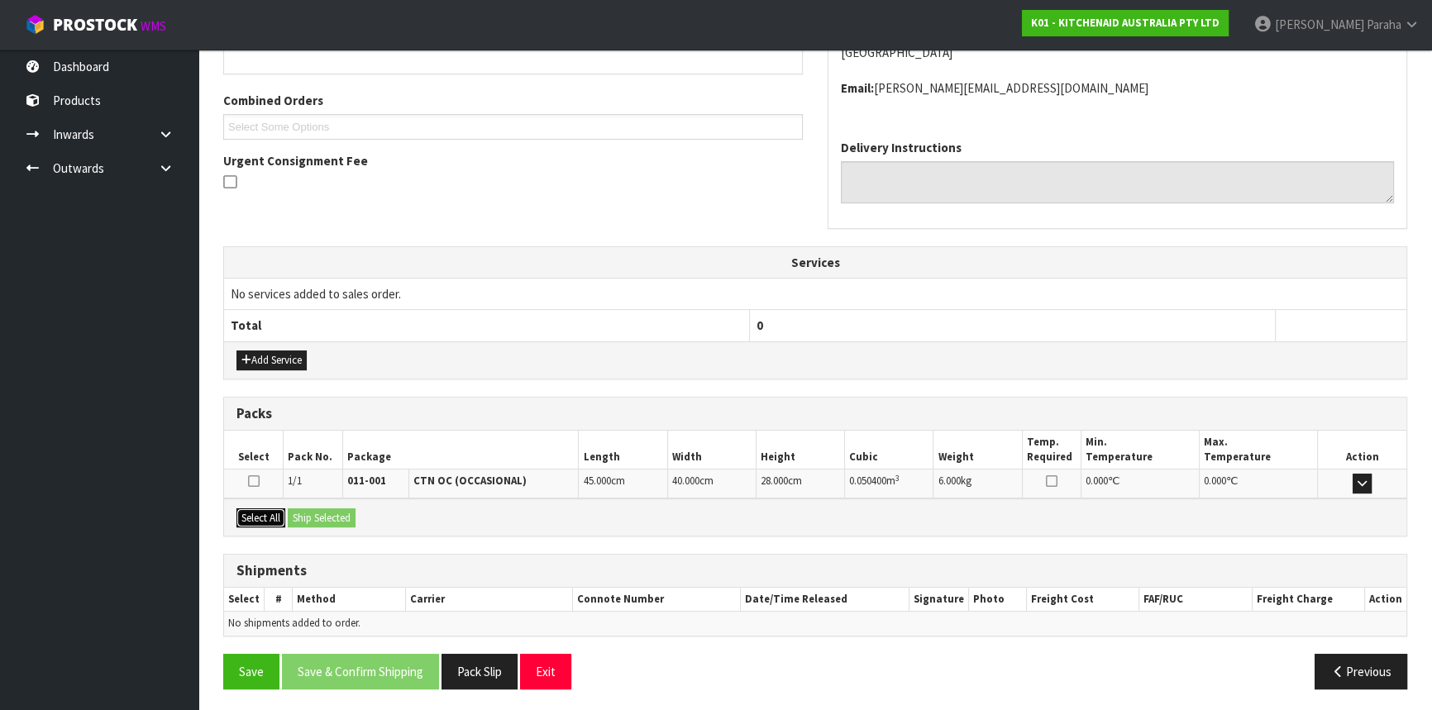
click at [253, 512] on button "Select All" at bounding box center [260, 519] width 49 height 20
click at [339, 519] on button "Ship Selected" at bounding box center [322, 519] width 68 height 20
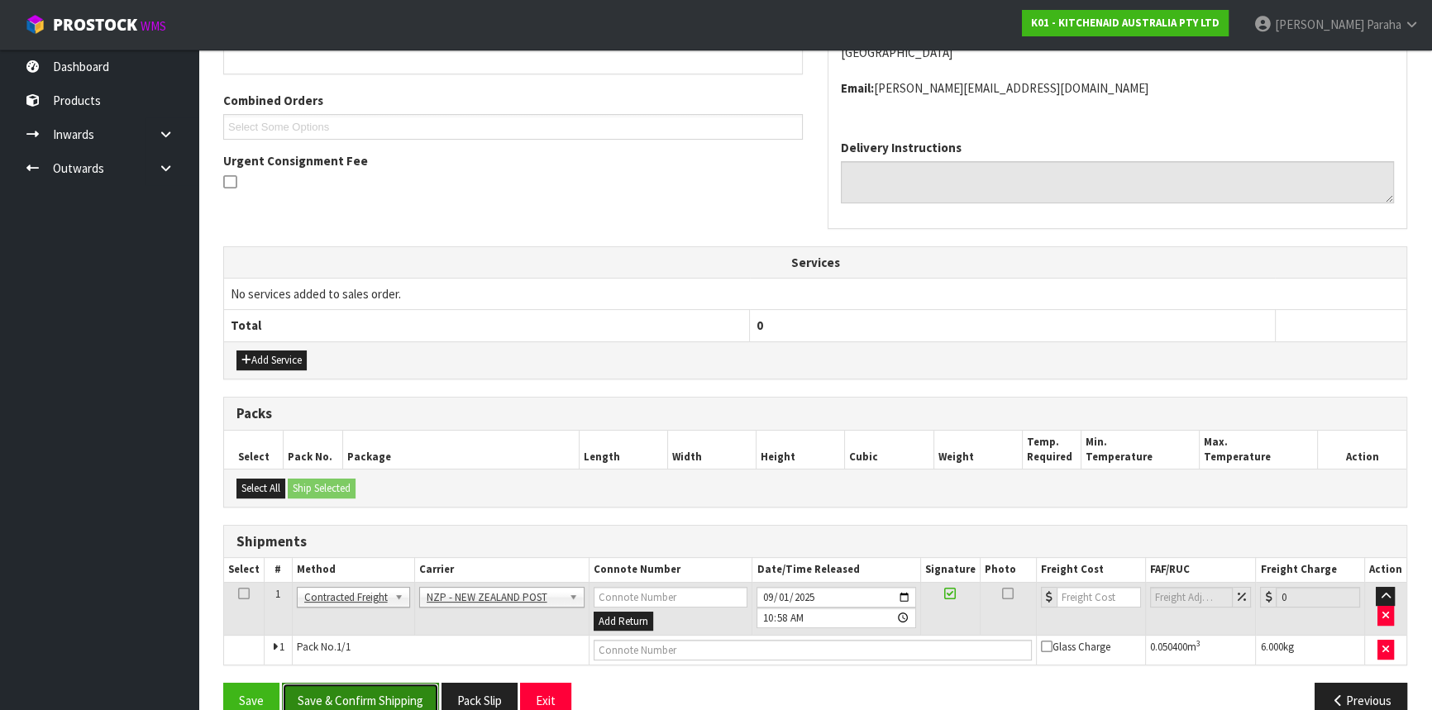
click at [375, 699] on button "Save & Confirm Shipping" at bounding box center [360, 701] width 157 height 36
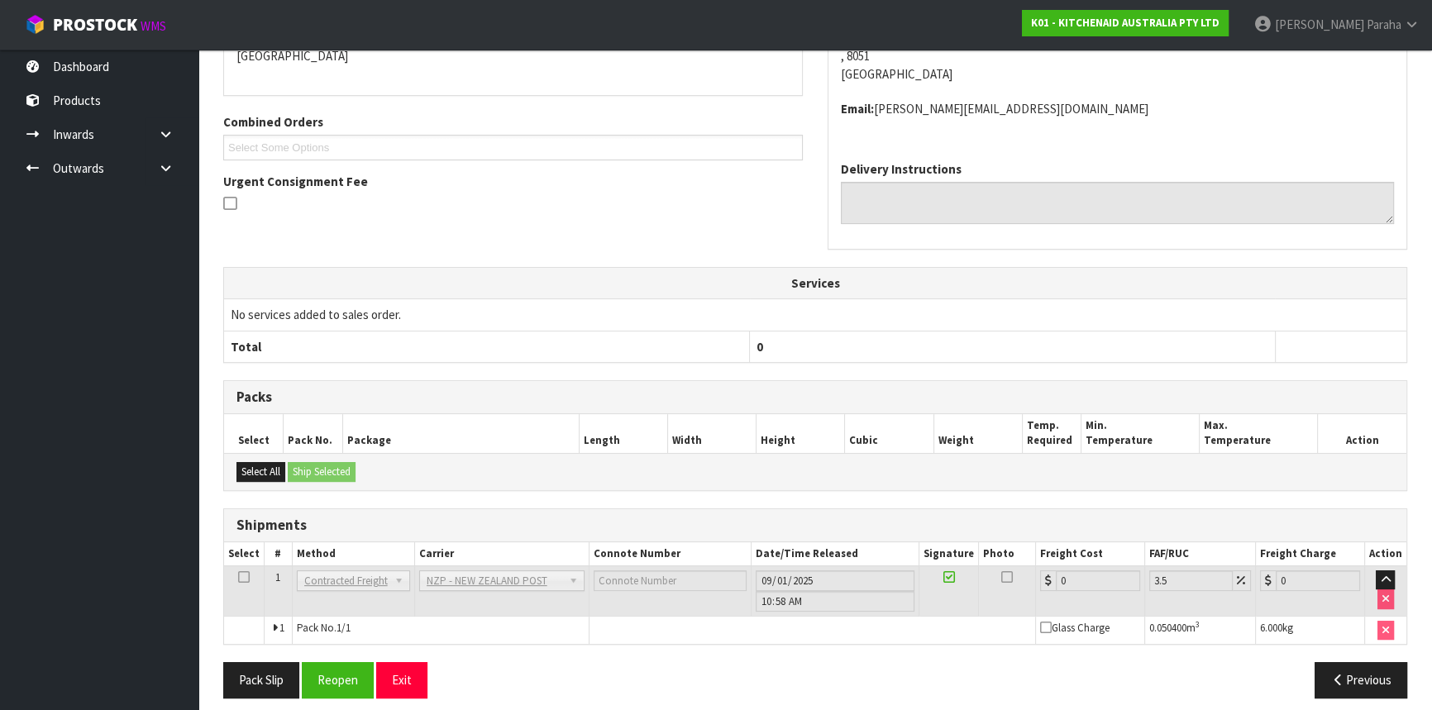
scroll to position [404, 0]
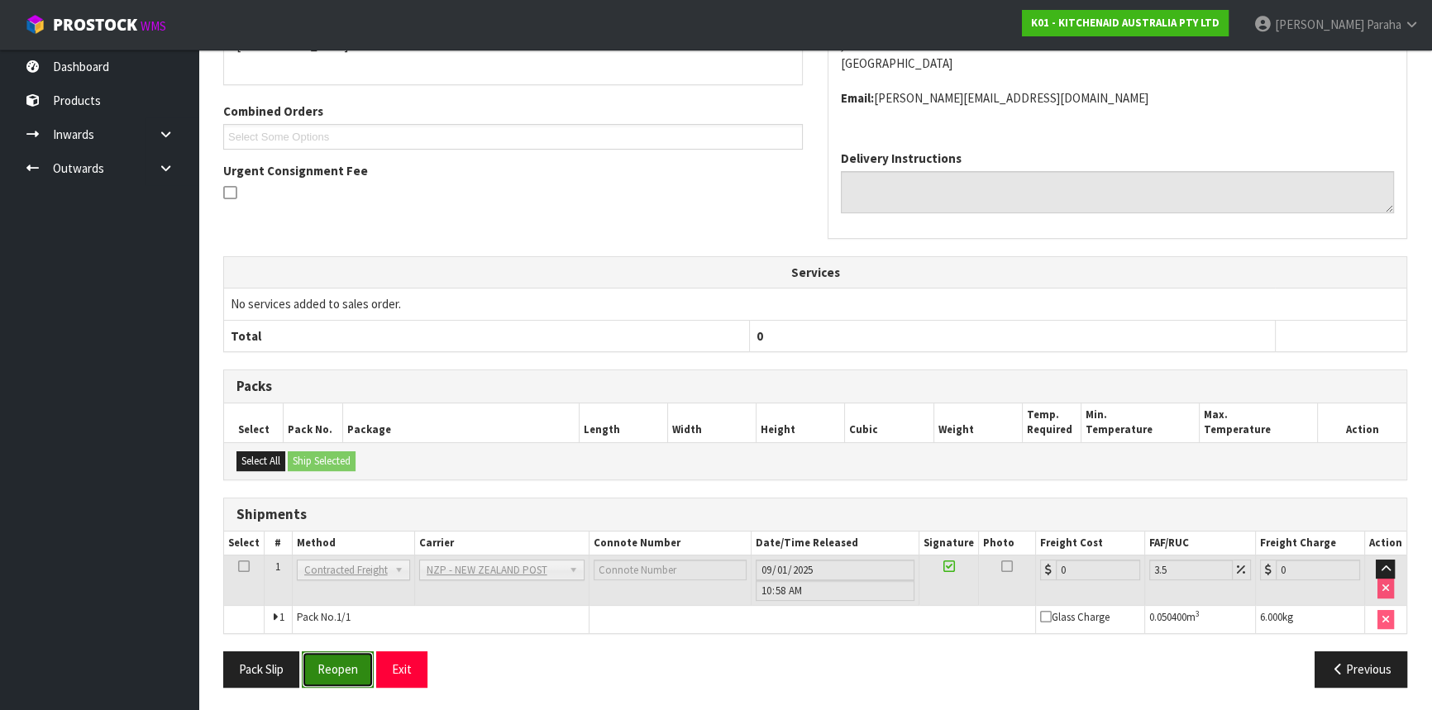
click at [342, 657] on button "Reopen" at bounding box center [338, 670] width 72 height 36
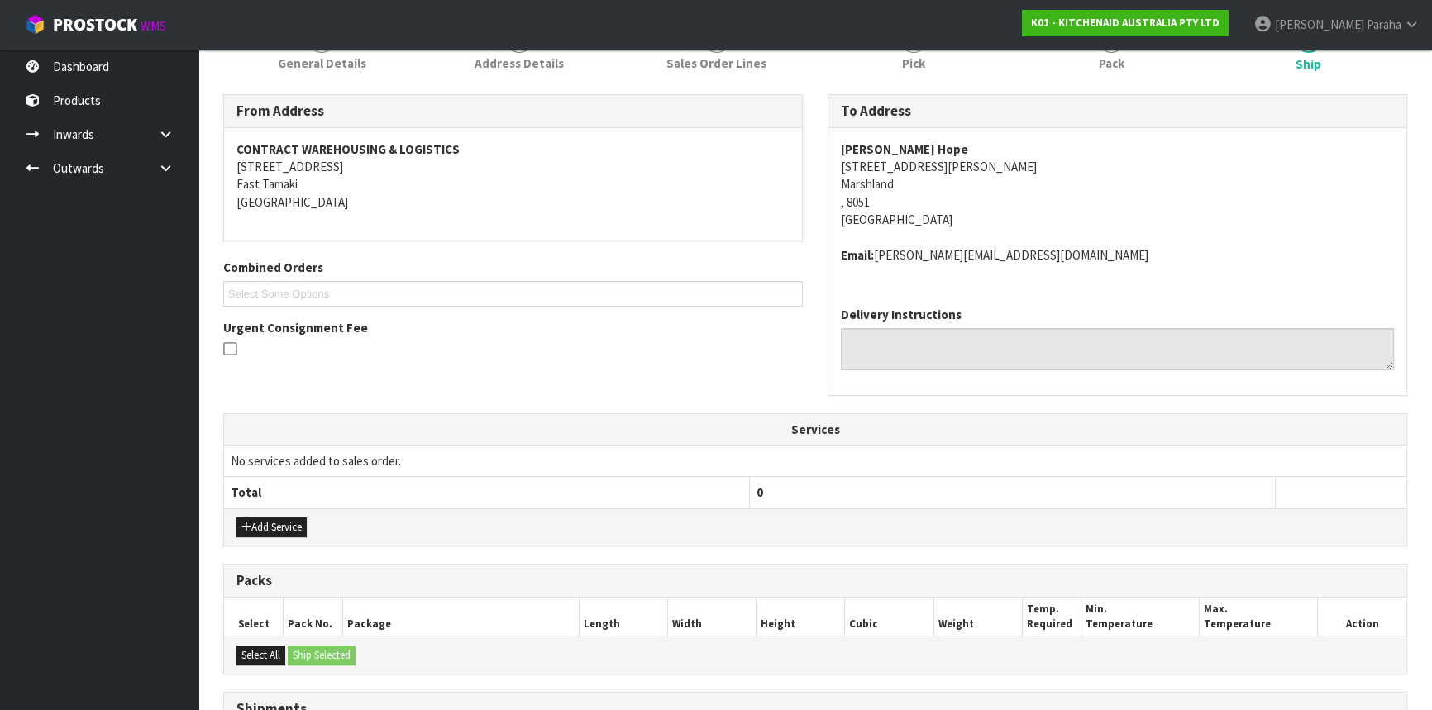
scroll to position [442, 0]
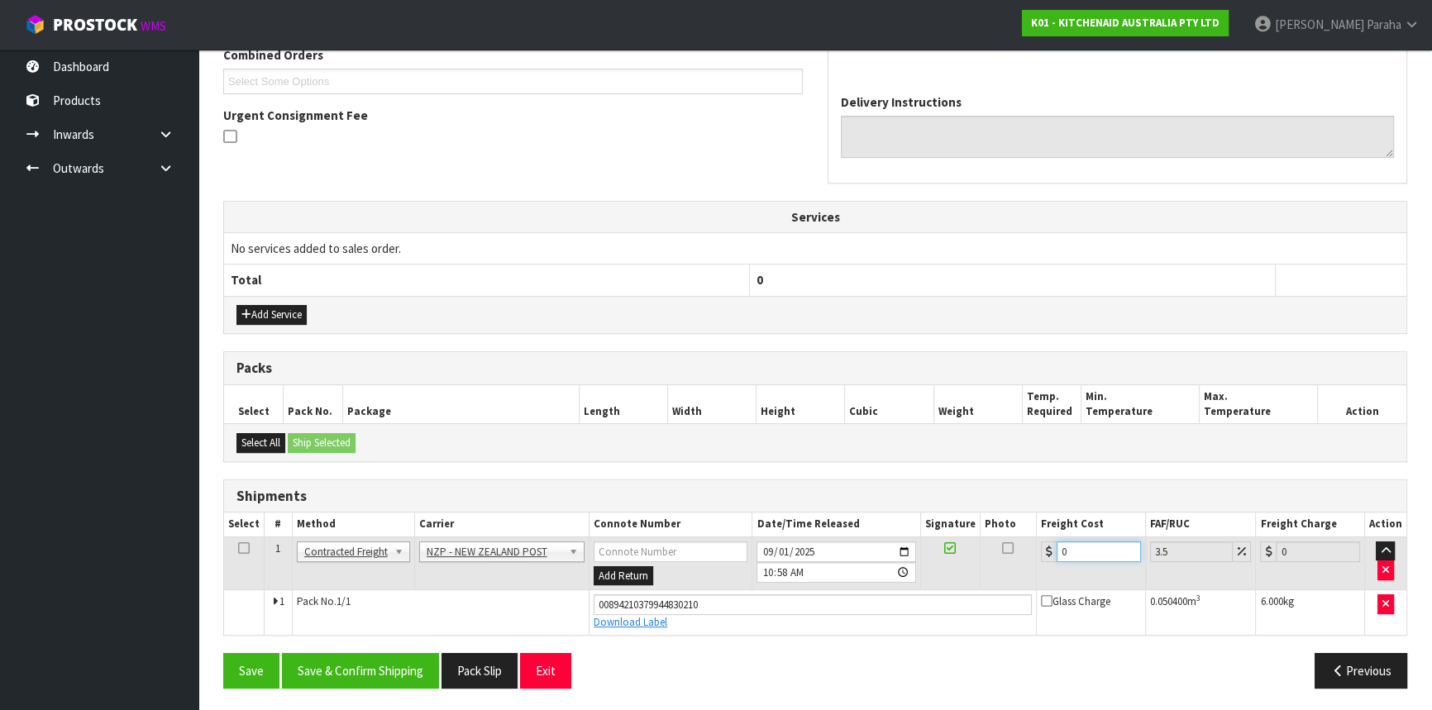
click at [1050, 546] on div "0" at bounding box center [1091, 552] width 100 height 21
click at [374, 670] on button "Save & Confirm Shipping" at bounding box center [360, 671] width 157 height 36
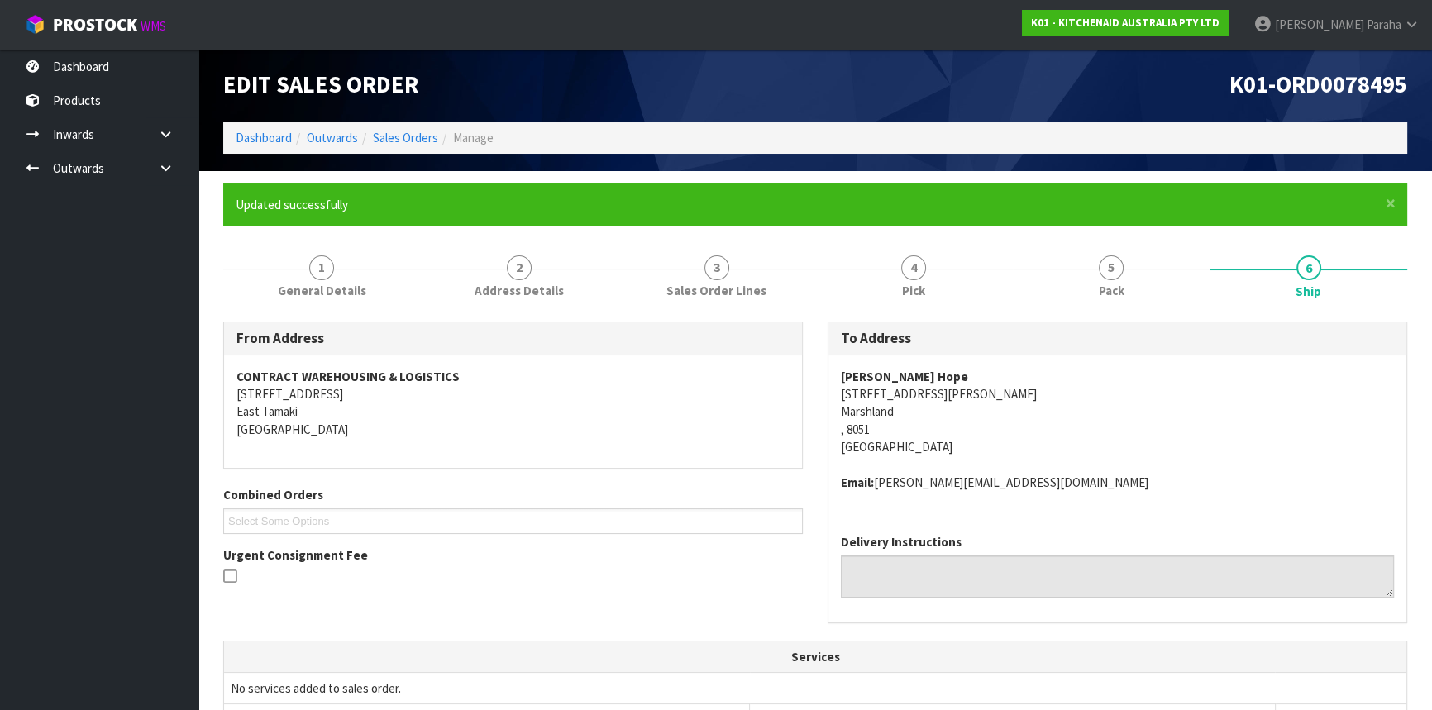
scroll to position [0, 0]
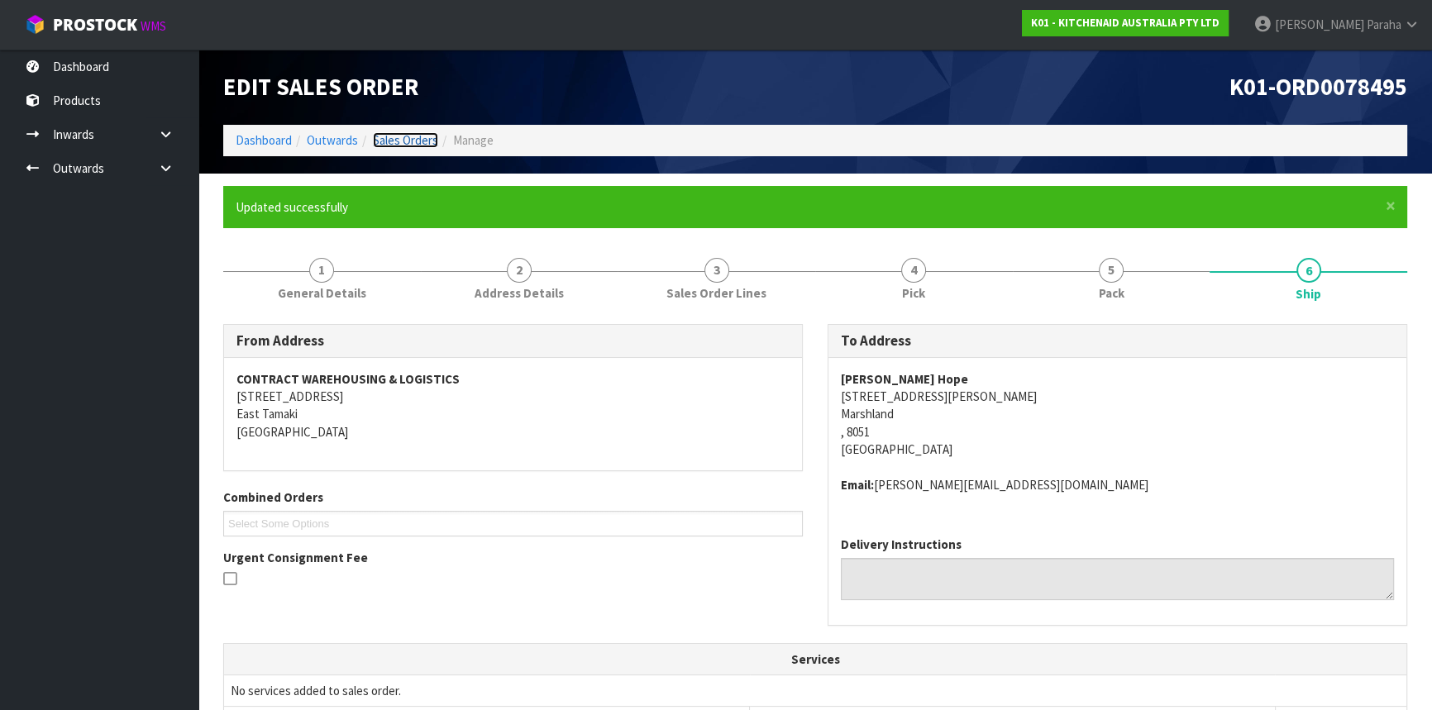
click at [431, 135] on link "Sales Orders" at bounding box center [405, 140] width 65 height 16
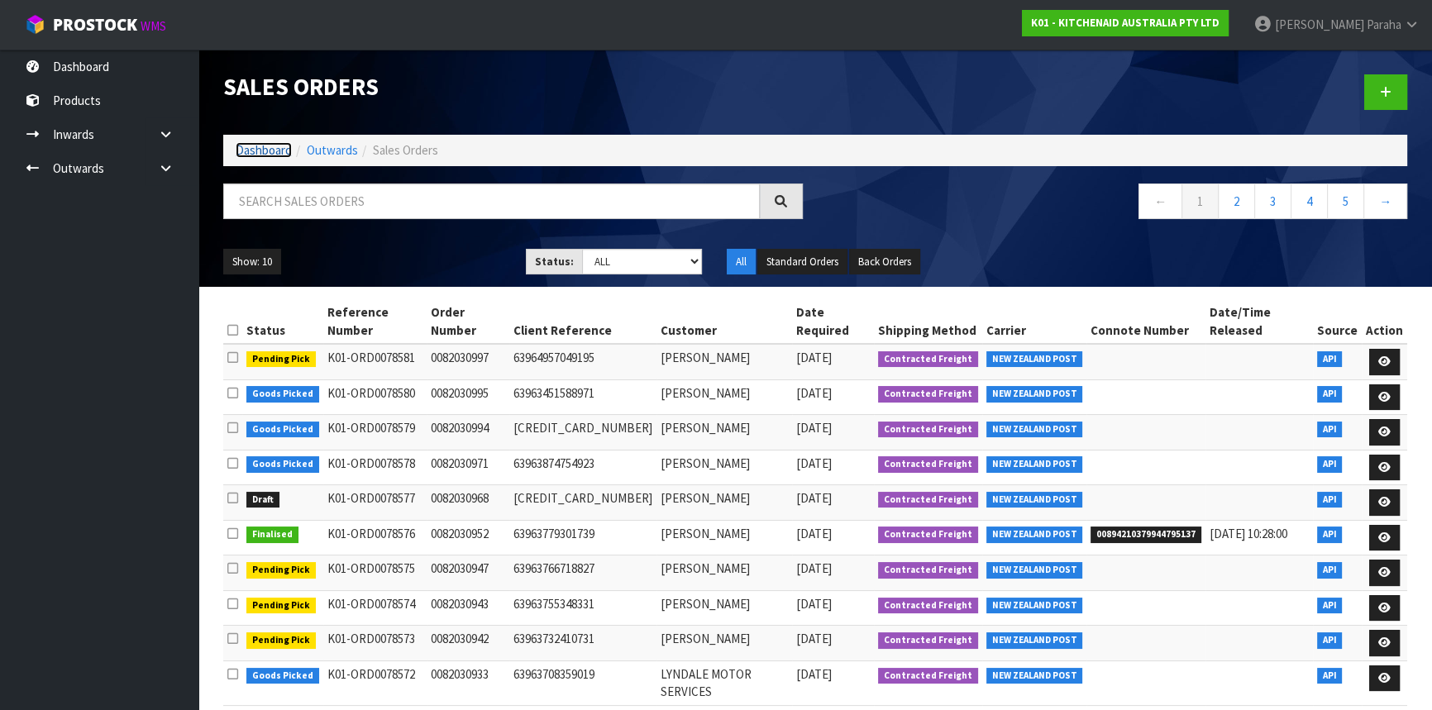
click at [243, 144] on link "Dashboard" at bounding box center [264, 150] width 56 height 16
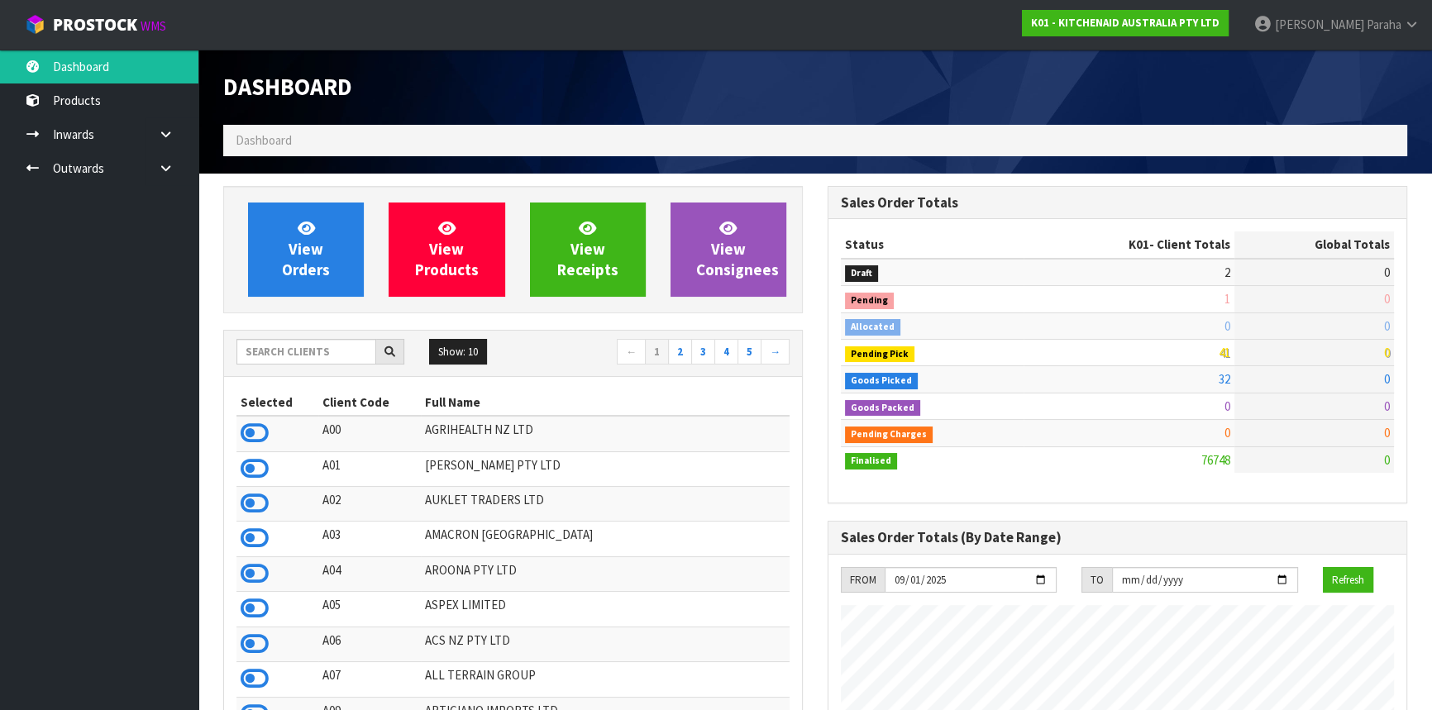
scroll to position [1250, 604]
click at [312, 353] on input "text" at bounding box center [306, 352] width 140 height 26
click at [286, 342] on input "text" at bounding box center [306, 352] width 140 height 26
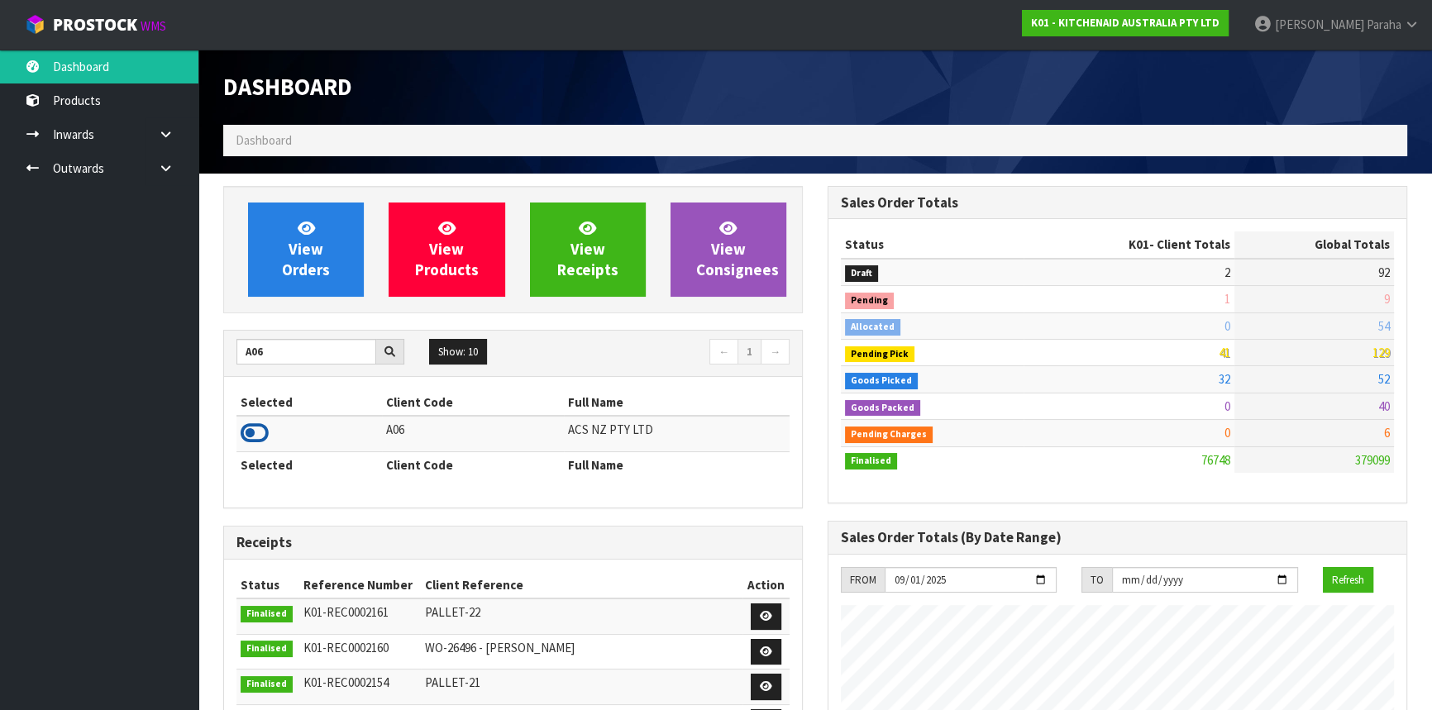
click at [261, 432] on icon at bounding box center [255, 433] width 28 height 25
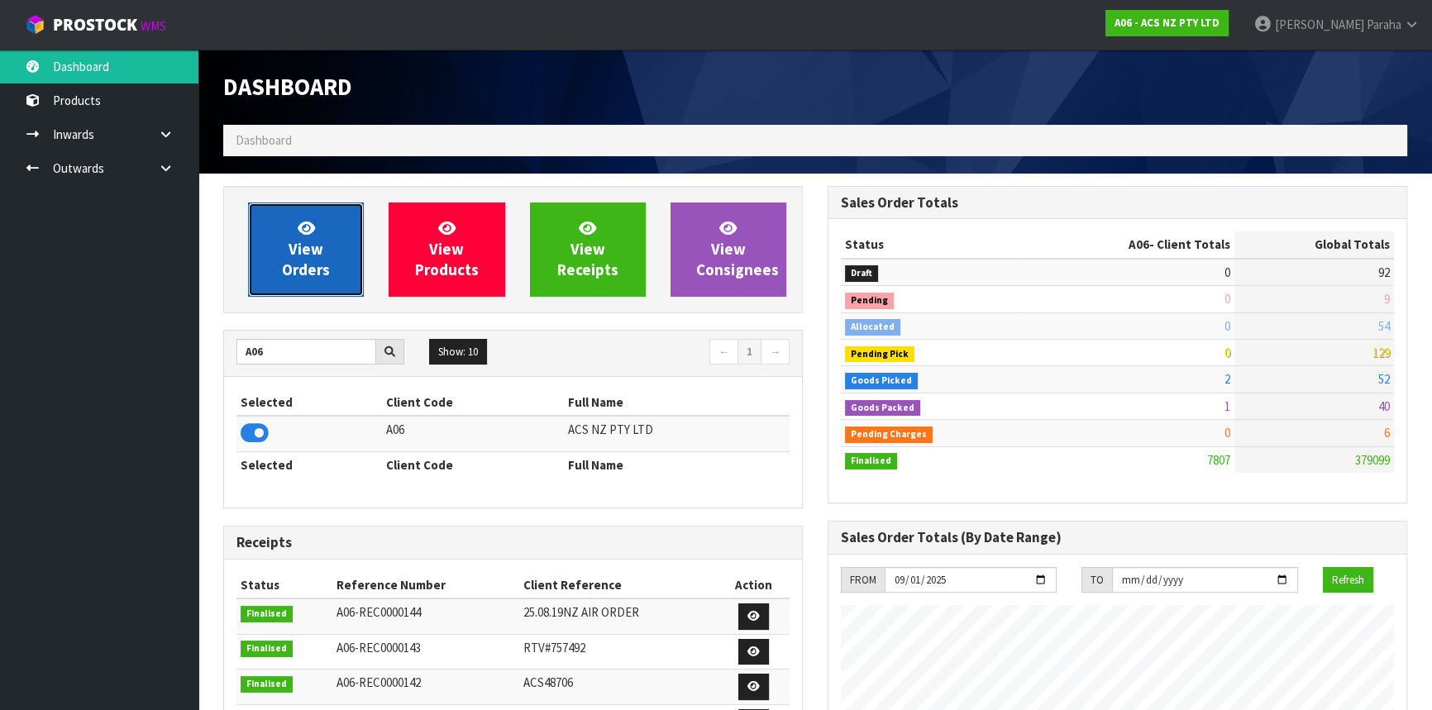
click at [287, 255] on link "View Orders" at bounding box center [306, 250] width 116 height 94
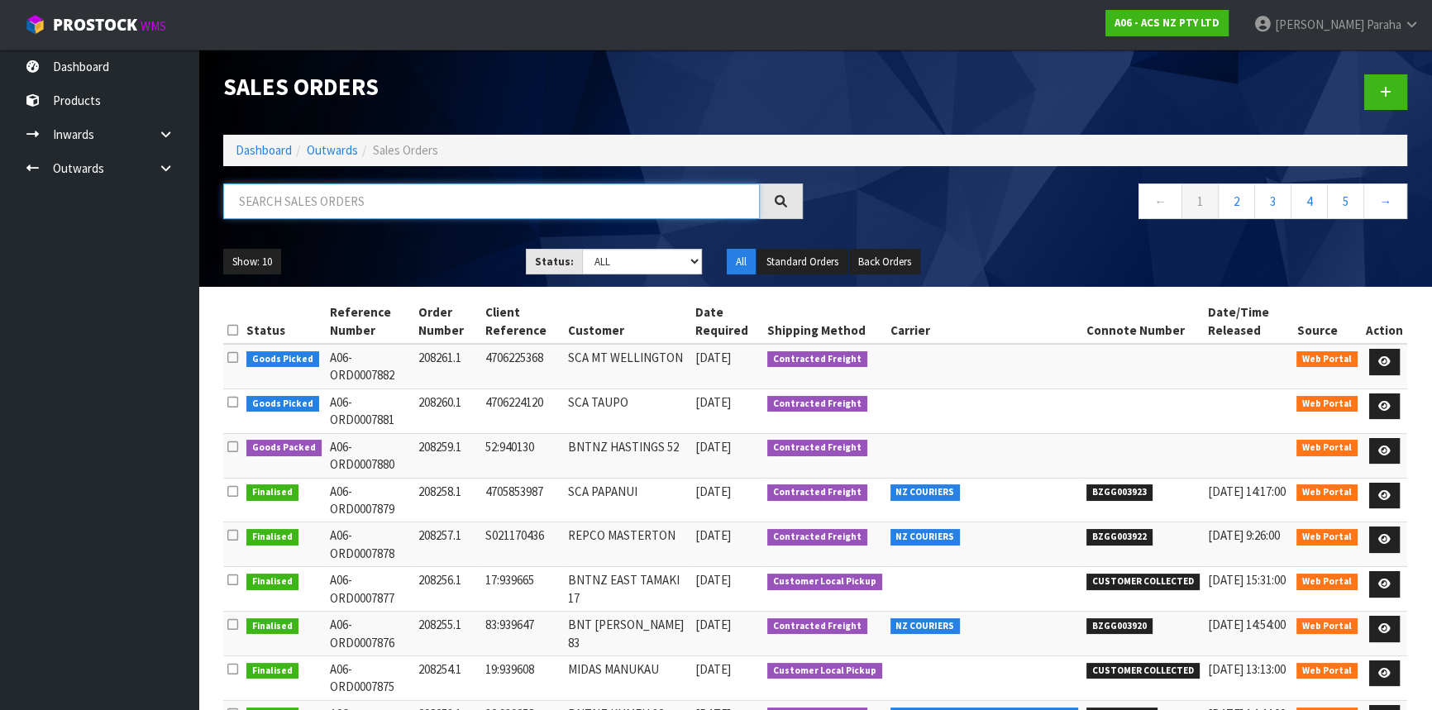
click at [399, 206] on input "text" at bounding box center [491, 202] width 537 height 36
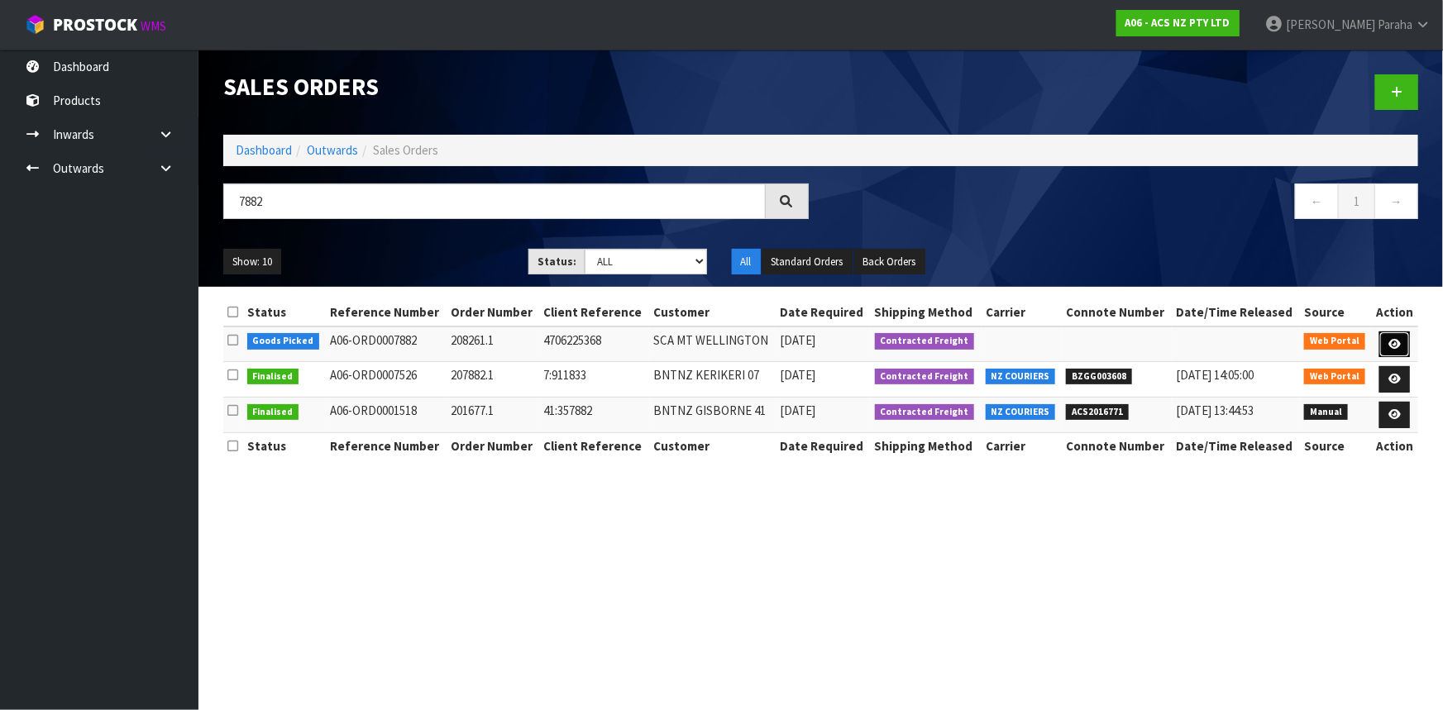
click at [1404, 346] on link at bounding box center [1394, 345] width 31 height 26
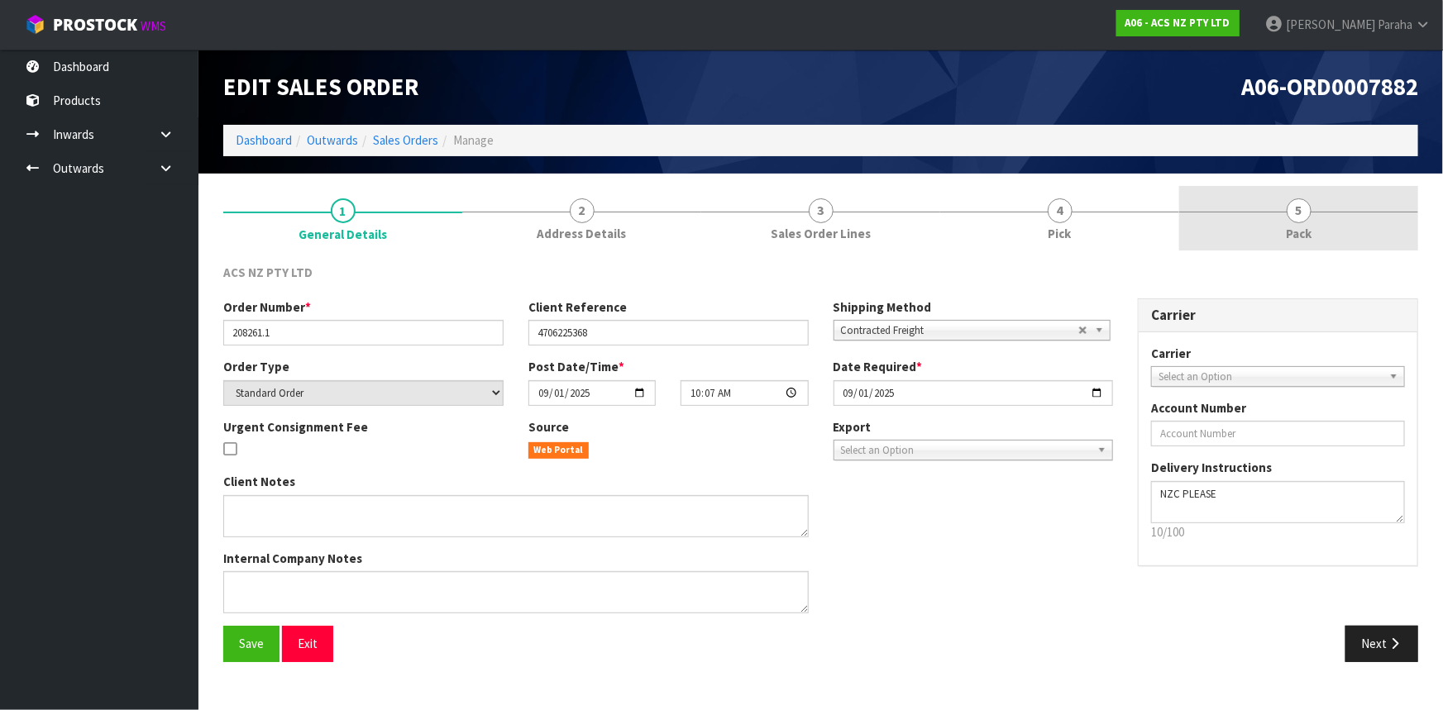
click at [1313, 222] on link "5 Pack" at bounding box center [1298, 218] width 239 height 65
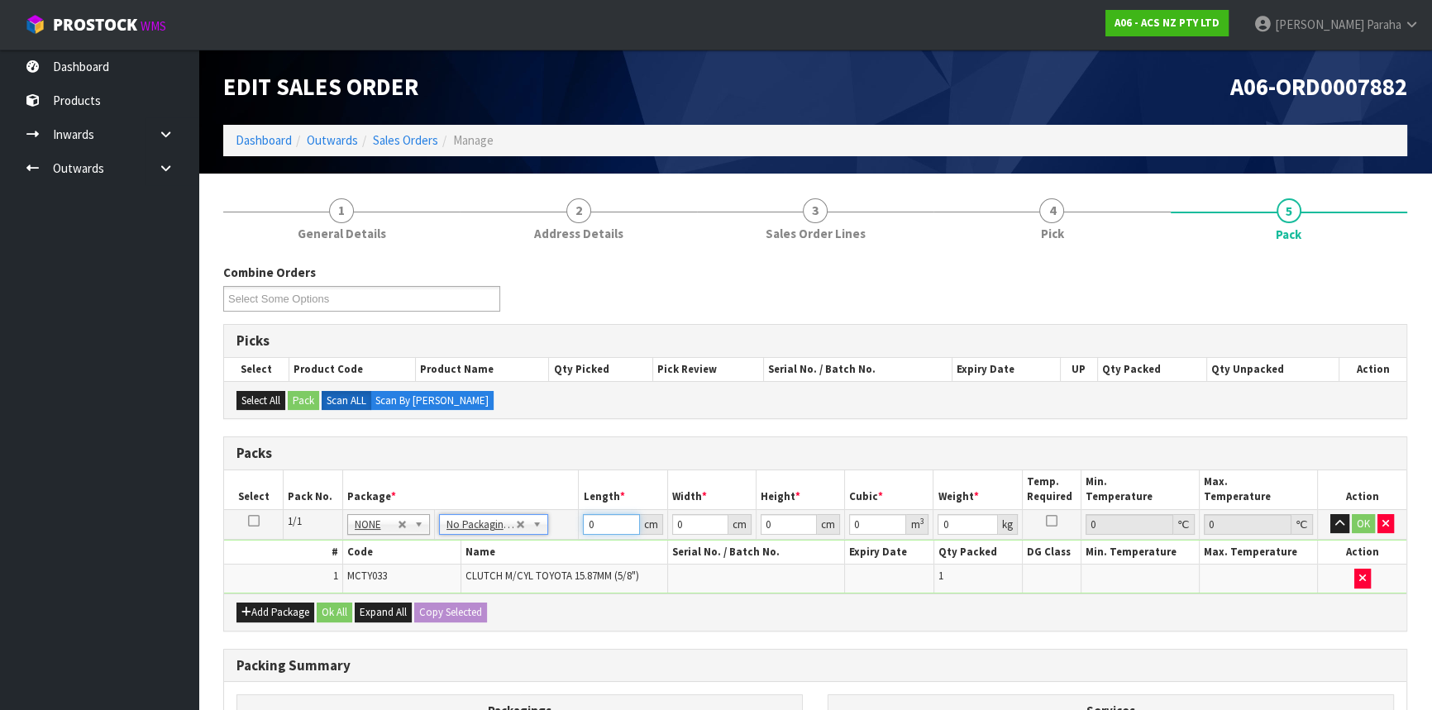
drag, startPoint x: 595, startPoint y: 528, endPoint x: 580, endPoint y: 526, distance: 15.0
click at [580, 526] on td "0 cm" at bounding box center [623, 524] width 88 height 30
click at [1330, 514] on button "button" at bounding box center [1339, 524] width 19 height 20
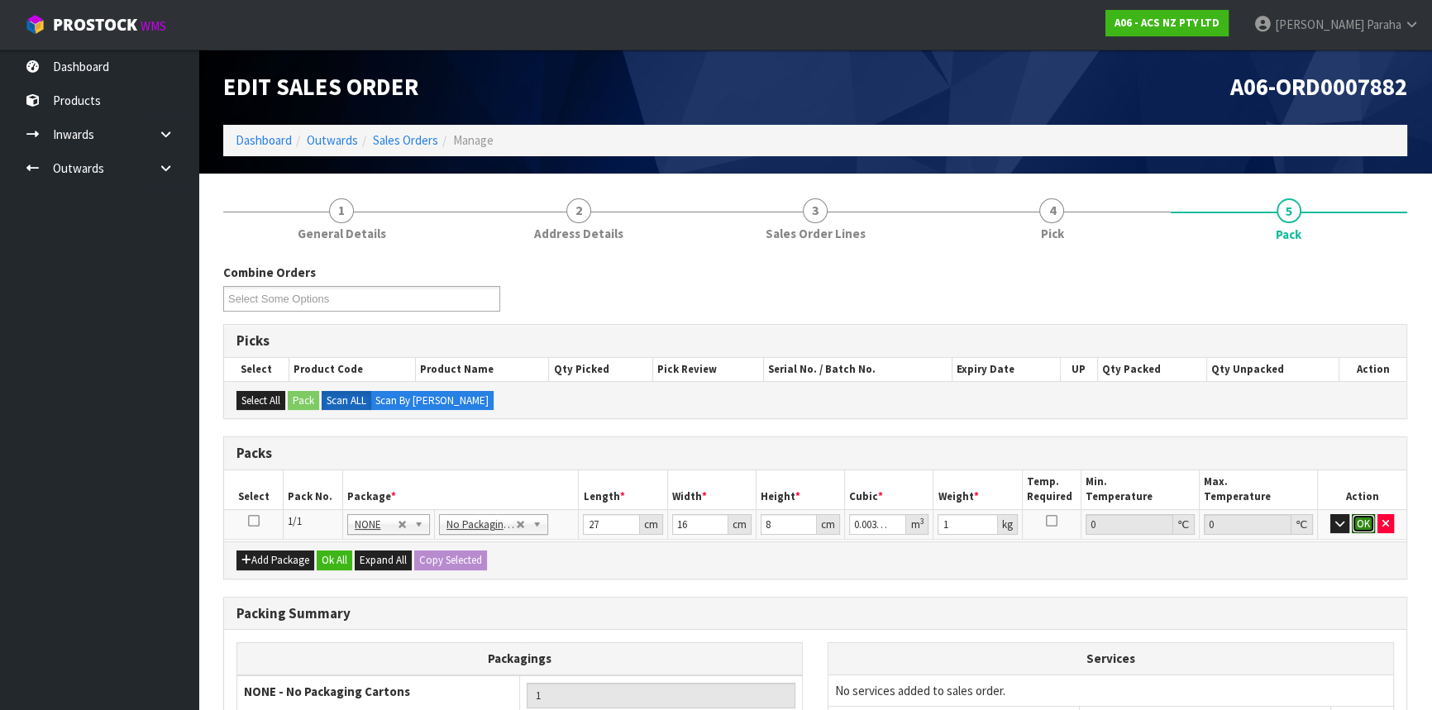
click button "OK" at bounding box center [1363, 524] width 23 height 20
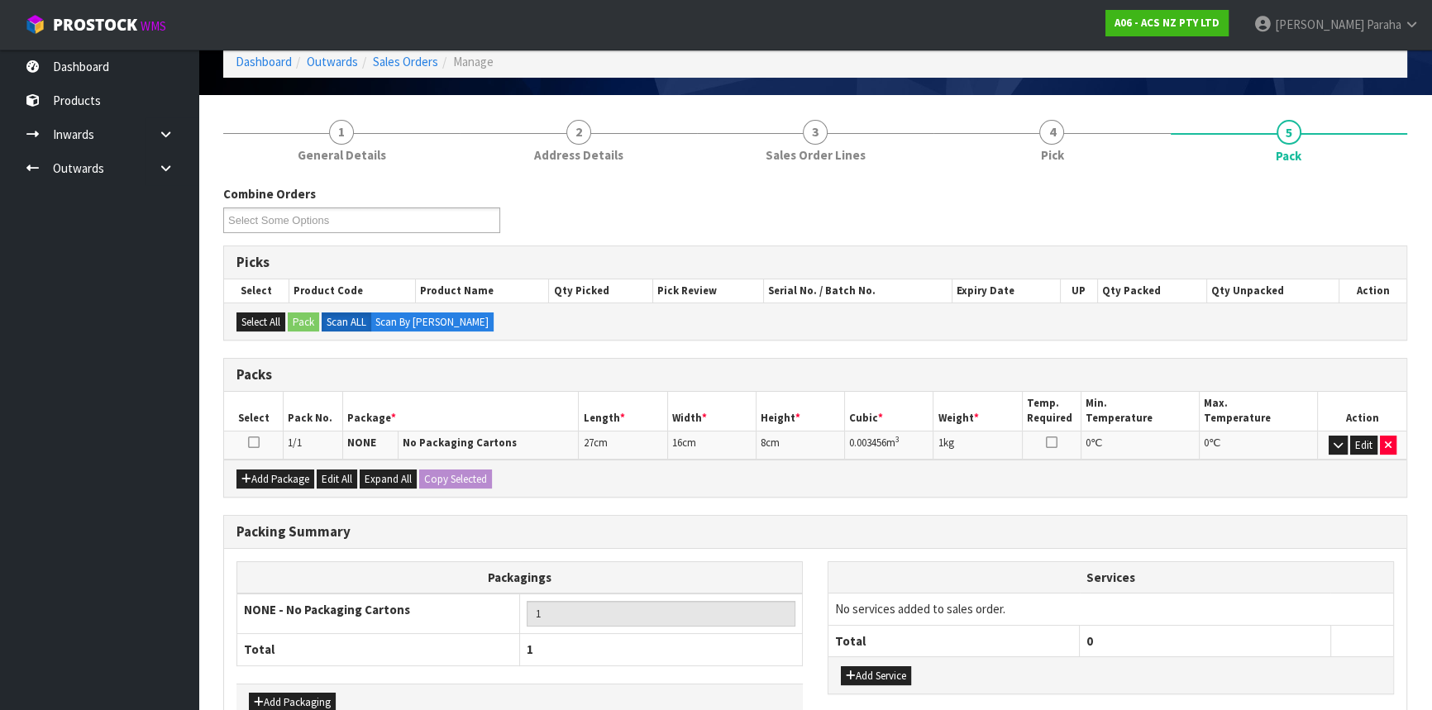
scroll to position [176, 0]
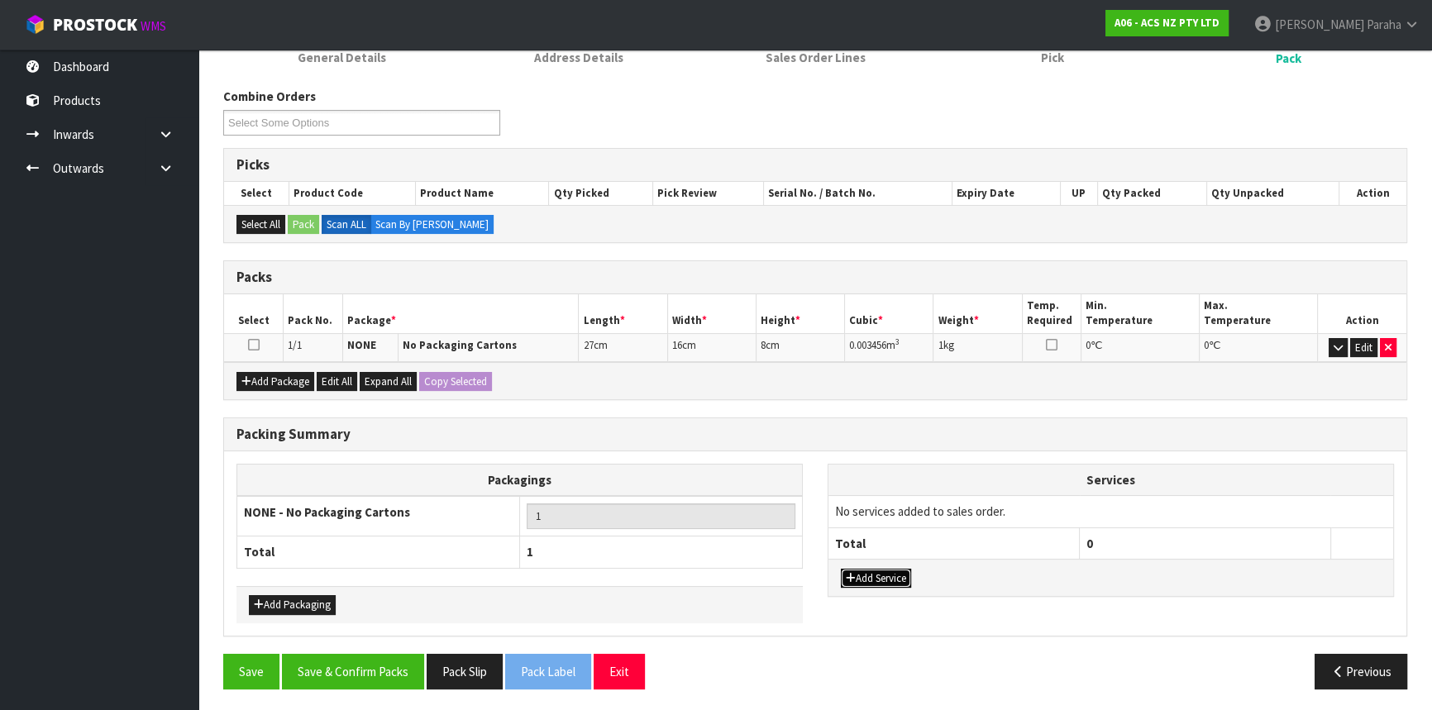
click at [883, 575] on button "Add Service" at bounding box center [876, 579] width 70 height 20
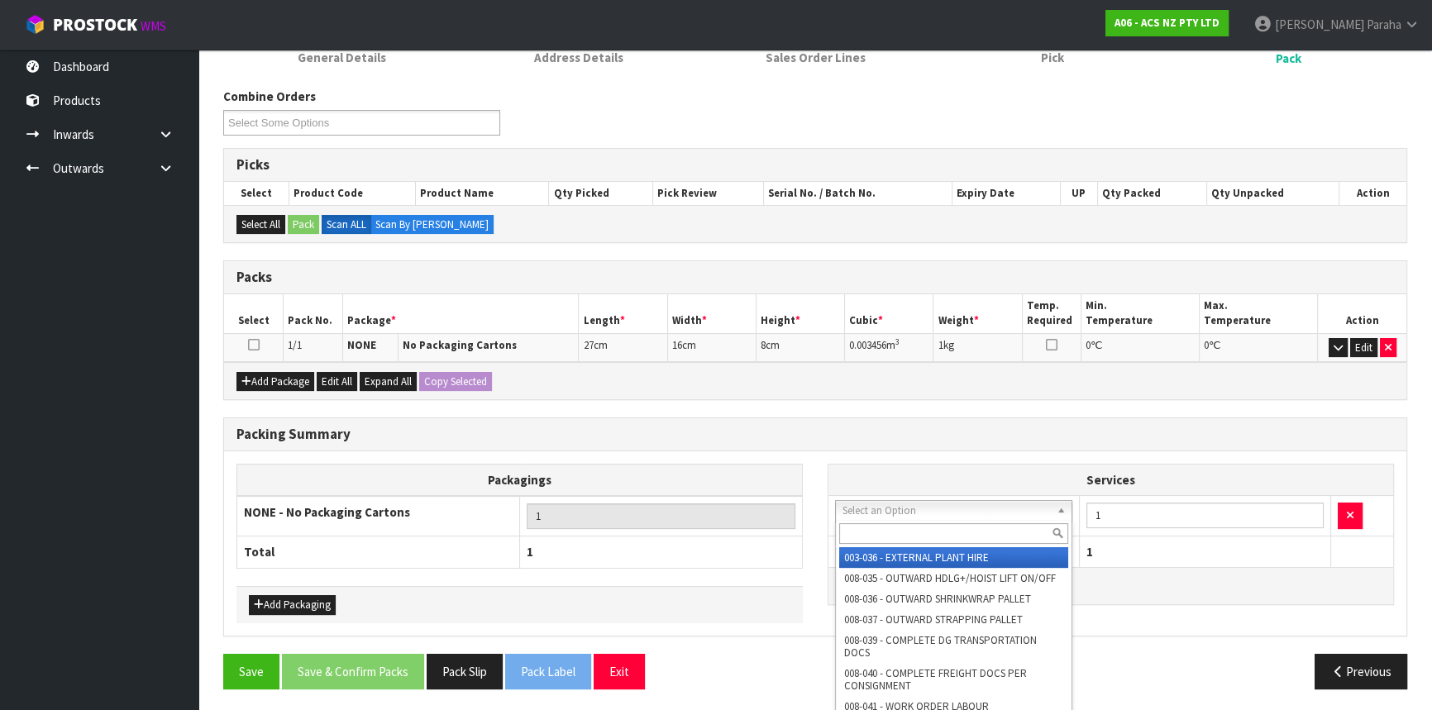
click at [857, 532] on input "text" at bounding box center [953, 533] width 229 height 21
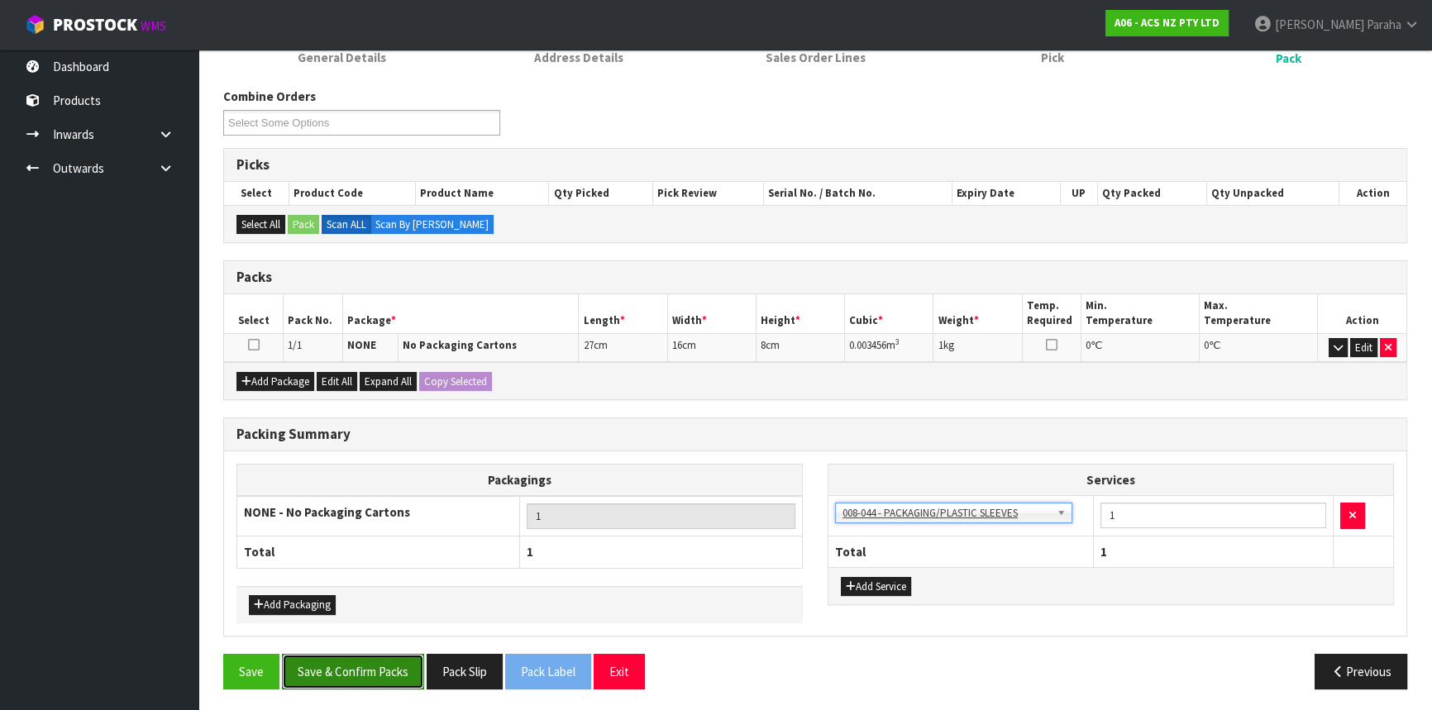
click at [346, 664] on button "Save & Confirm Packs" at bounding box center [353, 672] width 142 height 36
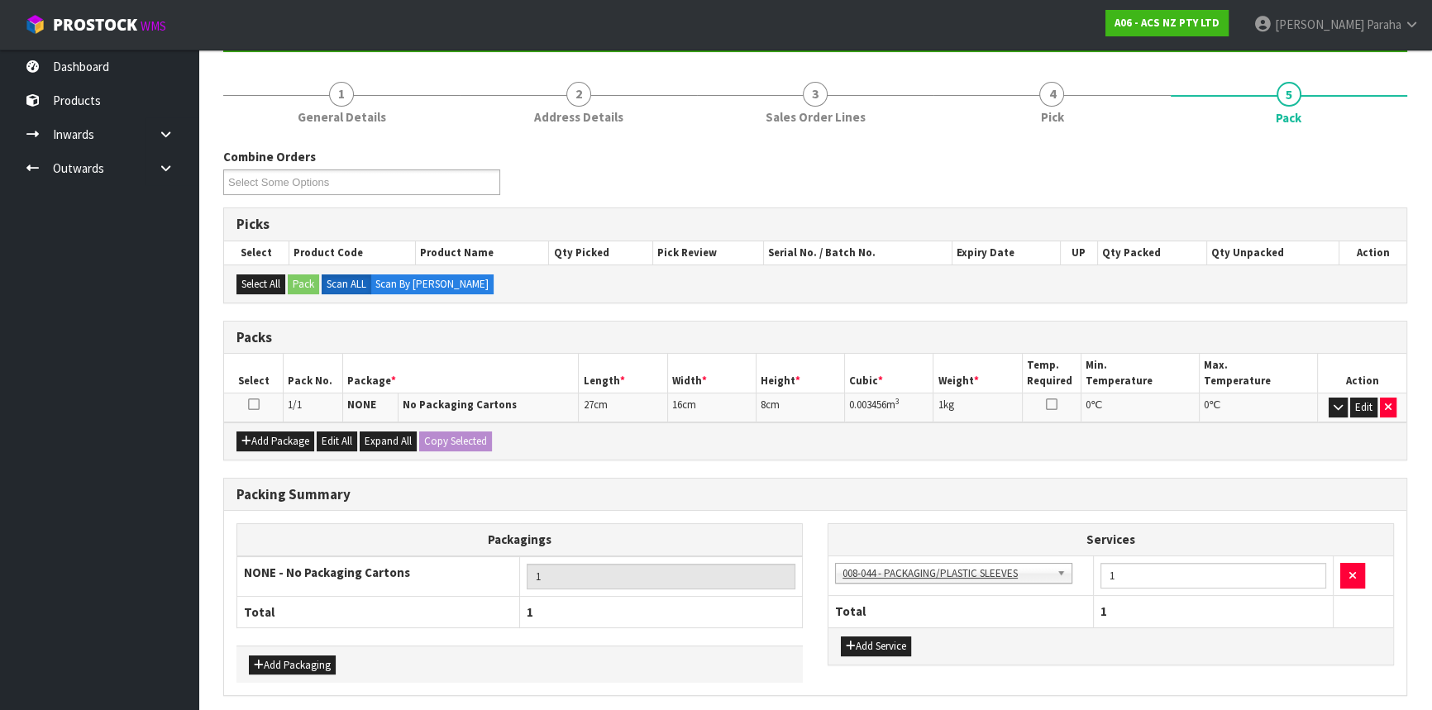
scroll to position [0, 0]
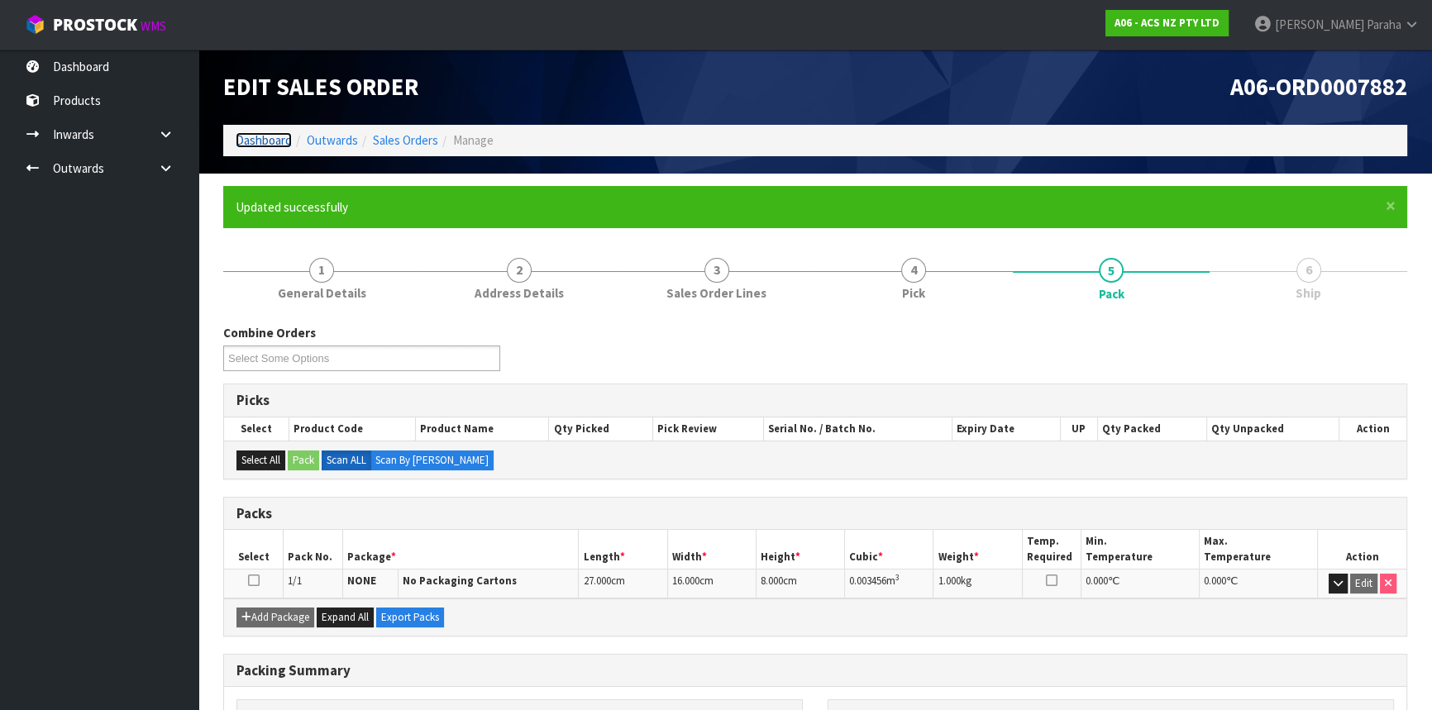
click at [271, 141] on link "Dashboard" at bounding box center [264, 140] width 56 height 16
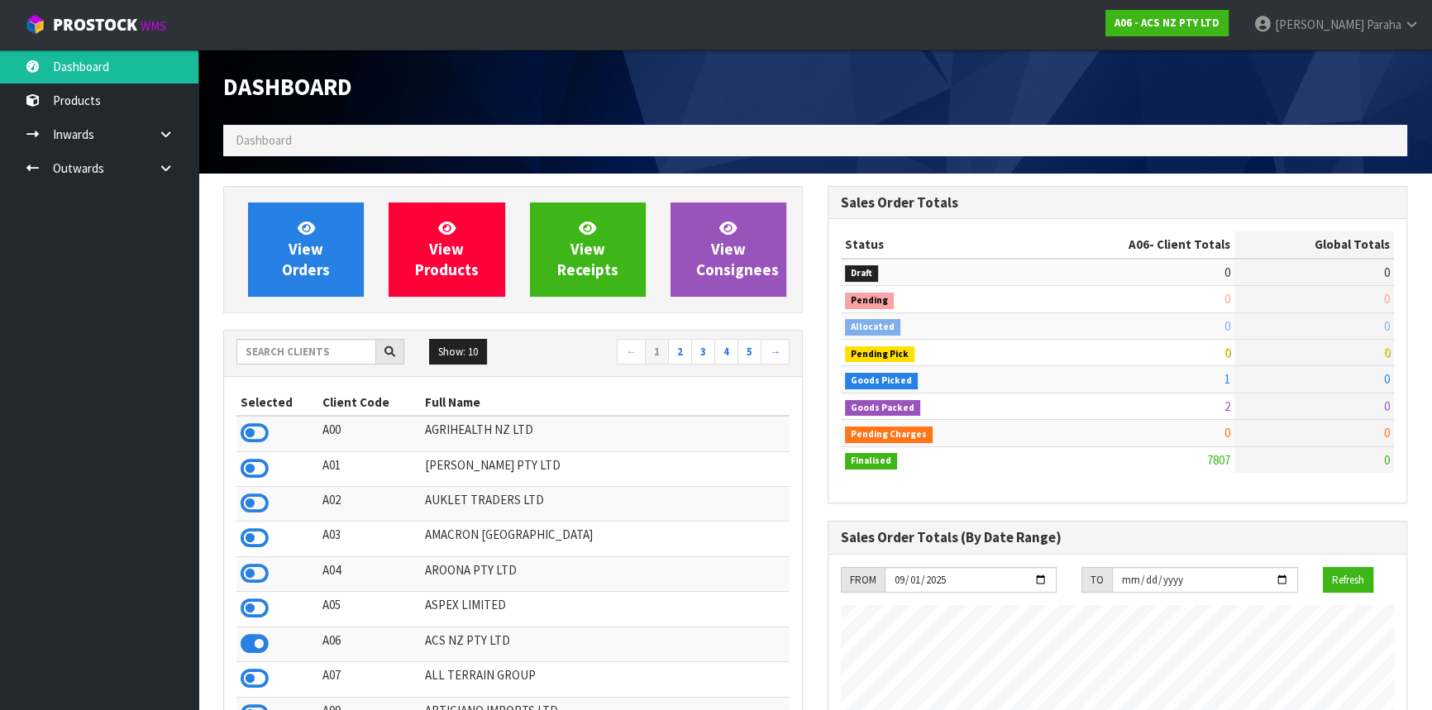
scroll to position [1250, 604]
click at [313, 350] on input "text" at bounding box center [306, 352] width 140 height 26
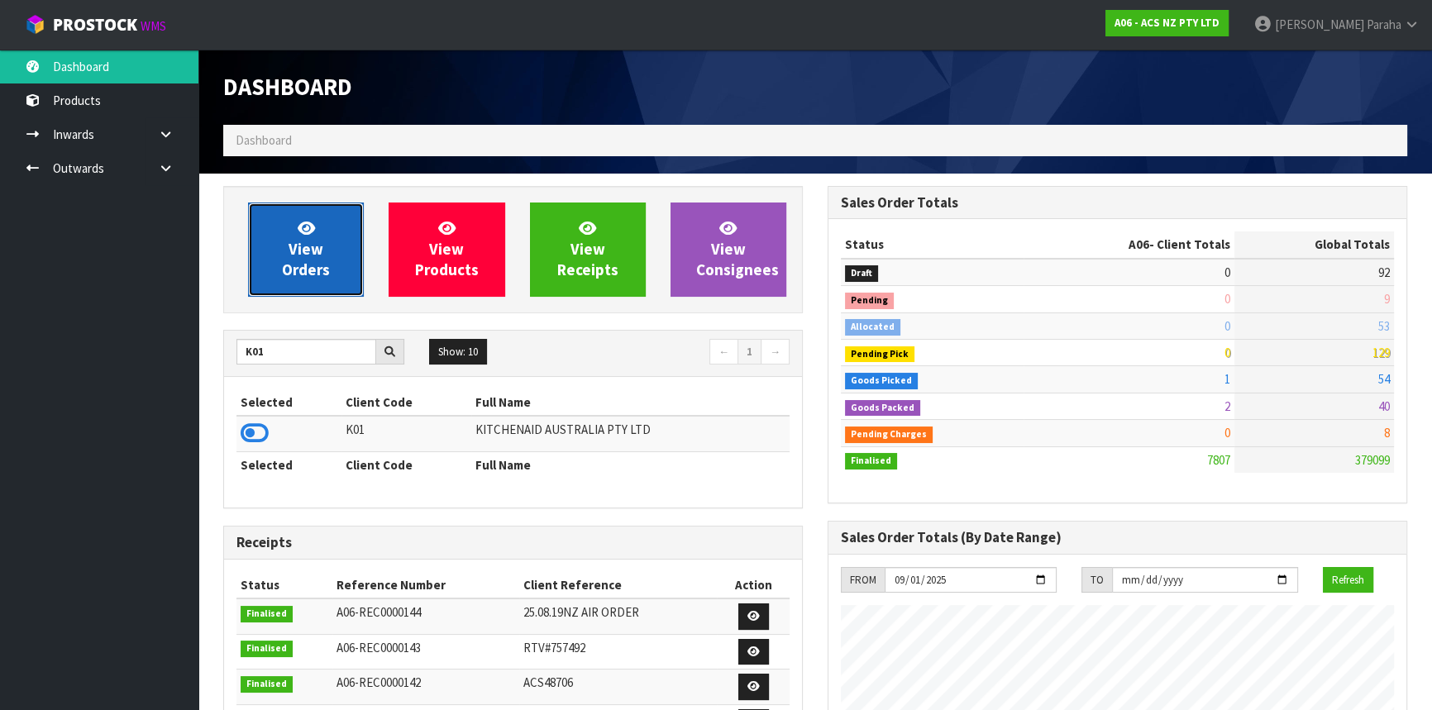
click at [318, 256] on span "View Orders" at bounding box center [306, 249] width 48 height 62
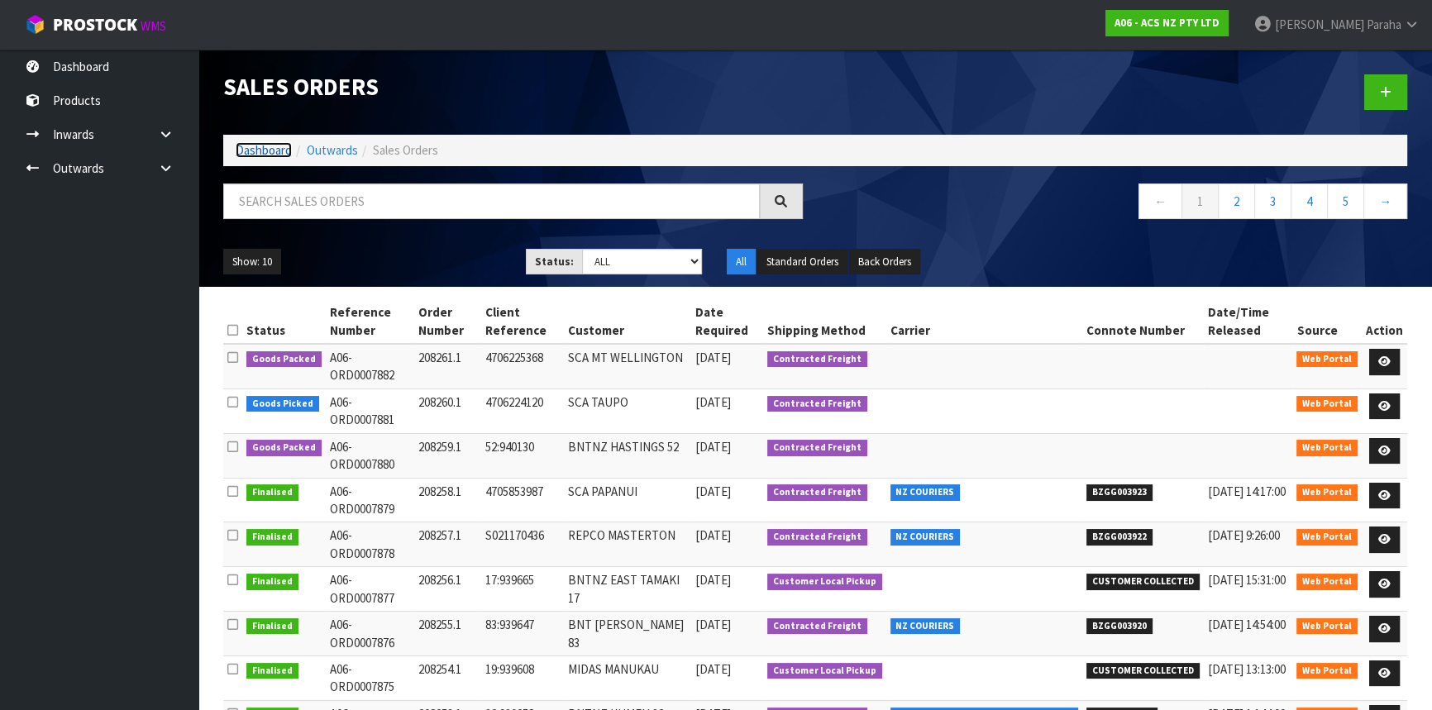
click at [276, 153] on link "Dashboard" at bounding box center [264, 150] width 56 height 16
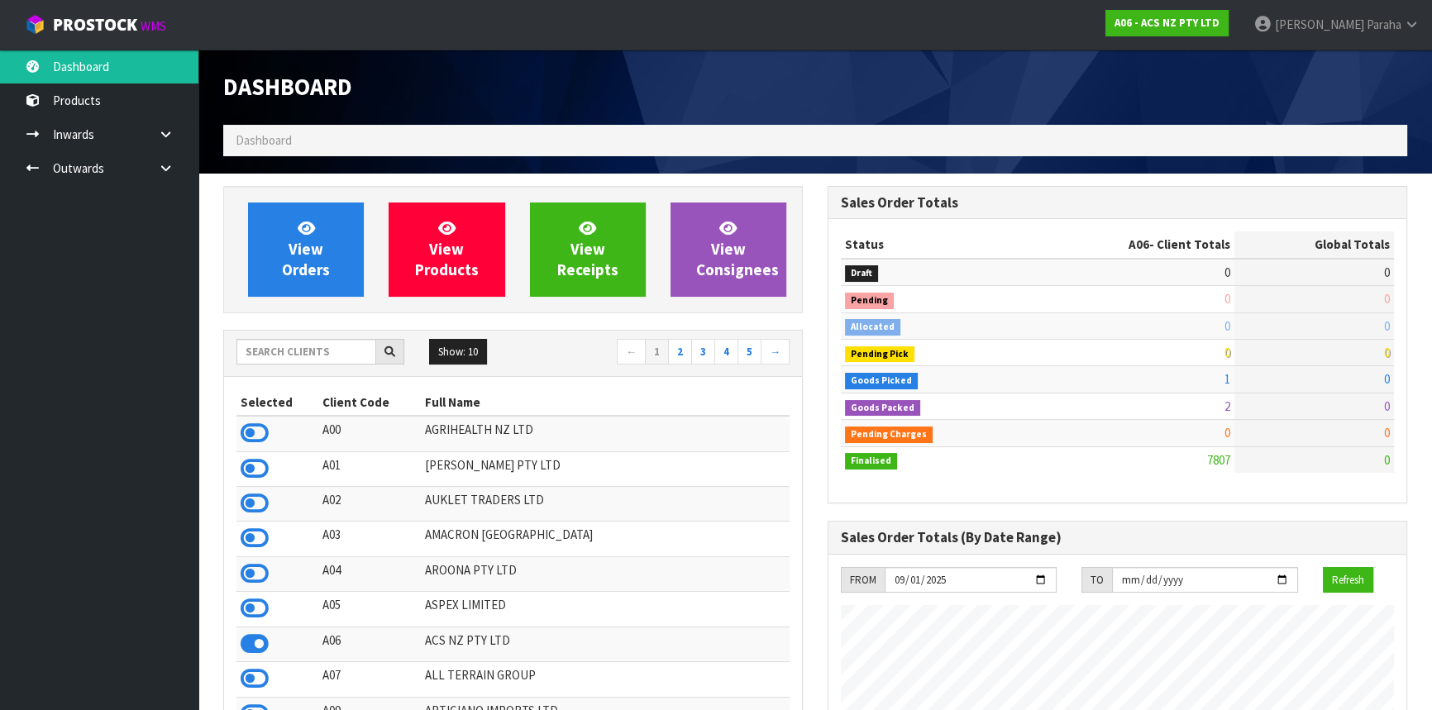
scroll to position [1250, 604]
click at [316, 349] on input "text" at bounding box center [306, 352] width 140 height 26
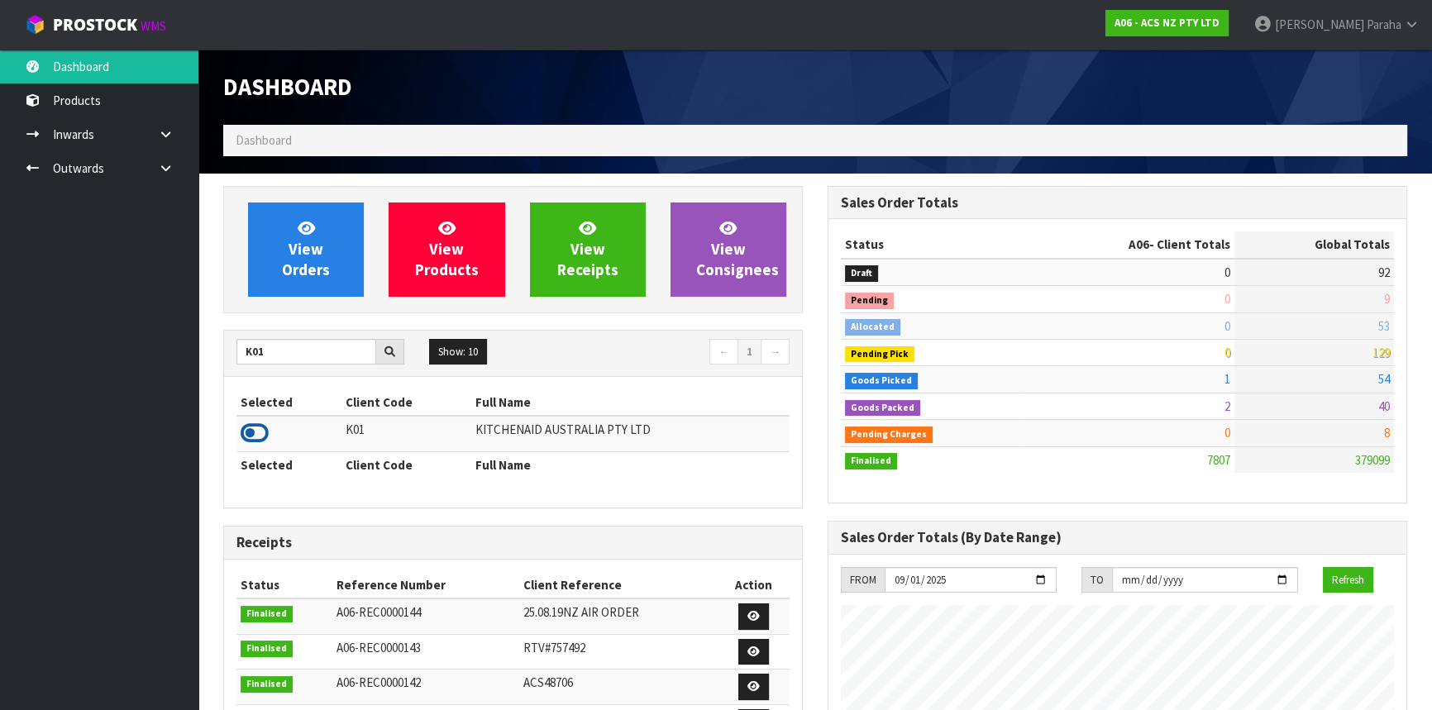
click at [256, 432] on icon at bounding box center [255, 433] width 28 height 25
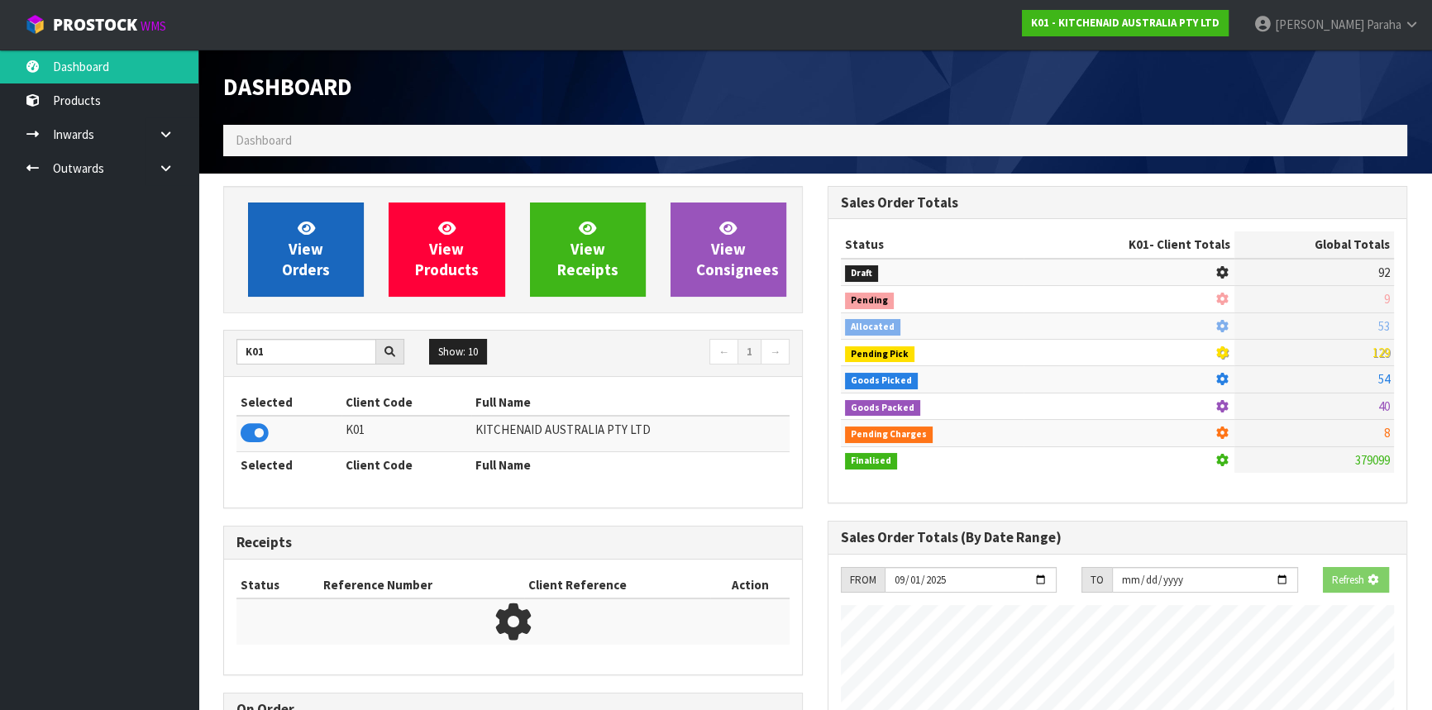
scroll to position [1029, 604]
click at [327, 245] on link "View Orders" at bounding box center [306, 250] width 116 height 94
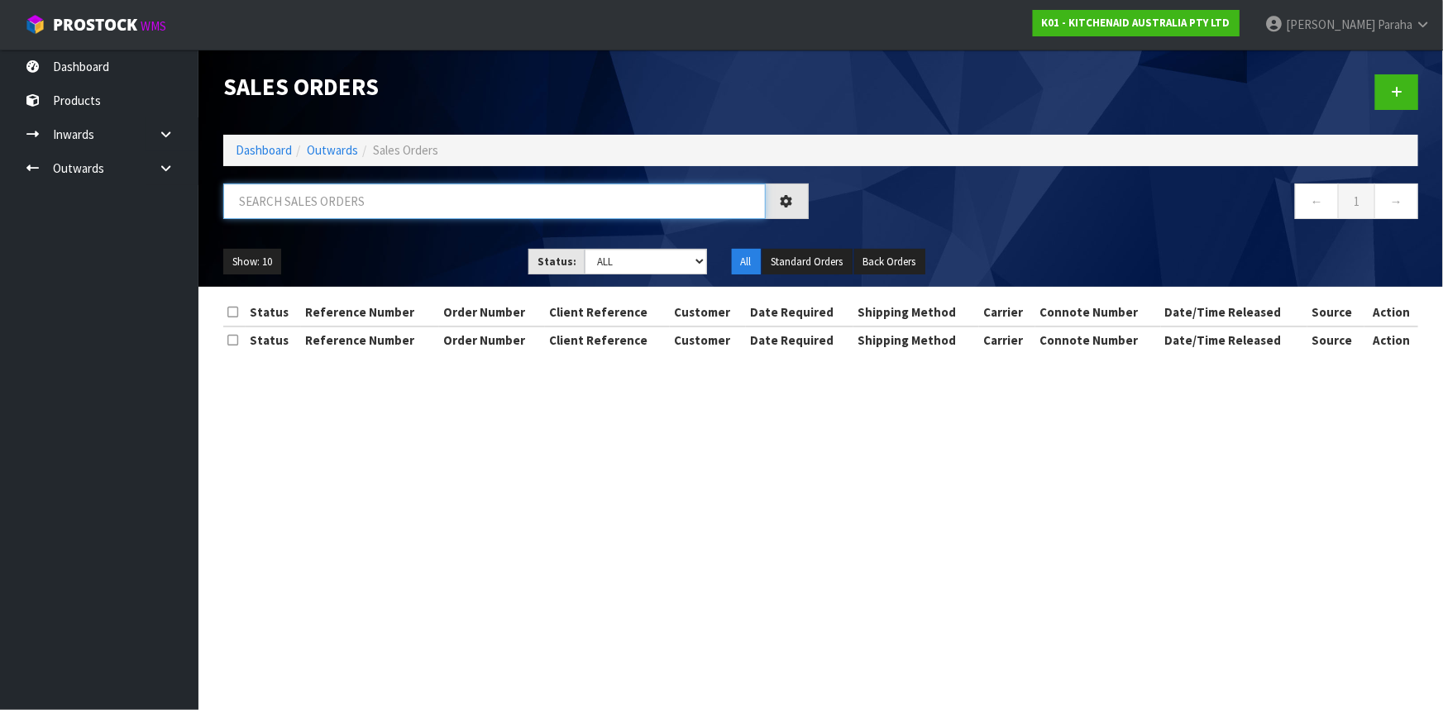
click at [330, 211] on input "text" at bounding box center [494, 202] width 542 height 36
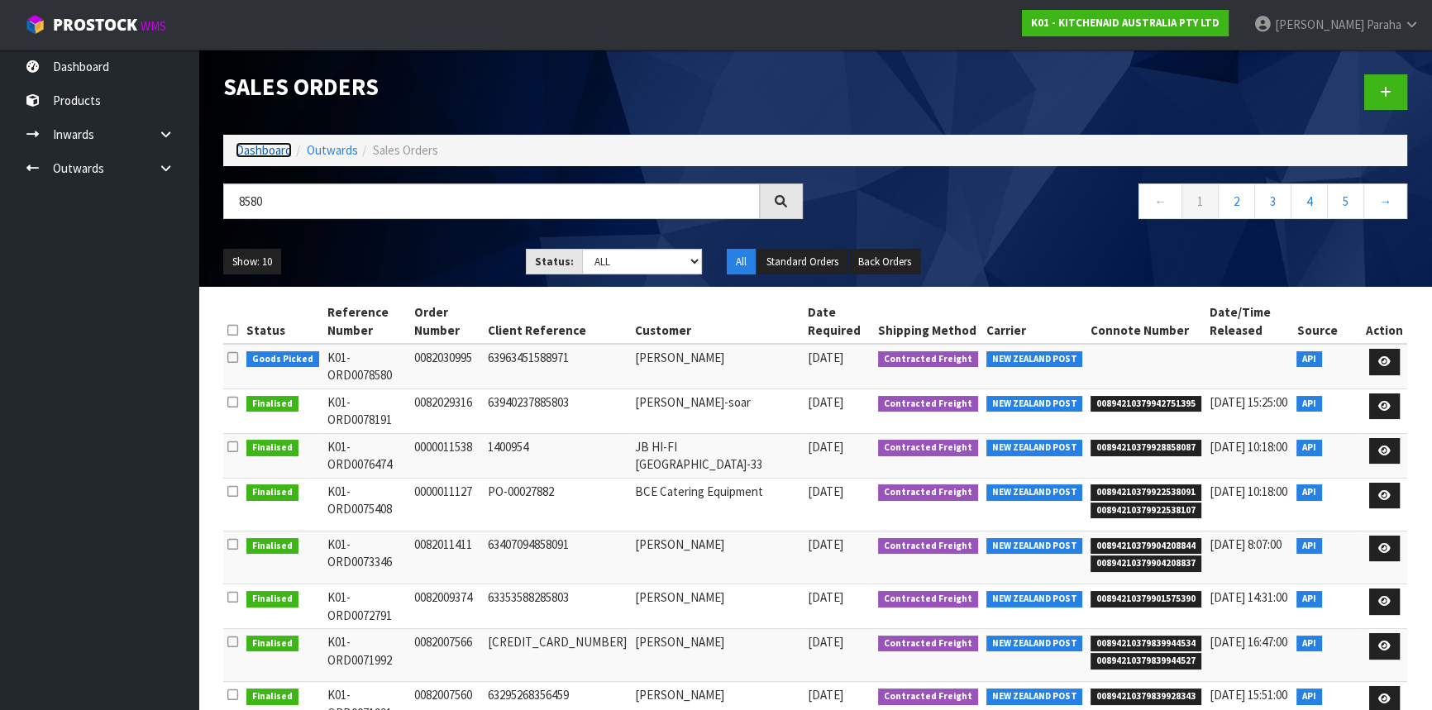
click at [281, 149] on link "Dashboard" at bounding box center [264, 150] width 56 height 16
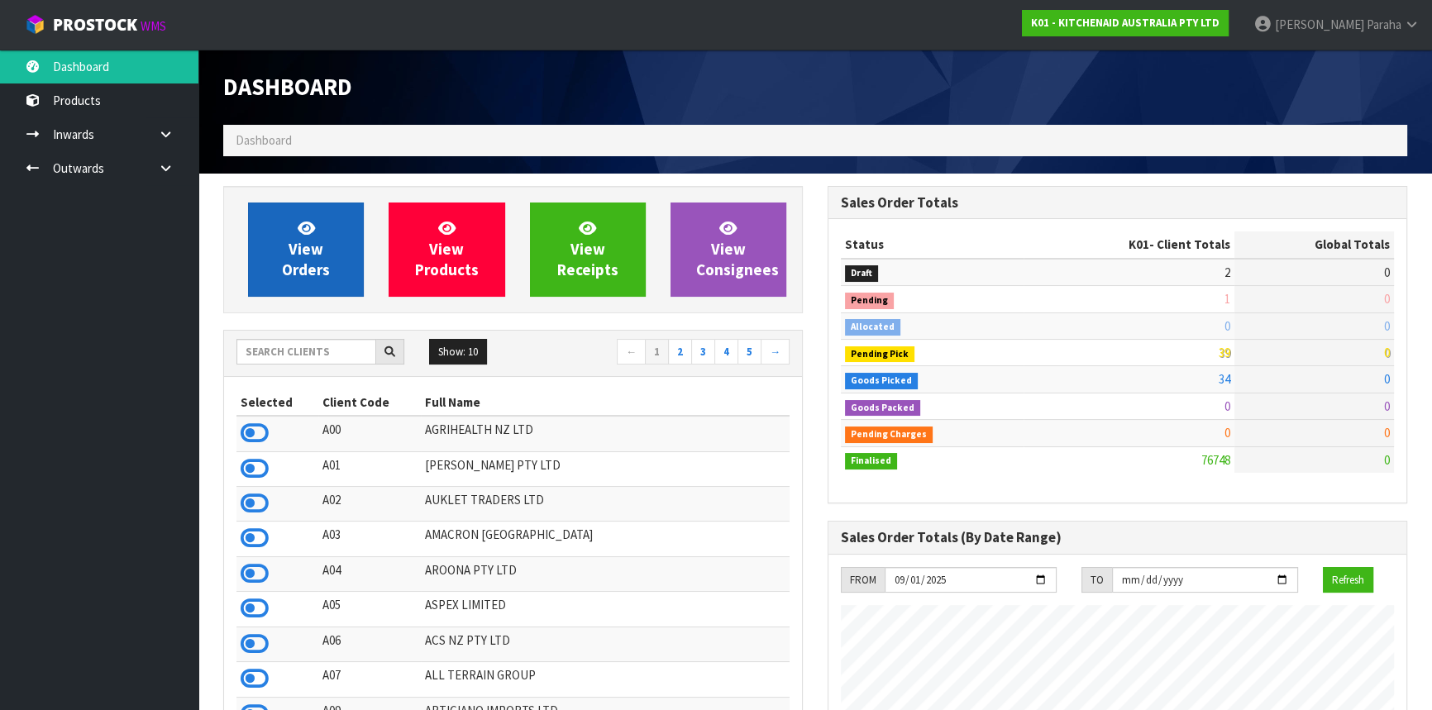
scroll to position [1250, 604]
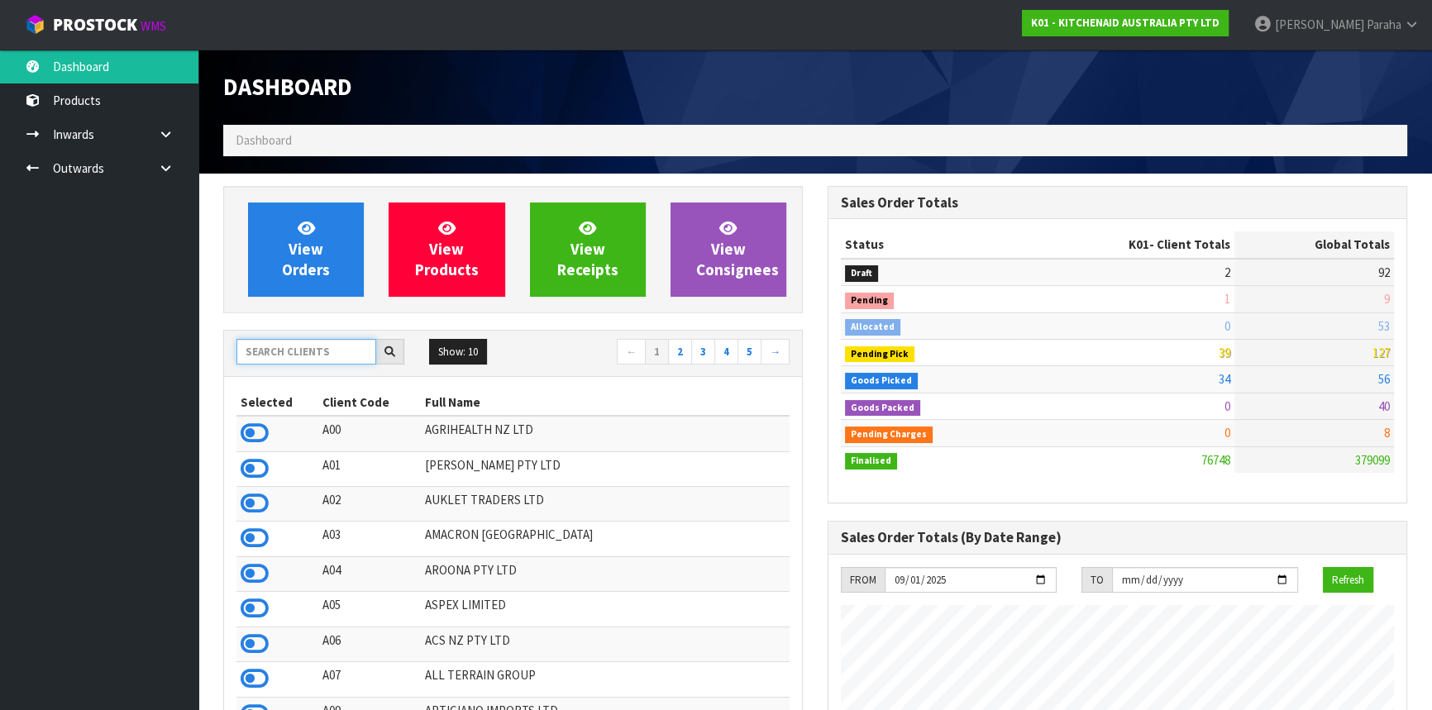
click at [299, 348] on input "text" at bounding box center [306, 352] width 140 height 26
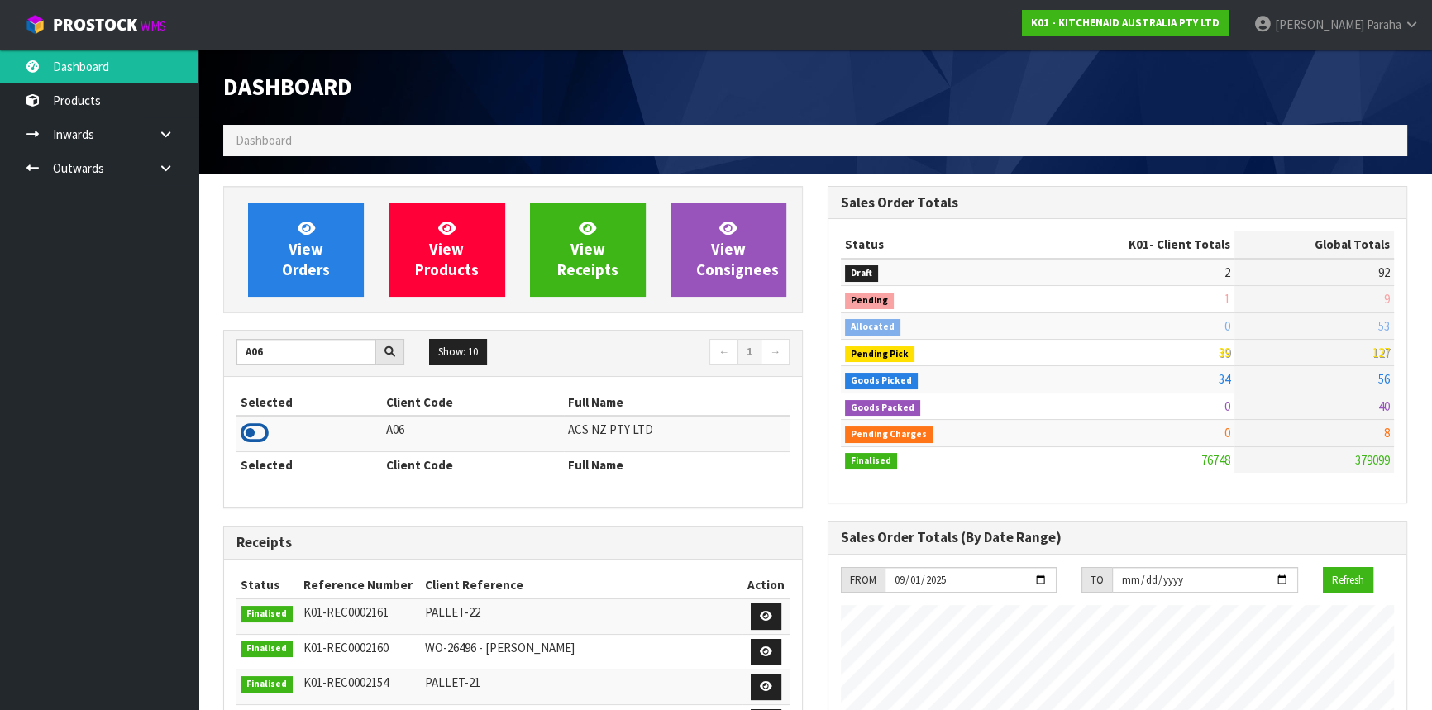
click at [263, 431] on icon at bounding box center [255, 433] width 28 height 25
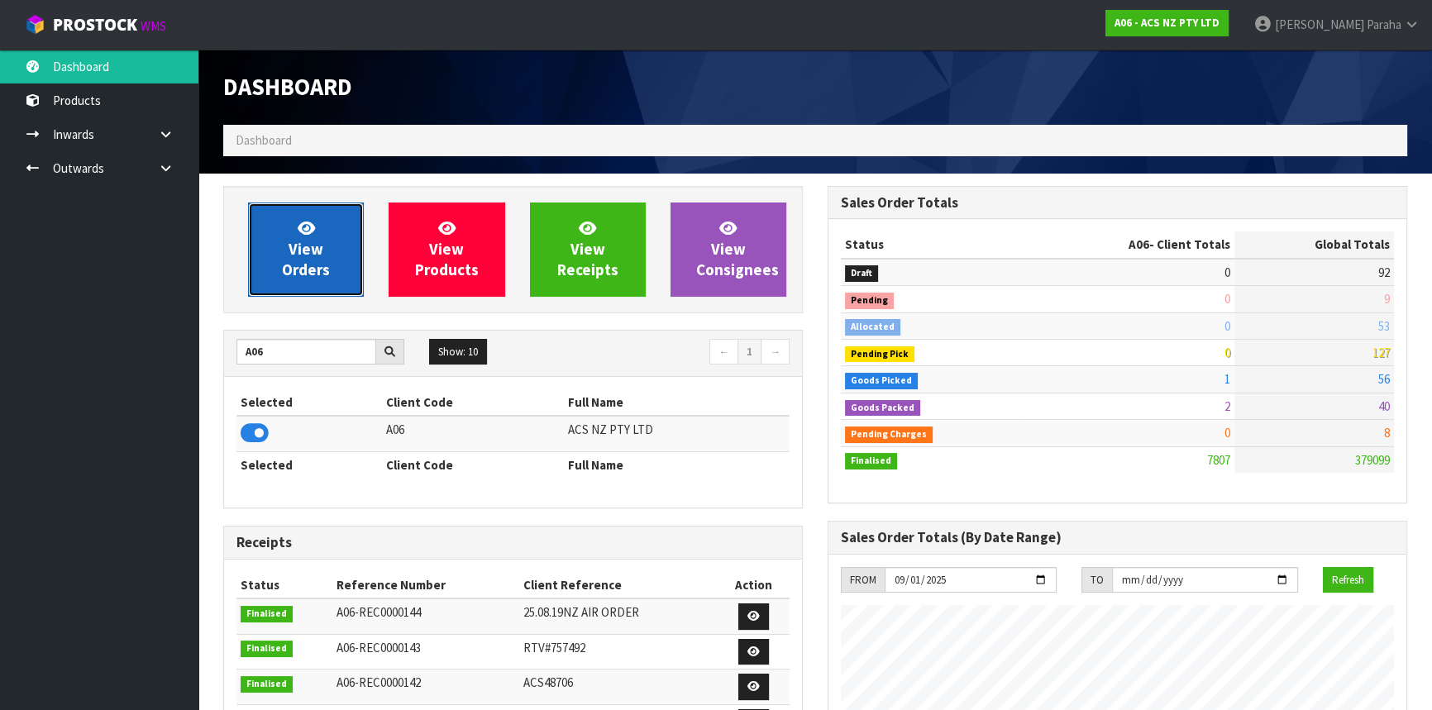
click at [285, 249] on link "View Orders" at bounding box center [306, 250] width 116 height 94
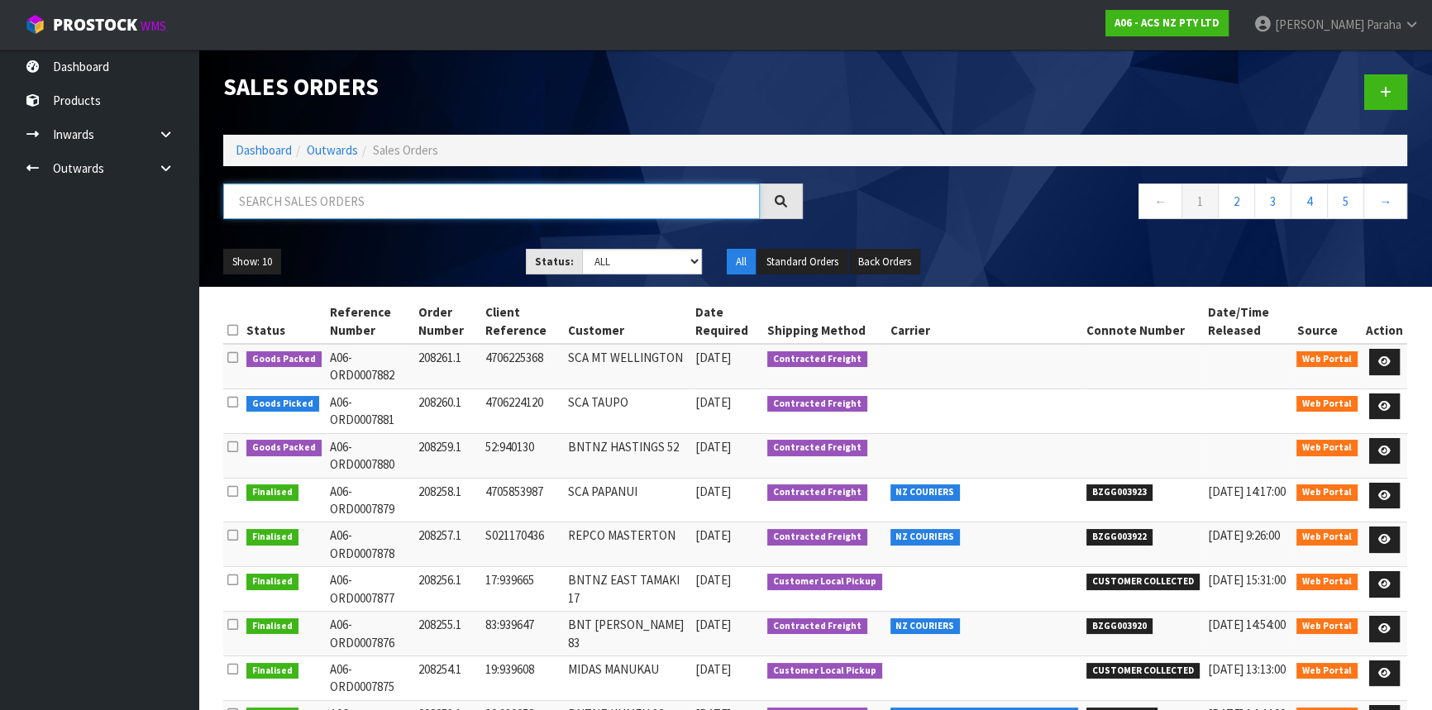
click at [284, 205] on input "text" at bounding box center [491, 202] width 537 height 36
click at [432, 203] on input "text" at bounding box center [491, 202] width 537 height 36
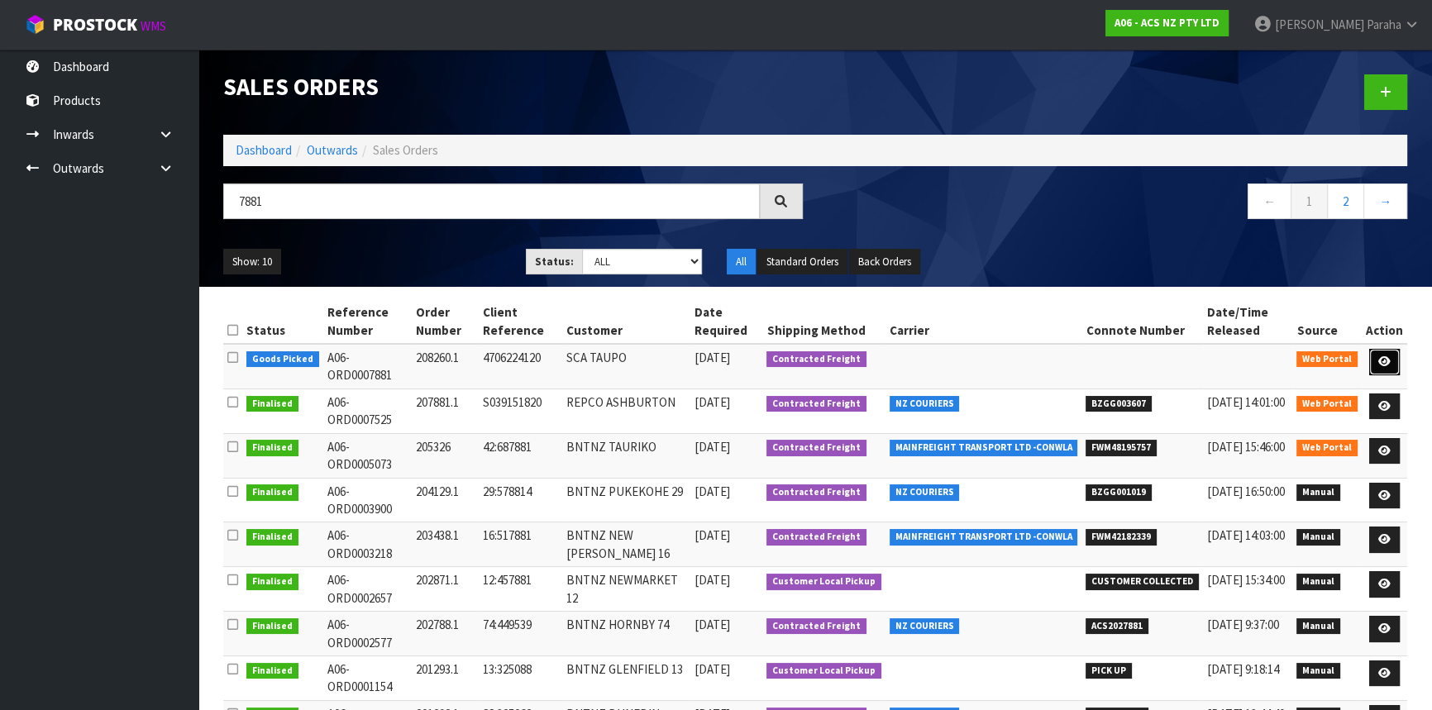
click at [1391, 352] on link at bounding box center [1384, 362] width 31 height 26
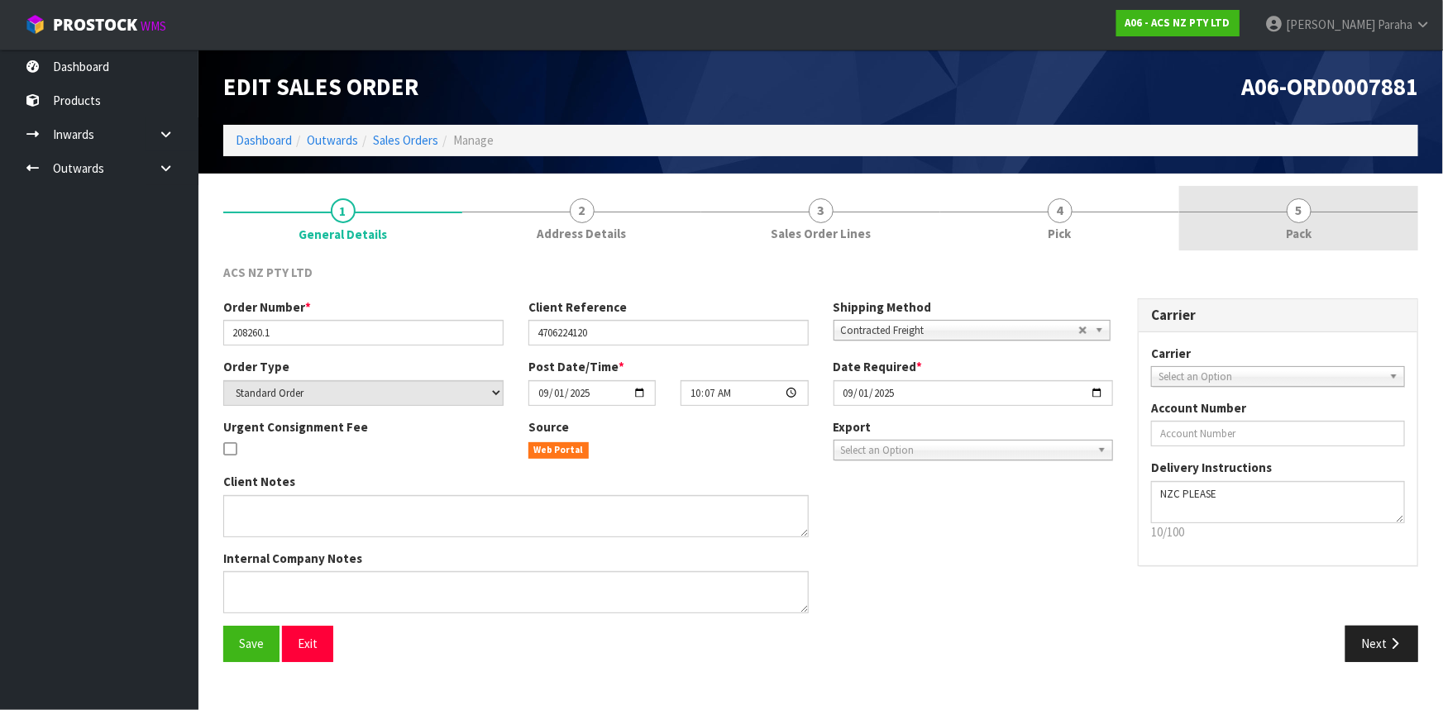
click at [1300, 208] on span "5" at bounding box center [1299, 210] width 25 height 25
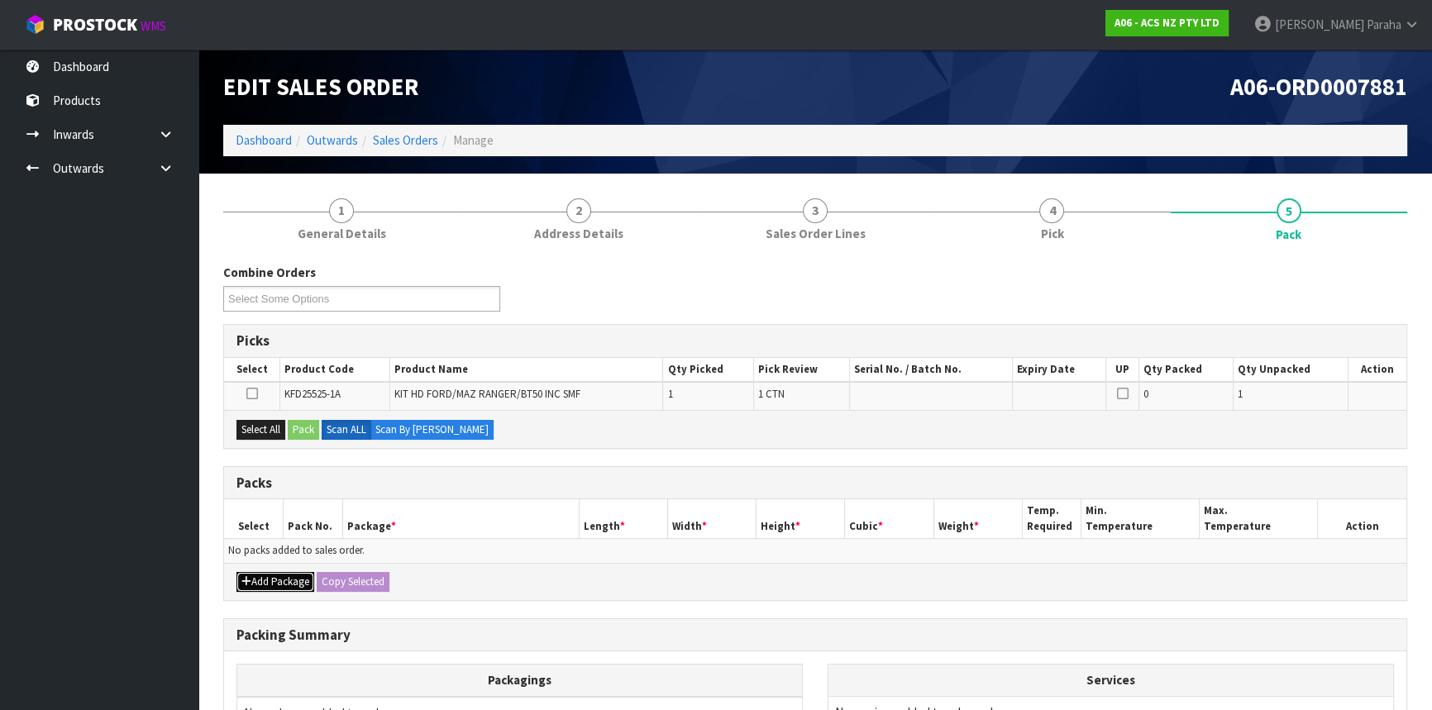
click at [271, 585] on button "Add Package" at bounding box center [275, 582] width 78 height 20
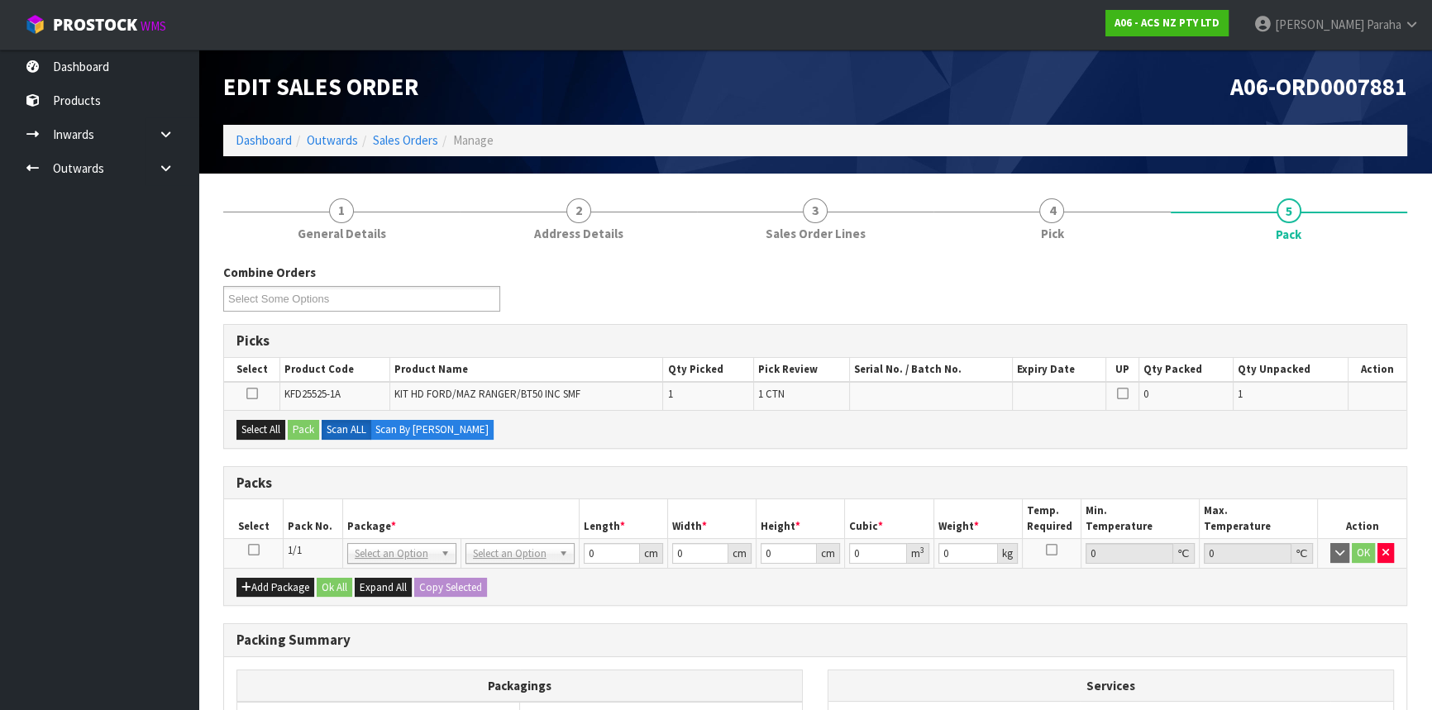
click at [255, 551] on icon at bounding box center [254, 550] width 12 height 1
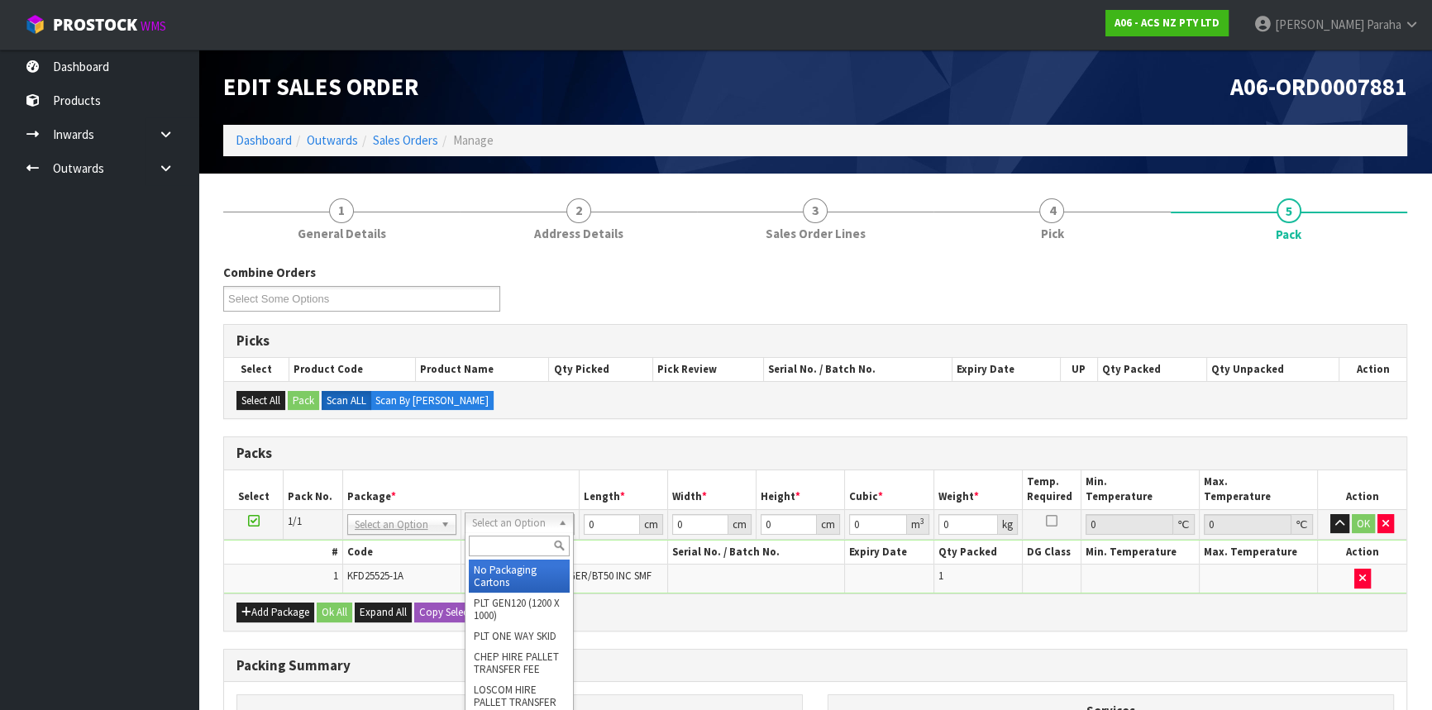
drag, startPoint x: 255, startPoint y: 527, endPoint x: 543, endPoint y: 515, distance: 288.8
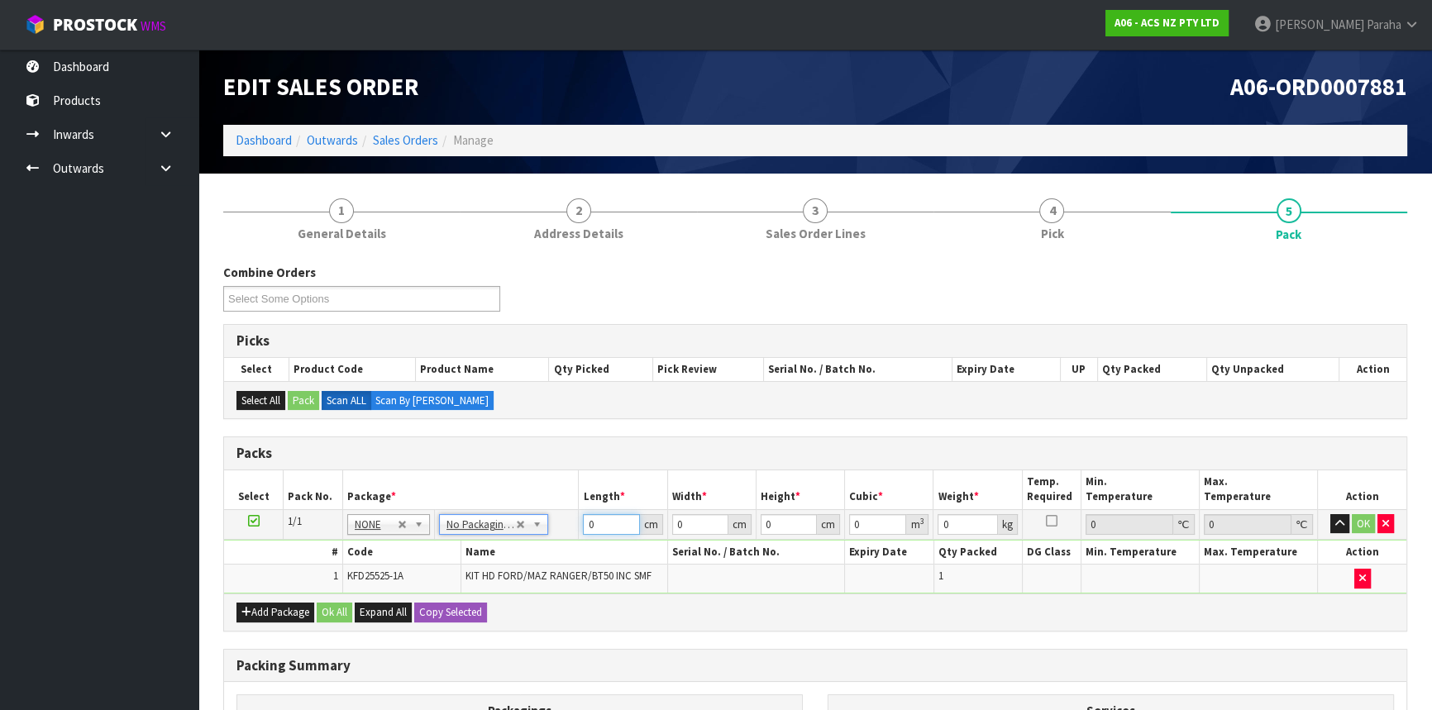
drag, startPoint x: 594, startPoint y: 523, endPoint x: 579, endPoint y: 523, distance: 15.7
click at [579, 523] on td "0 cm" at bounding box center [623, 524] width 88 height 30
click at [1330, 514] on button "button" at bounding box center [1339, 524] width 19 height 20
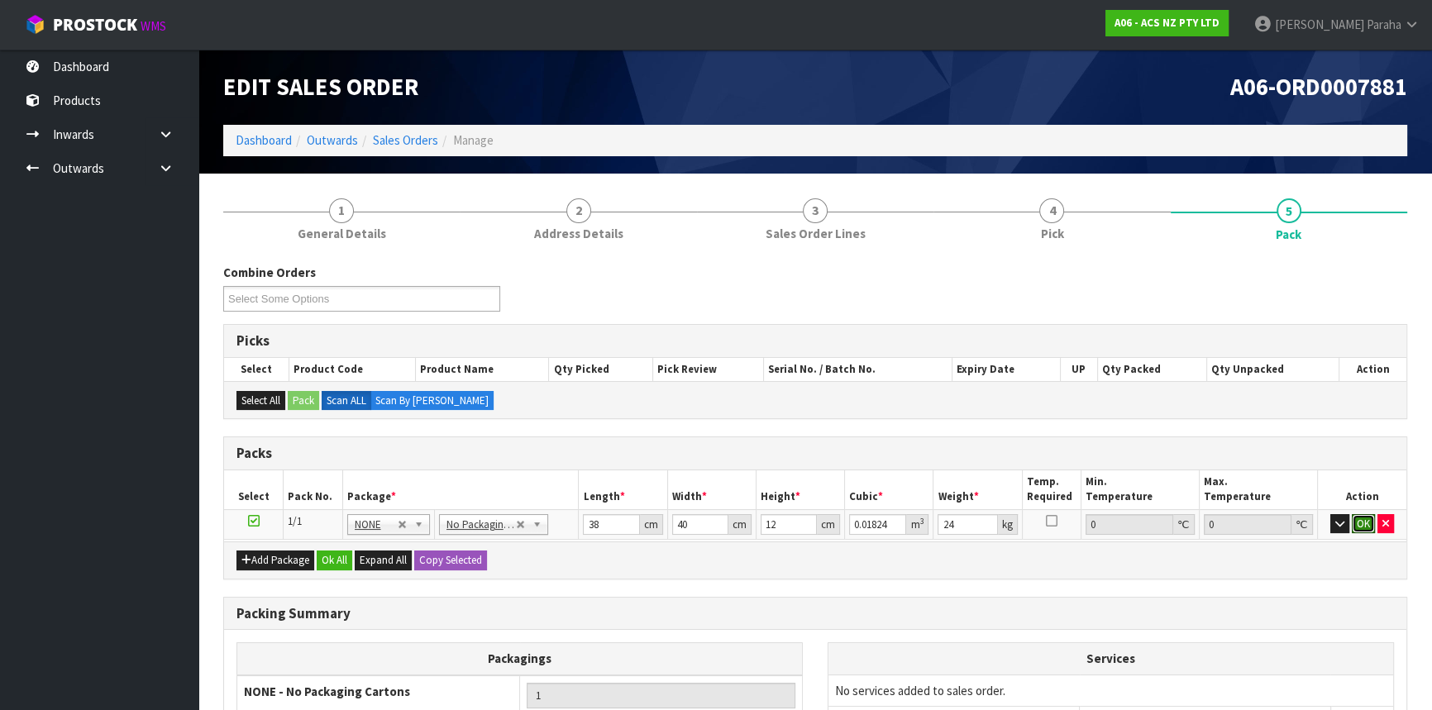
click button "OK" at bounding box center [1363, 524] width 23 height 20
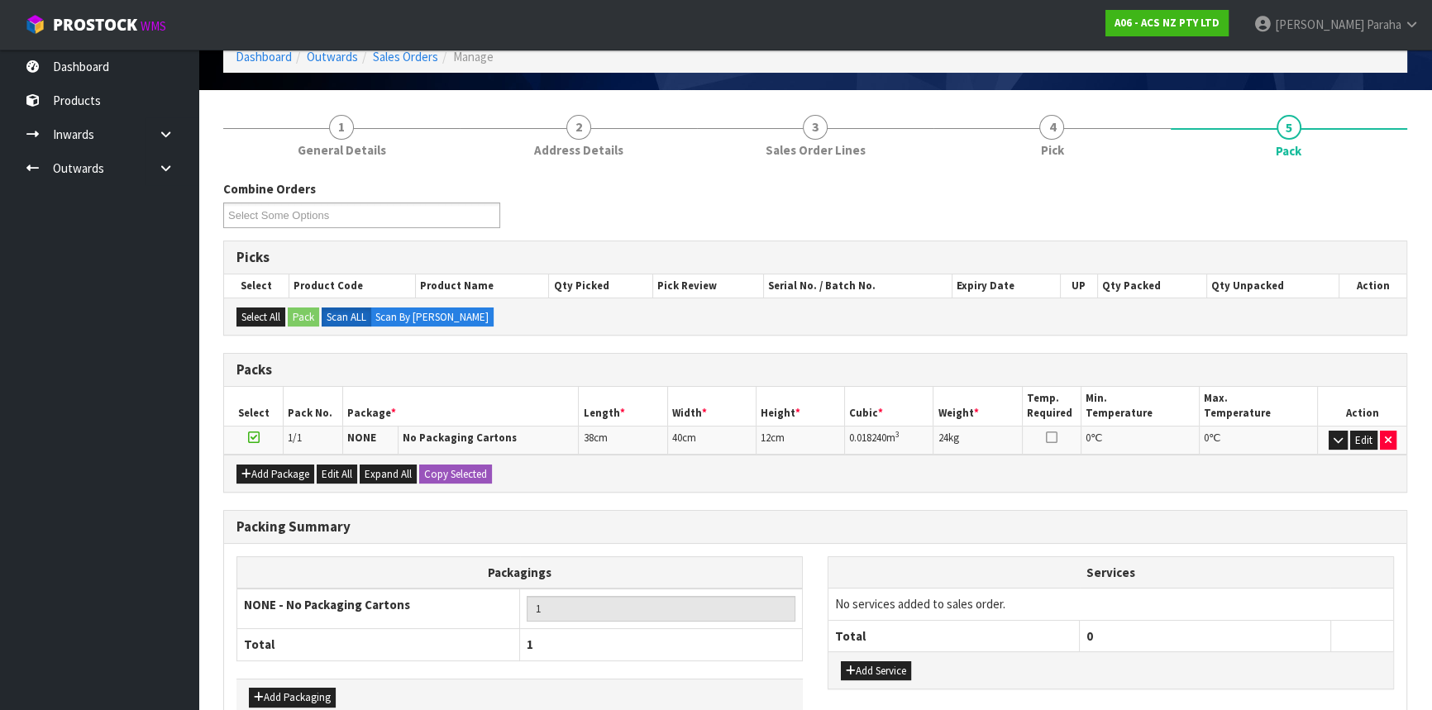
scroll to position [176, 0]
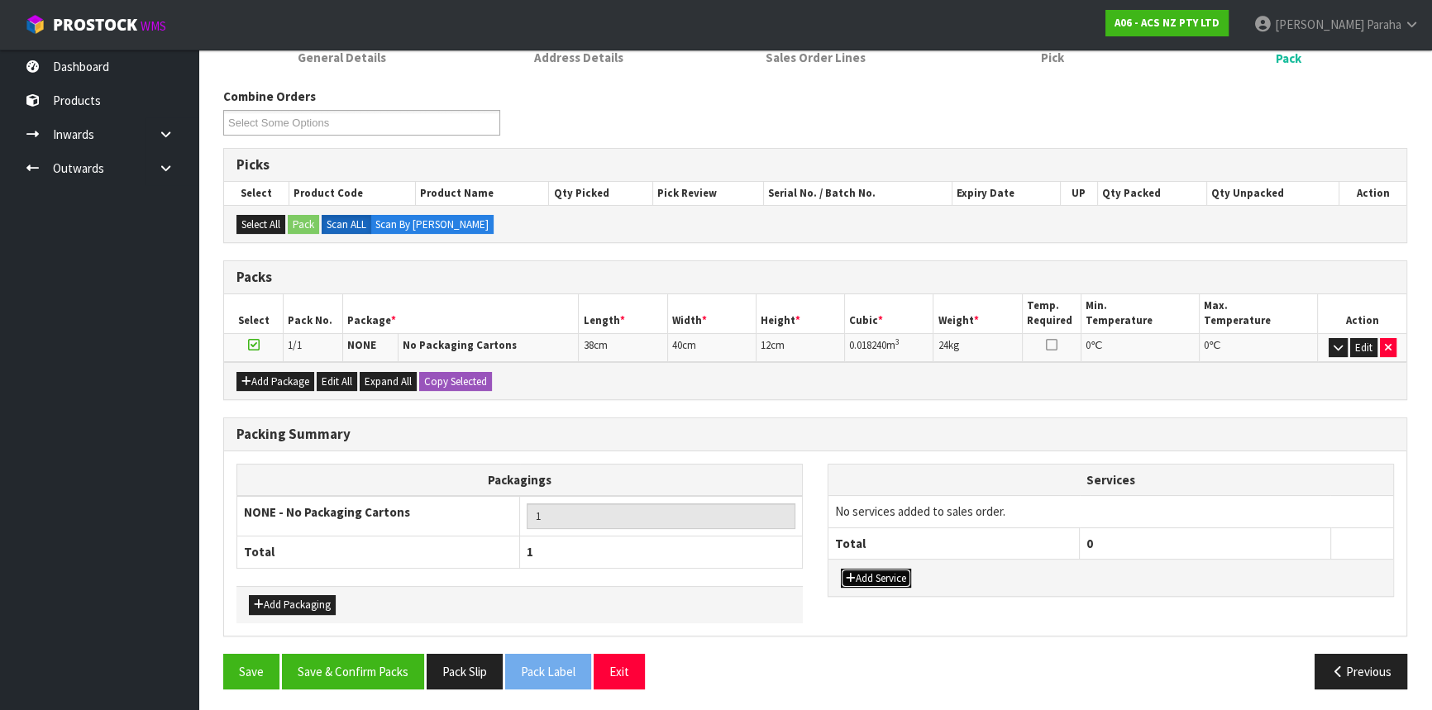
click at [887, 575] on button "Add Service" at bounding box center [876, 579] width 70 height 20
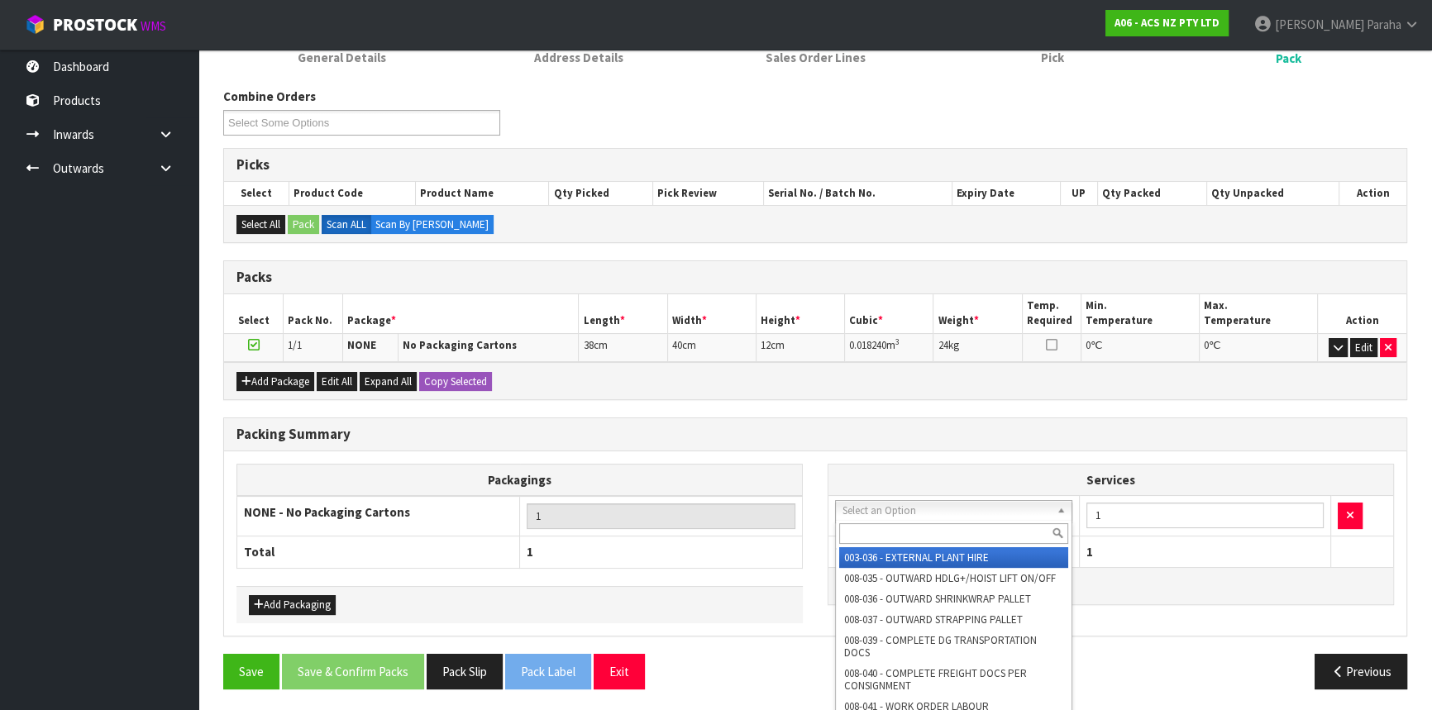
click at [856, 529] on input "text" at bounding box center [953, 533] width 229 height 21
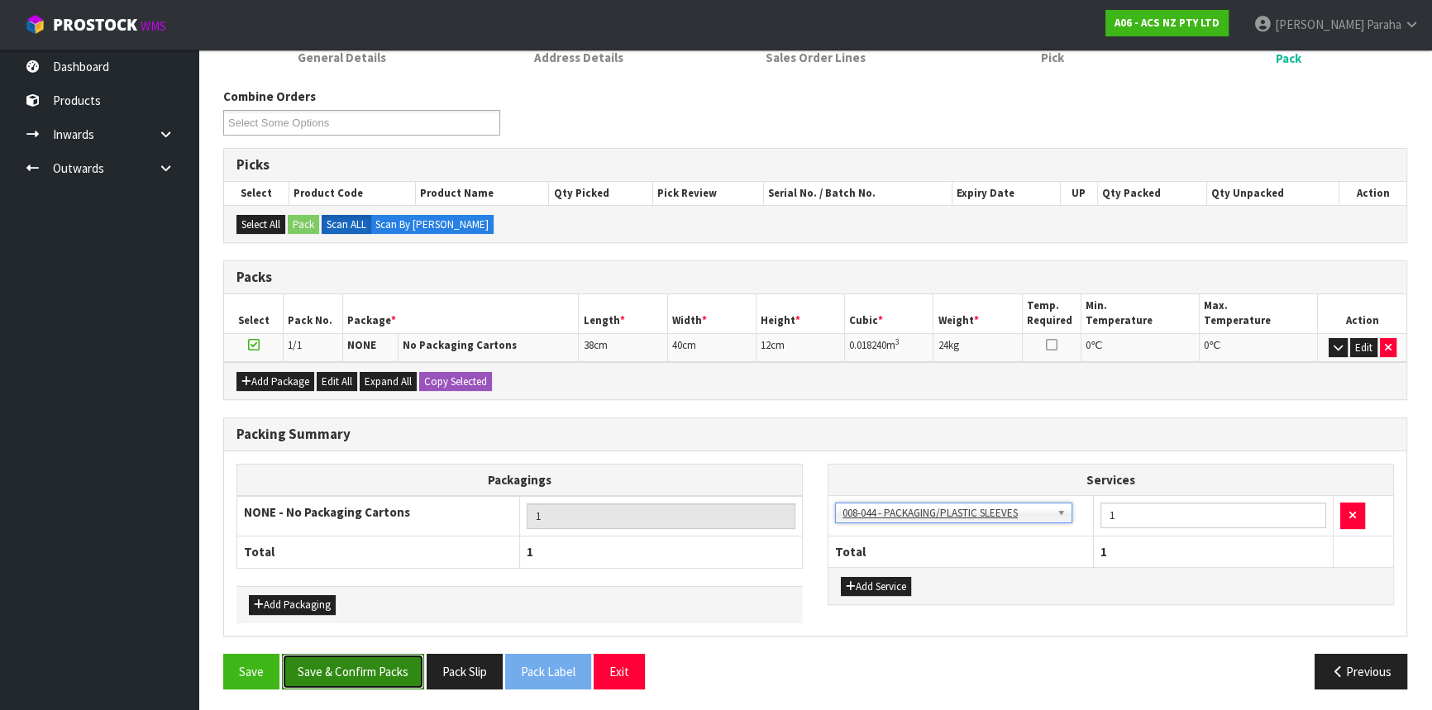
click at [365, 683] on button "Save & Confirm Packs" at bounding box center [353, 672] width 142 height 36
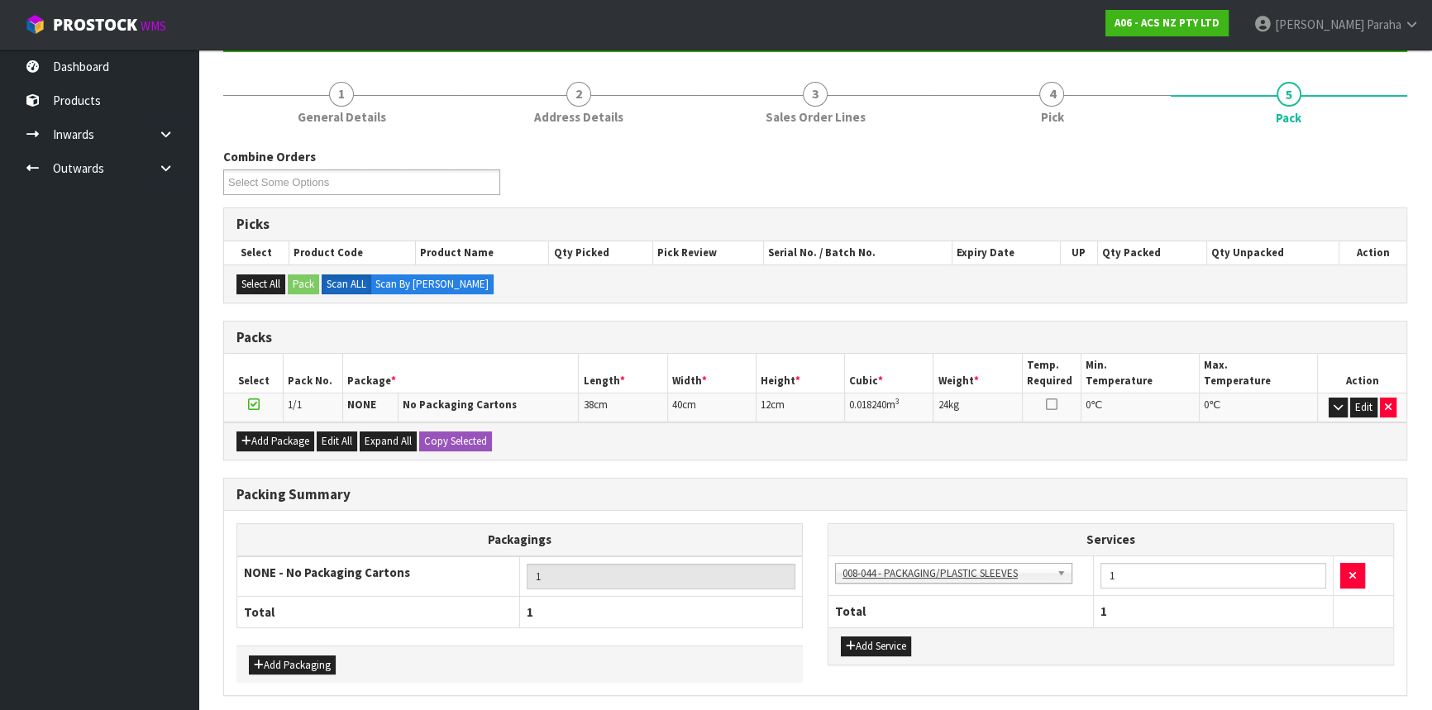
scroll to position [0, 0]
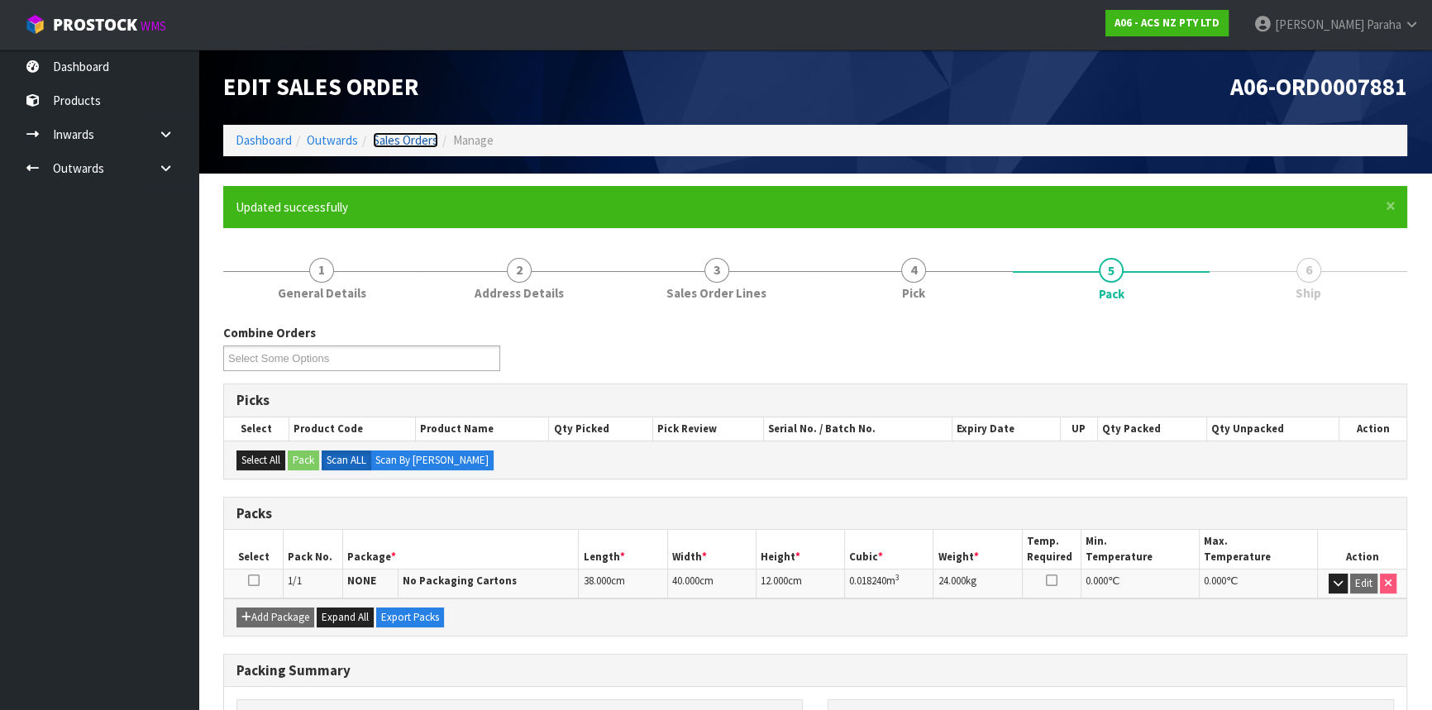
click at [389, 136] on link "Sales Orders" at bounding box center [405, 140] width 65 height 16
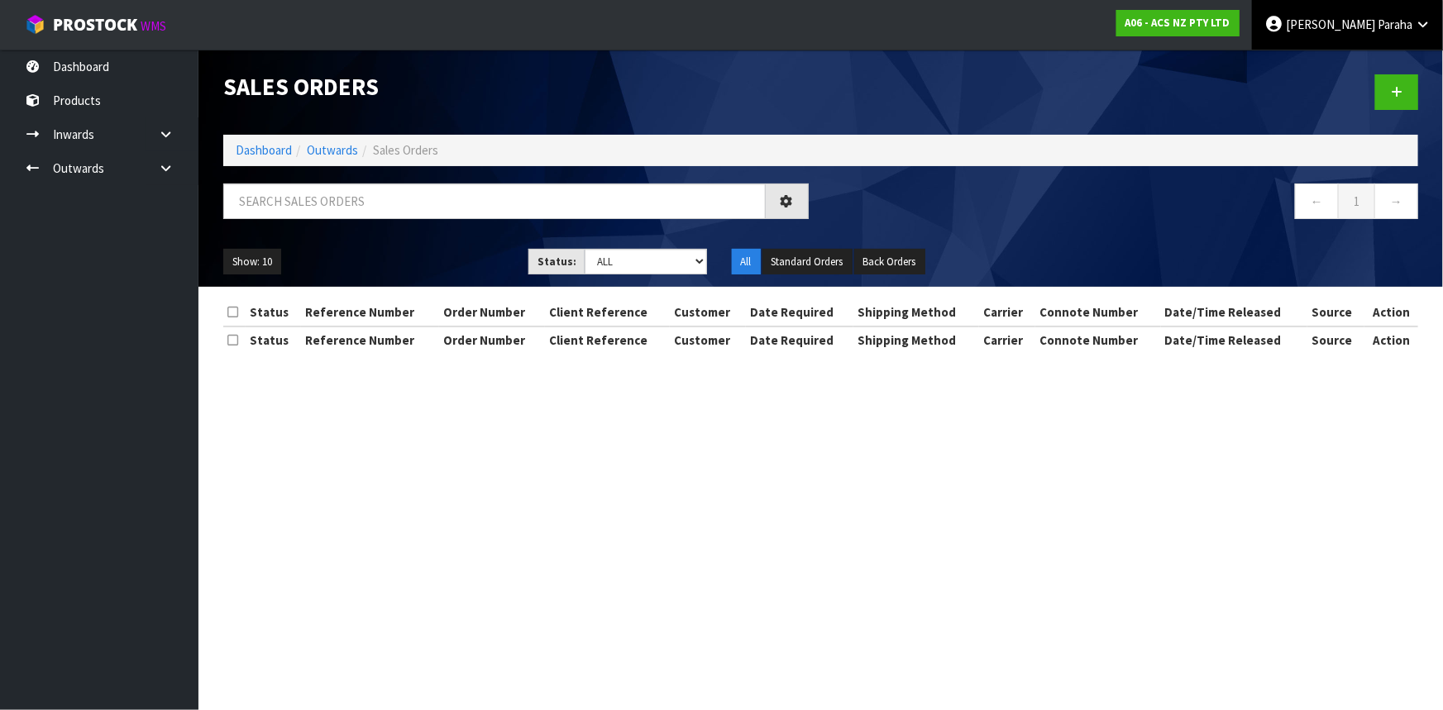
click at [1359, 23] on span "[PERSON_NAME]" at bounding box center [1330, 25] width 89 height 16
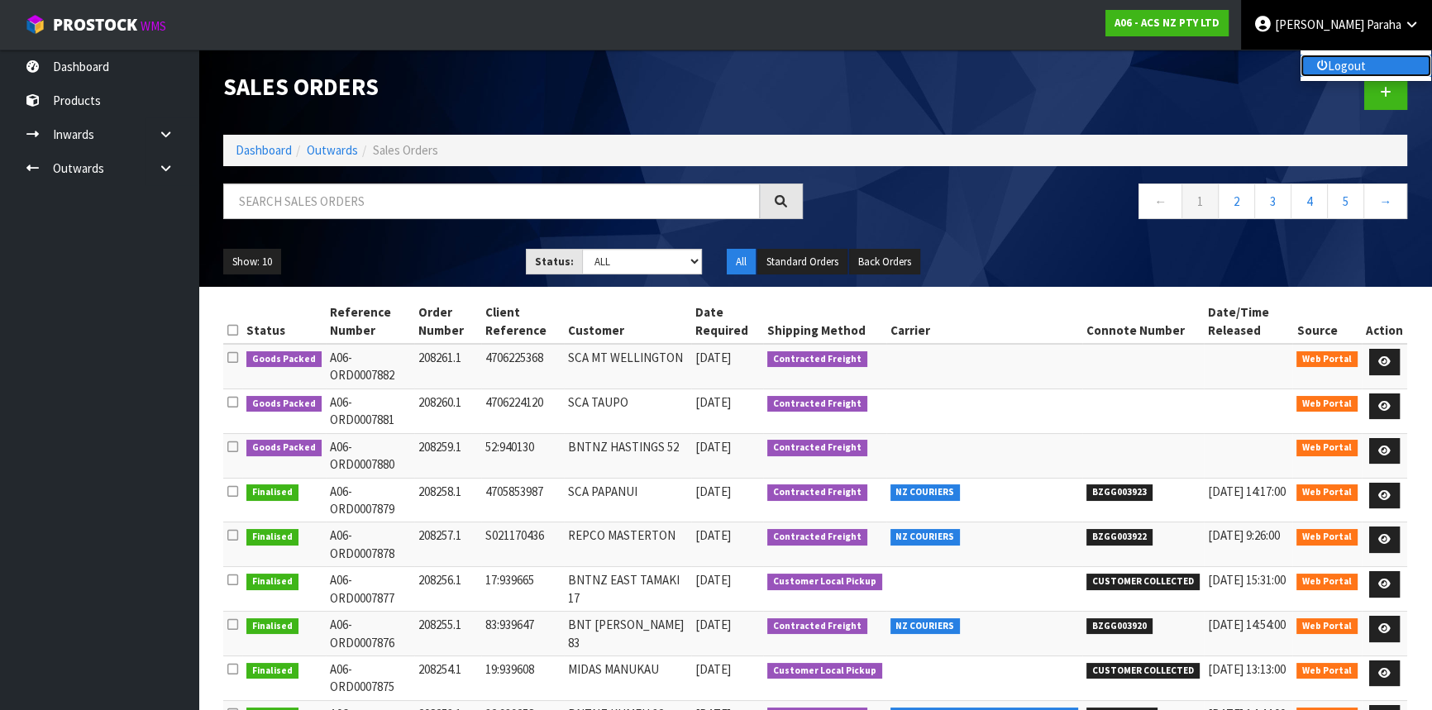
click at [1347, 72] on link "Logout" at bounding box center [1366, 66] width 131 height 22
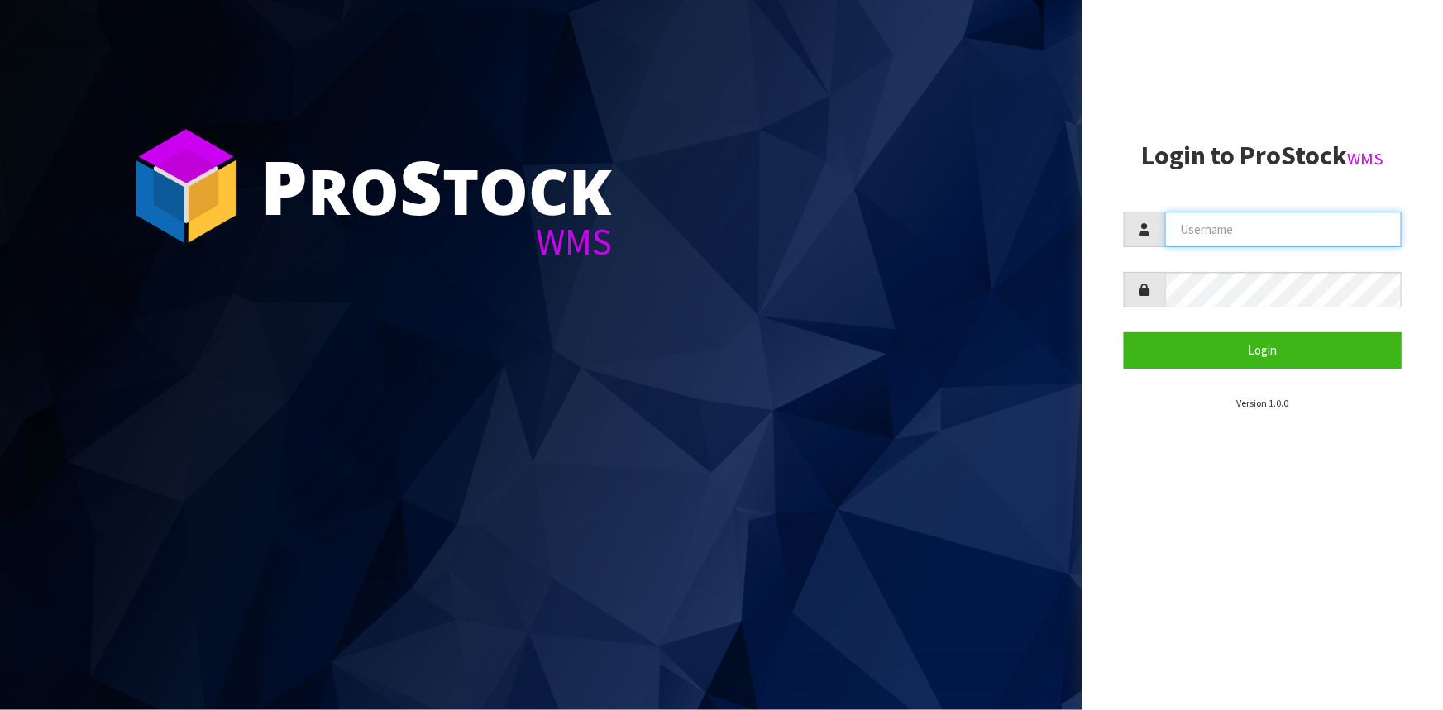
click at [1190, 232] on input "text" at bounding box center [1283, 230] width 236 height 36
type input "POLLY"
click at [1124, 332] on button "Login" at bounding box center [1263, 350] width 278 height 36
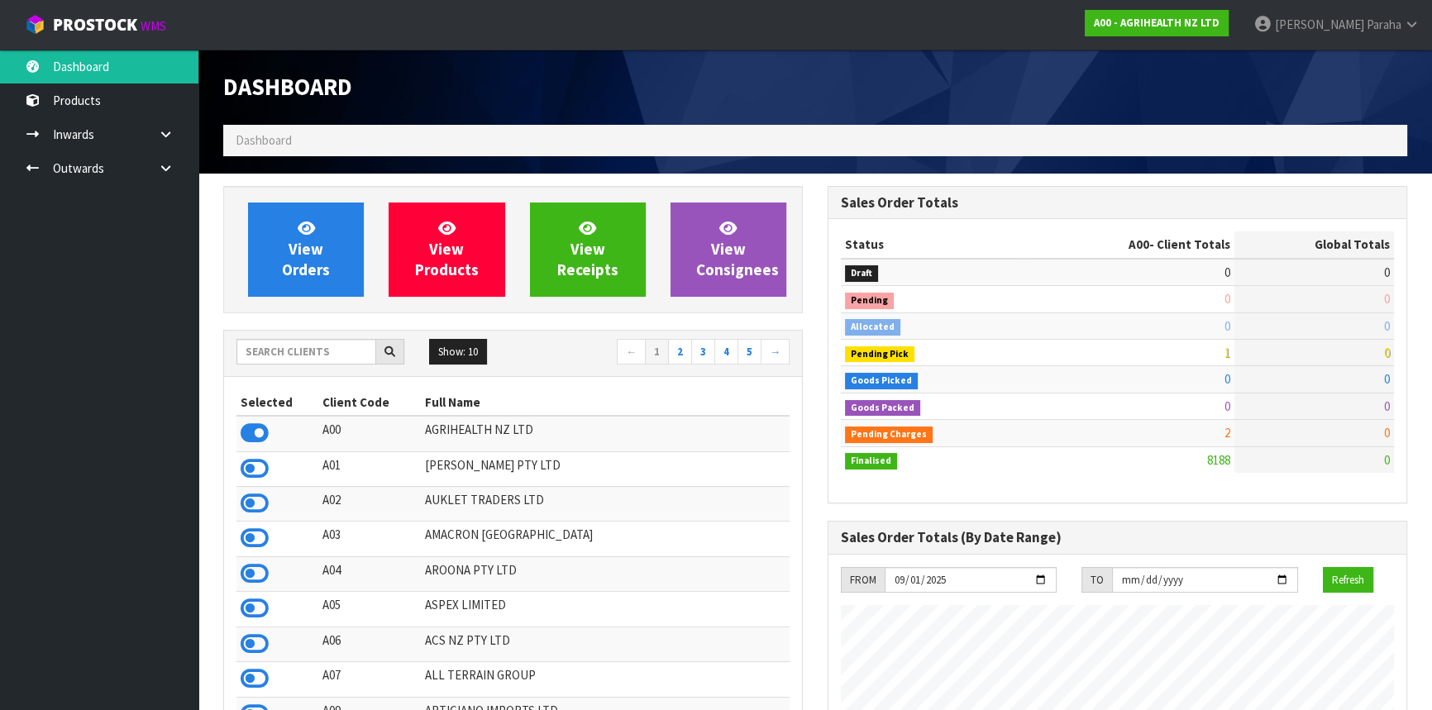
scroll to position [1250, 604]
click at [286, 359] on input "text" at bounding box center [306, 352] width 140 height 26
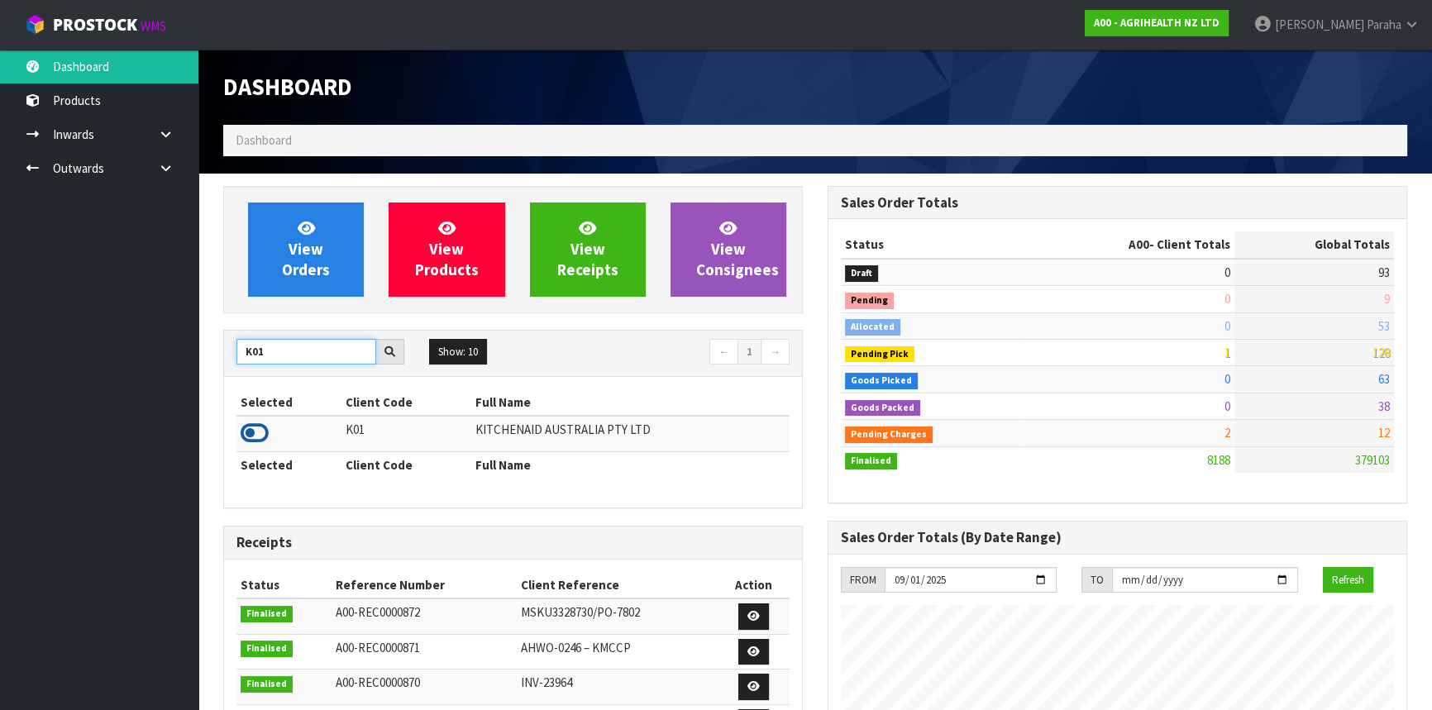
type input "K01"
click at [265, 433] on icon at bounding box center [255, 433] width 28 height 25
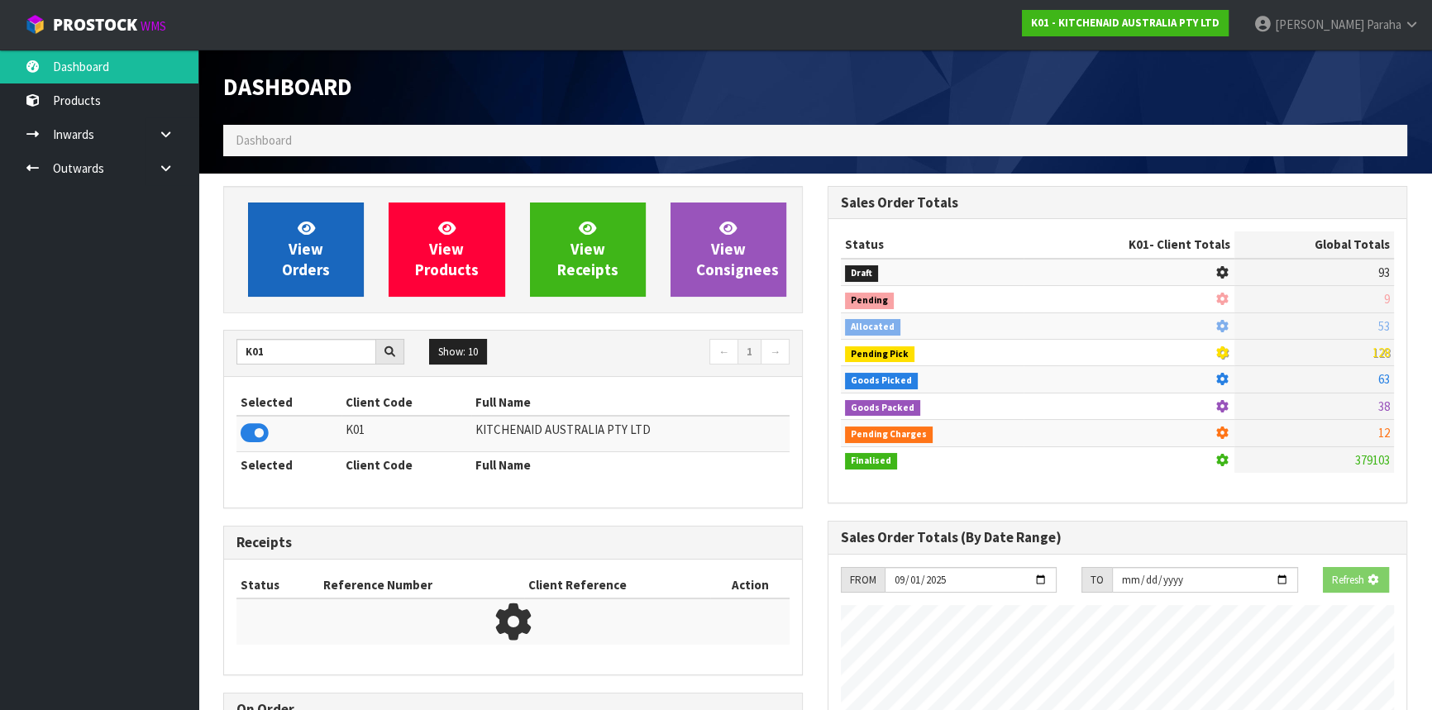
scroll to position [825812, 826237]
click at [317, 272] on span "View Orders" at bounding box center [306, 249] width 48 height 62
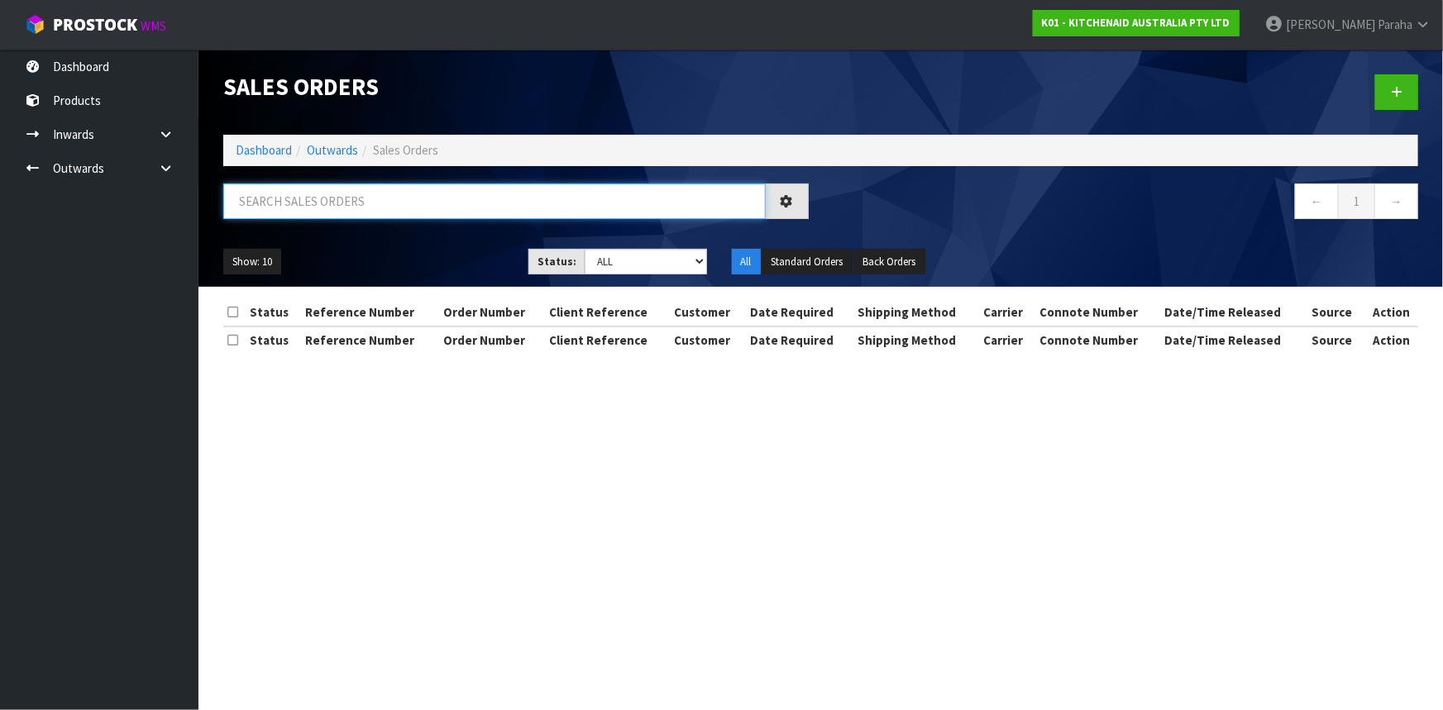
click at [304, 209] on input "text" at bounding box center [494, 202] width 542 height 36
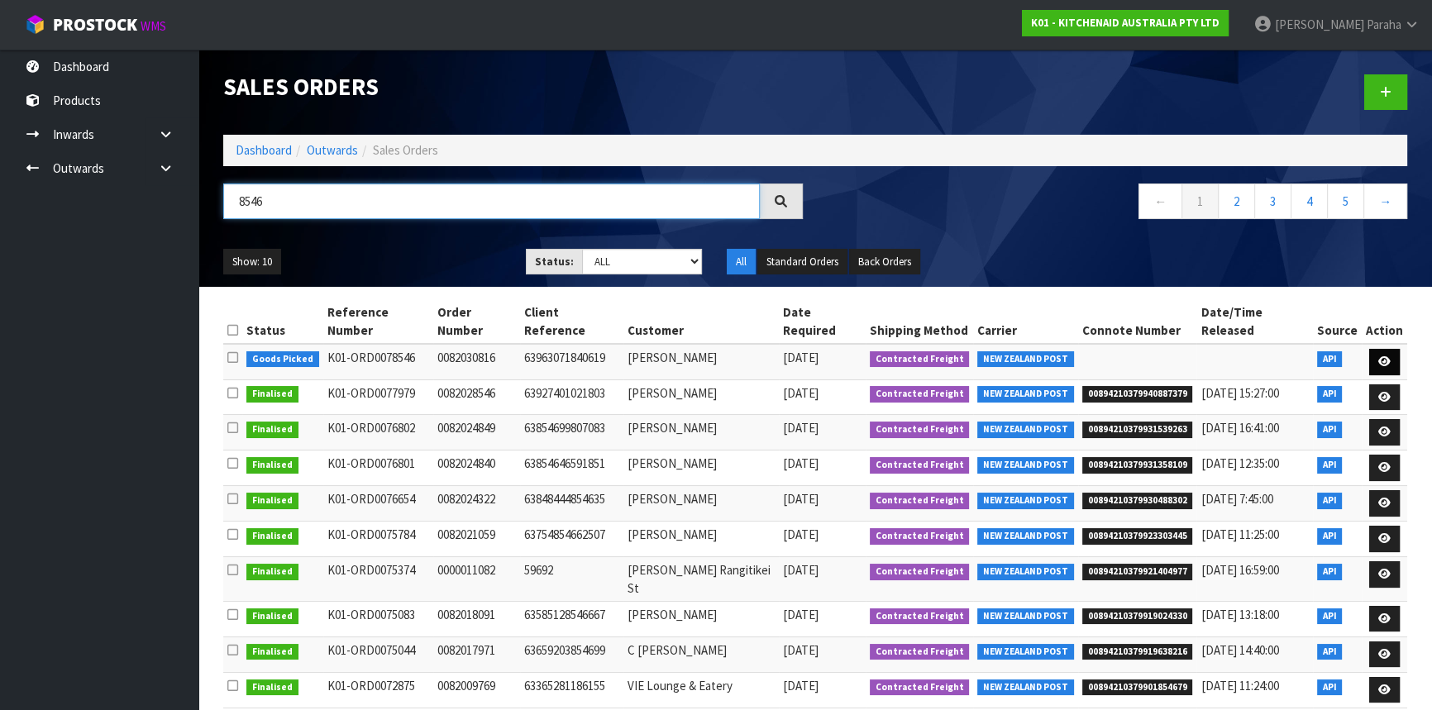
type input "8546"
click at [1378, 356] on icon at bounding box center [1384, 361] width 12 height 11
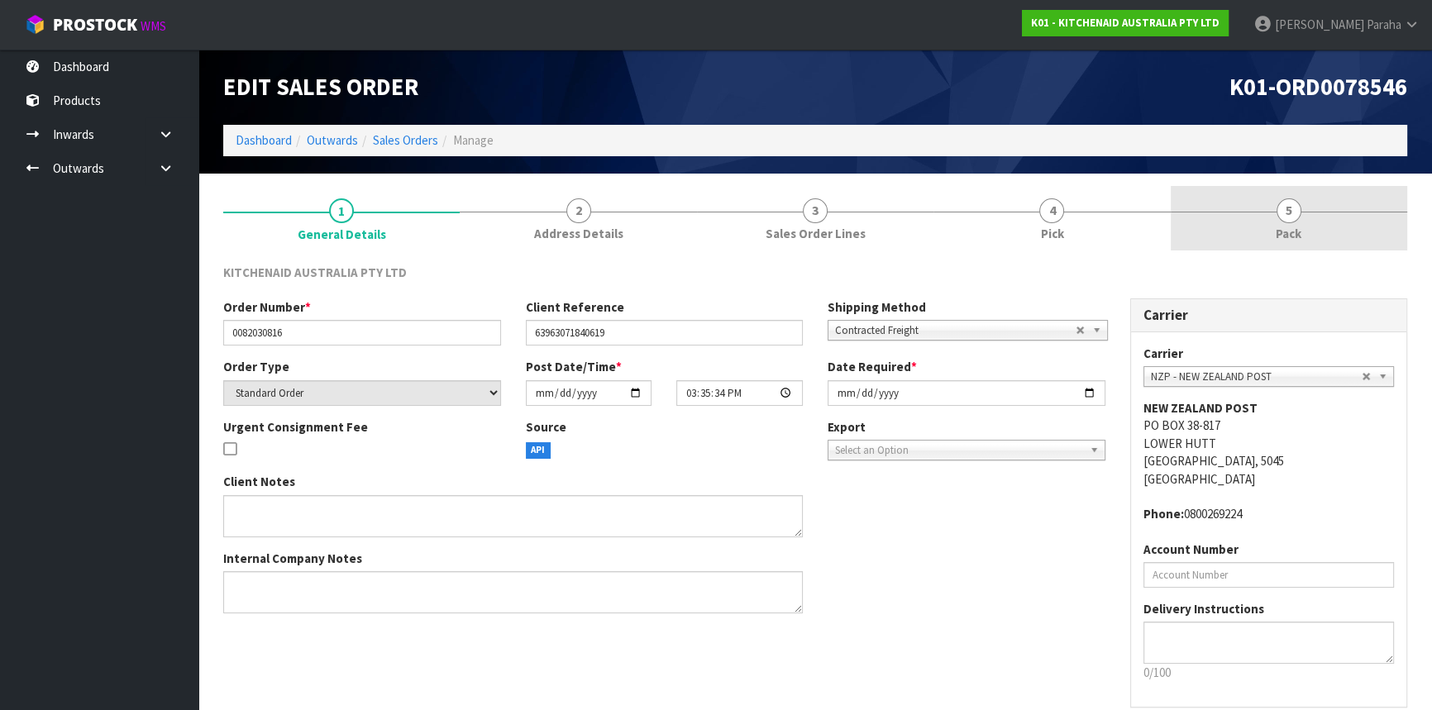
click at [1295, 209] on span "5" at bounding box center [1289, 210] width 25 height 25
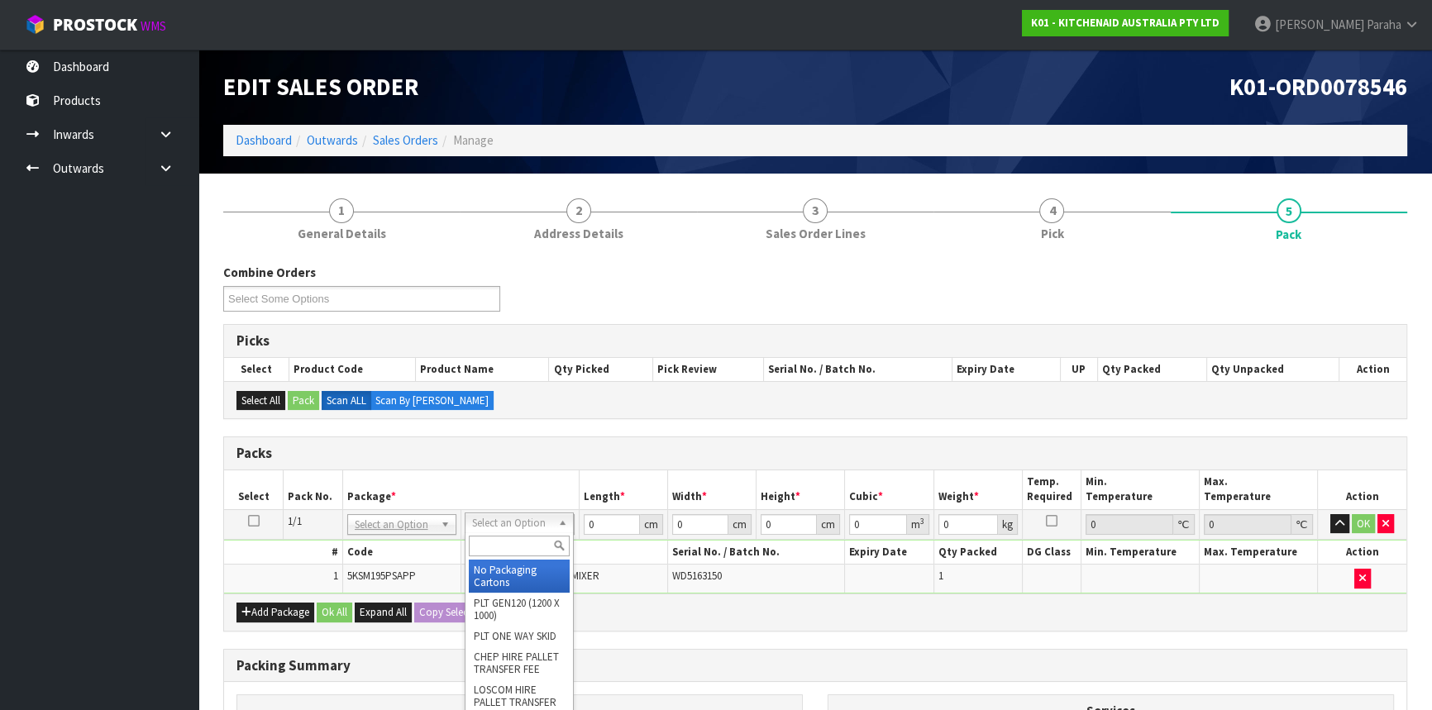
drag, startPoint x: 542, startPoint y: 528, endPoint x: 535, endPoint y: 541, distance: 14.5
drag, startPoint x: 514, startPoint y: 562, endPoint x: 601, endPoint y: 534, distance: 91.3
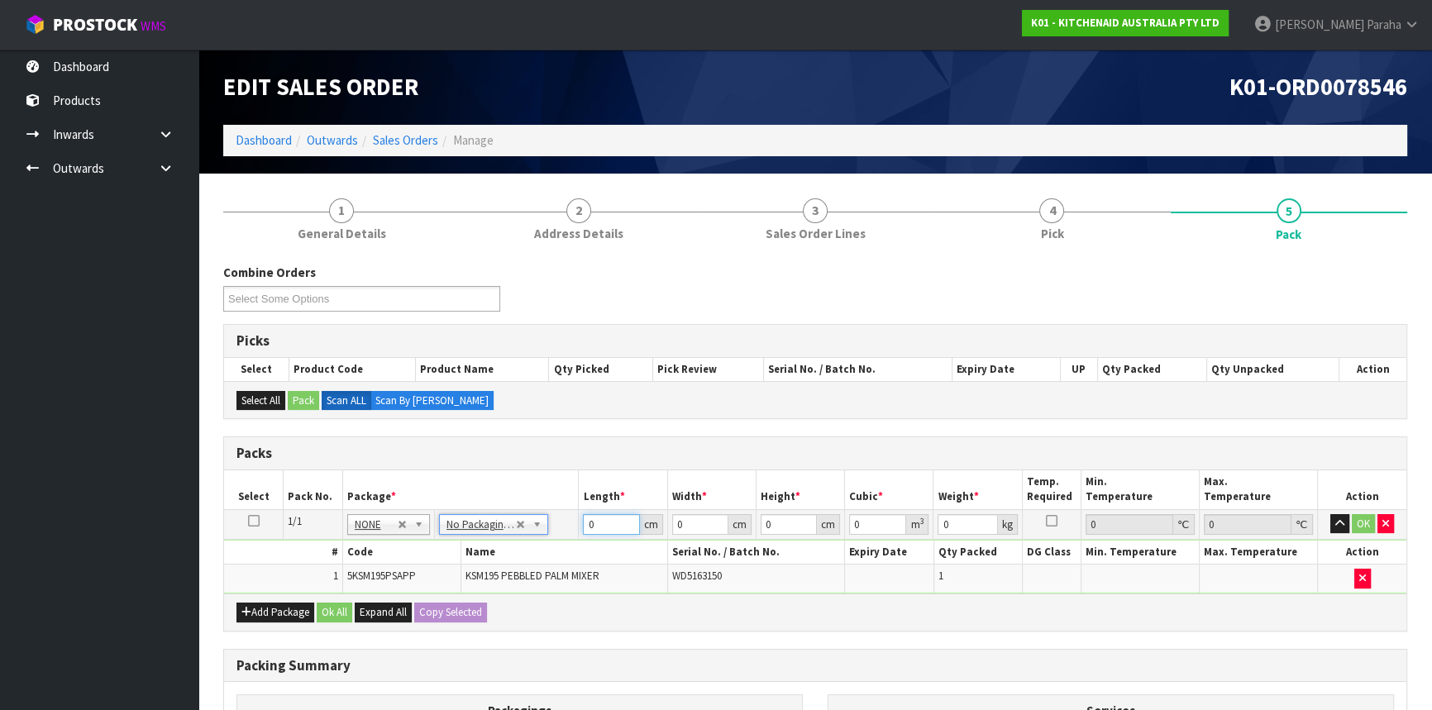
drag, startPoint x: 600, startPoint y: 528, endPoint x: 587, endPoint y: 527, distance: 13.3
click at [587, 527] on input "0" at bounding box center [611, 524] width 56 height 21
type input "43"
type input "29"
type input "4"
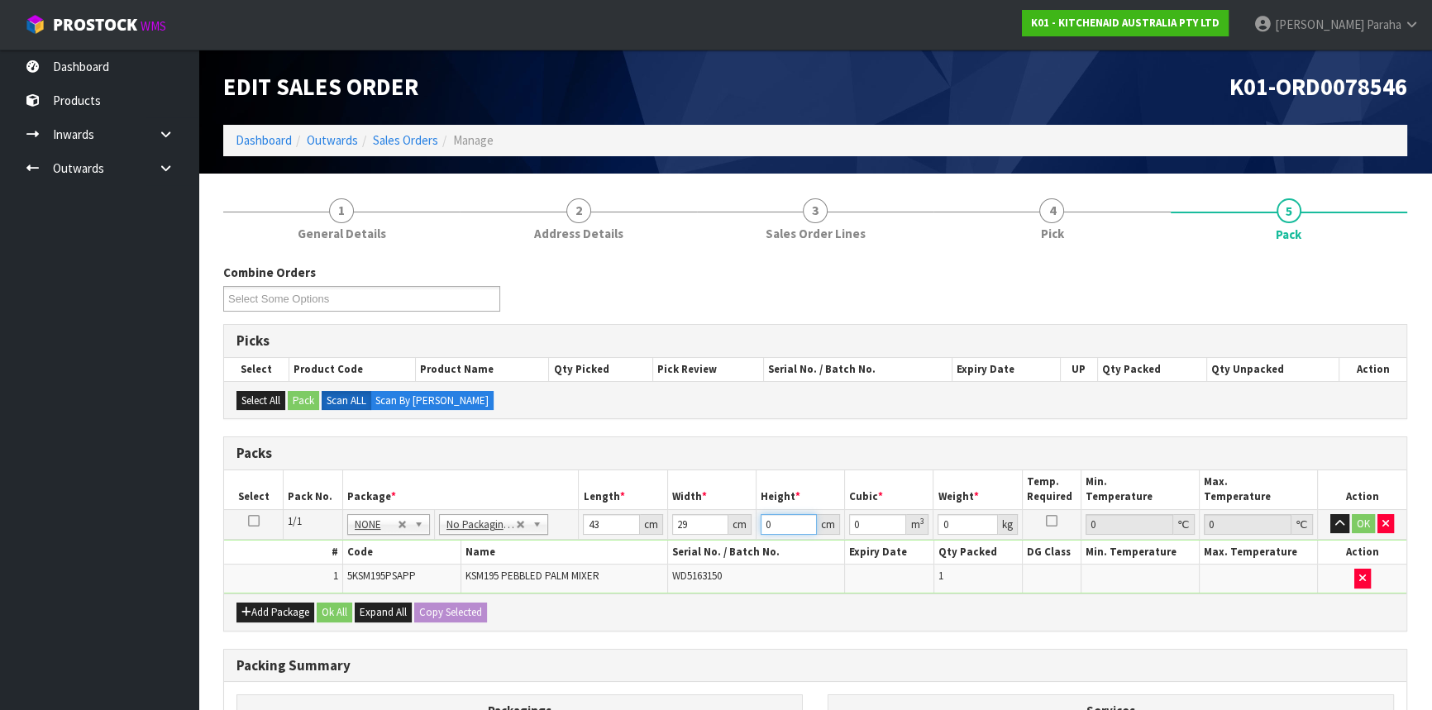
type input "0.004988"
type input "43"
type input "0.053621"
type input "43"
type input "13"
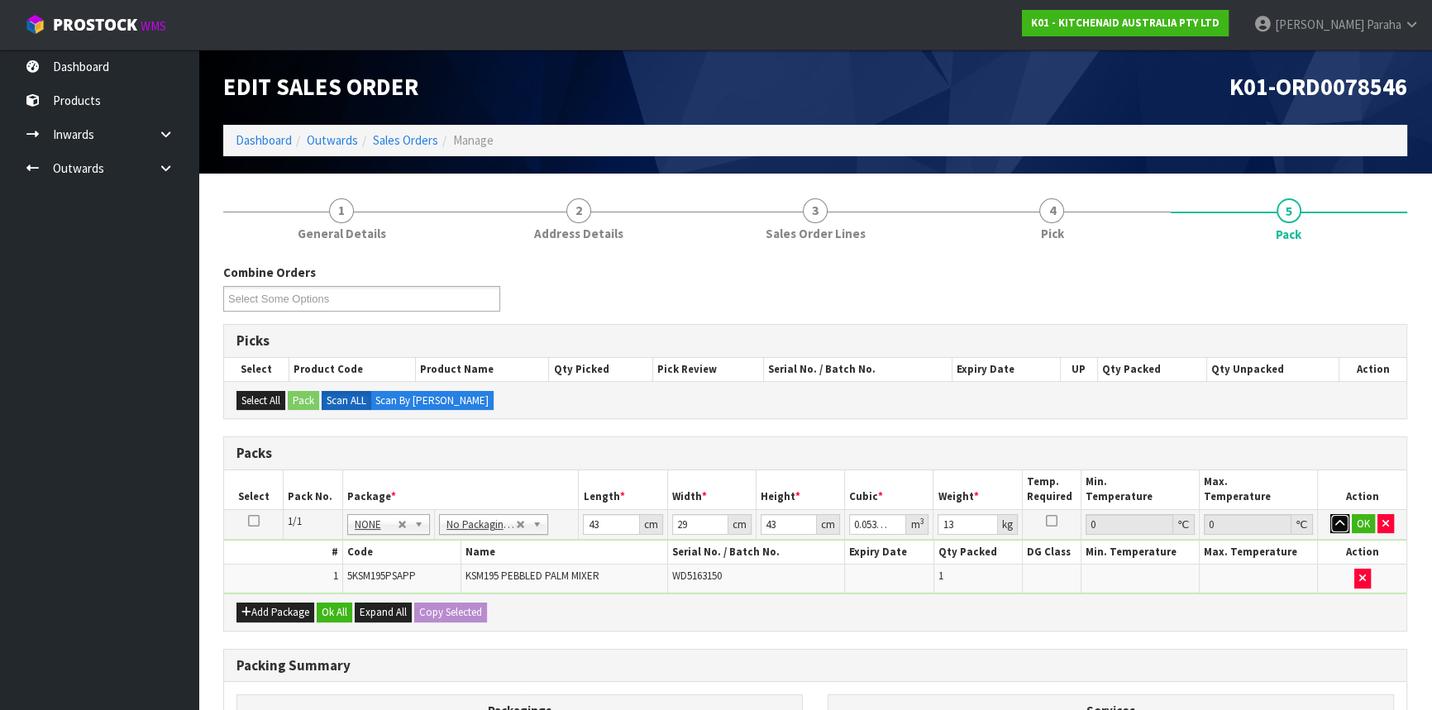
click at [1330, 514] on button "button" at bounding box center [1339, 524] width 19 height 20
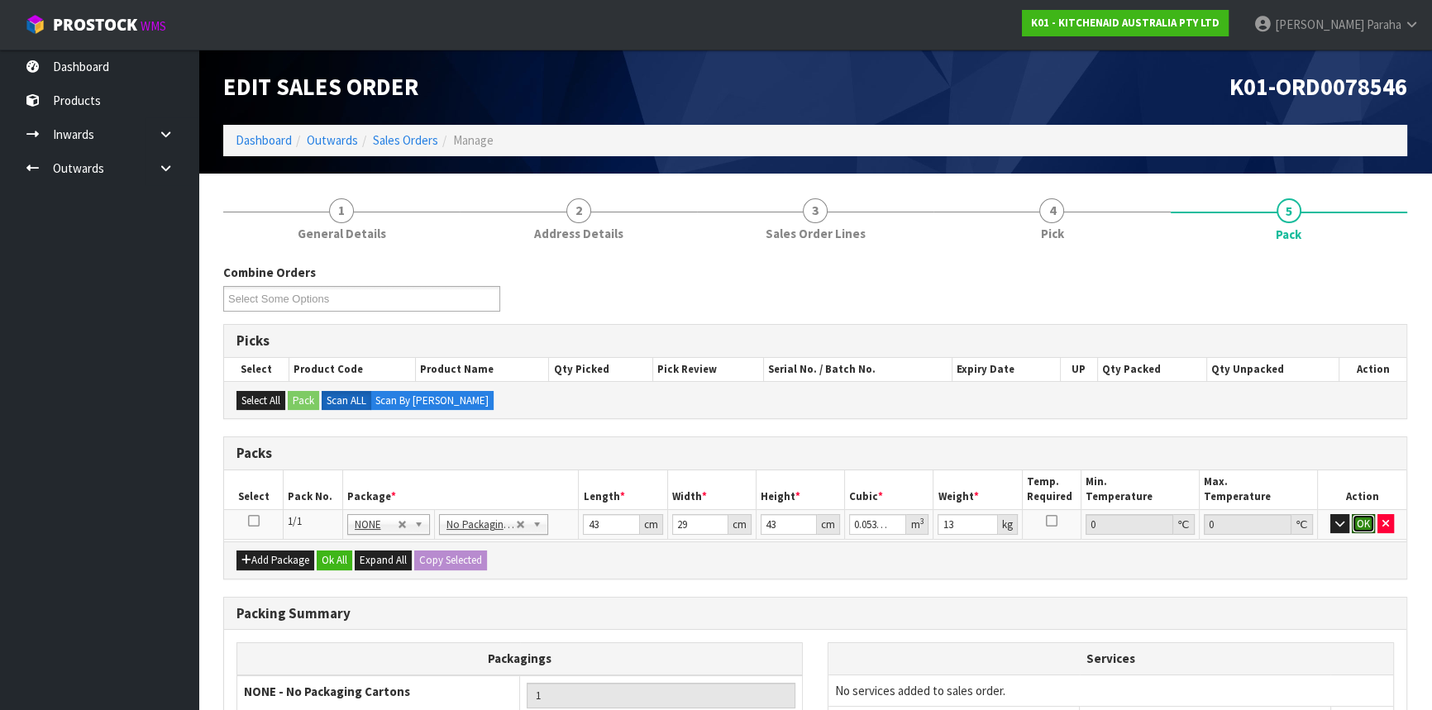
click button "OK" at bounding box center [1363, 524] width 23 height 20
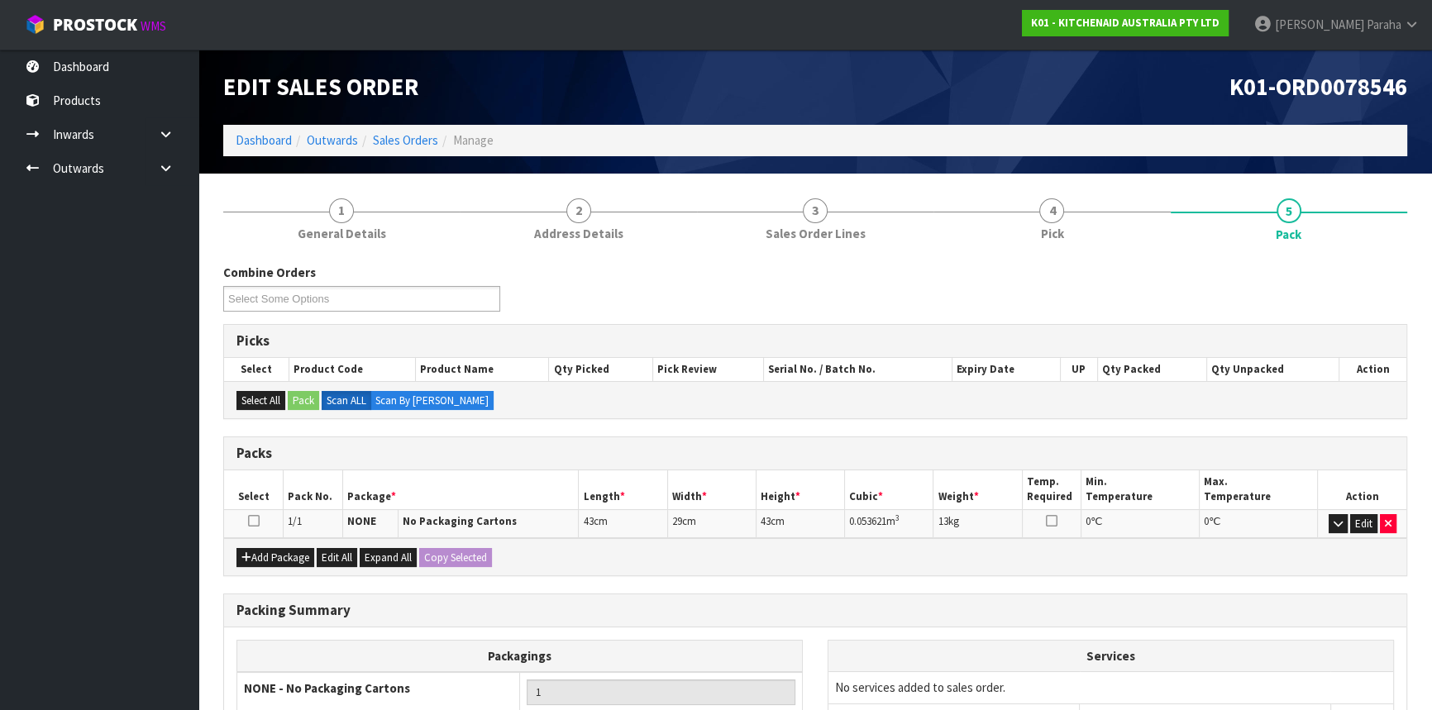
scroll to position [176, 0]
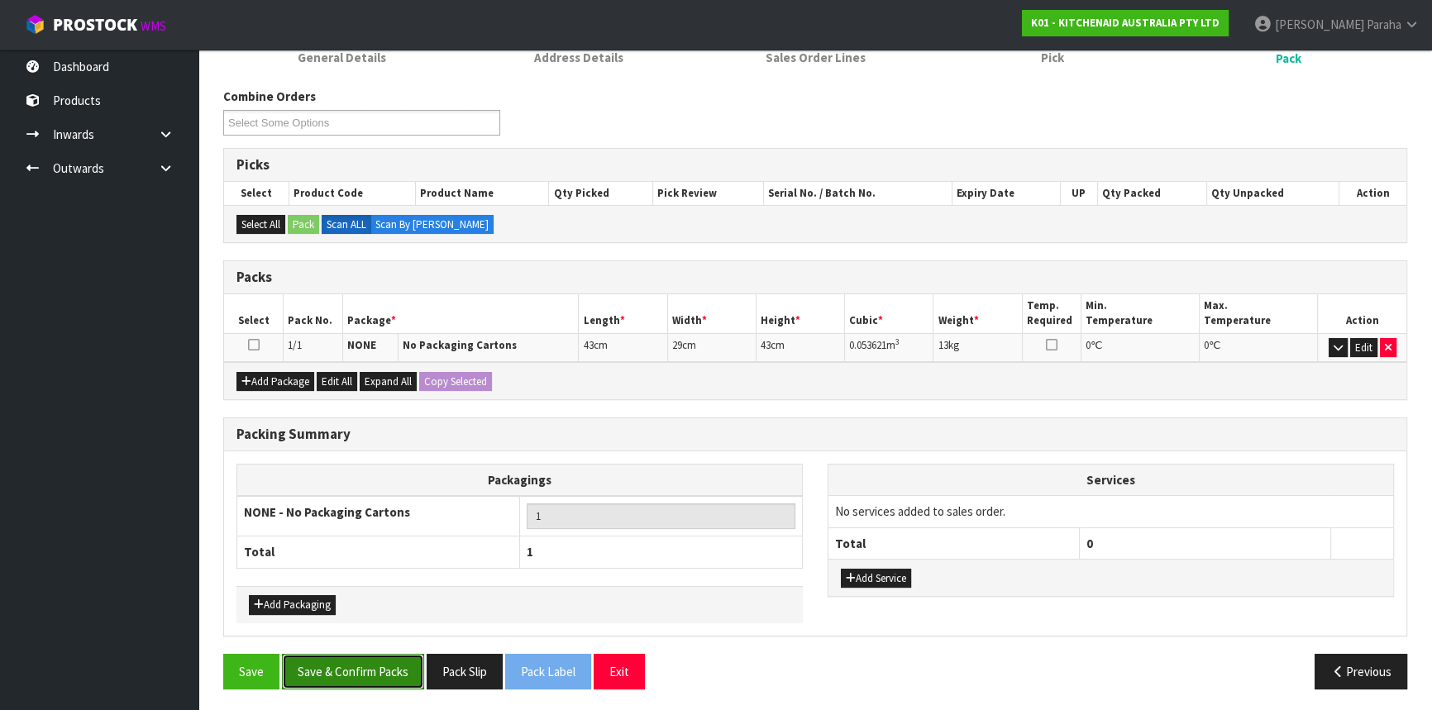
drag, startPoint x: 355, startPoint y: 671, endPoint x: 324, endPoint y: 671, distance: 30.6
click at [347, 682] on button "Save & Confirm Packs" at bounding box center [353, 672] width 142 height 36
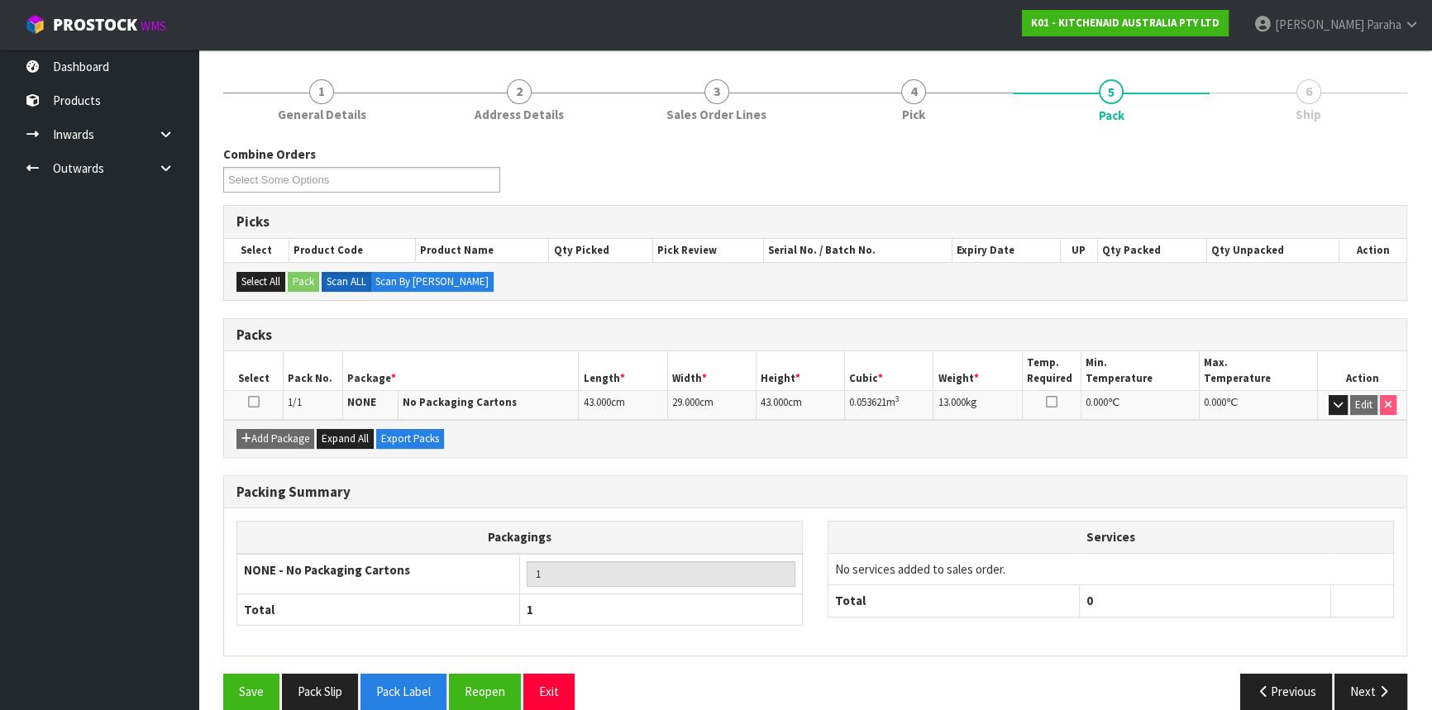
scroll to position [199, 0]
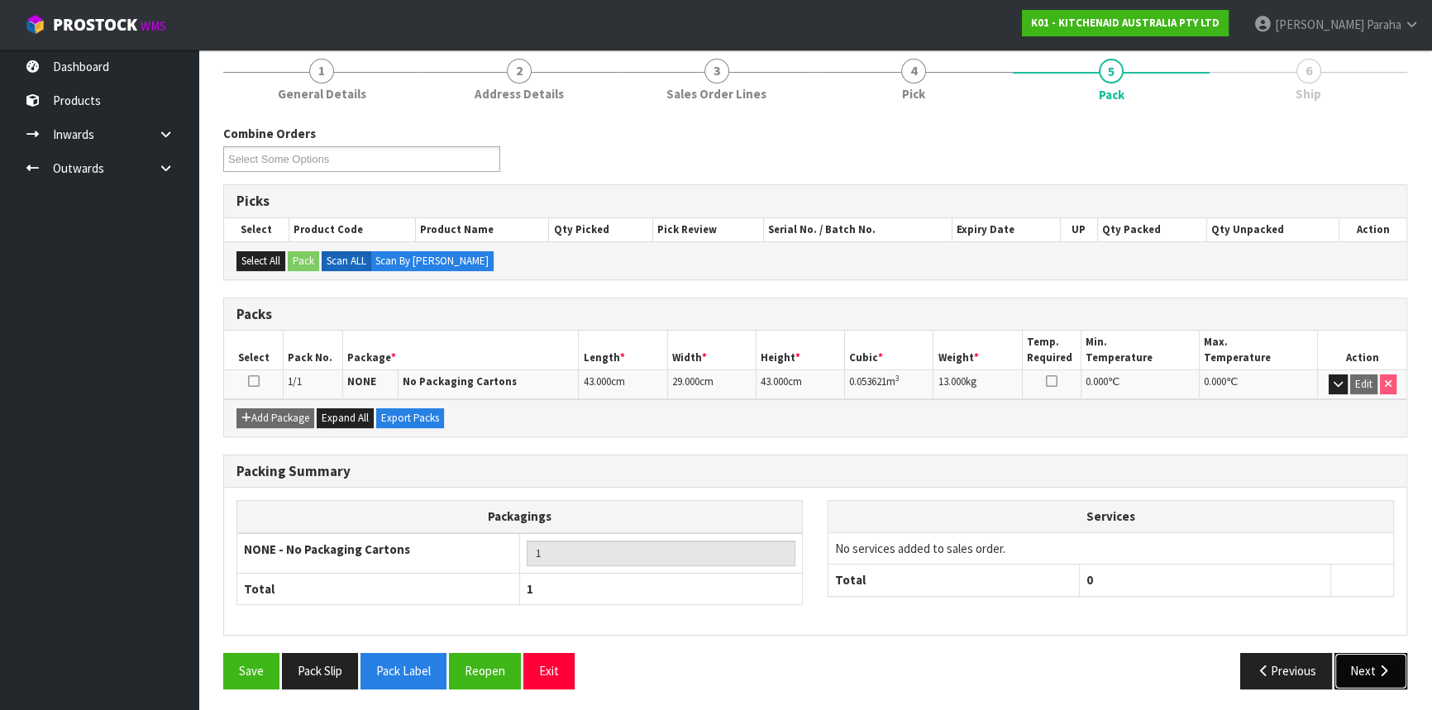
click at [1358, 668] on button "Next" at bounding box center [1371, 671] width 73 height 36
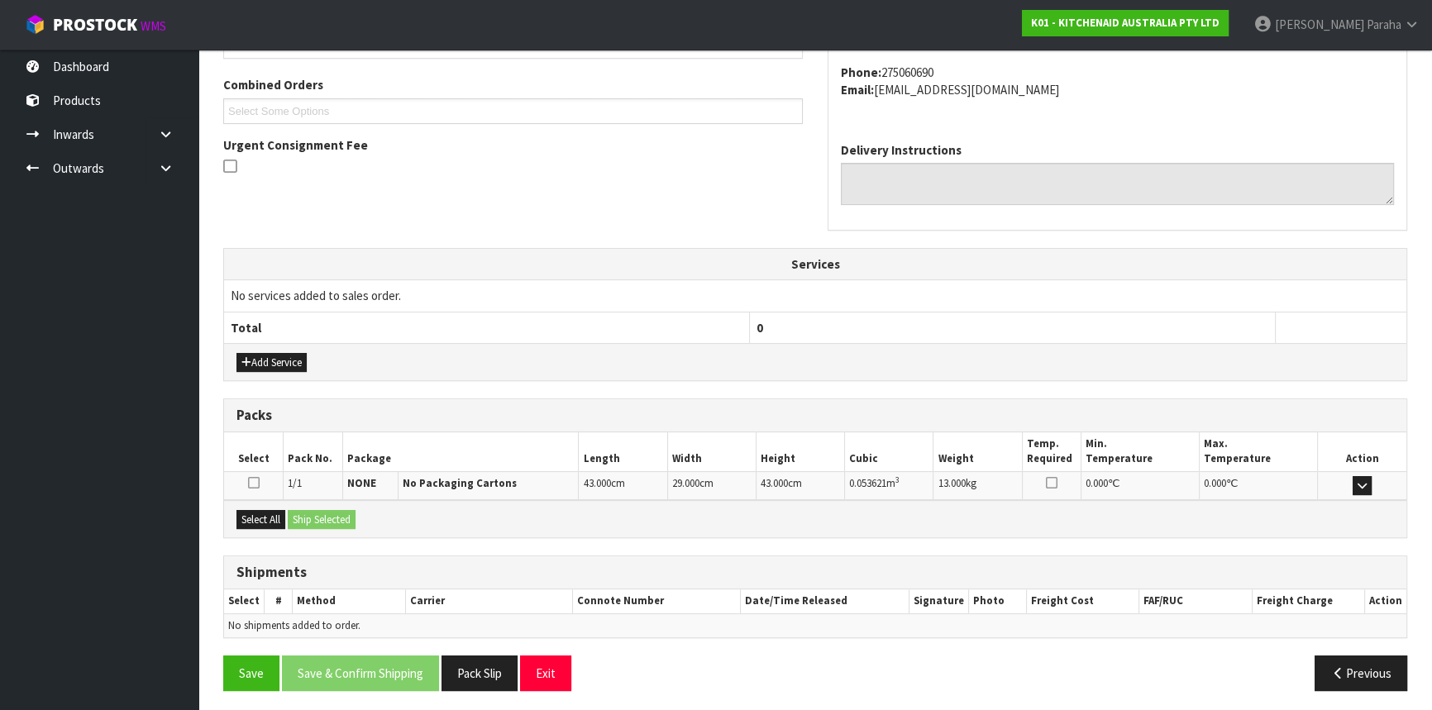
scroll to position [415, 0]
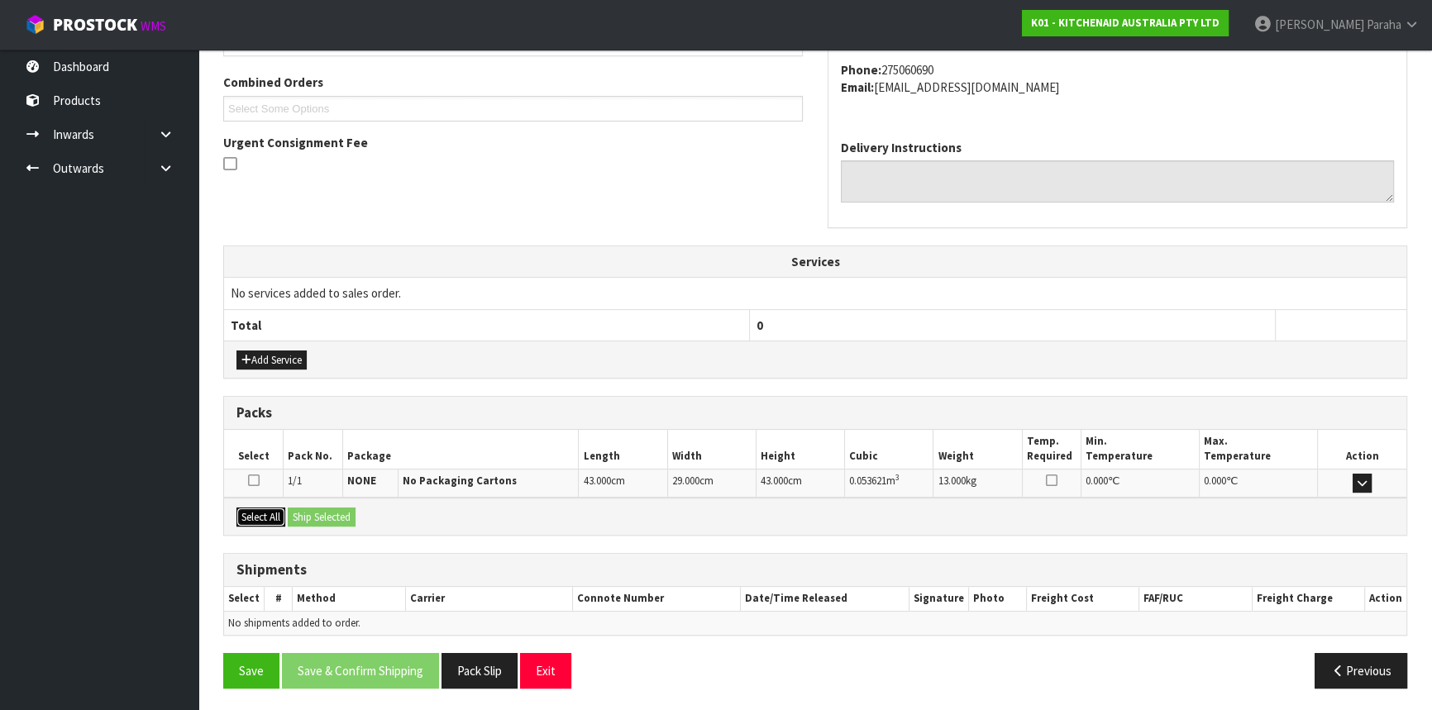
click at [277, 516] on button "Select All" at bounding box center [260, 518] width 49 height 20
click at [339, 516] on button "Ship Selected" at bounding box center [322, 518] width 68 height 20
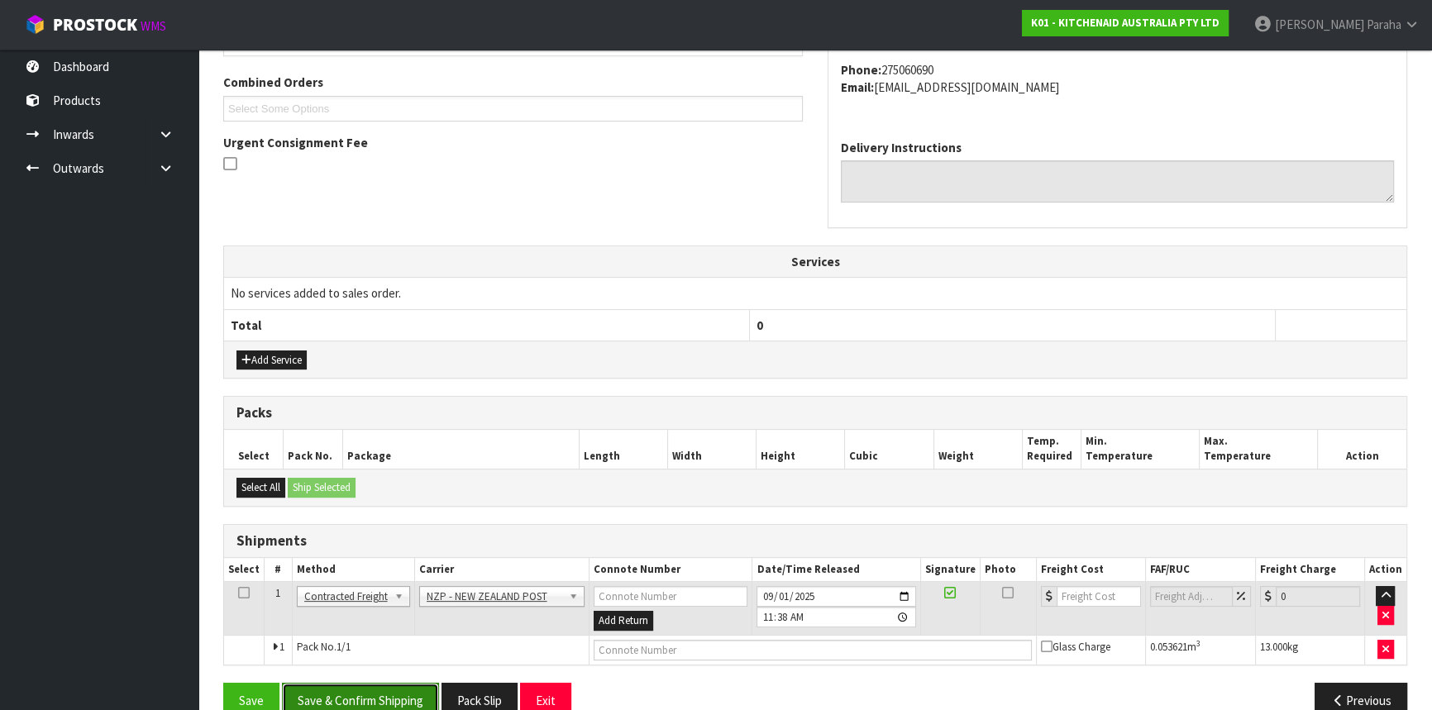
click at [388, 686] on button "Save & Confirm Shipping" at bounding box center [360, 701] width 157 height 36
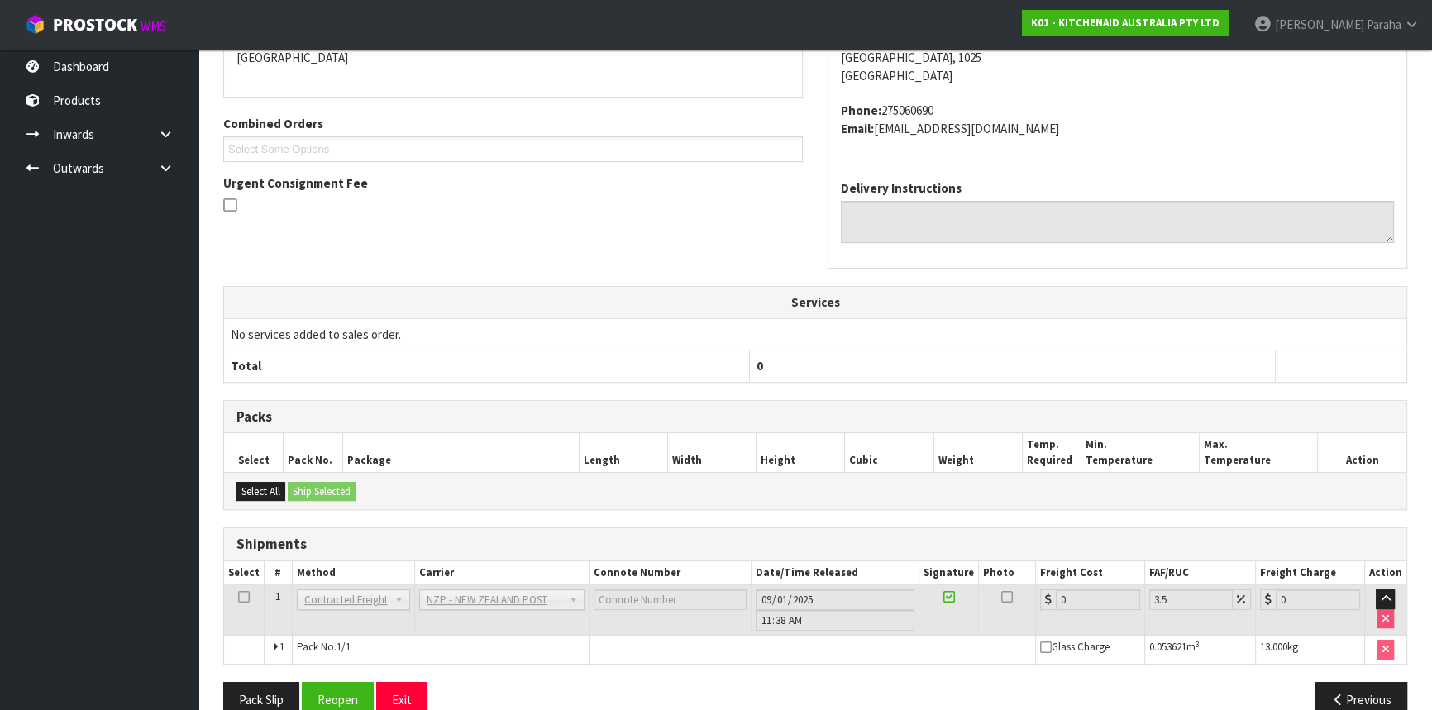
scroll to position [422, 0]
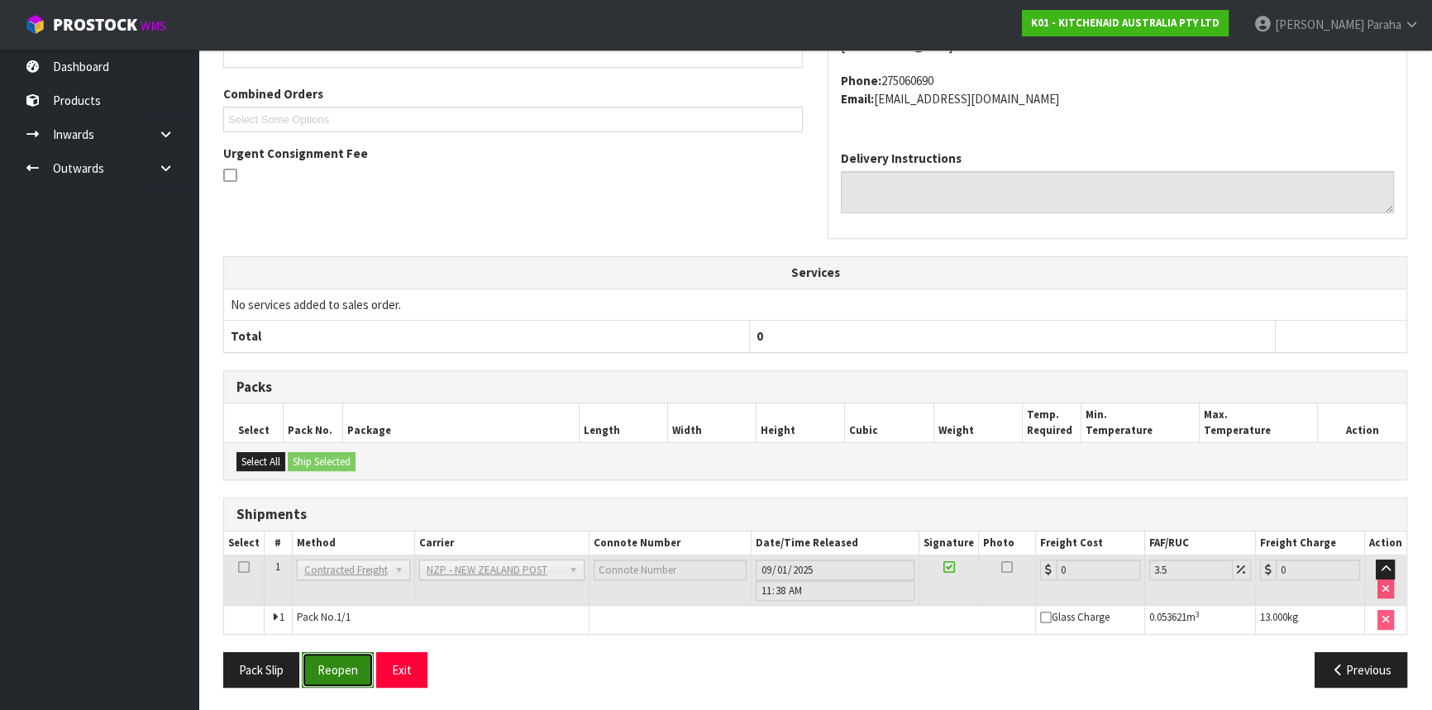
click at [326, 676] on button "Reopen" at bounding box center [338, 670] width 72 height 36
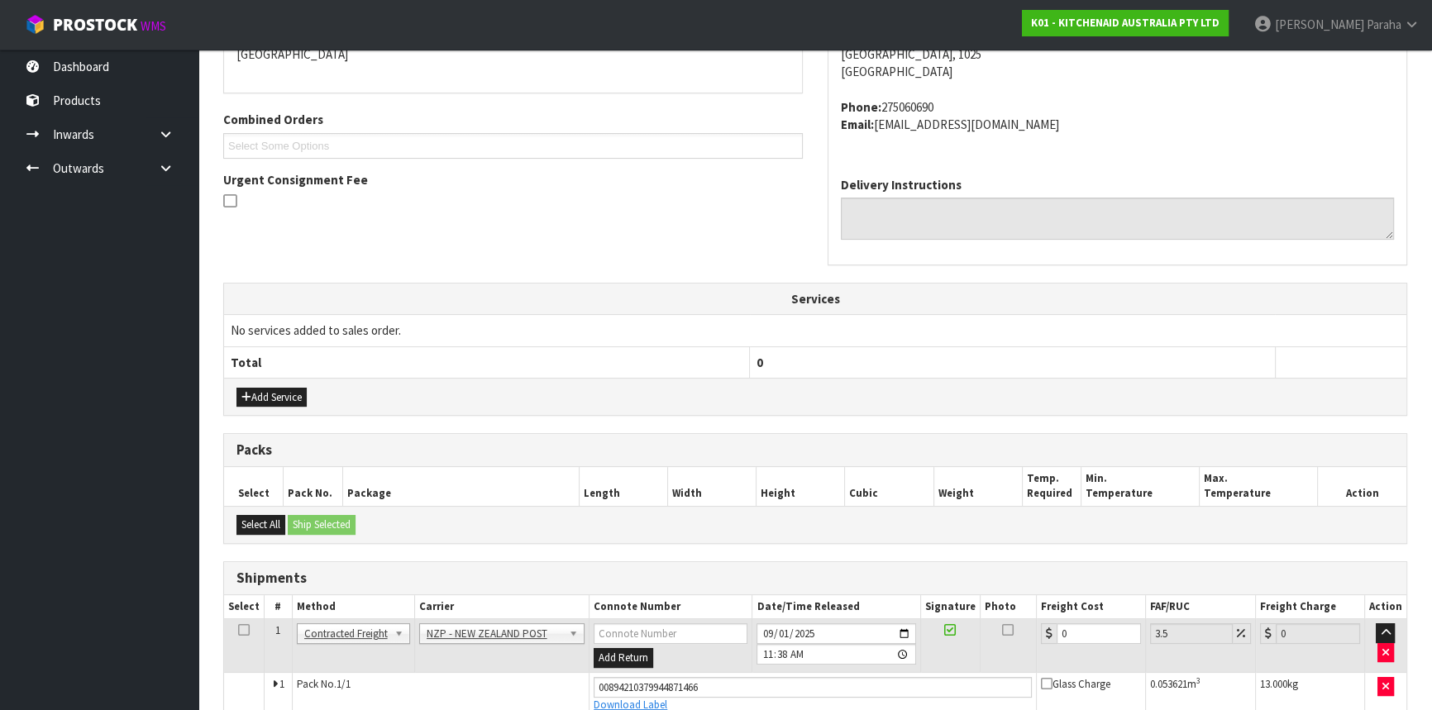
scroll to position [460, 0]
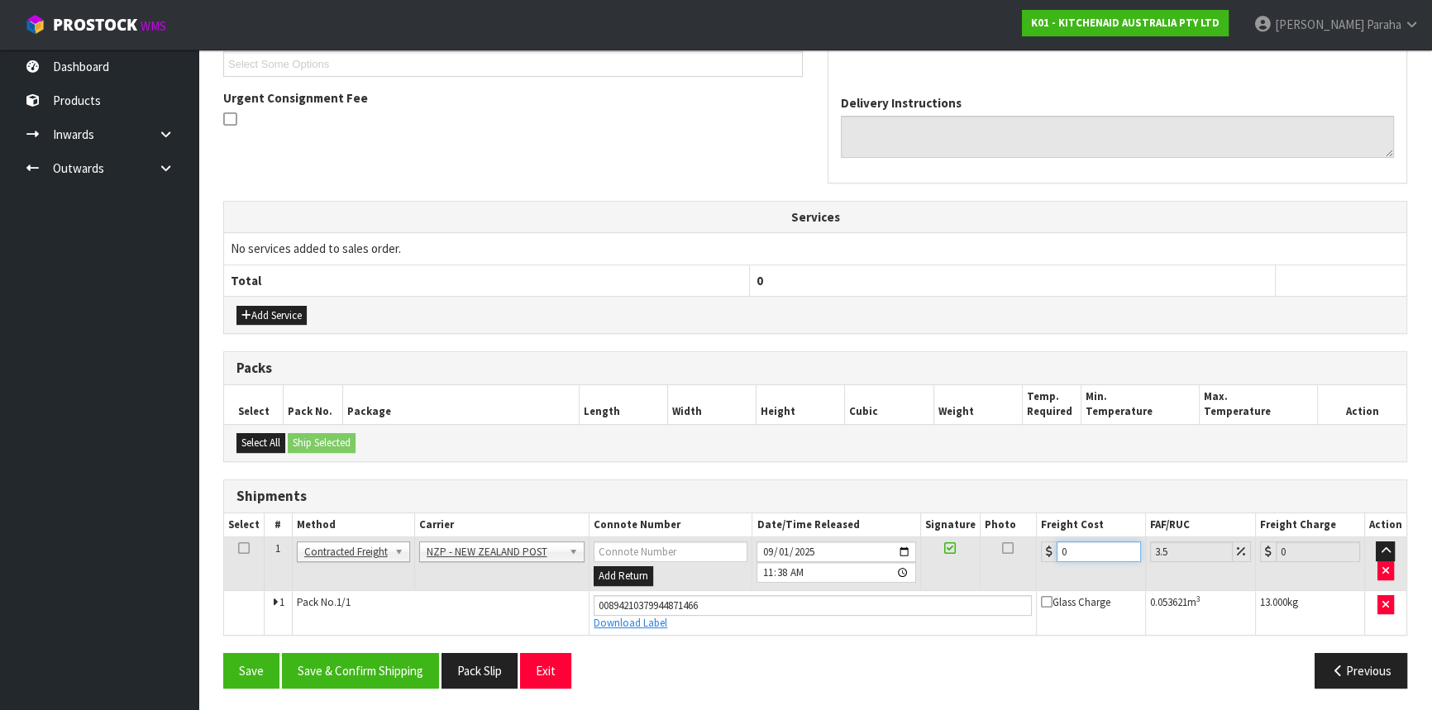
drag, startPoint x: 1072, startPoint y: 546, endPoint x: 1046, endPoint y: 546, distance: 25.6
click at [1046, 546] on div "0" at bounding box center [1091, 552] width 100 height 21
type input "4"
type input "4.14"
type input "4.3"
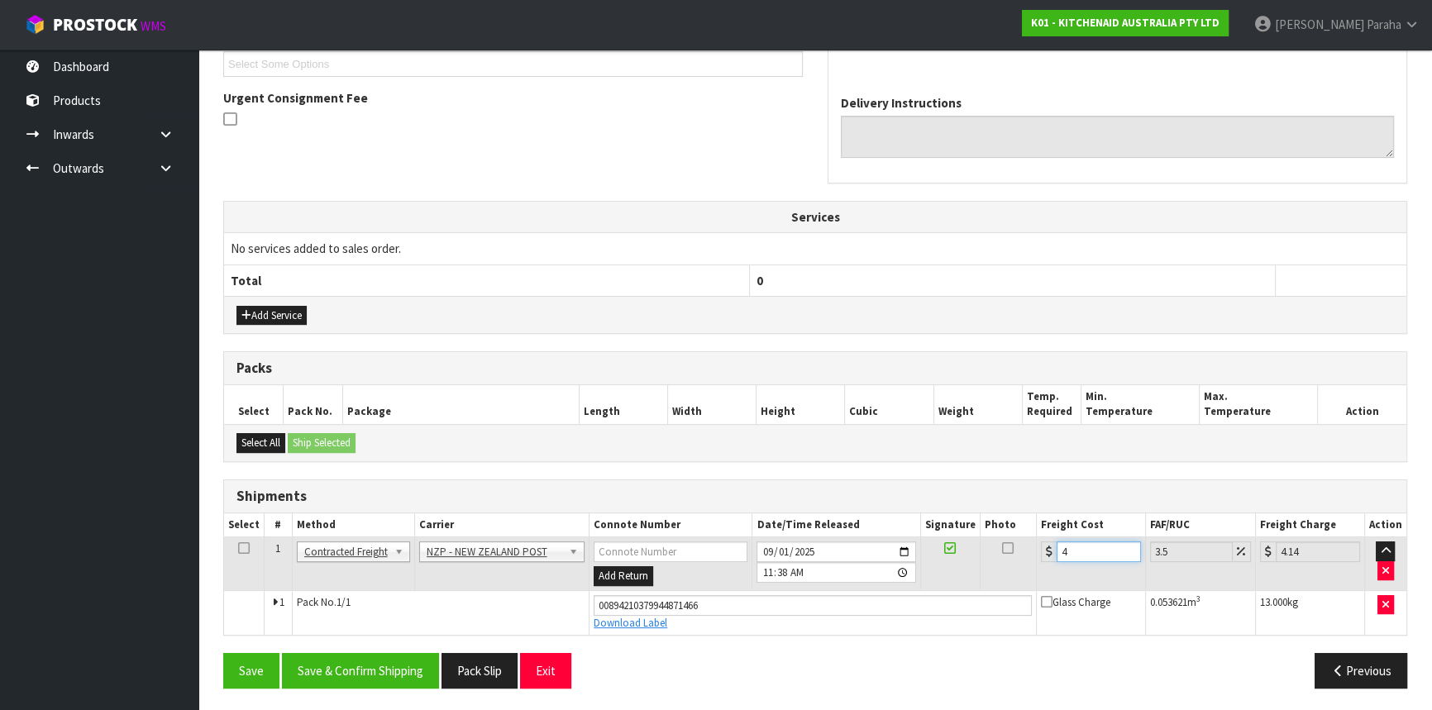
type input "4.45"
type input "4.33"
type input "4.48"
type input "4.33"
click at [339, 666] on button "Save & Confirm Shipping" at bounding box center [360, 671] width 157 height 36
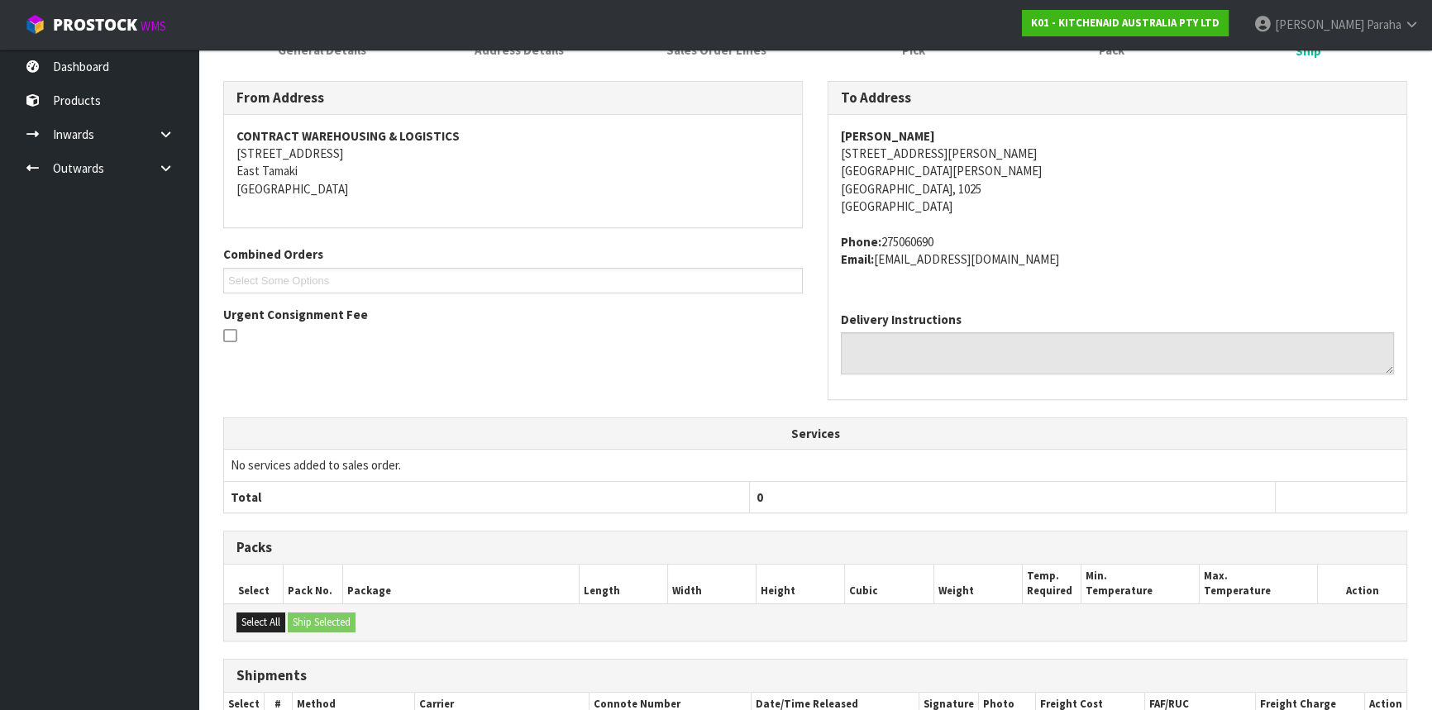
scroll to position [0, 0]
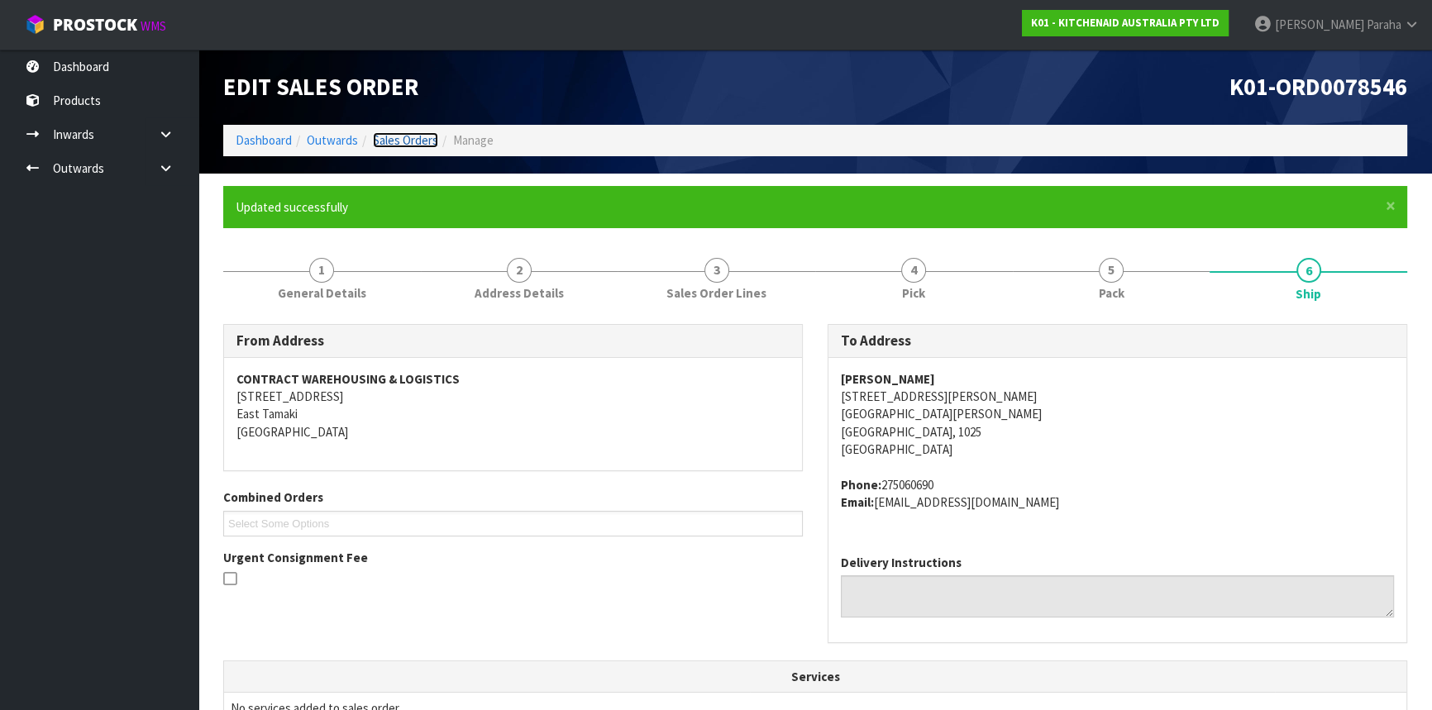
click at [384, 140] on link "Sales Orders" at bounding box center [405, 140] width 65 height 16
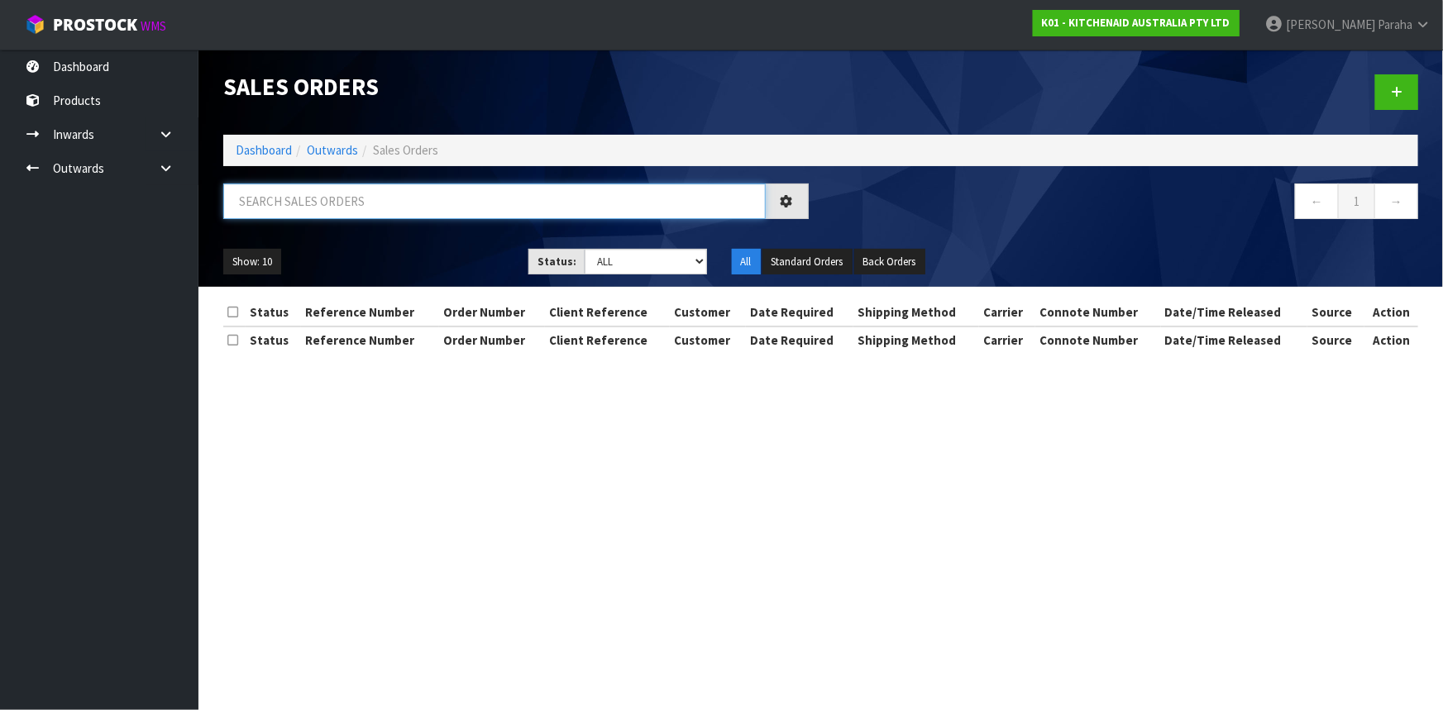
click at [316, 198] on input "text" at bounding box center [494, 202] width 542 height 36
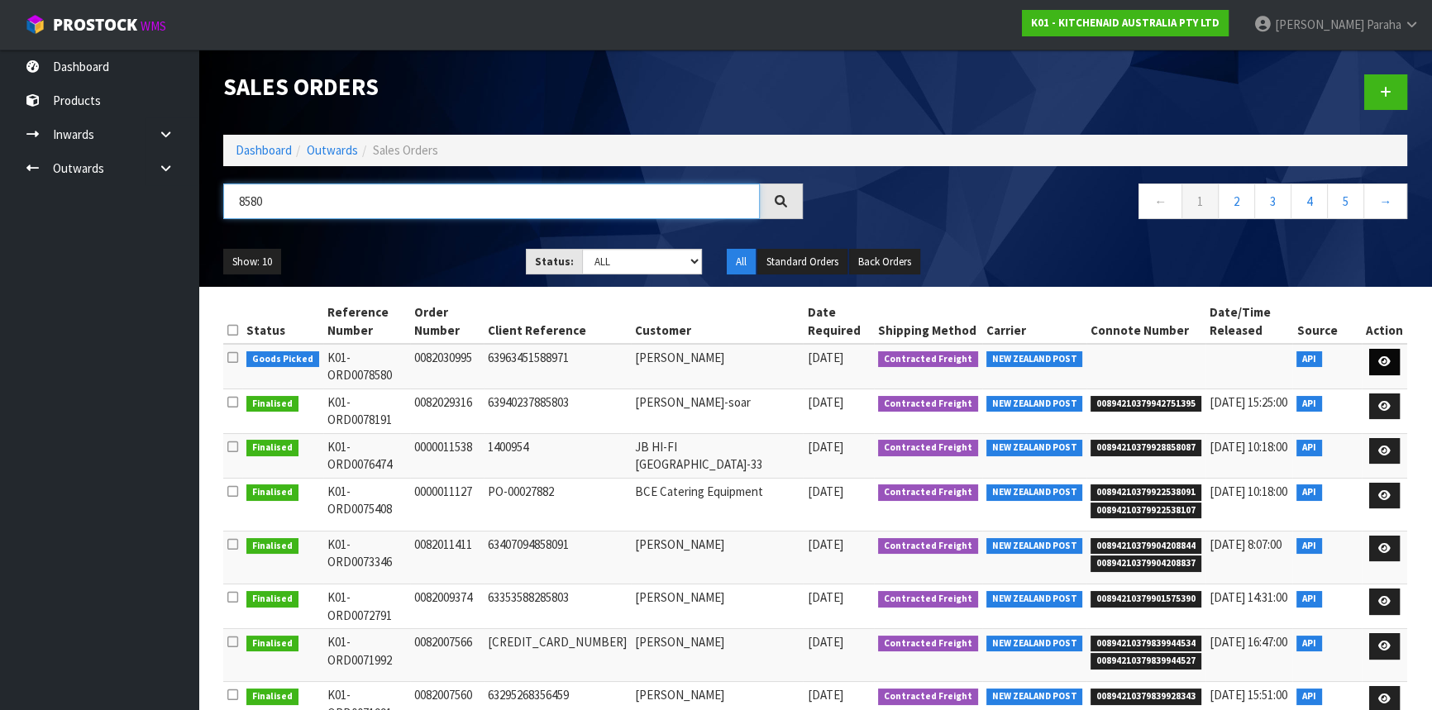
type input "8580"
click at [1389, 349] on link at bounding box center [1384, 362] width 31 height 26
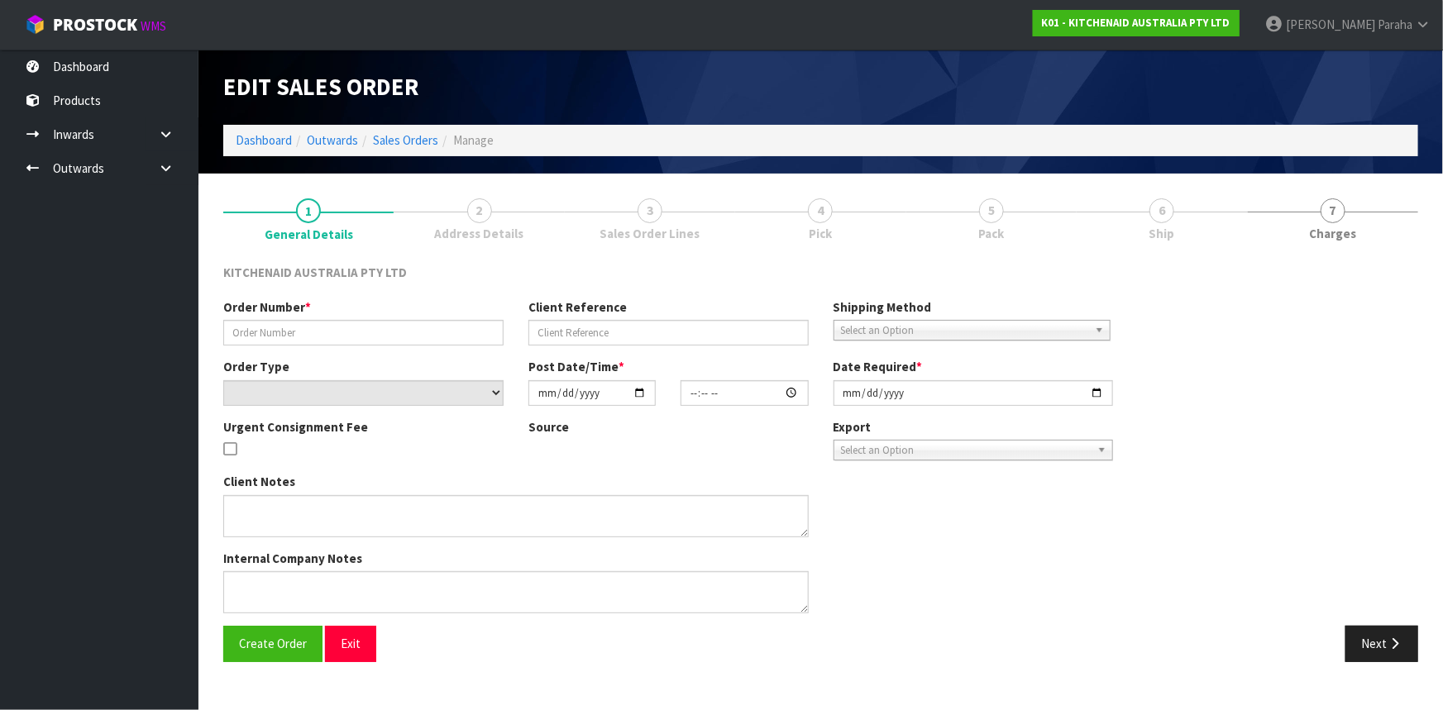
type input "0082030995"
type input "63963451588971"
select select "number:0"
type input "2025-09-01"
type input "07:34:42.000"
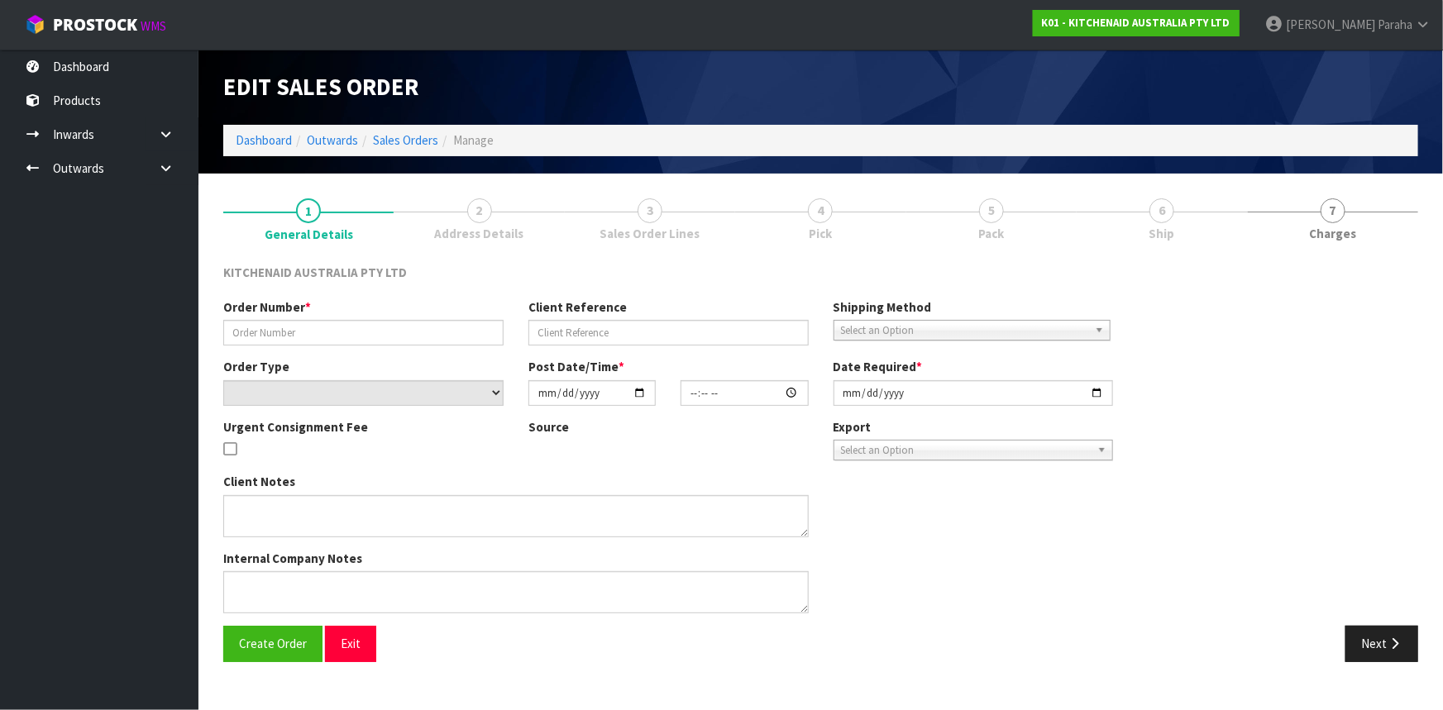
type input "2025-09-01"
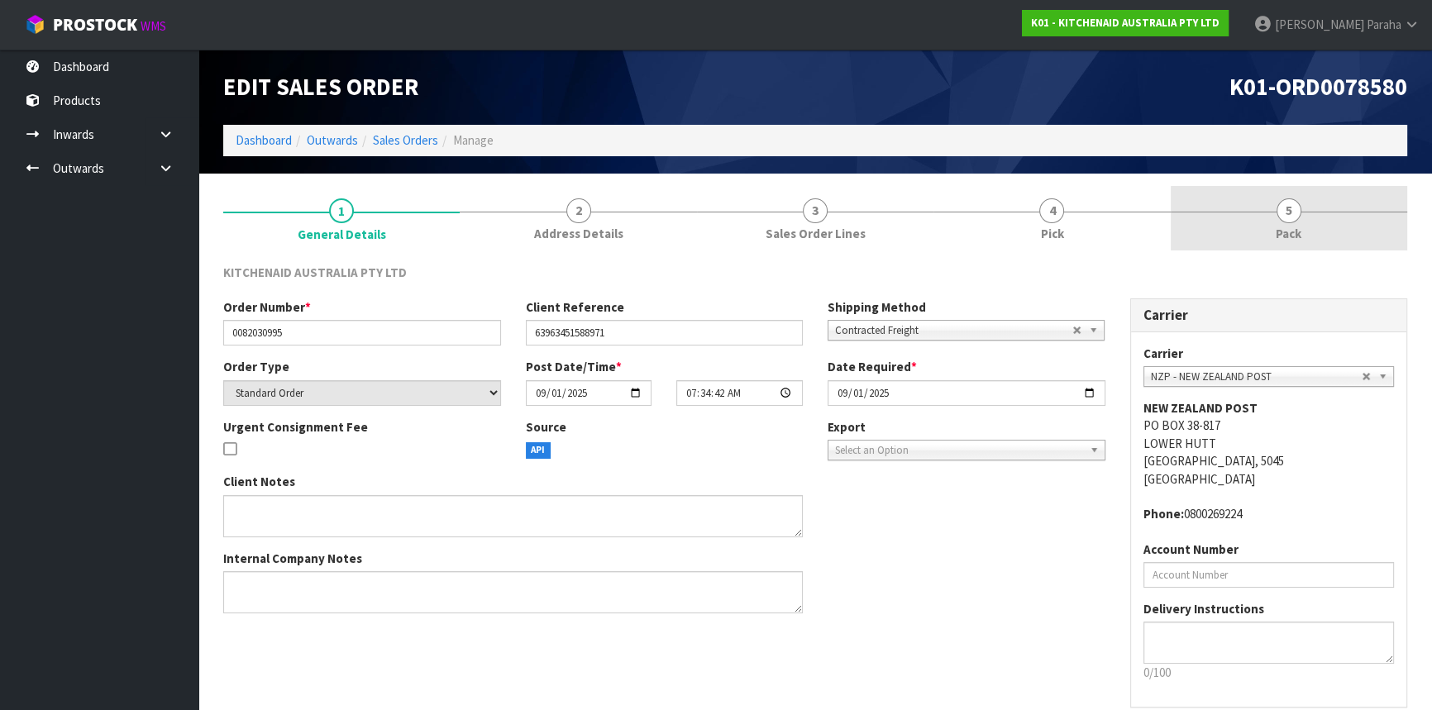
click at [1301, 212] on link "5 Pack" at bounding box center [1289, 218] width 236 height 65
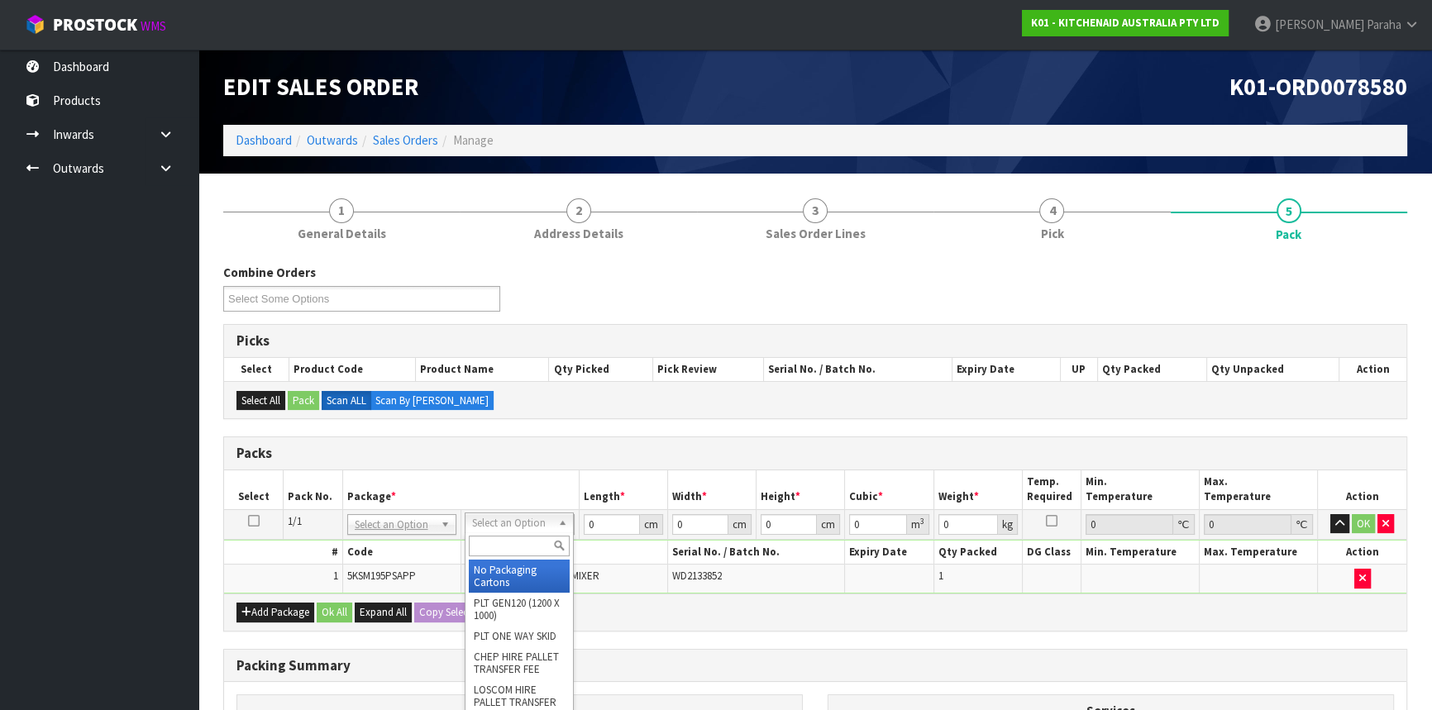
drag, startPoint x: 486, startPoint y: 577, endPoint x: 571, endPoint y: 537, distance: 93.6
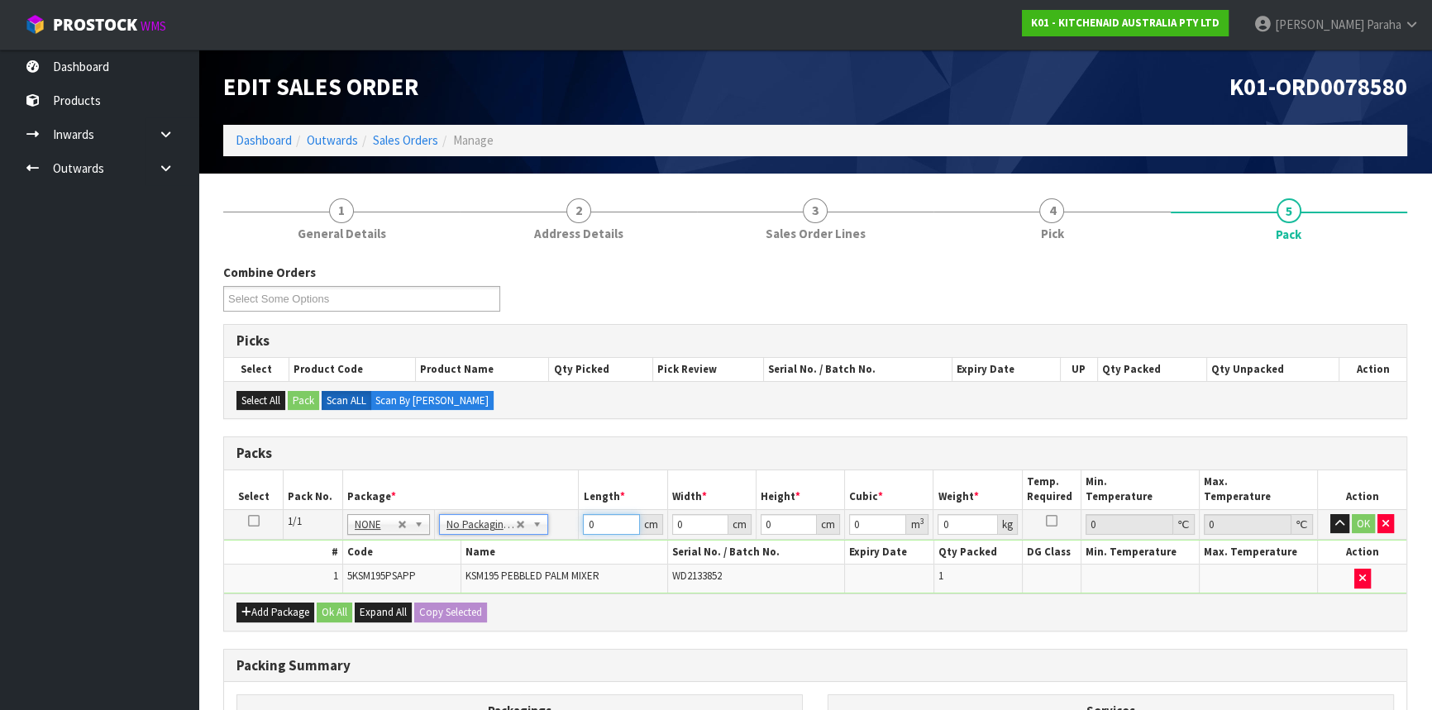
drag, startPoint x: 599, startPoint y: 521, endPoint x: 587, endPoint y: 518, distance: 12.8
click at [587, 518] on input "0" at bounding box center [611, 524] width 56 height 21
type input "43"
type input "29"
type input "4"
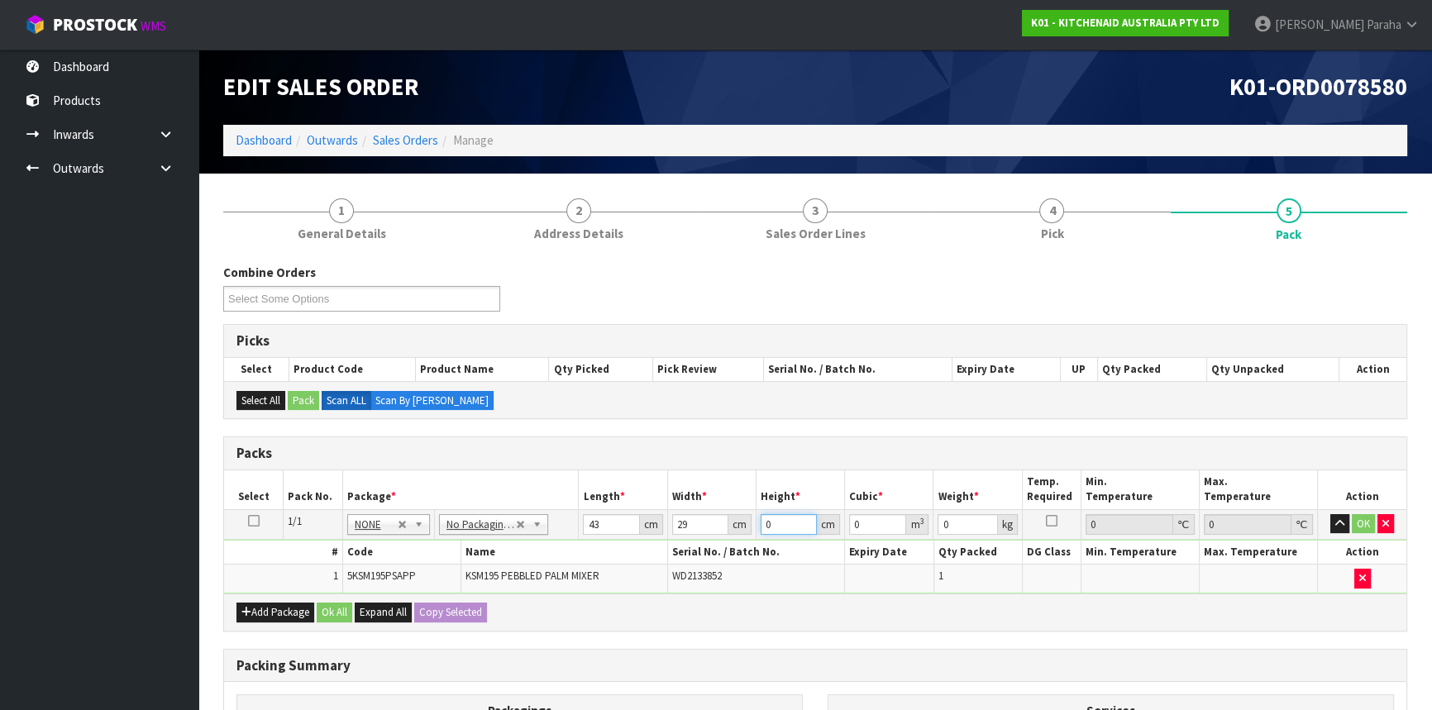
type input "0.004988"
type input "43"
type input "0.053621"
type input "43"
type input "13"
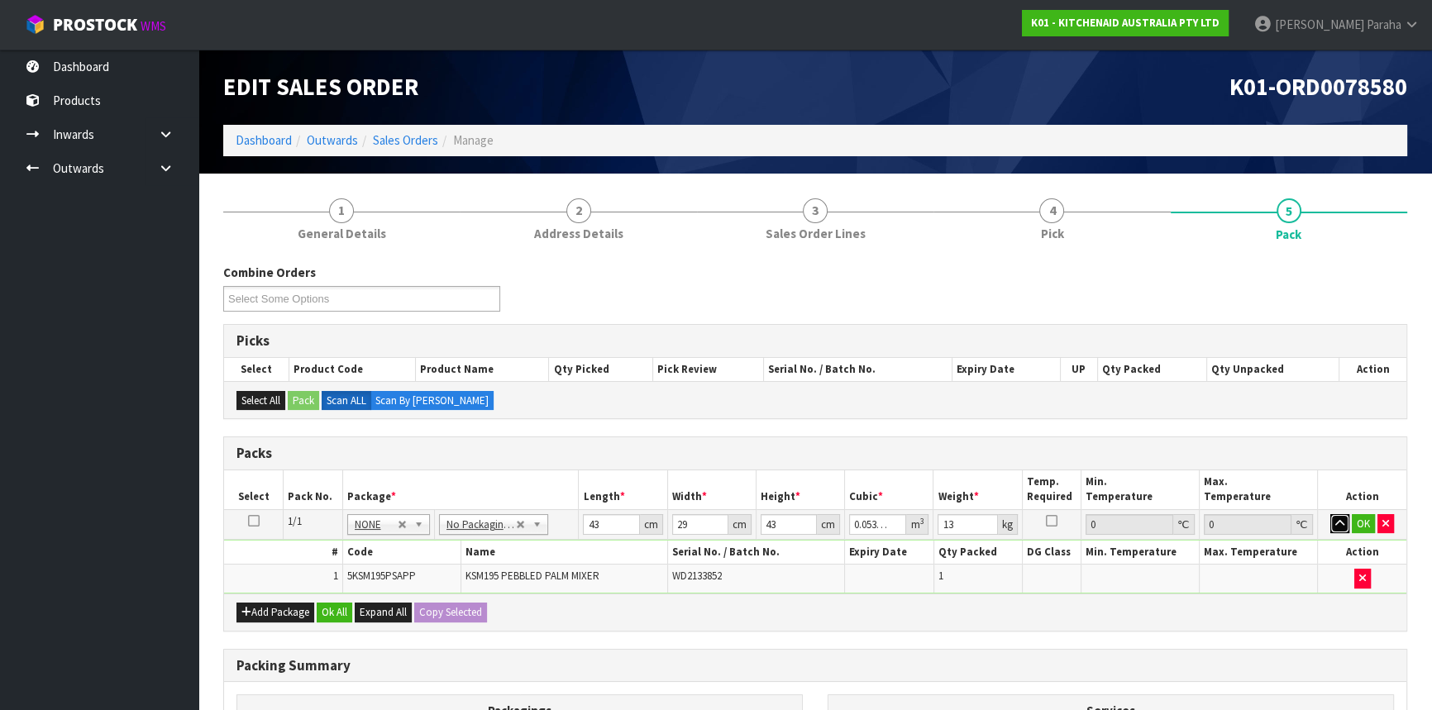
click at [1330, 514] on button "button" at bounding box center [1339, 524] width 19 height 20
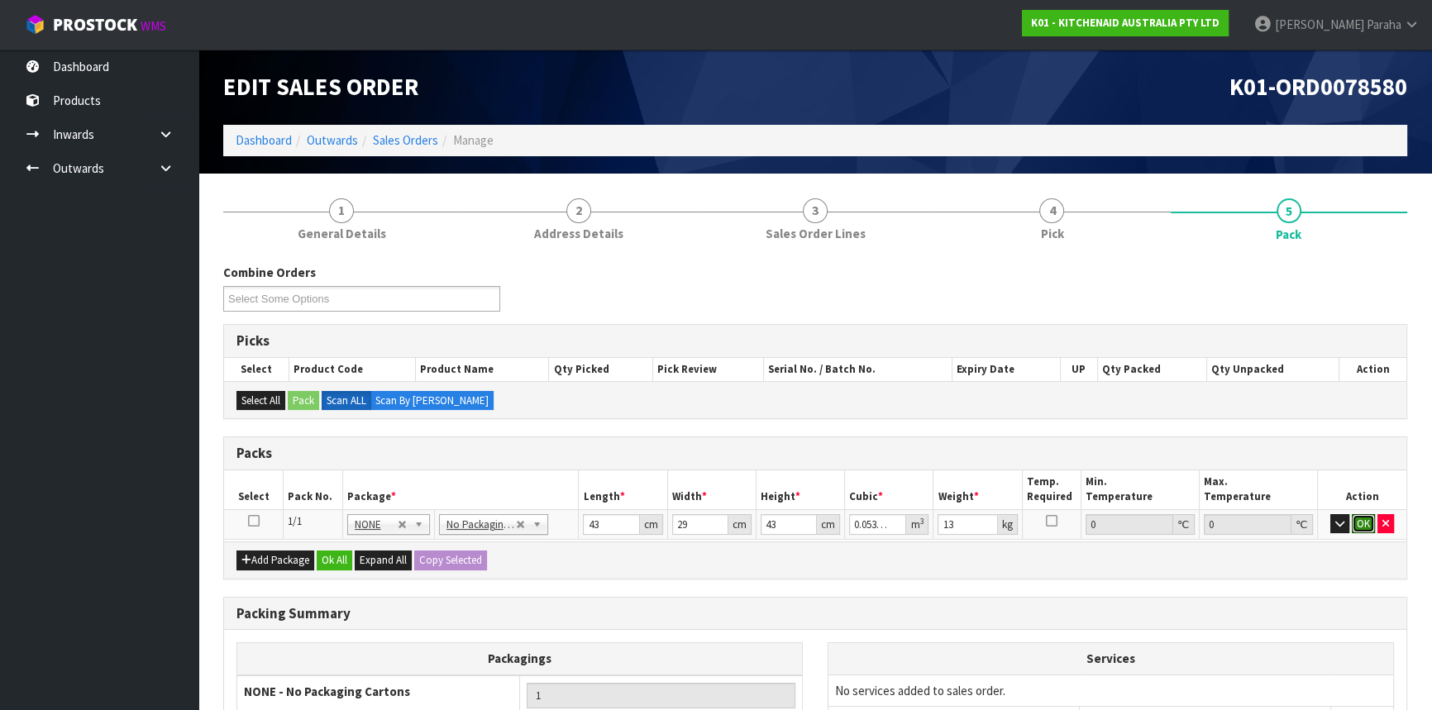
click button "OK" at bounding box center [1363, 524] width 23 height 20
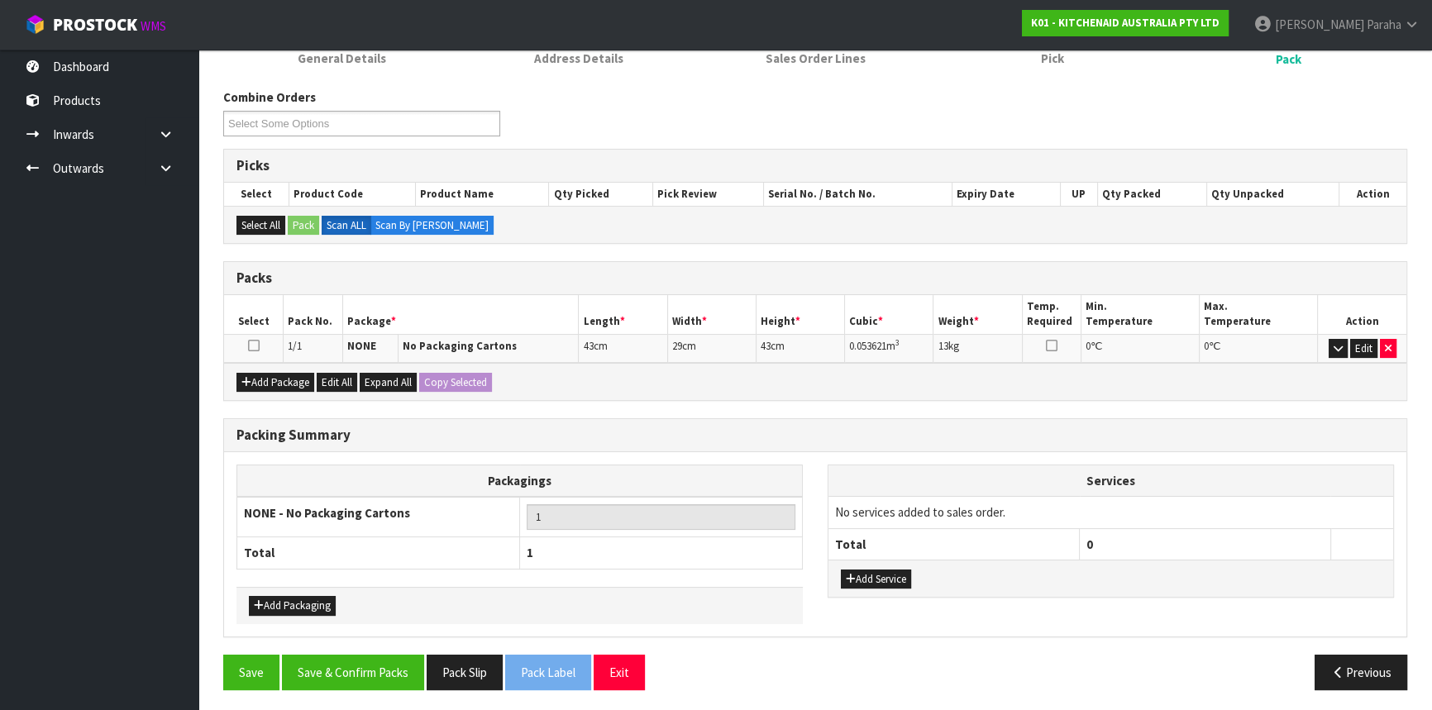
scroll to position [176, 0]
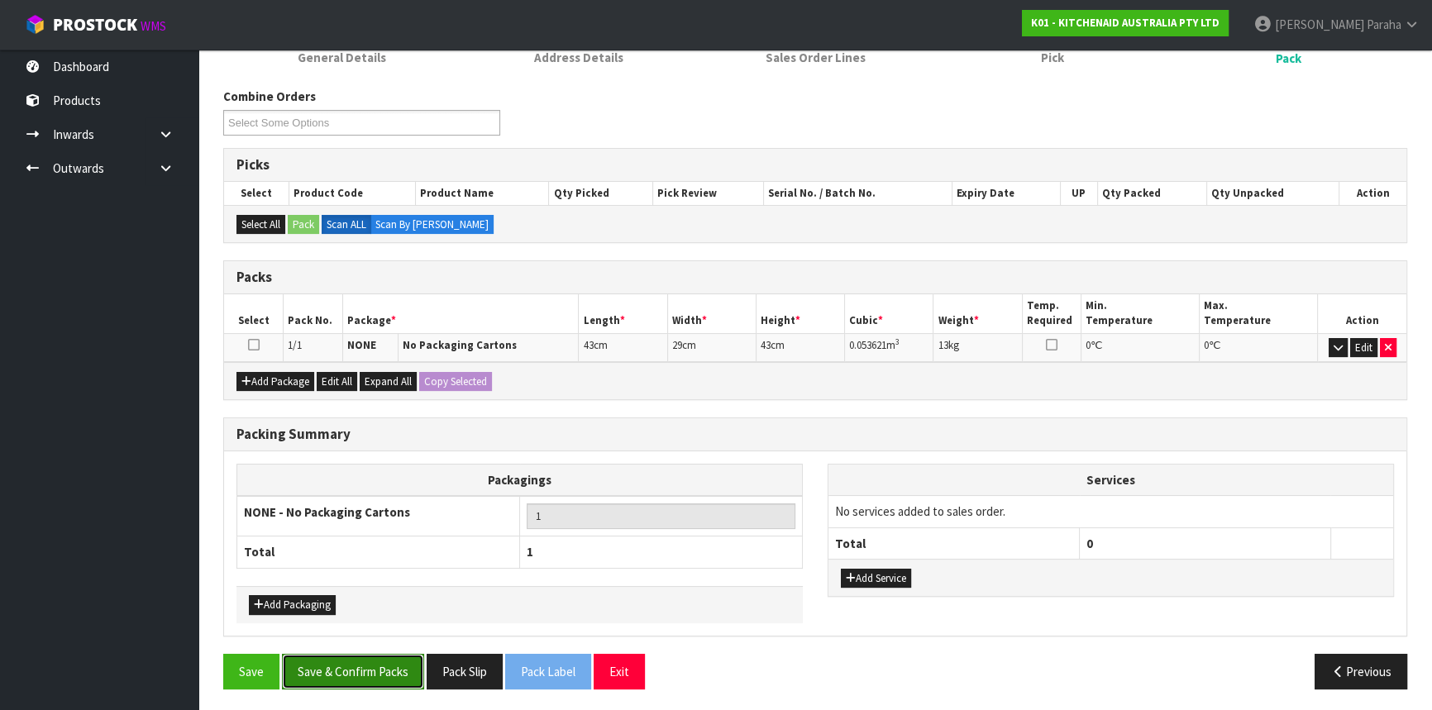
click at [346, 656] on button "Save & Confirm Packs" at bounding box center [353, 672] width 142 height 36
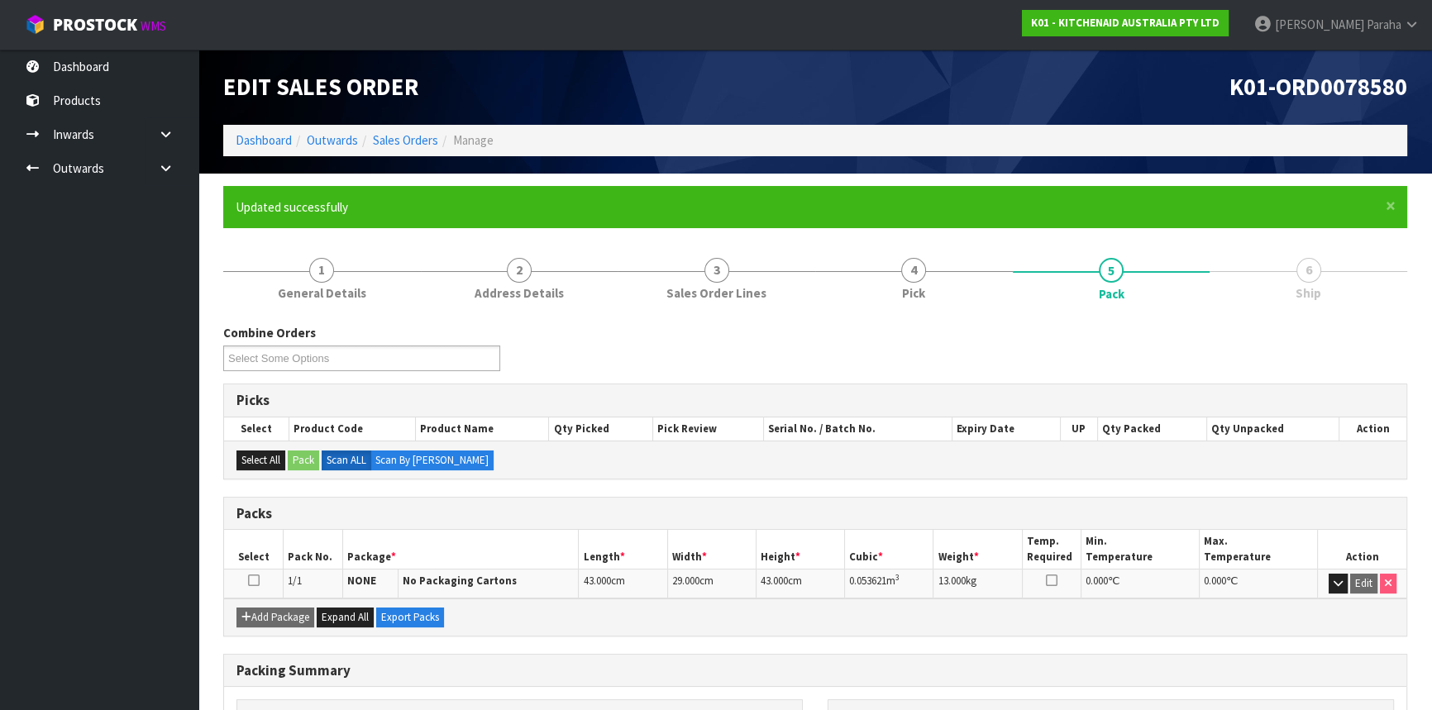
scroll to position [199, 0]
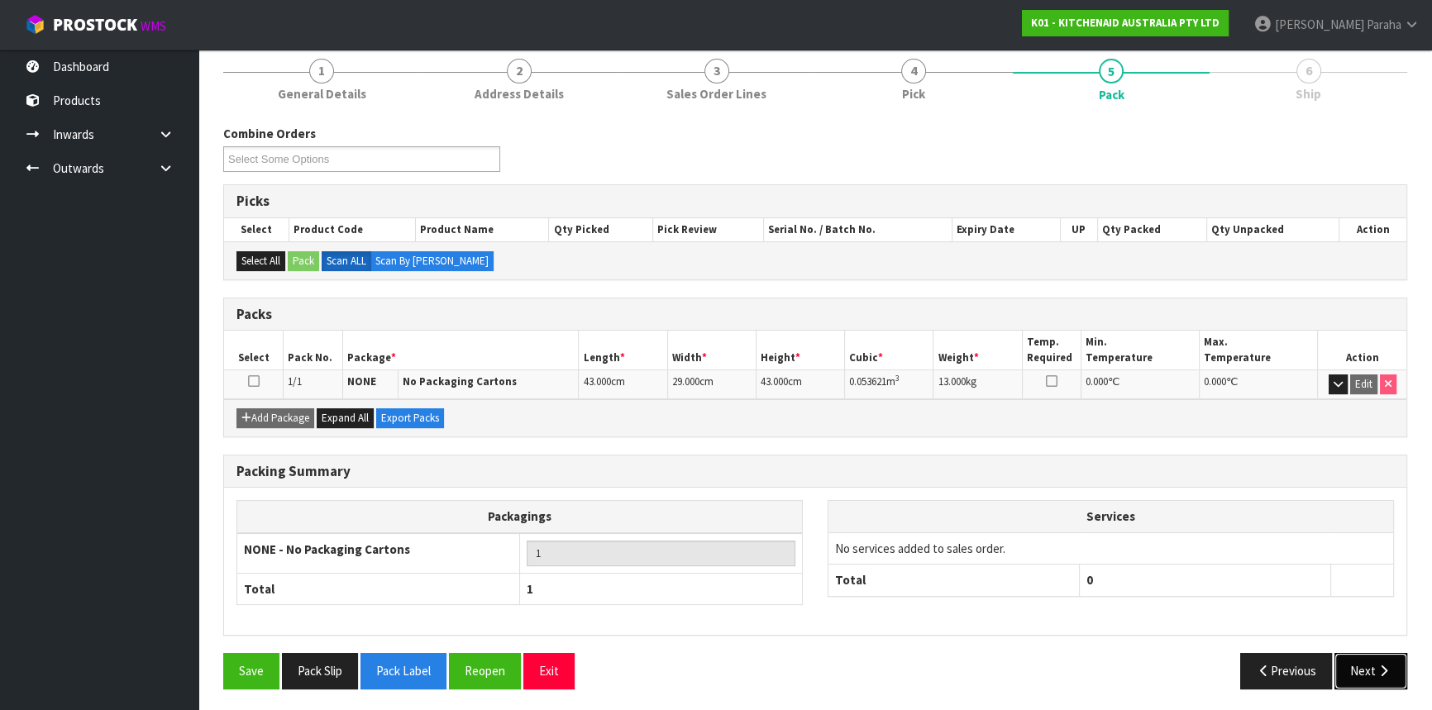
click at [1366, 665] on button "Next" at bounding box center [1371, 671] width 73 height 36
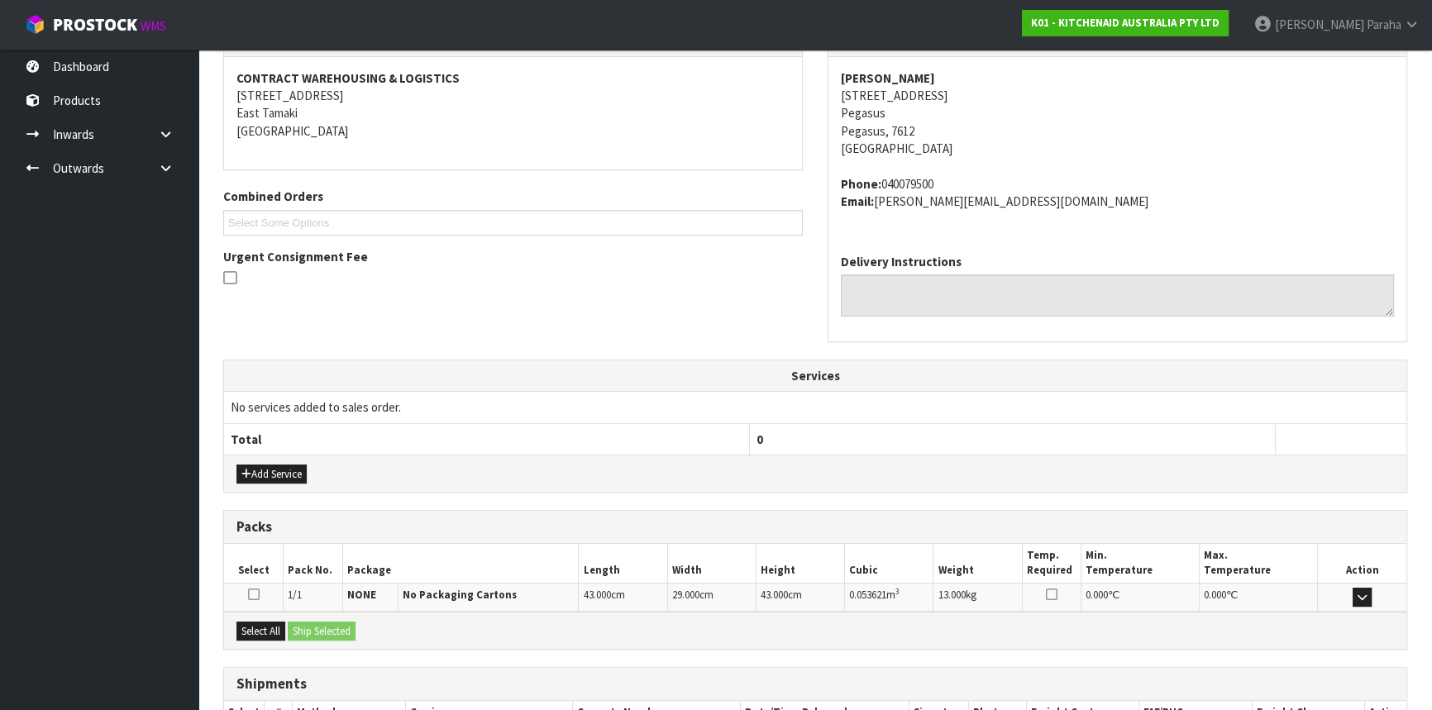
scroll to position [415, 0]
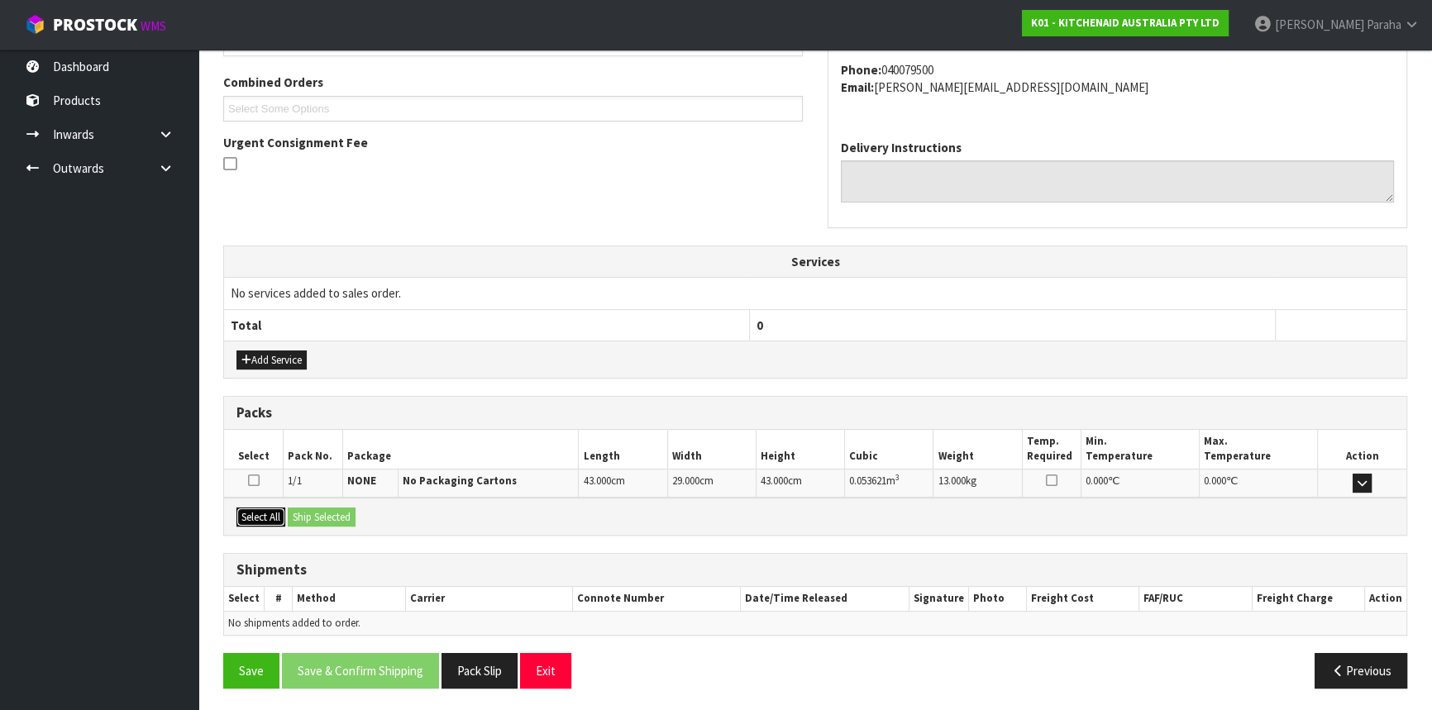
drag, startPoint x: 261, startPoint y: 517, endPoint x: 299, endPoint y: 516, distance: 38.0
click at [262, 516] on button "Select All" at bounding box center [260, 518] width 49 height 20
click at [327, 512] on button "Ship Selected" at bounding box center [322, 518] width 68 height 20
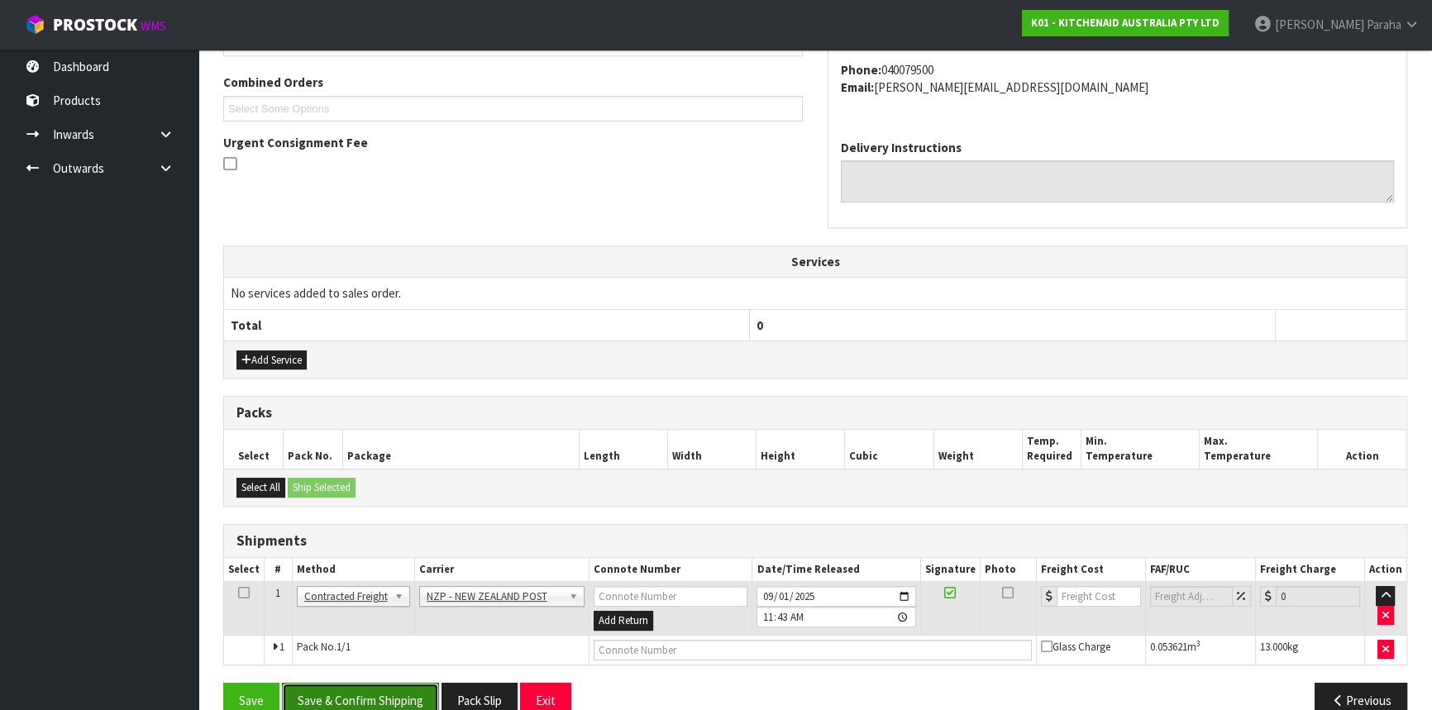
click at [349, 690] on button "Save & Confirm Shipping" at bounding box center [360, 701] width 157 height 36
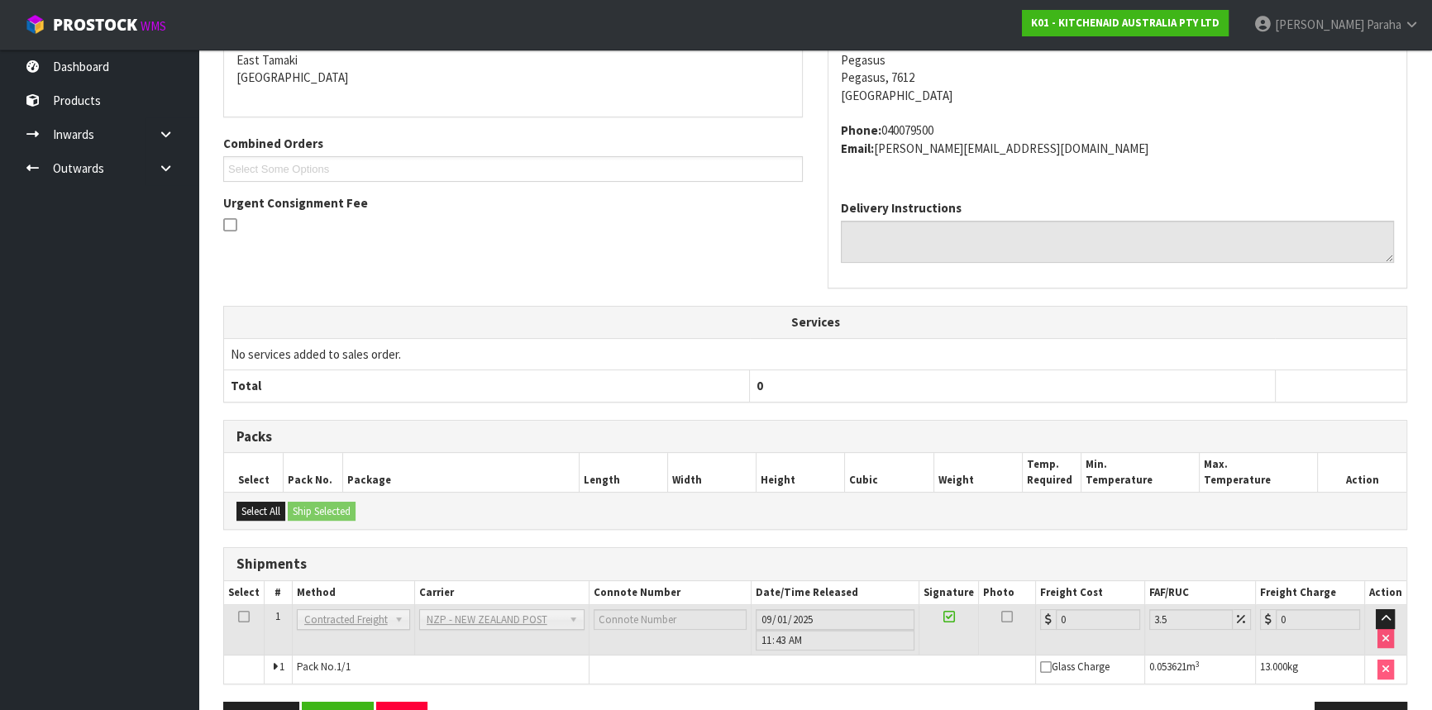
scroll to position [422, 0]
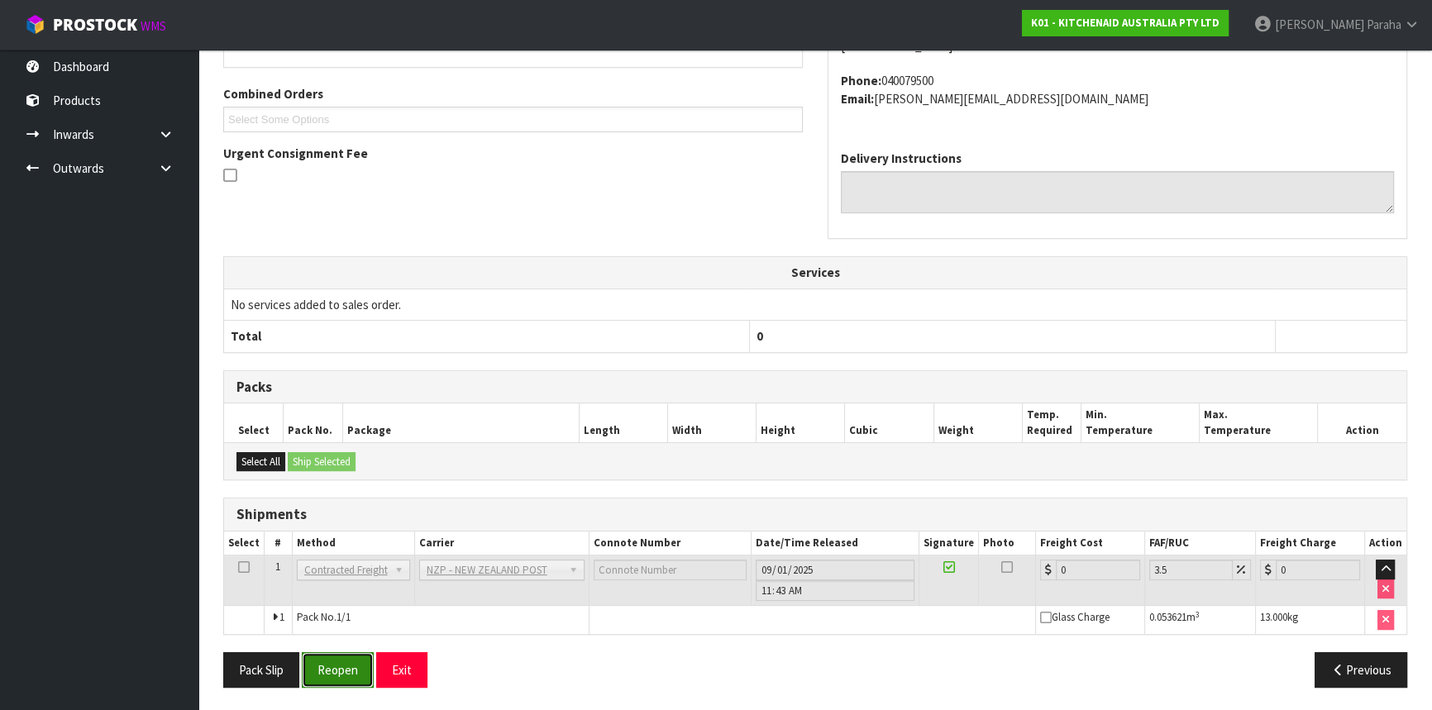
click at [351, 680] on button "Reopen" at bounding box center [338, 670] width 72 height 36
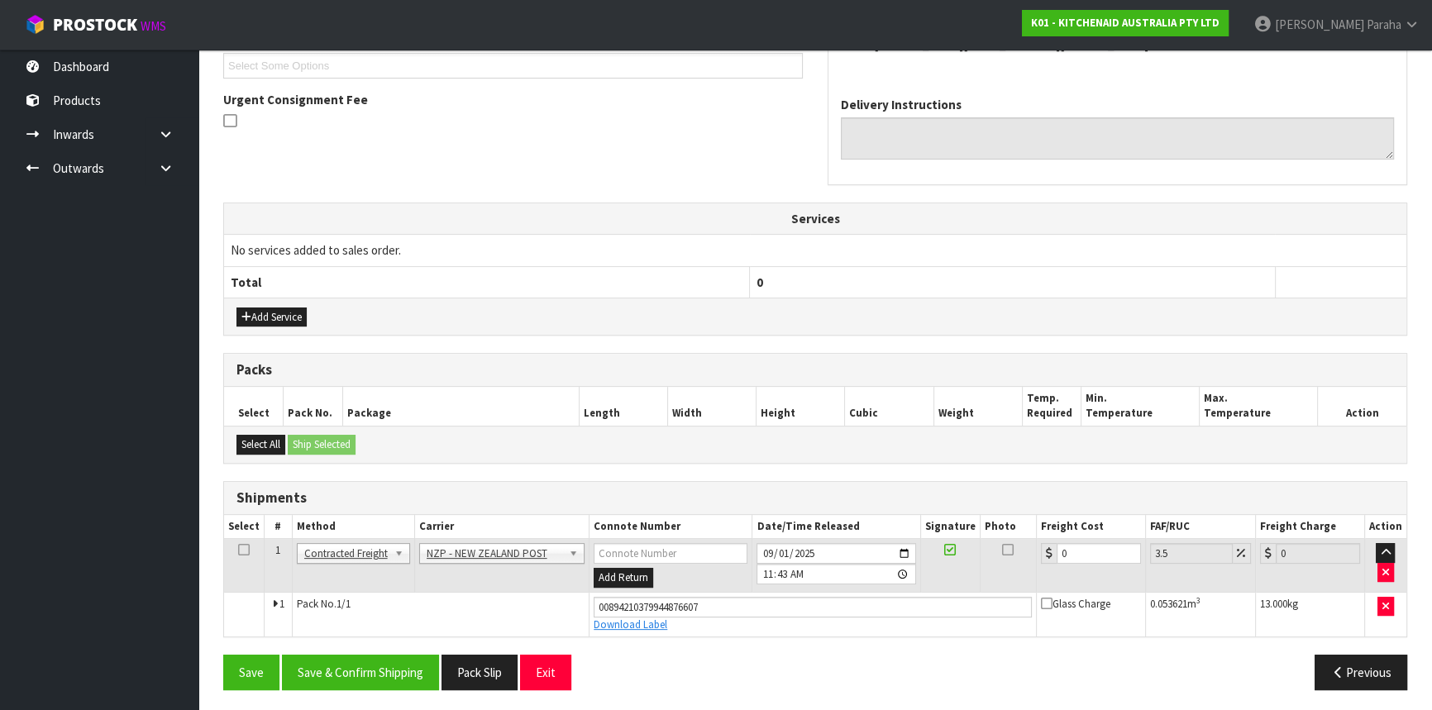
scroll to position [460, 0]
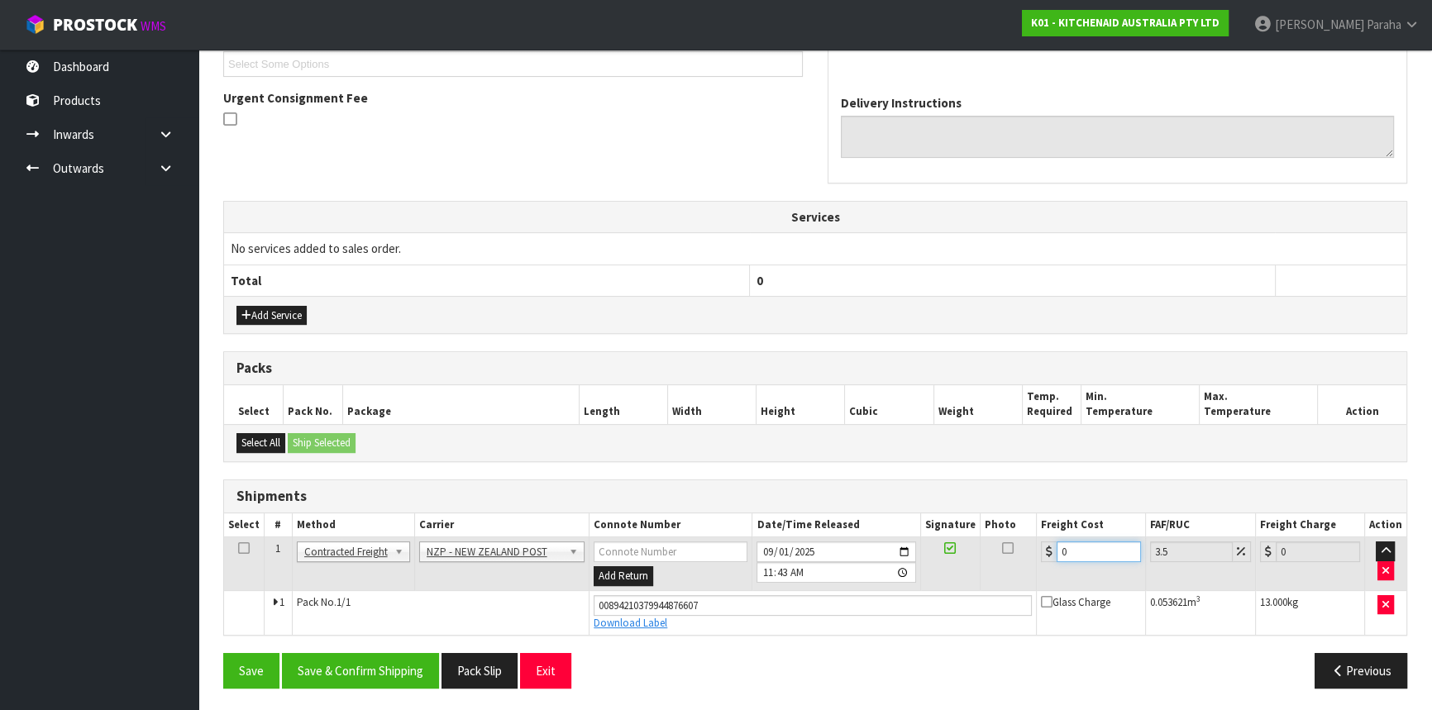
drag, startPoint x: 1075, startPoint y: 547, endPoint x: 1031, endPoint y: 545, distance: 43.9
click at [1034, 546] on tr "1 Client Local Pickup Customer Local Pickup Company Freight Contracted Freight …" at bounding box center [815, 564] width 1182 height 54
type input "1"
type input "1.03"
type input "16"
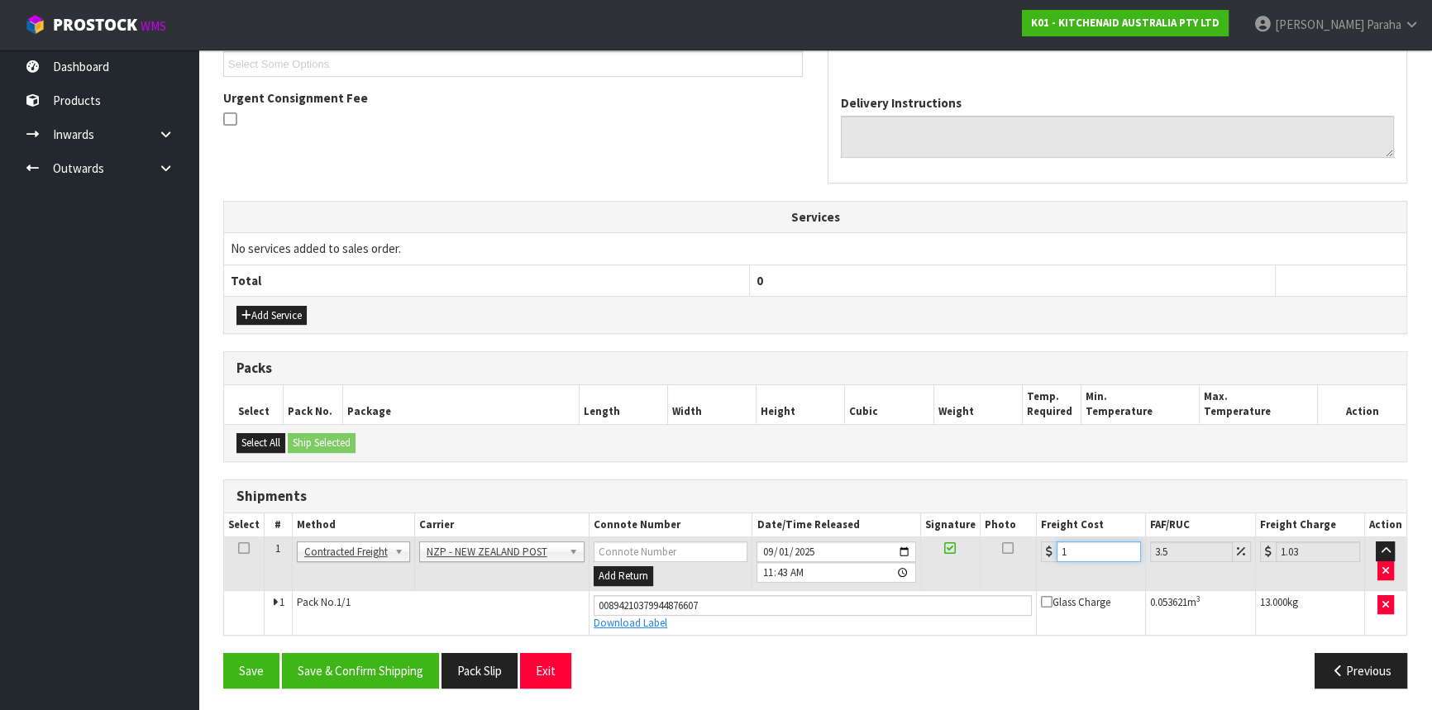
type input "16.56"
type input "16.6"
type input "17.18"
type input "16.61"
type input "17.19"
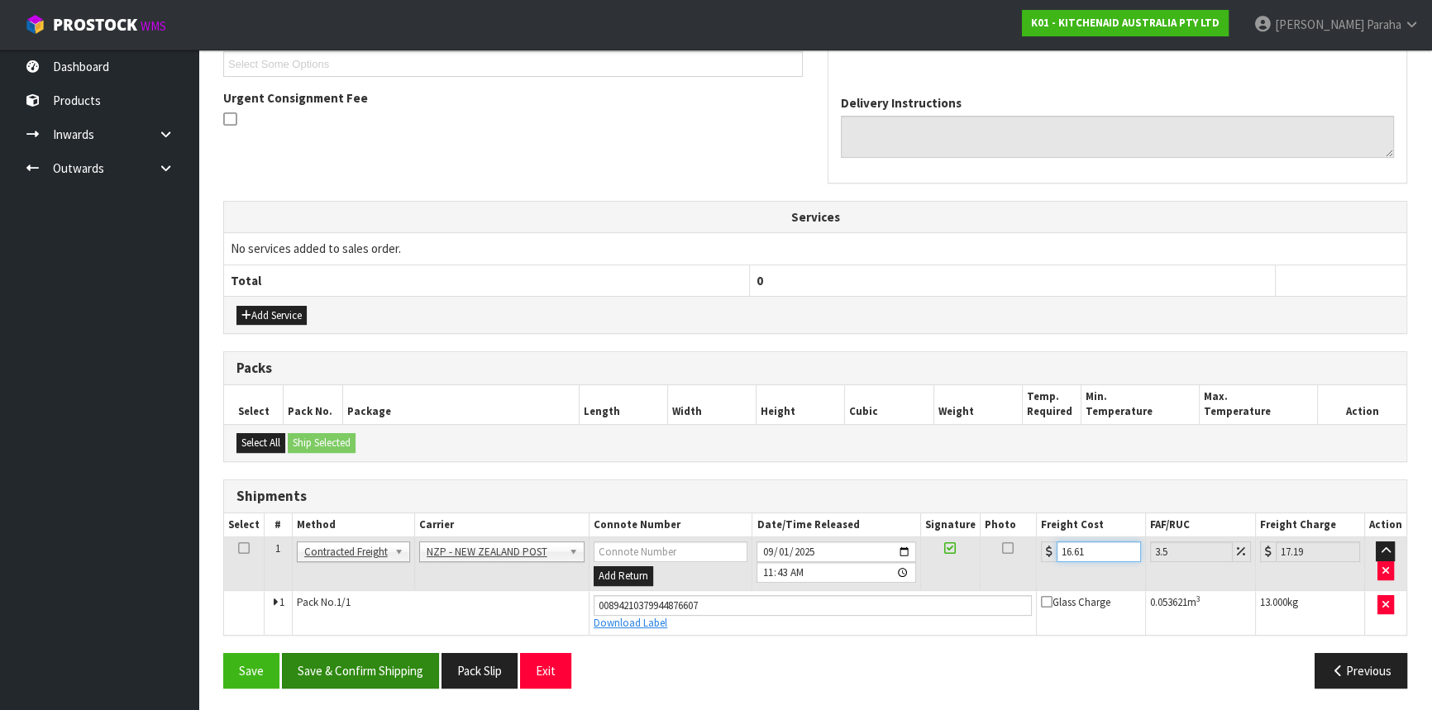
type input "16.61"
click at [388, 670] on button "Save & Confirm Shipping" at bounding box center [360, 671] width 157 height 36
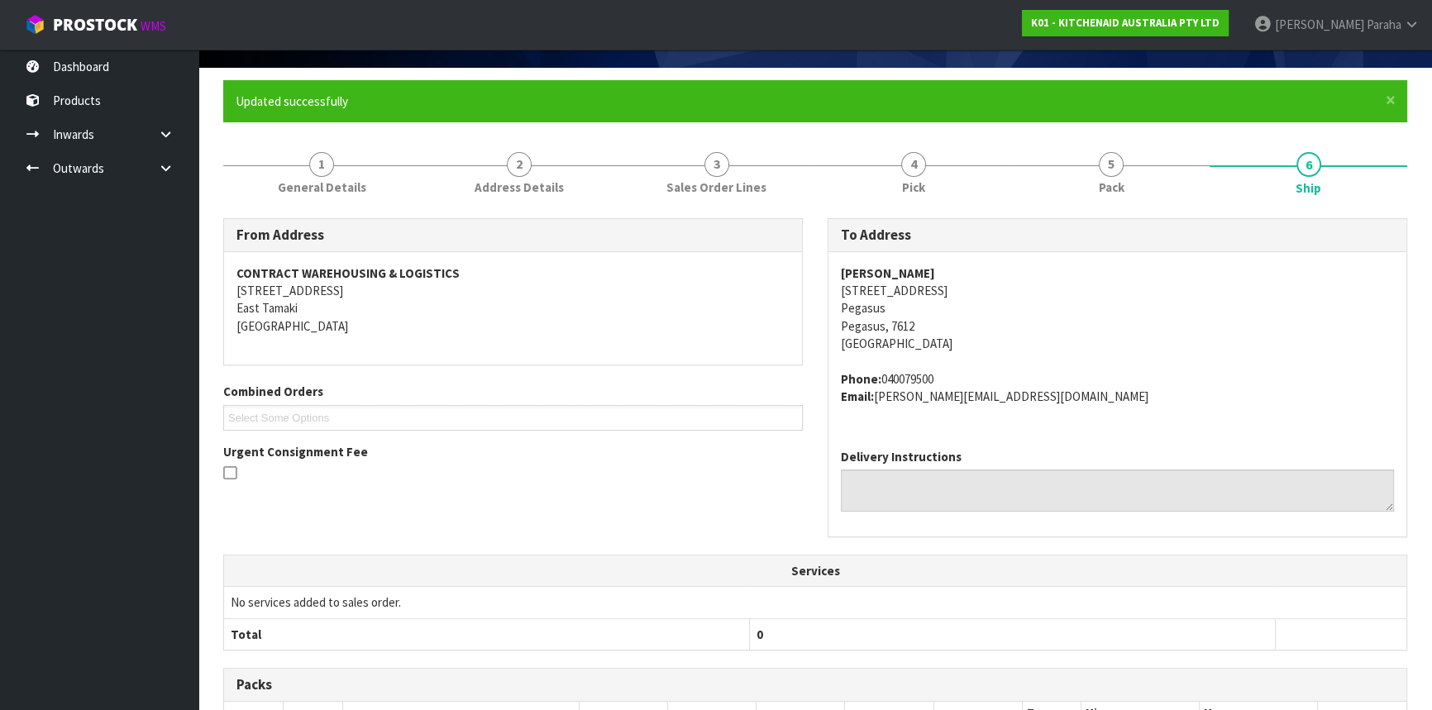
scroll to position [0, 0]
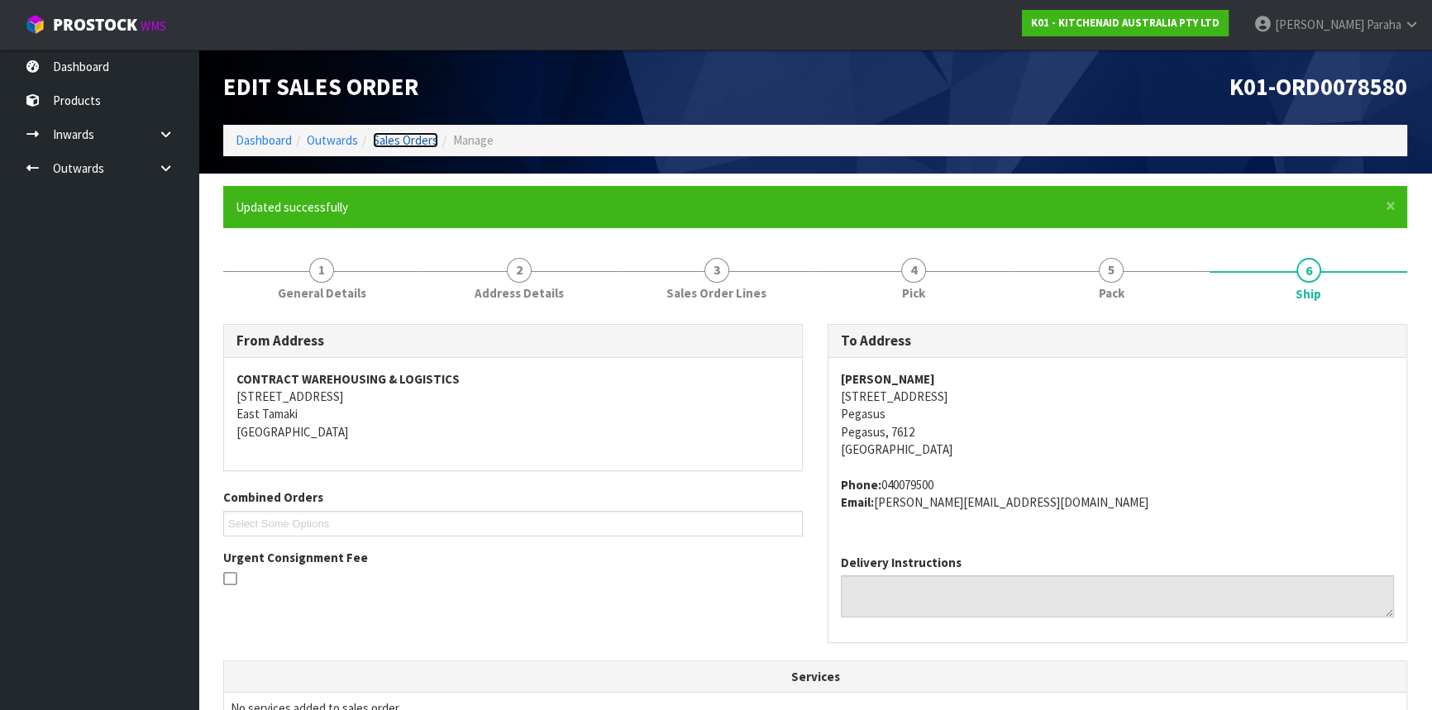
click at [390, 142] on link "Sales Orders" at bounding box center [405, 140] width 65 height 16
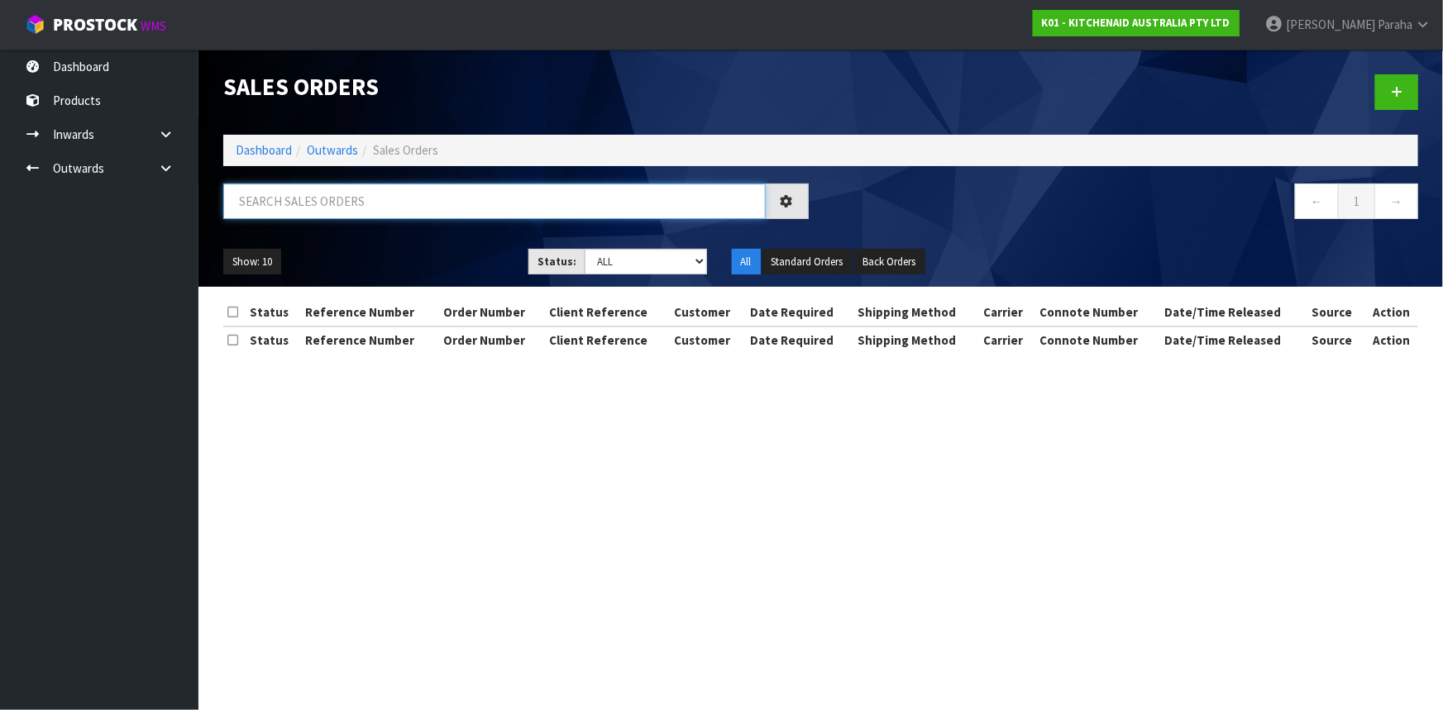
click at [296, 196] on input "text" at bounding box center [494, 202] width 542 height 36
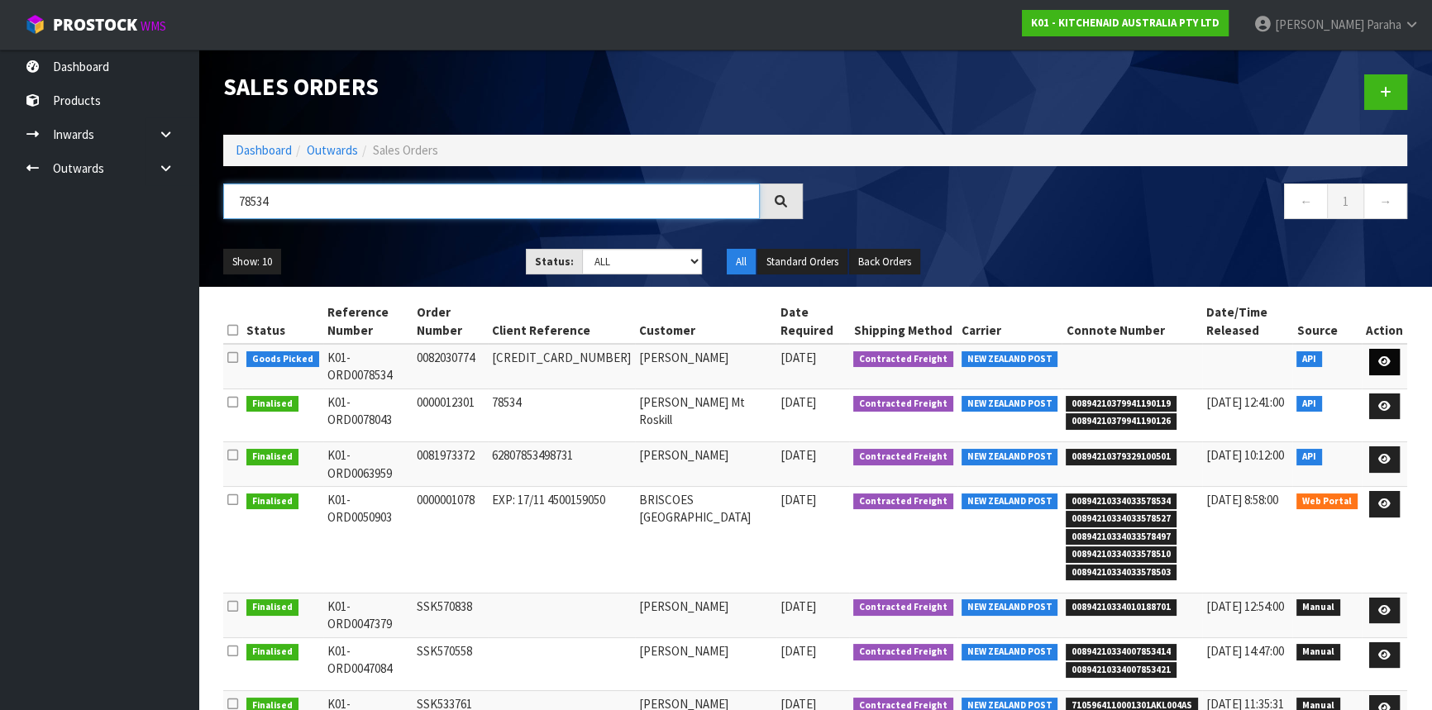
type input "78534"
click at [1387, 361] on icon at bounding box center [1384, 361] width 12 height 11
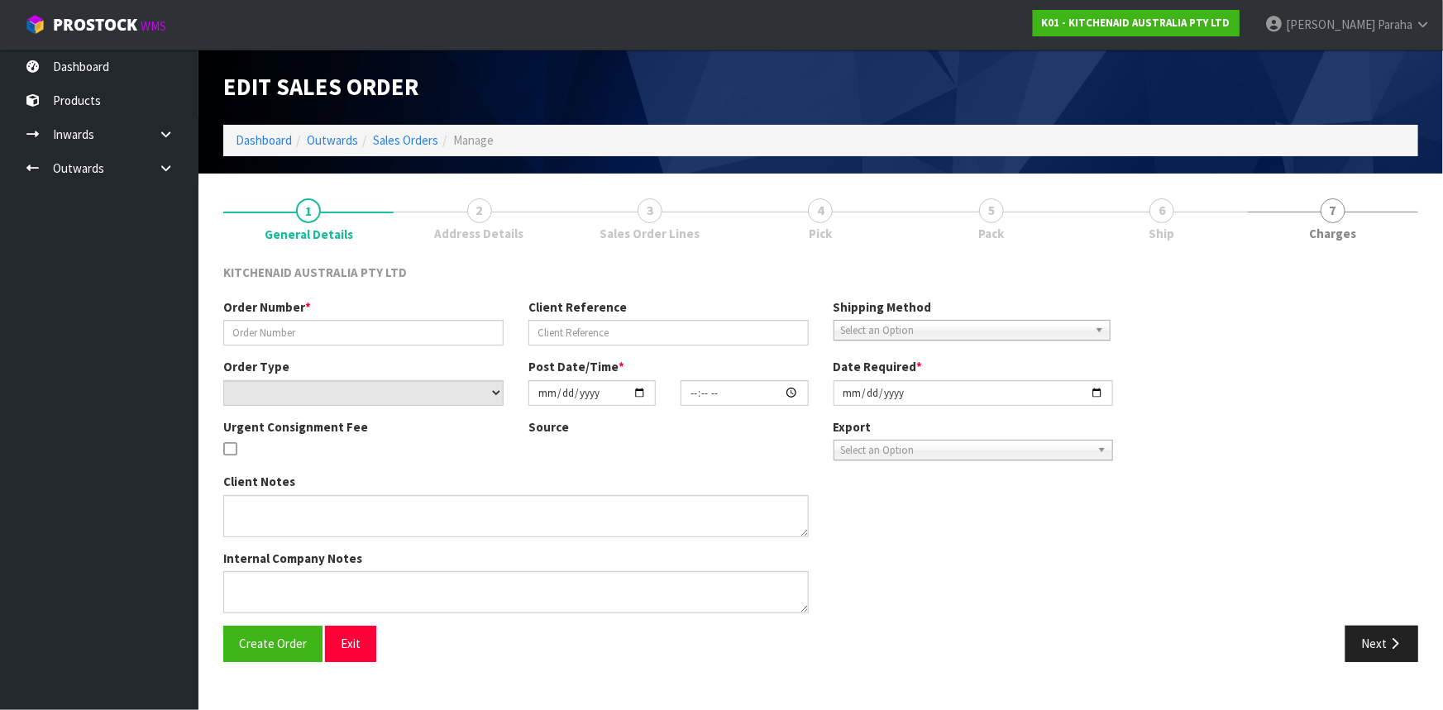
type input "0082030774"
type input "63962672628075"
select select "number:0"
type input "[DATE]"
type input "11:33:45.000"
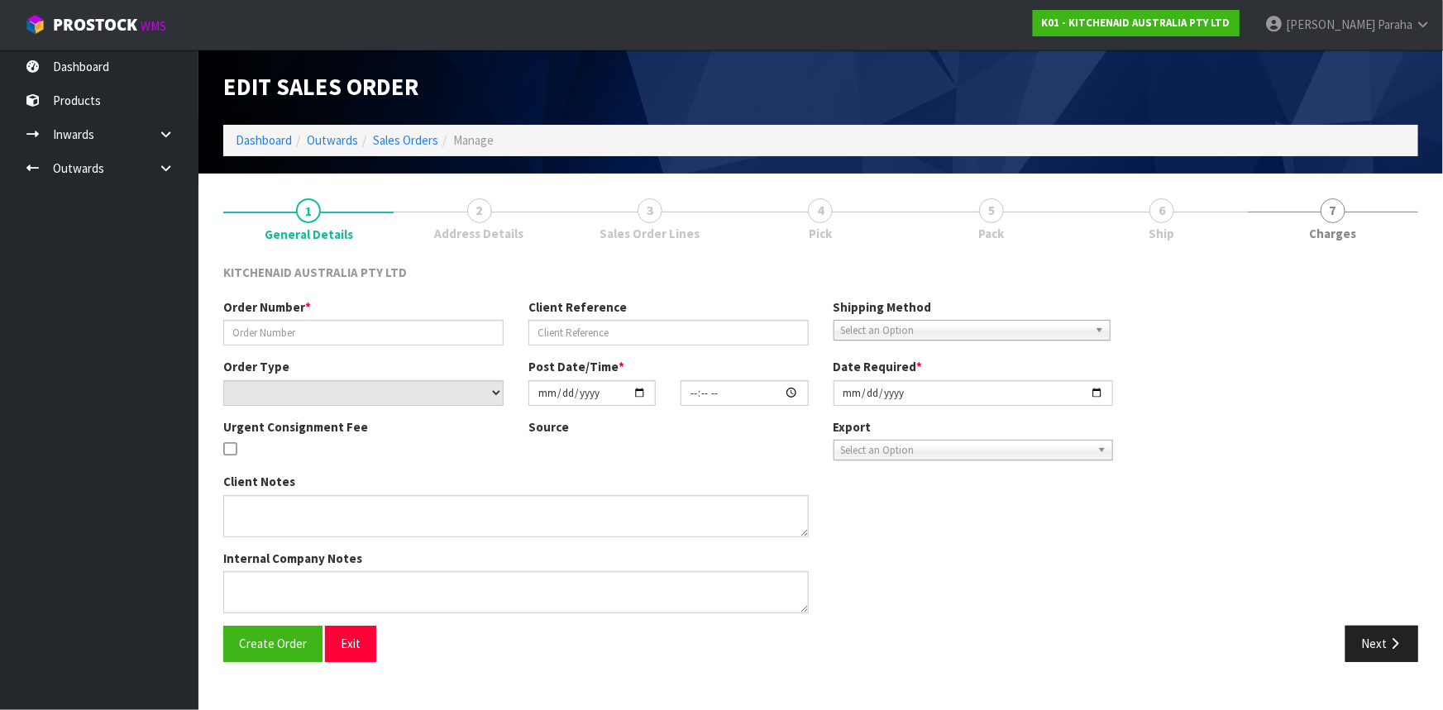
type input "[DATE]"
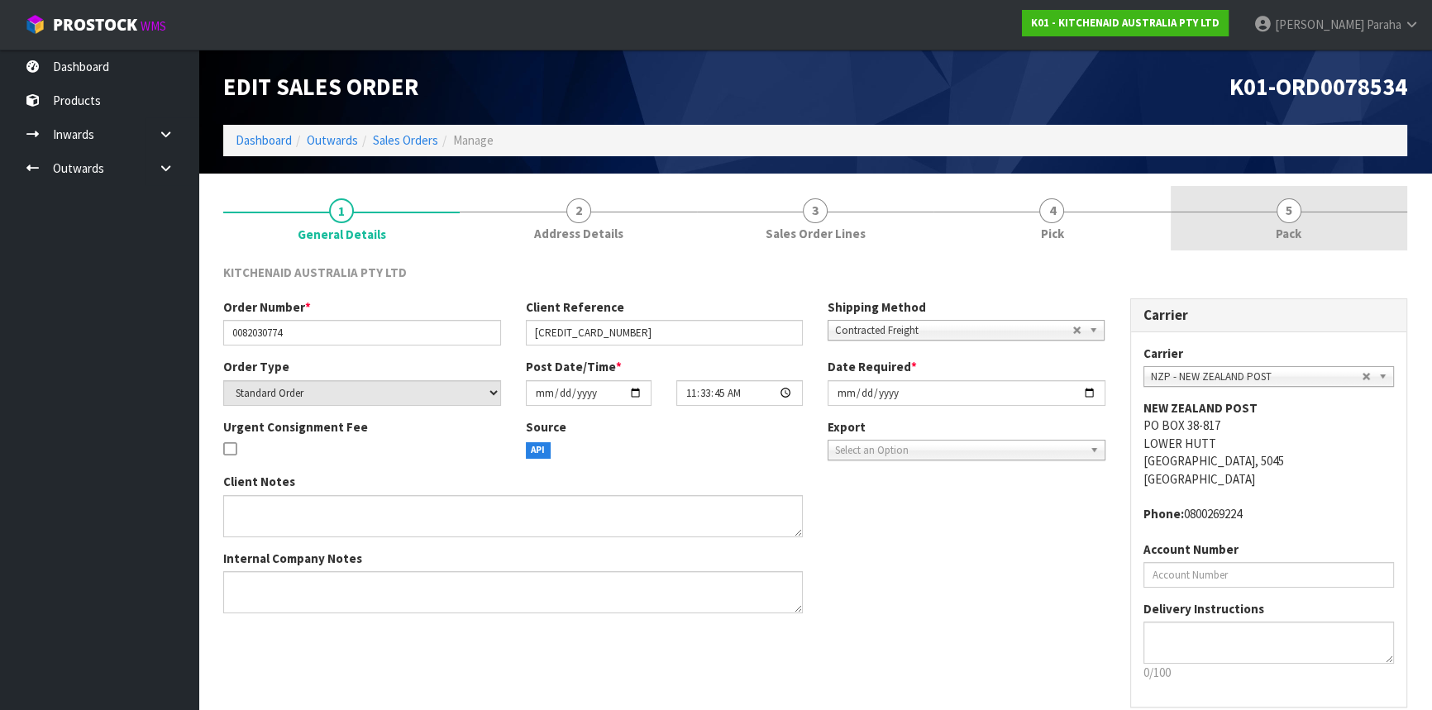
click at [1286, 220] on span "5" at bounding box center [1289, 210] width 25 height 25
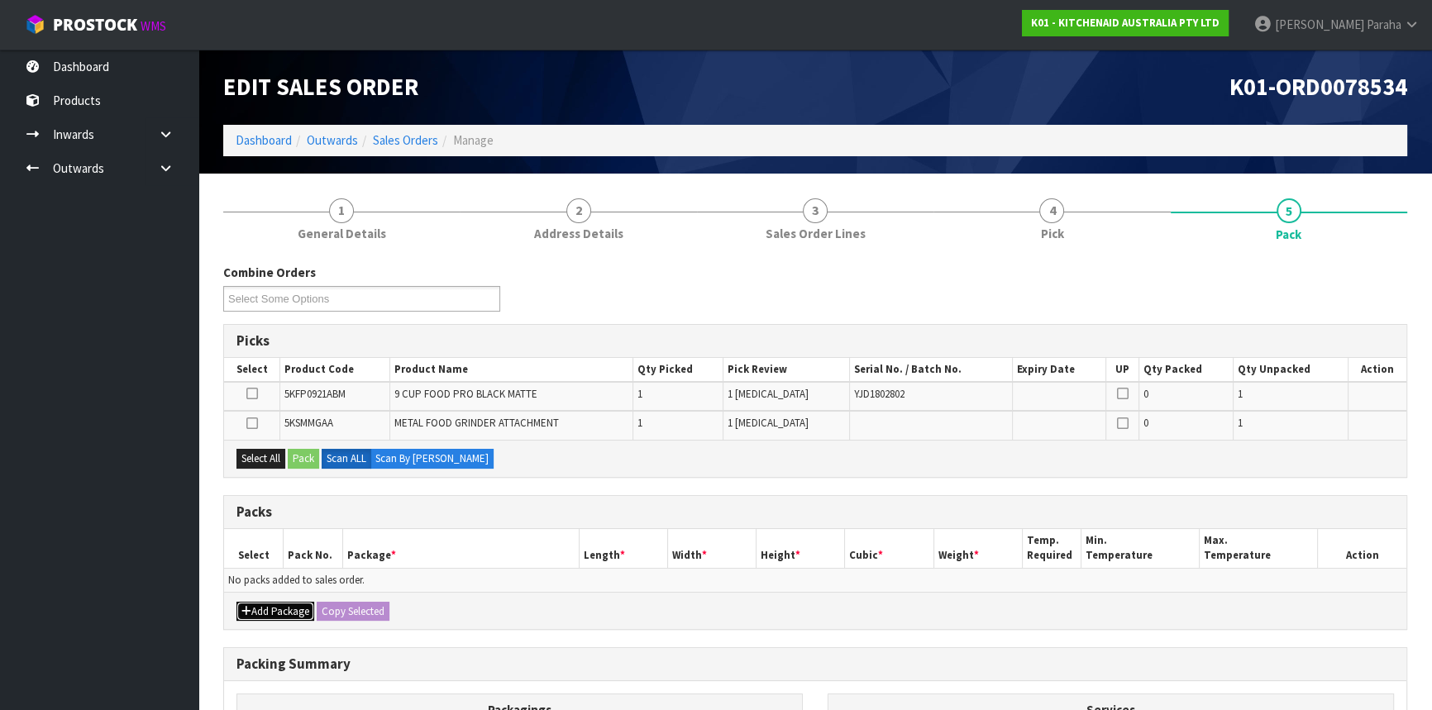
click at [279, 604] on button "Add Package" at bounding box center [275, 612] width 78 height 20
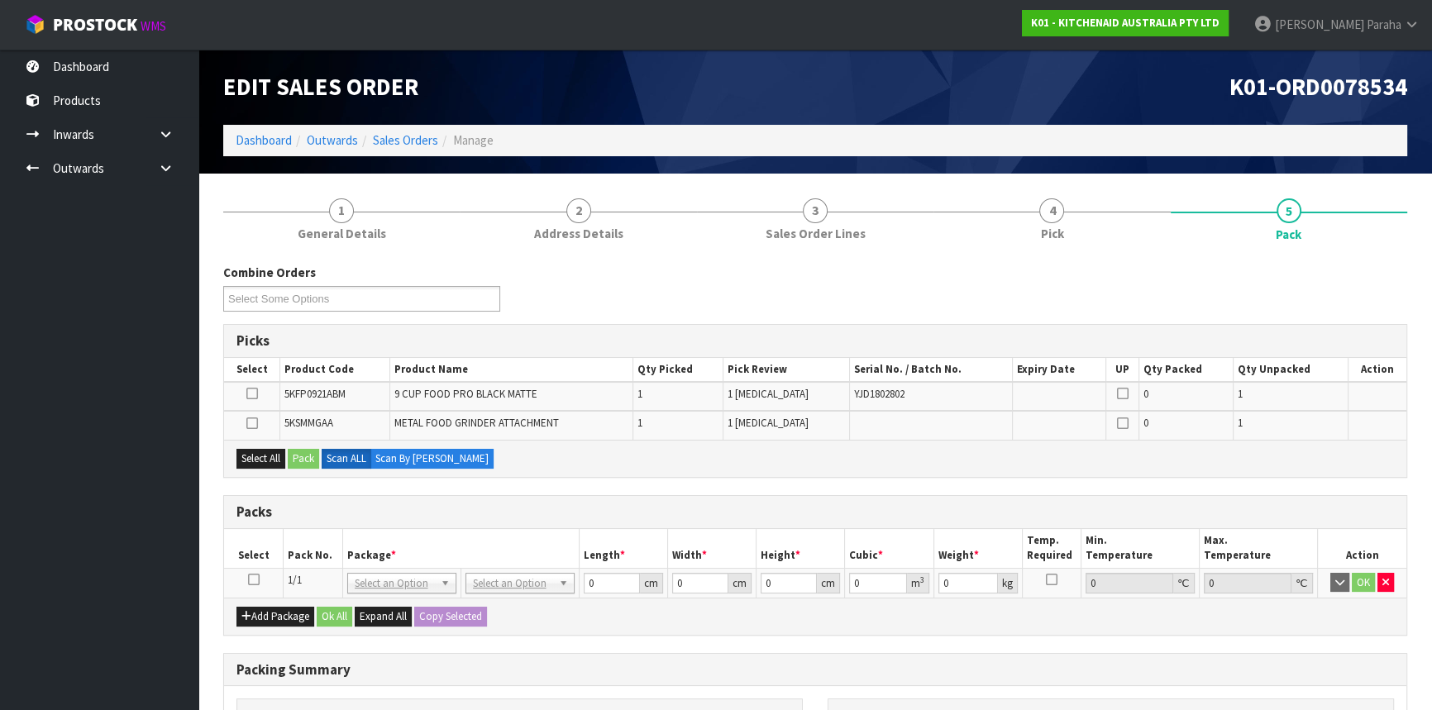
click at [255, 580] on icon at bounding box center [254, 580] width 12 height 1
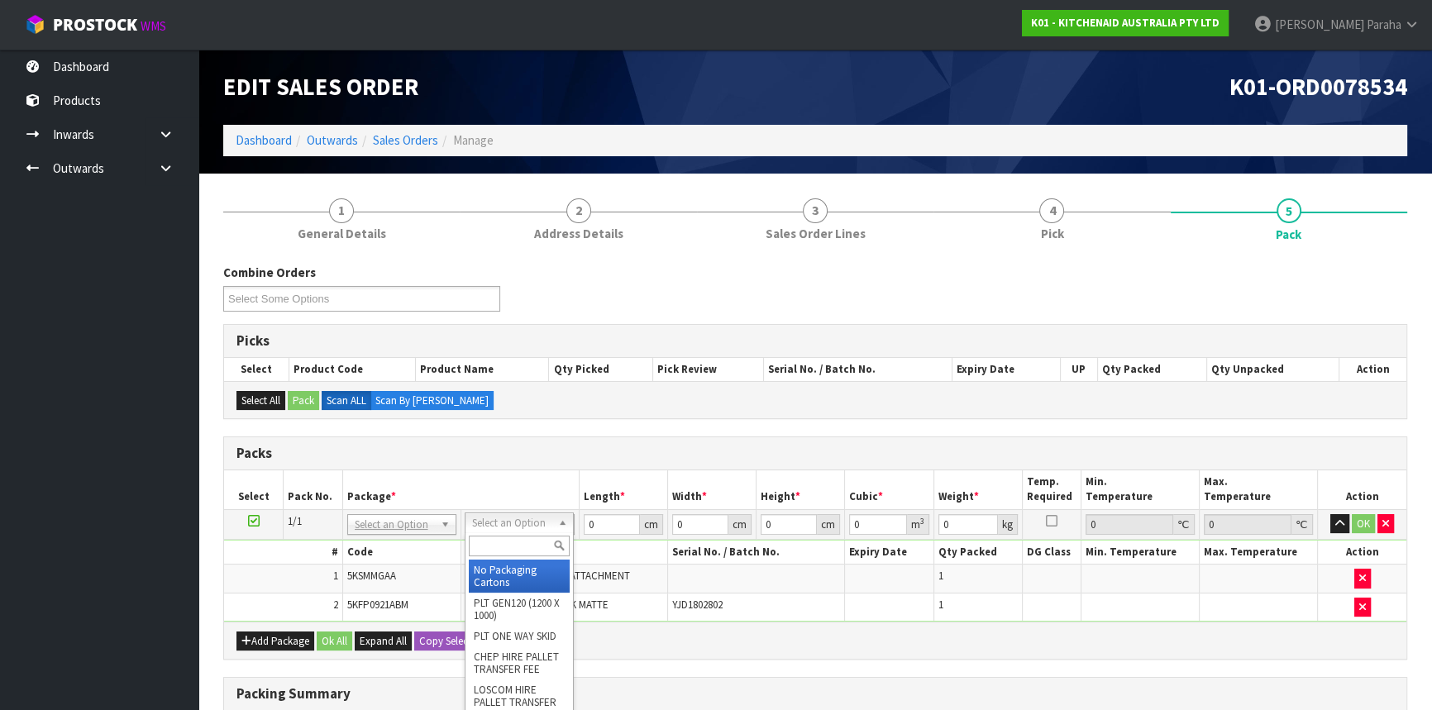
click at [504, 552] on input "text" at bounding box center [519, 546] width 101 height 21
type input "OC"
type input "6.6"
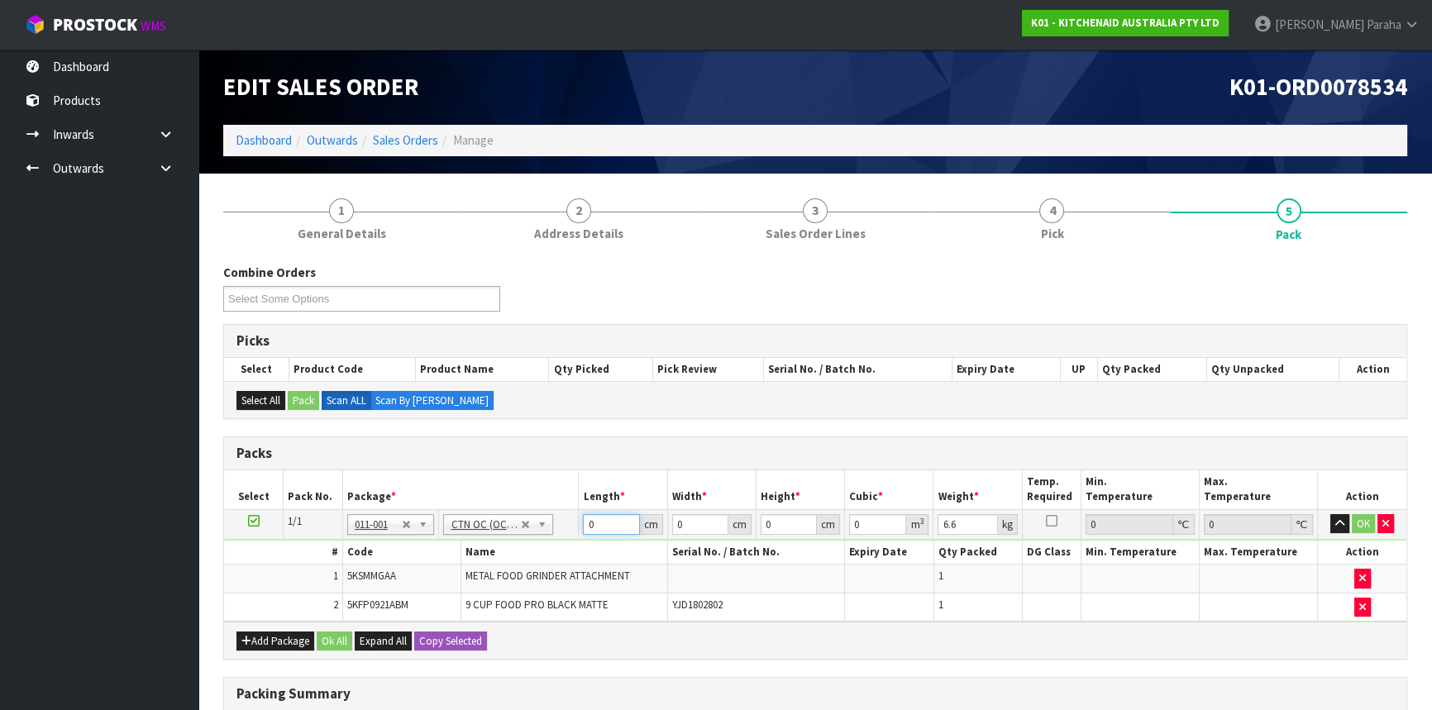
drag, startPoint x: 600, startPoint y: 523, endPoint x: 587, endPoint y: 526, distance: 13.5
click at [587, 526] on input "0" at bounding box center [611, 524] width 56 height 21
type input "51"
type input "35"
type input "4"
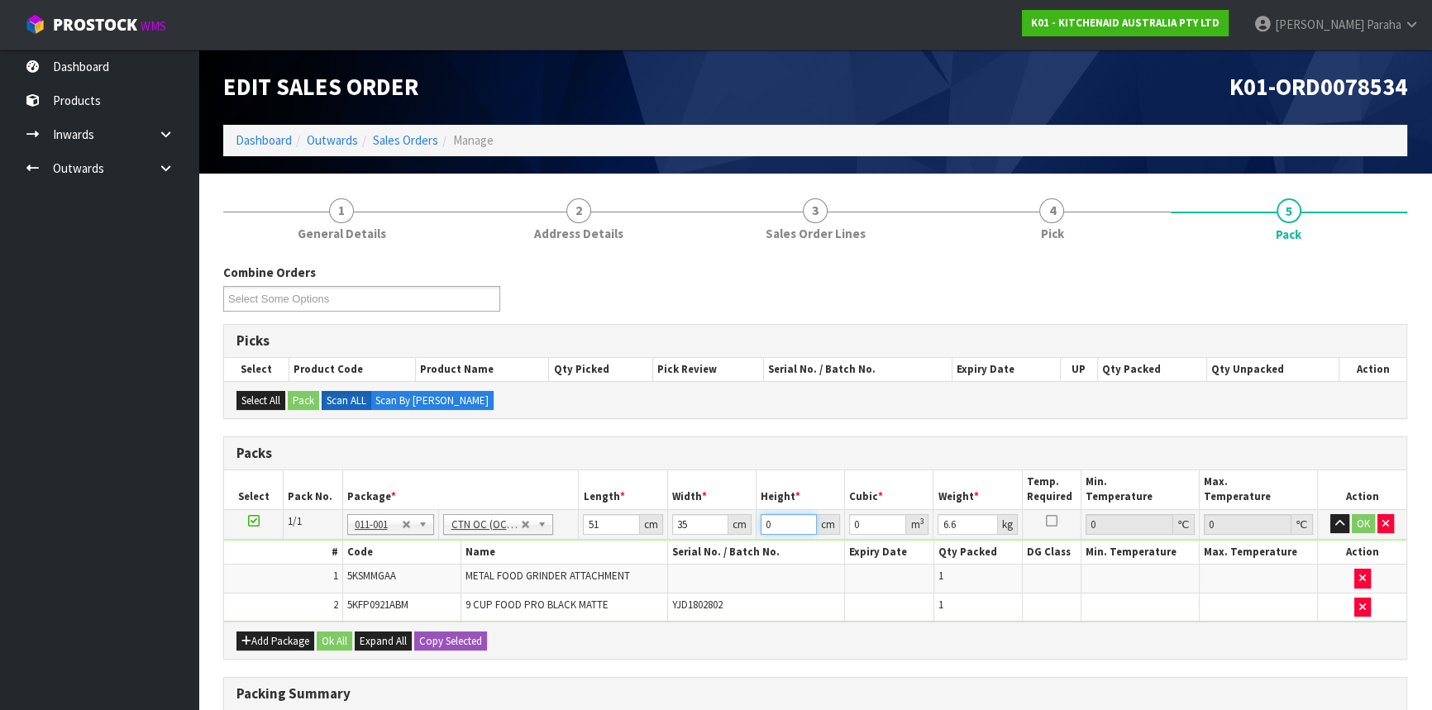
type input "0.00714"
type input "46"
type input "0.08211"
type input "46"
type input "8"
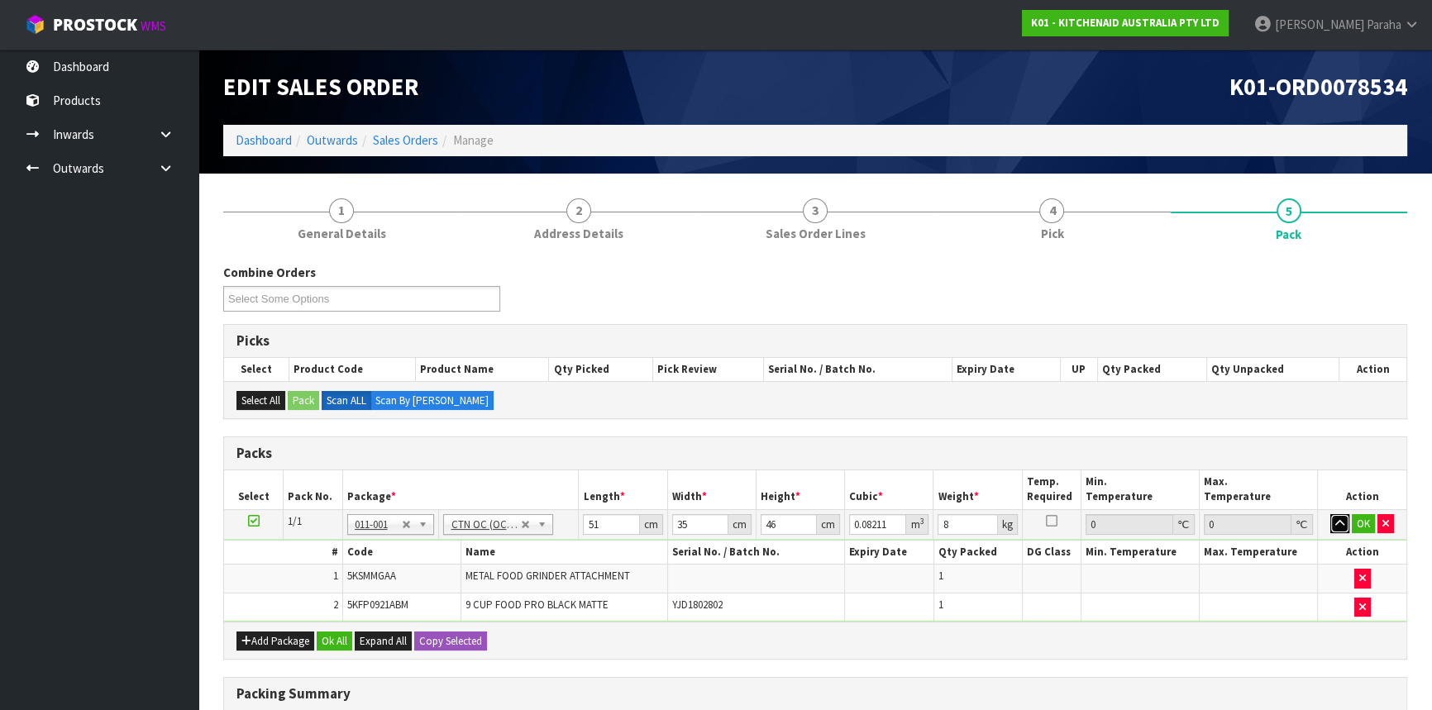
click at [1330, 514] on button "button" at bounding box center [1339, 524] width 19 height 20
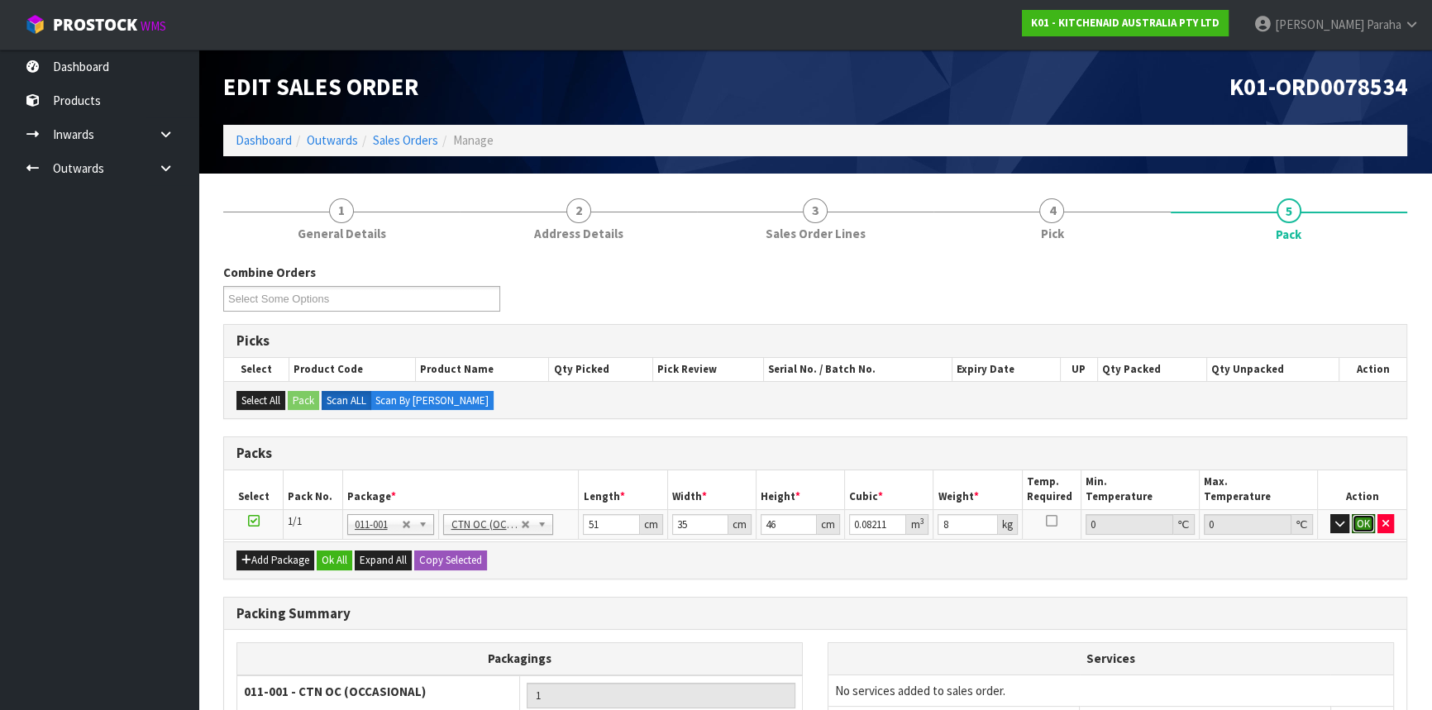
click button "OK" at bounding box center [1363, 524] width 23 height 20
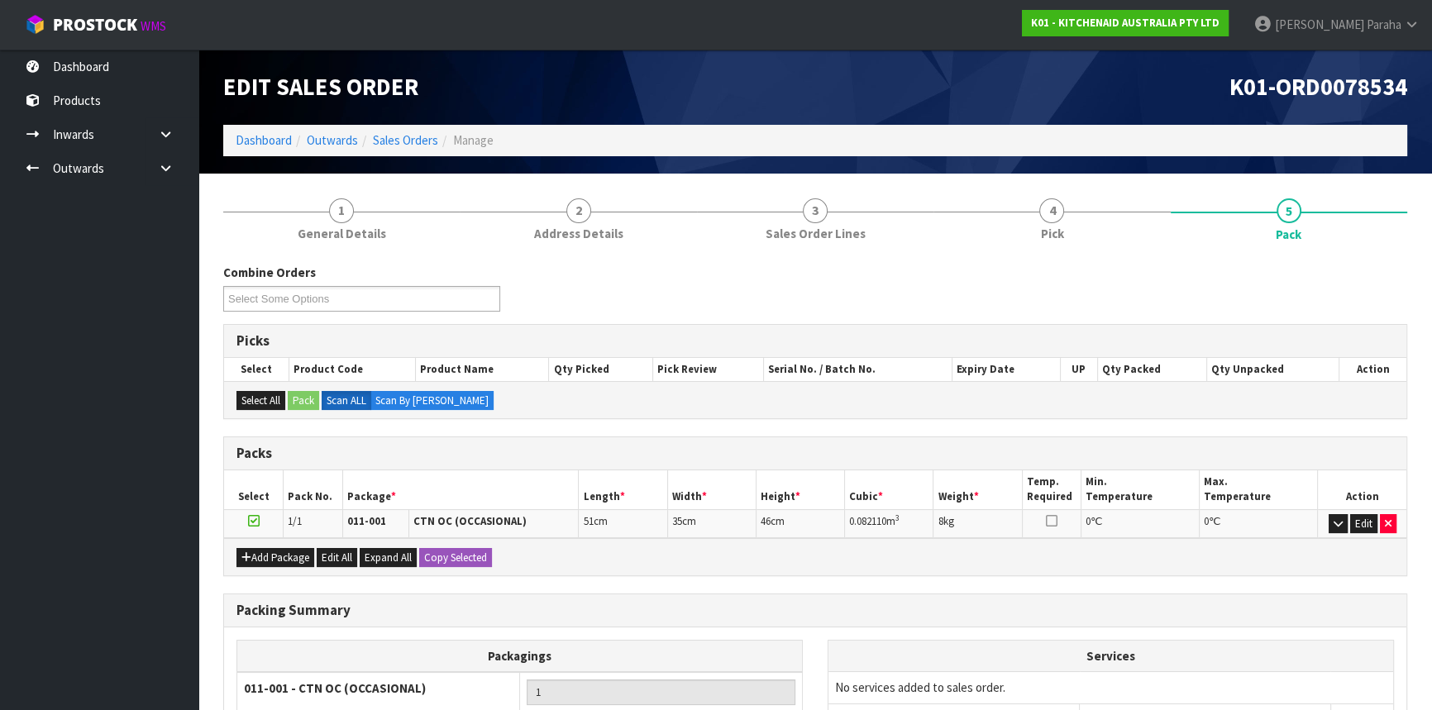
scroll to position [176, 0]
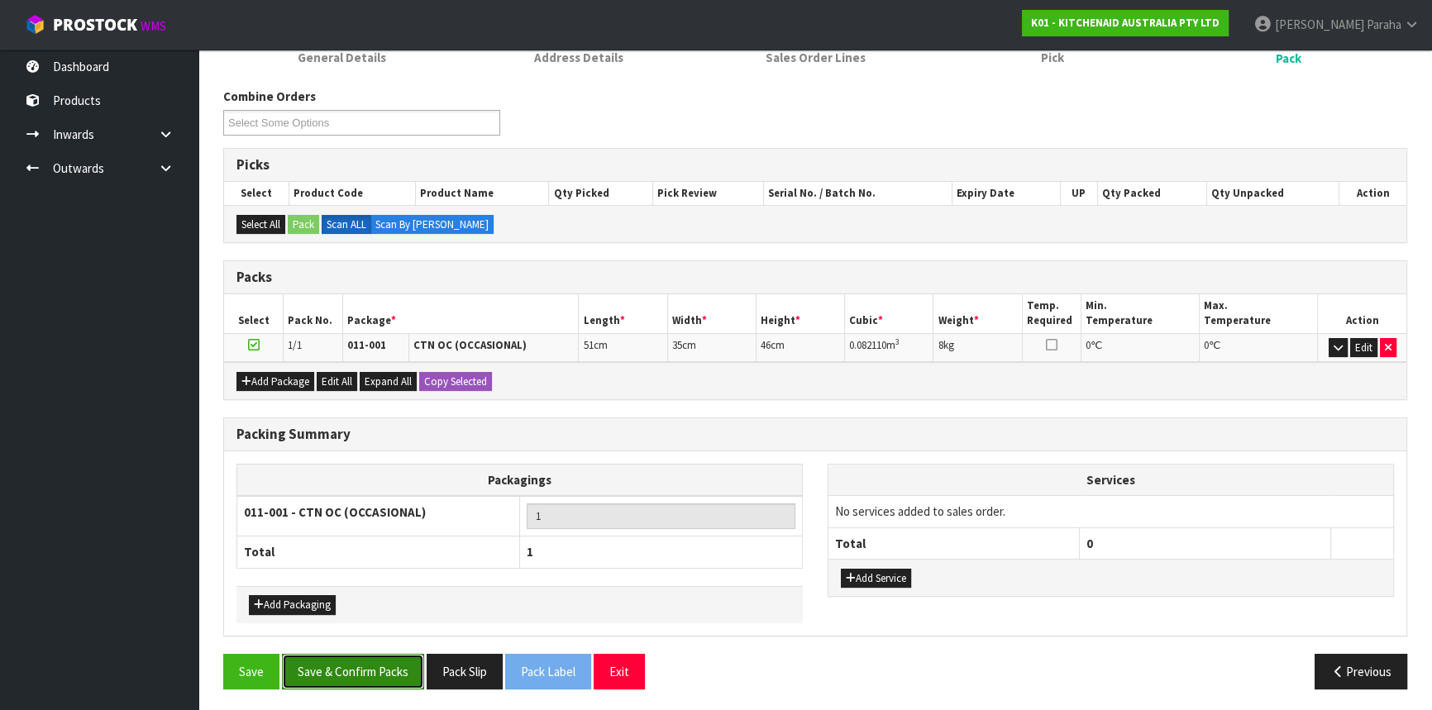
click at [340, 658] on button "Save & Confirm Packs" at bounding box center [353, 672] width 142 height 36
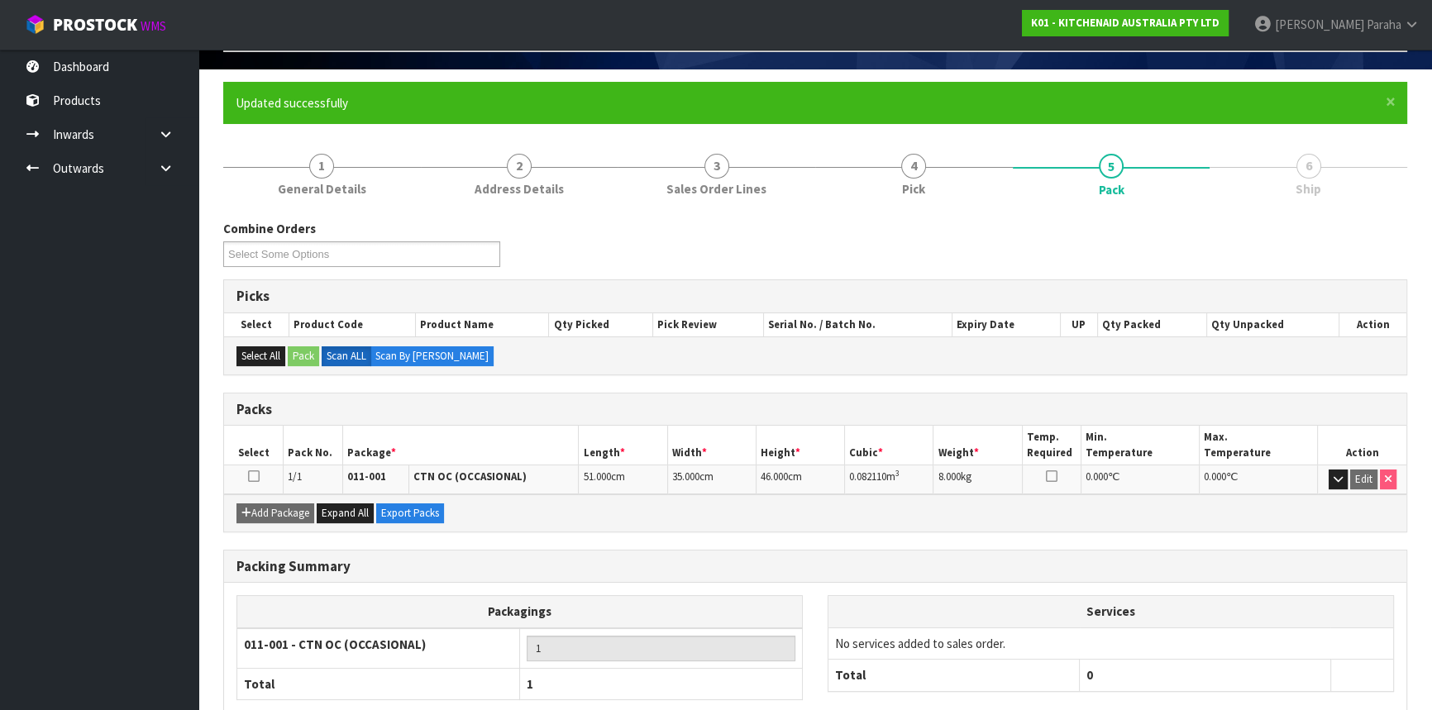
scroll to position [199, 0]
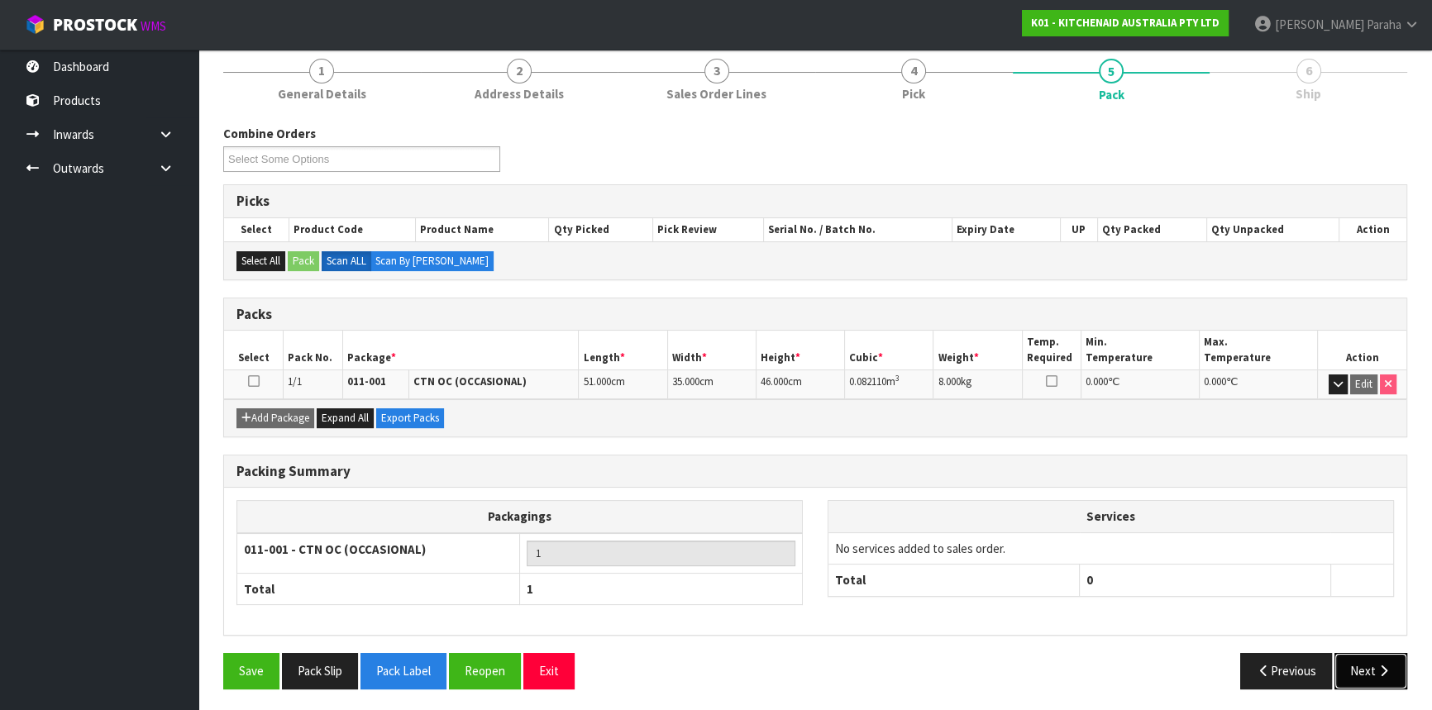
click at [1372, 664] on button "Next" at bounding box center [1371, 671] width 73 height 36
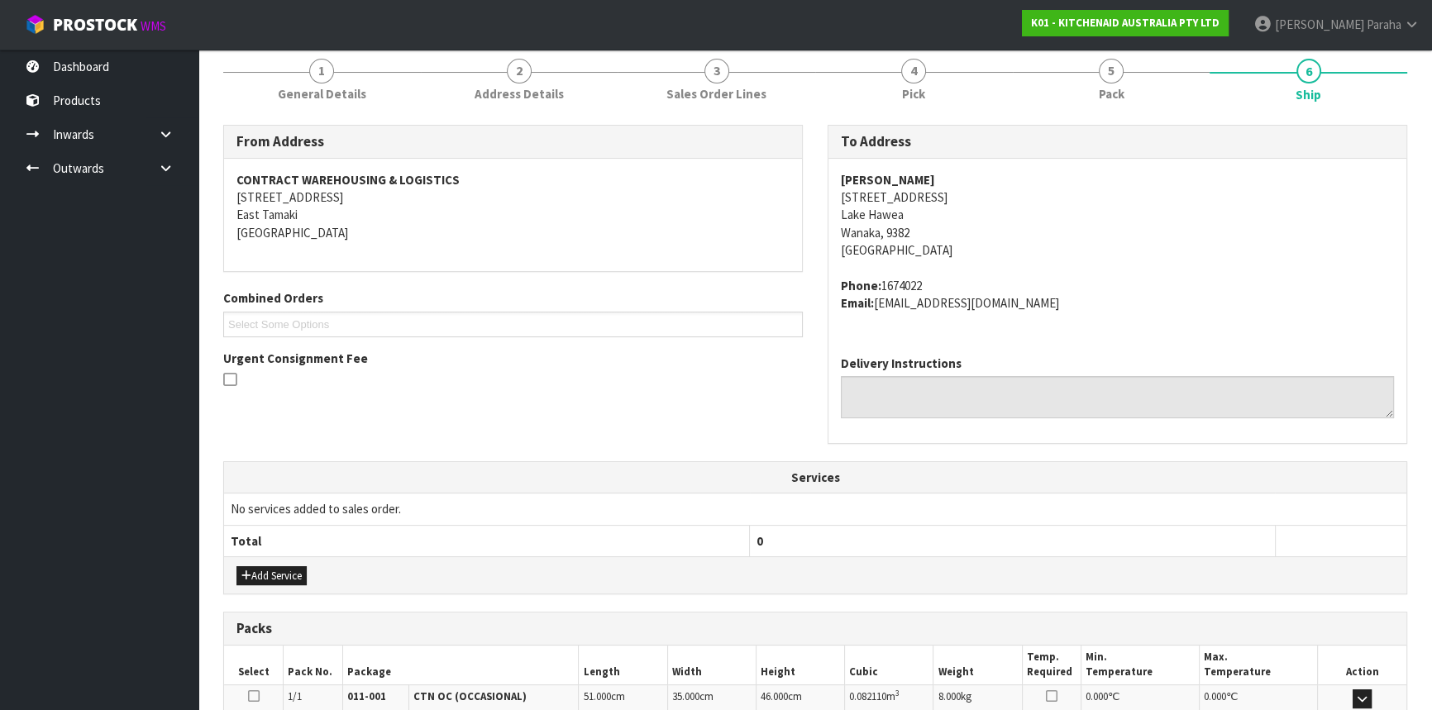
scroll to position [415, 0]
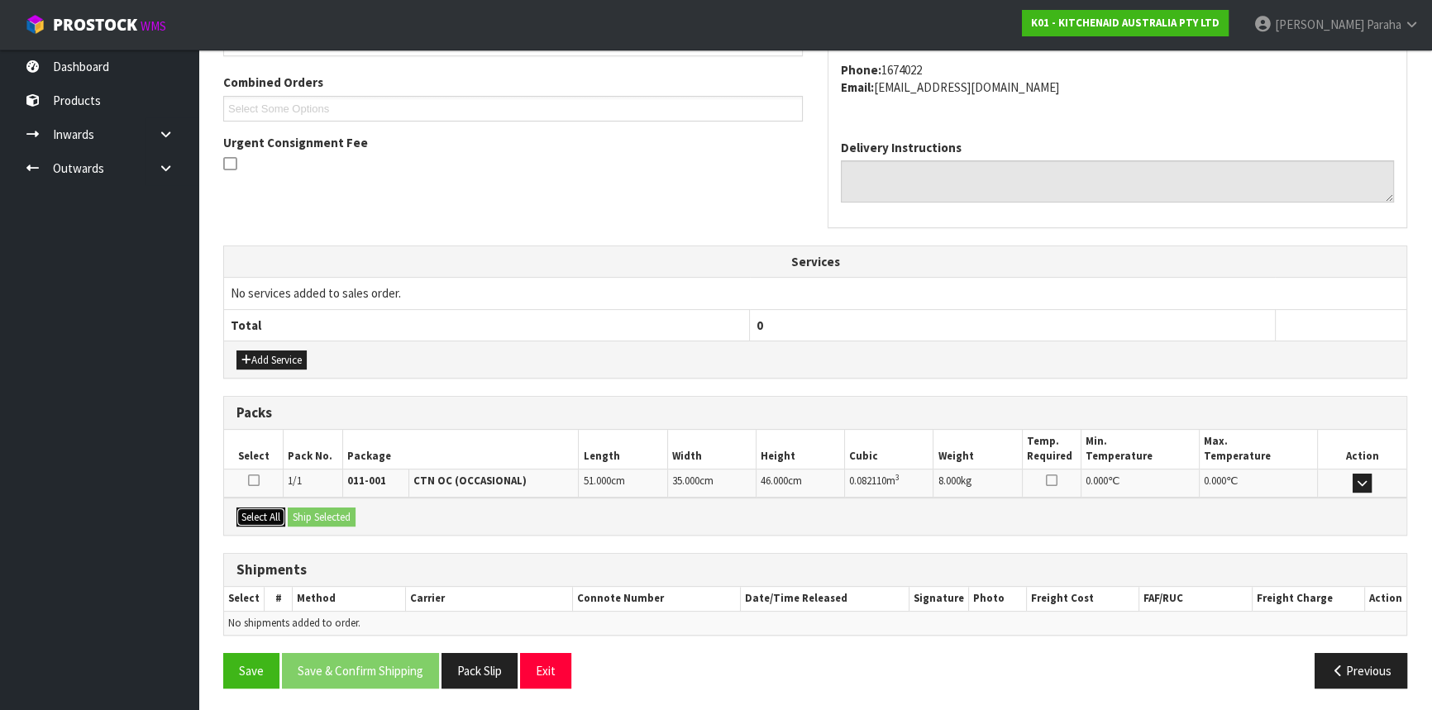
click at [269, 513] on button "Select All" at bounding box center [260, 518] width 49 height 20
click at [319, 509] on button "Ship Selected" at bounding box center [322, 518] width 68 height 20
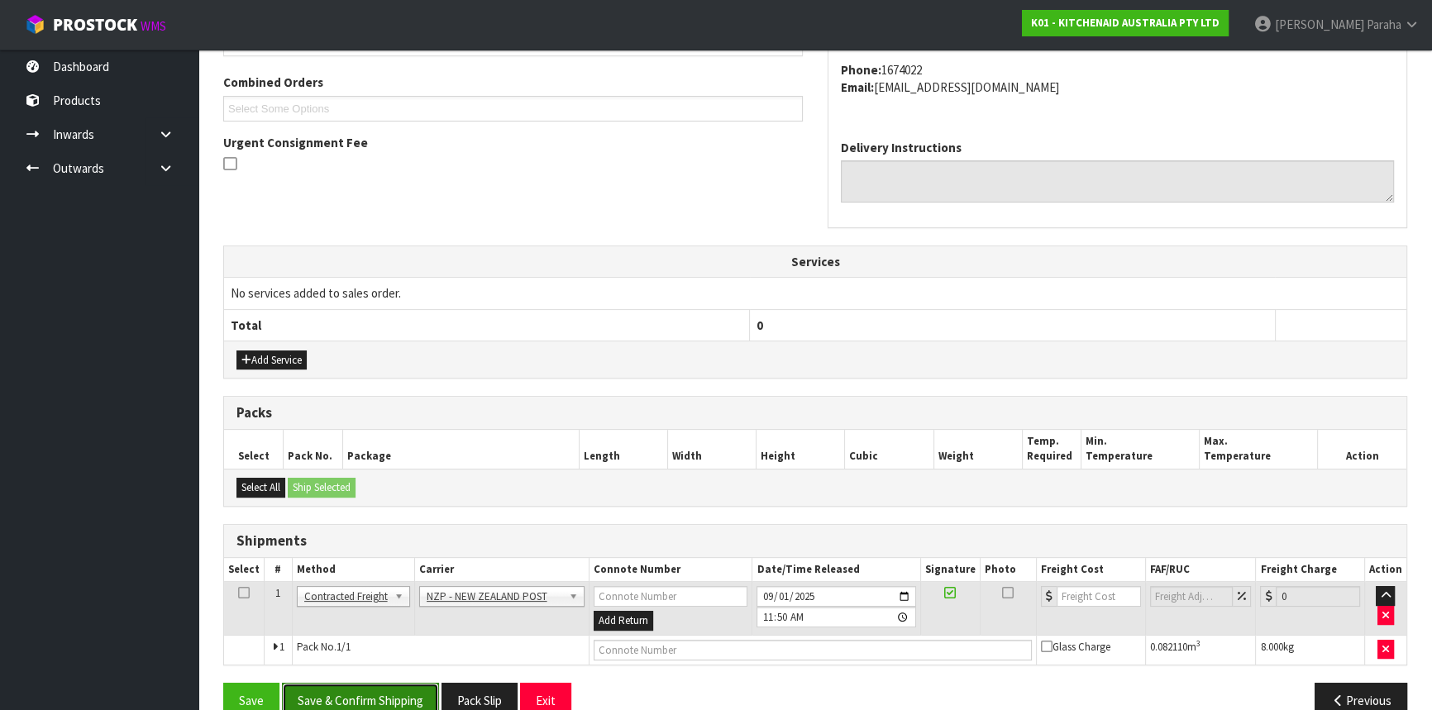
click at [364, 685] on button "Save & Confirm Shipping" at bounding box center [360, 701] width 157 height 36
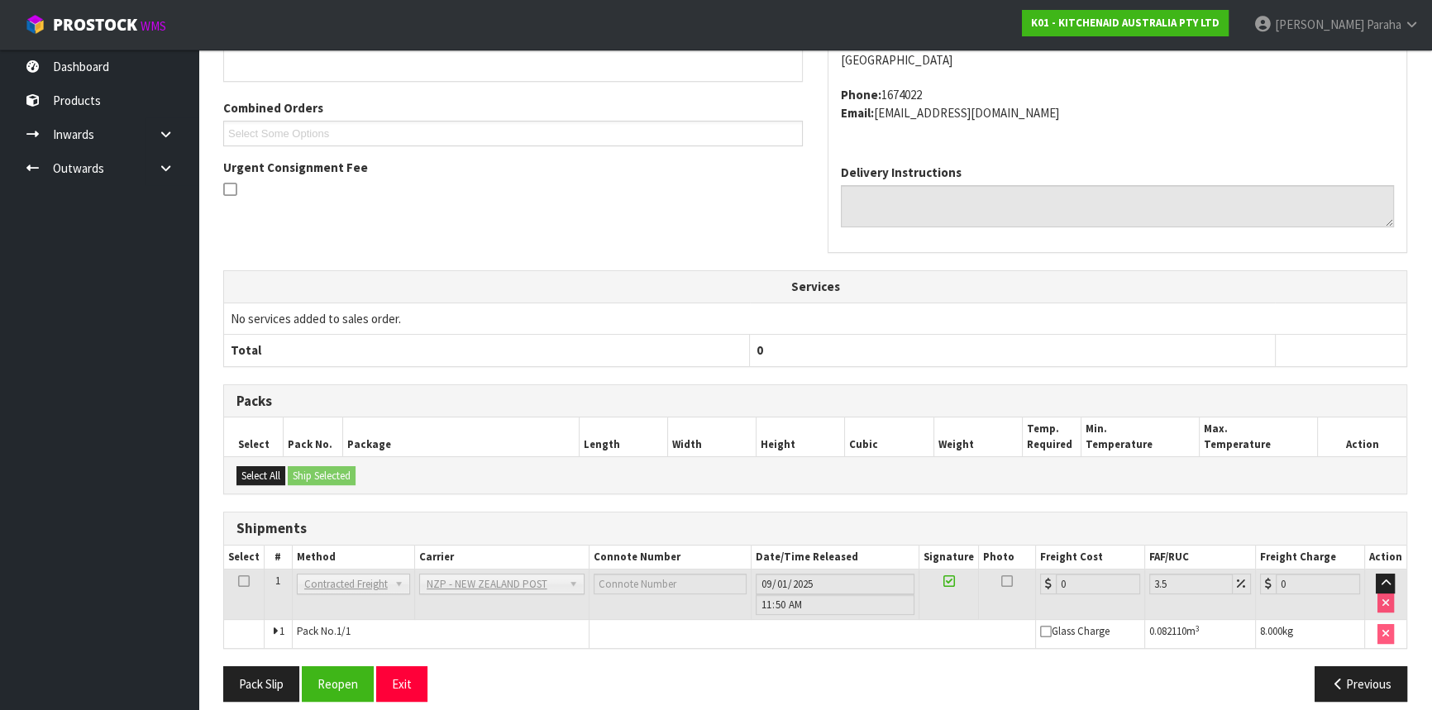
scroll to position [422, 0]
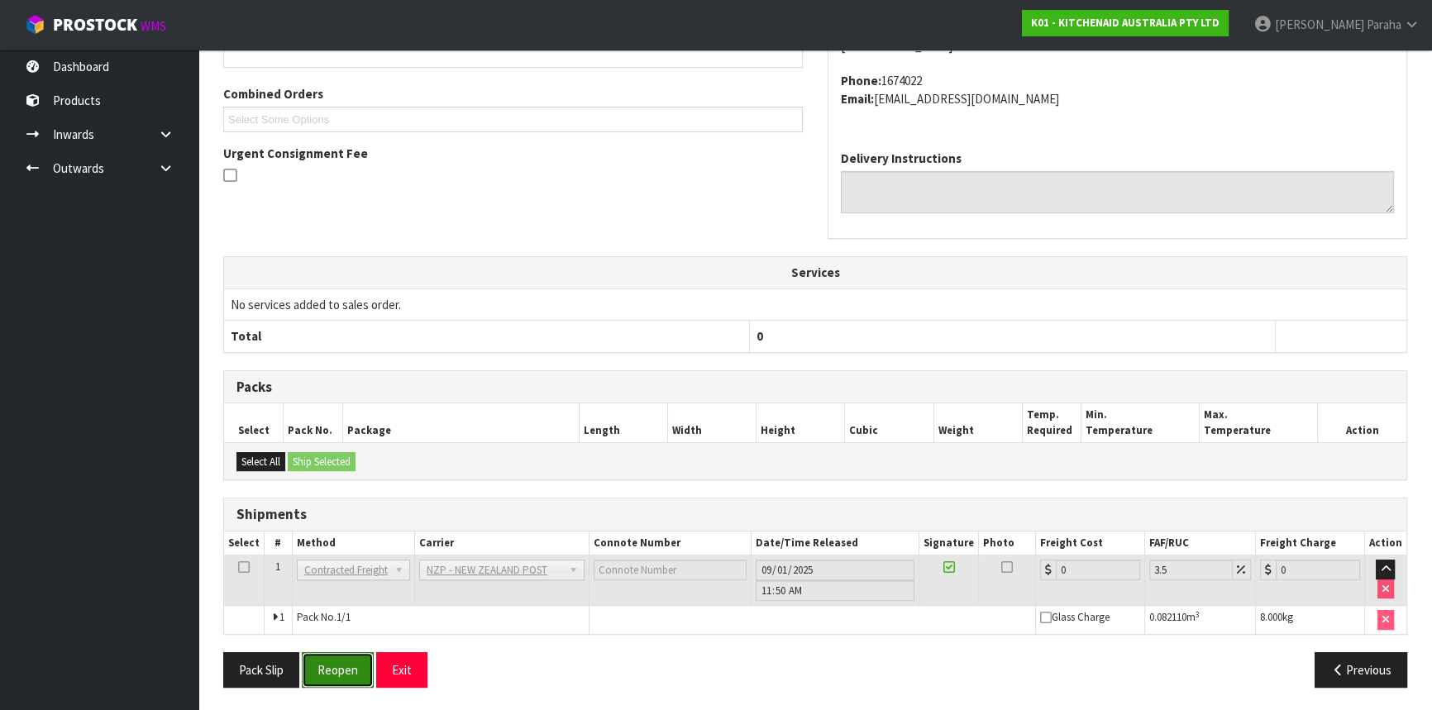
click at [324, 670] on button "Reopen" at bounding box center [338, 670] width 72 height 36
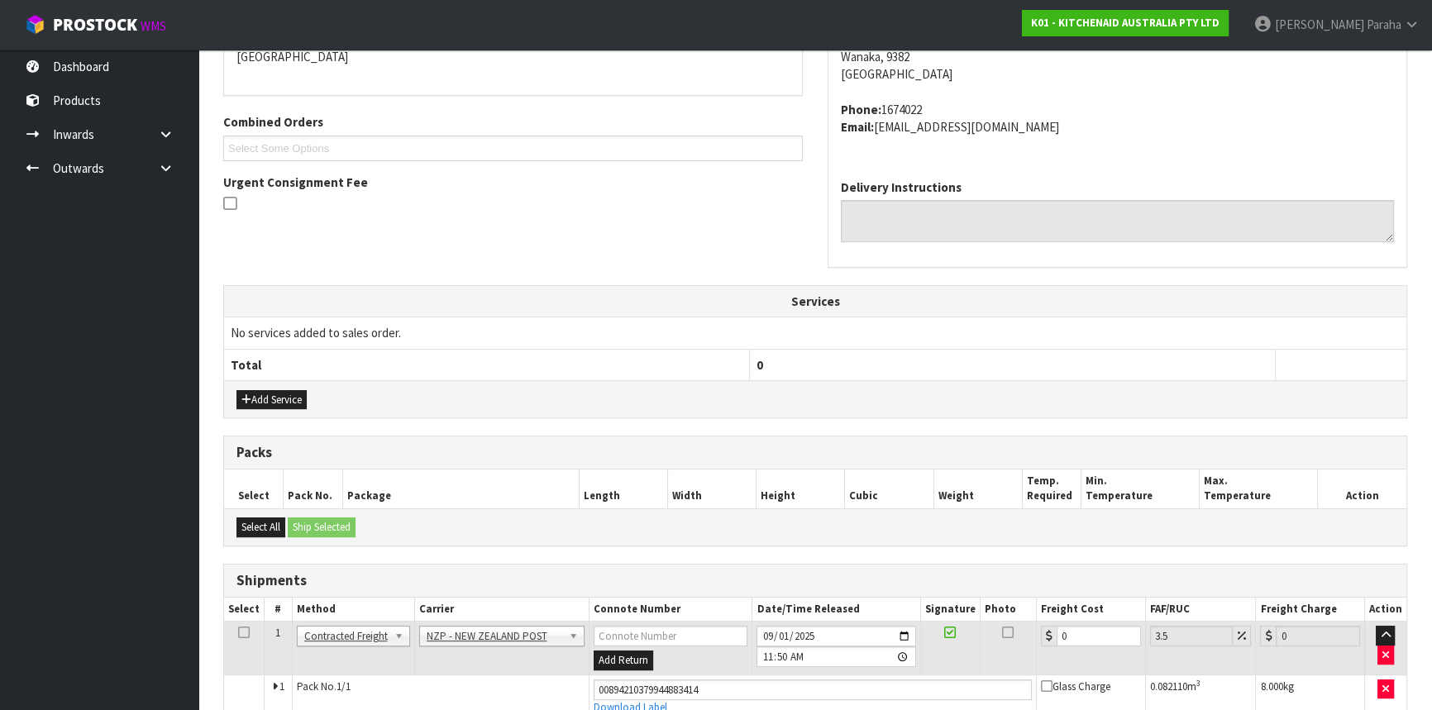
scroll to position [460, 0]
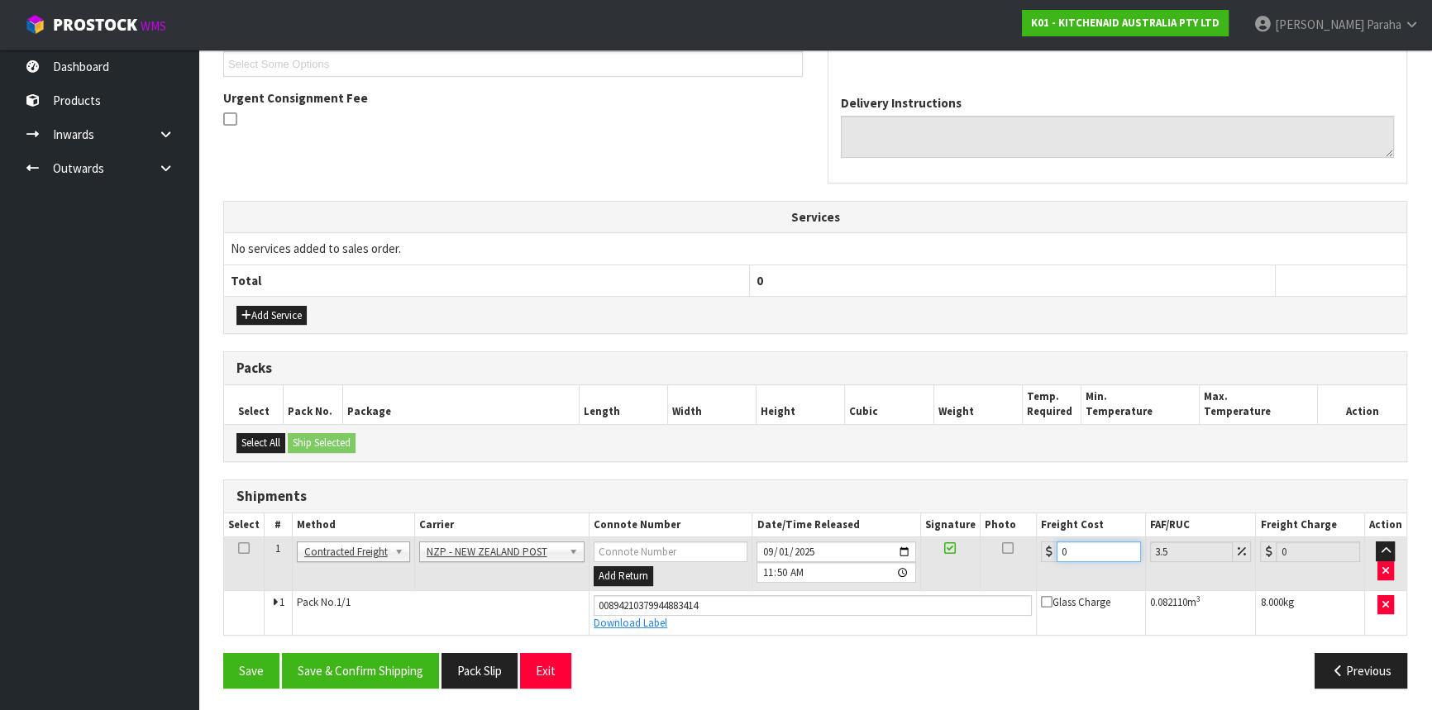
click at [1047, 548] on div "0" at bounding box center [1091, 552] width 100 height 21
type input "2"
type input "2.07"
type input "27"
type input "27.94"
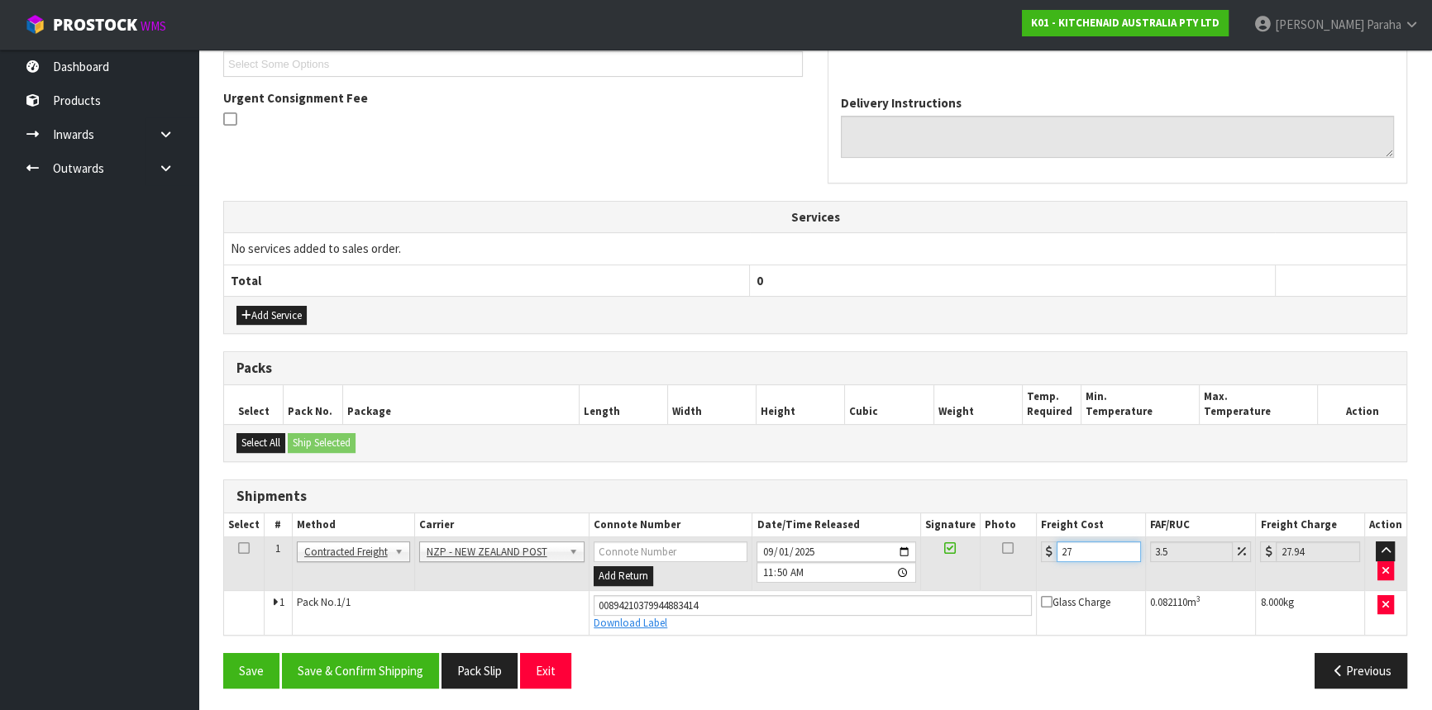
type input "27.8"
type input "28.77"
type input "27.87"
type input "28.85"
type input "27.87"
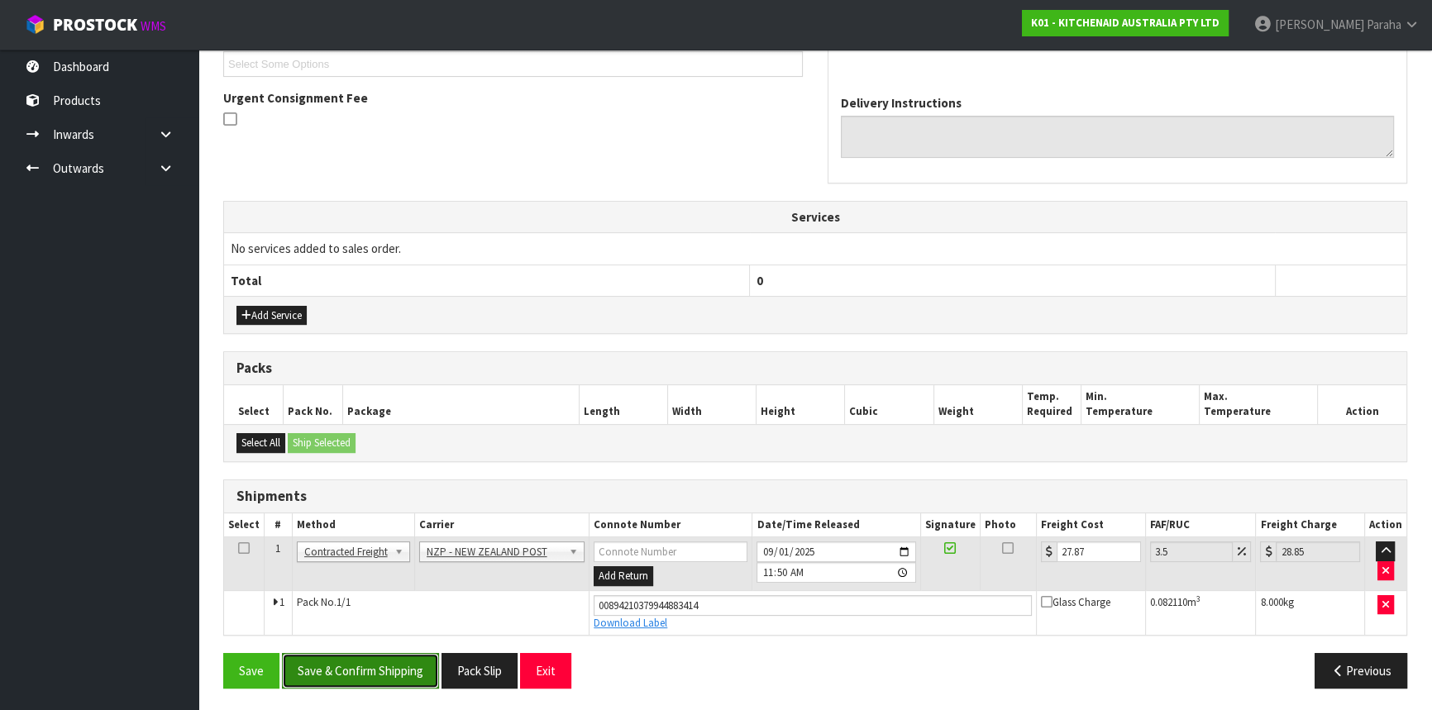
click at [388, 666] on button "Save & Confirm Shipping" at bounding box center [360, 671] width 157 height 36
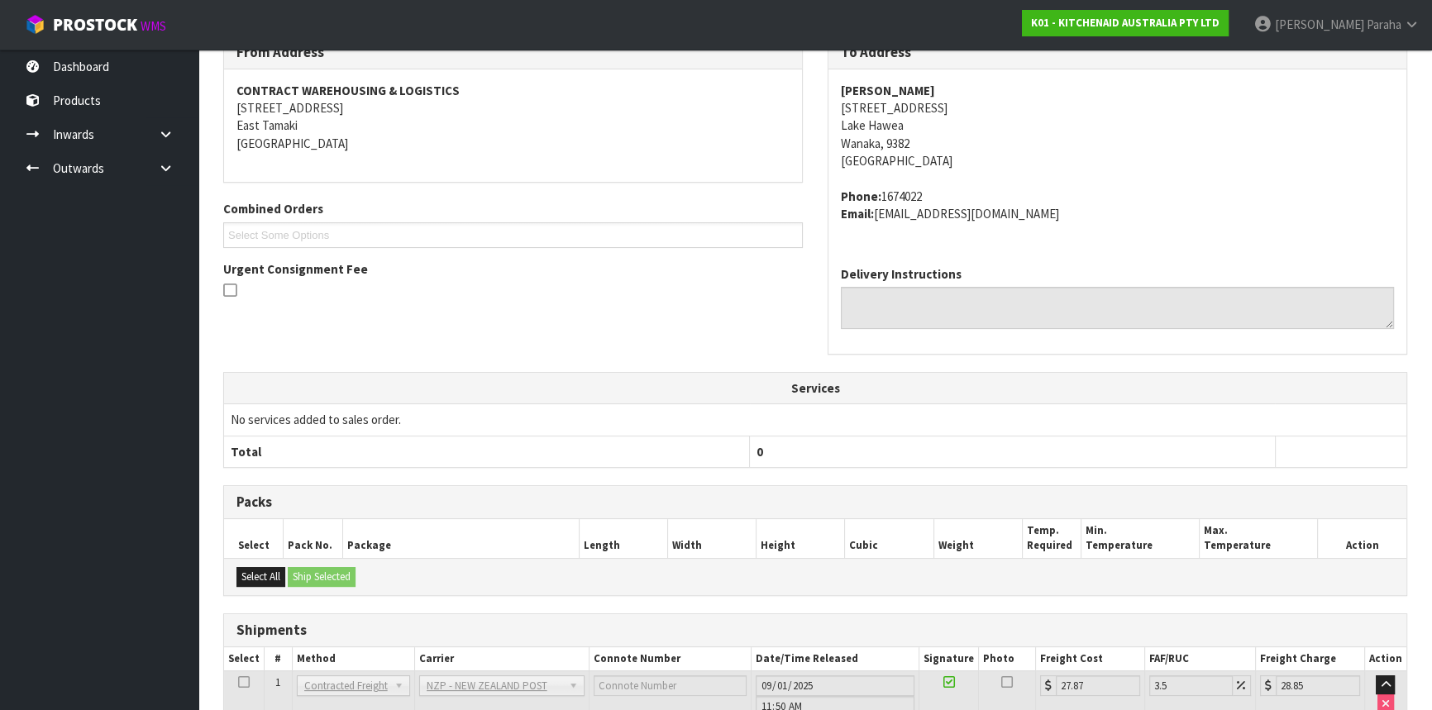
scroll to position [74, 0]
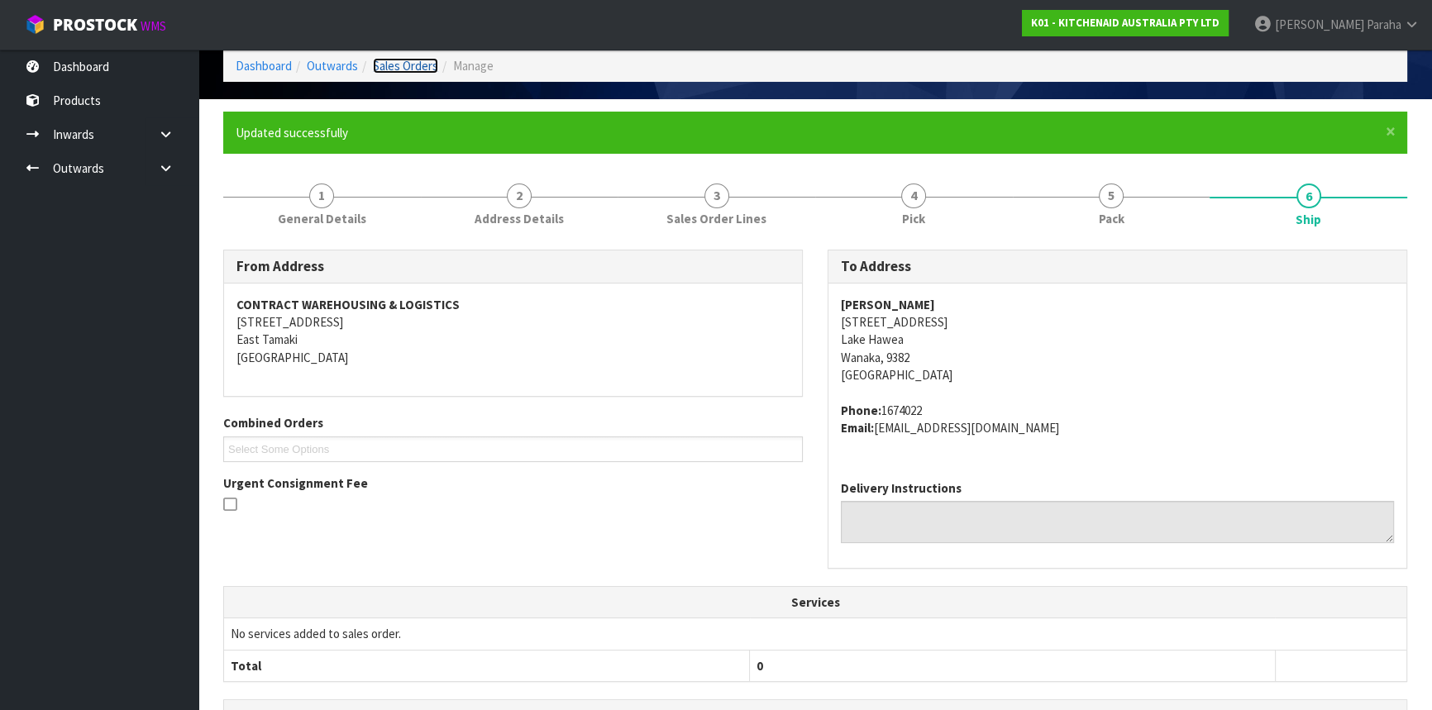
click at [413, 65] on link "Sales Orders" at bounding box center [405, 66] width 65 height 16
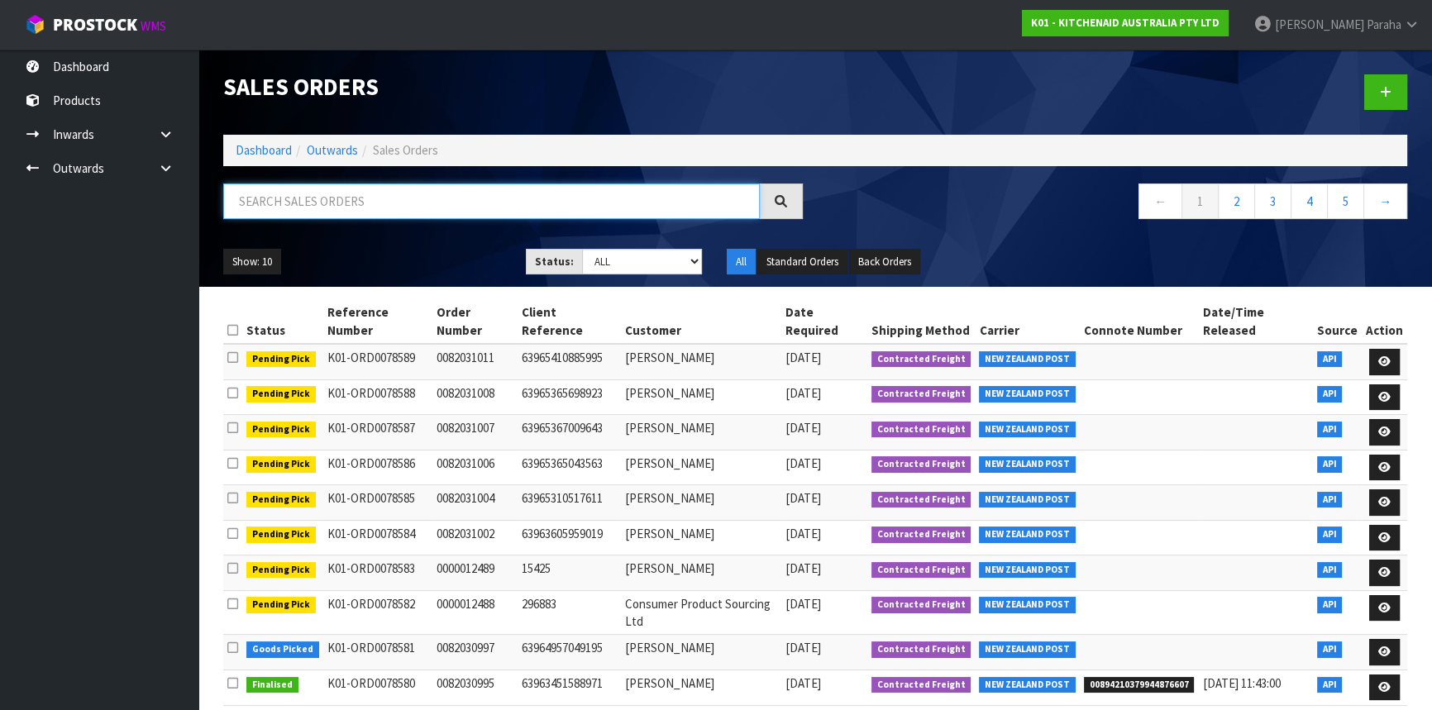
click at [317, 195] on input "text" at bounding box center [491, 202] width 537 height 36
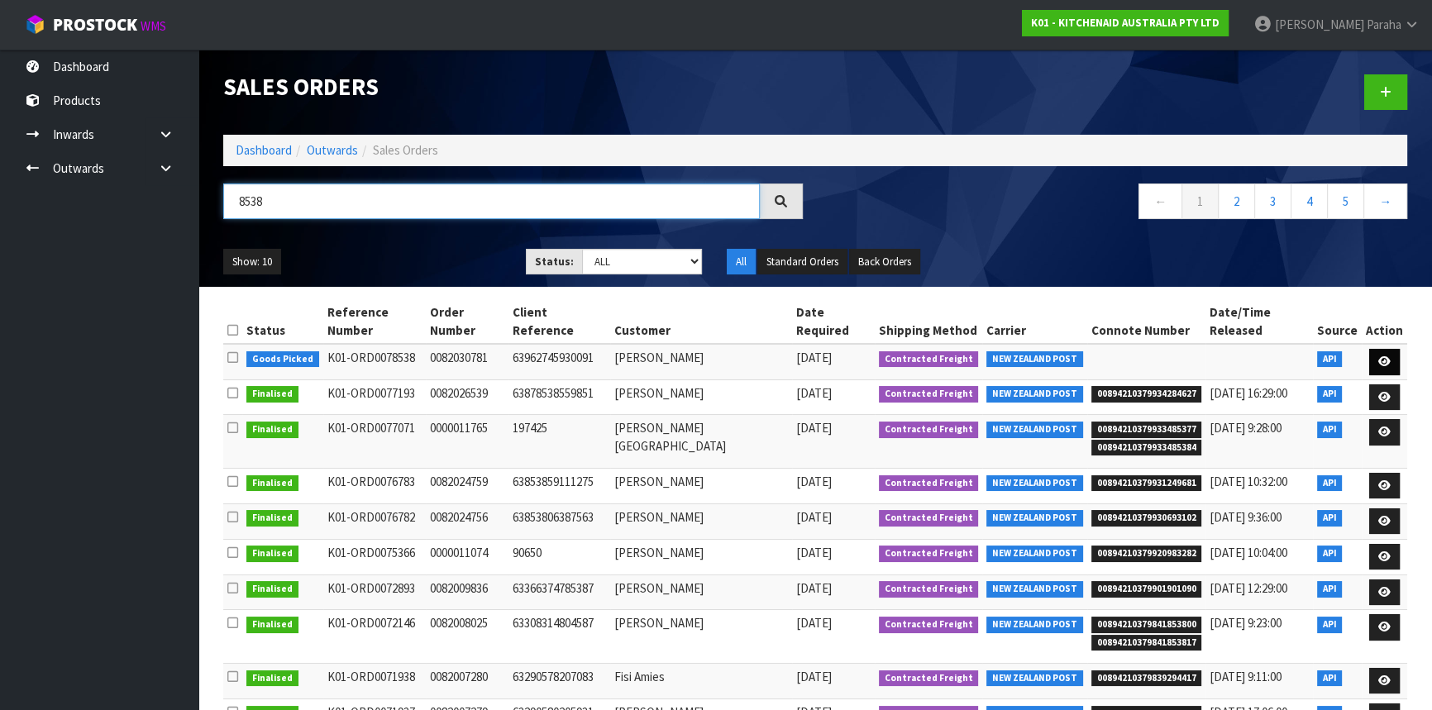
type input "8538"
click at [1389, 356] on icon at bounding box center [1384, 361] width 12 height 11
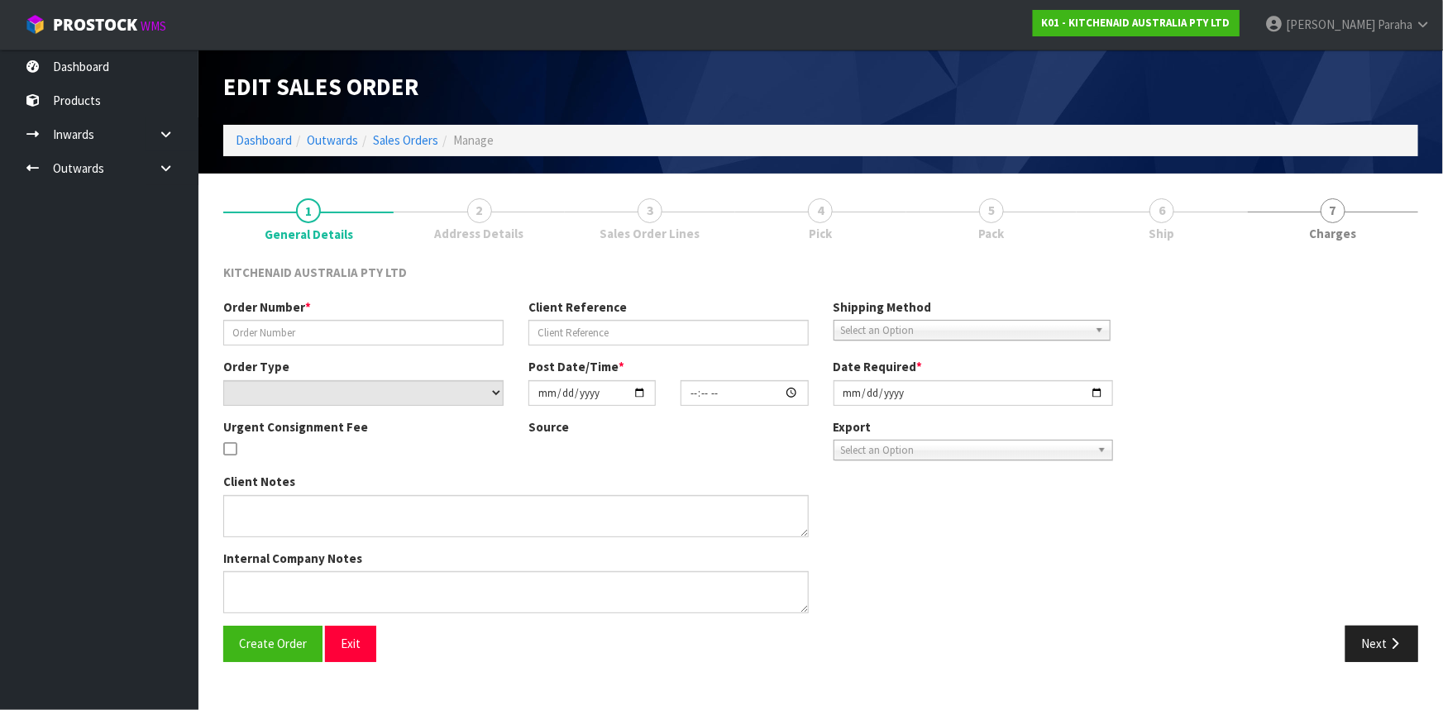
type input "0082030781"
type input "63962745930091"
select select "number:0"
type input "[DATE]"
type input "11:33:51.000"
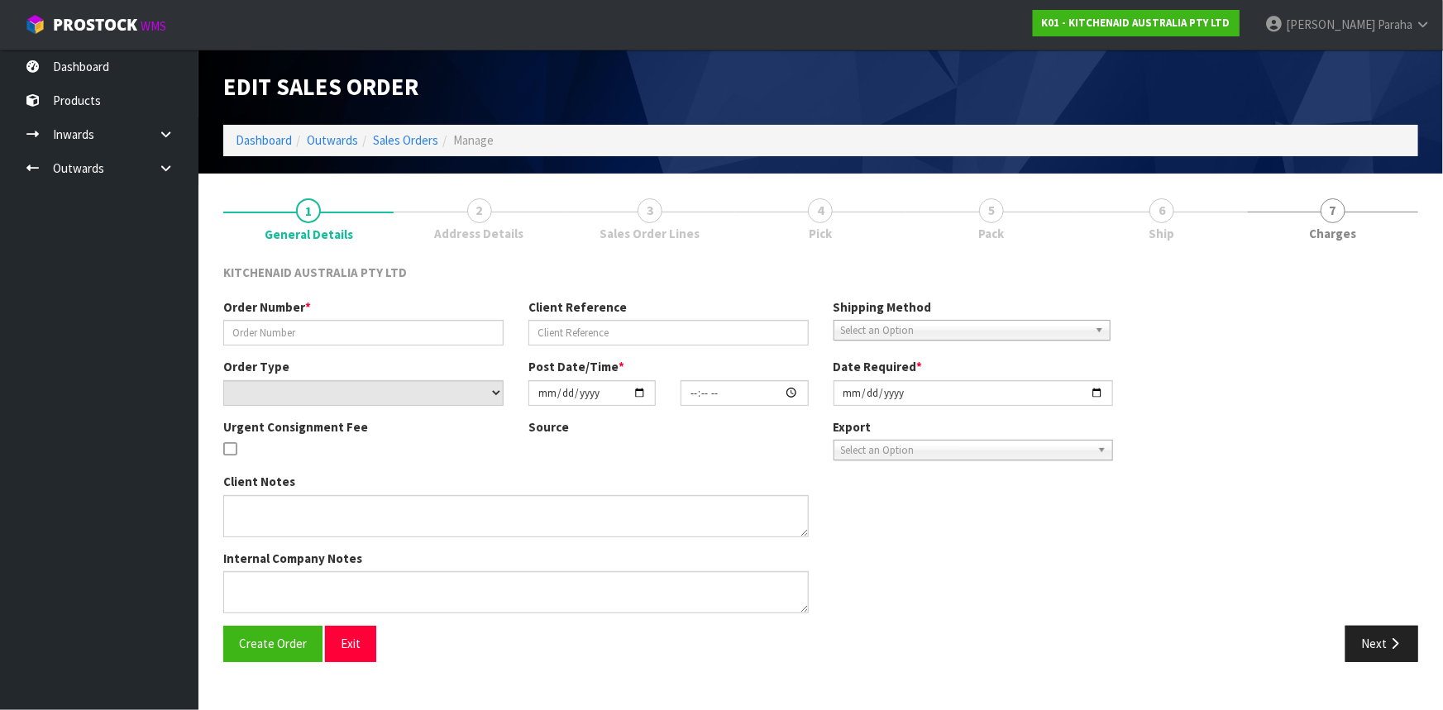
type input "[DATE]"
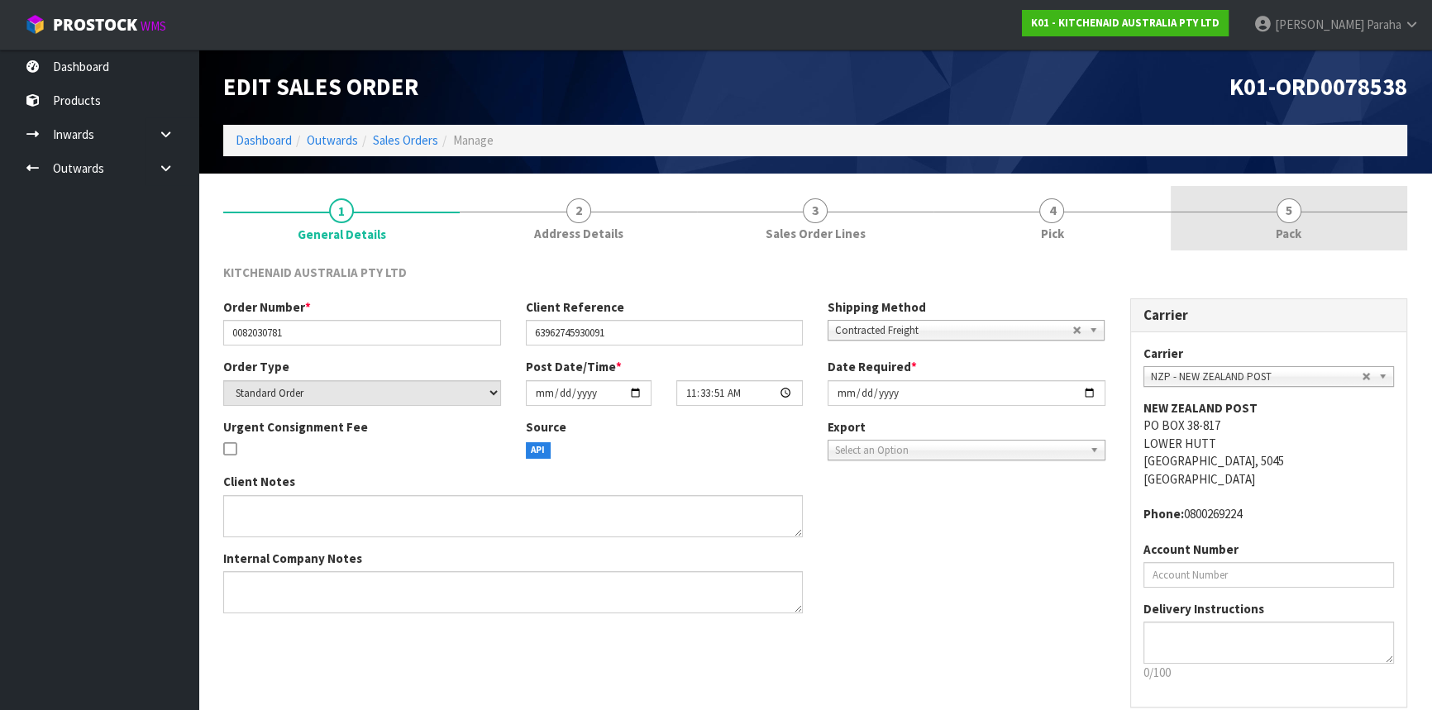
click at [1303, 207] on link "5 Pack" at bounding box center [1289, 218] width 236 height 65
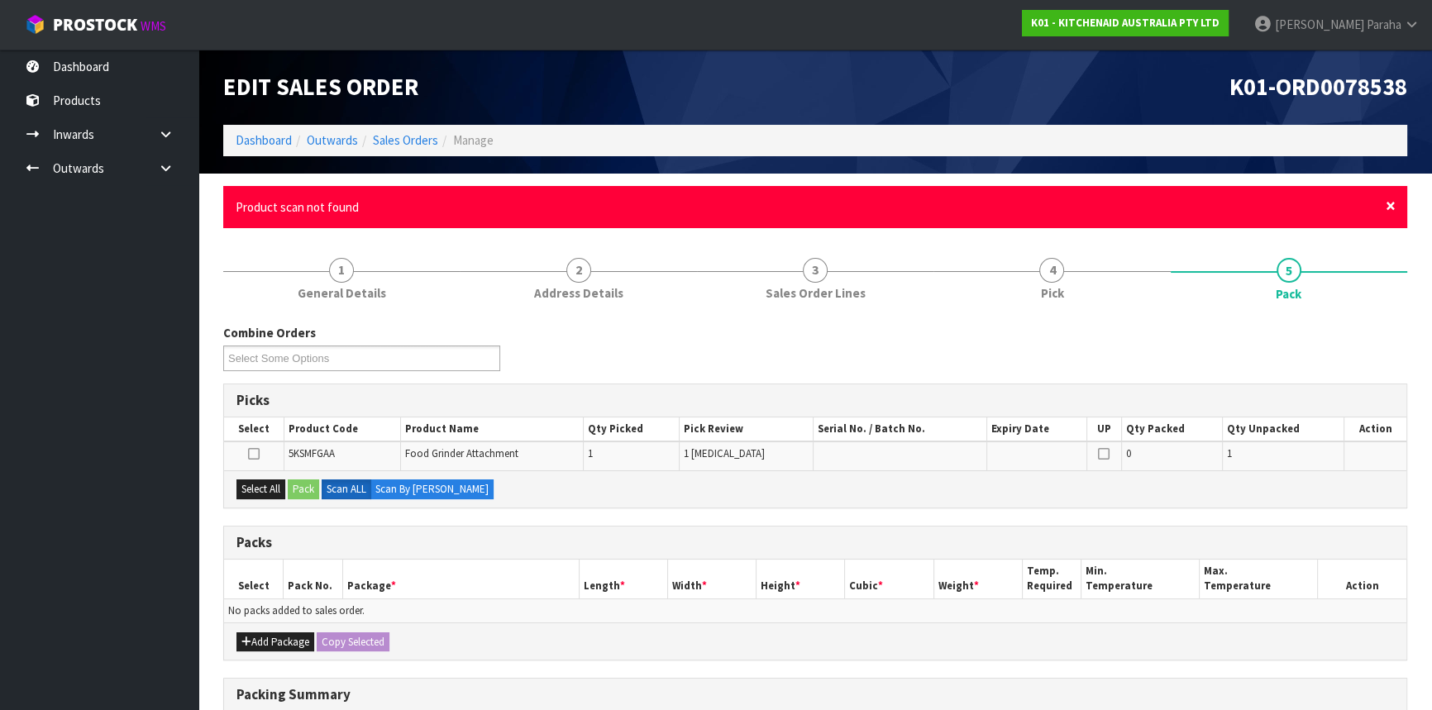
click at [1394, 203] on span "×" at bounding box center [1391, 205] width 10 height 23
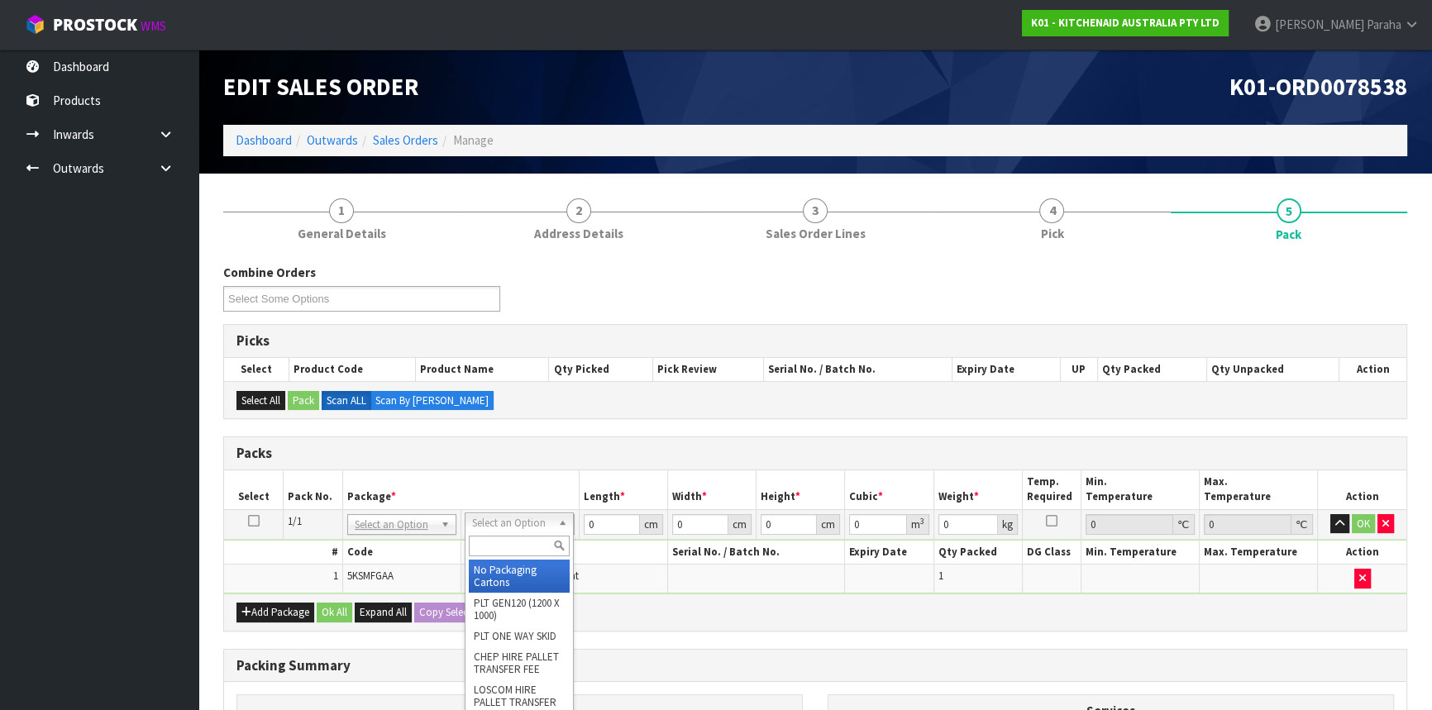
click at [480, 546] on input "text" at bounding box center [519, 546] width 101 height 21
type input "OC"
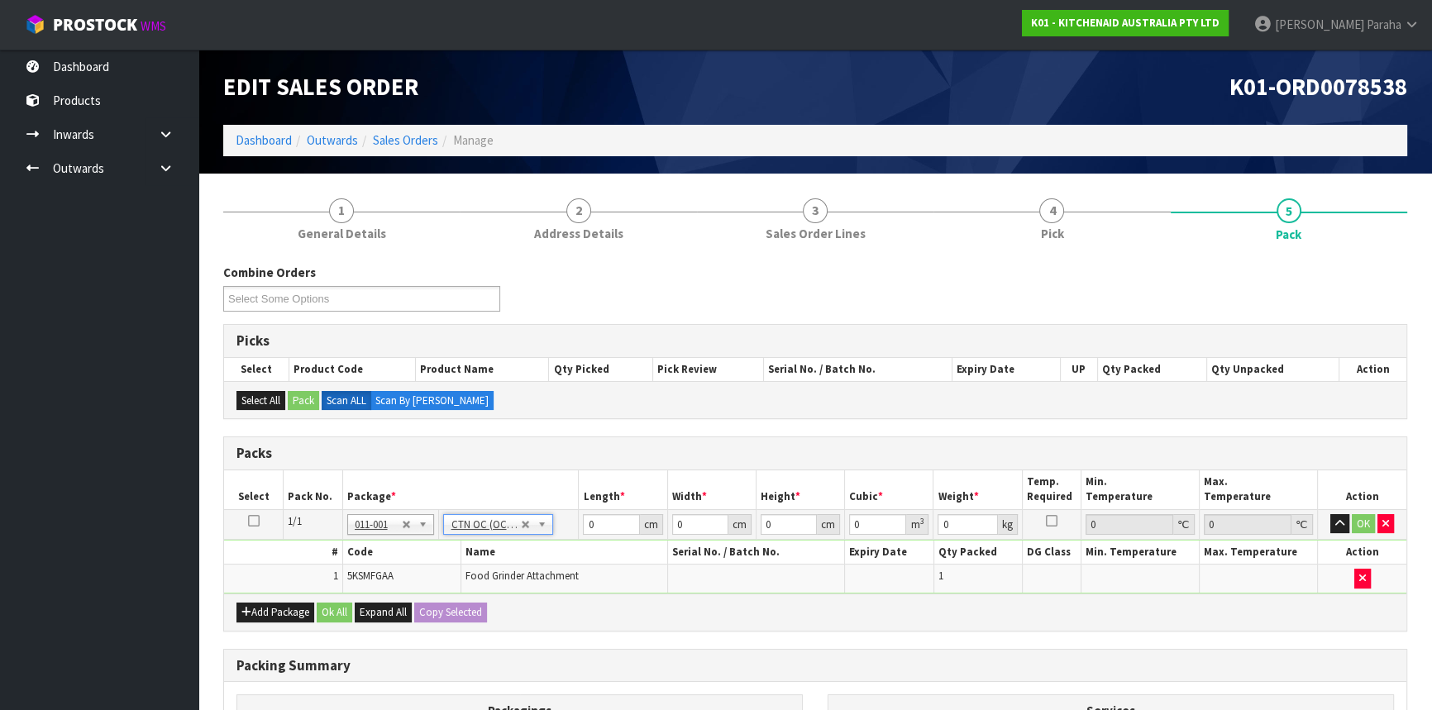
type input "1"
click at [591, 520] on input "0" at bounding box center [611, 524] width 56 height 21
type input "25"
type input "19"
type input "1"
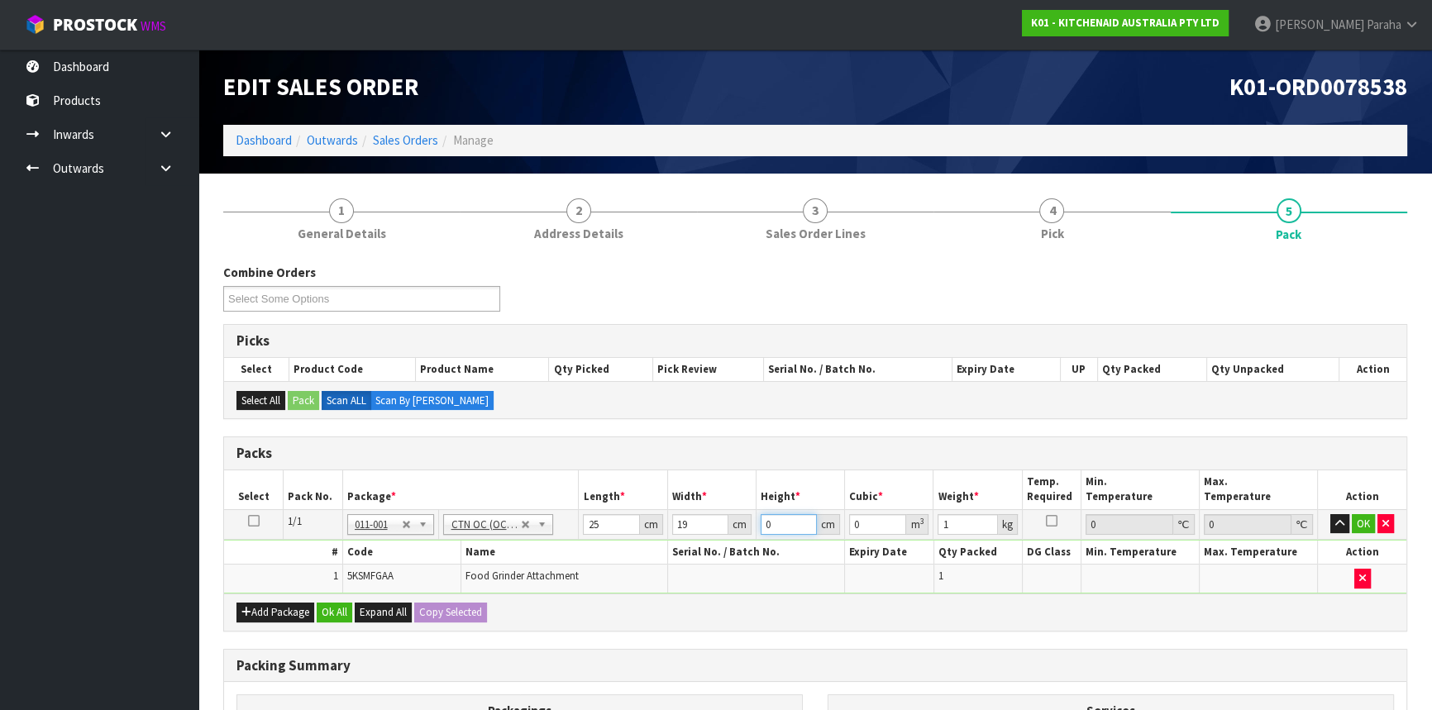
type input "0.000475"
type input "19"
type input "0.009025"
type input "19"
type input "2"
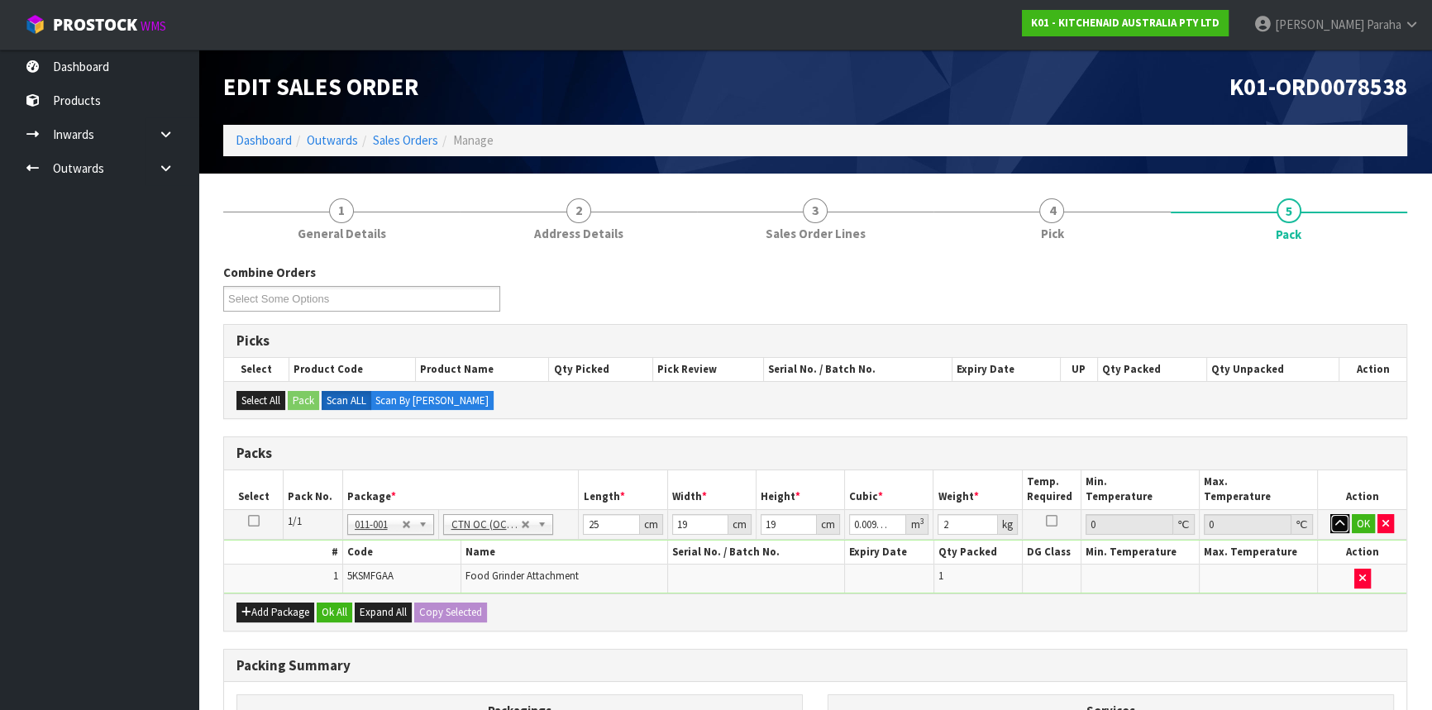
click at [1330, 514] on button "button" at bounding box center [1339, 524] width 19 height 20
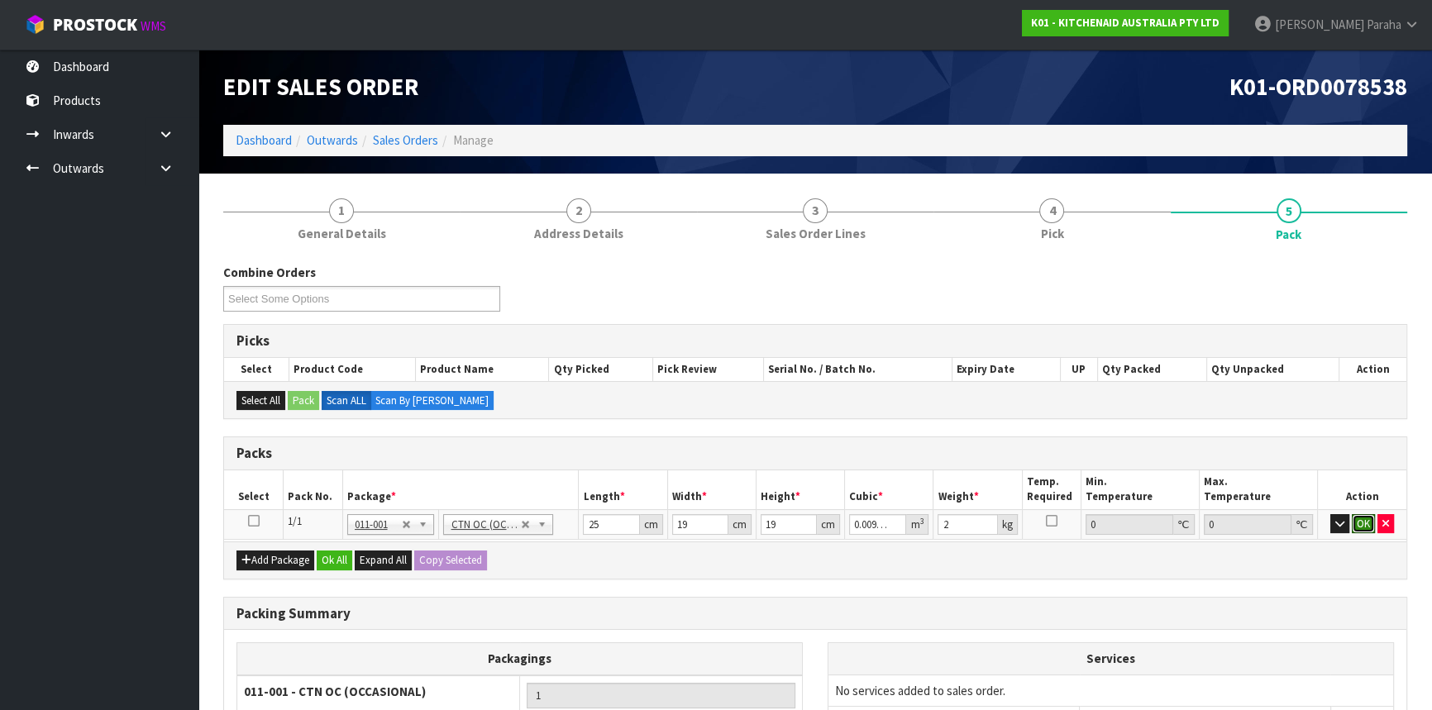
click button "OK" at bounding box center [1363, 524] width 23 height 20
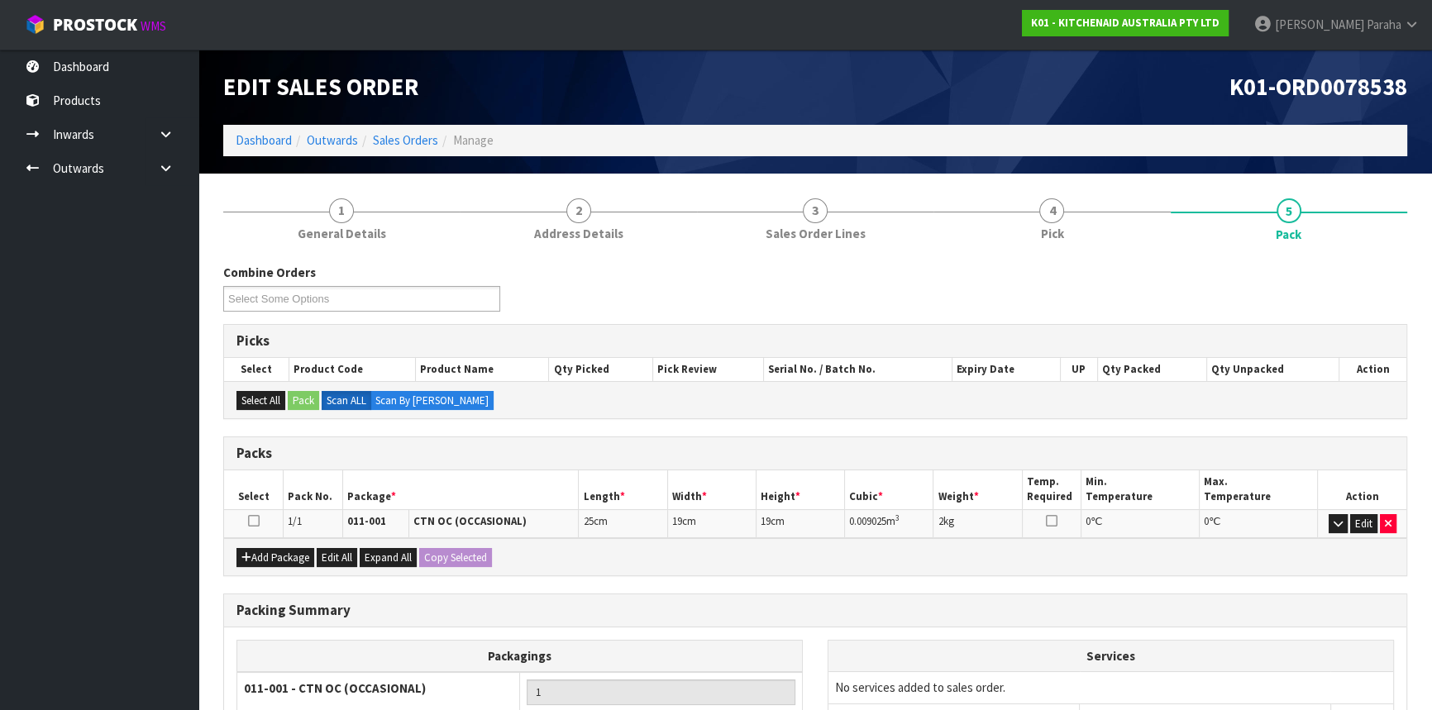
scroll to position [176, 0]
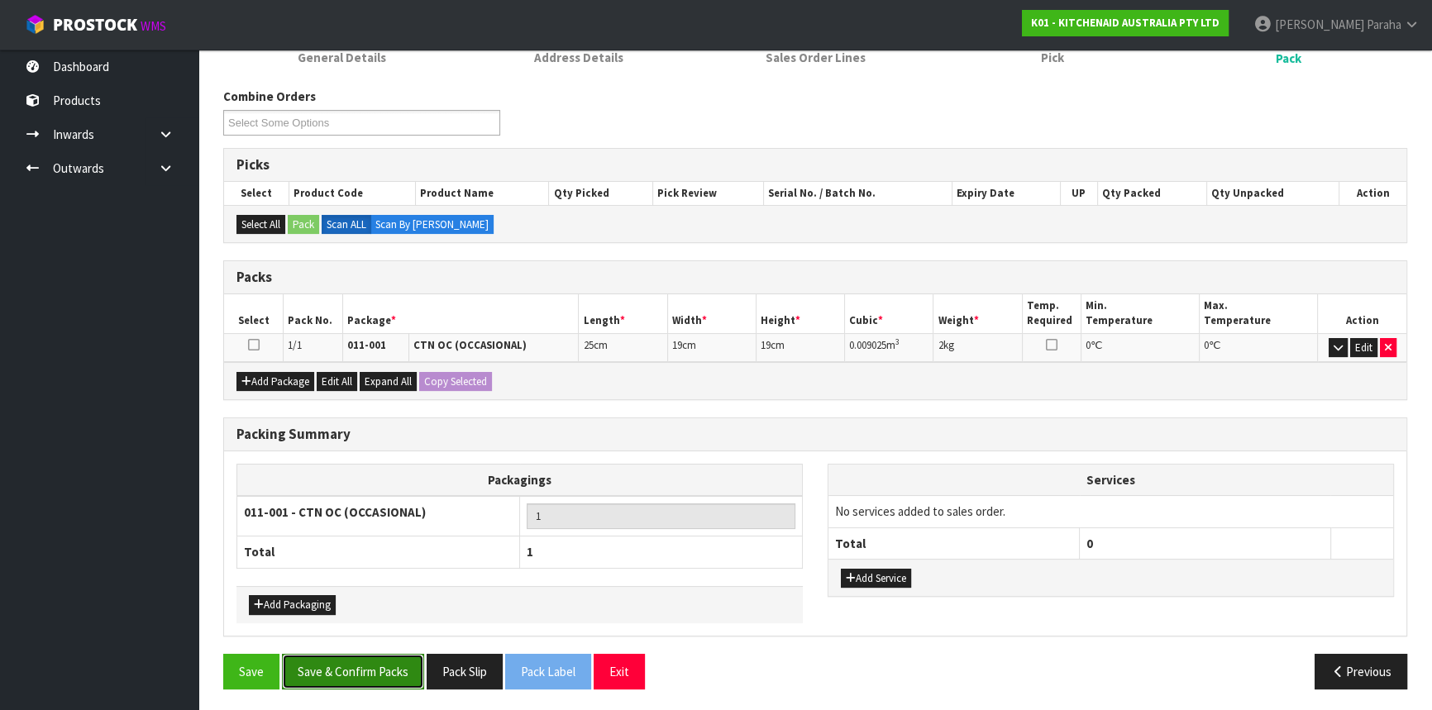
click at [375, 663] on button "Save & Confirm Packs" at bounding box center [353, 672] width 142 height 36
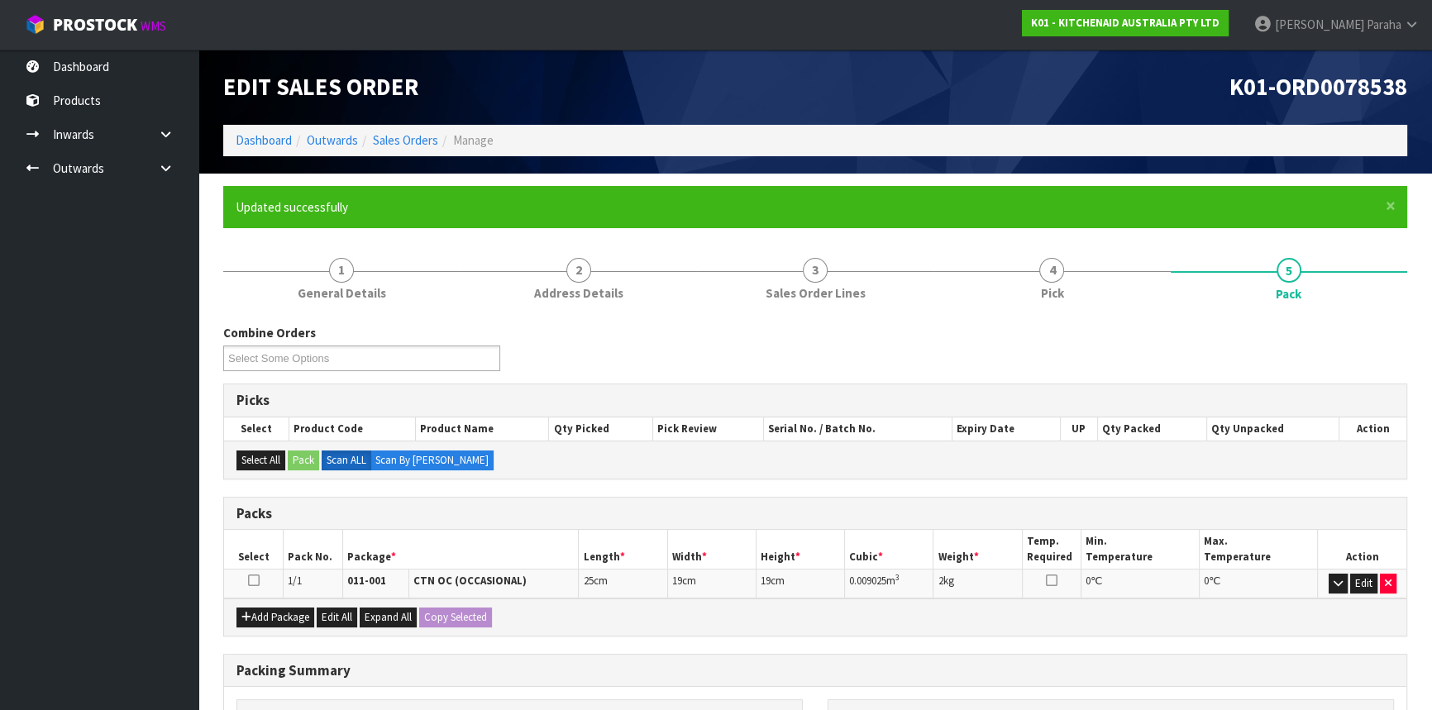
scroll to position [199, 0]
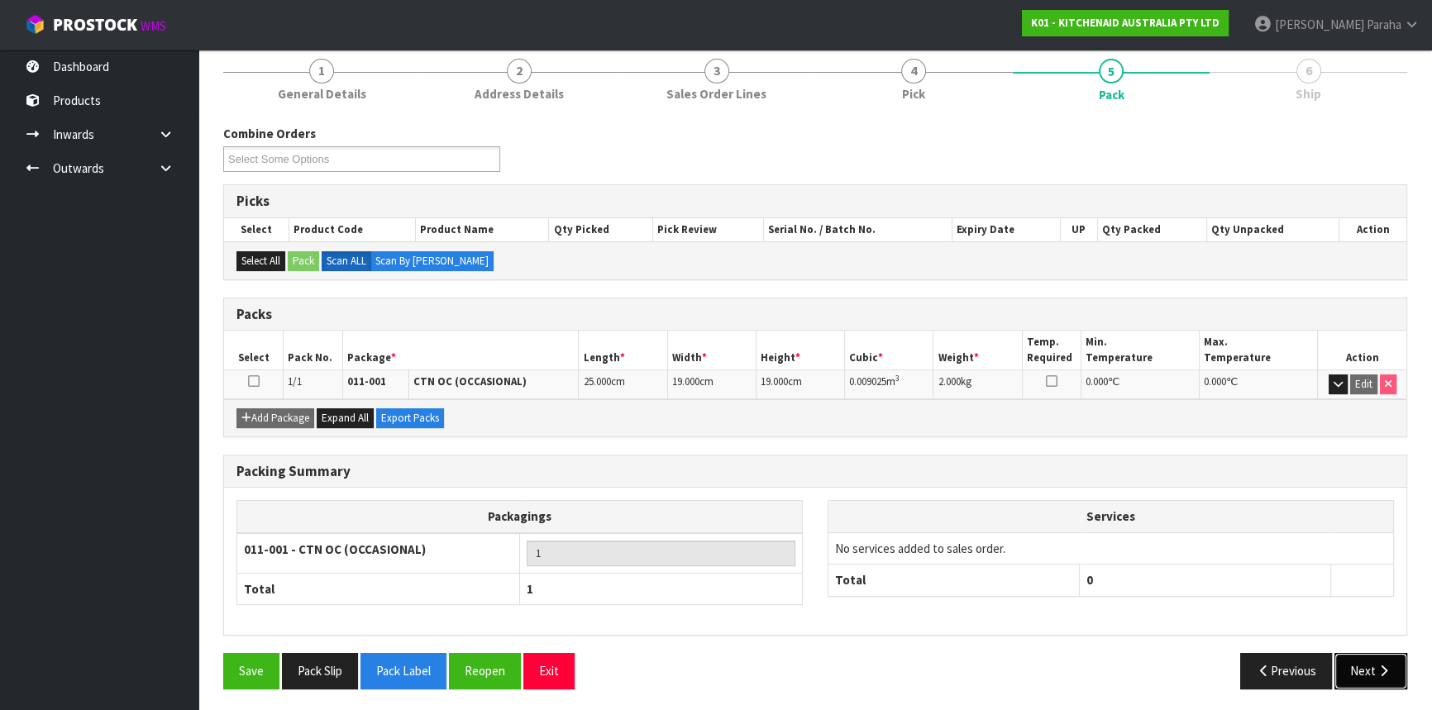
click at [1368, 667] on button "Next" at bounding box center [1371, 671] width 73 height 36
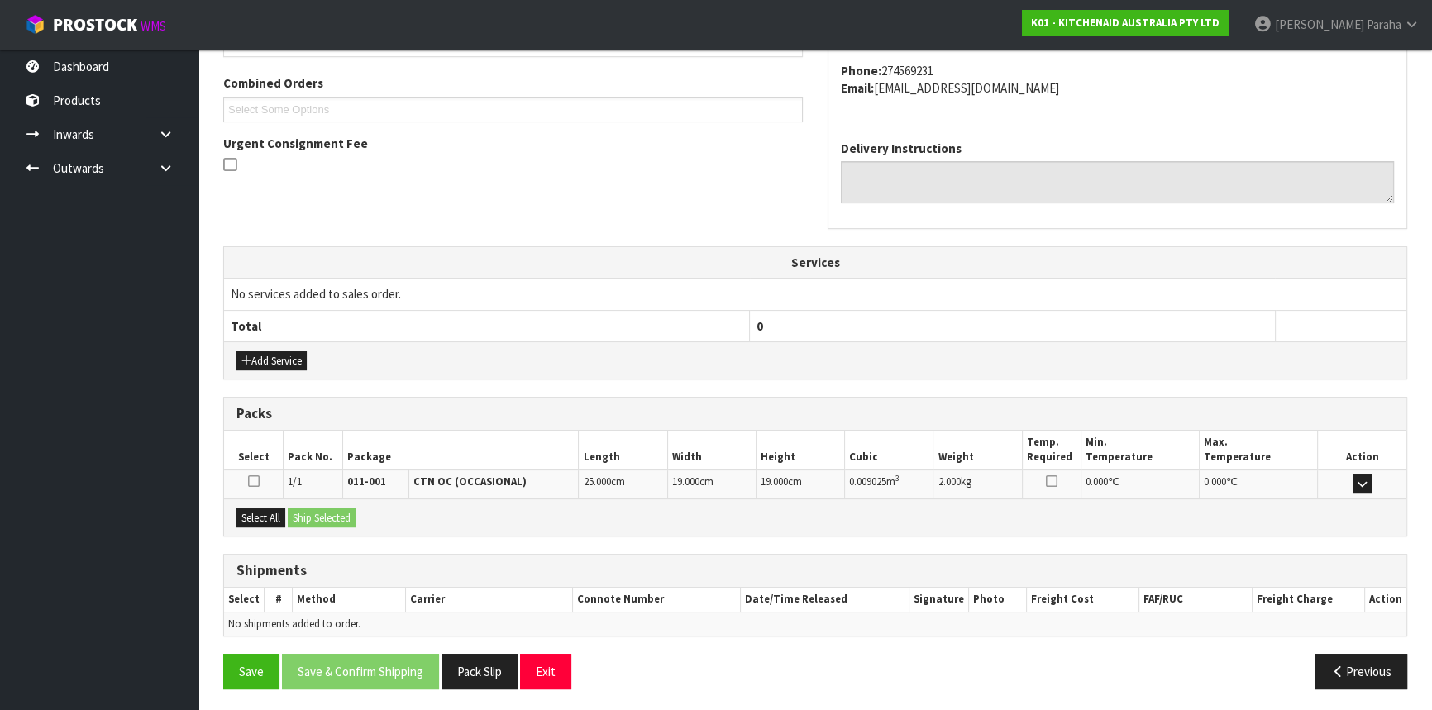
scroll to position [415, 0]
drag, startPoint x: 276, startPoint y: 516, endPoint x: 294, endPoint y: 509, distance: 19.4
click at [276, 515] on button "Select All" at bounding box center [260, 518] width 49 height 20
click at [311, 513] on button "Ship Selected" at bounding box center [322, 518] width 68 height 20
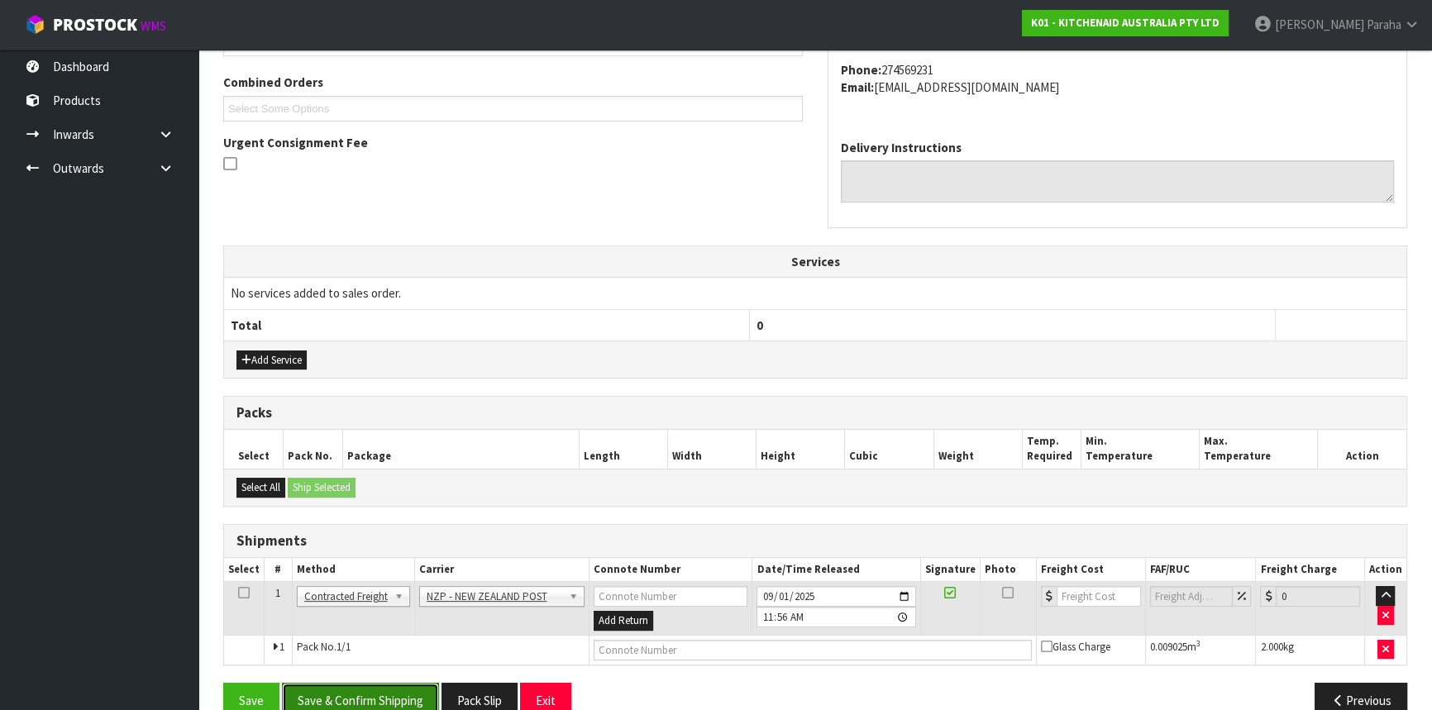
click at [387, 698] on button "Save & Confirm Shipping" at bounding box center [360, 701] width 157 height 36
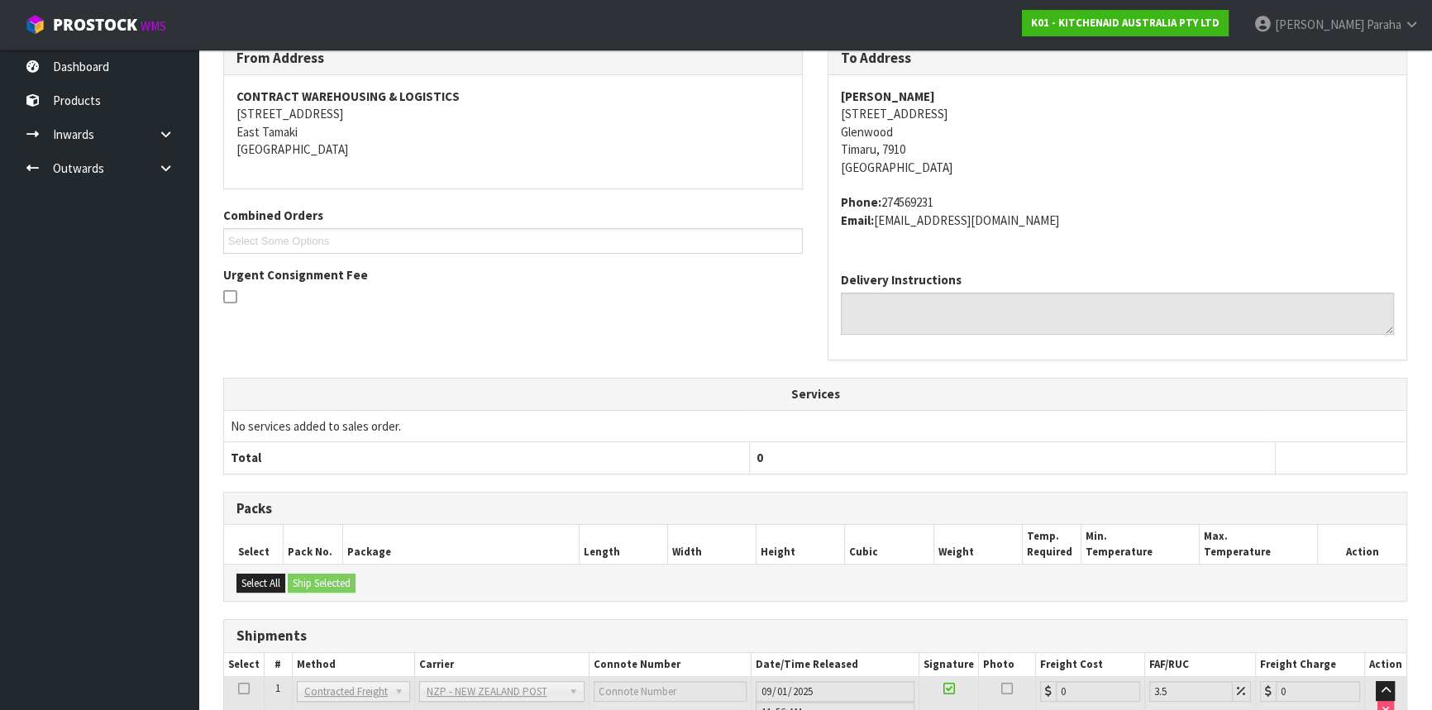
scroll to position [422, 0]
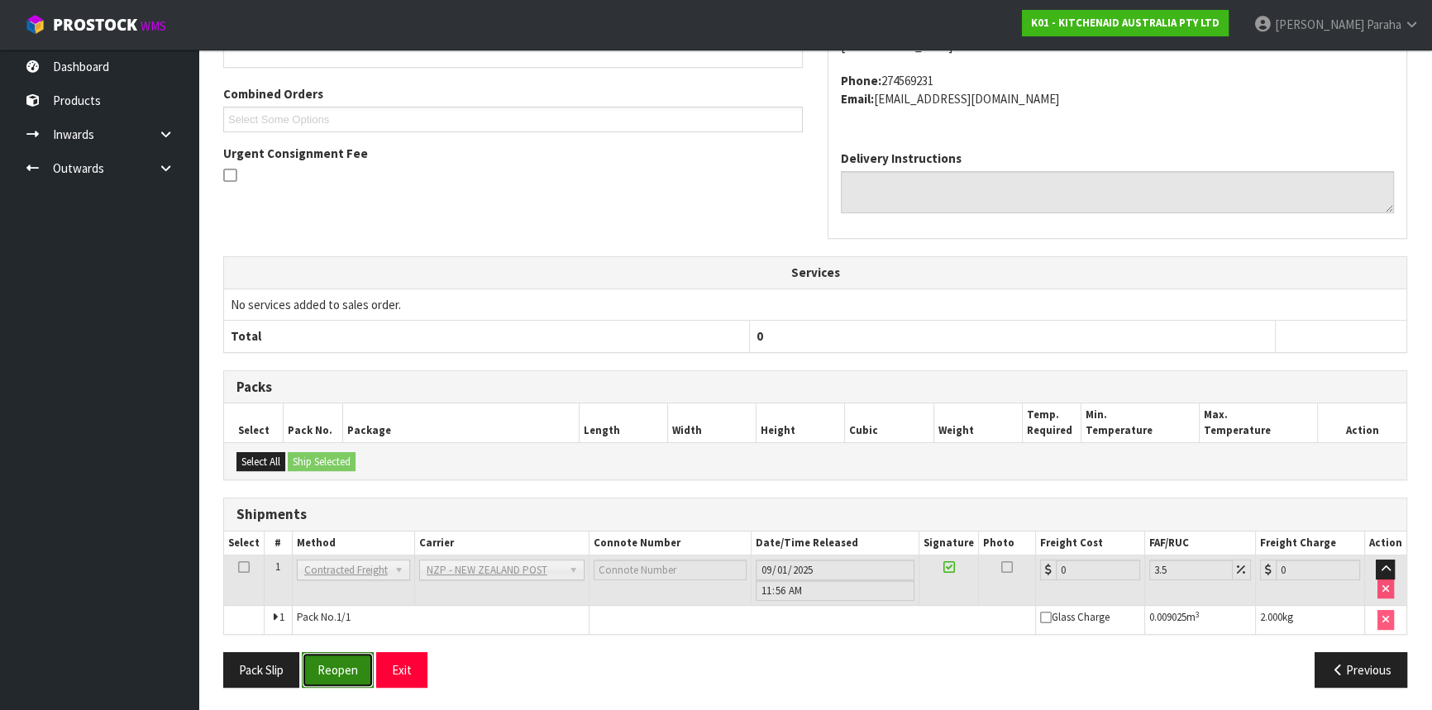
click at [331, 658] on button "Reopen" at bounding box center [338, 670] width 72 height 36
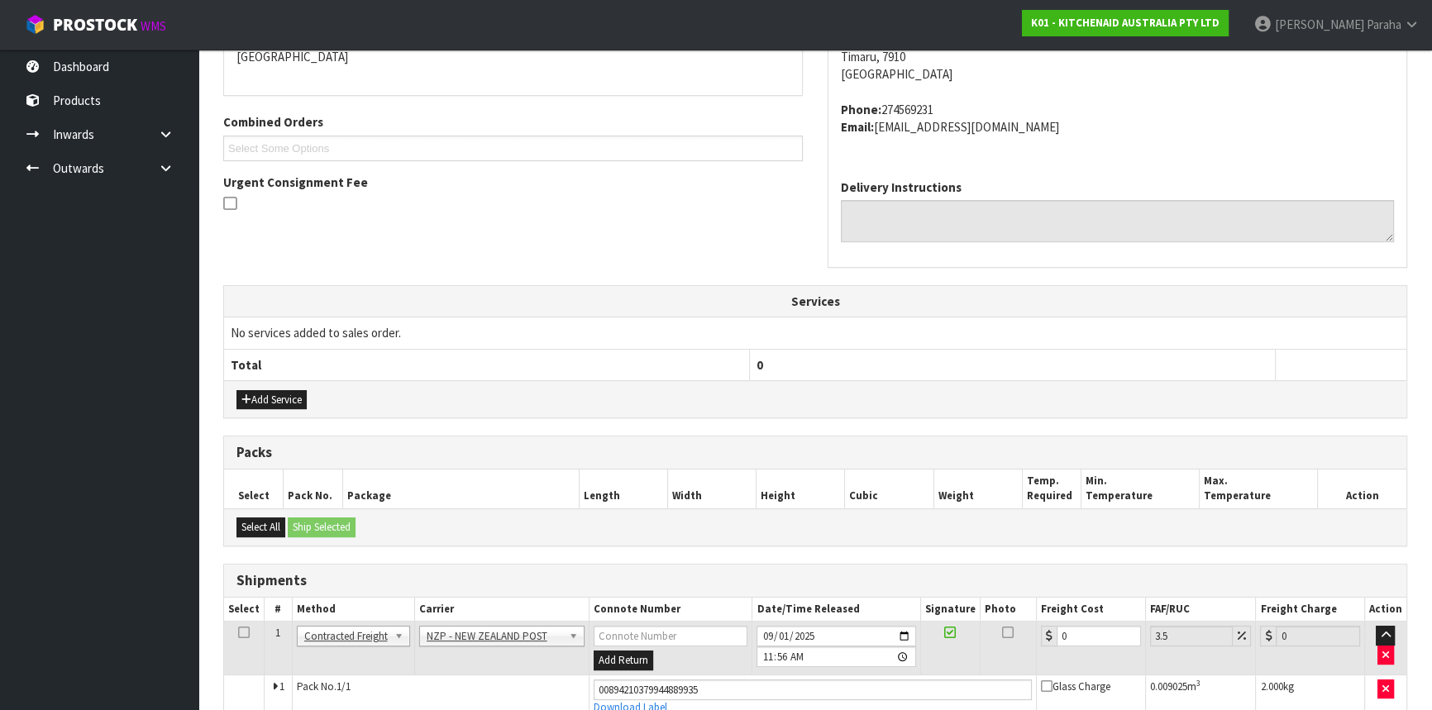
scroll to position [460, 0]
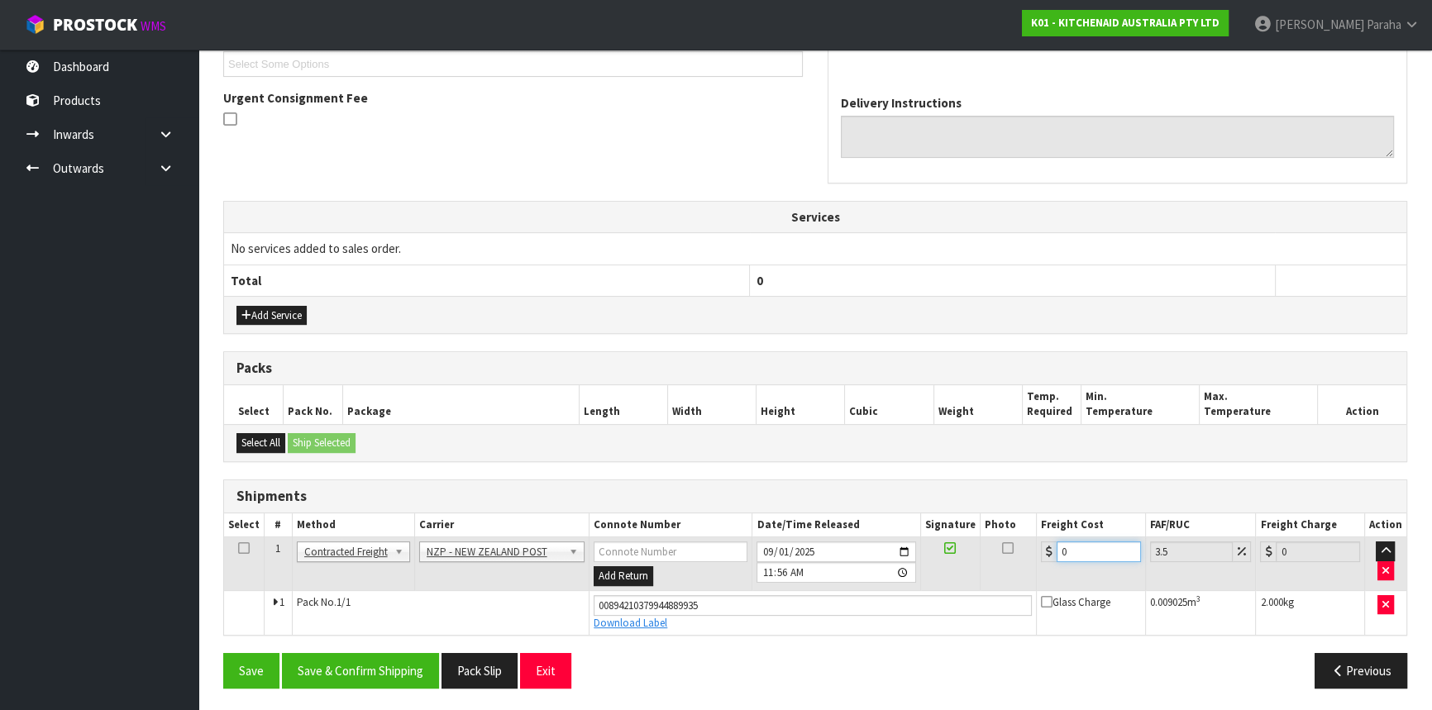
drag, startPoint x: 1068, startPoint y: 546, endPoint x: 1048, endPoint y: 552, distance: 21.7
click at [1048, 552] on div "0" at bounding box center [1091, 552] width 100 height 21
type input "1"
type input "1.03"
type input "11"
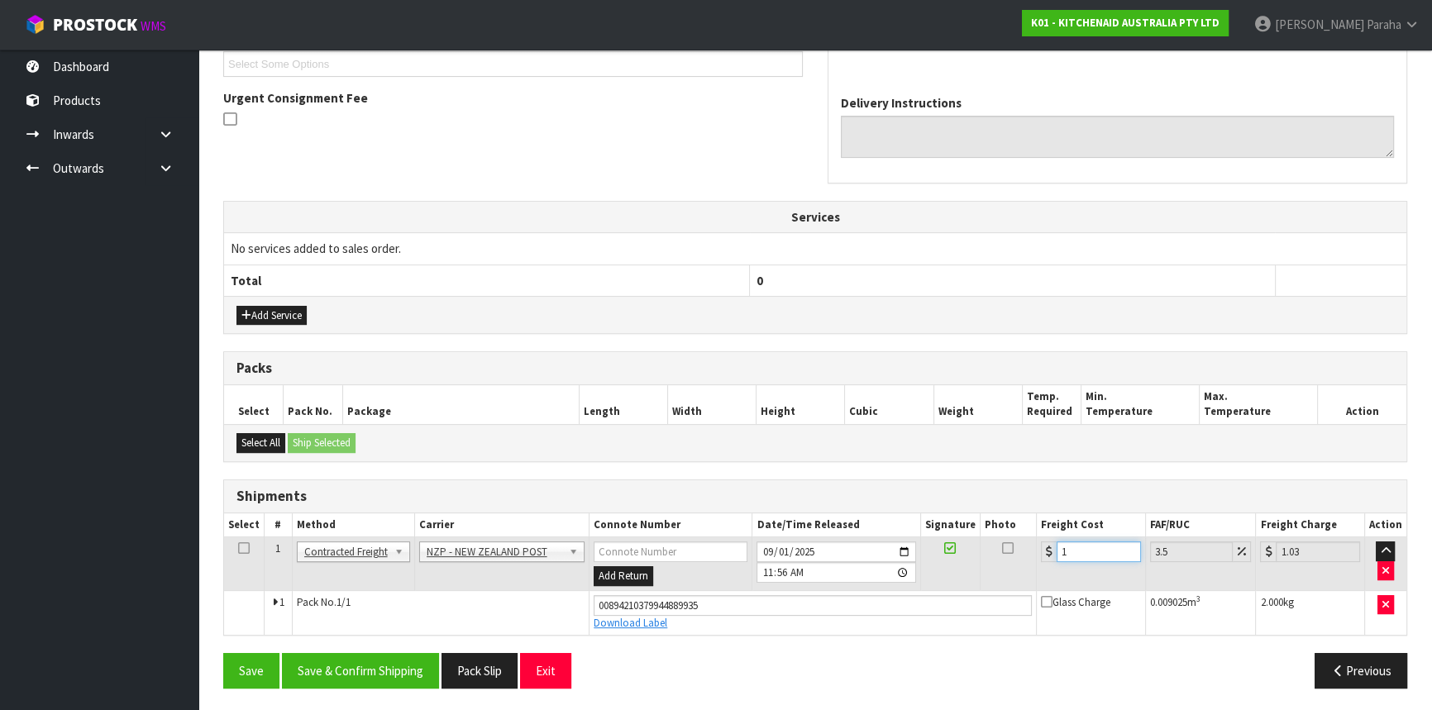
type input "11.38"
type input "11.6"
type input "12.01"
type input "11.61"
type input "12.02"
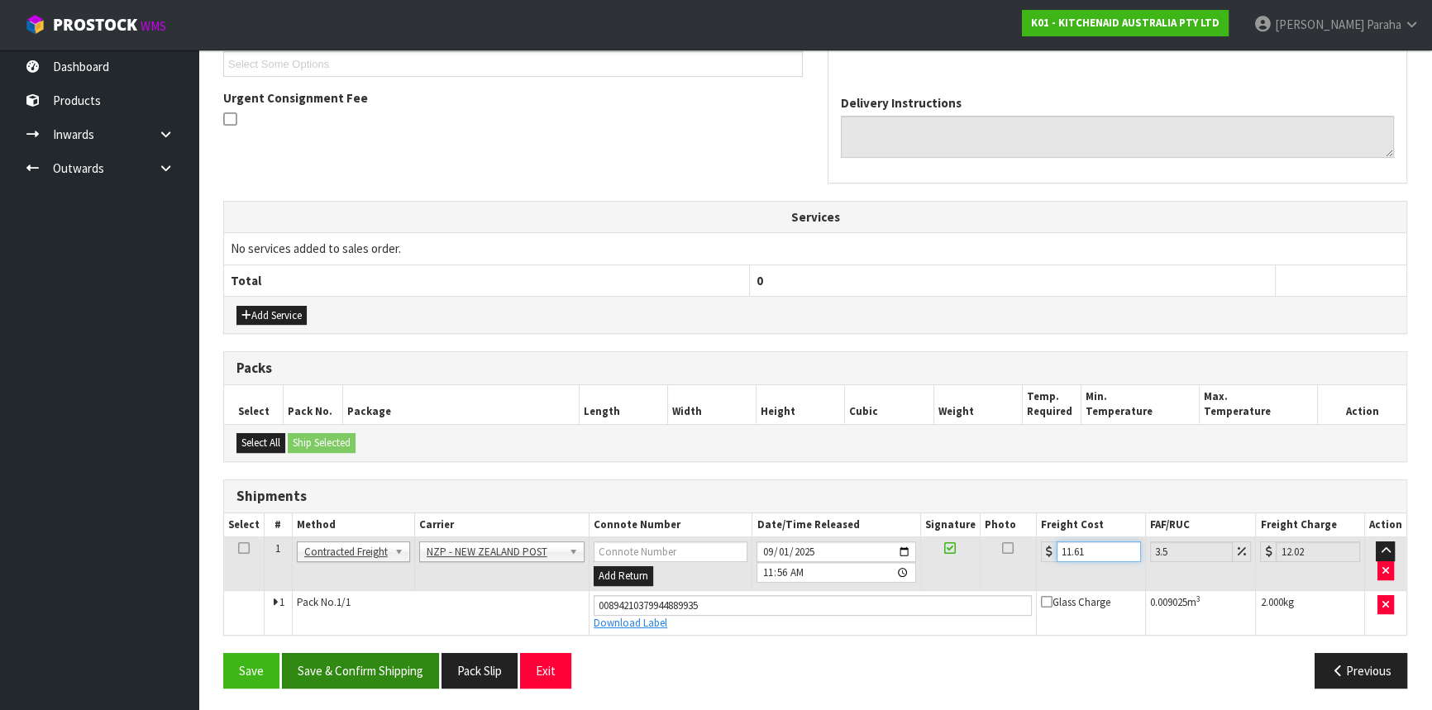
type input "11.61"
click at [369, 666] on button "Save & Confirm Shipping" at bounding box center [360, 671] width 157 height 36
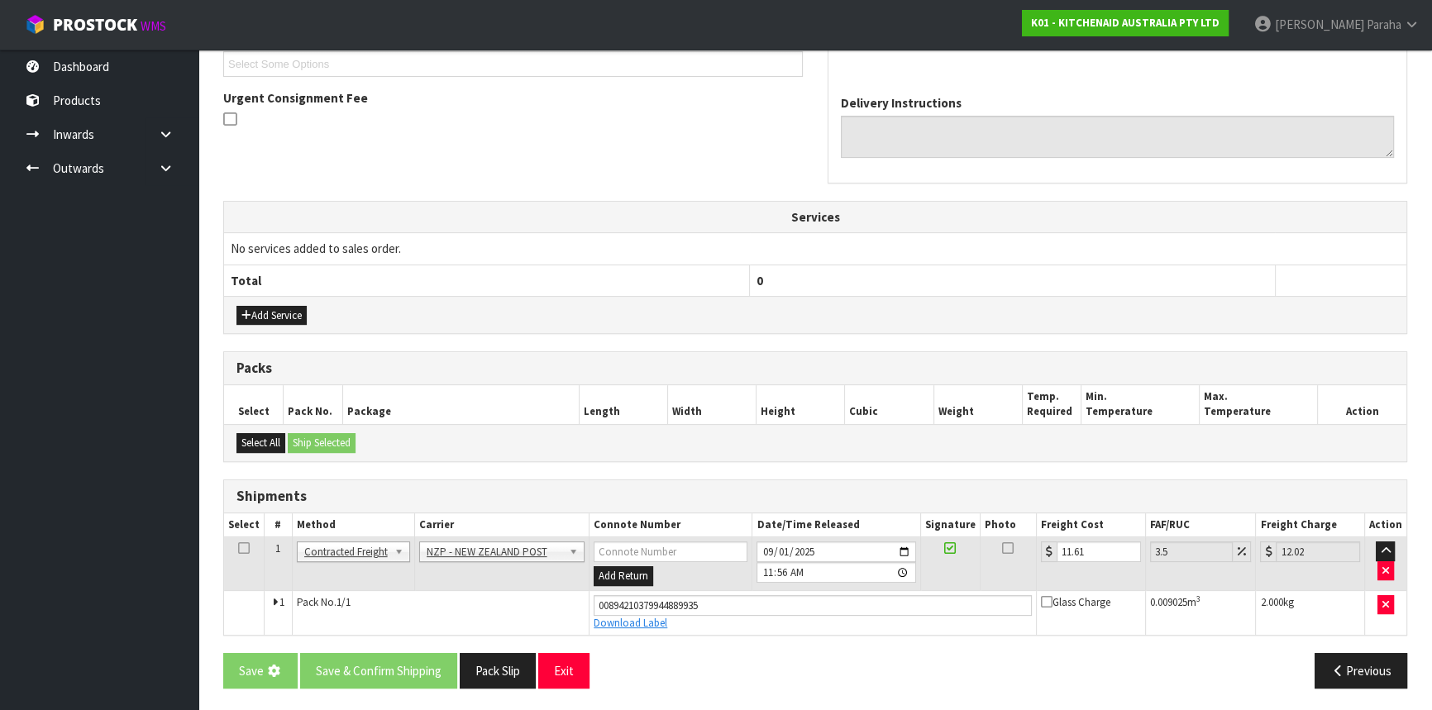
scroll to position [0, 0]
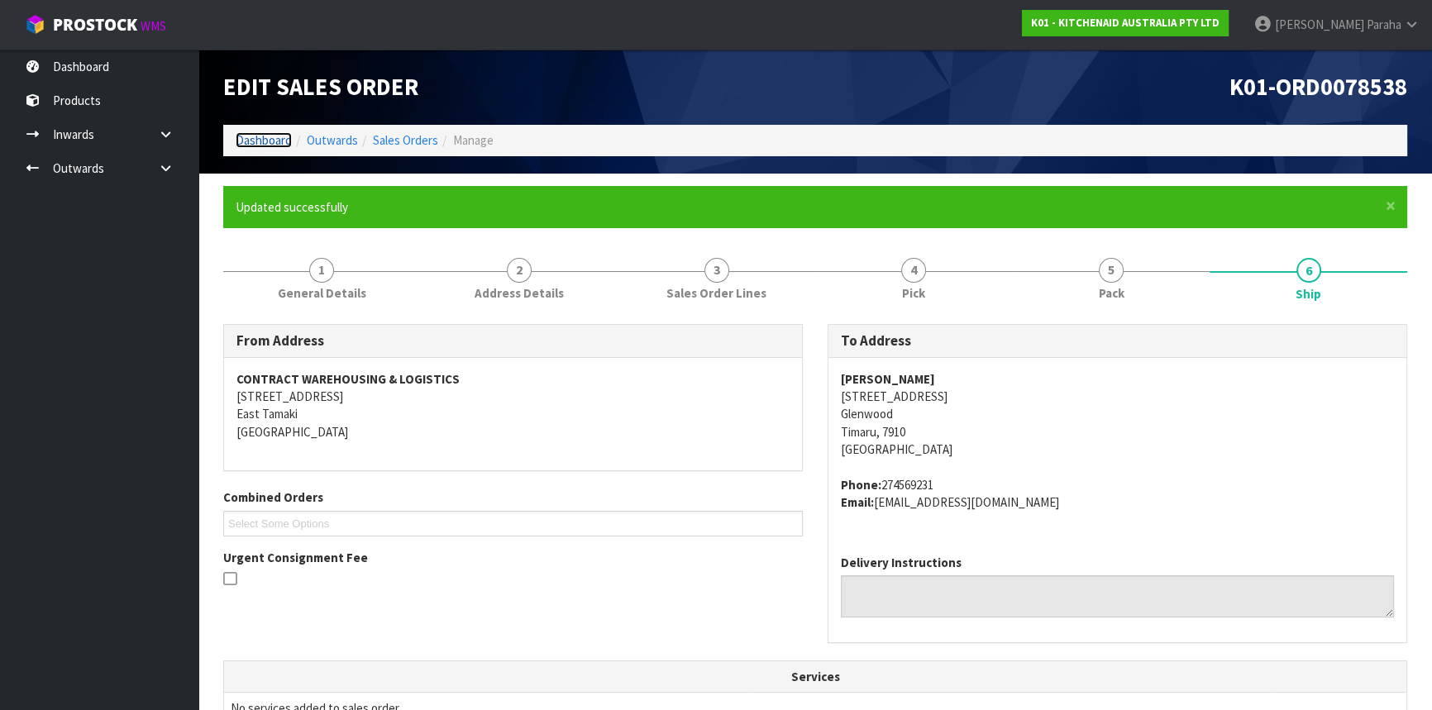
click at [266, 141] on link "Dashboard" at bounding box center [264, 140] width 56 height 16
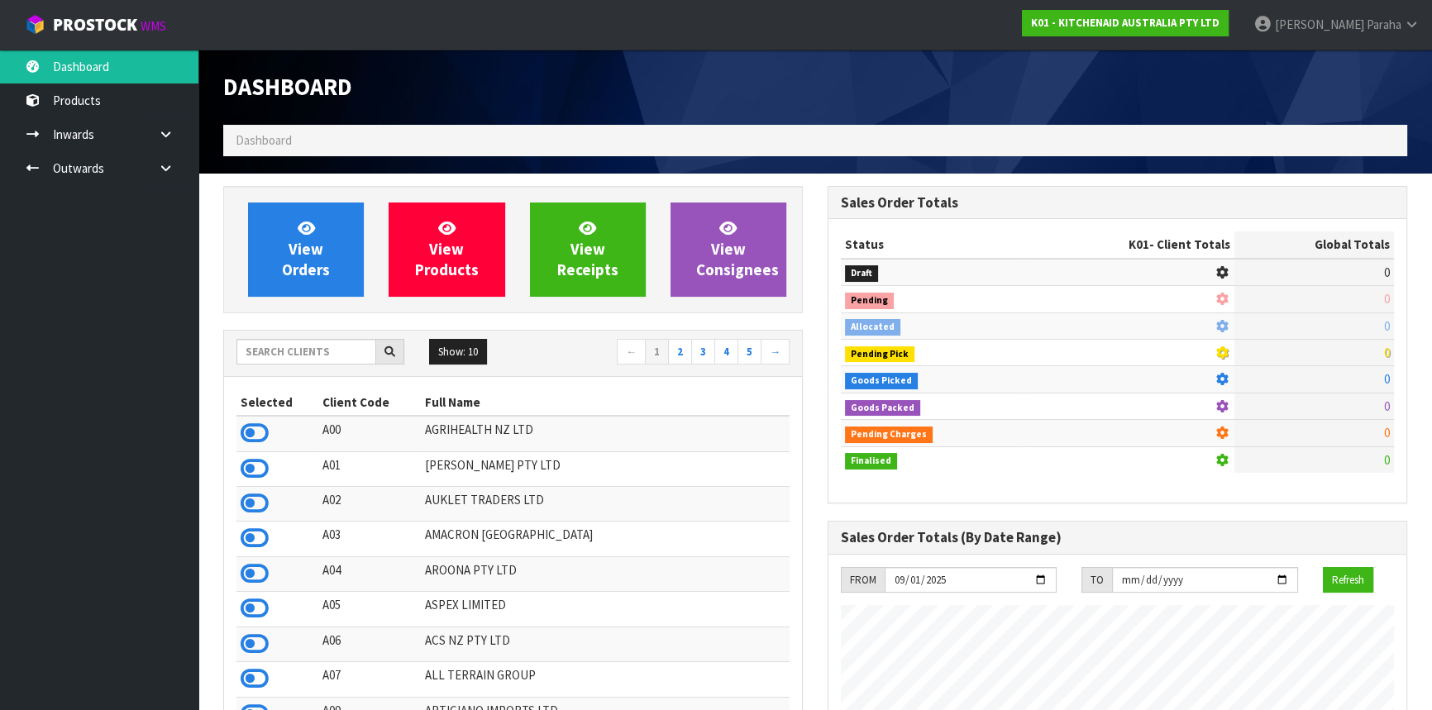
scroll to position [1250, 604]
click at [288, 346] on input "text" at bounding box center [306, 352] width 140 height 26
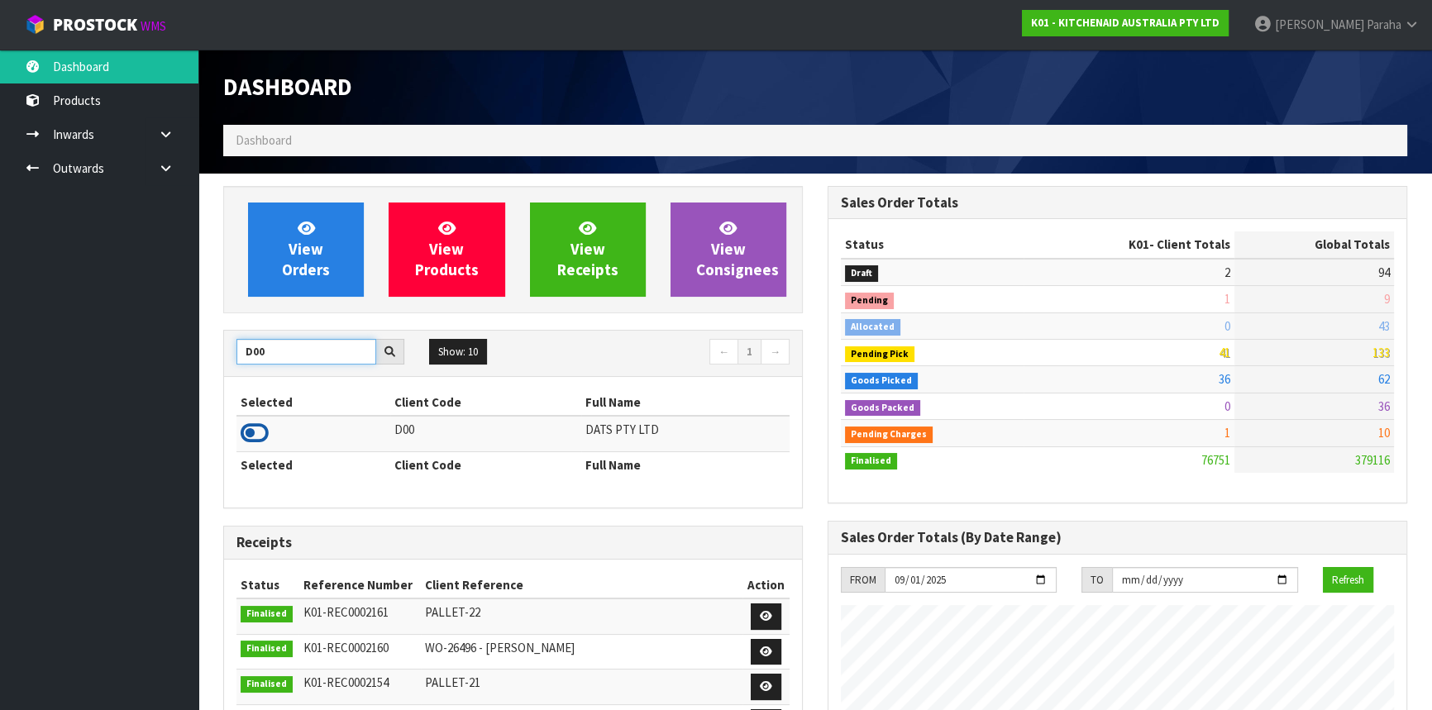
type input "D00"
click at [260, 432] on icon at bounding box center [255, 433] width 28 height 25
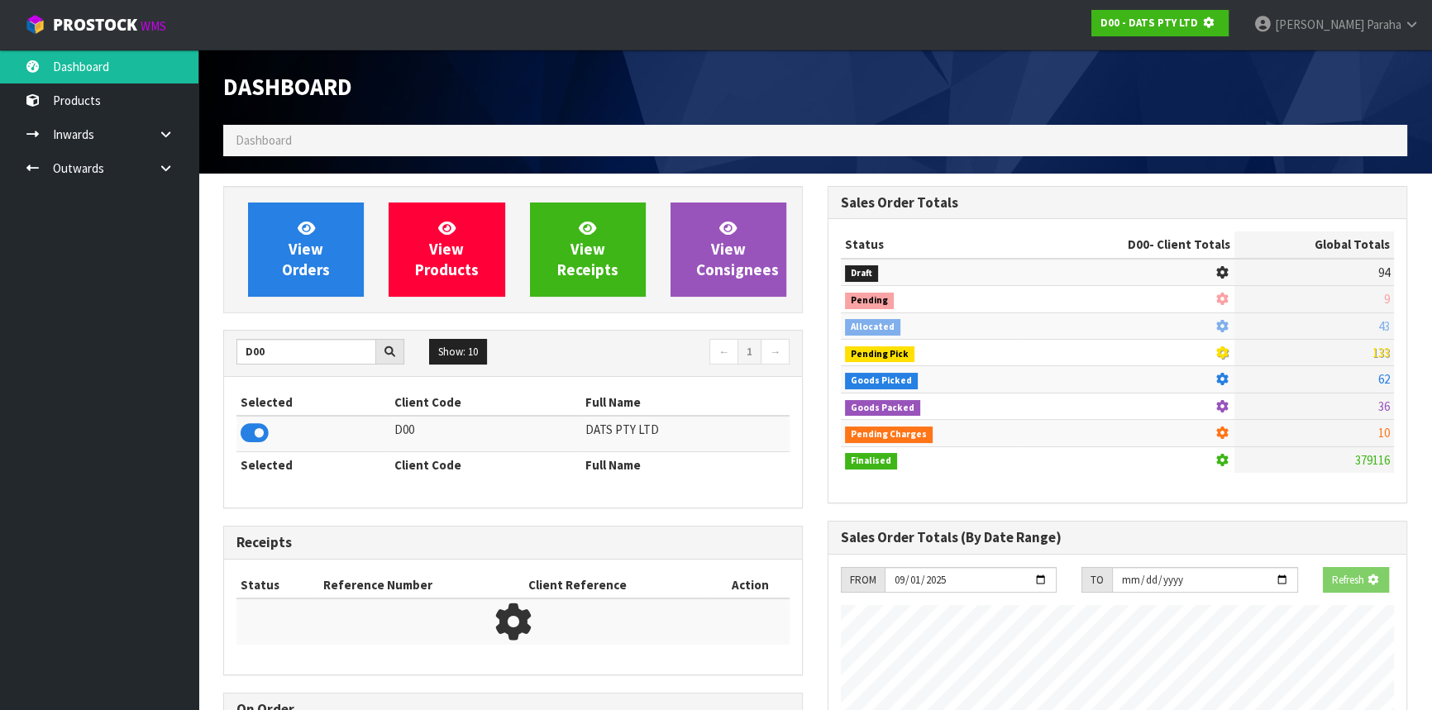
scroll to position [1029, 604]
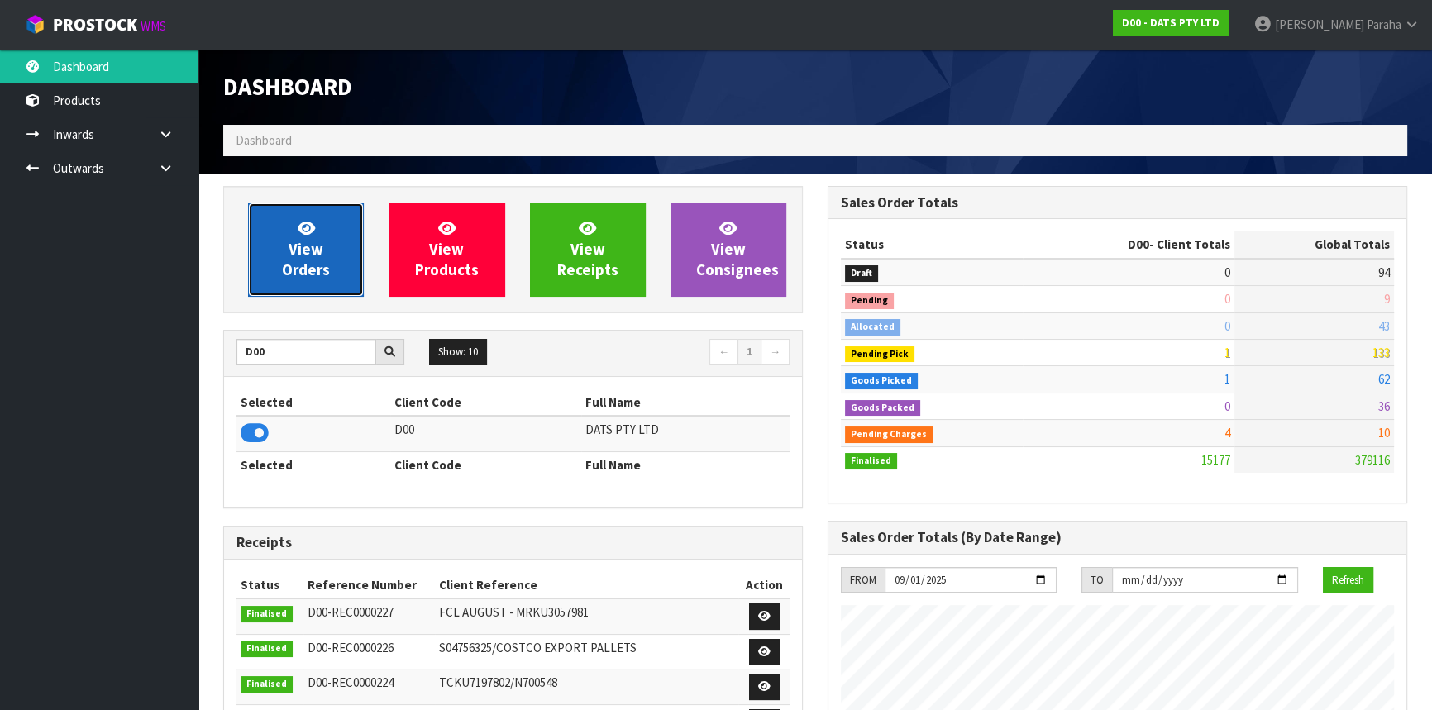
click at [284, 273] on span "View Orders" at bounding box center [306, 249] width 48 height 62
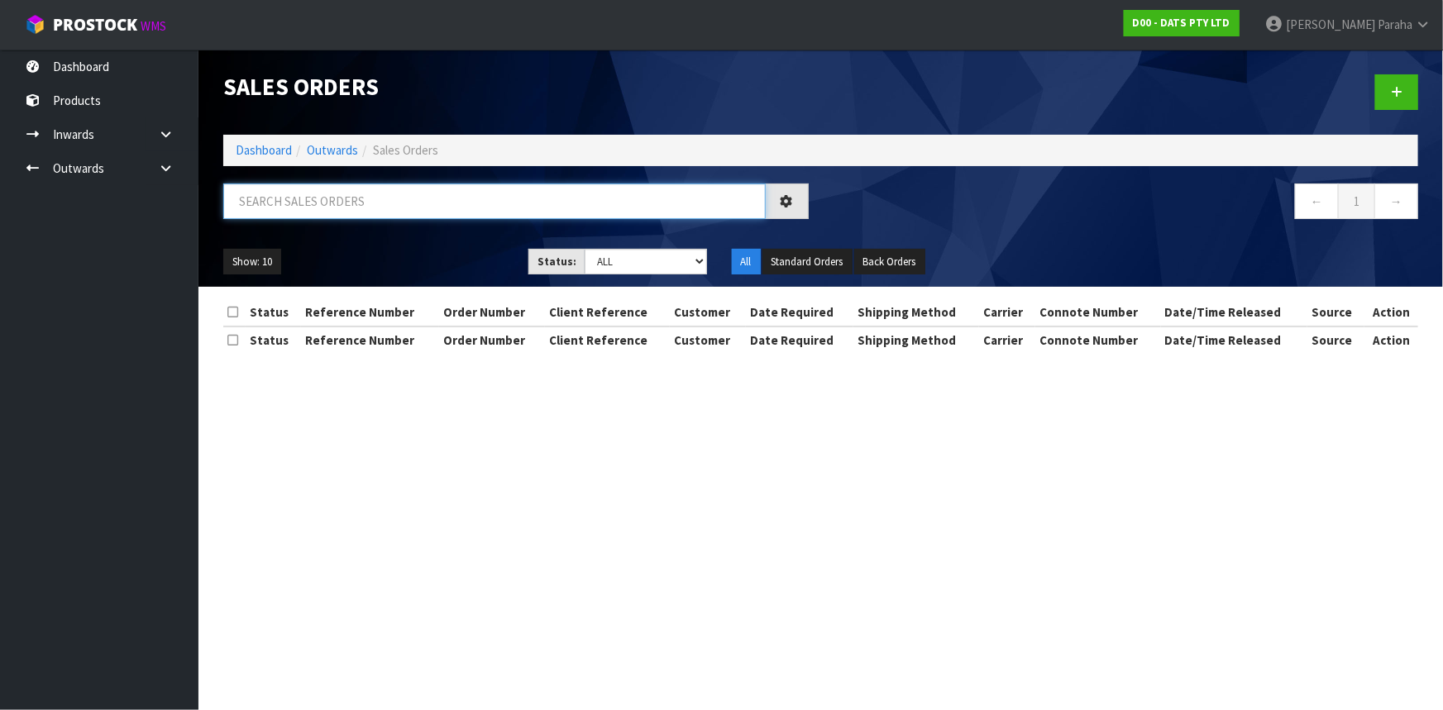
click at [303, 205] on input "text" at bounding box center [494, 202] width 542 height 36
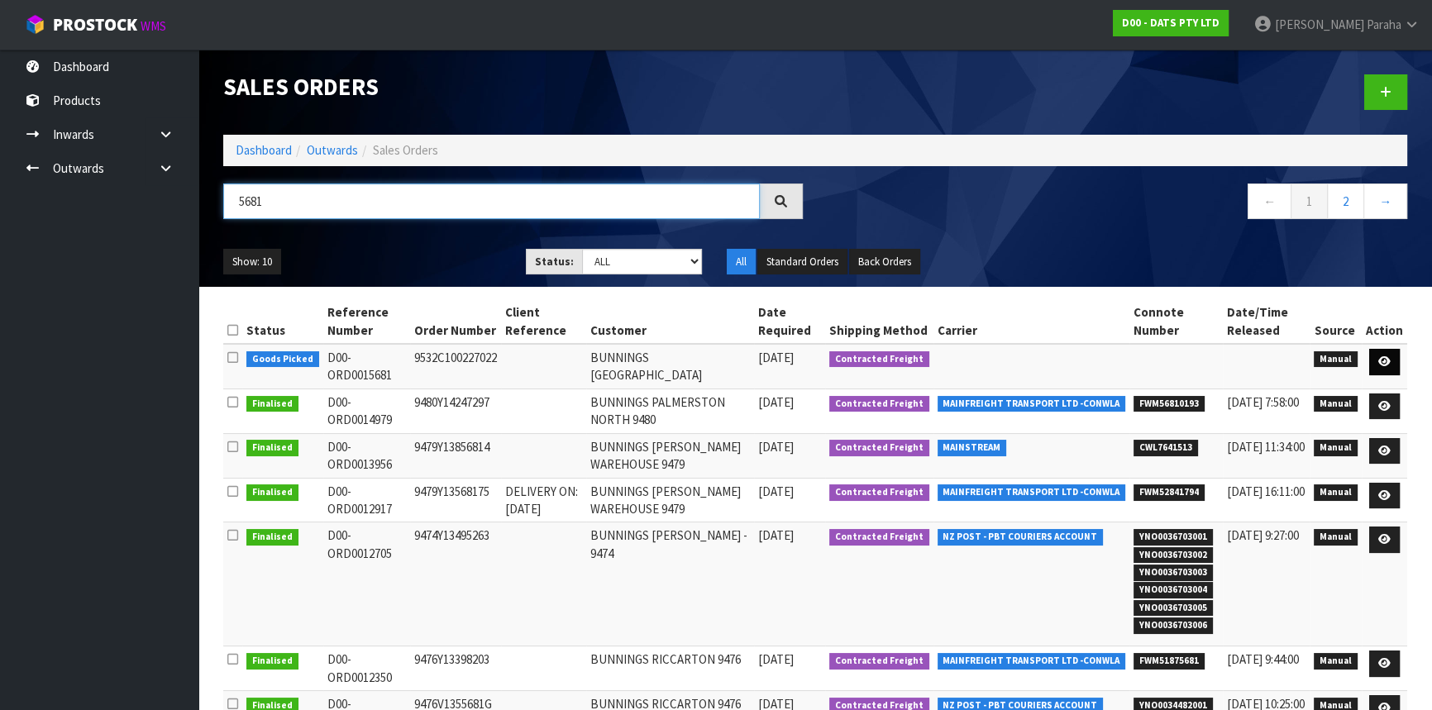
type input "5681"
click at [1382, 364] on icon at bounding box center [1384, 361] width 12 height 11
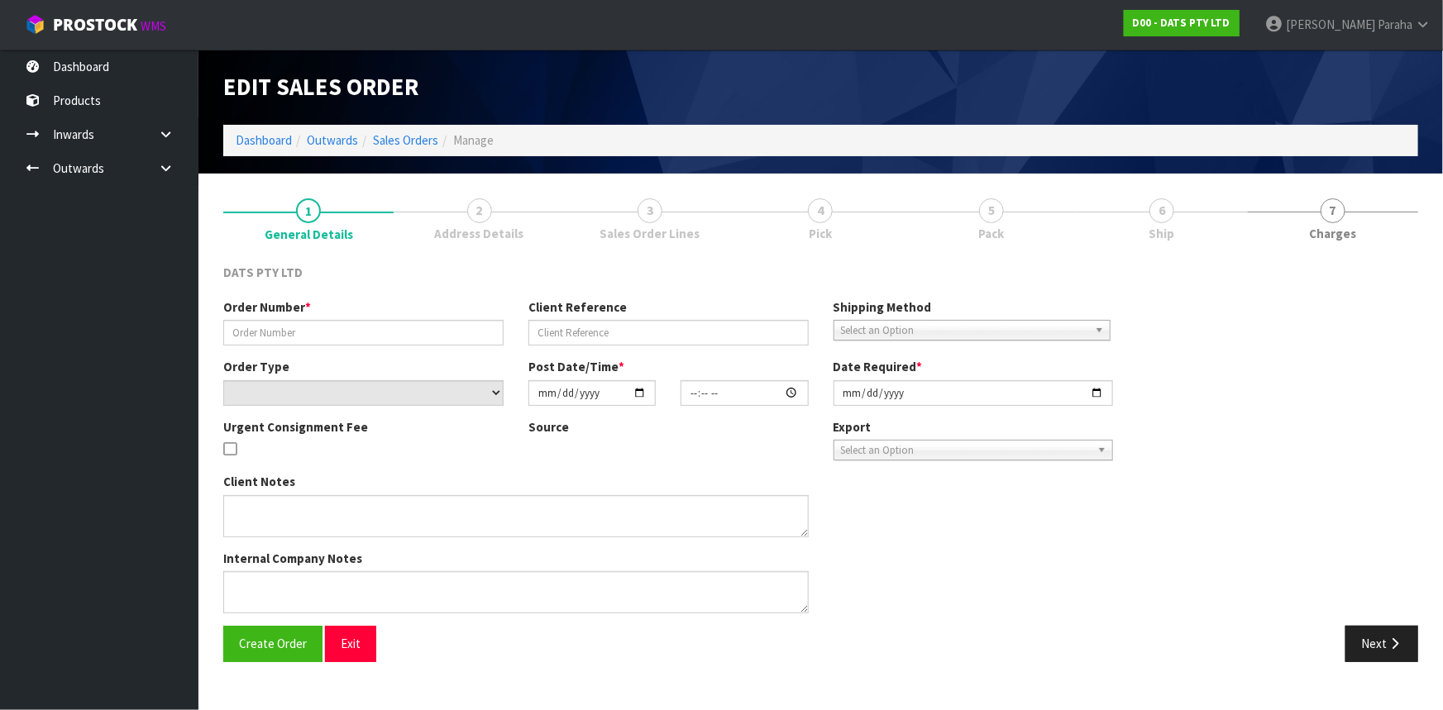
type input "9532C100227022"
select select "number:0"
type input "[DATE]"
type input "13:26:00.000"
type input "2025-09-01"
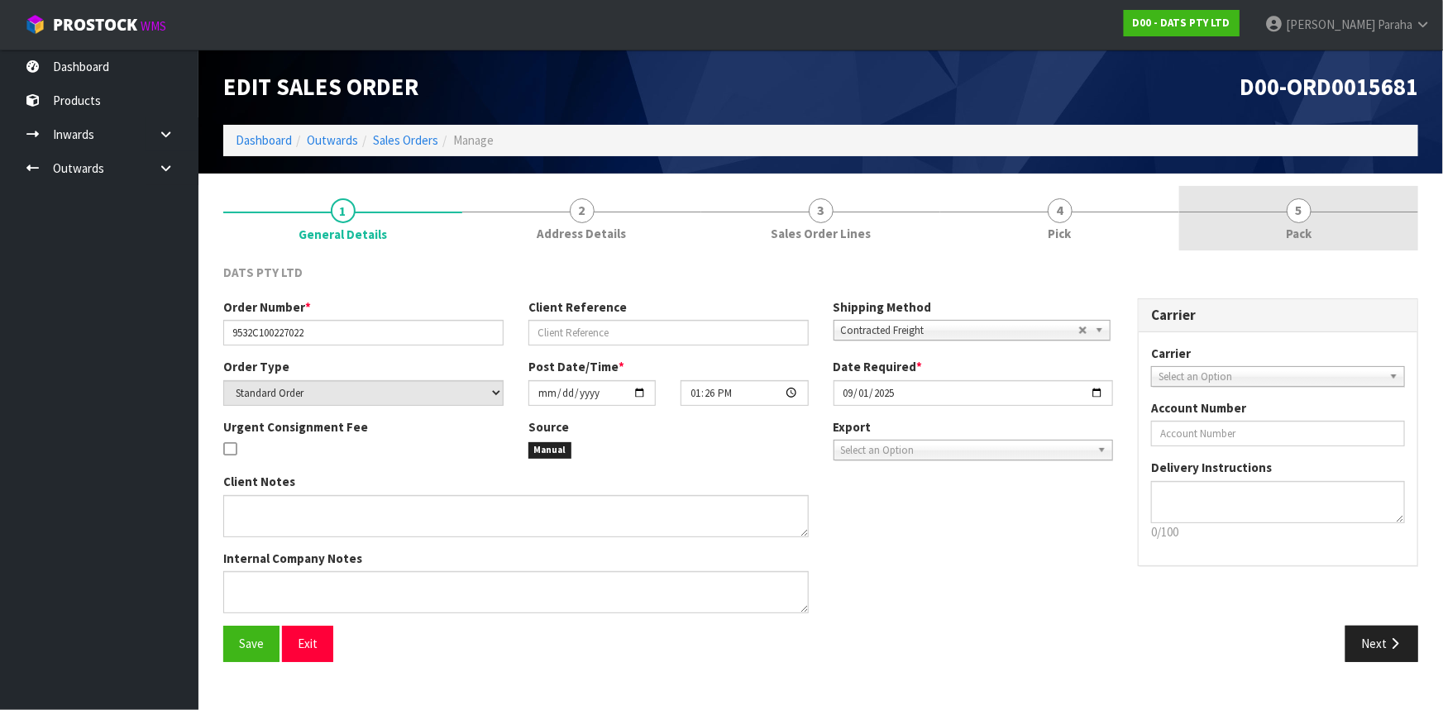
click at [1318, 215] on link "5 Pack" at bounding box center [1298, 218] width 239 height 65
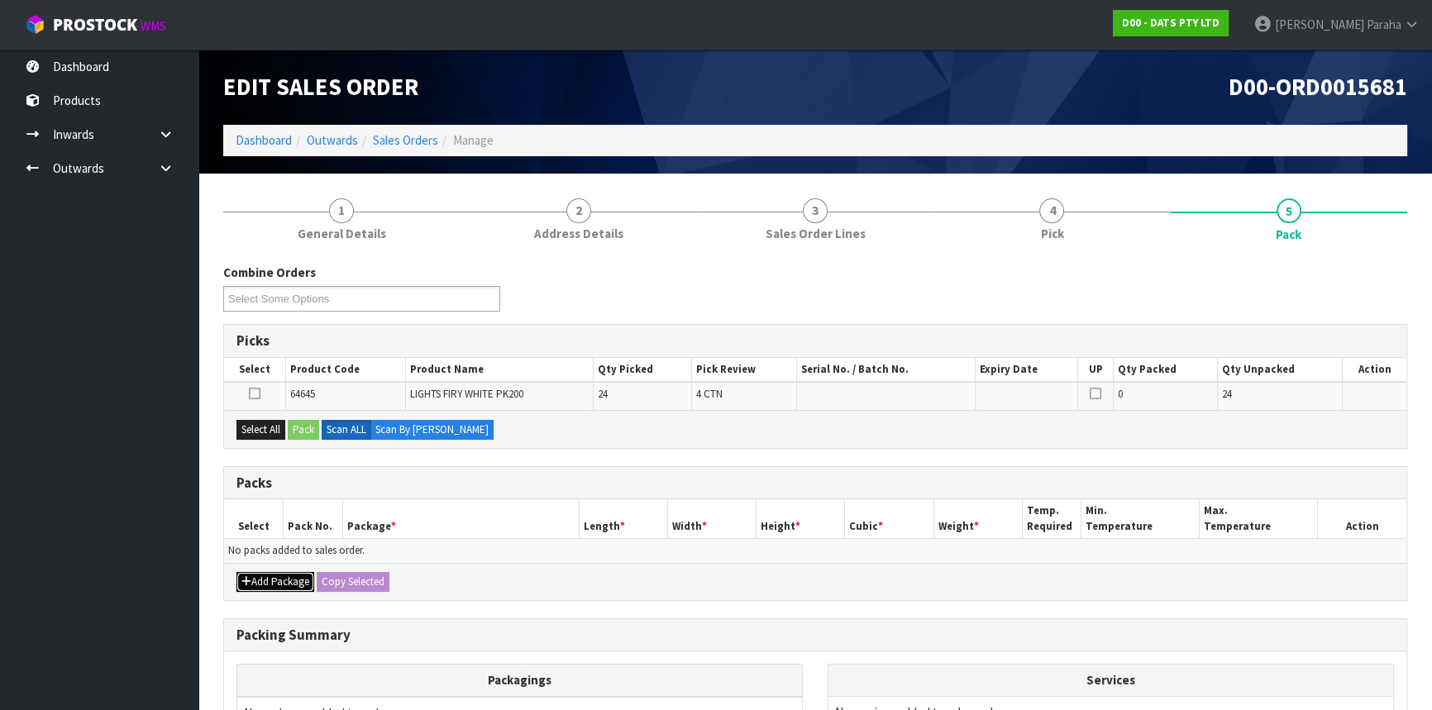
click at [257, 573] on button "Add Package" at bounding box center [275, 582] width 78 height 20
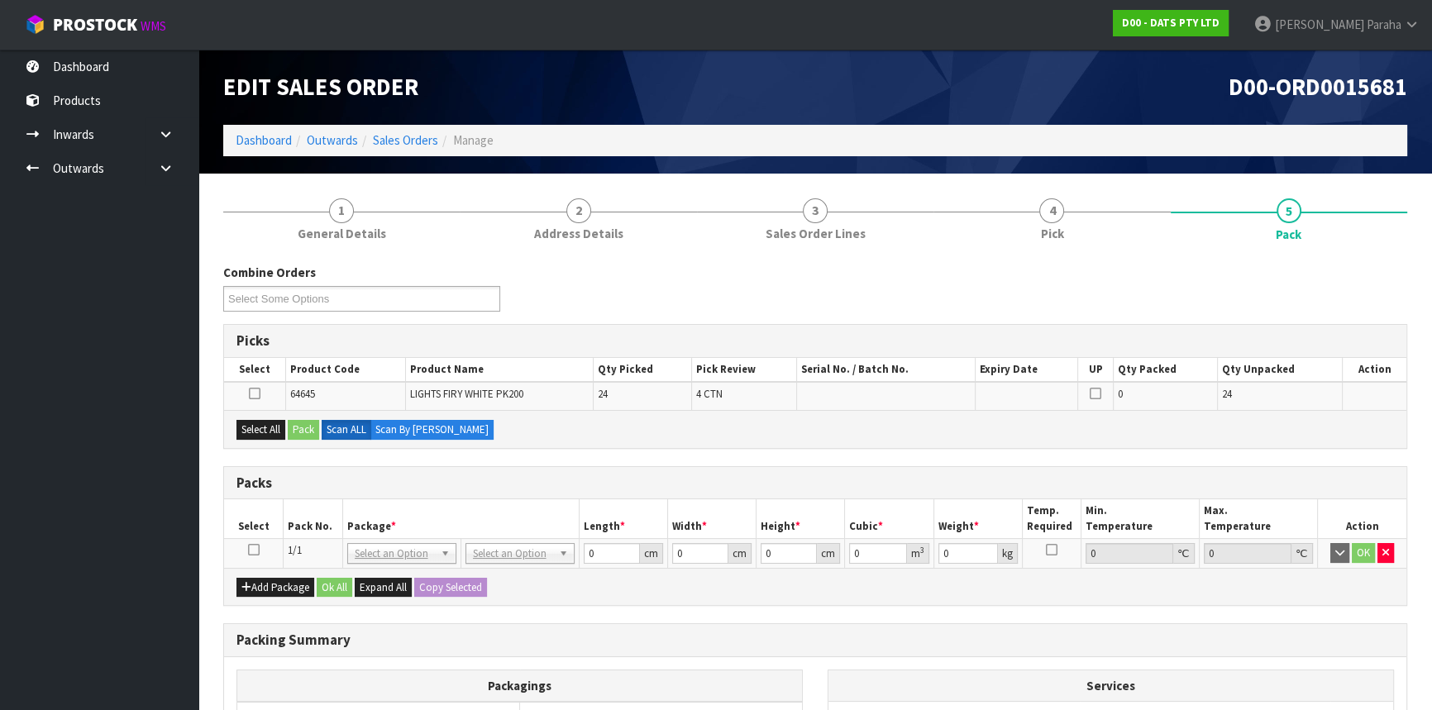
click at [251, 550] on icon at bounding box center [254, 550] width 12 height 1
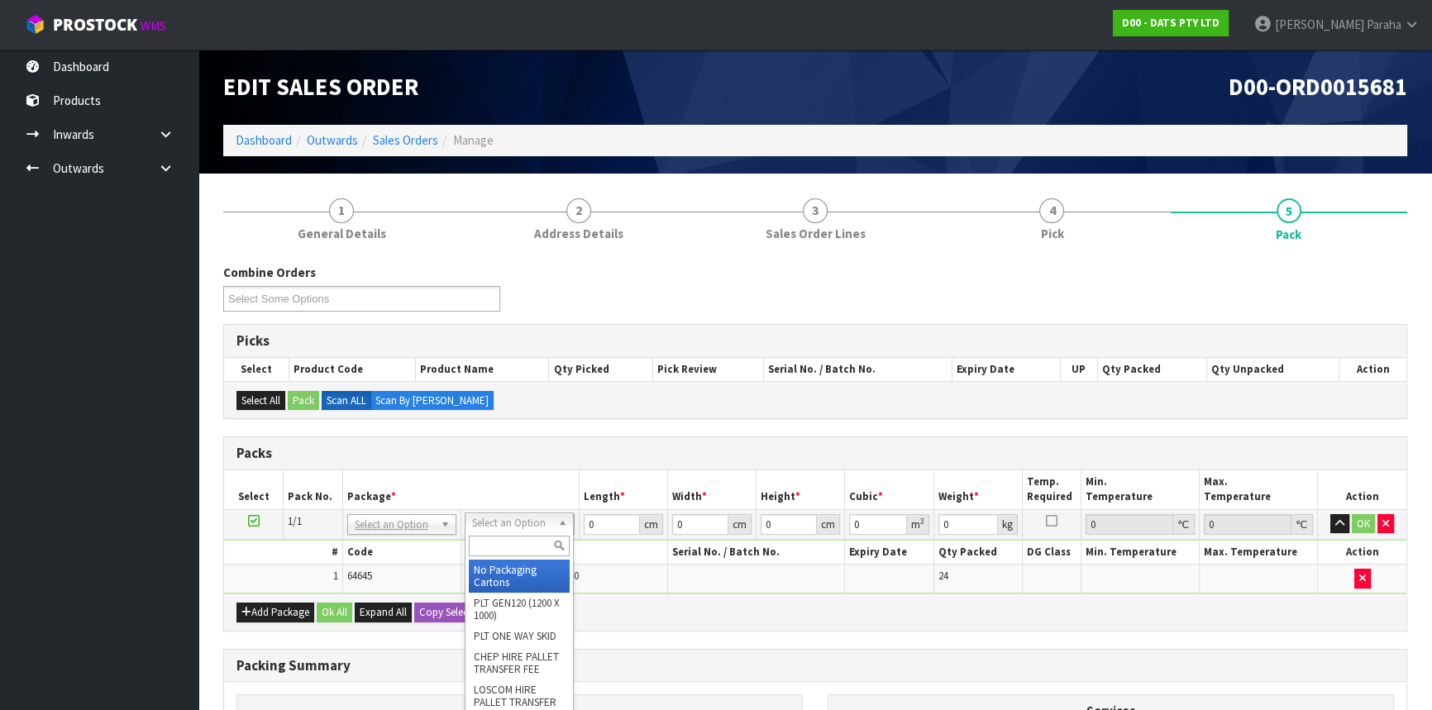
click at [547, 474] on th "Package *" at bounding box center [460, 489] width 236 height 39
click at [513, 539] on input "text" at bounding box center [516, 546] width 101 height 21
type input "CTN7"
type input "45.5"
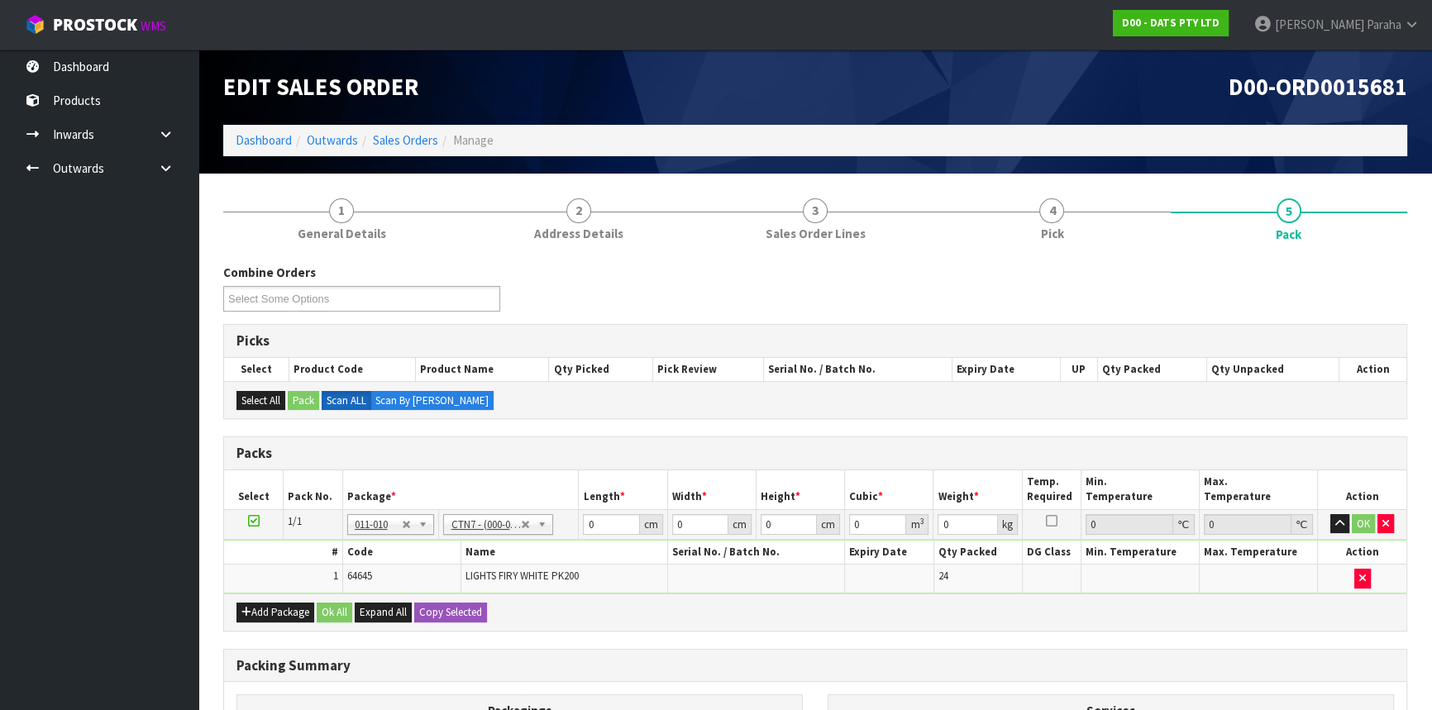
type input "35"
type input "0.072459"
type input "11.8"
drag, startPoint x: 611, startPoint y: 521, endPoint x: 587, endPoint y: 527, distance: 24.7
click at [587, 527] on input "45.5" at bounding box center [611, 524] width 56 height 21
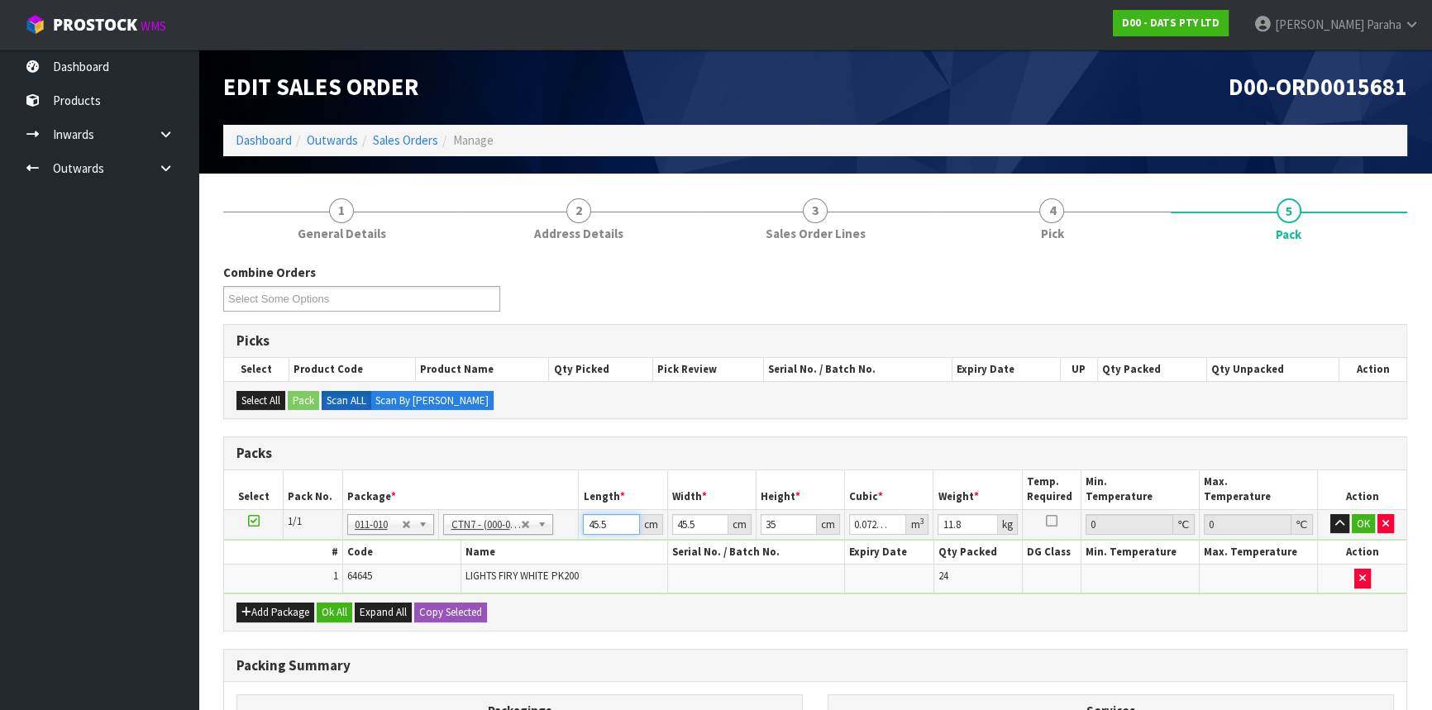
type input "4"
type input "0.00637"
type input "49"
type input "0.078033"
type input "49"
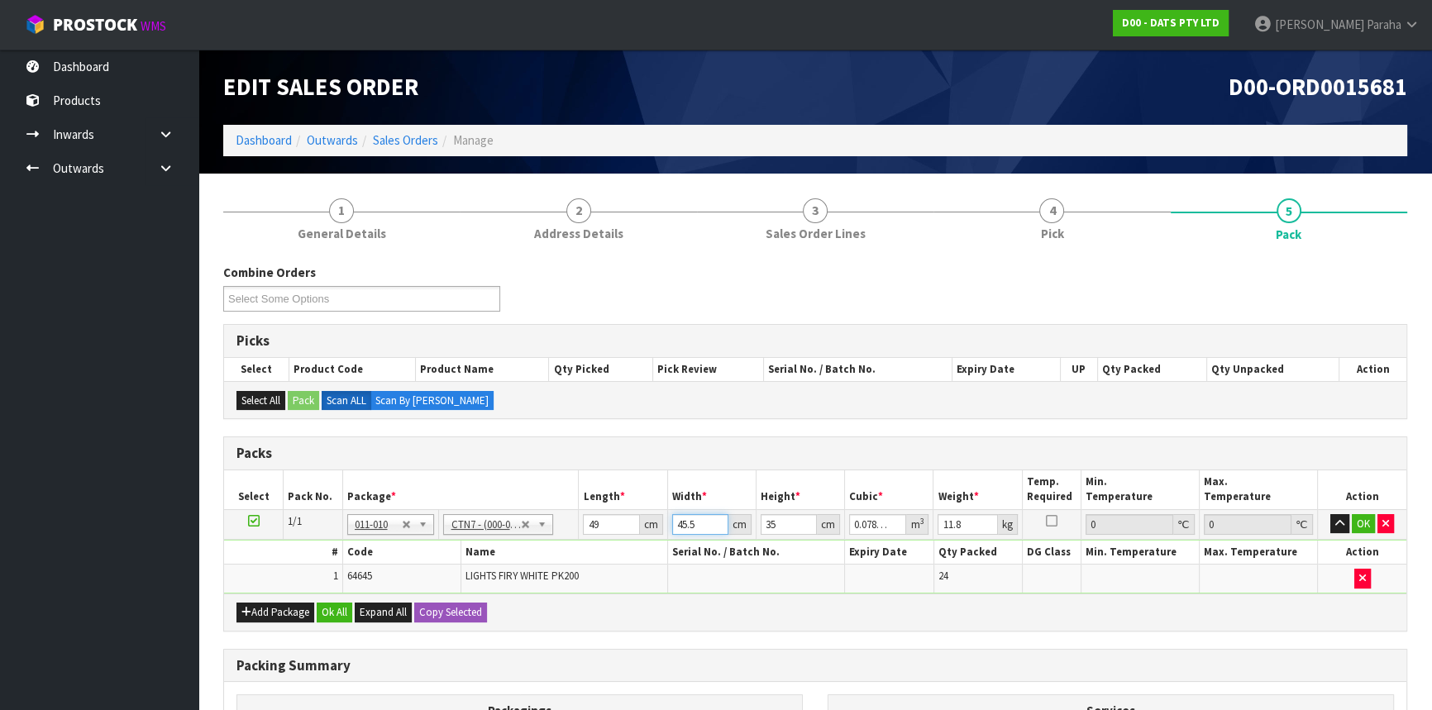
type input "4"
type input "0.00686"
type input "45"
type input "0.077175"
type input "45"
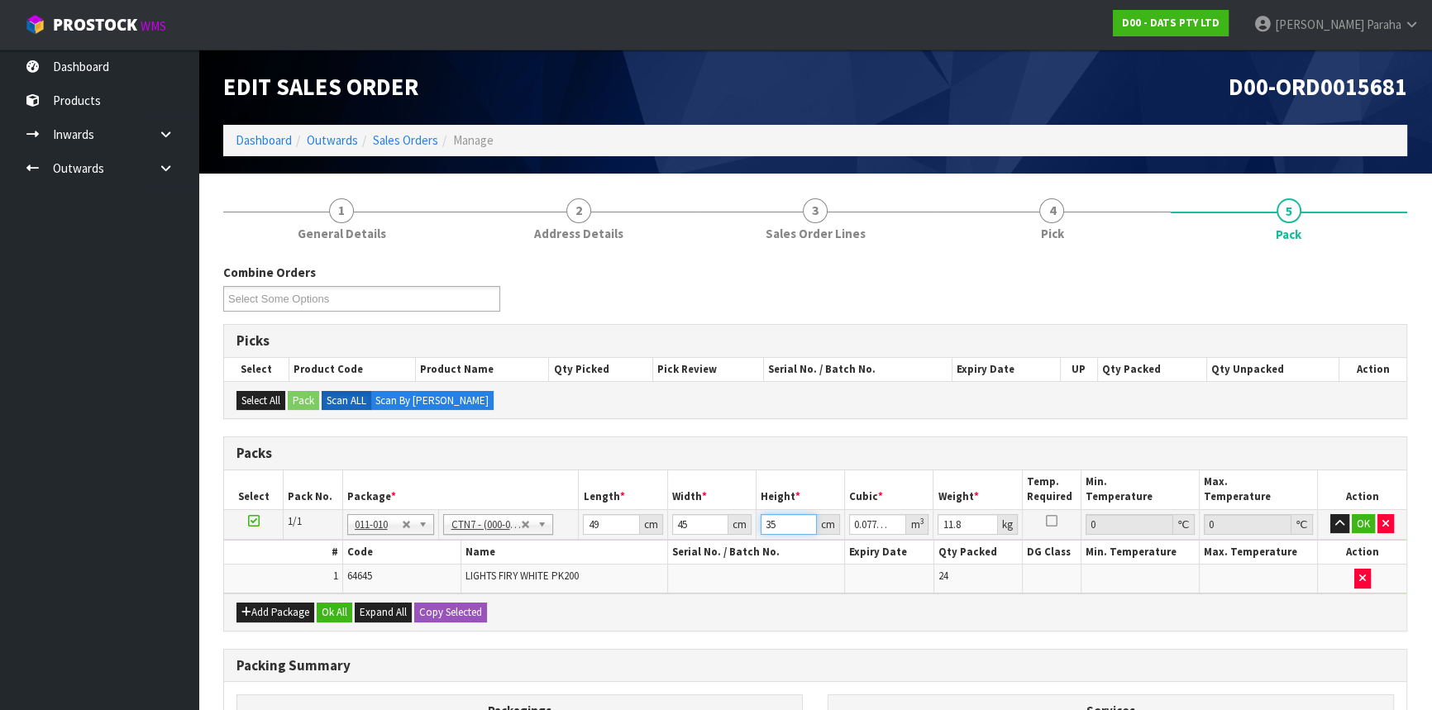
type input "3"
type input "0.006615"
type input "36"
type input "0.07938"
type input "36"
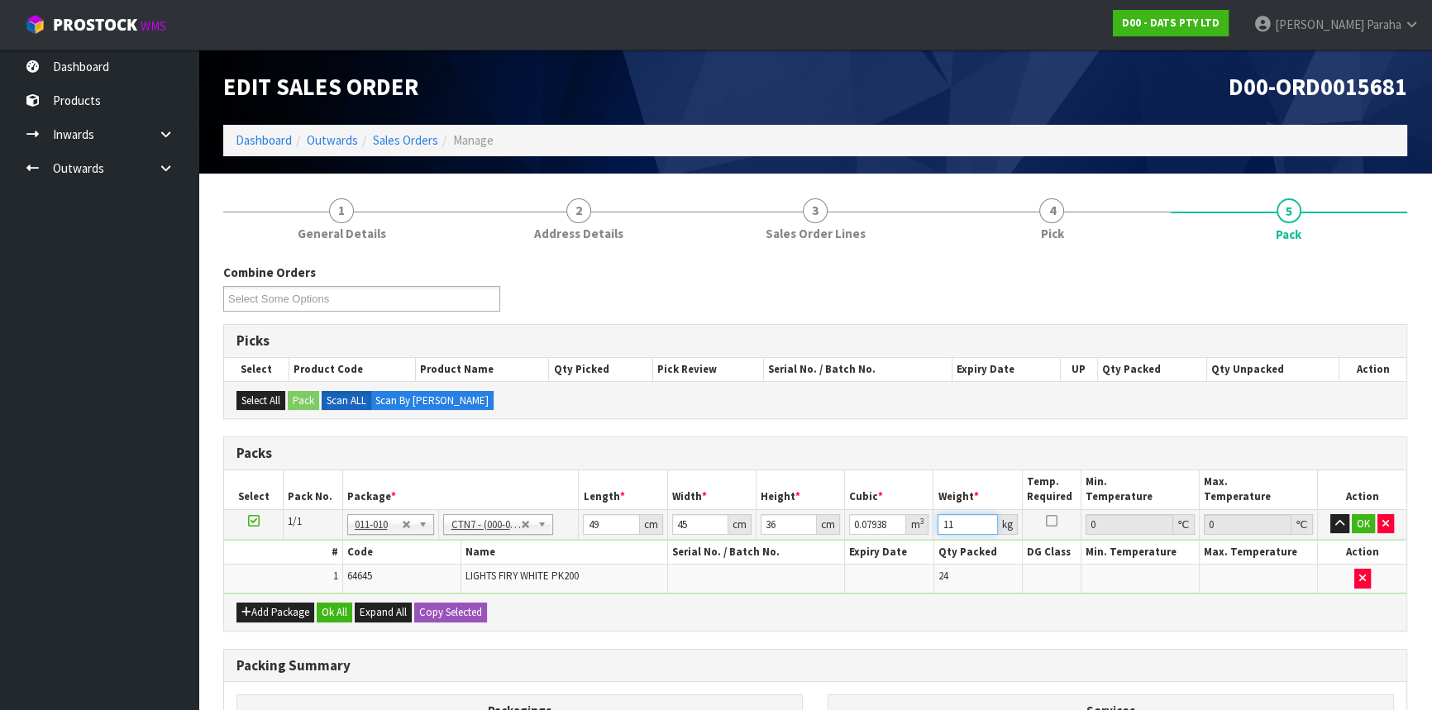
type input "11"
click at [1330, 514] on button "button" at bounding box center [1339, 524] width 19 height 20
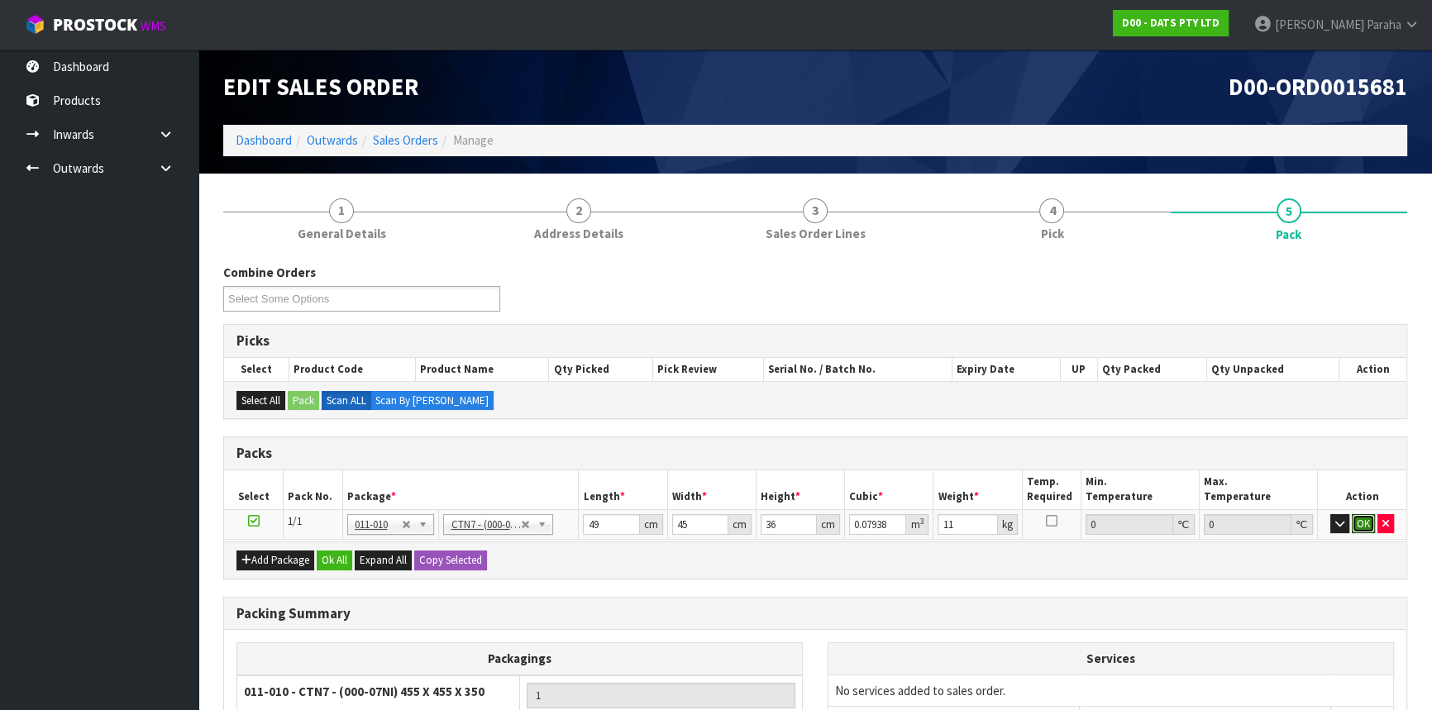
click button "OK" at bounding box center [1363, 524] width 23 height 20
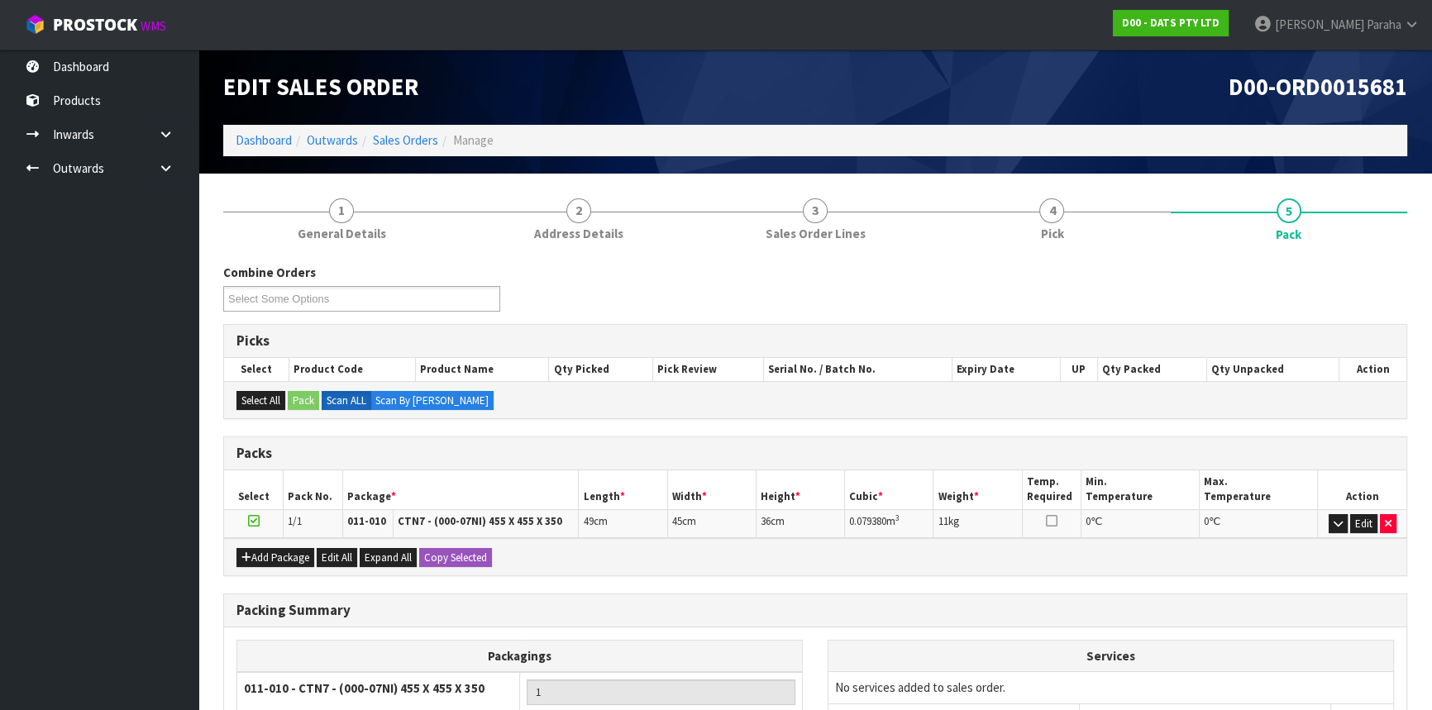
scroll to position [176, 0]
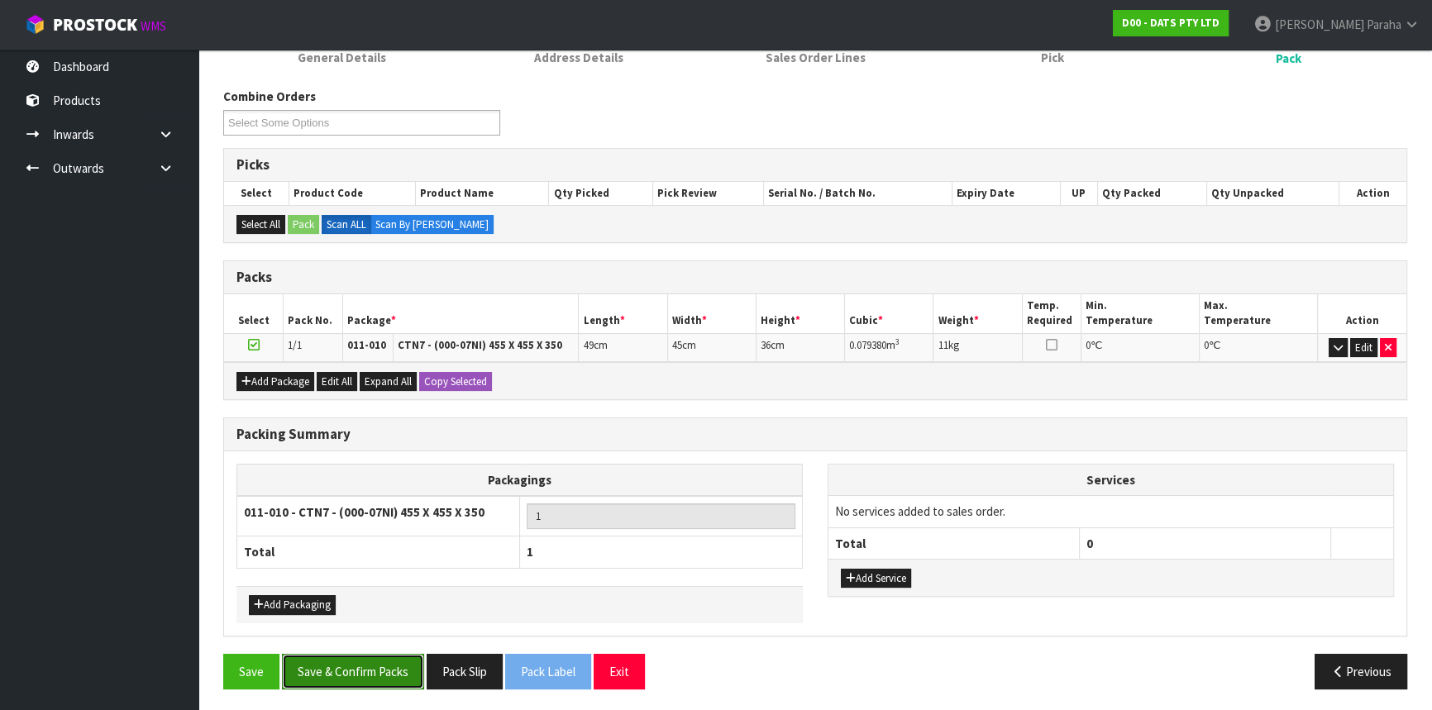
click at [378, 665] on button "Save & Confirm Packs" at bounding box center [353, 672] width 142 height 36
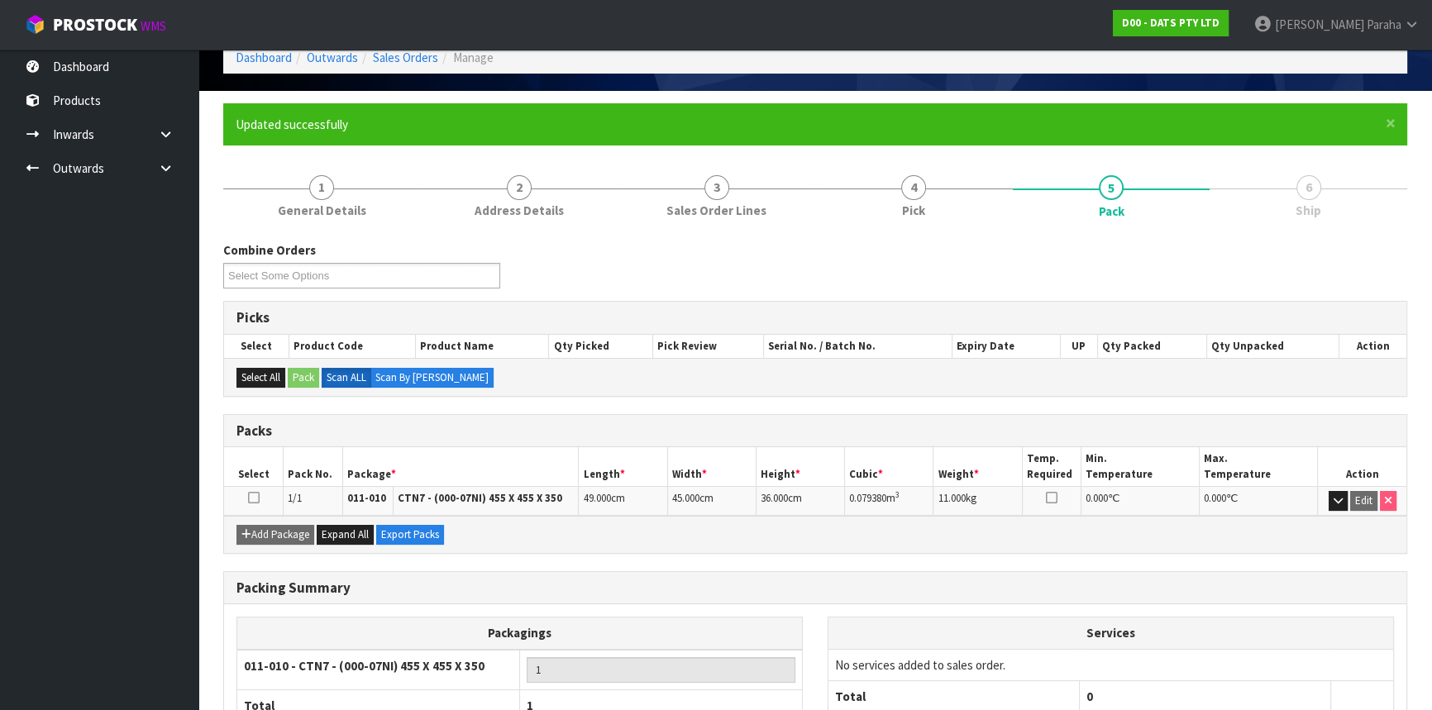
scroll to position [199, 0]
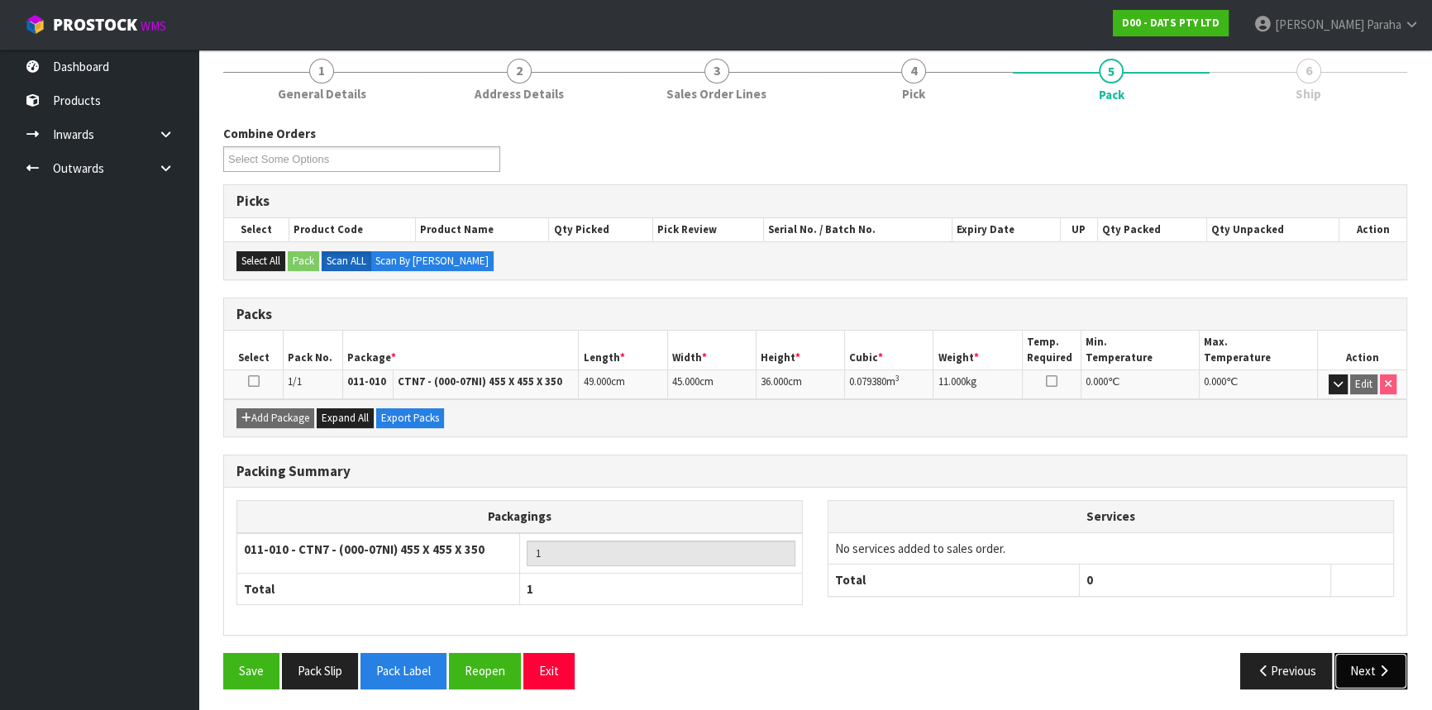
click at [1364, 666] on button "Next" at bounding box center [1371, 671] width 73 height 36
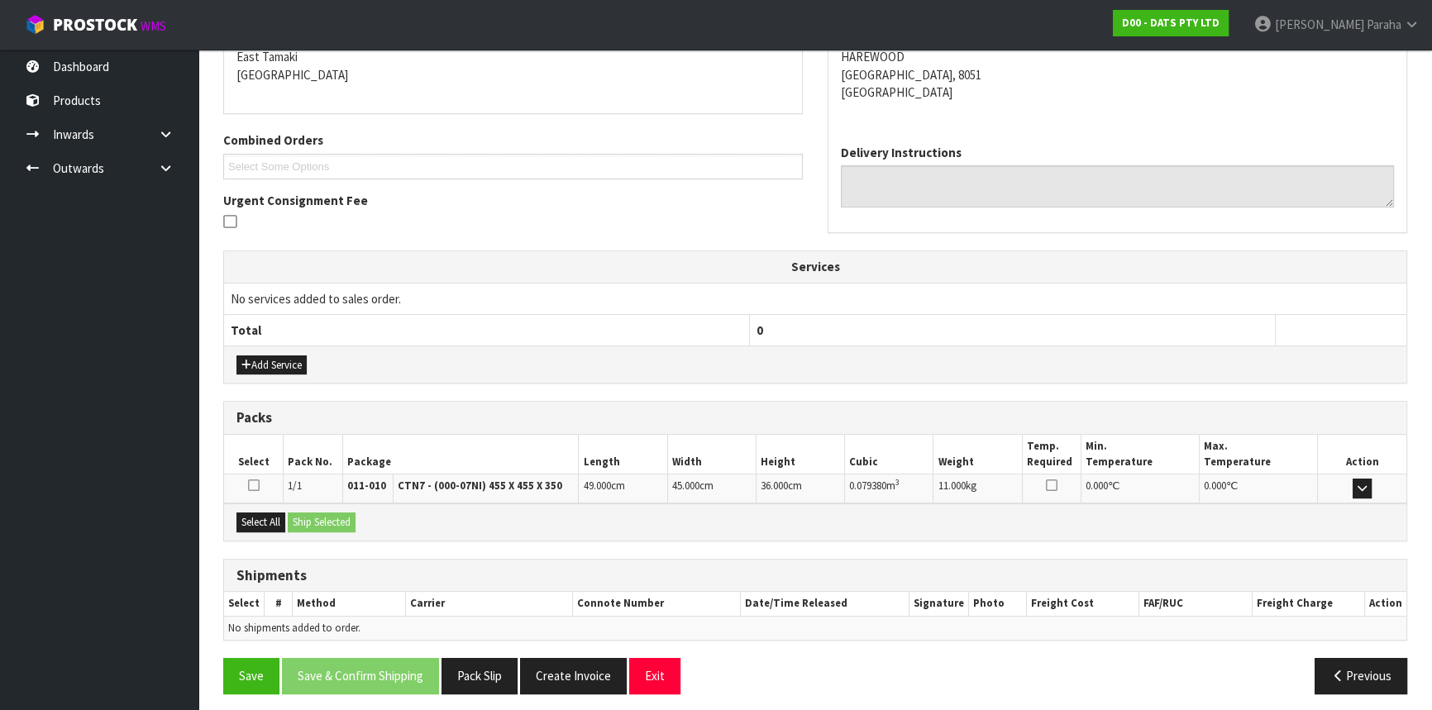
scroll to position [363, 0]
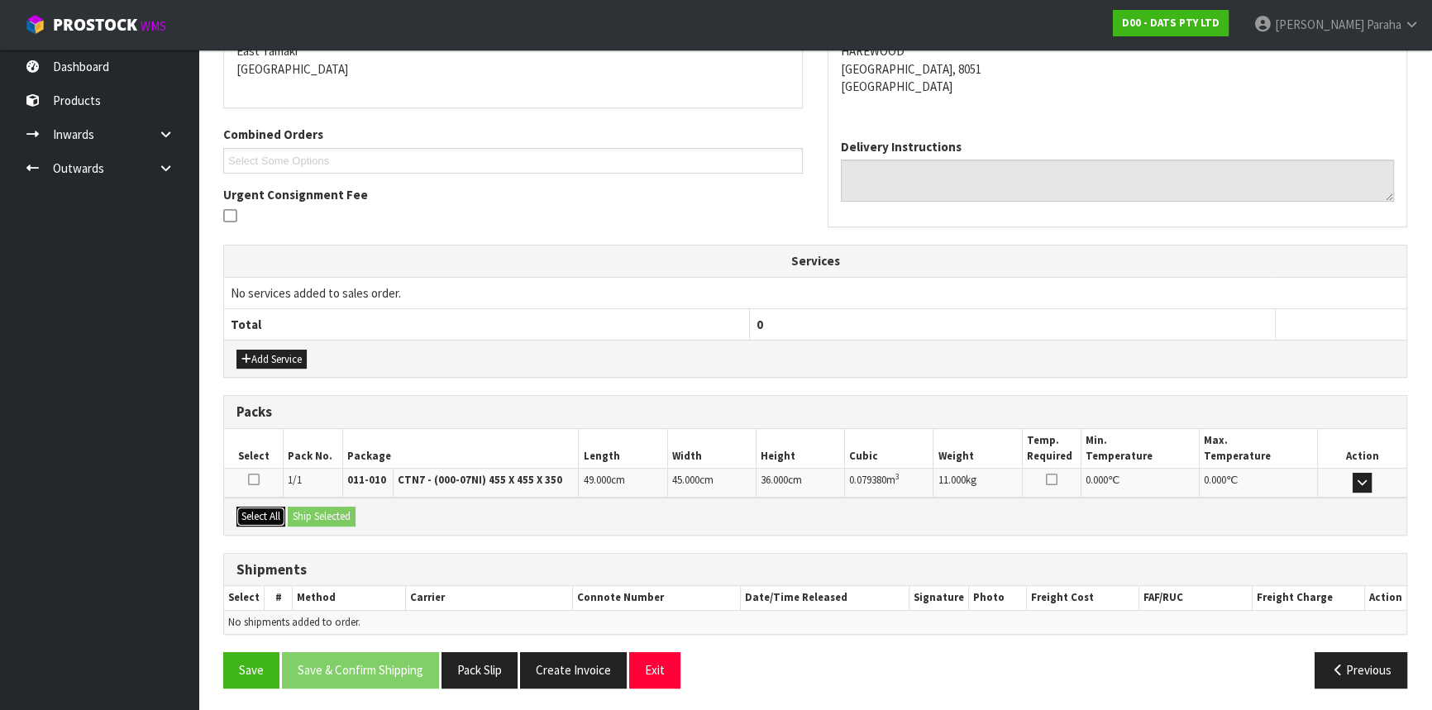
click at [271, 513] on button "Select All" at bounding box center [260, 517] width 49 height 20
click at [313, 507] on button "Ship Selected" at bounding box center [322, 517] width 68 height 20
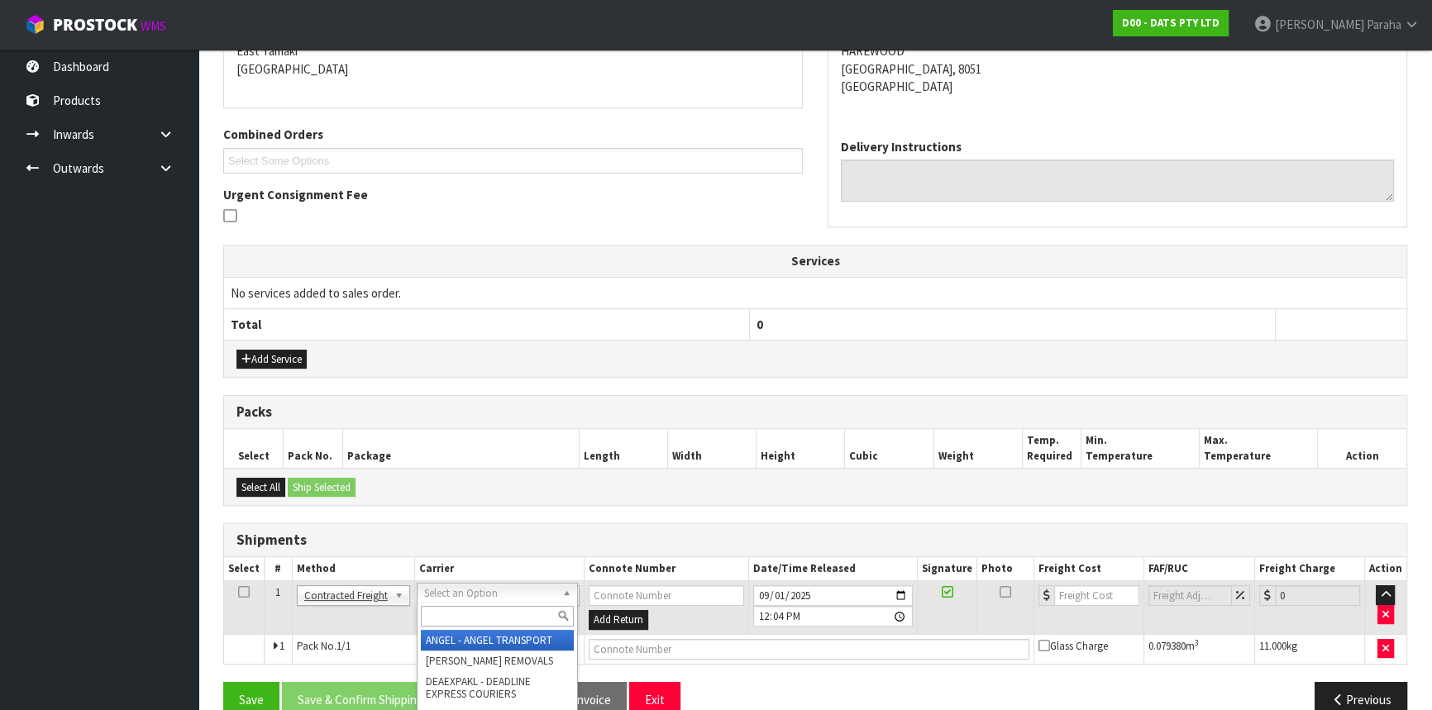
click at [446, 608] on input "text" at bounding box center [497, 616] width 153 height 21
type input "NZP"
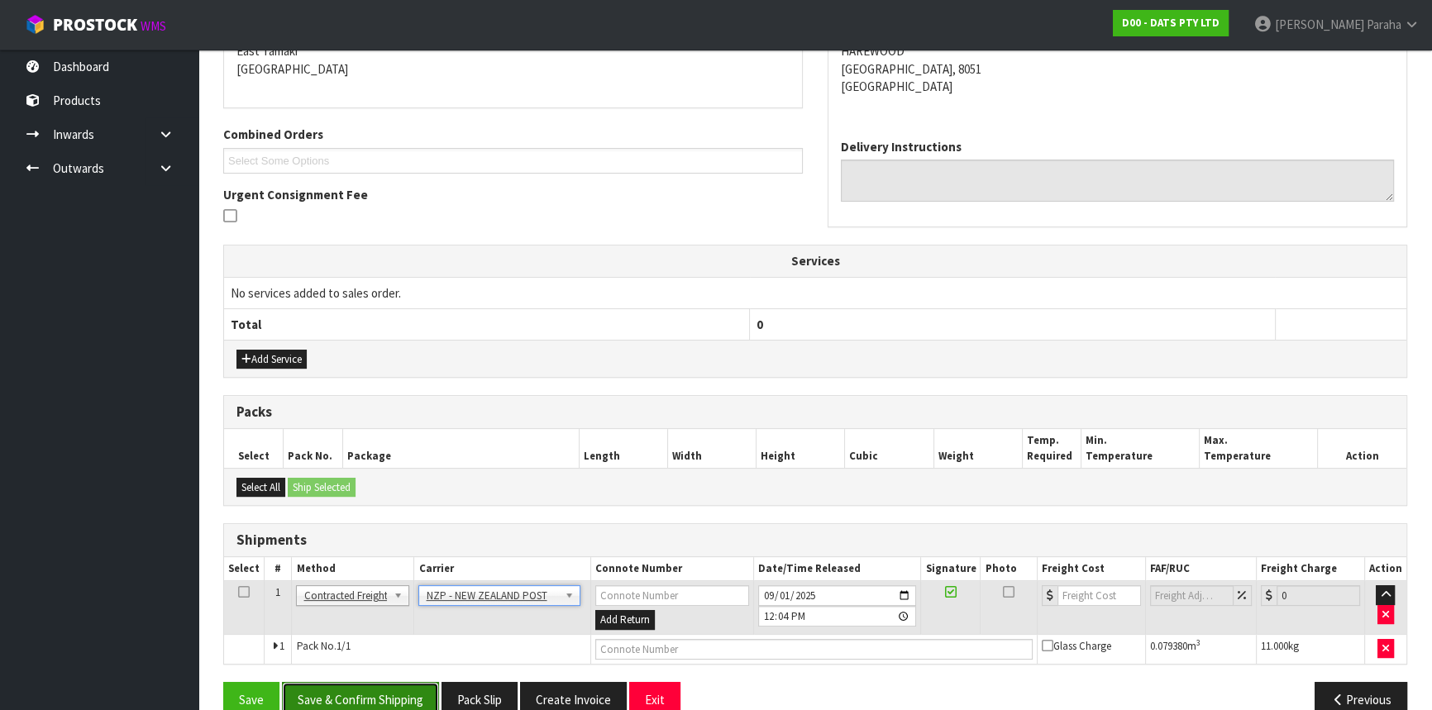
click at [375, 688] on button "Save & Confirm Shipping" at bounding box center [360, 700] width 157 height 36
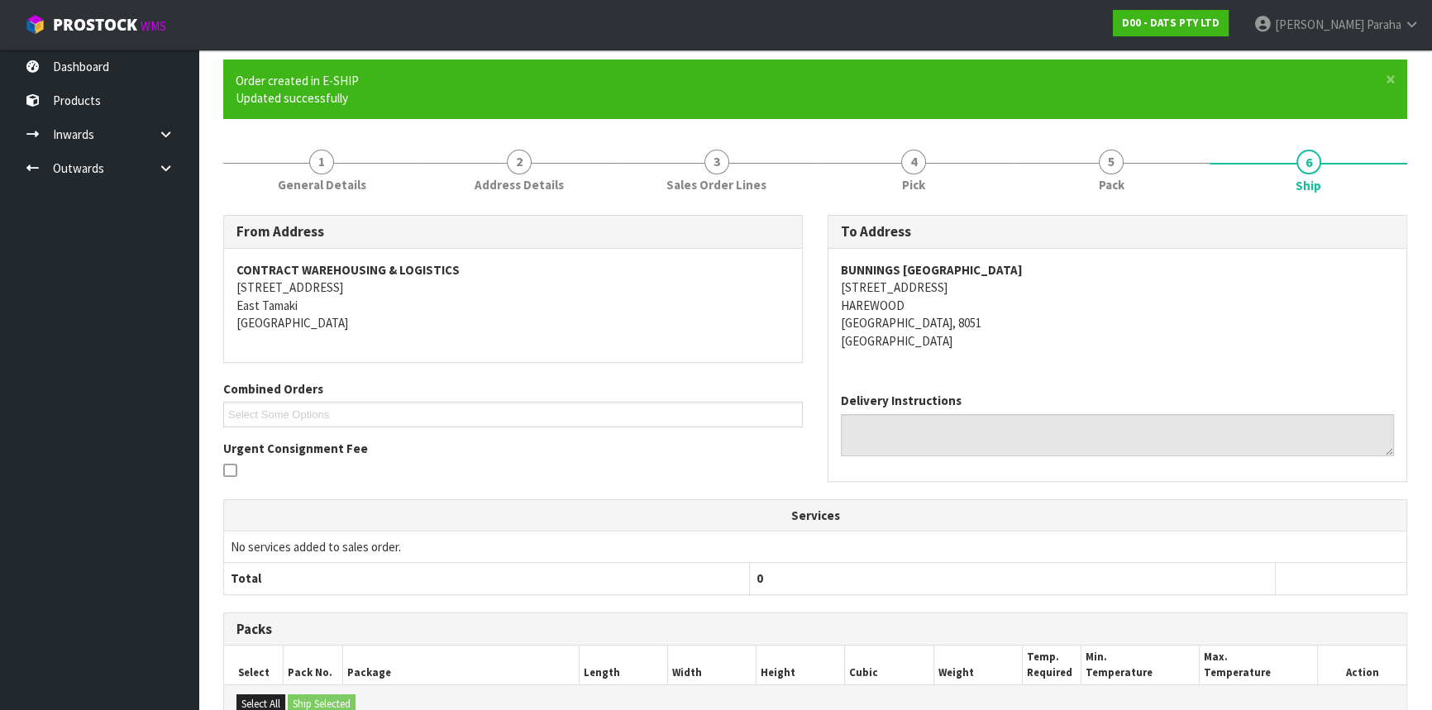
scroll to position [369, 0]
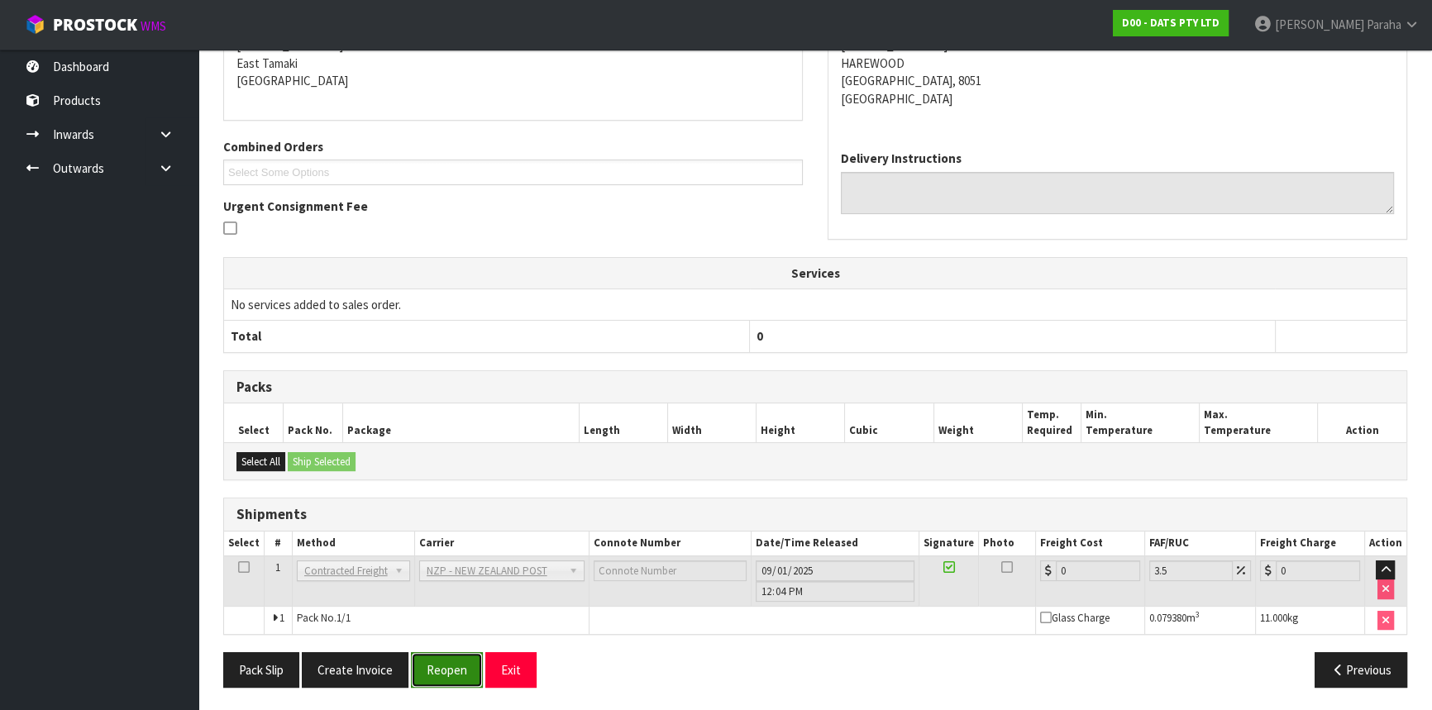
click at [450, 667] on button "Reopen" at bounding box center [447, 670] width 72 height 36
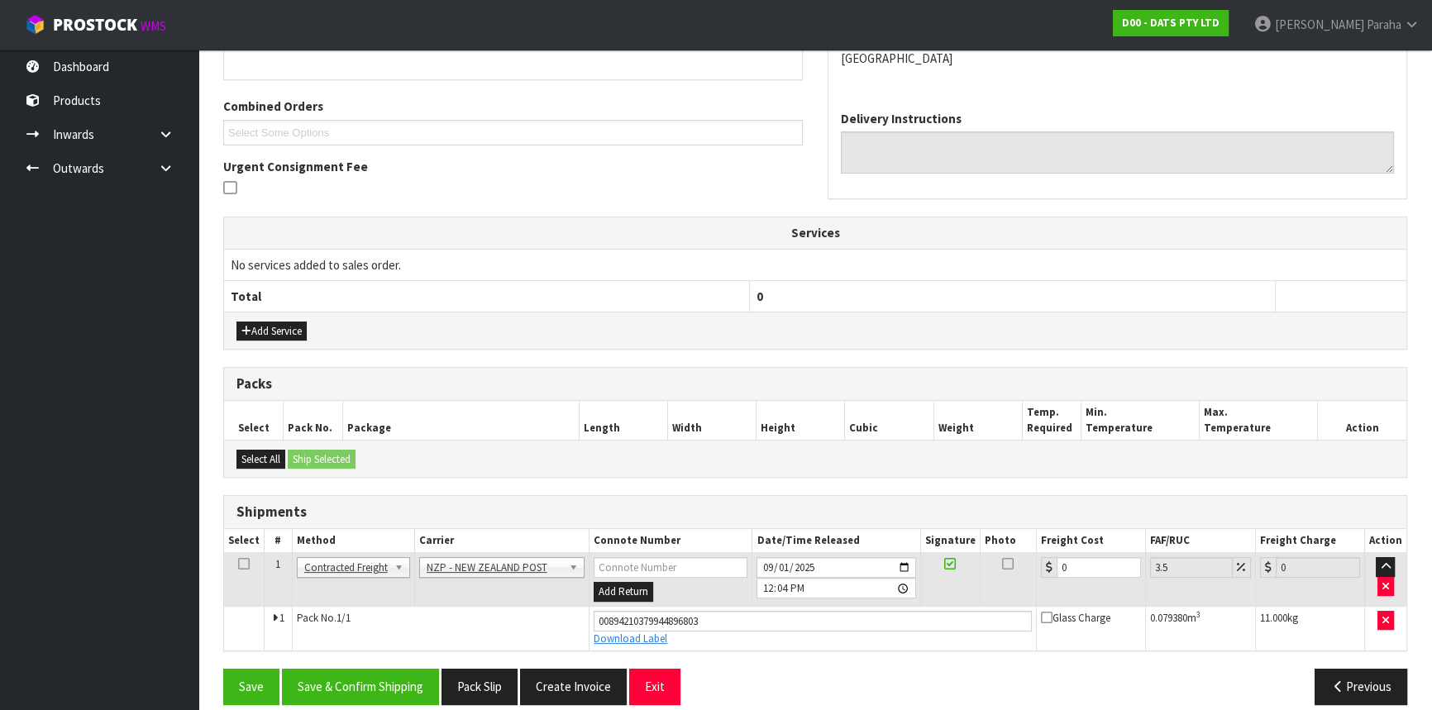
scroll to position [407, 0]
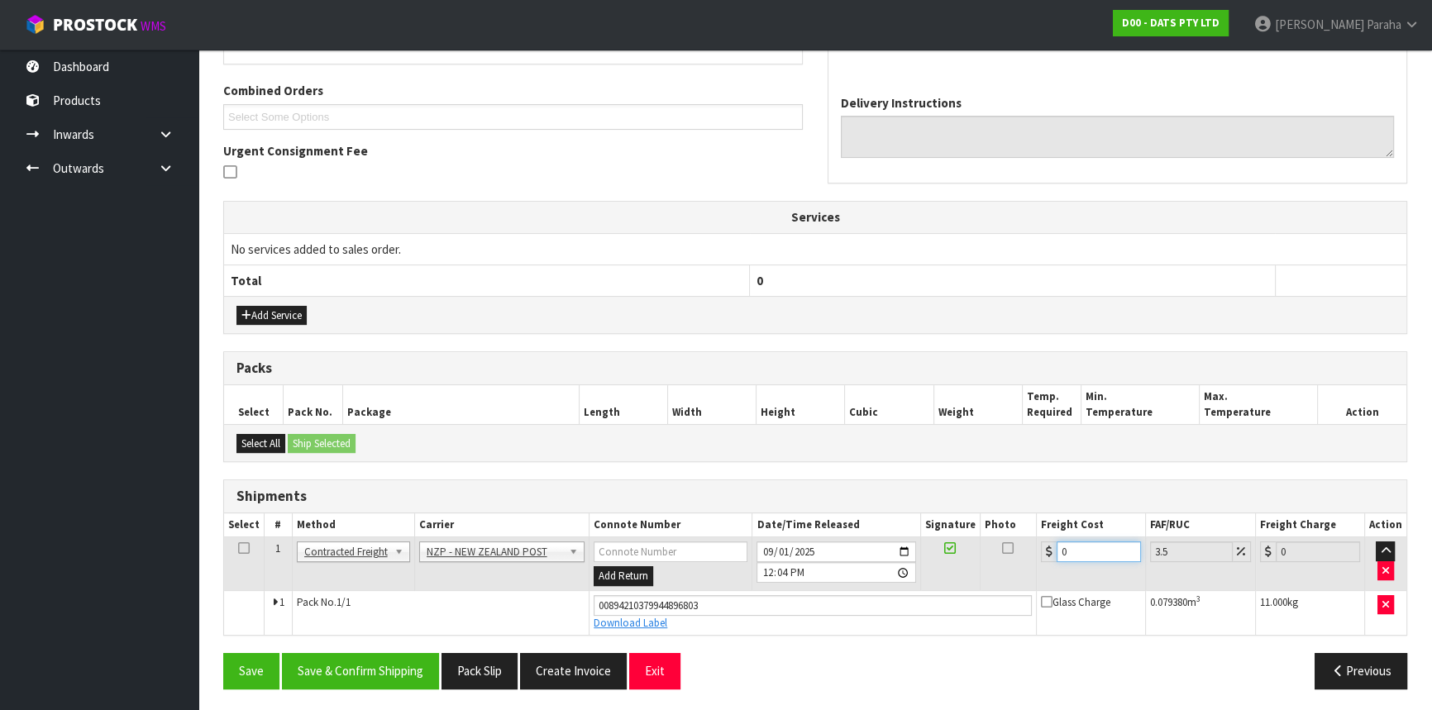
click at [1074, 547] on input "0" at bounding box center [1099, 552] width 84 height 21
type input "2"
type input "2.07"
type input "21"
type input "21.73"
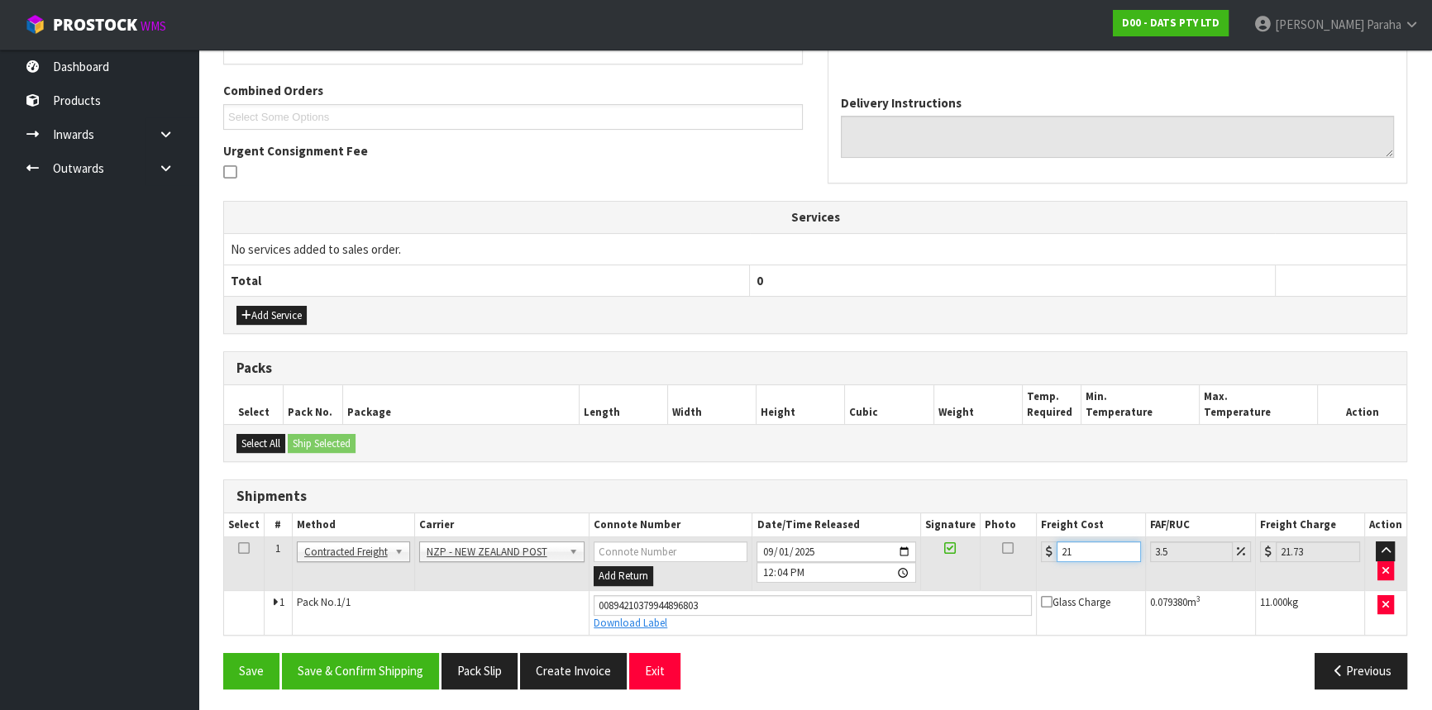
type input "21.6"
type input "22.36"
type input "21.61"
type input "22.37"
type input "21.61"
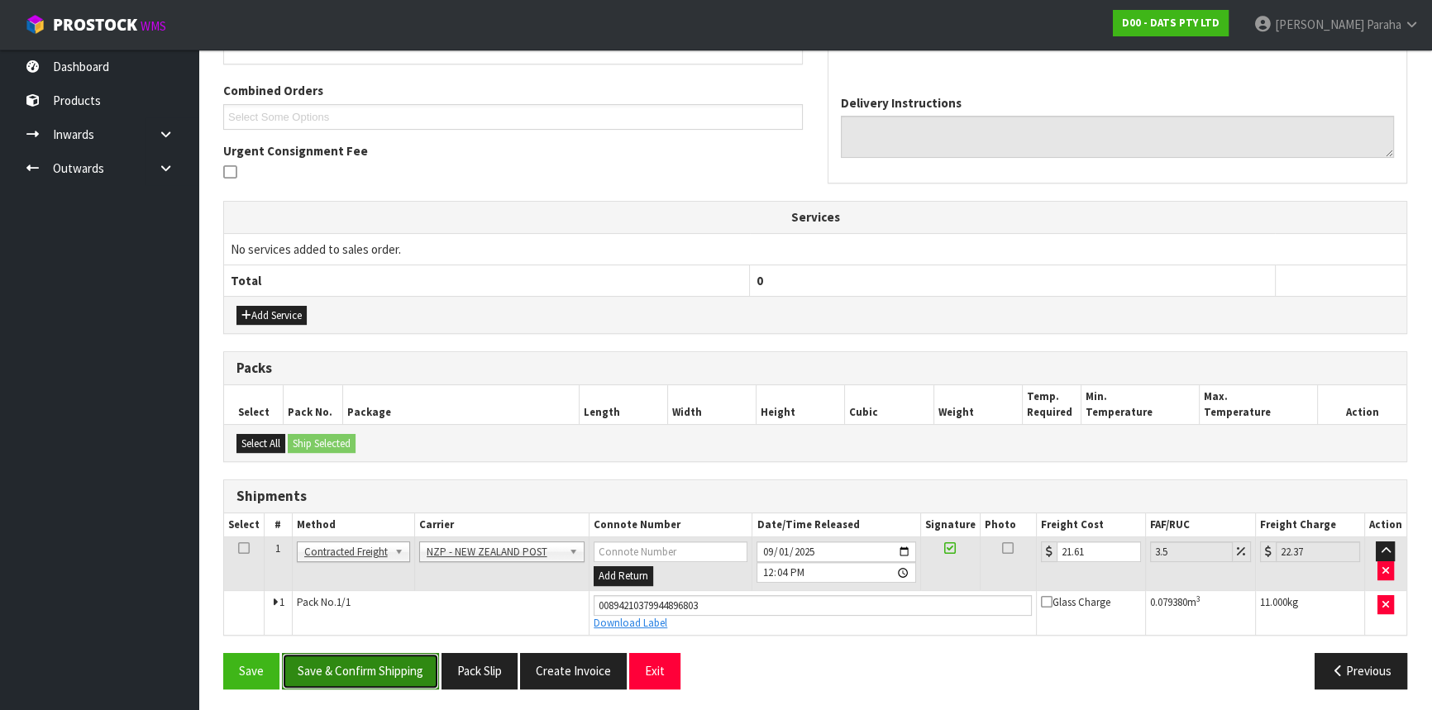
click at [396, 660] on button "Save & Confirm Shipping" at bounding box center [360, 671] width 157 height 36
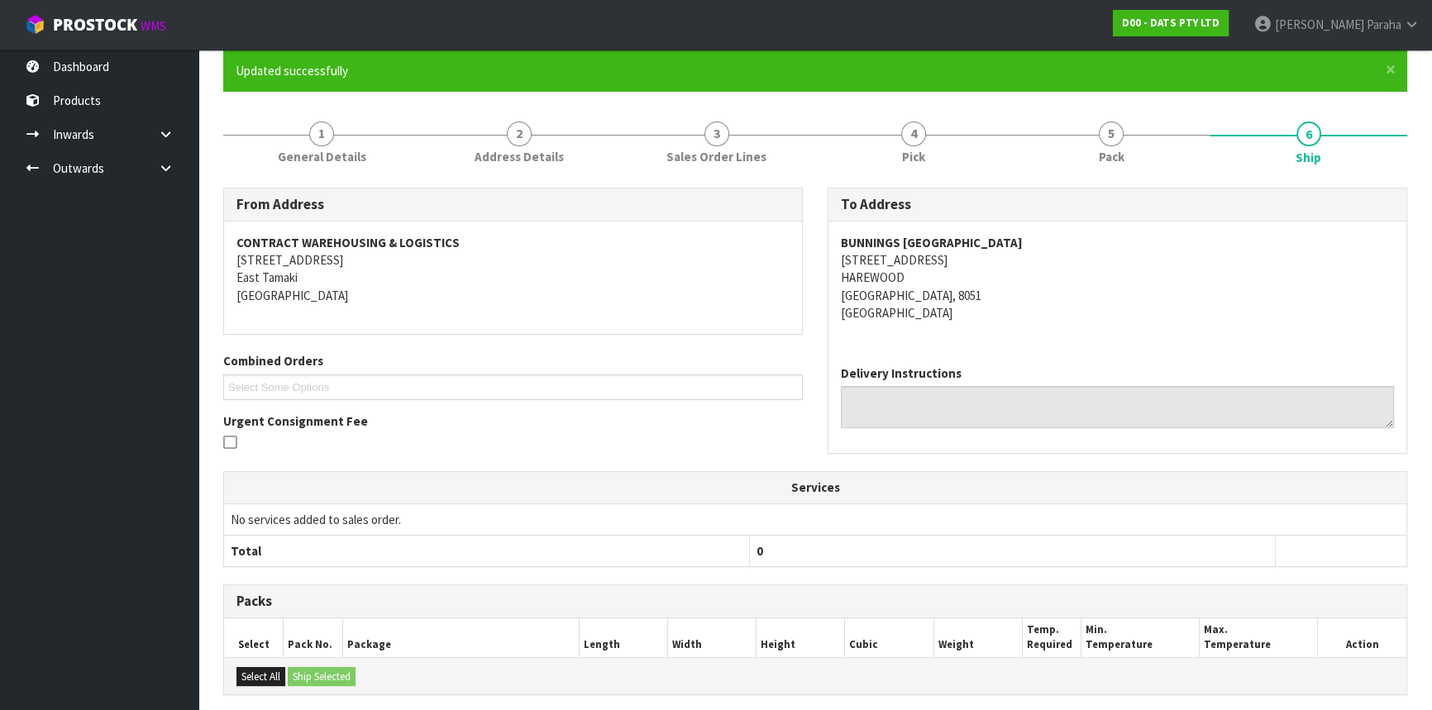
scroll to position [0, 0]
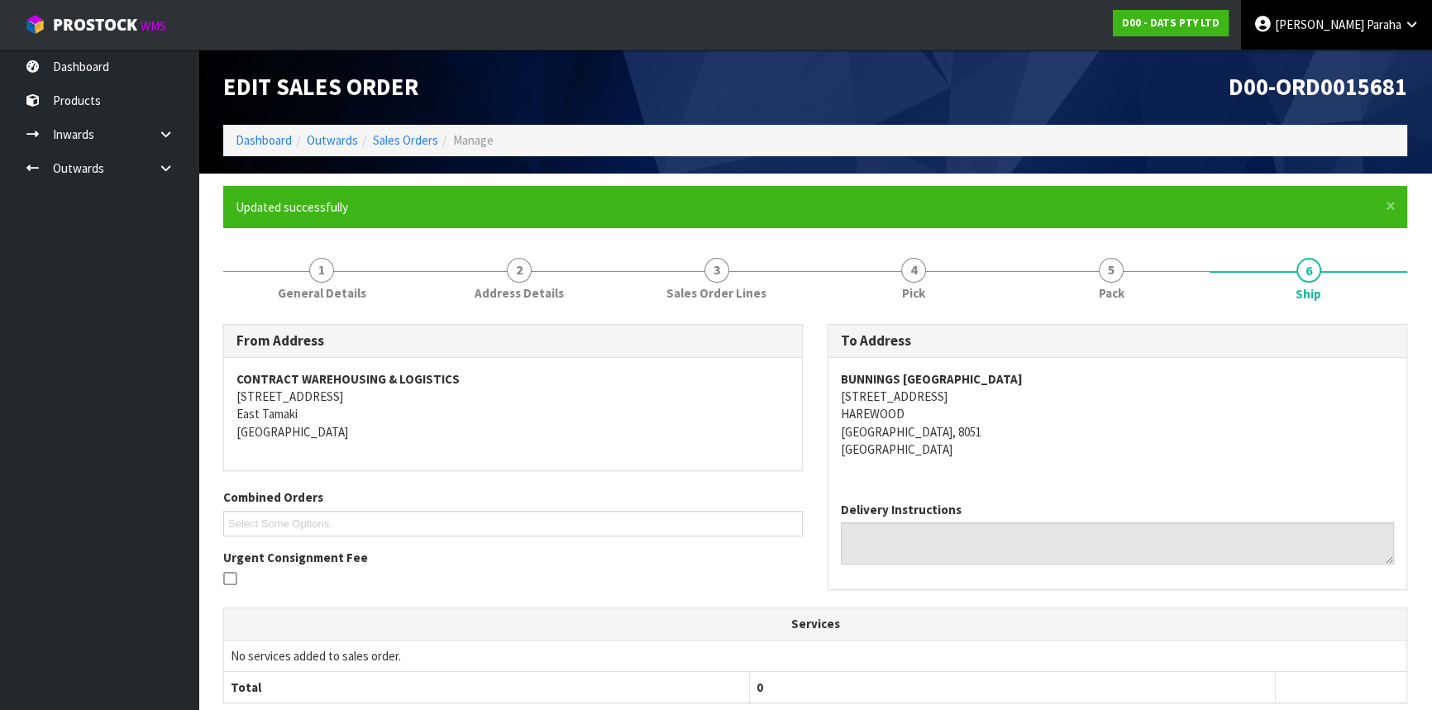
click at [1374, 26] on span "Paraha" at bounding box center [1384, 25] width 35 height 16
click at [1364, 63] on link "Logout" at bounding box center [1366, 66] width 131 height 22
